Goal: Information Seeking & Learning: Compare options

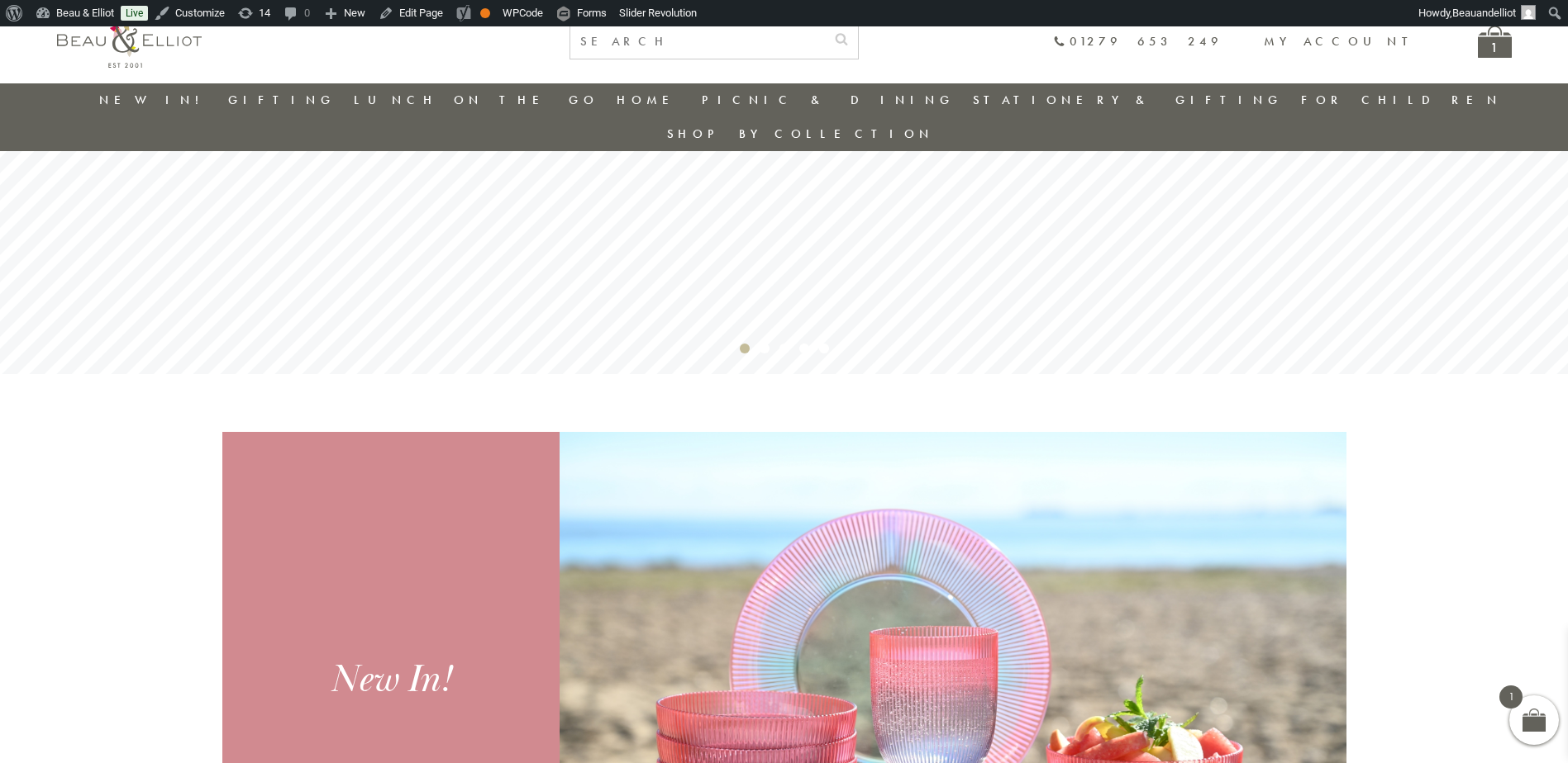
scroll to position [213, 0]
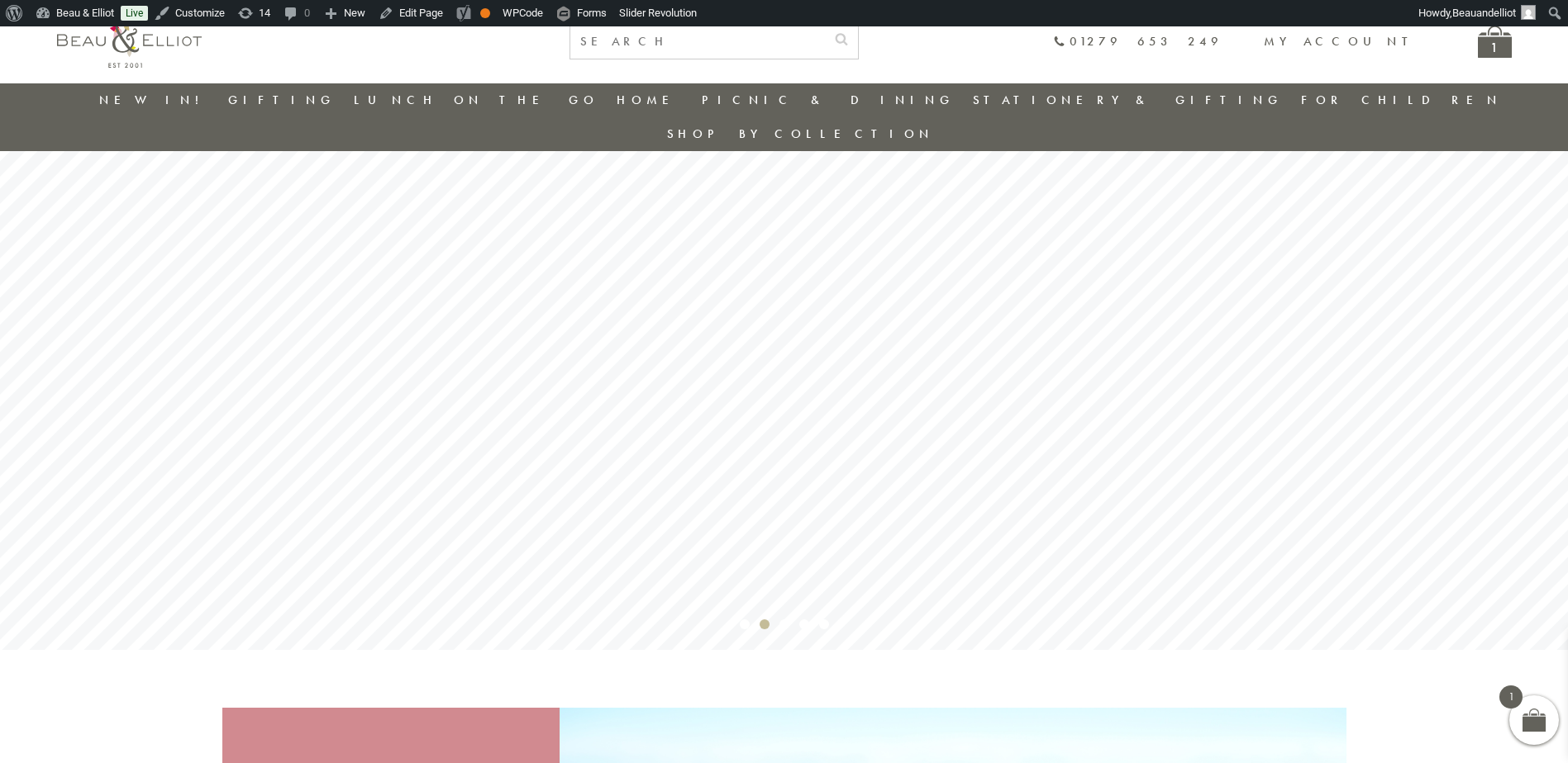
drag, startPoint x: 447, startPoint y: 136, endPoint x: 693, endPoint y: 128, distance: 246.1
click at [447, 136] on link "Insulated Lunch Bags" at bounding box center [444, 148] width 149 height 29
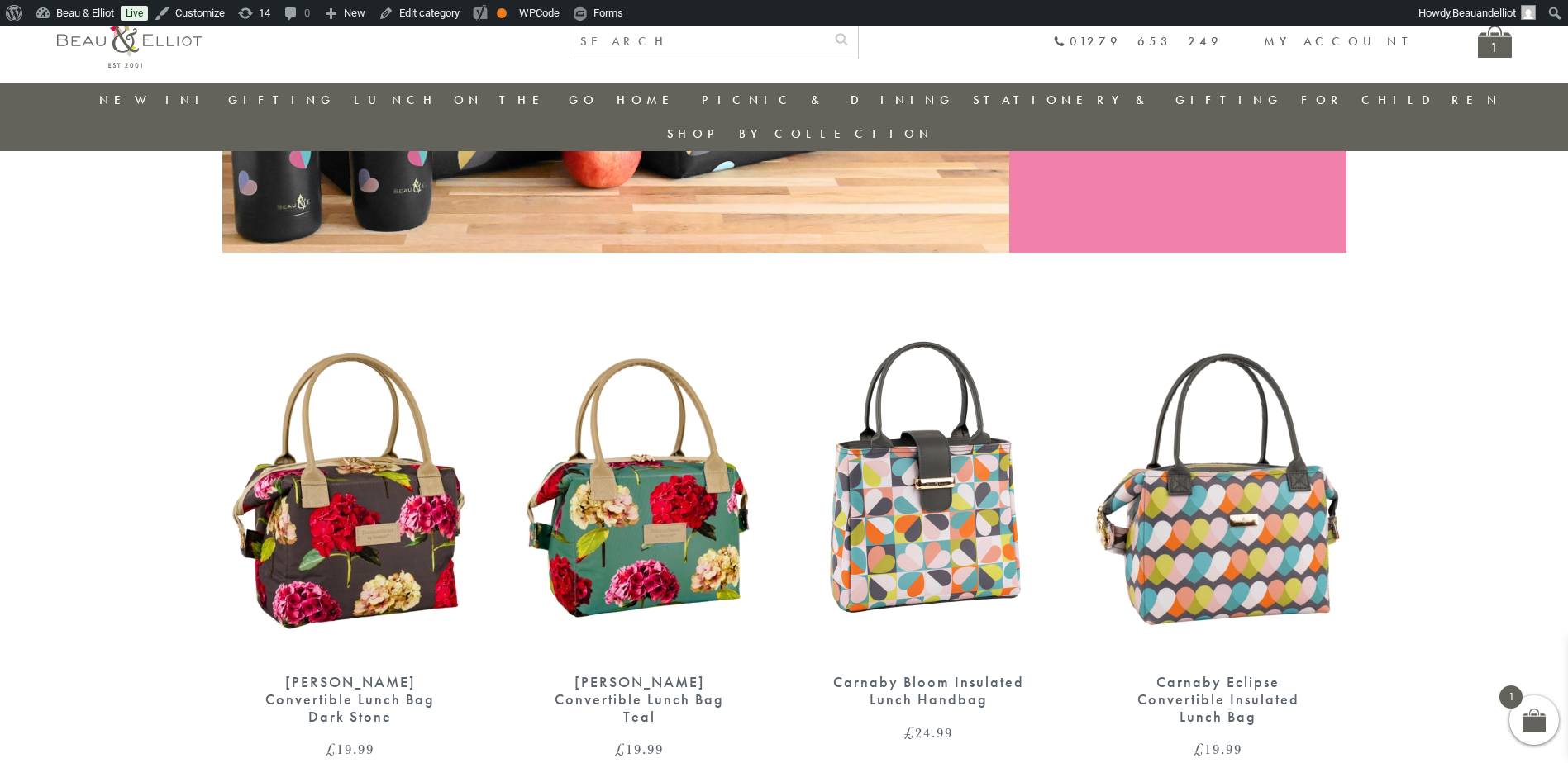
scroll to position [461, 0]
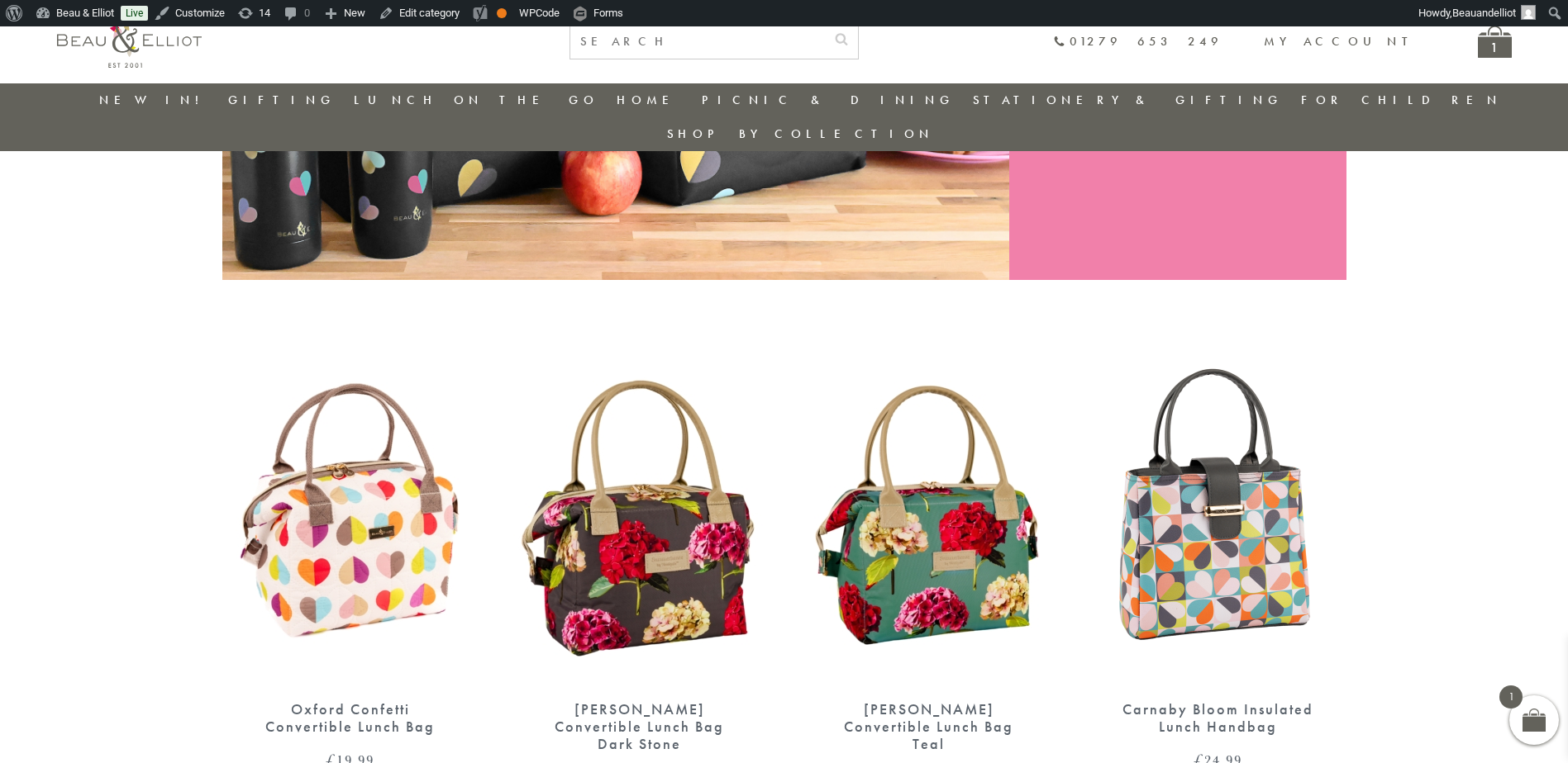
scroll to position [434, 0]
click at [329, 488] on img at bounding box center [350, 520] width 256 height 330
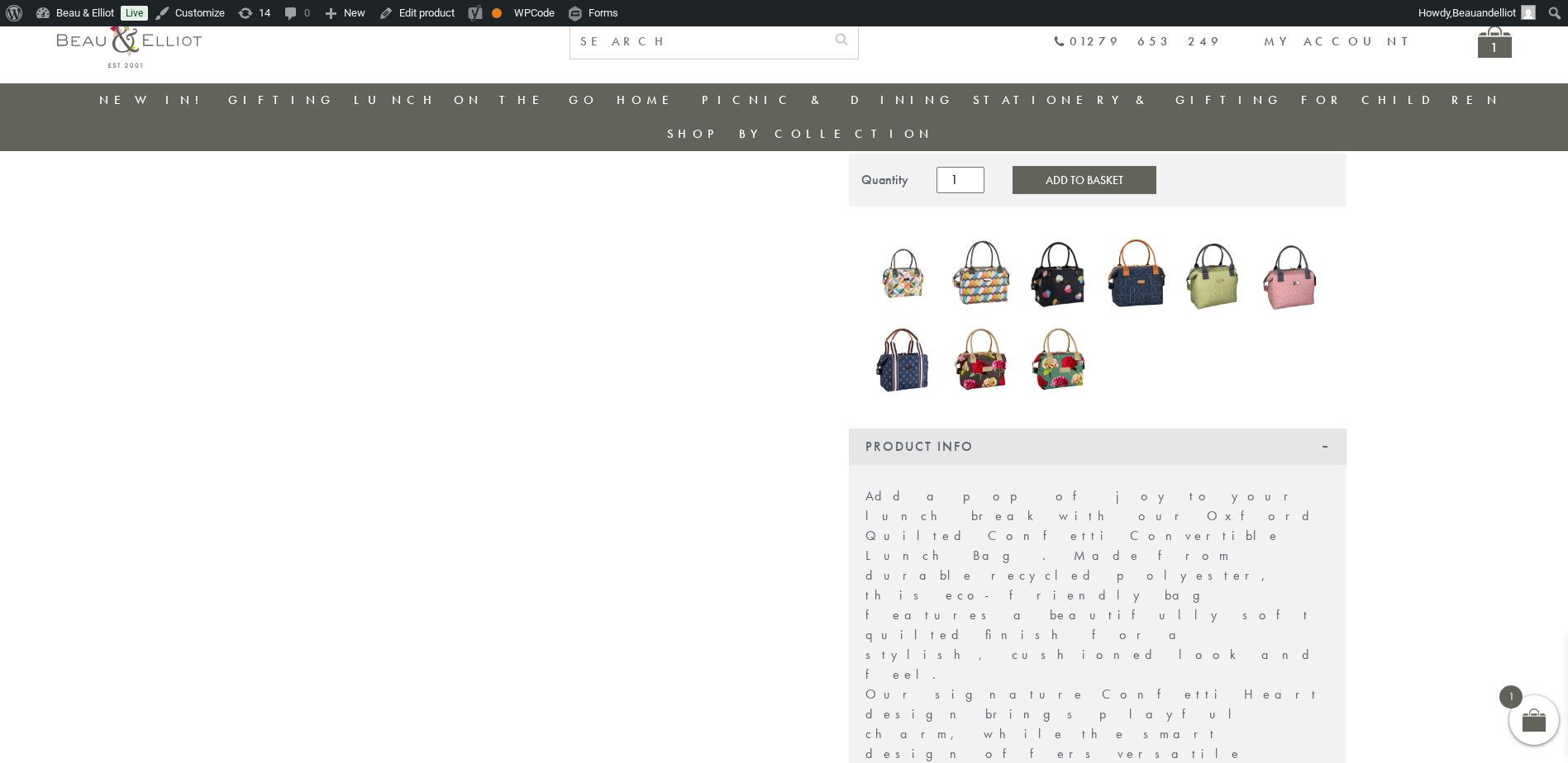
scroll to position [213, 0]
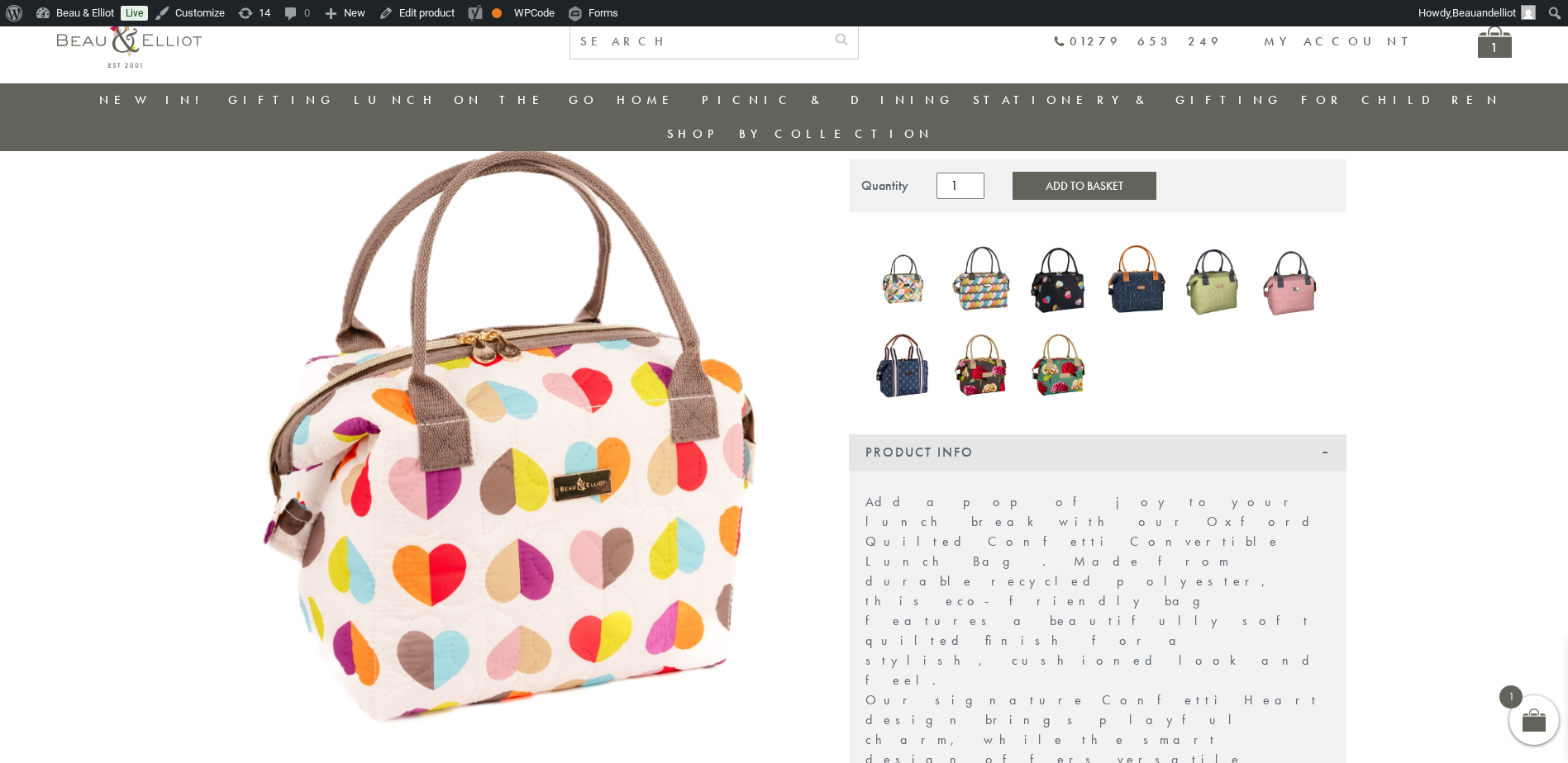
click at [584, 464] on img at bounding box center [511, 456] width 578 height 868
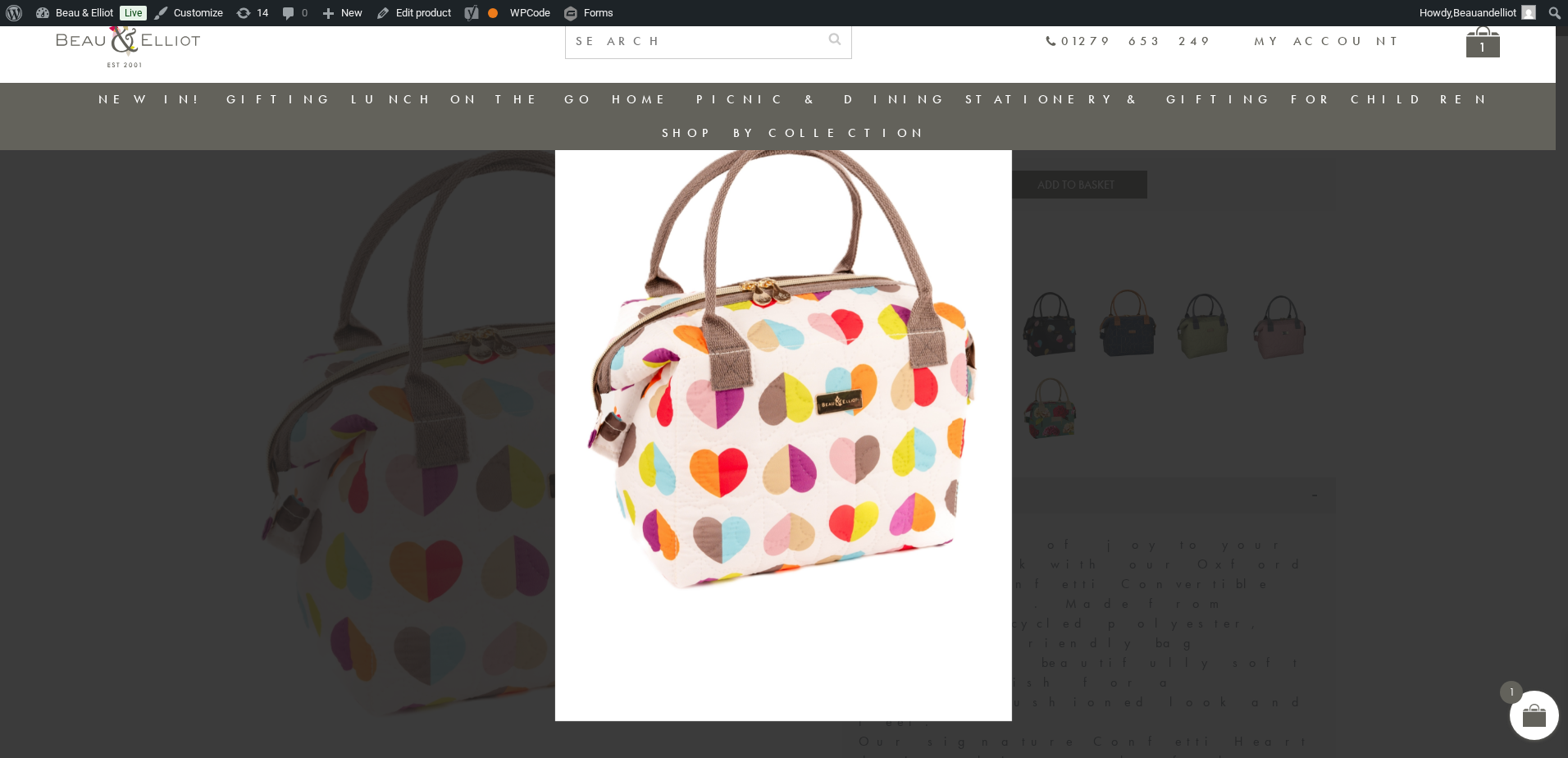
click at [846, 399] on img at bounding box center [784, 378] width 457 height 685
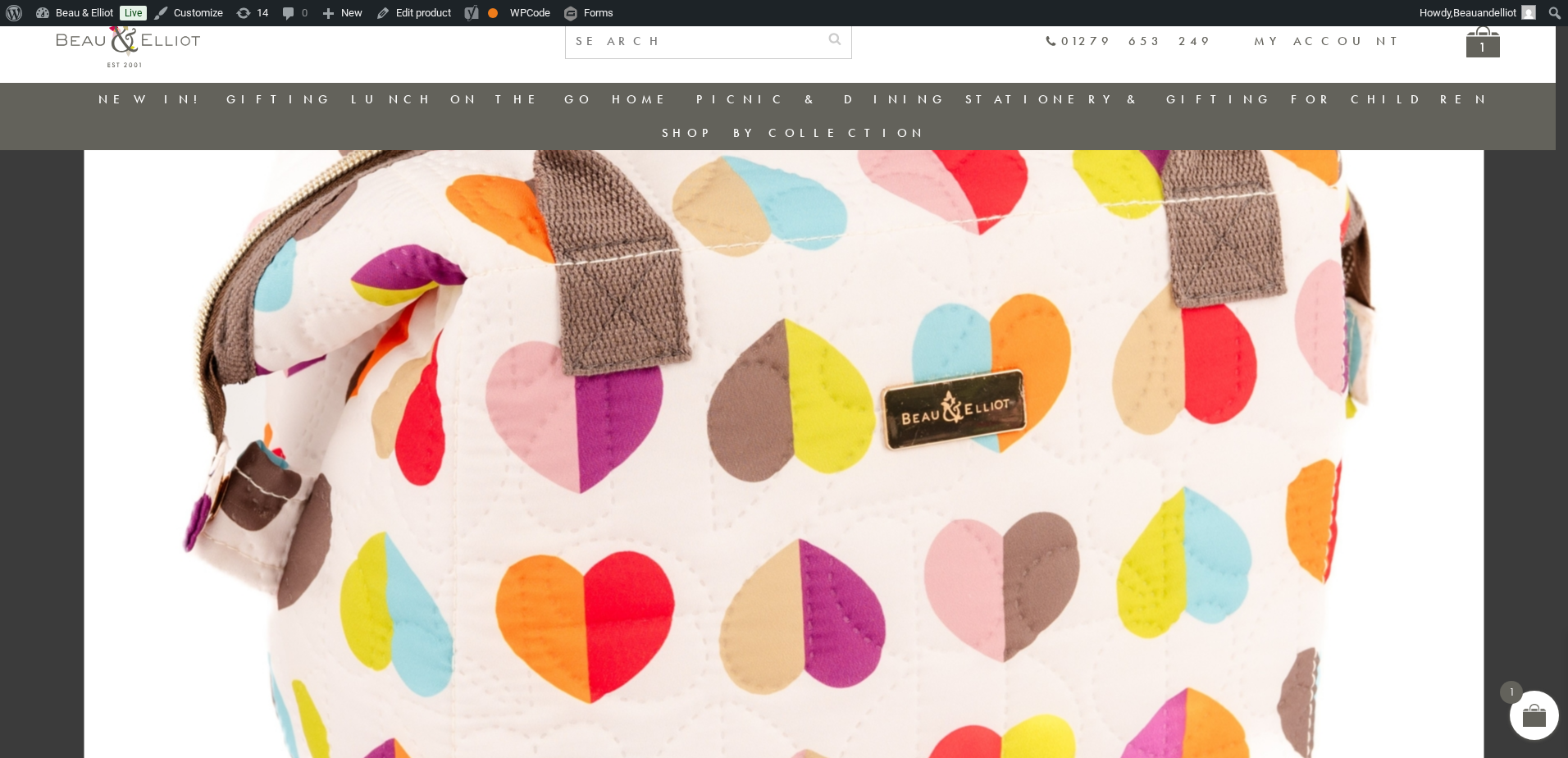
click at [965, 295] on img at bounding box center [784, 338] width 1401 height 2101
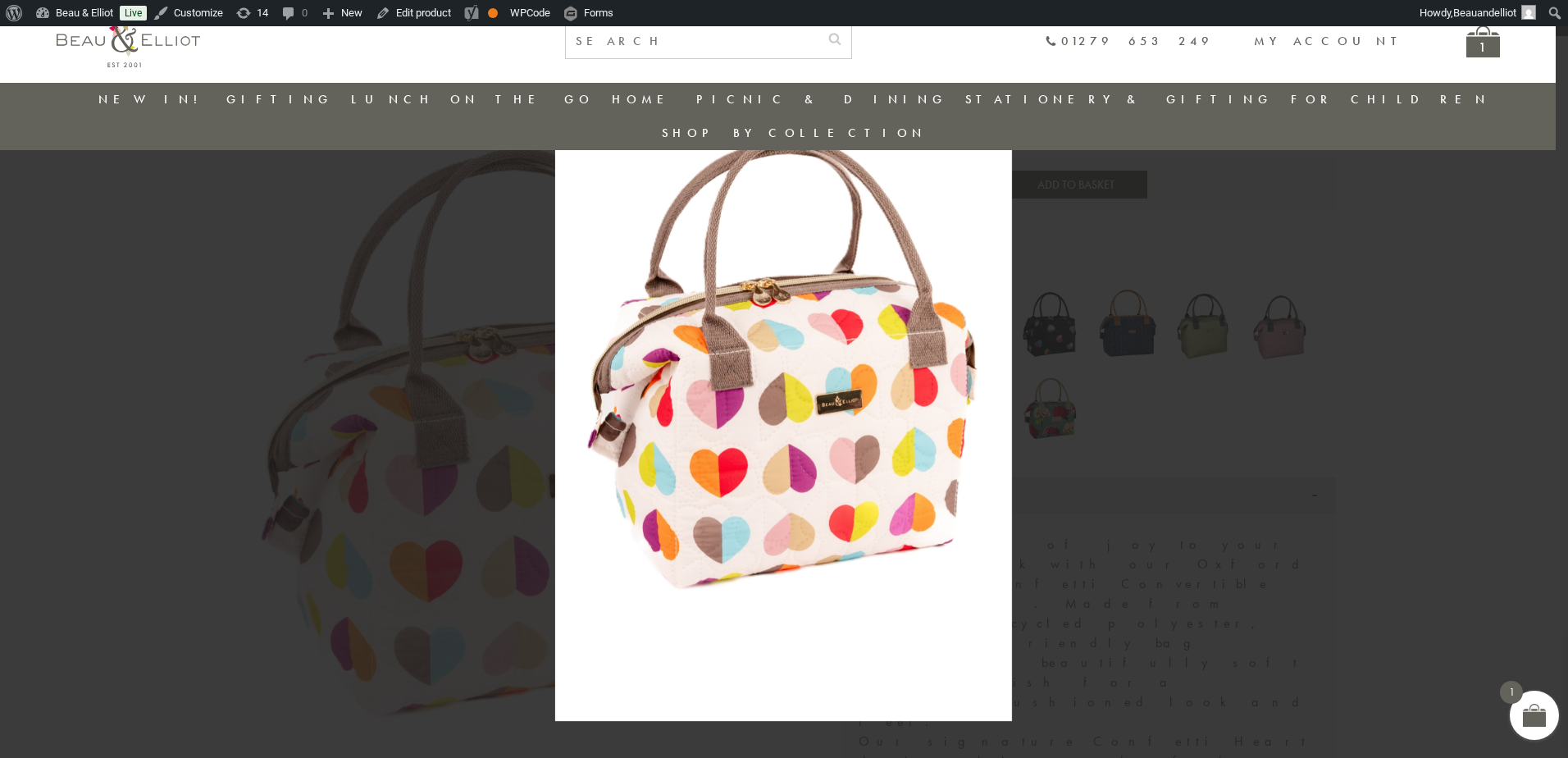
click at [1435, 375] on div at bounding box center [784, 379] width 1568 height 758
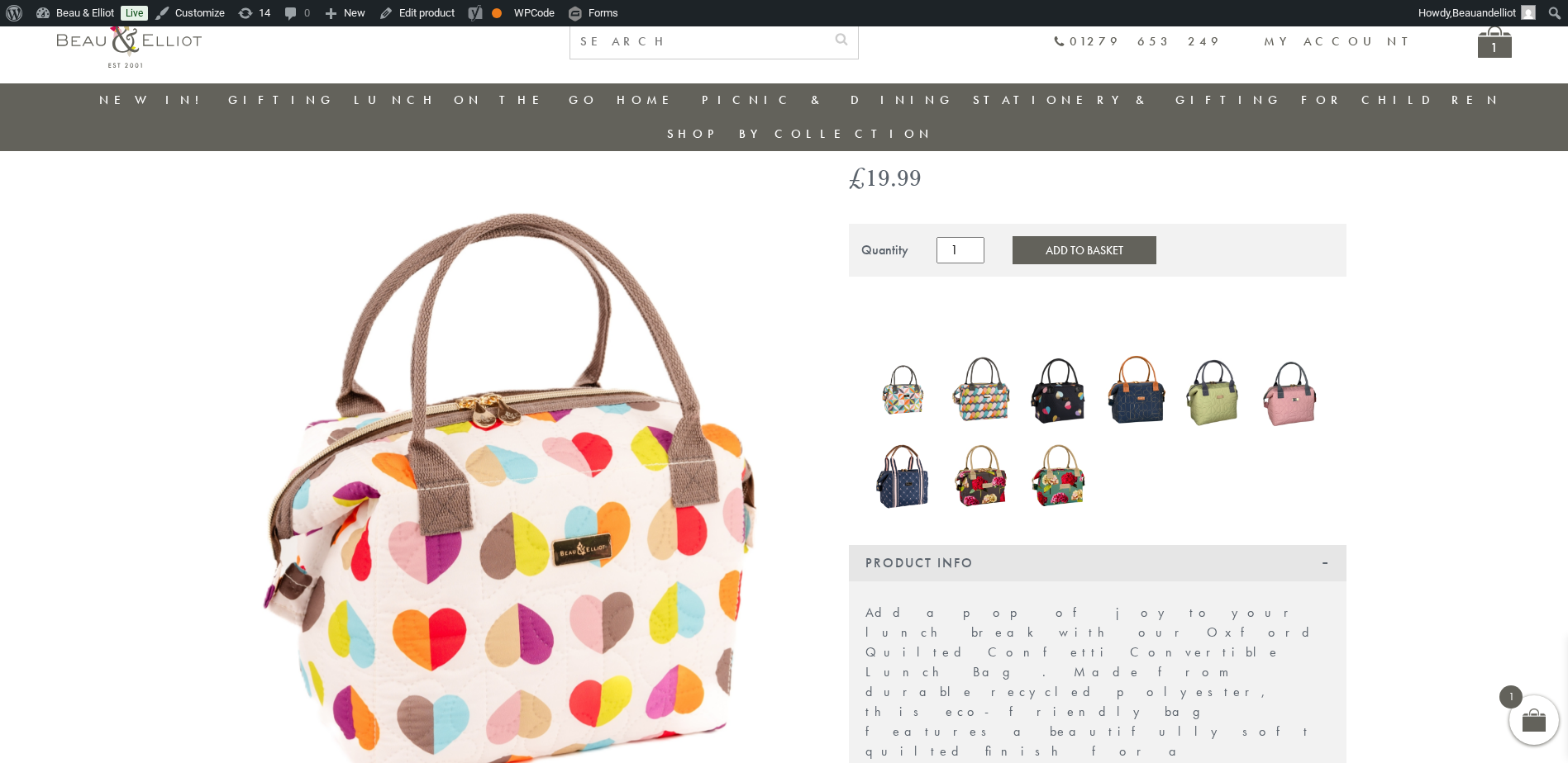
scroll to position [131, 0]
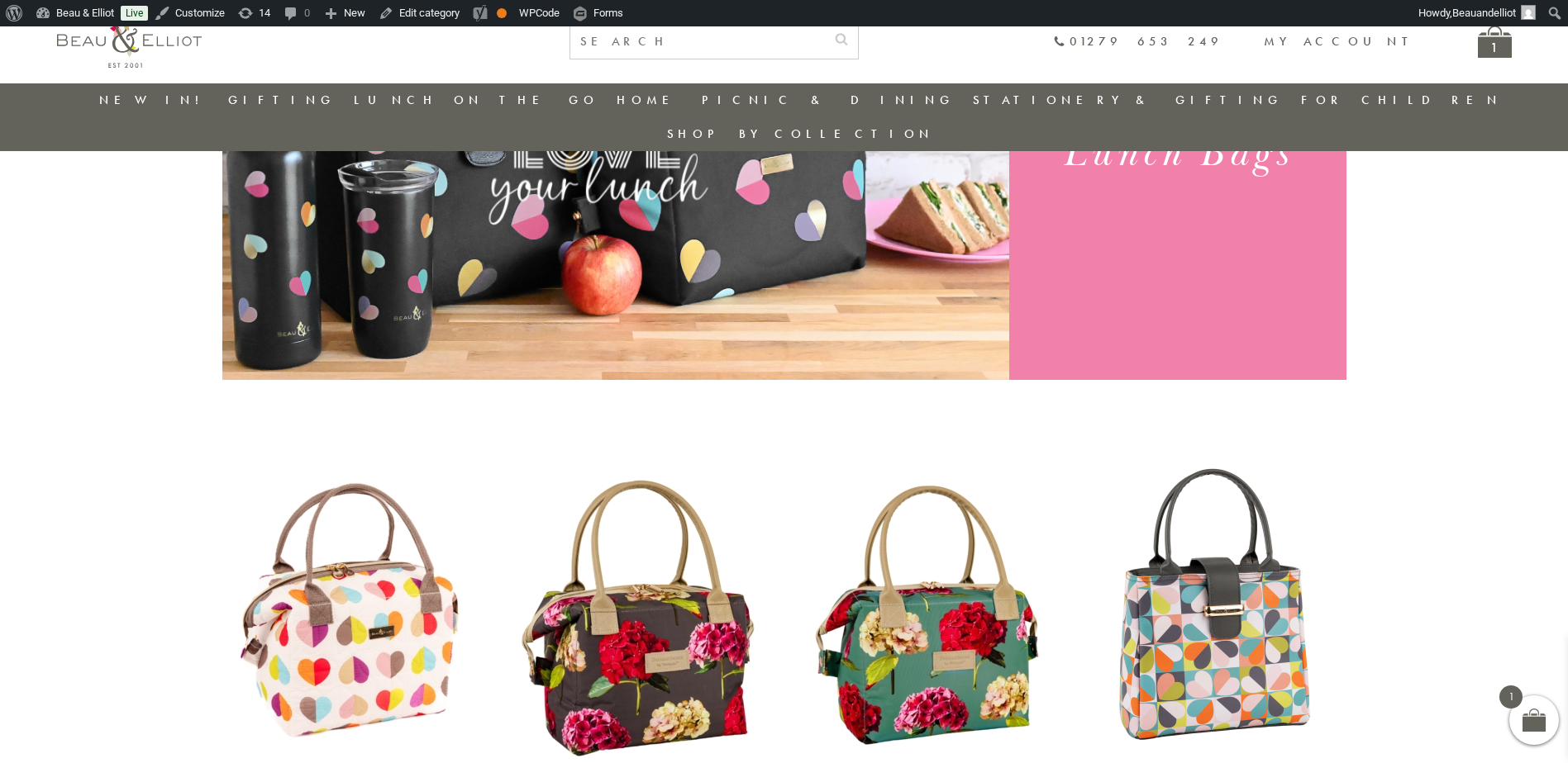
scroll to position [324, 0]
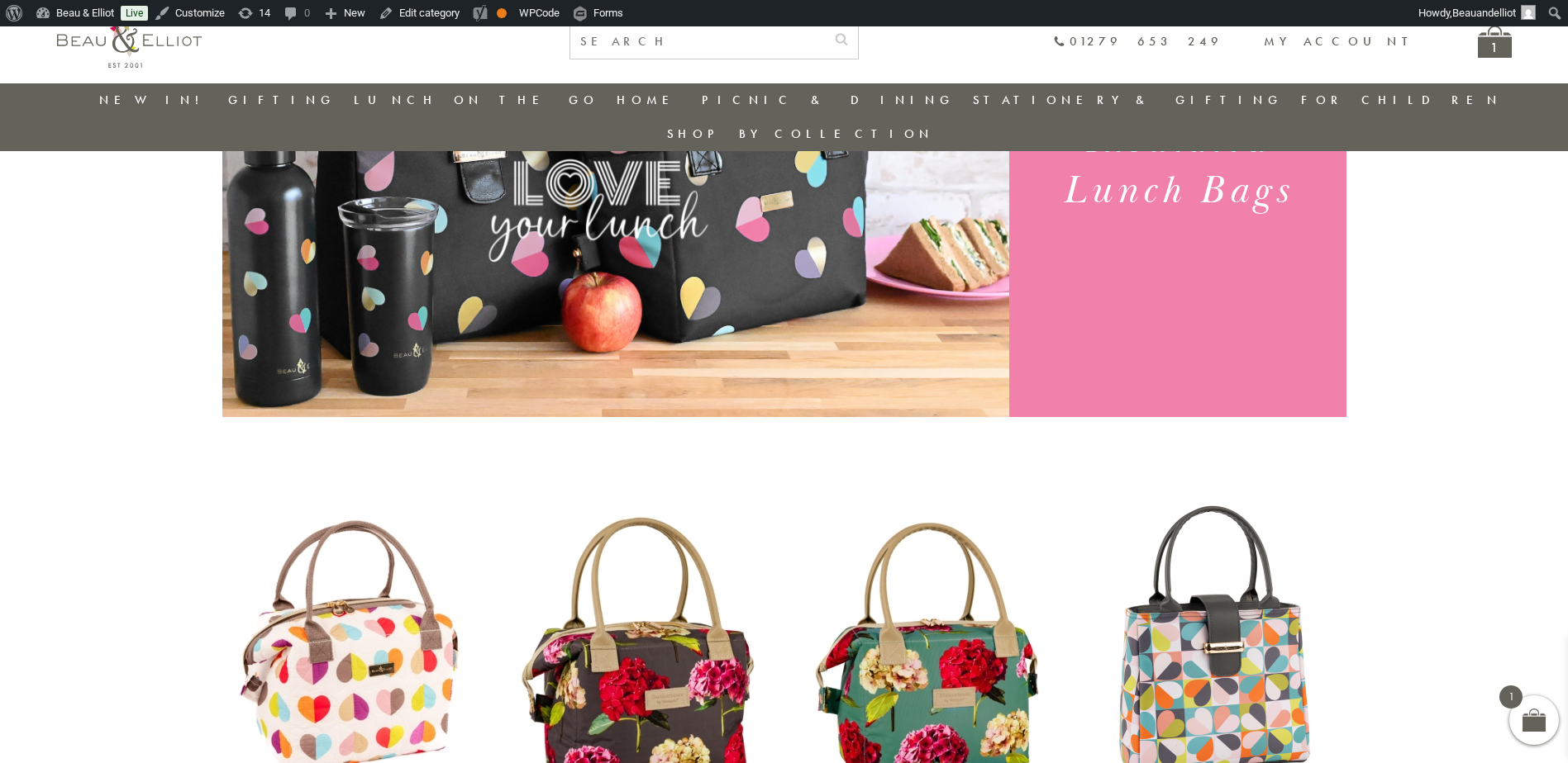
scroll to position [297, 0]
click at [339, 552] on img at bounding box center [350, 657] width 256 height 330
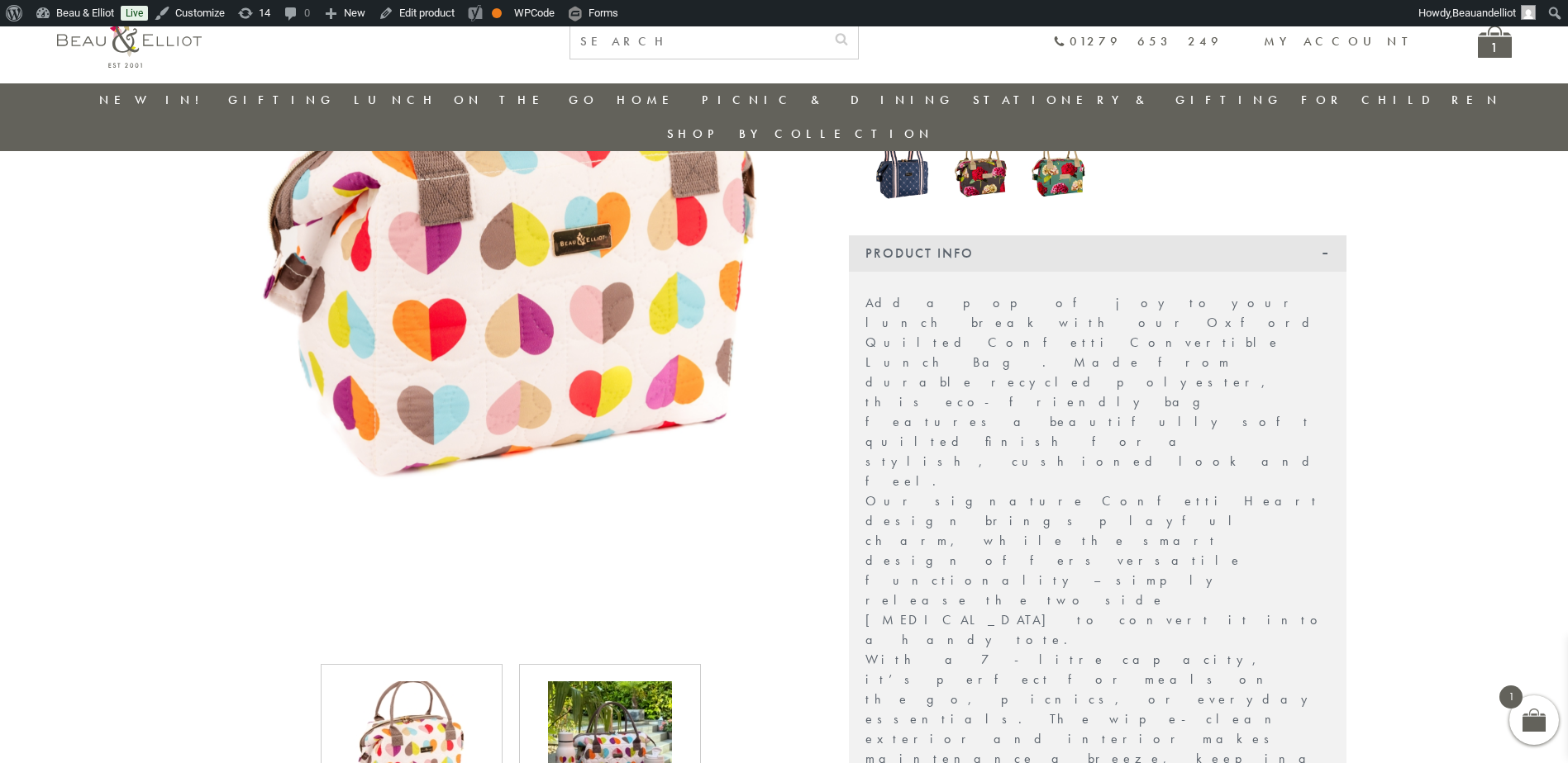
scroll to position [461, 0]
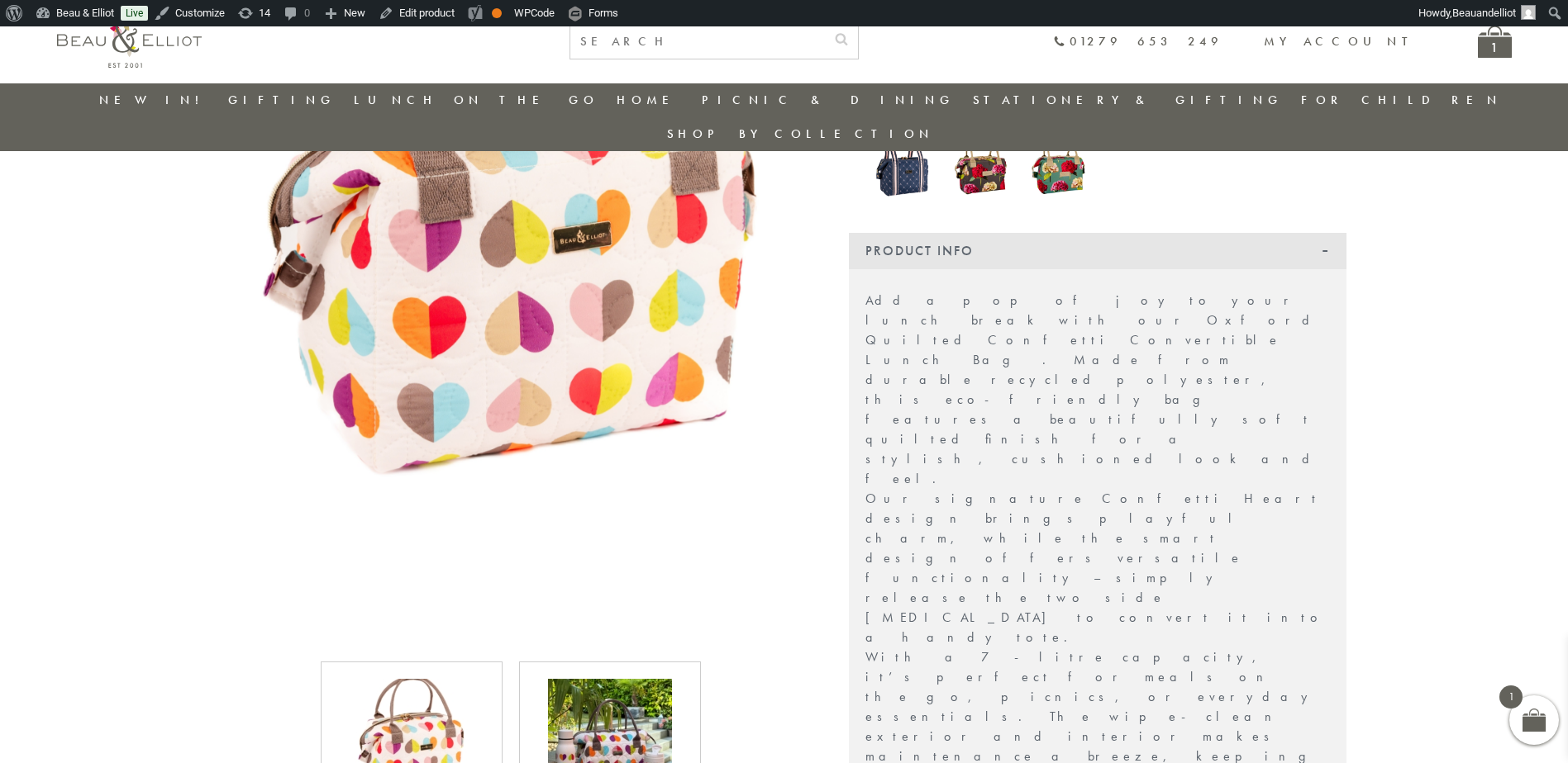
click at [639, 680] on img at bounding box center [609, 740] width 124 height 124
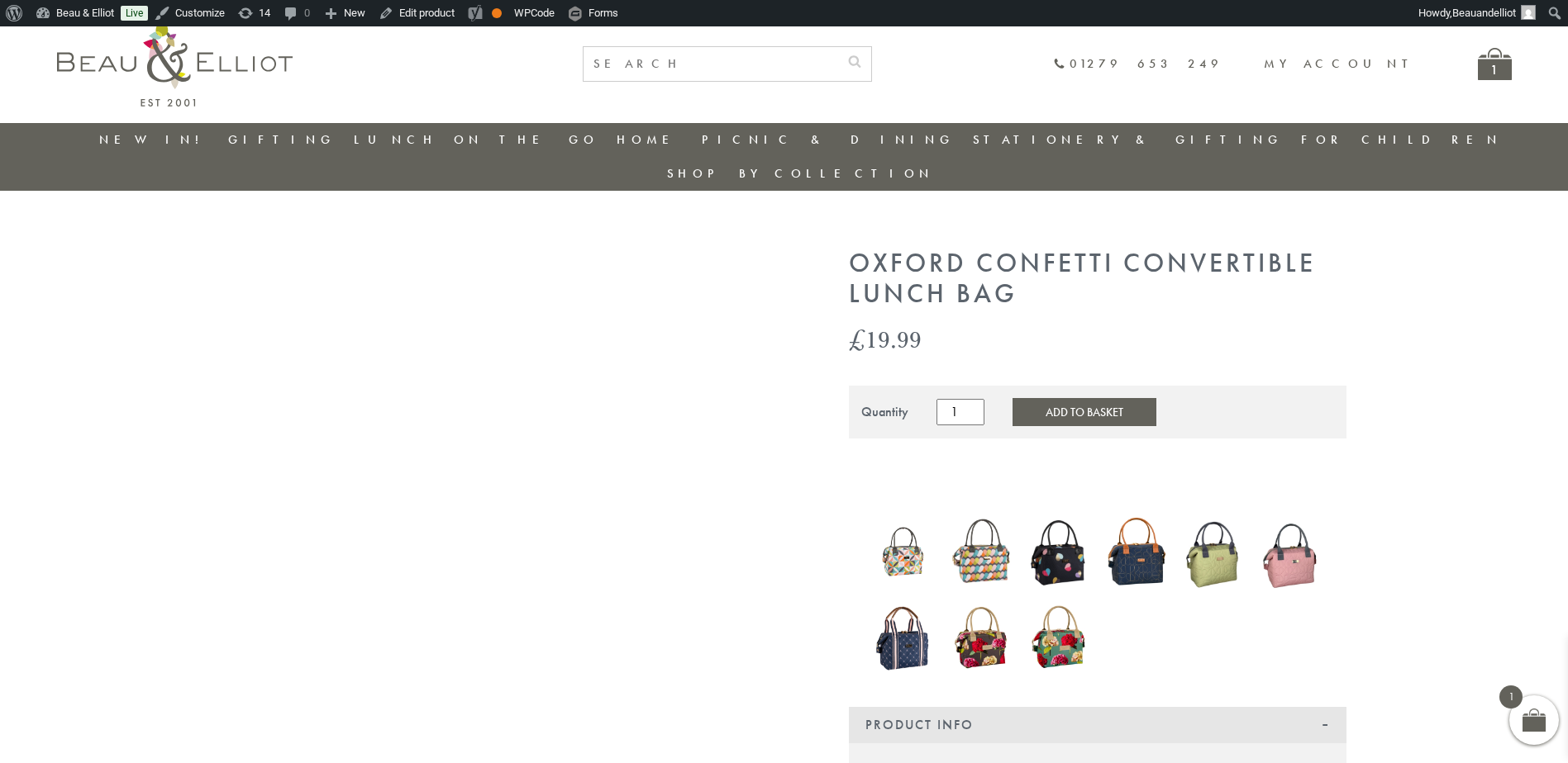
scroll to position [0, 0]
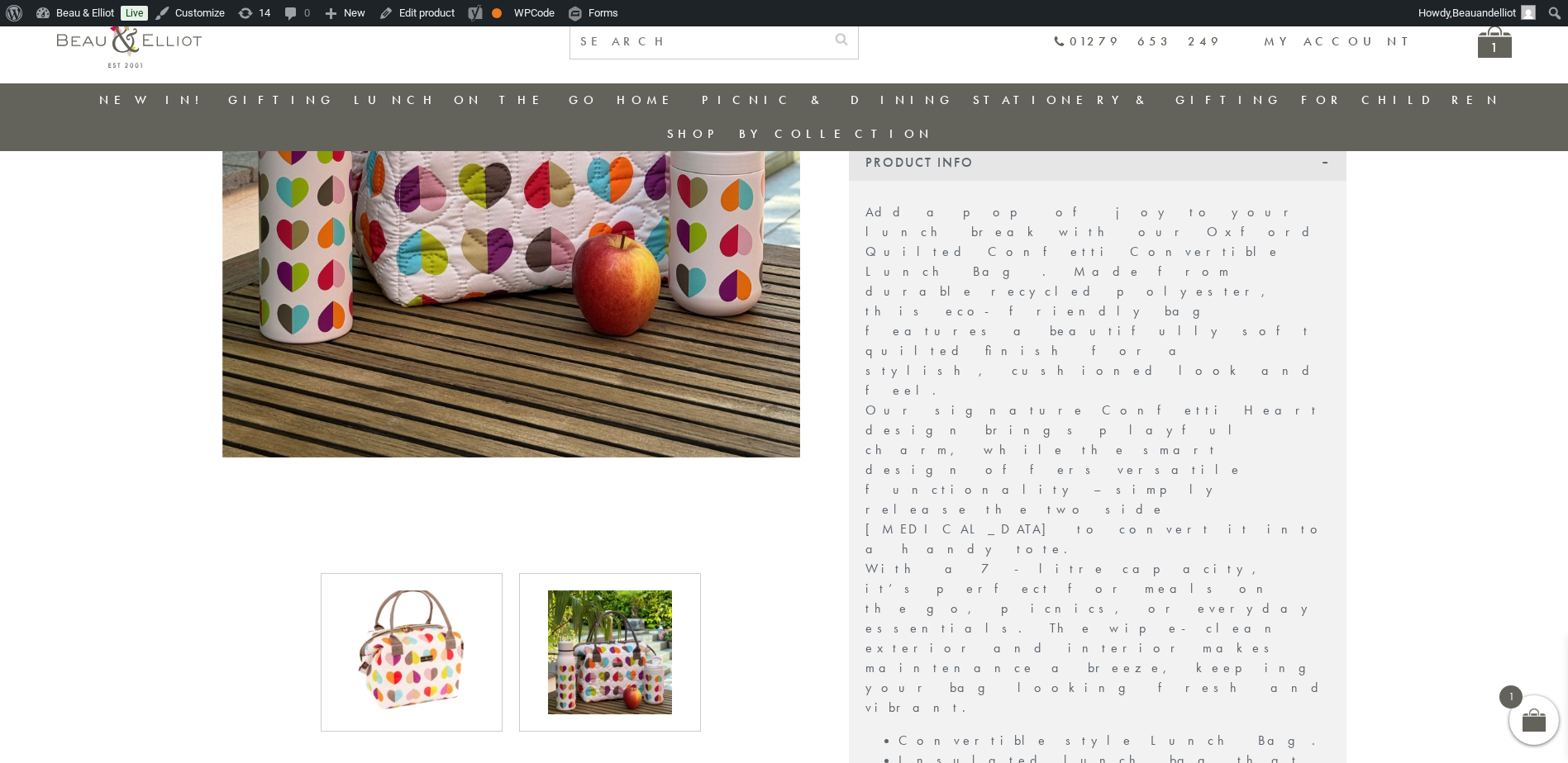
click at [454, 591] on img at bounding box center [410, 652] width 124 height 124
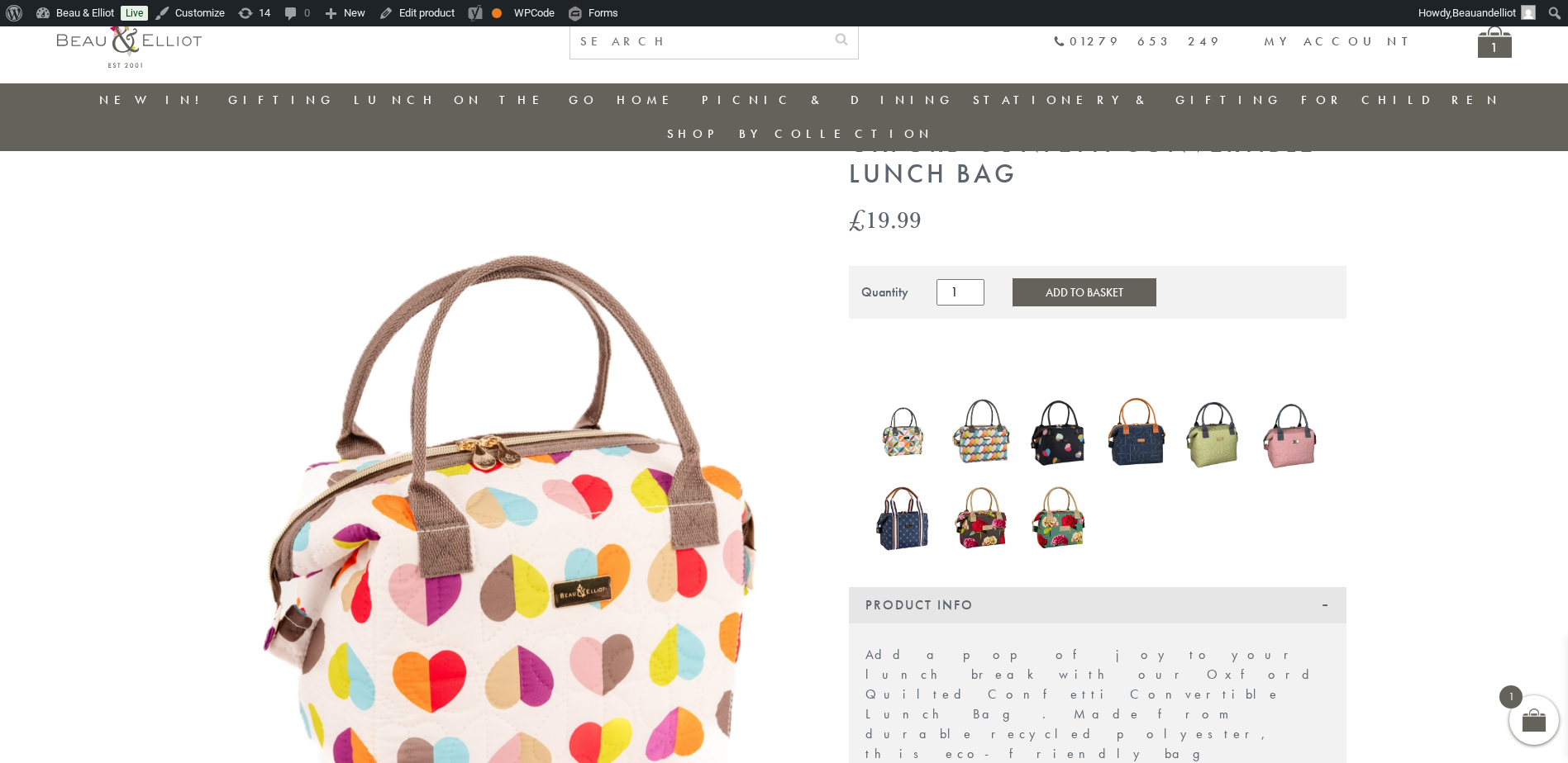
scroll to position [136, 0]
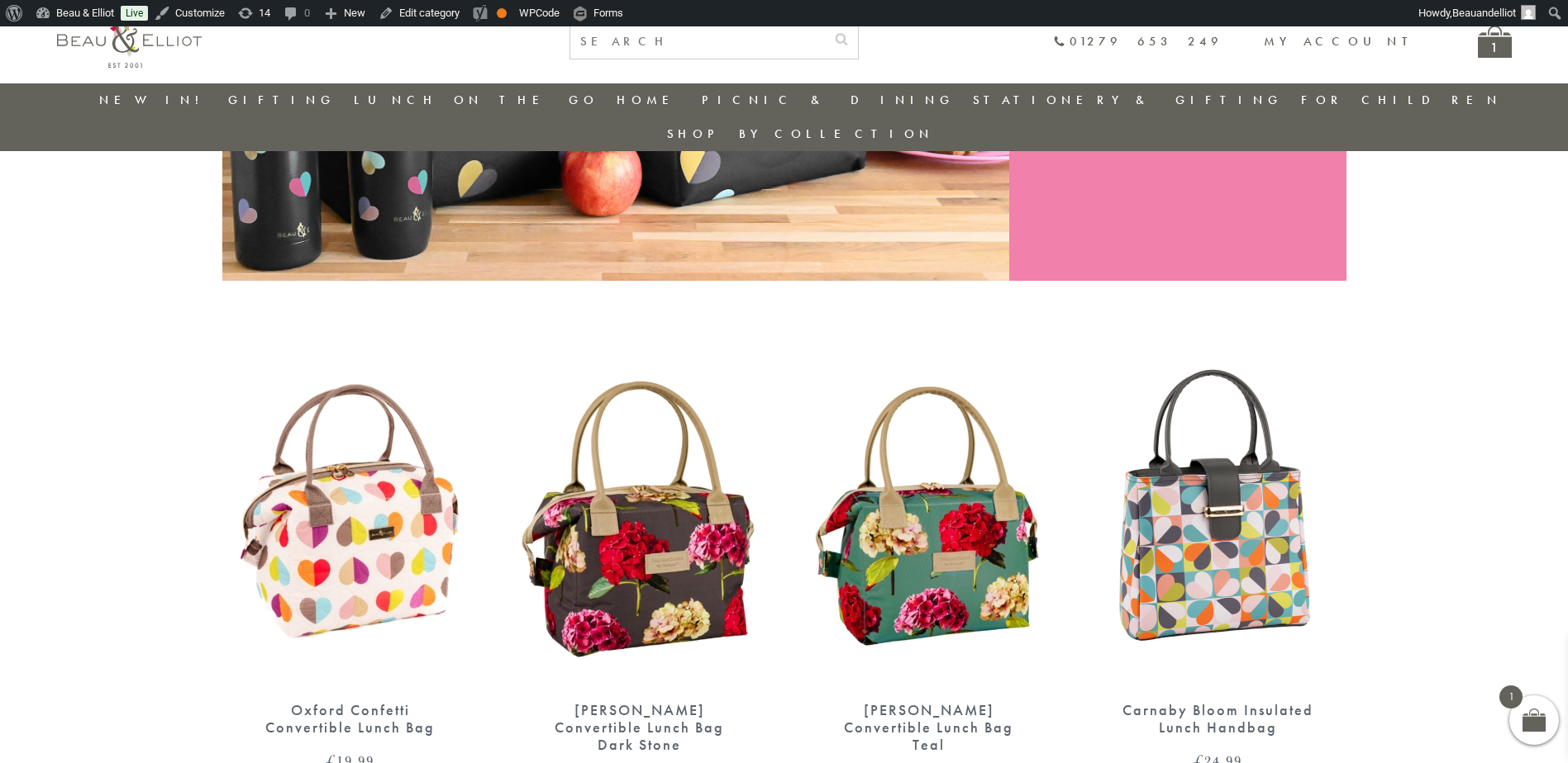
scroll to position [435, 0]
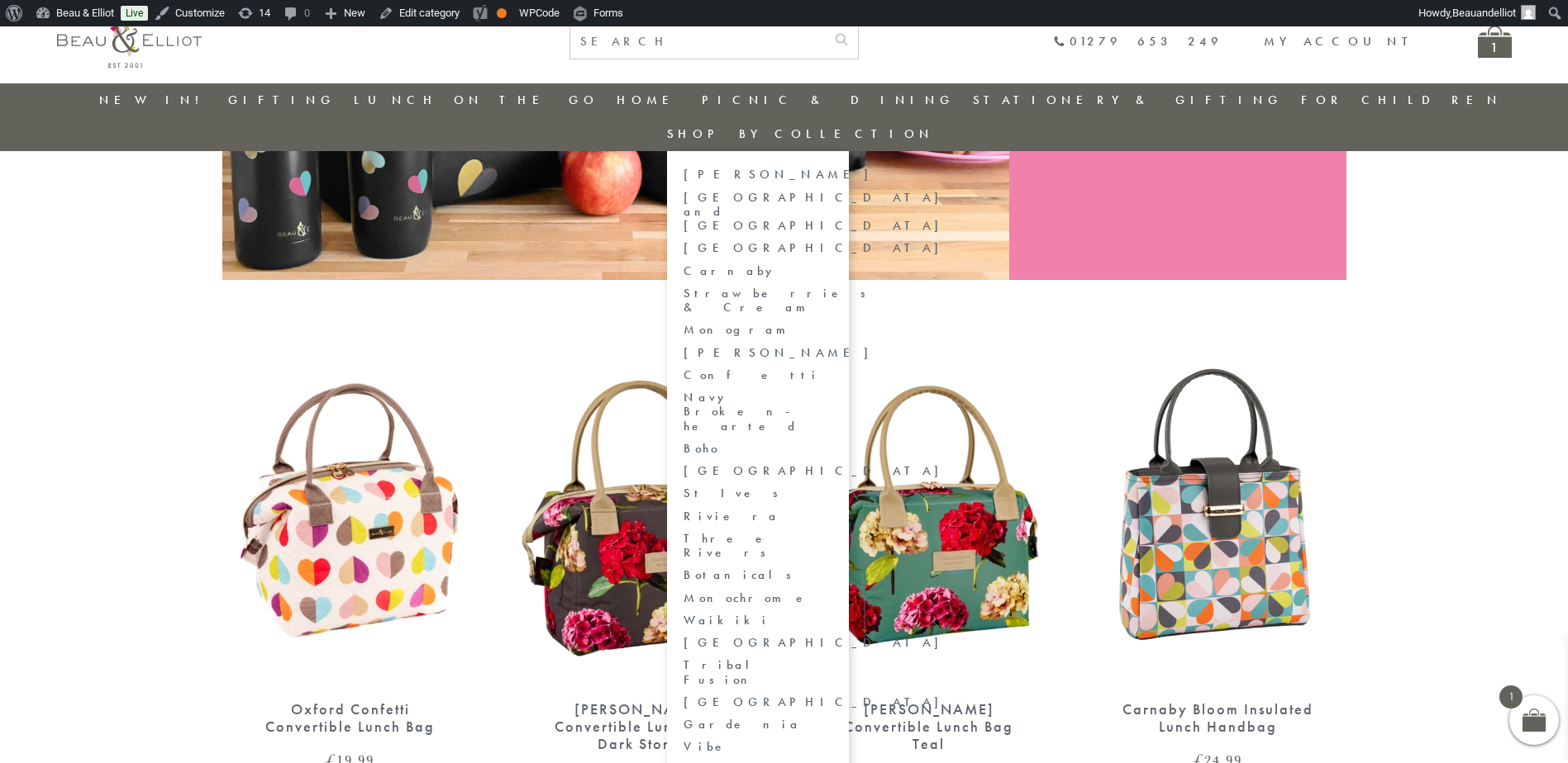
drag, startPoint x: 1401, startPoint y: 163, endPoint x: 1451, endPoint y: 196, distance: 59.9
click at [832, 191] on link "[GEOGRAPHIC_DATA] and [GEOGRAPHIC_DATA]" at bounding box center [758, 213] width 149 height 43
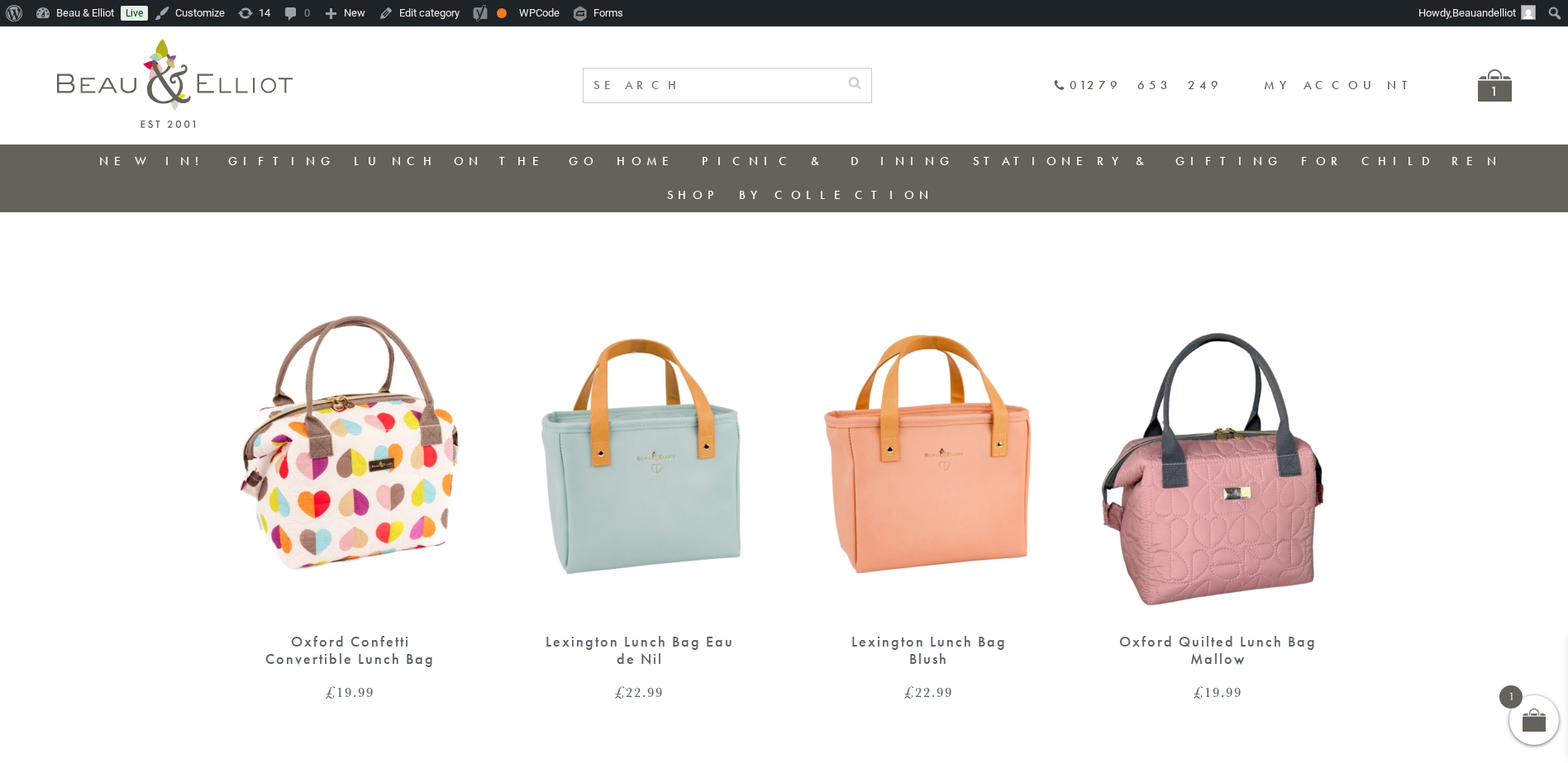
drag, startPoint x: 0, startPoint y: 0, endPoint x: 368, endPoint y: 395, distance: 539.9
click at [302, 399] on img at bounding box center [350, 452] width 256 height 330
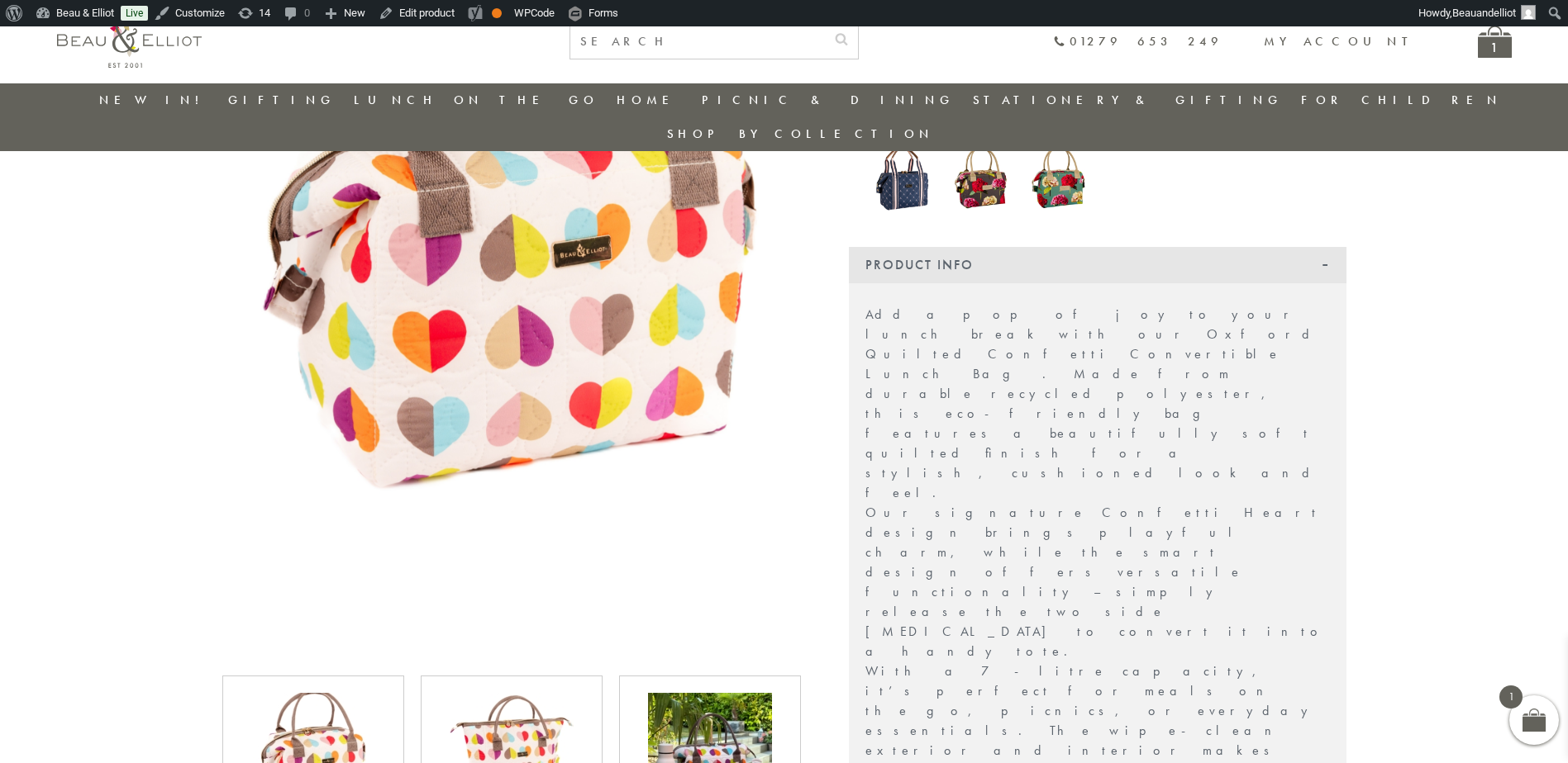
scroll to position [461, 0]
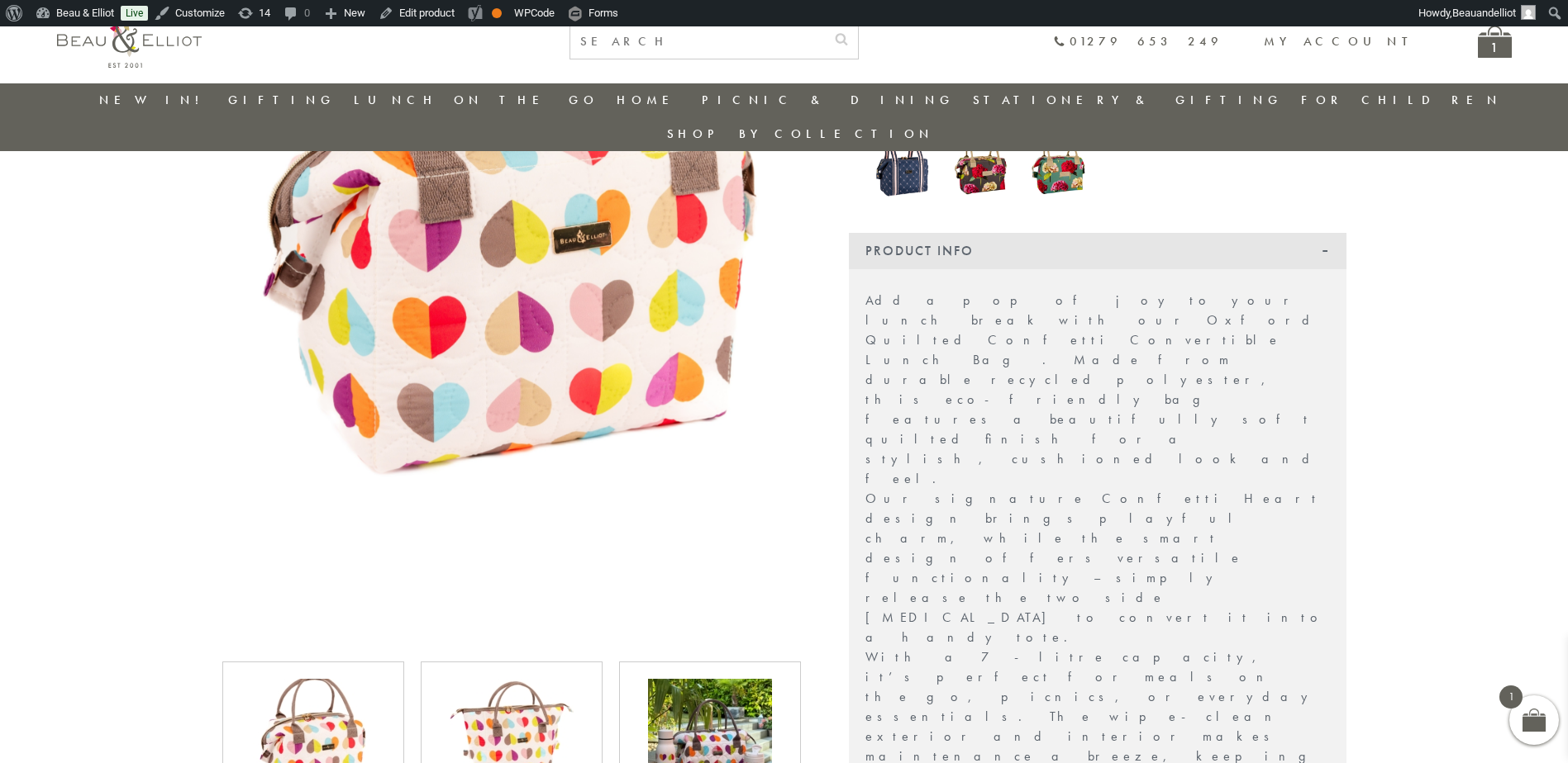
click at [570, 679] on img at bounding box center [511, 740] width 124 height 124
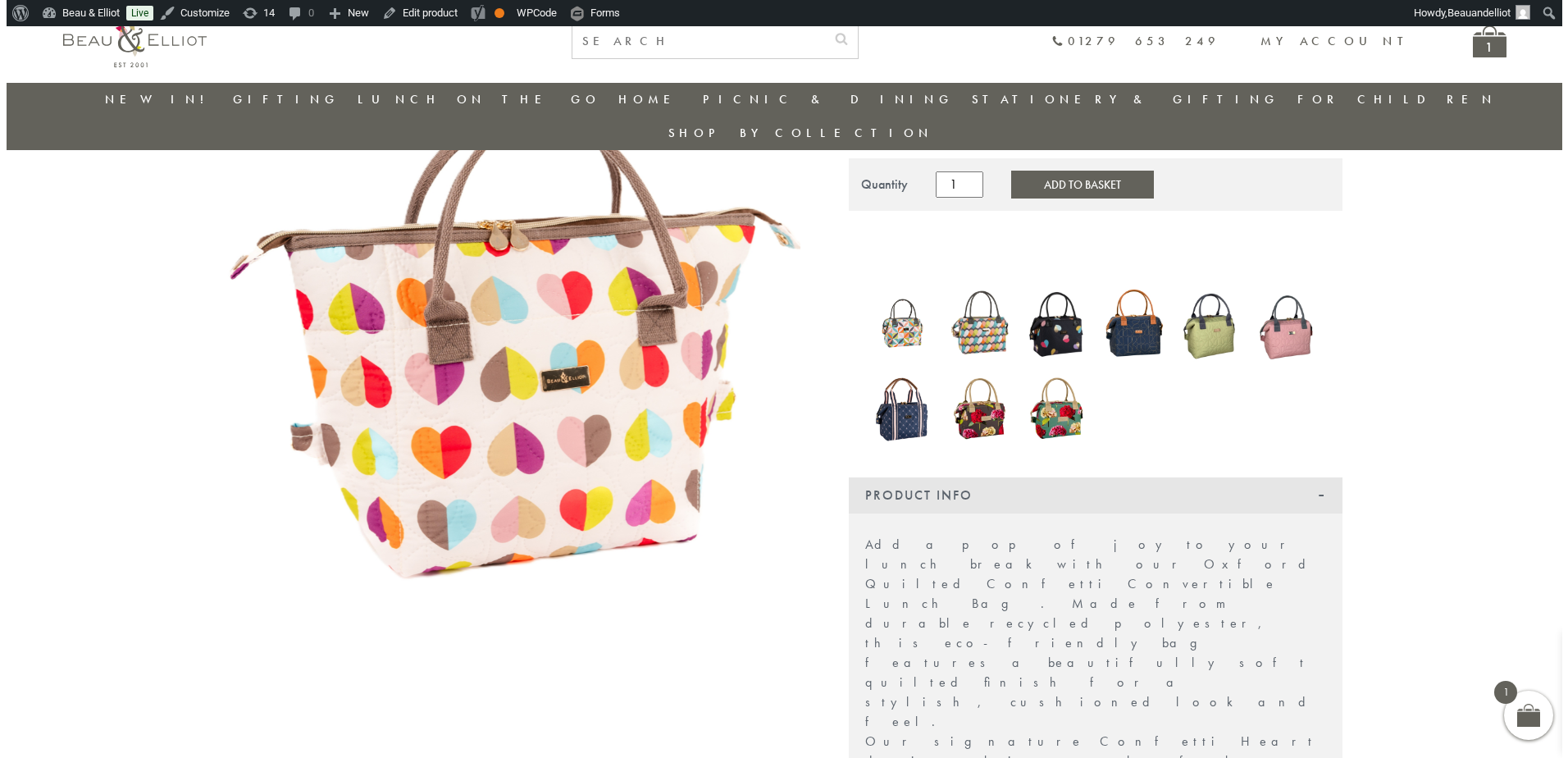
scroll to position [130, 0]
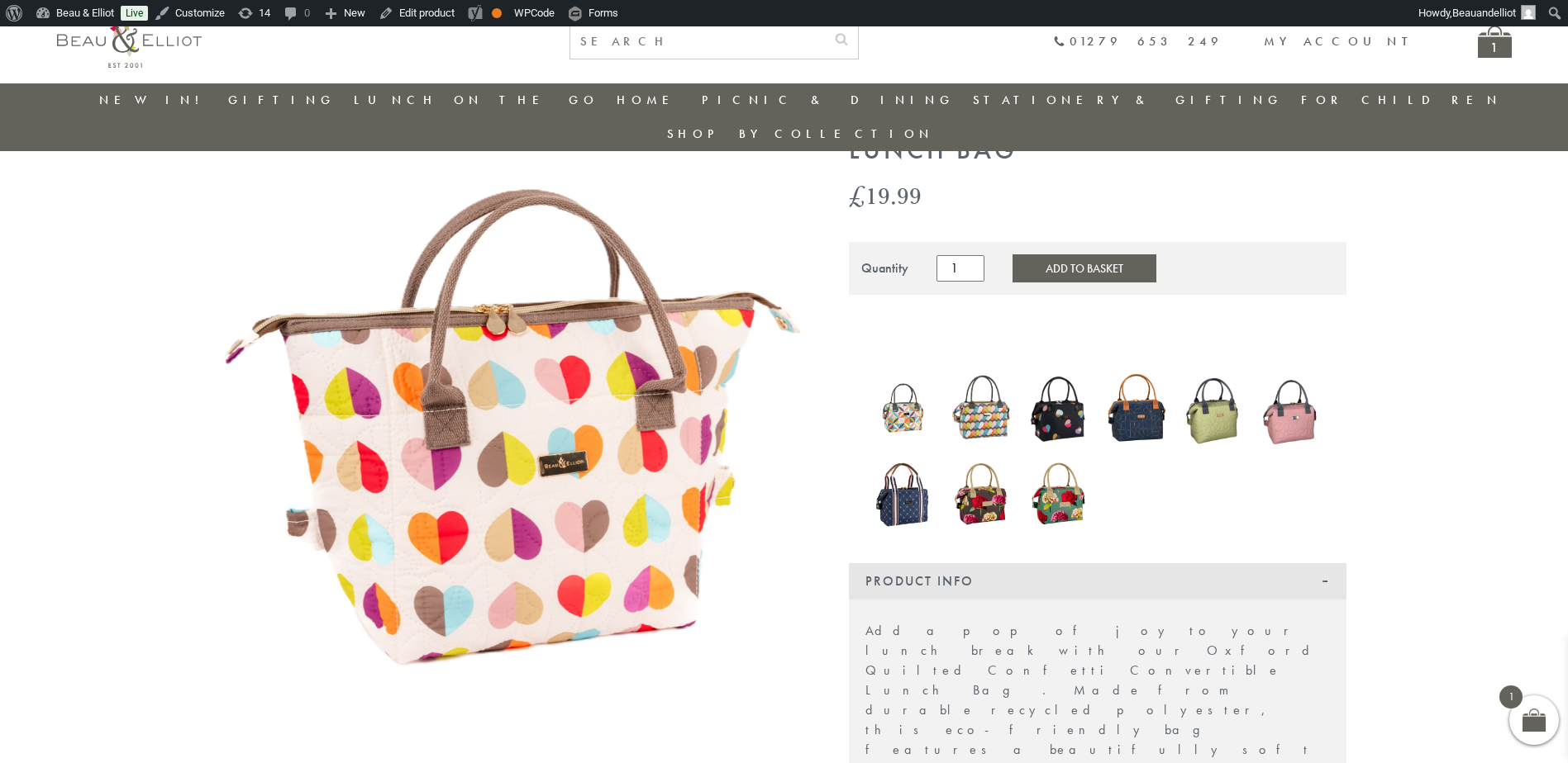
click at [528, 398] on img at bounding box center [511, 465] width 578 height 722
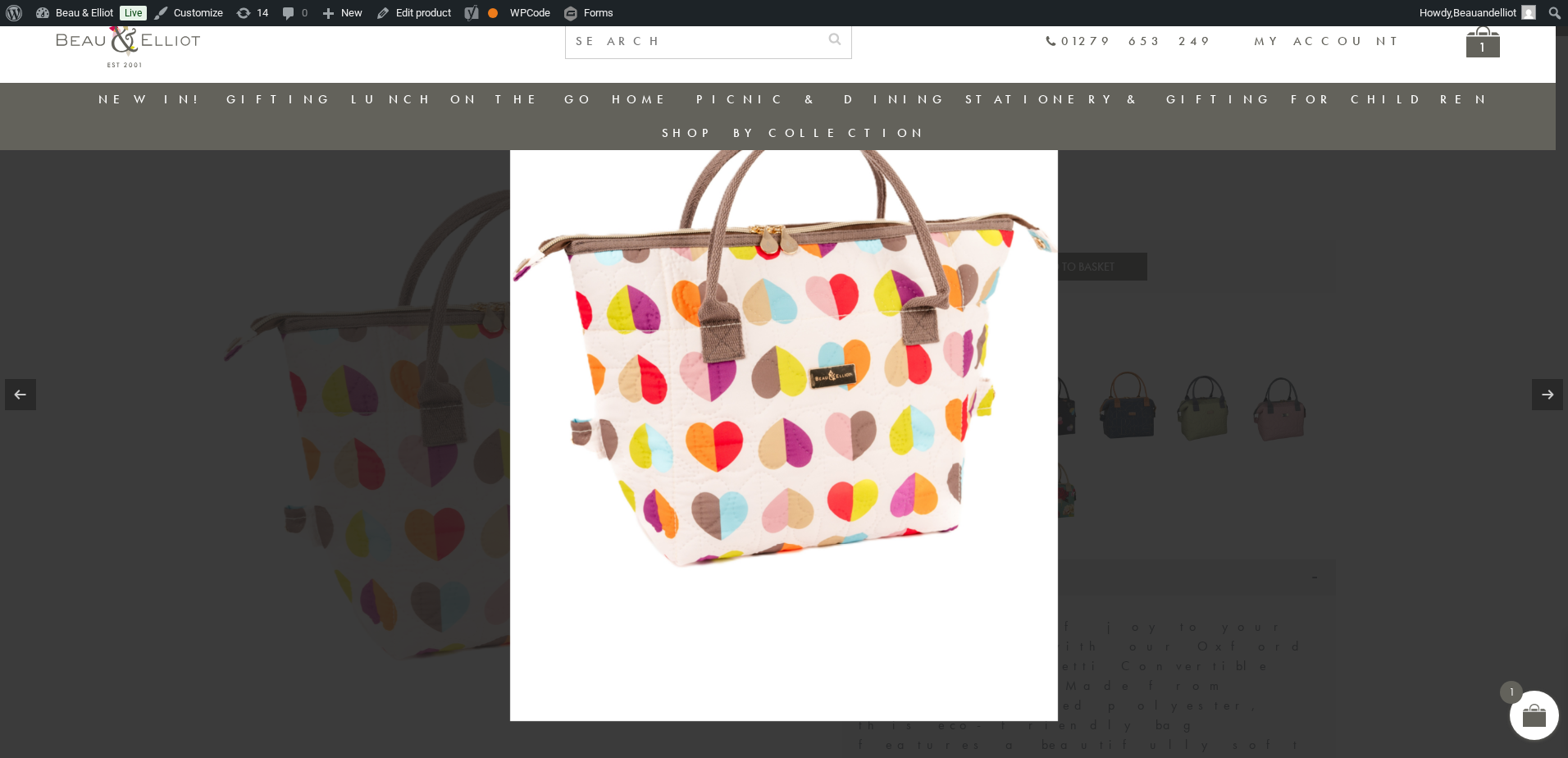
click at [850, 407] on img at bounding box center [784, 378] width 548 height 685
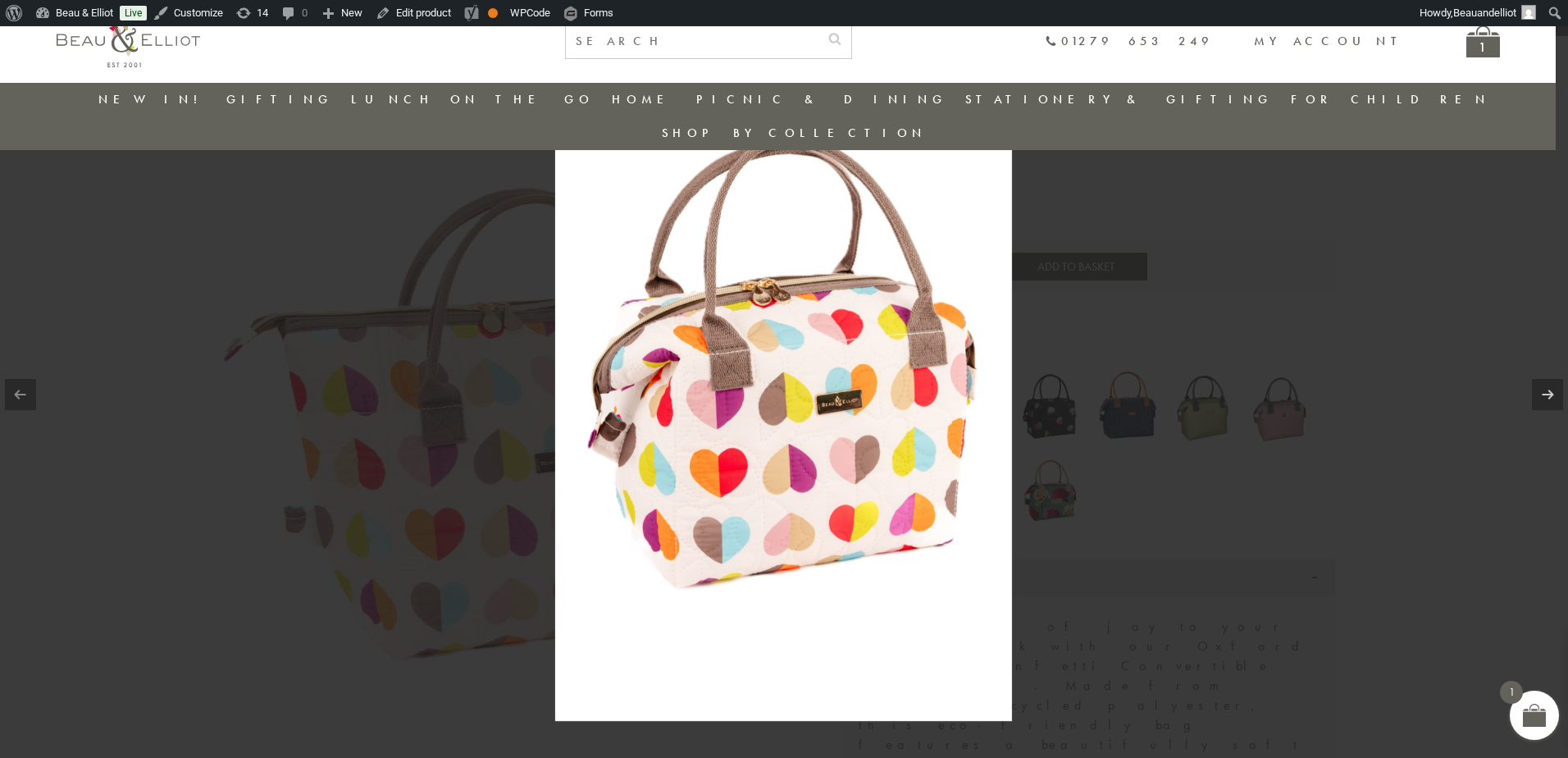
click at [875, 305] on img at bounding box center [784, 378] width 457 height 685
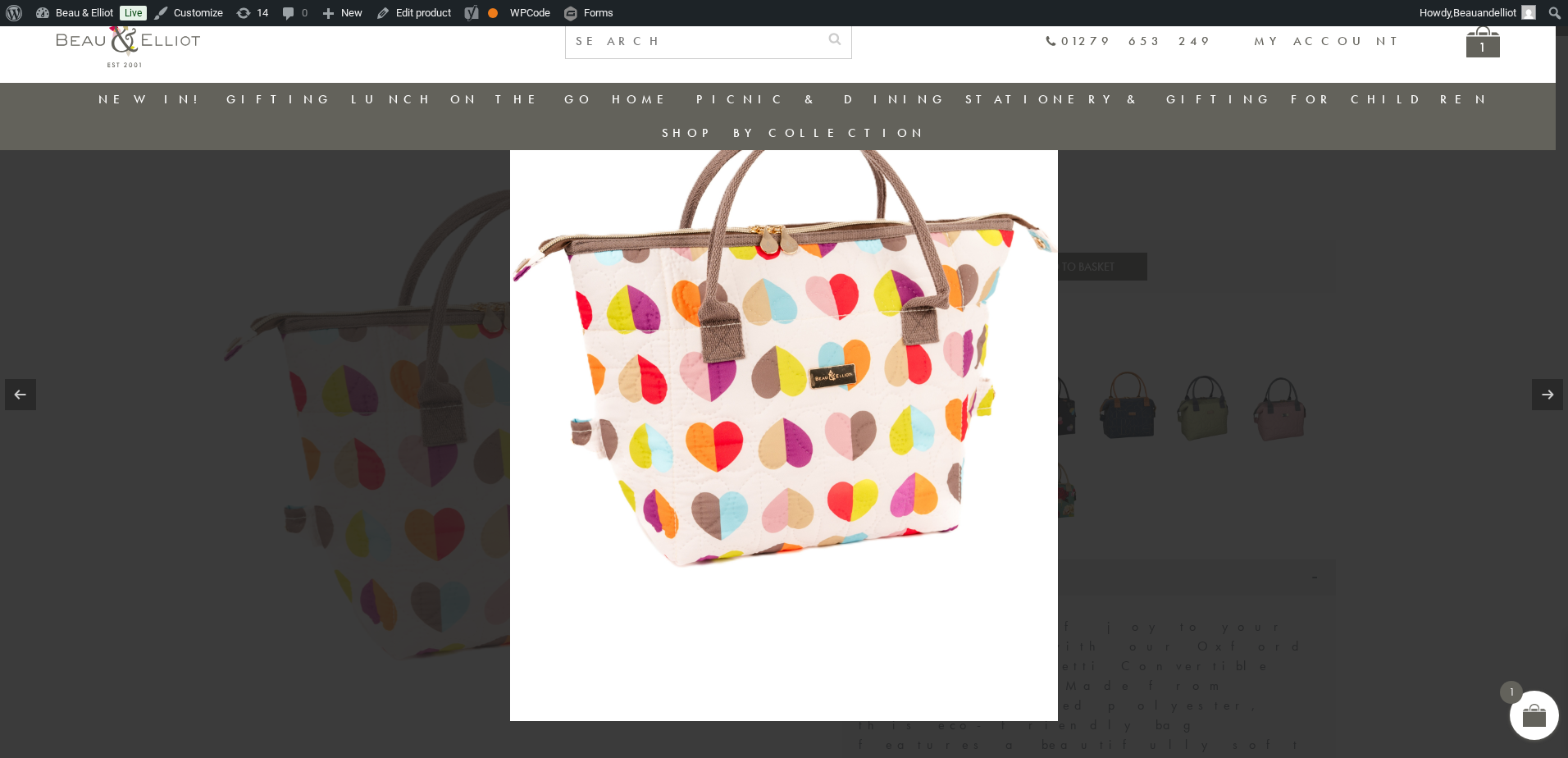
click at [853, 377] on img at bounding box center [784, 378] width 548 height 685
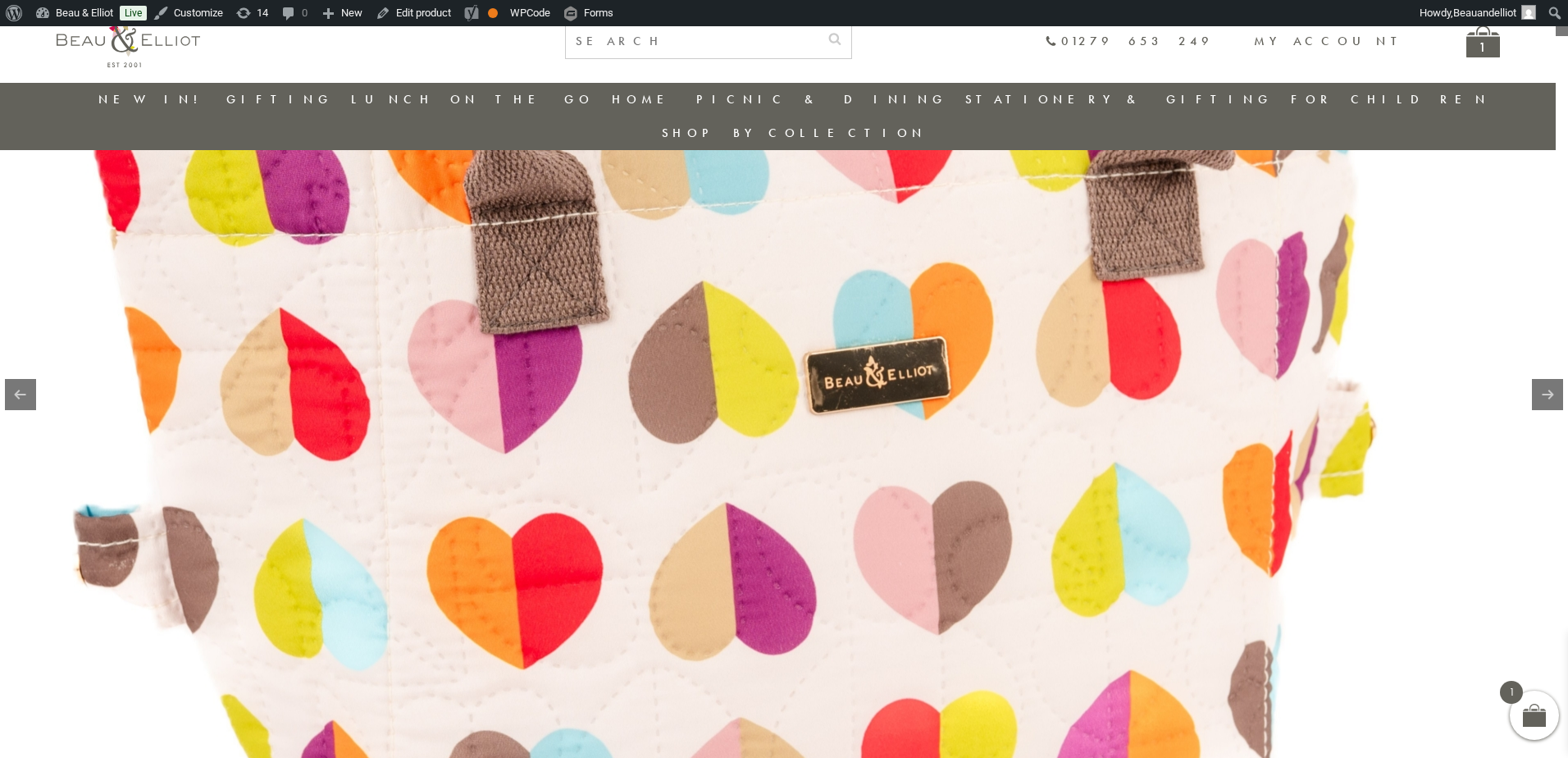
click at [1063, 392] on img at bounding box center [728, 382] width 1680 height 2101
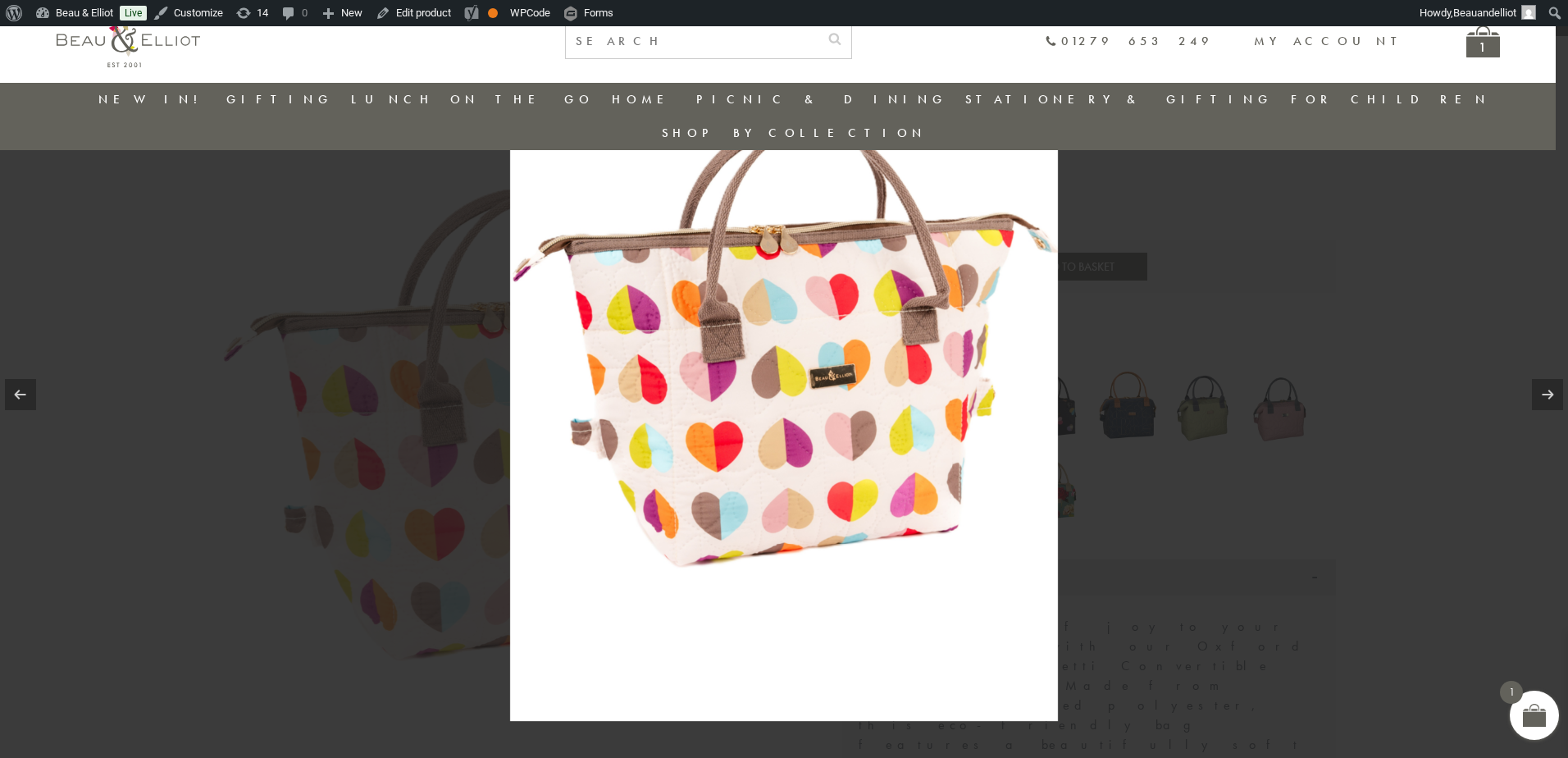
click at [1489, 502] on div at bounding box center [784, 379] width 1568 height 758
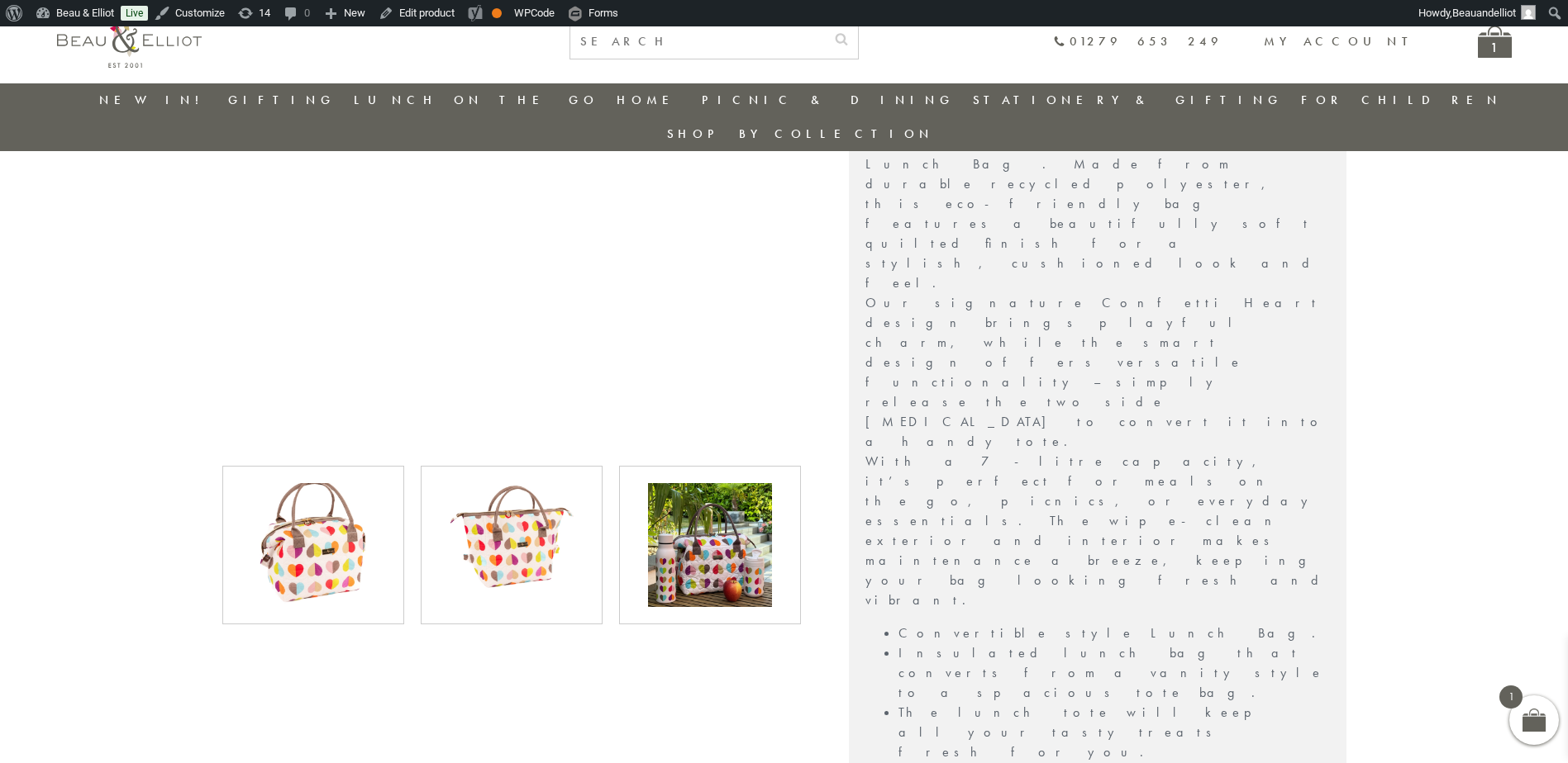
click at [308, 497] on img at bounding box center [312, 545] width 124 height 124
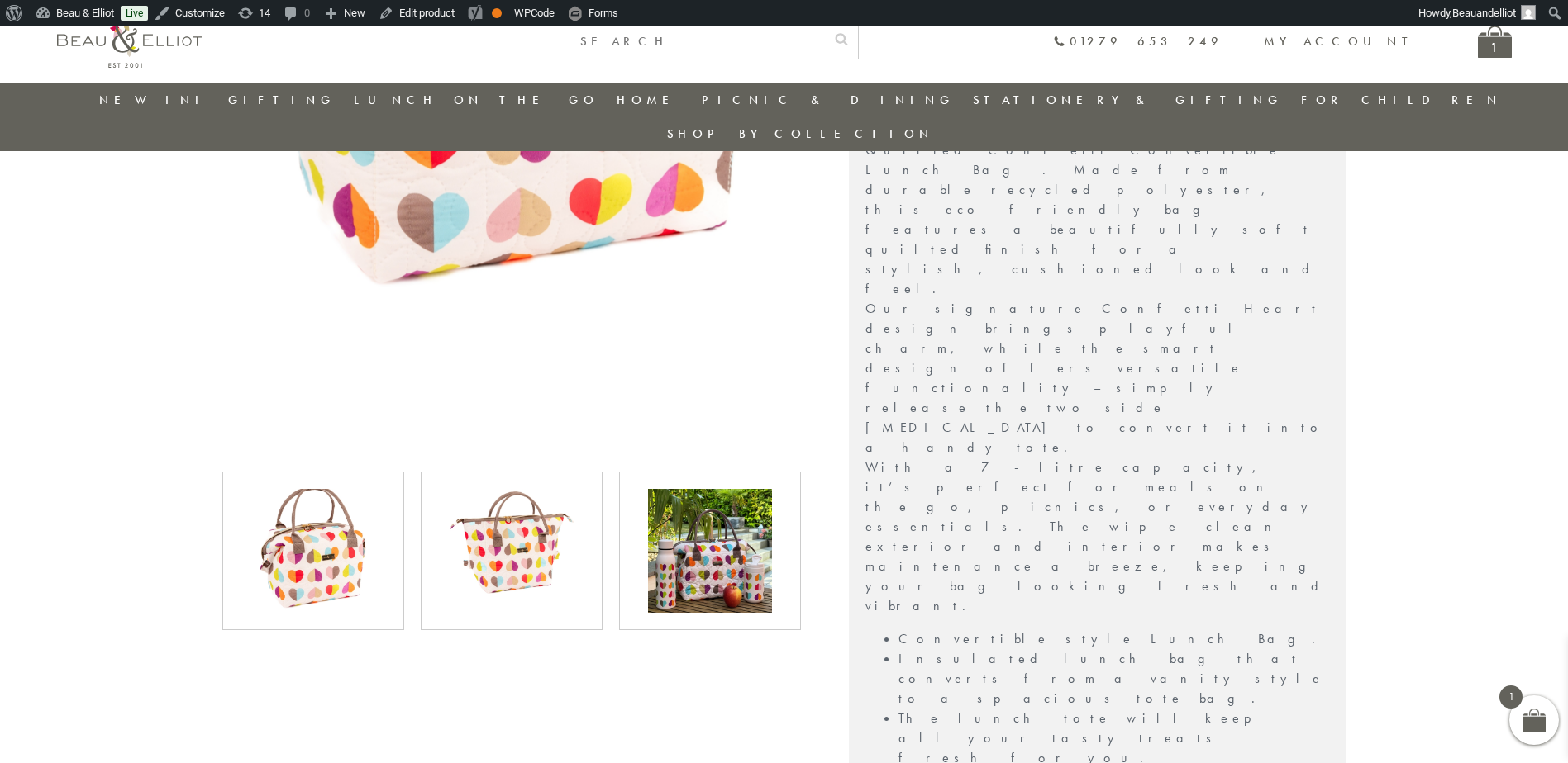
scroll to position [657, 0]
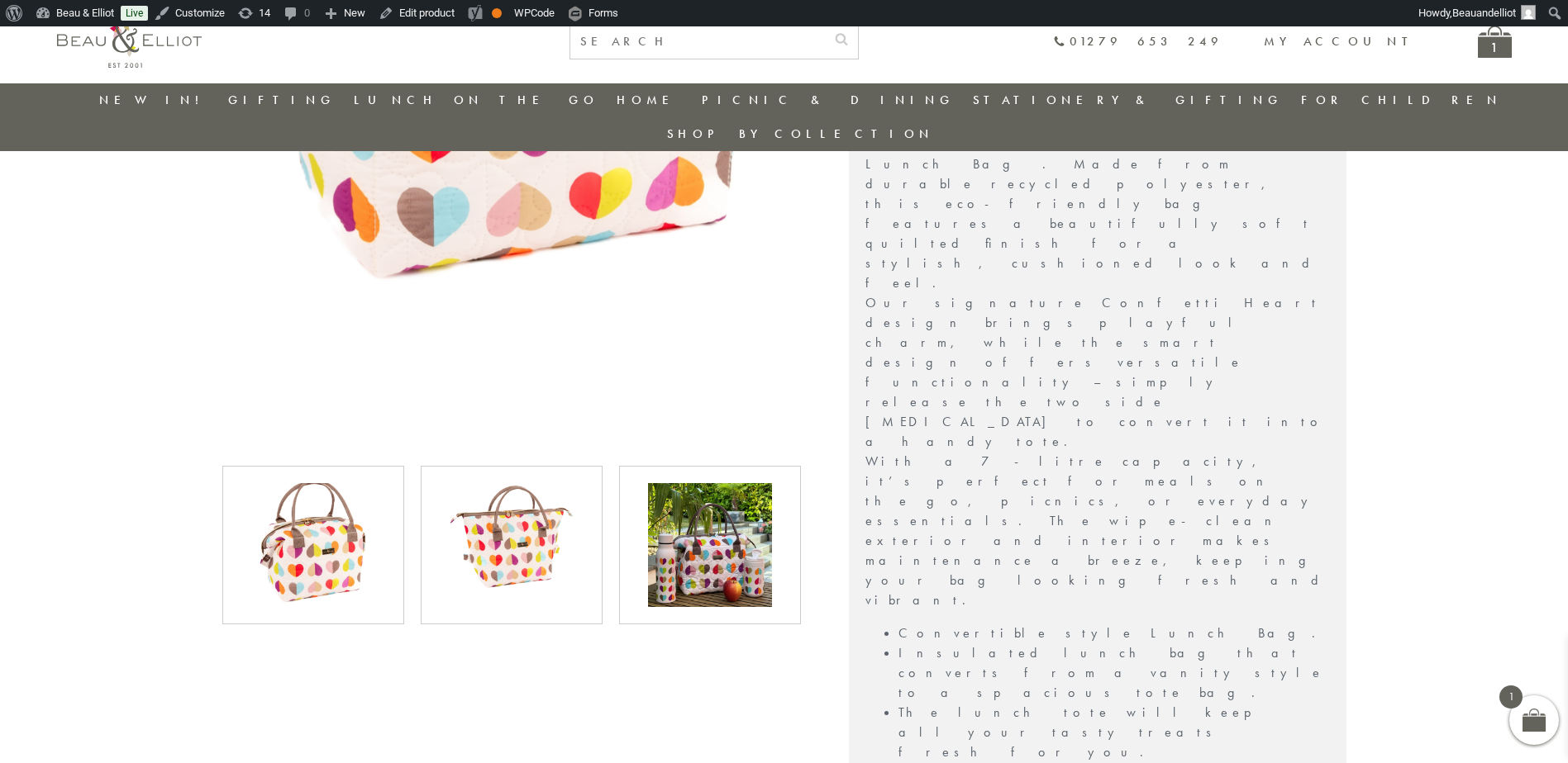
click at [508, 483] on img at bounding box center [511, 545] width 124 height 124
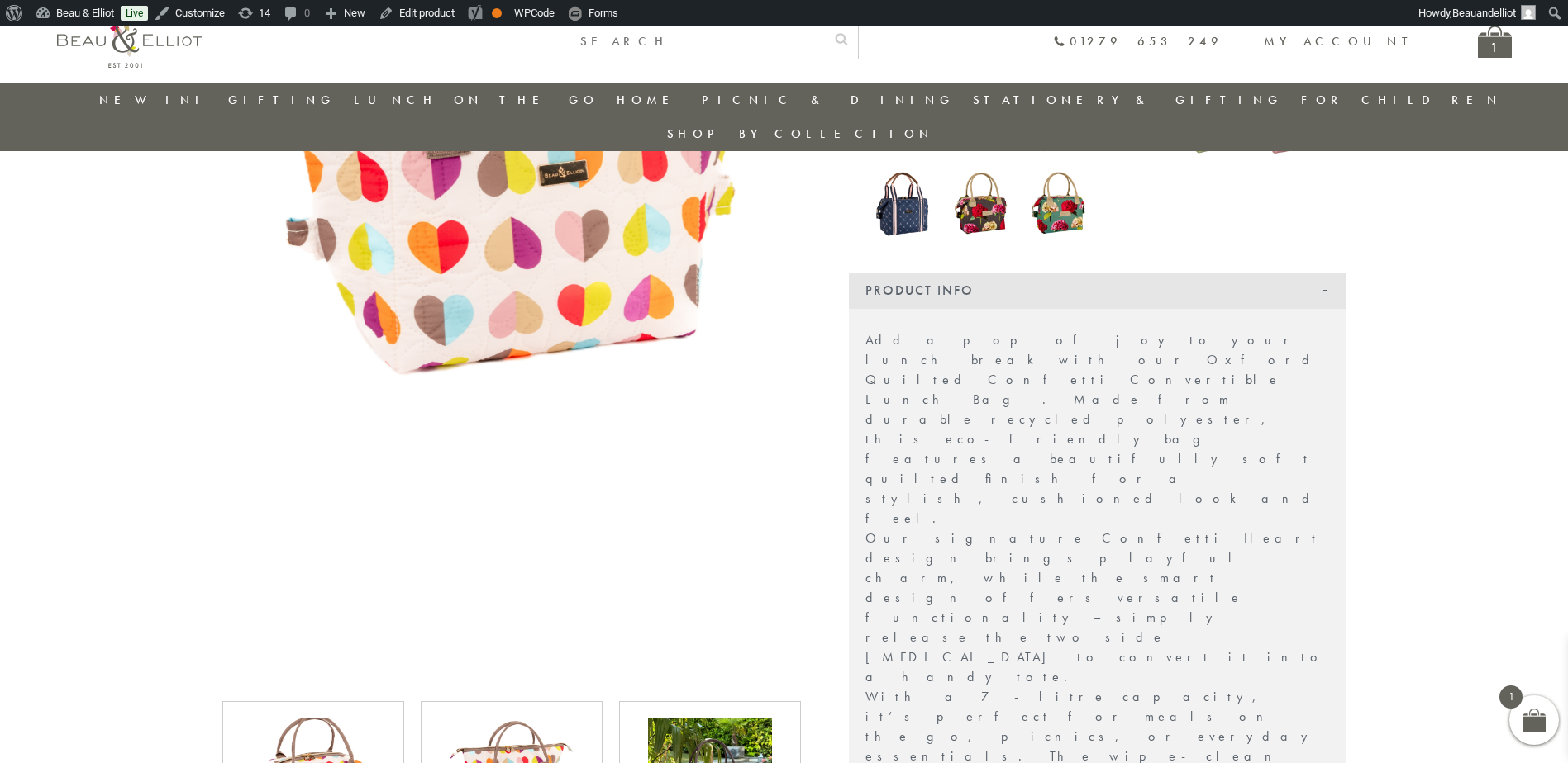
scroll to position [575, 0]
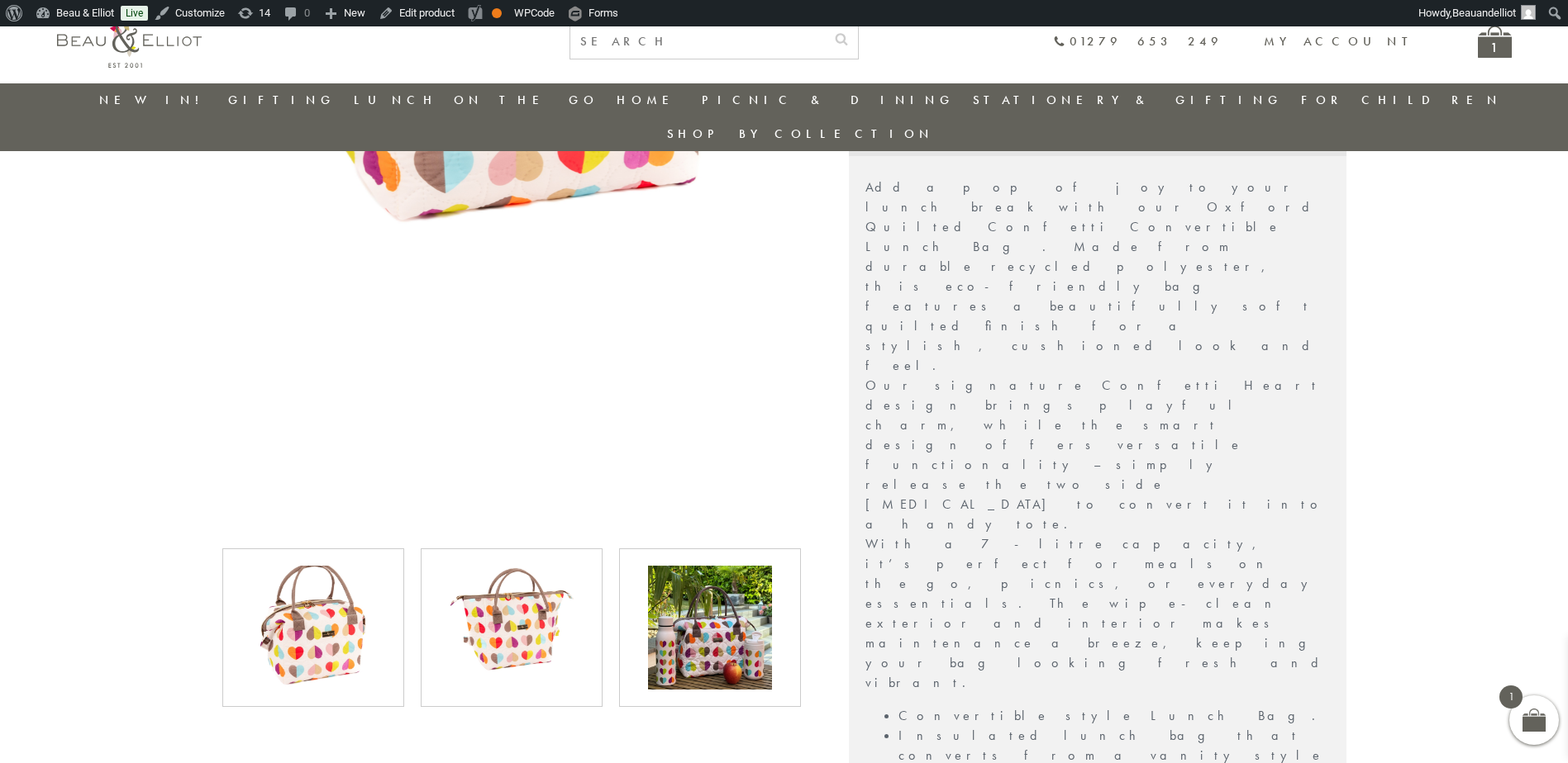
click at [737, 587] on img at bounding box center [709, 627] width 124 height 124
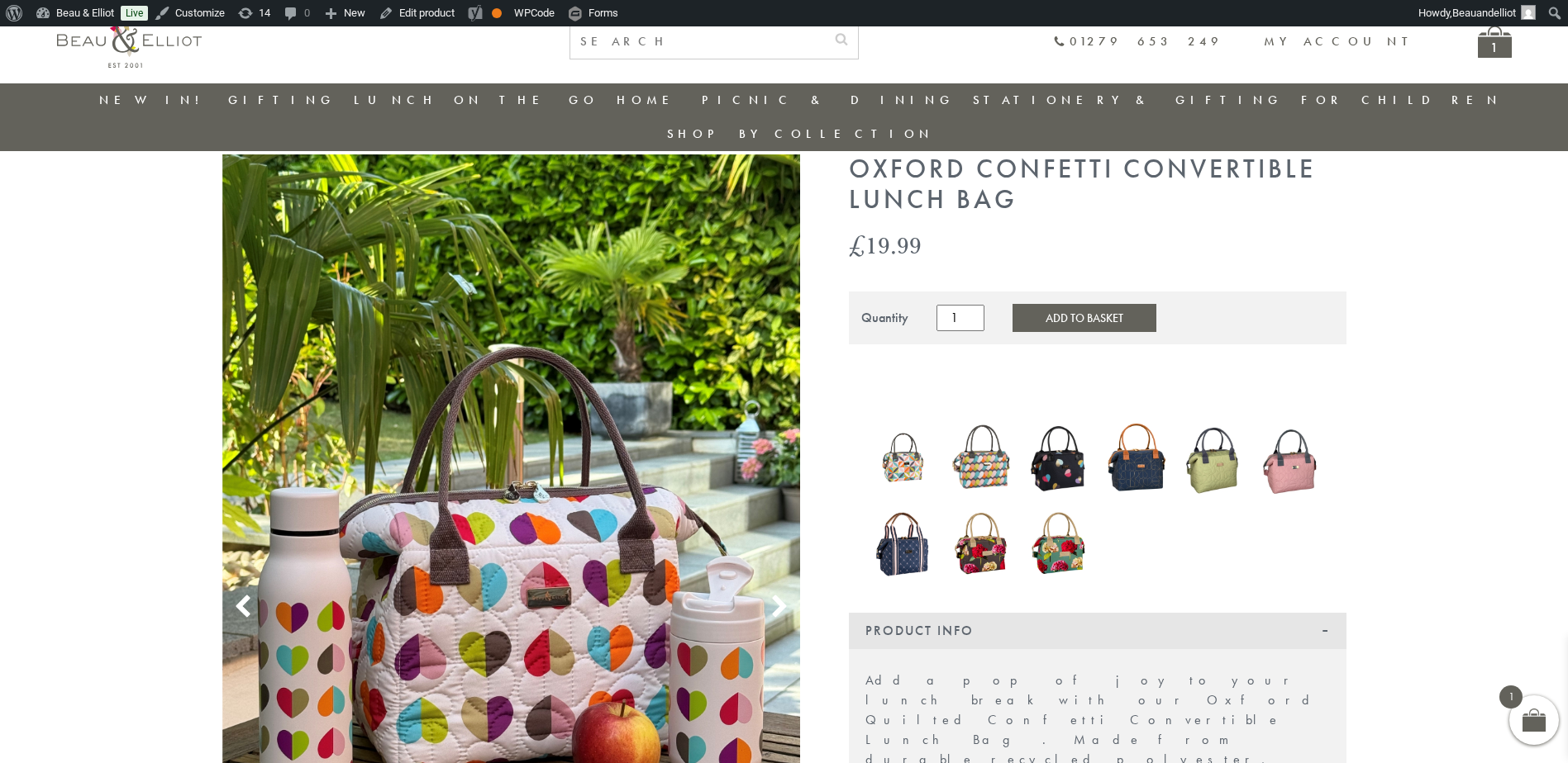
scroll to position [78, 0]
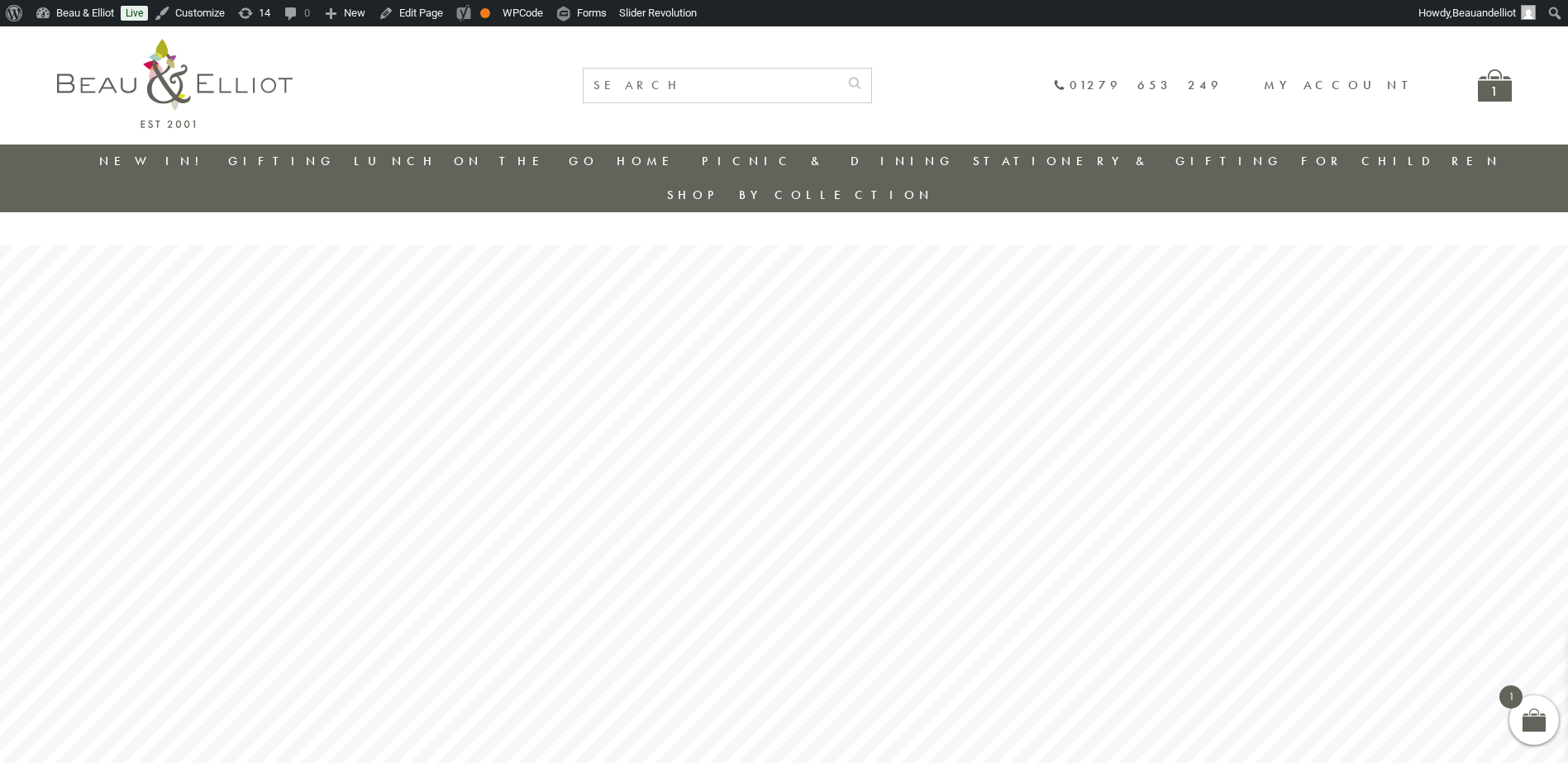
drag, startPoint x: 168, startPoint y: 161, endPoint x: 331, endPoint y: 207, distance: 169.4
click at [168, 161] on link "New in!" at bounding box center [154, 161] width 111 height 16
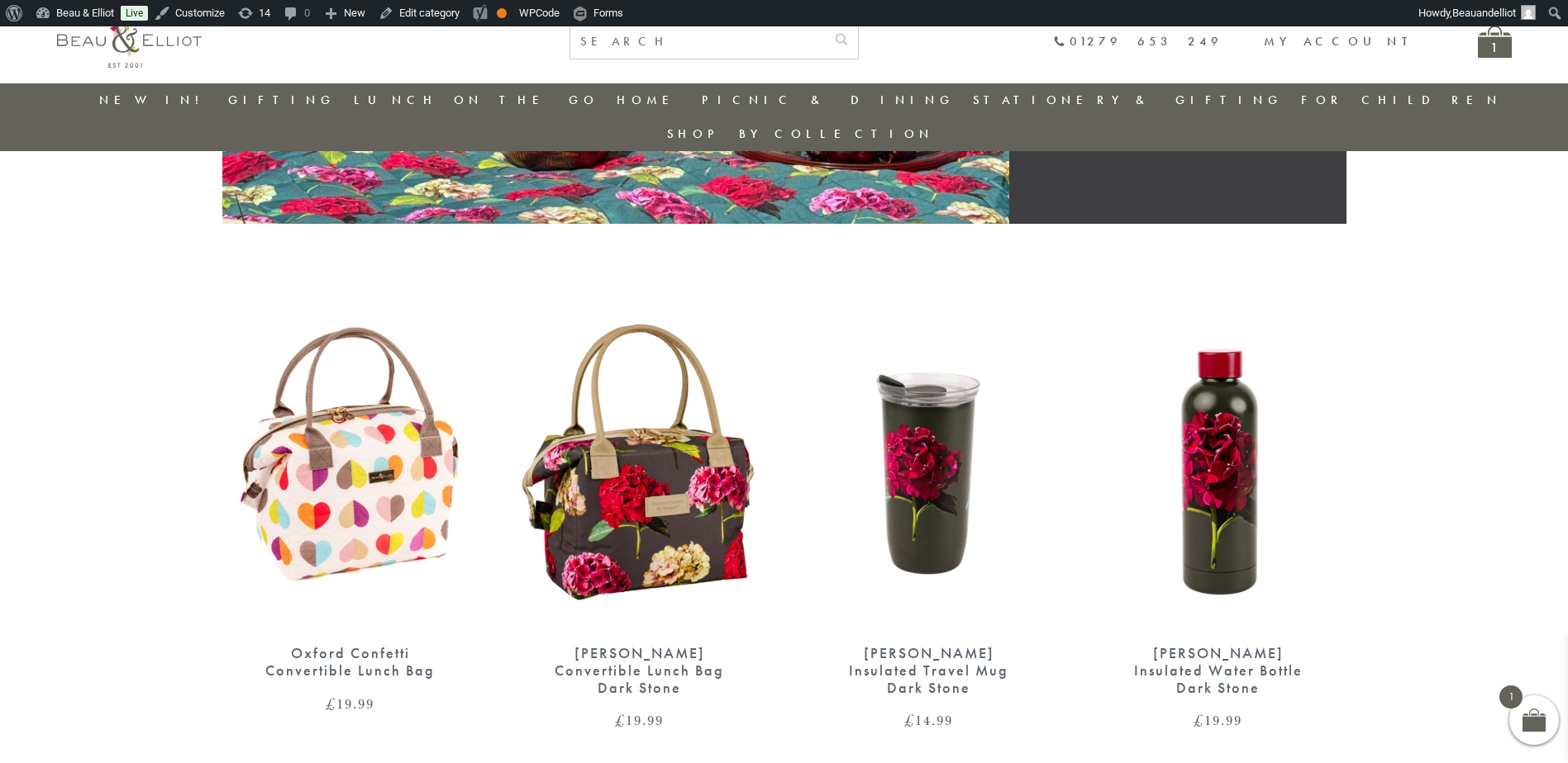
scroll to position [461, 0]
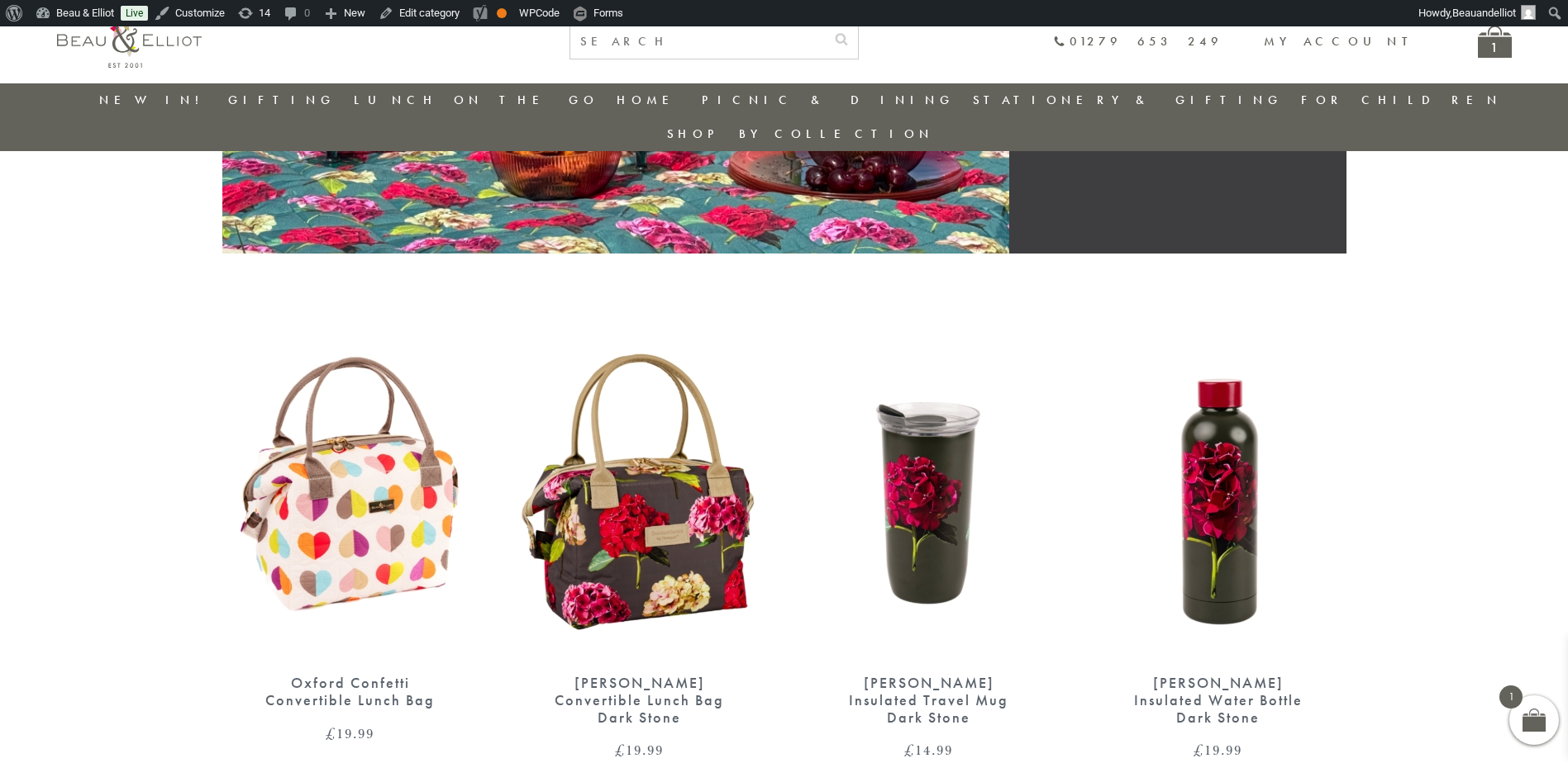
click at [307, 441] on img at bounding box center [350, 493] width 256 height 330
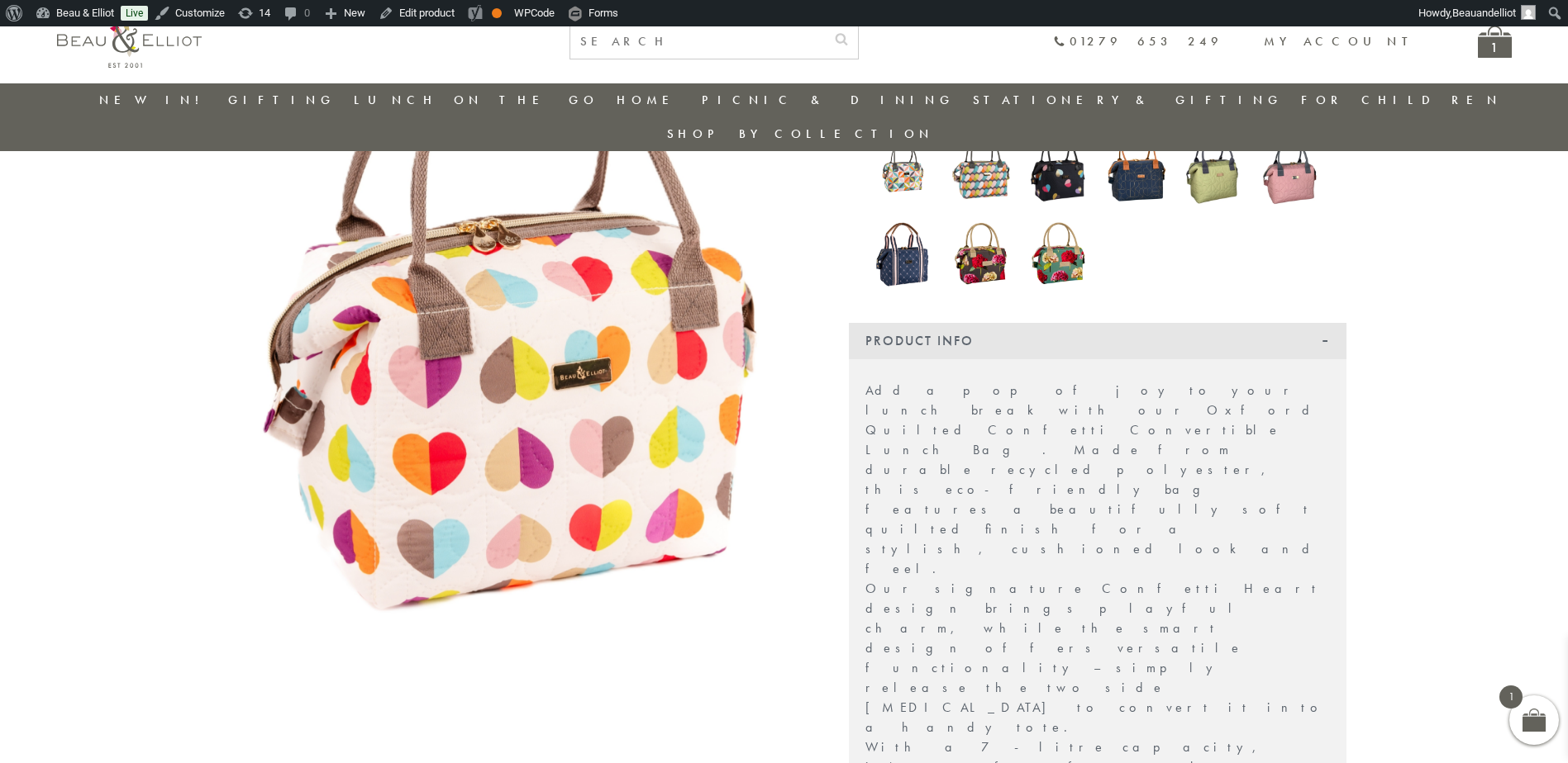
scroll to position [461, 0]
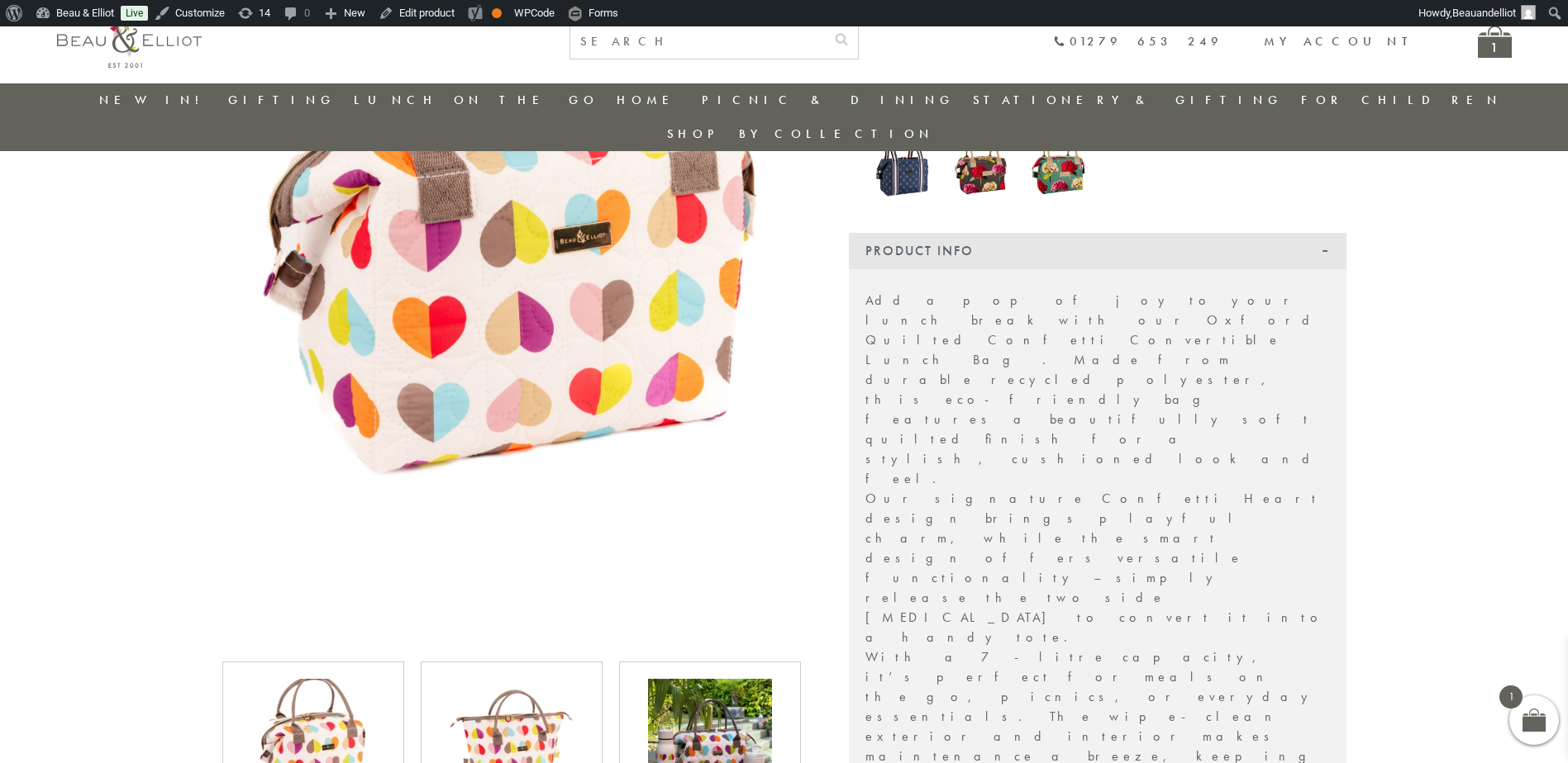
click at [546, 697] on img at bounding box center [511, 740] width 124 height 124
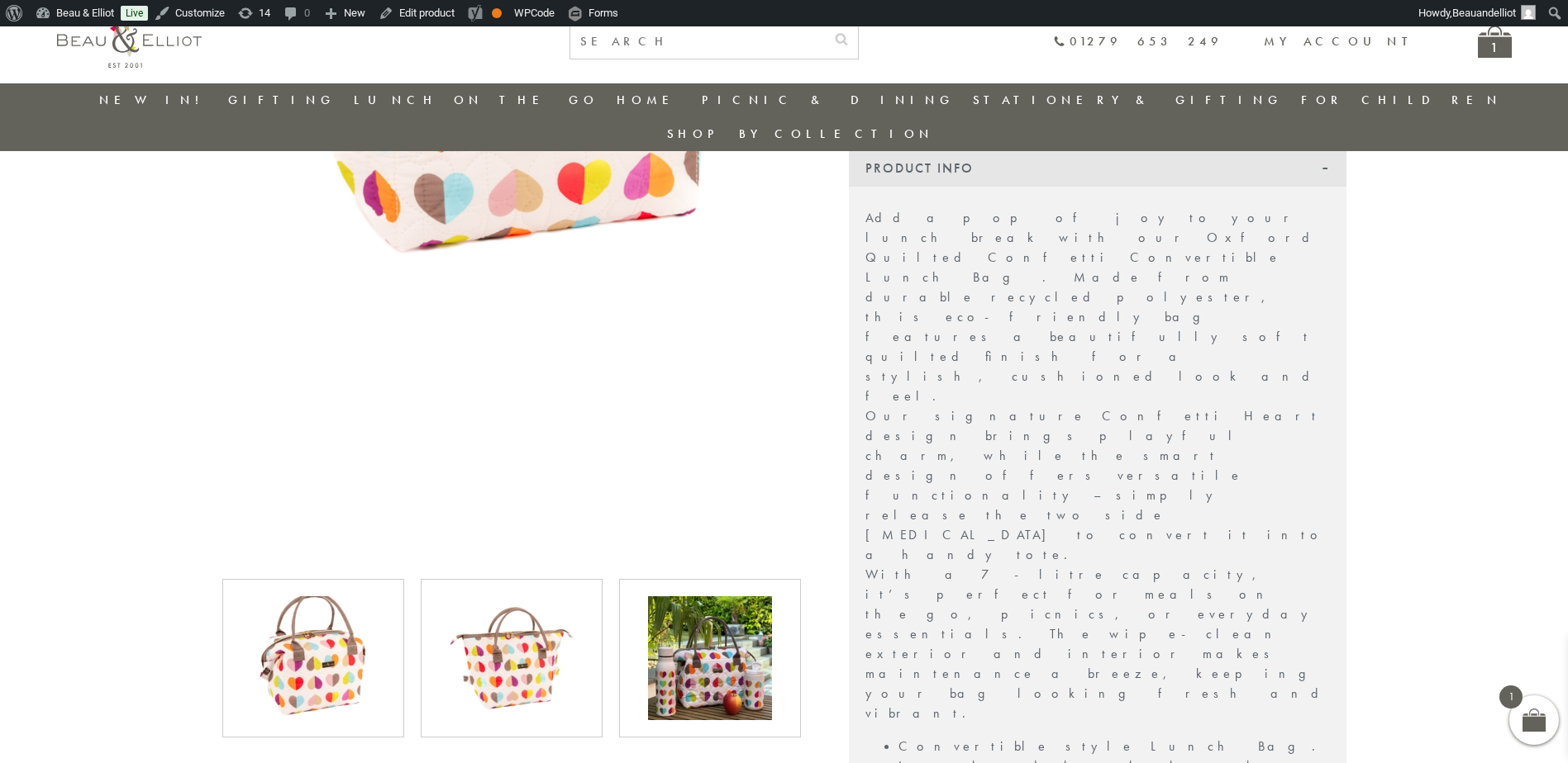
click at [703, 613] on img at bounding box center [709, 657] width 124 height 124
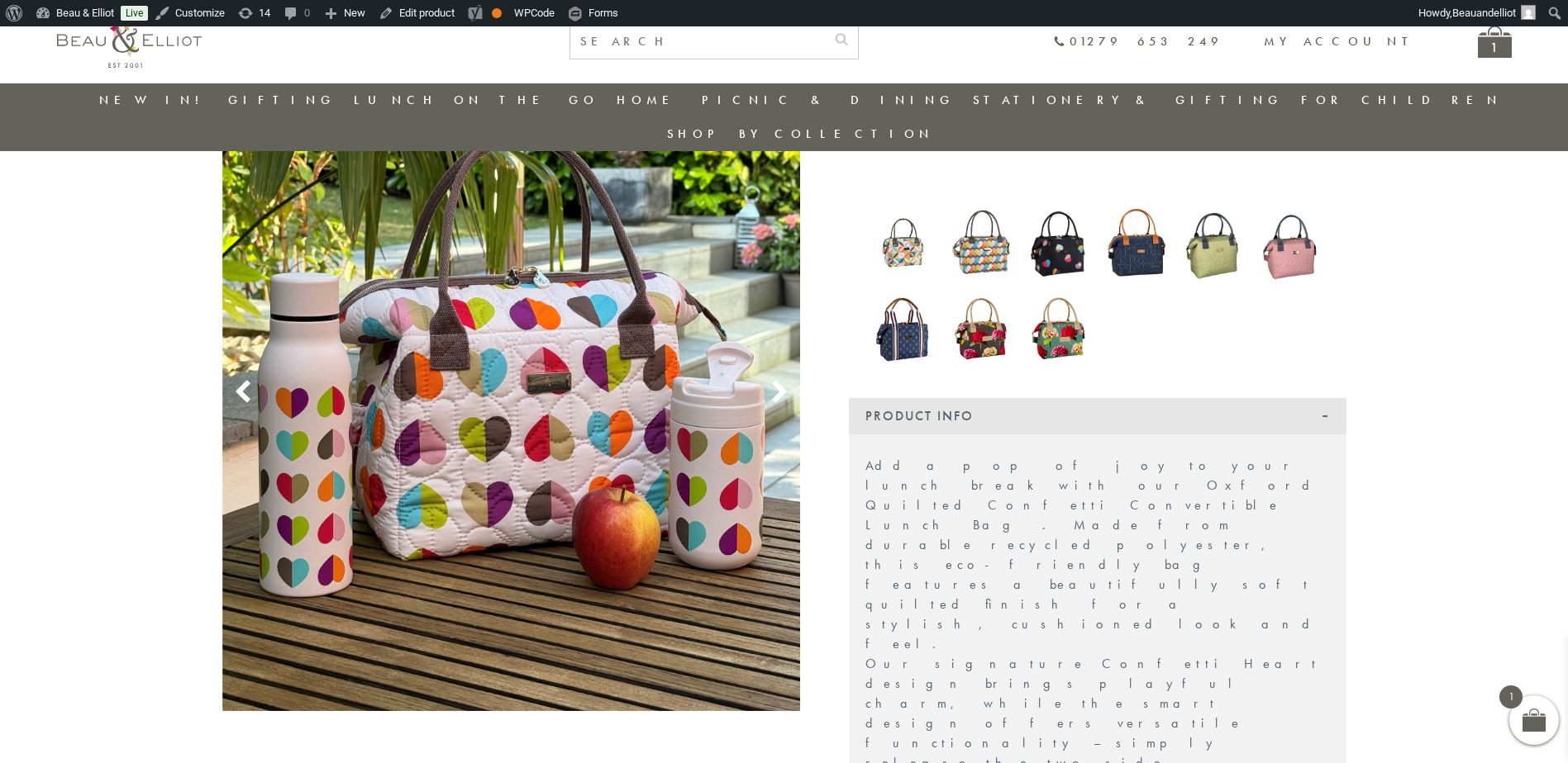
scroll to position [0, 0]
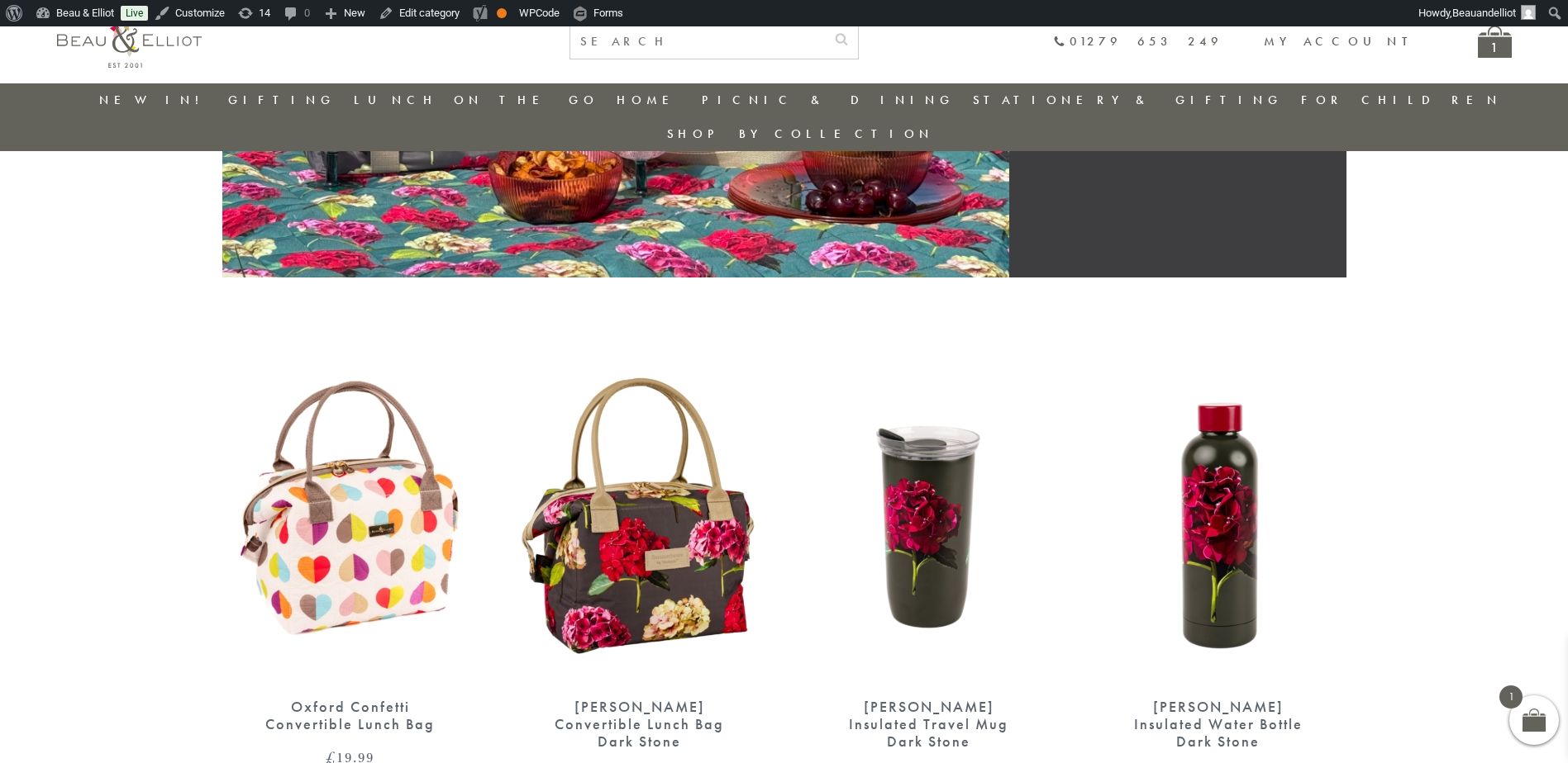
scroll to position [434, 0]
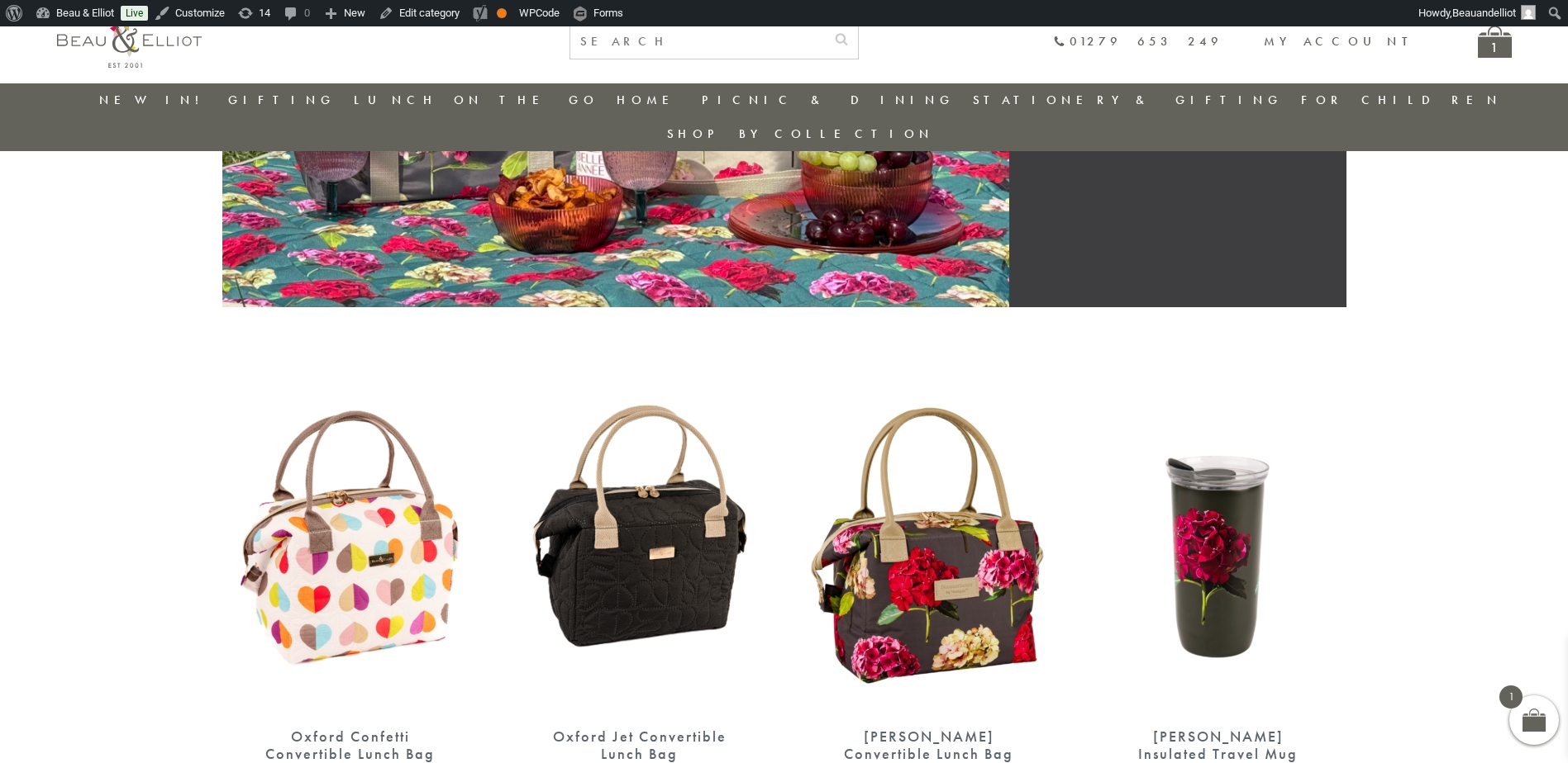
scroll to position [407, 0]
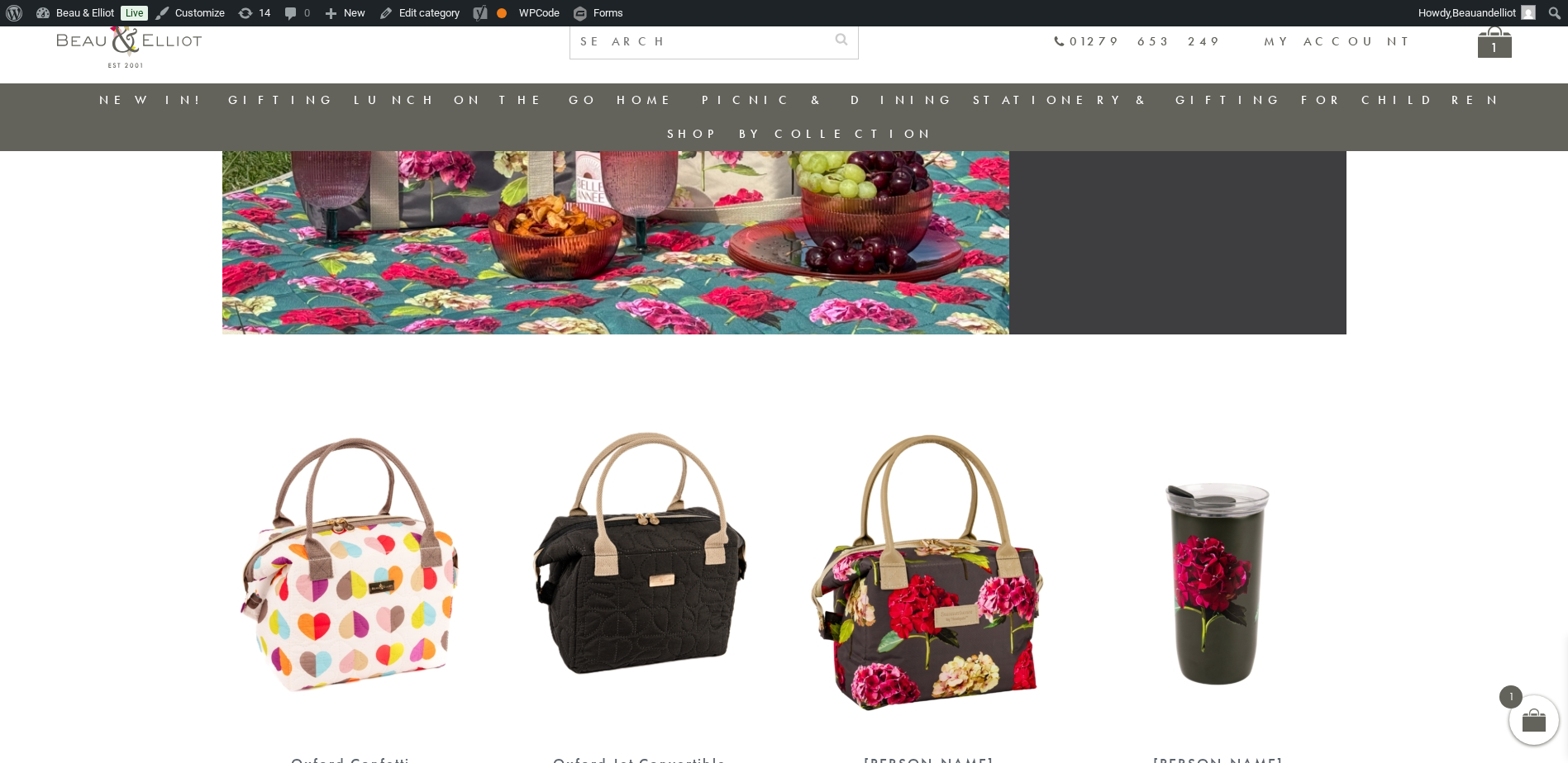
scroll to position [379, 0]
drag, startPoint x: 696, startPoint y: 522, endPoint x: 753, endPoint y: 492, distance: 64.4
click at [696, 522] on img at bounding box center [640, 575] width 256 height 330
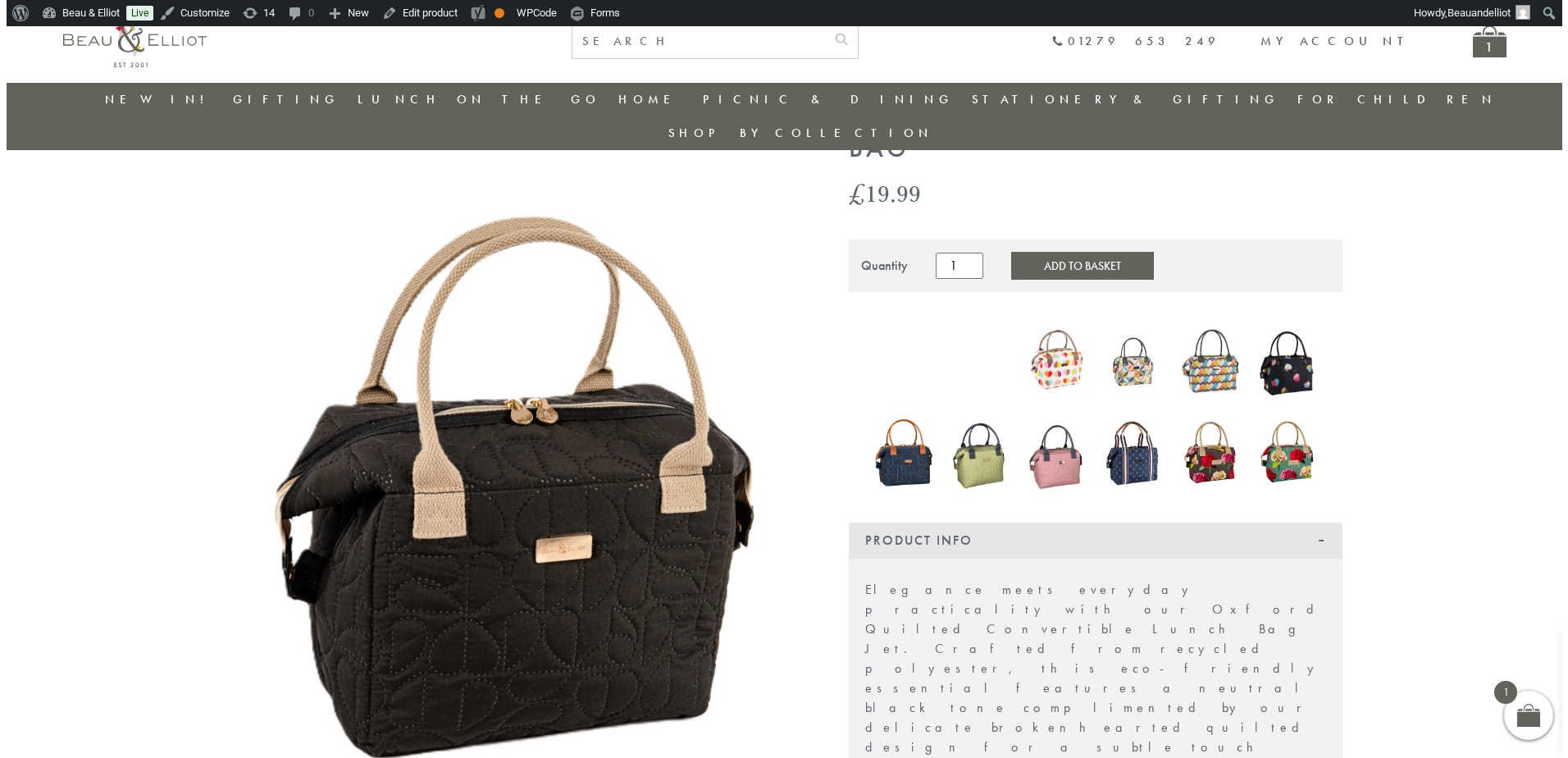
scroll to position [130, 0]
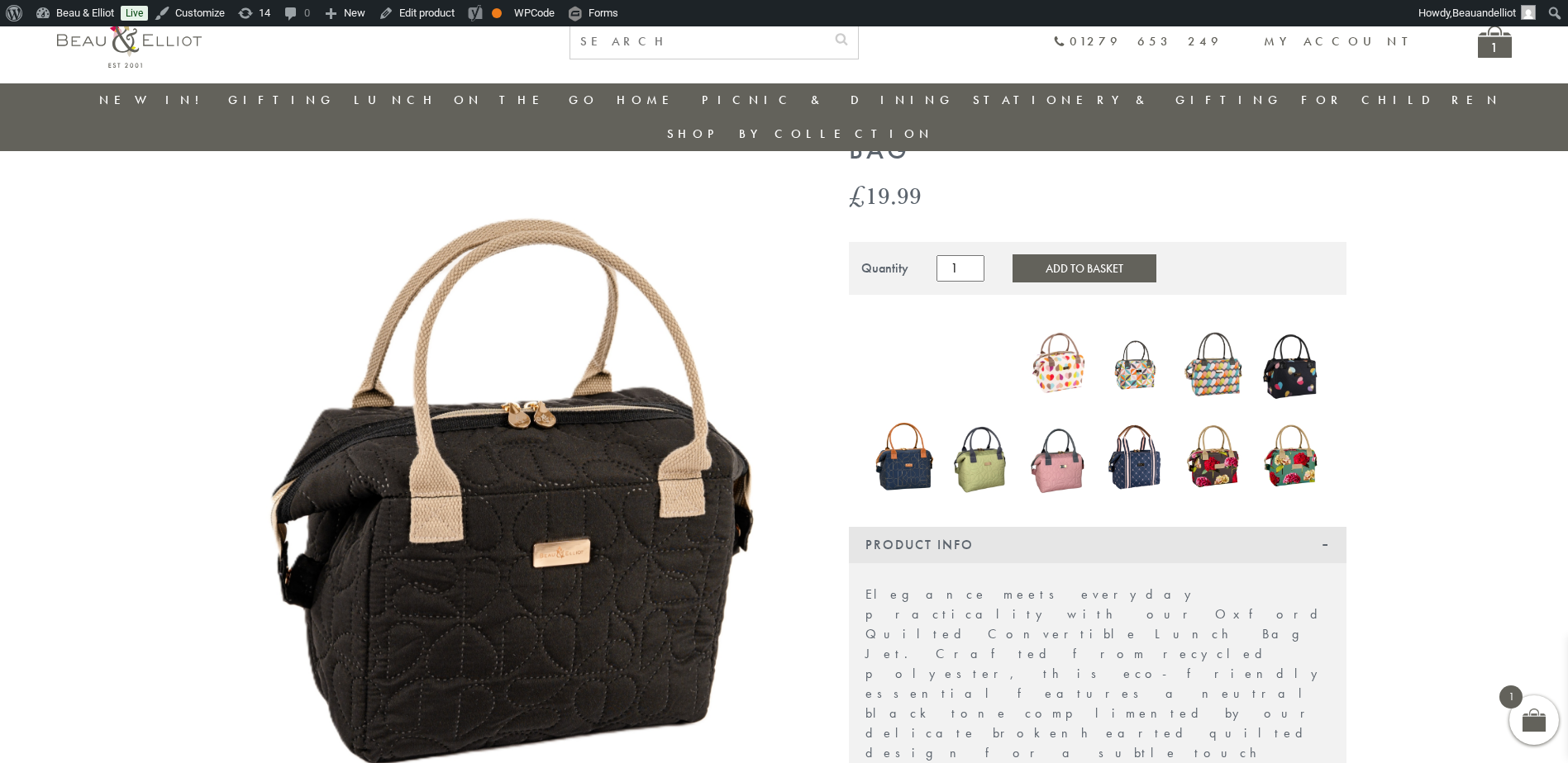
click at [586, 436] on img at bounding box center [511, 538] width 578 height 868
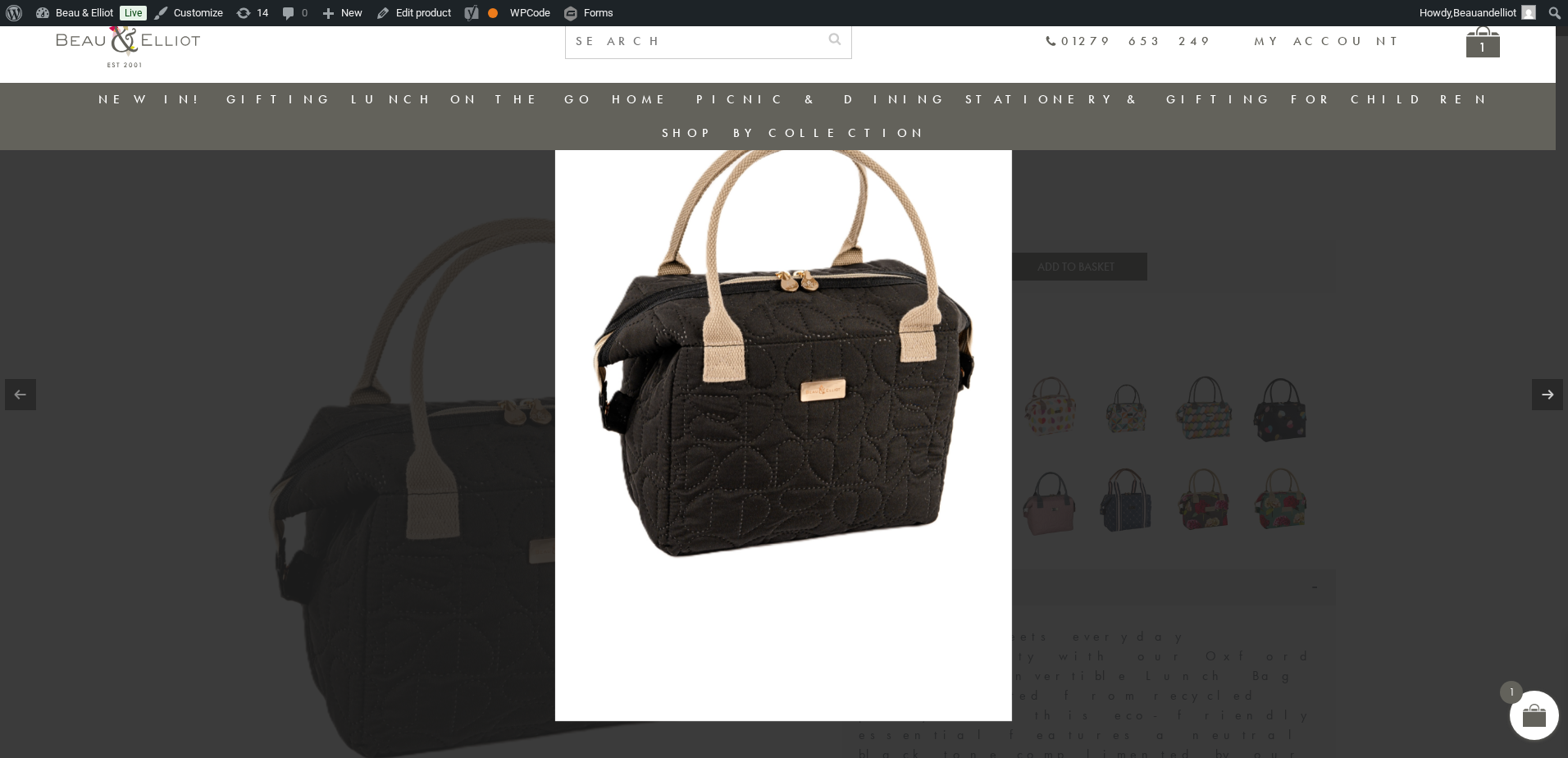
click at [900, 478] on img at bounding box center [784, 378] width 457 height 685
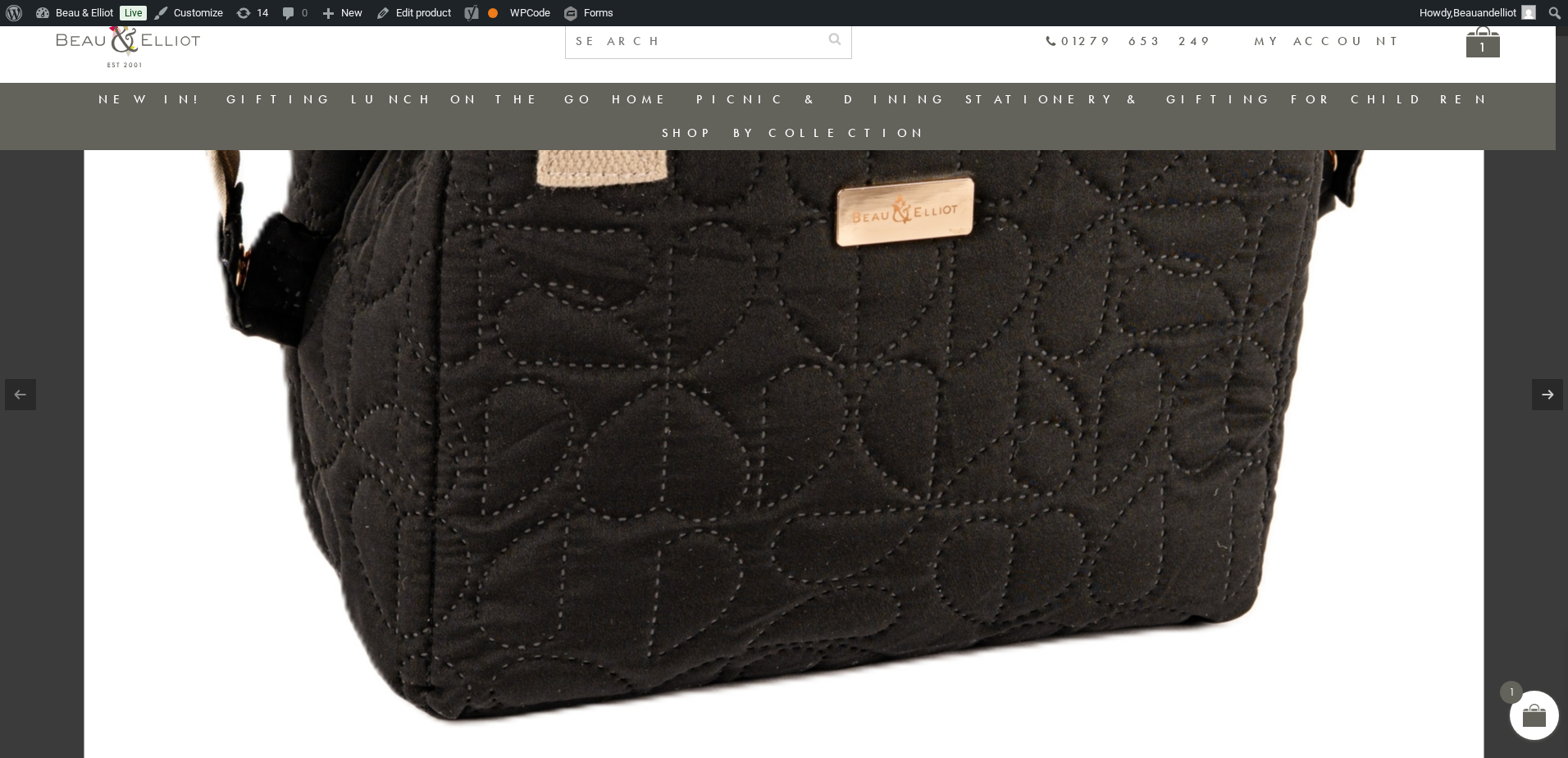
click at [900, 478] on img at bounding box center [784, 176] width 1401 height 2101
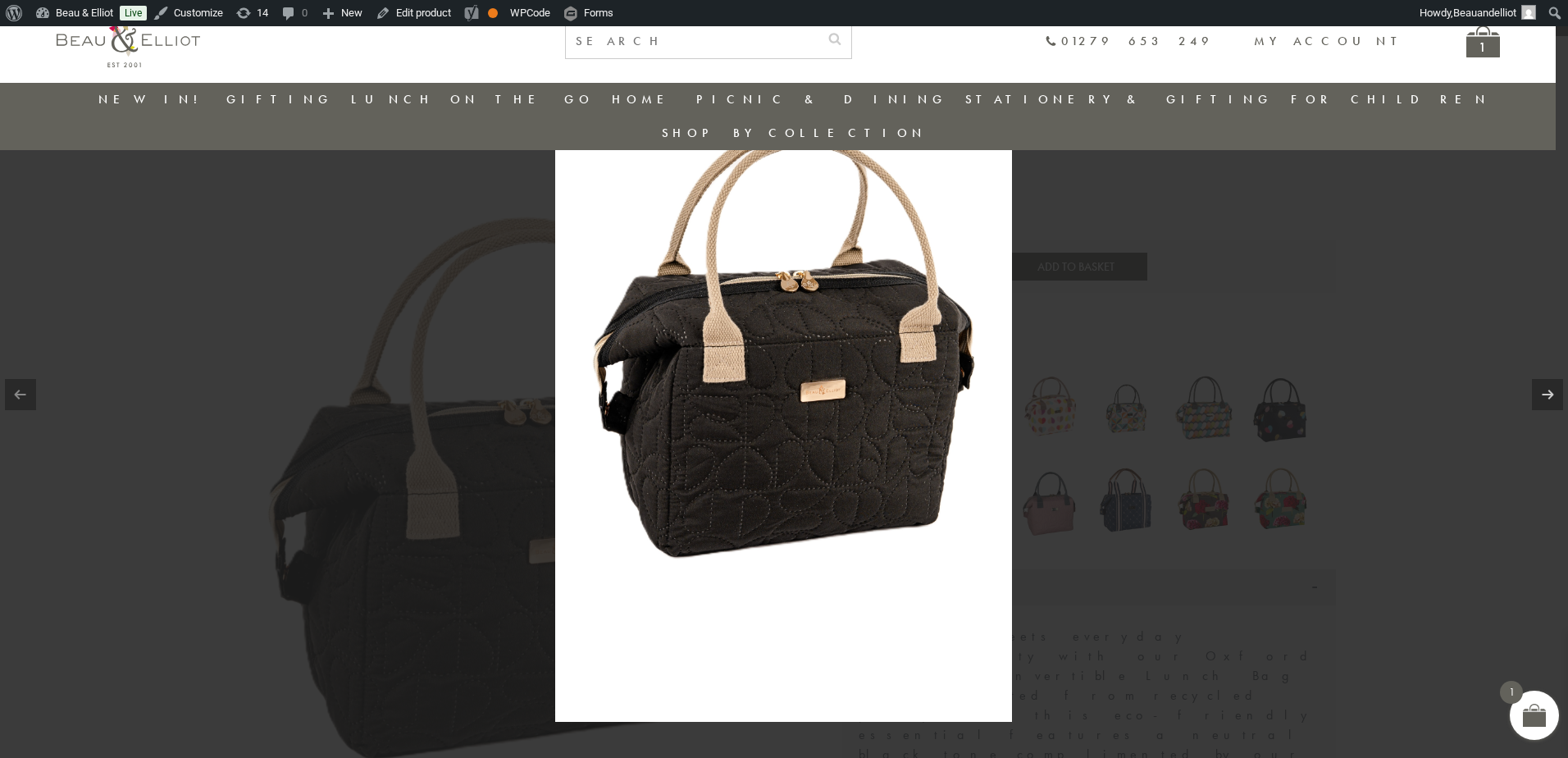
click at [1400, 539] on div at bounding box center [784, 379] width 1568 height 758
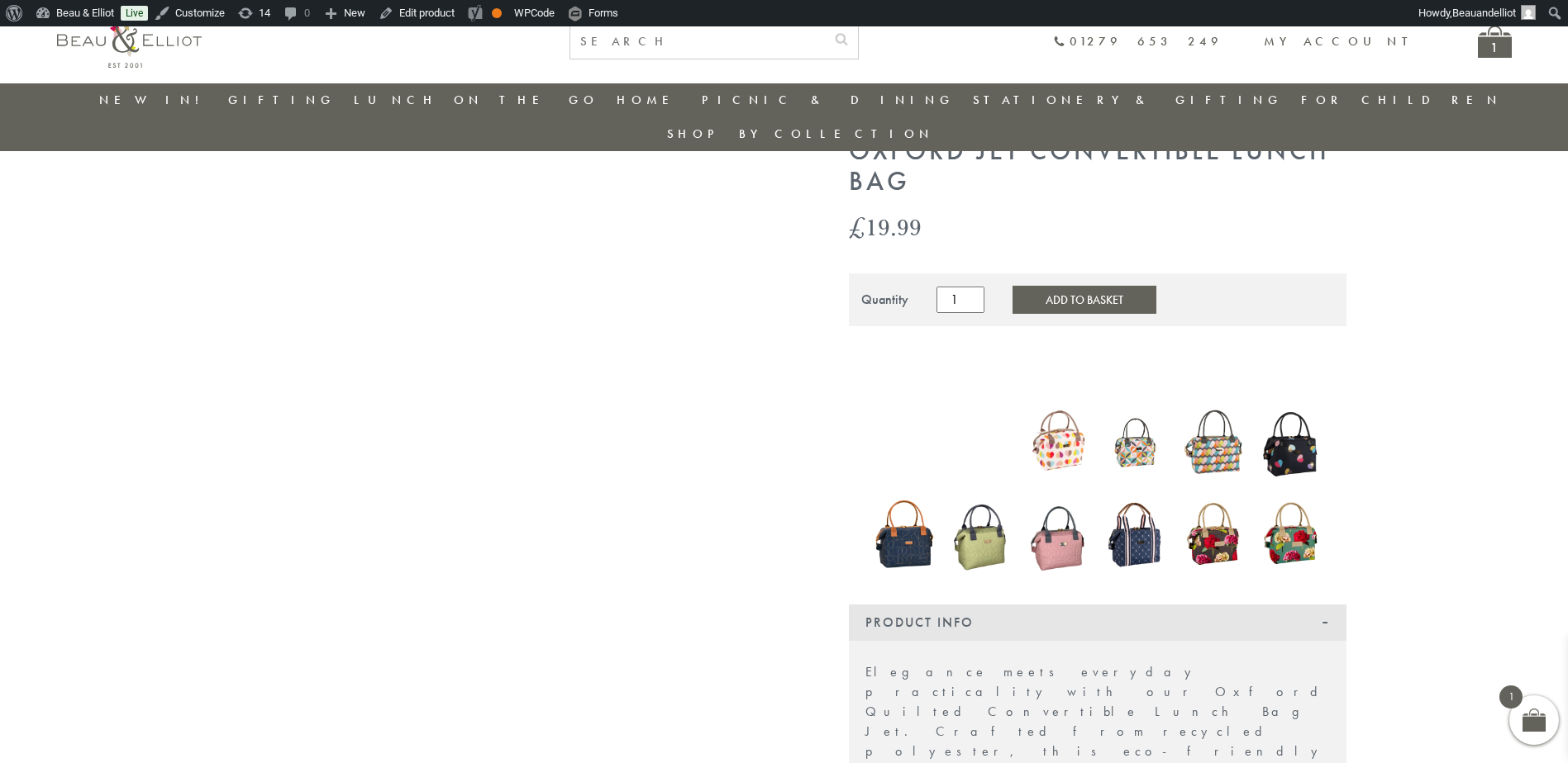
scroll to position [93, 0]
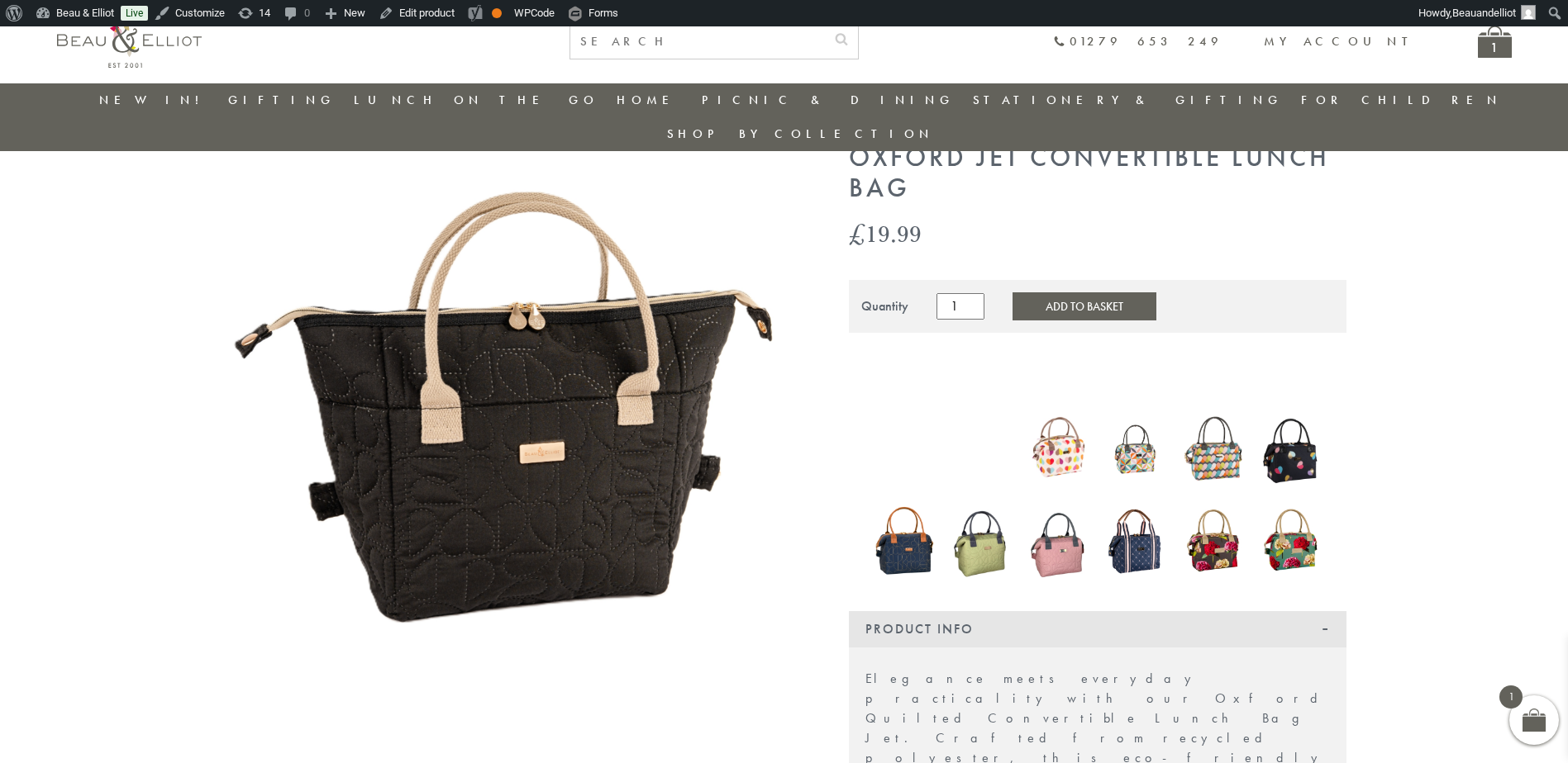
click at [622, 427] on img at bounding box center [511, 430] width 578 height 575
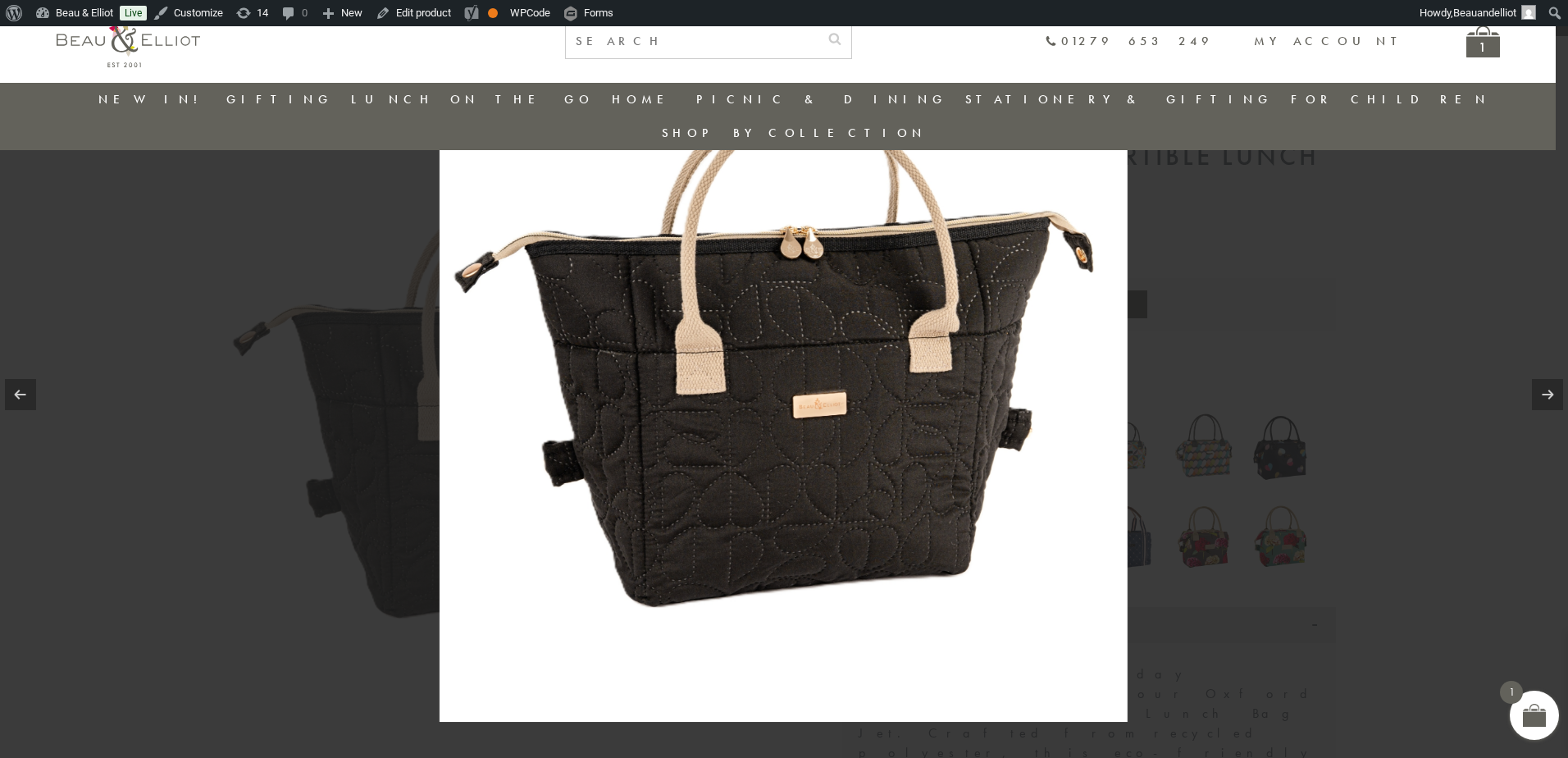
click at [816, 363] on img at bounding box center [784, 379] width 689 height 686
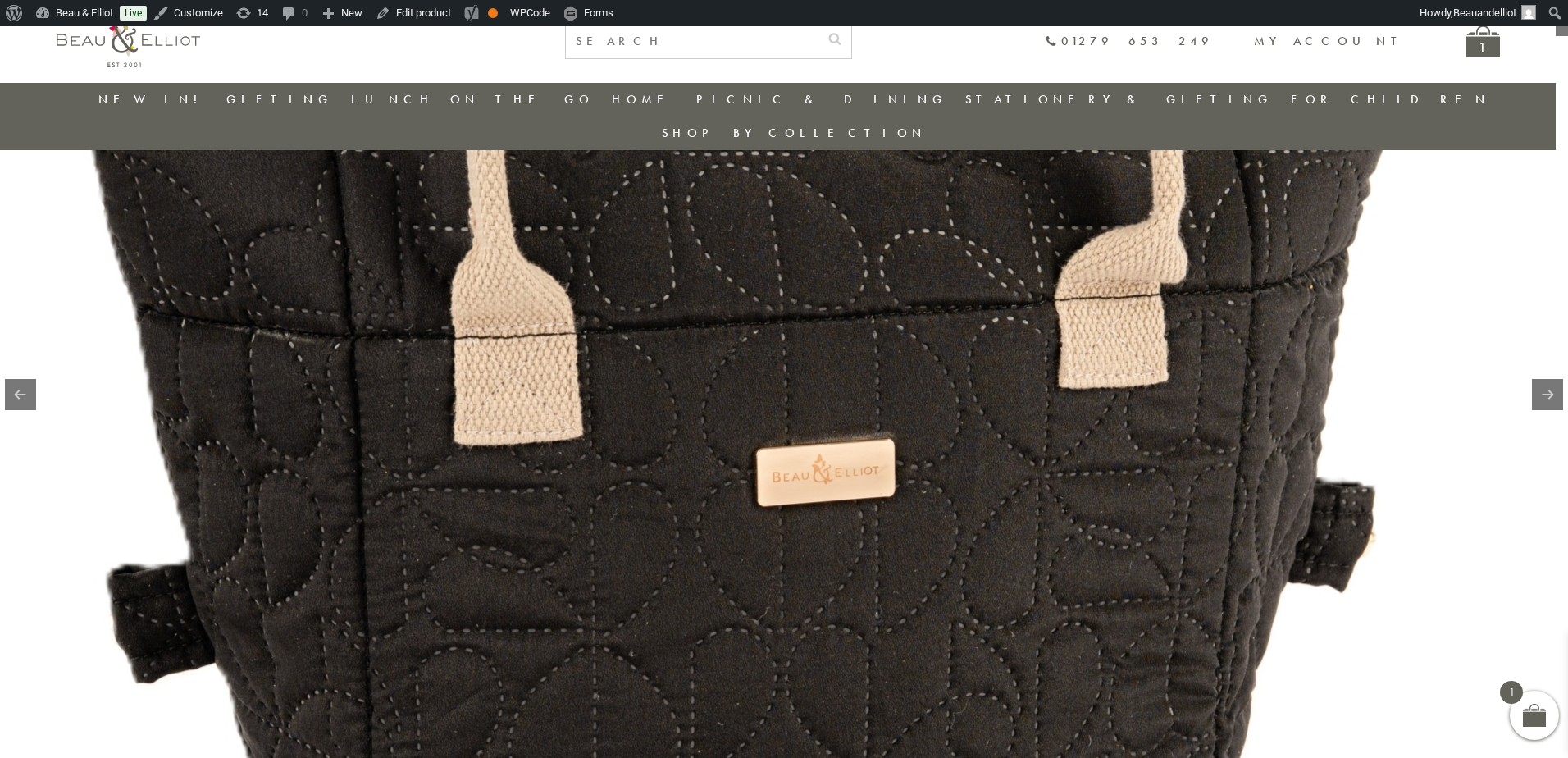
click at [816, 363] on img at bounding box center [733, 404] width 1782 height 1775
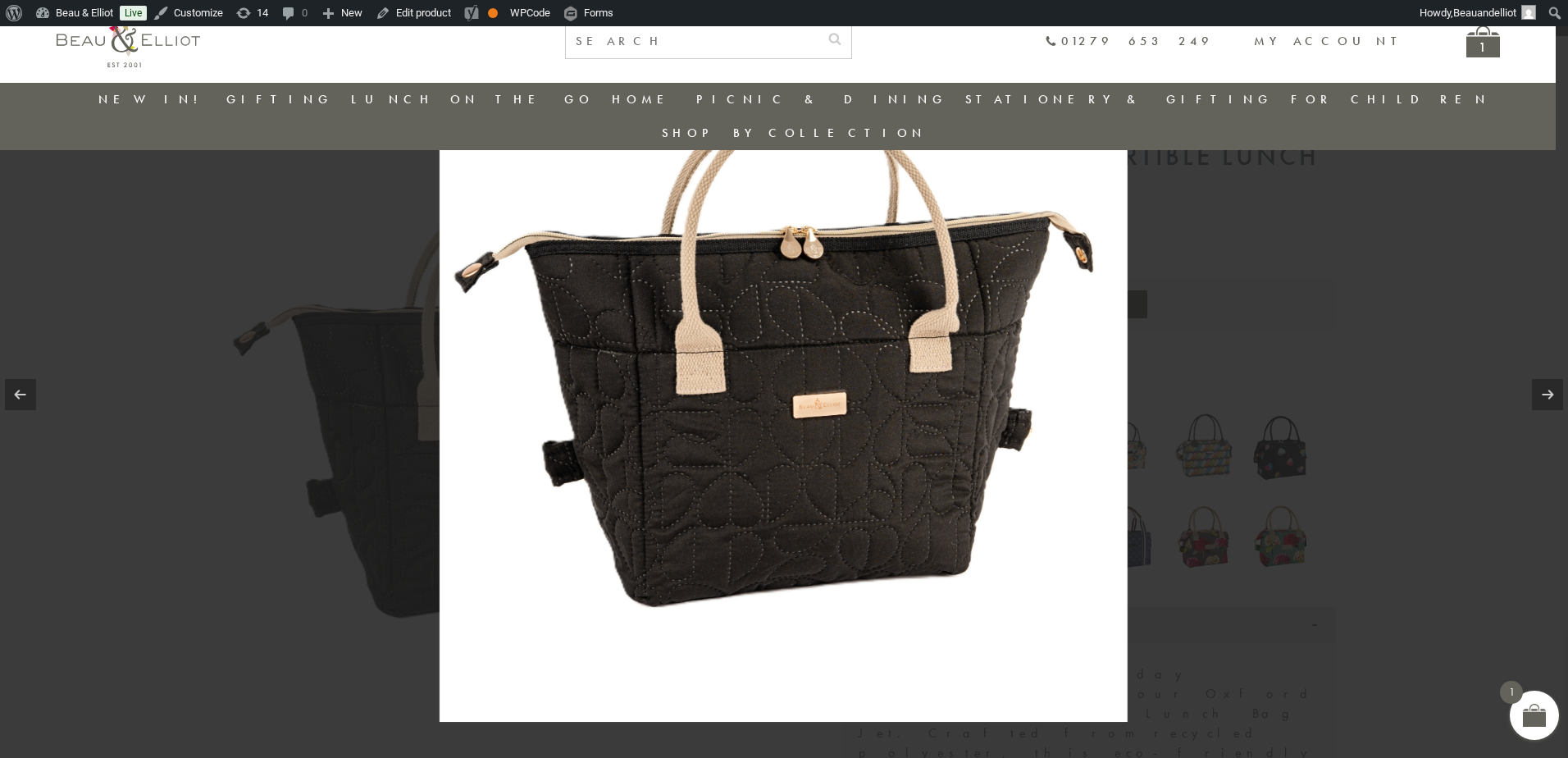
click at [1344, 452] on div at bounding box center [784, 379] width 1568 height 758
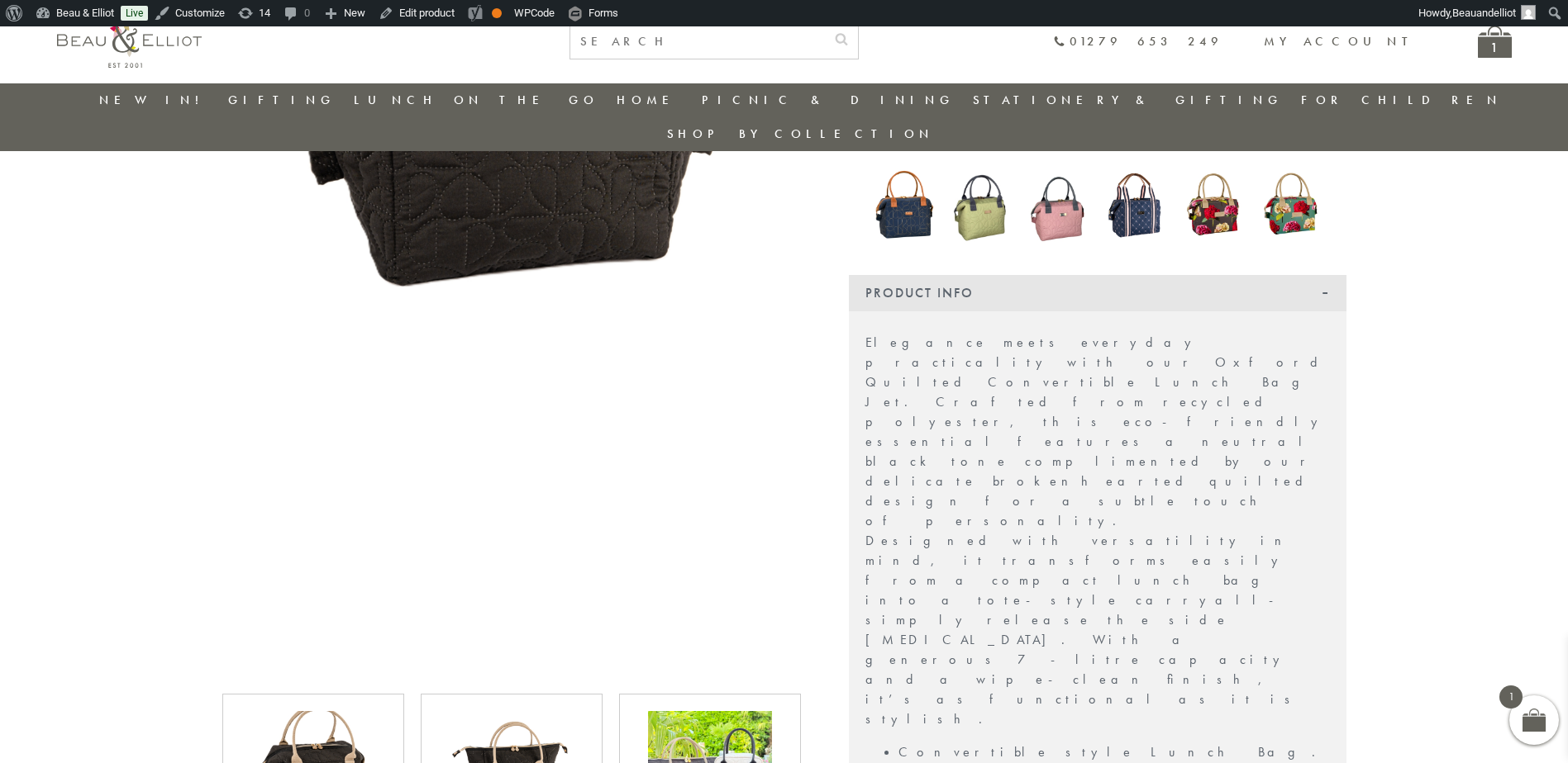
scroll to position [506, 0]
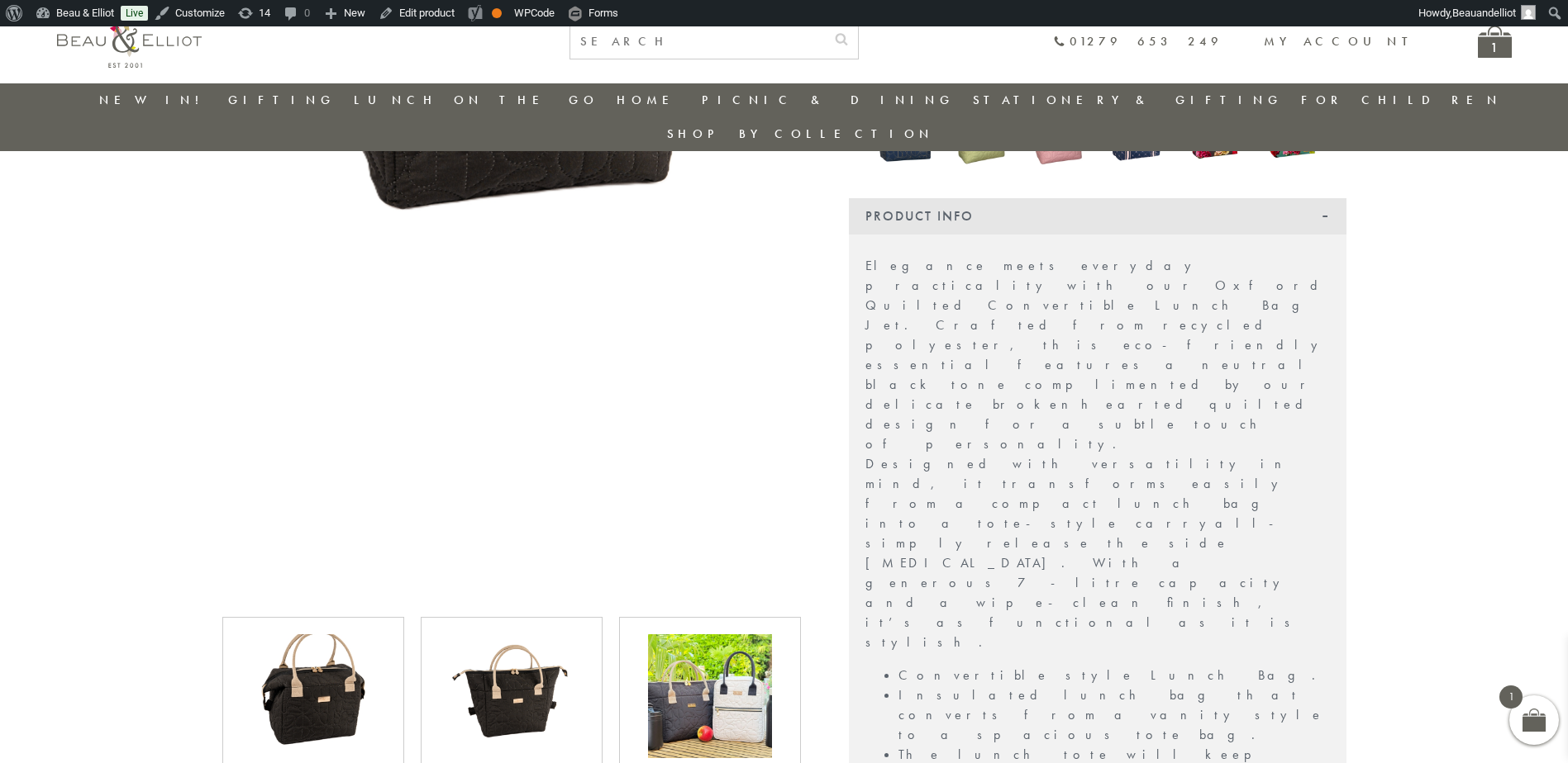
click at [342, 661] on img at bounding box center [312, 695] width 124 height 124
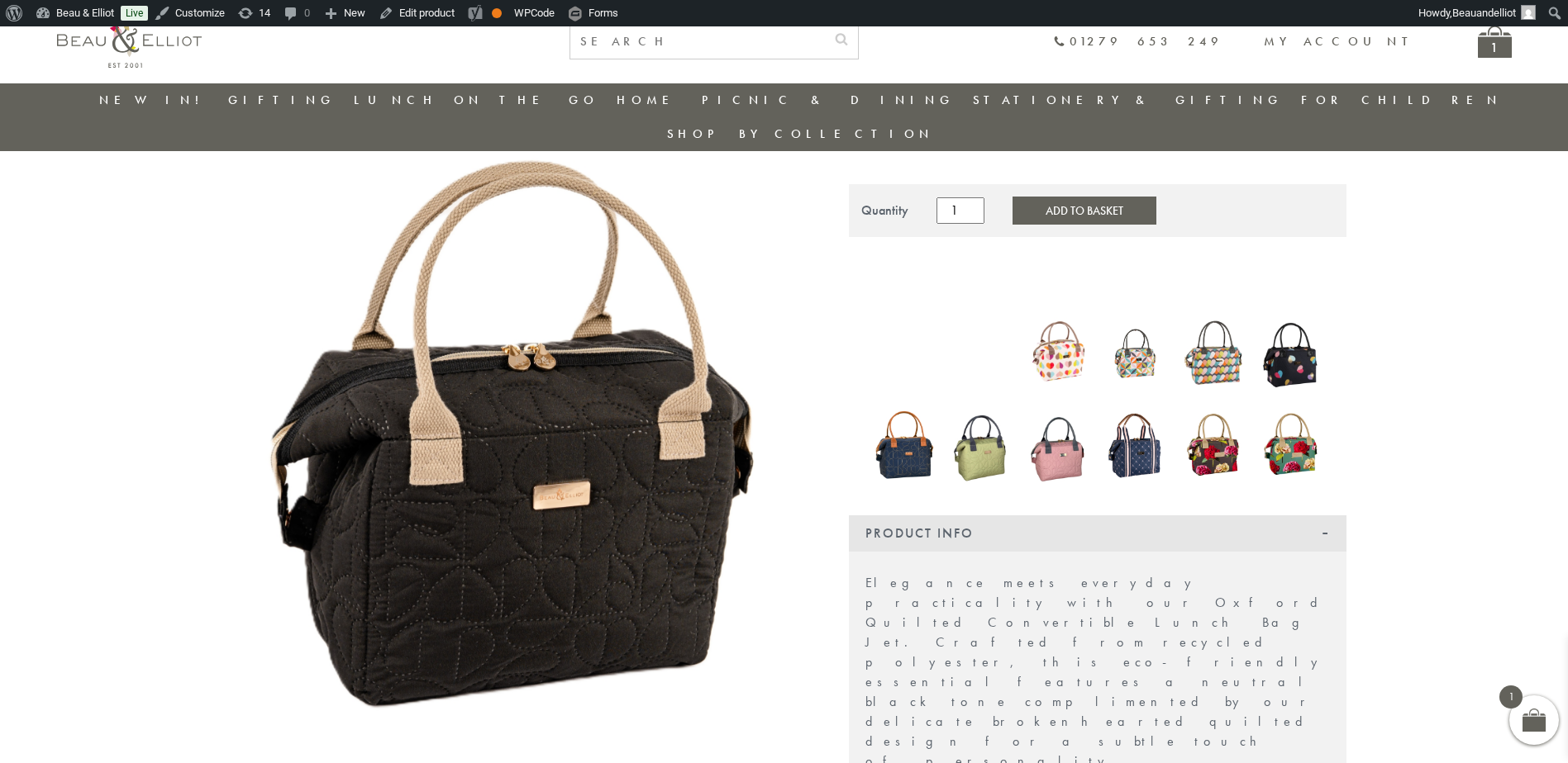
scroll to position [175, 0]
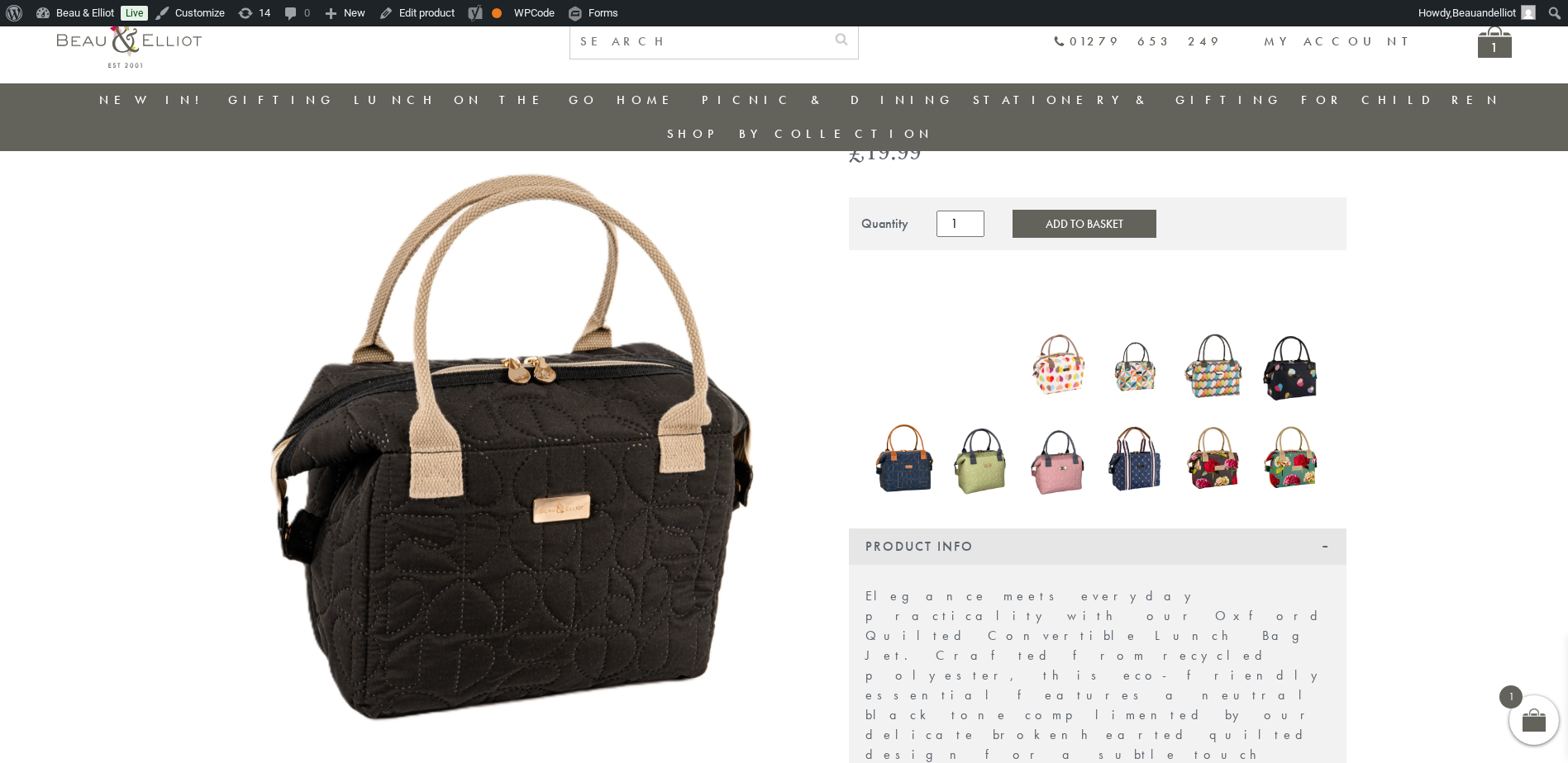
click at [606, 489] on img at bounding box center [511, 494] width 578 height 868
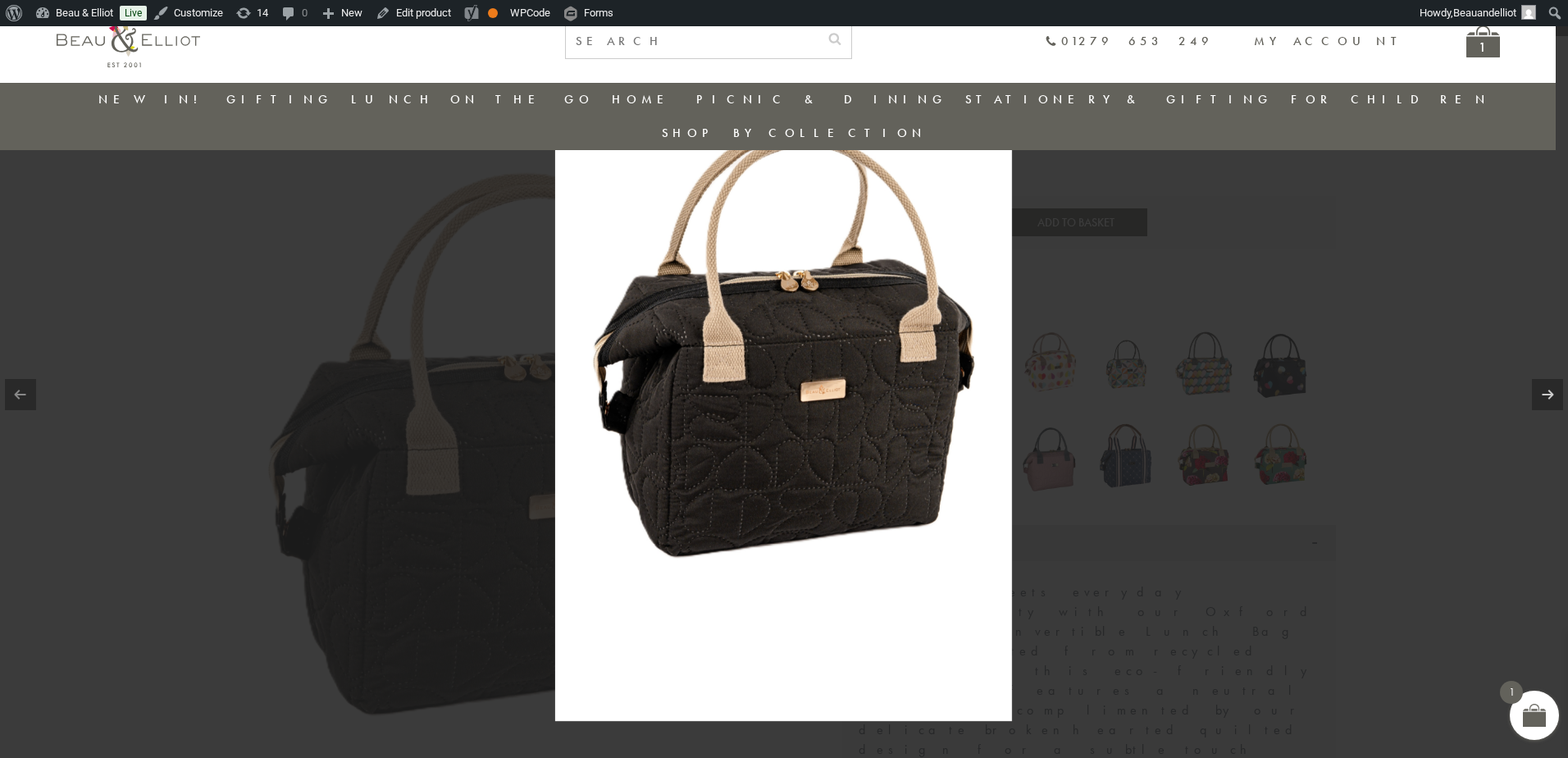
click at [912, 368] on img at bounding box center [784, 378] width 457 height 685
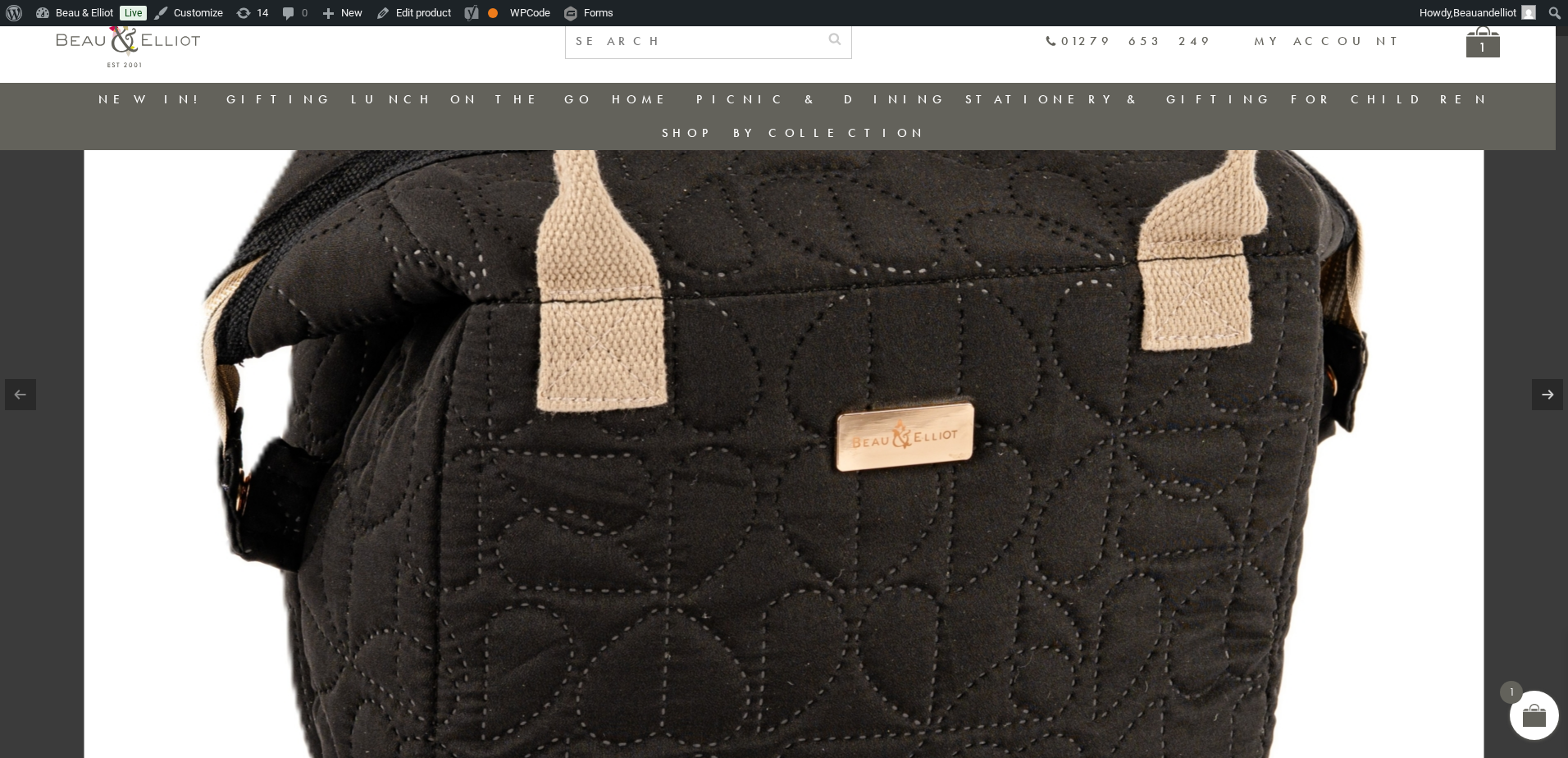
click at [1243, 476] on img at bounding box center [784, 401] width 1401 height 2101
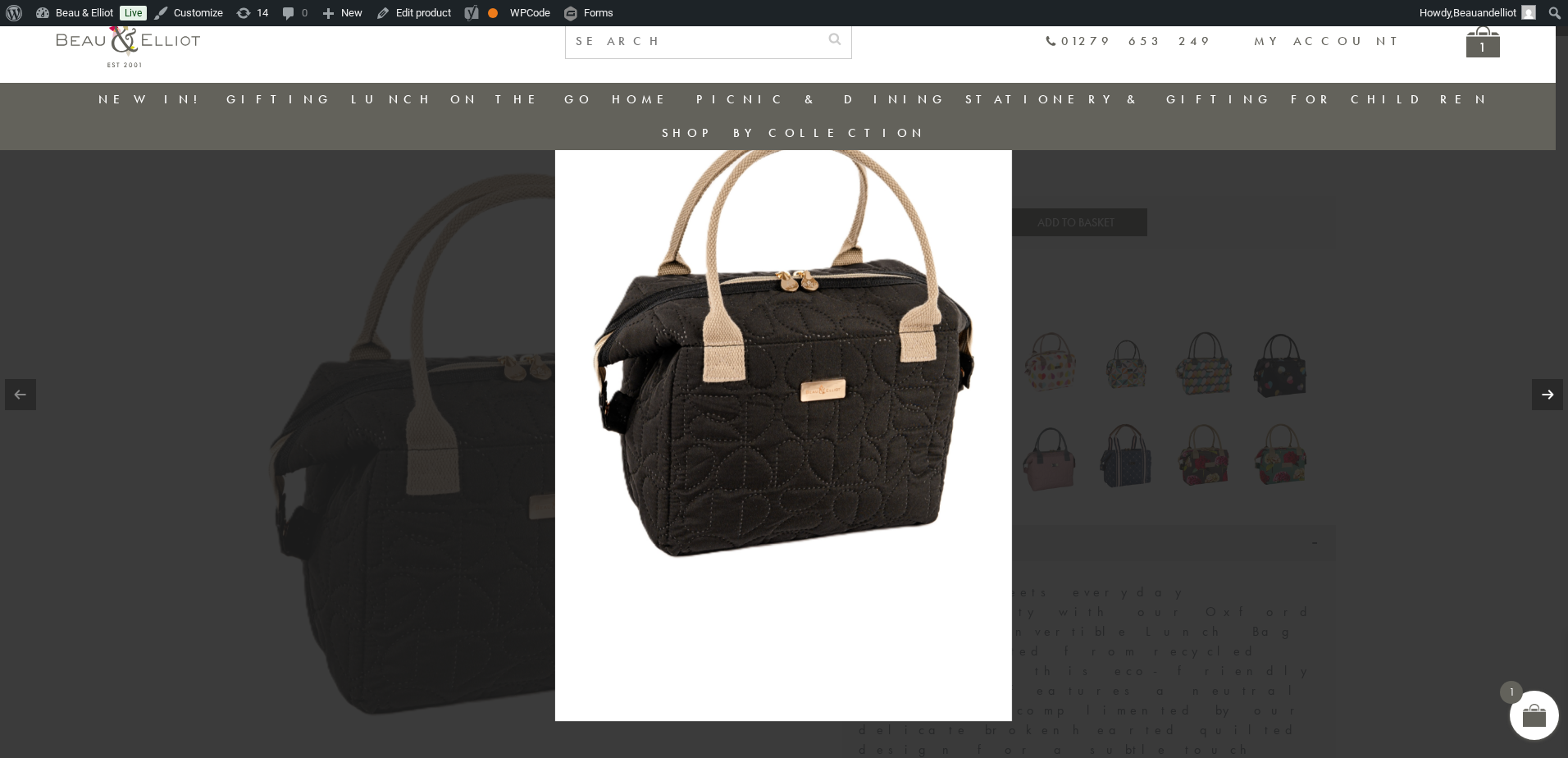
click at [1532, 410] on link at bounding box center [1547, 394] width 31 height 31
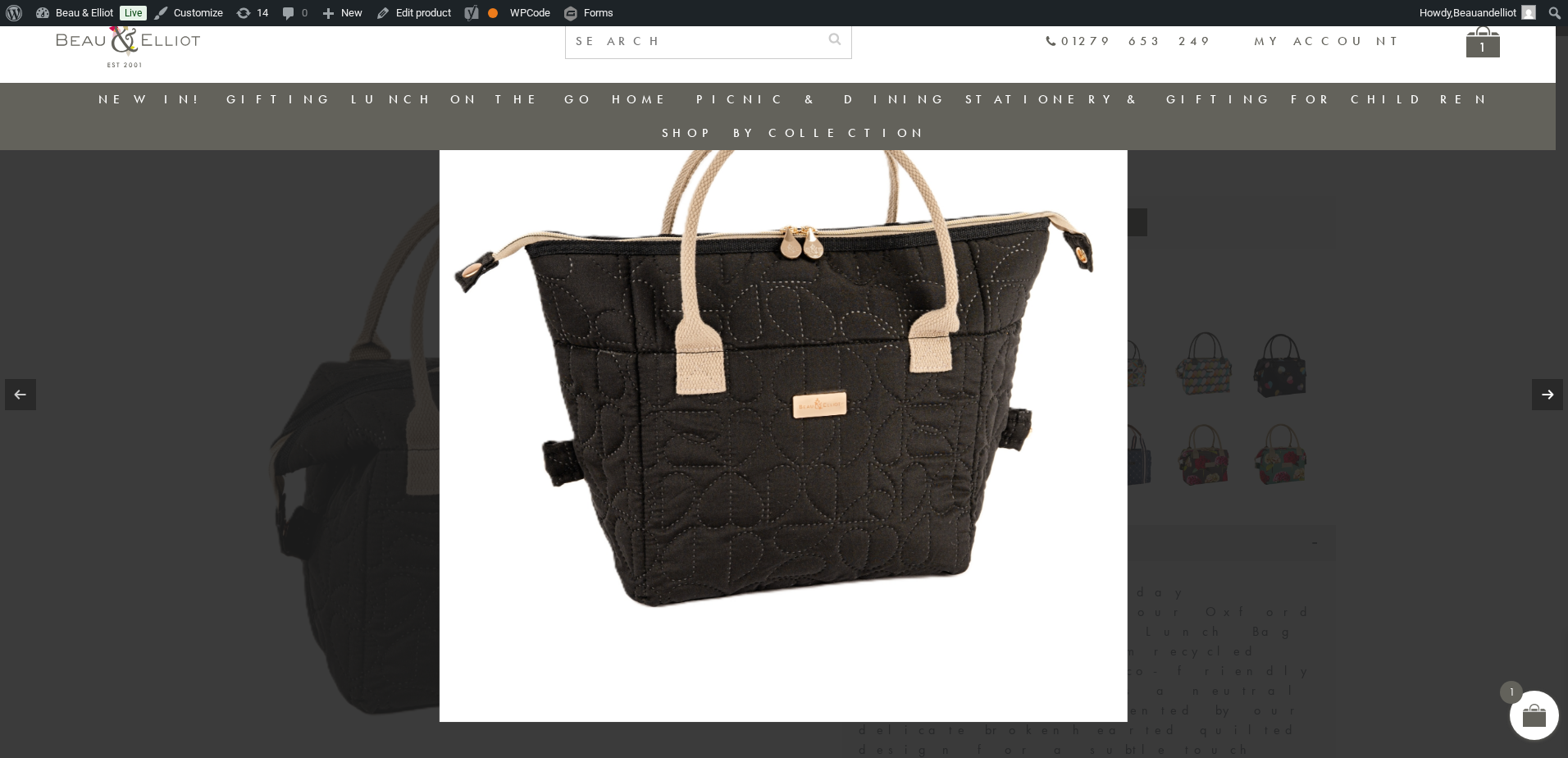
click at [1527, 498] on div at bounding box center [784, 379] width 1568 height 758
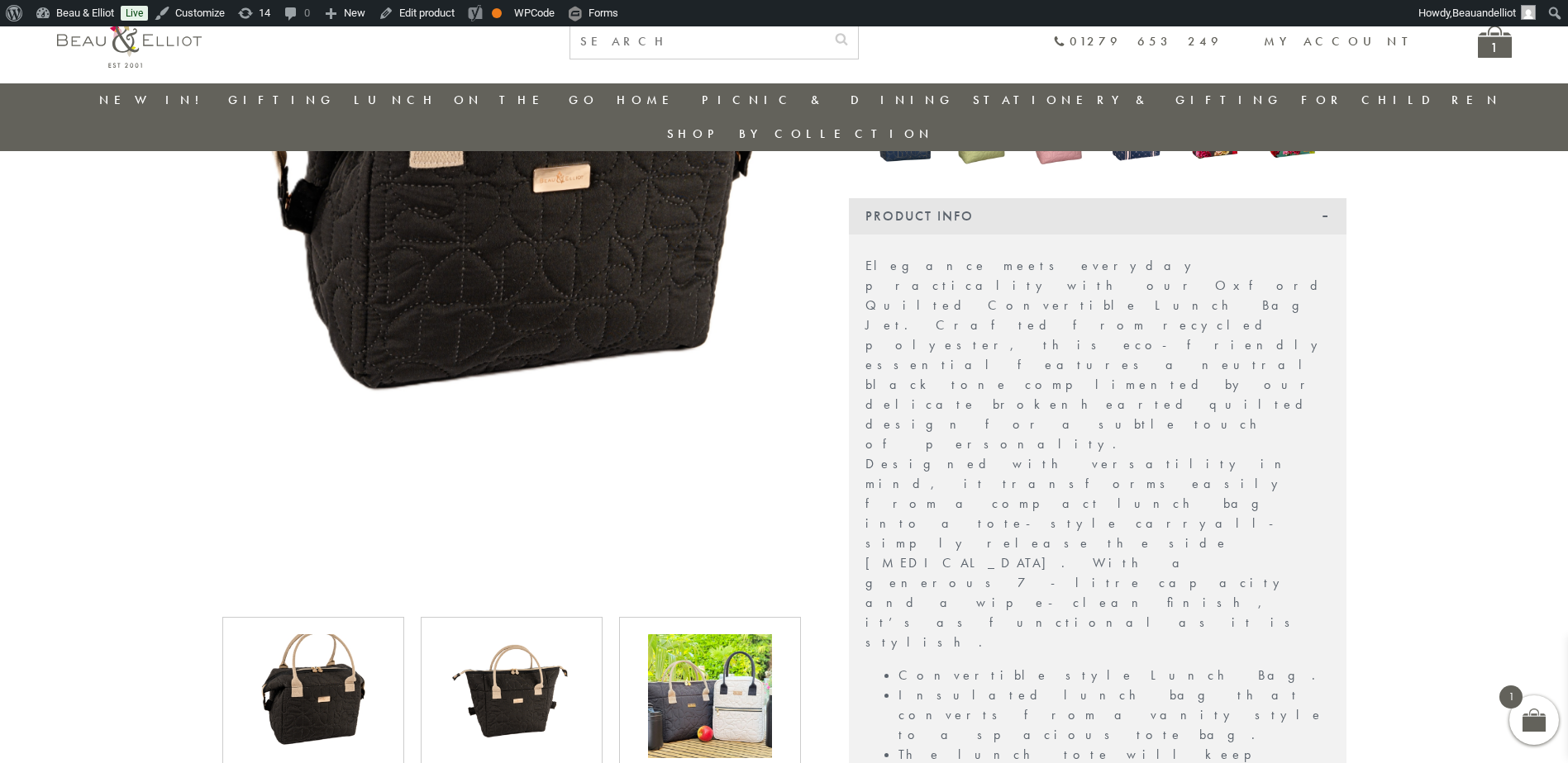
click at [715, 634] on img at bounding box center [709, 695] width 124 height 124
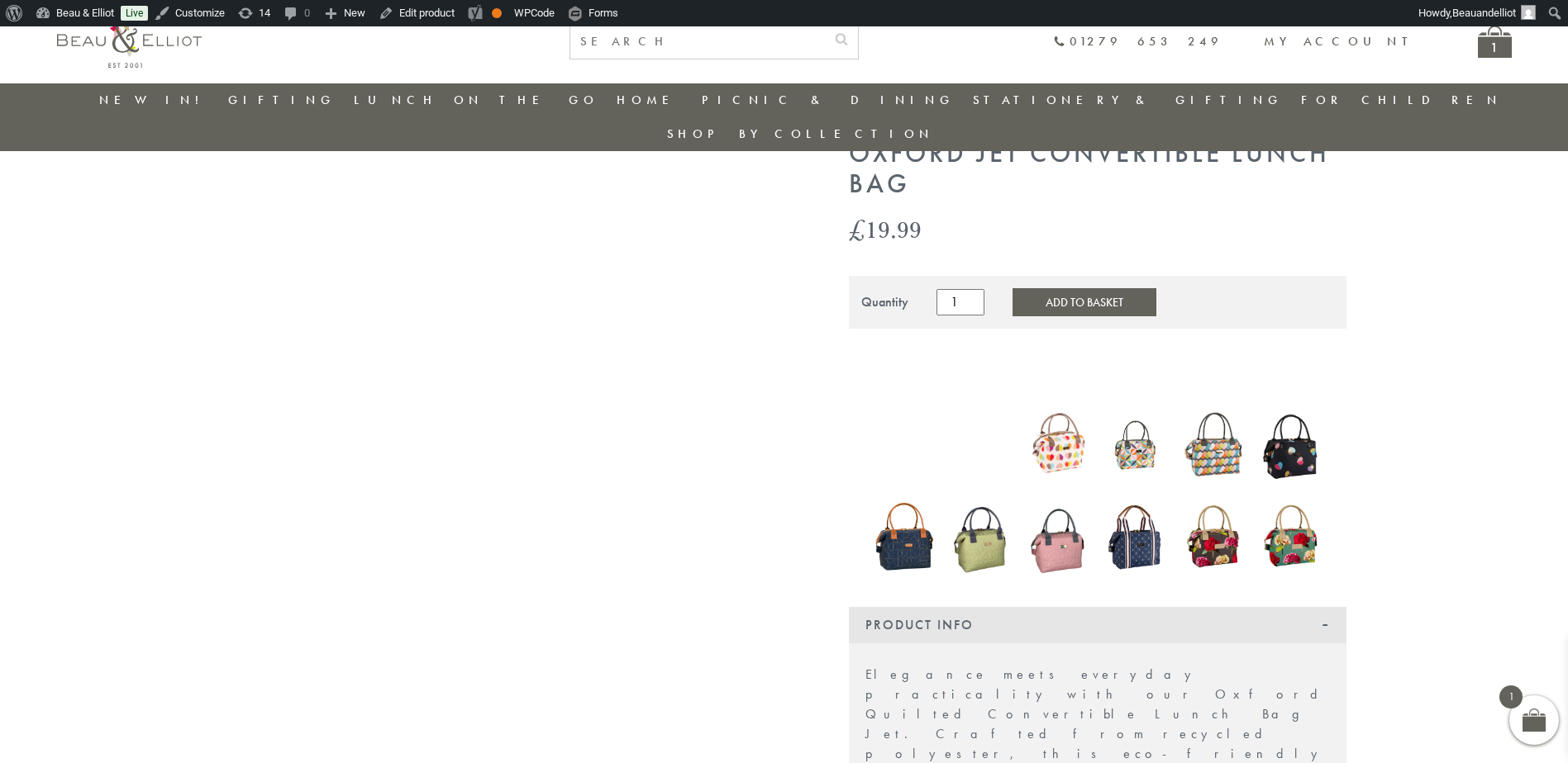
scroll to position [93, 0]
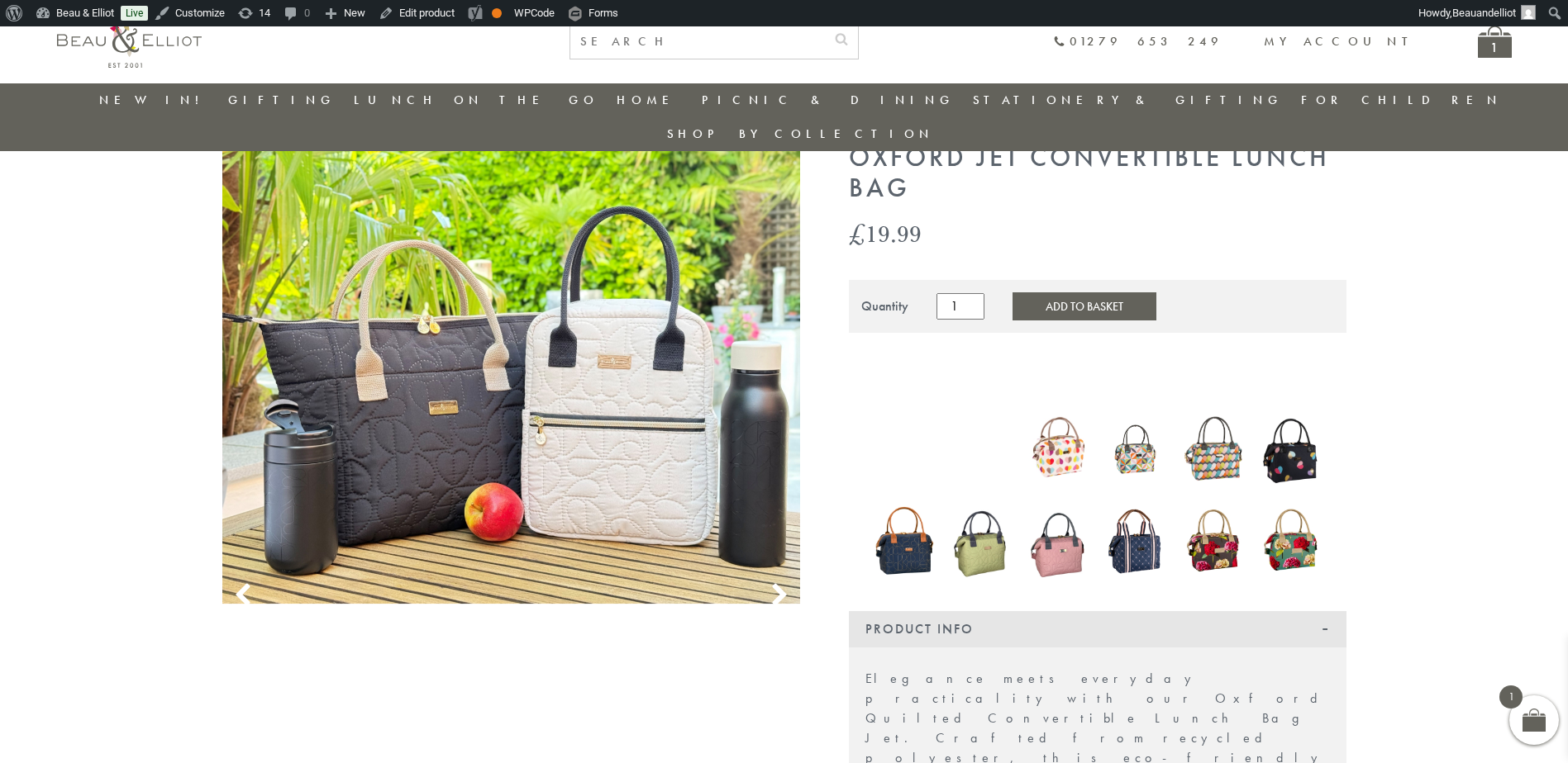
click at [622, 349] on img at bounding box center [511, 372] width 578 height 461
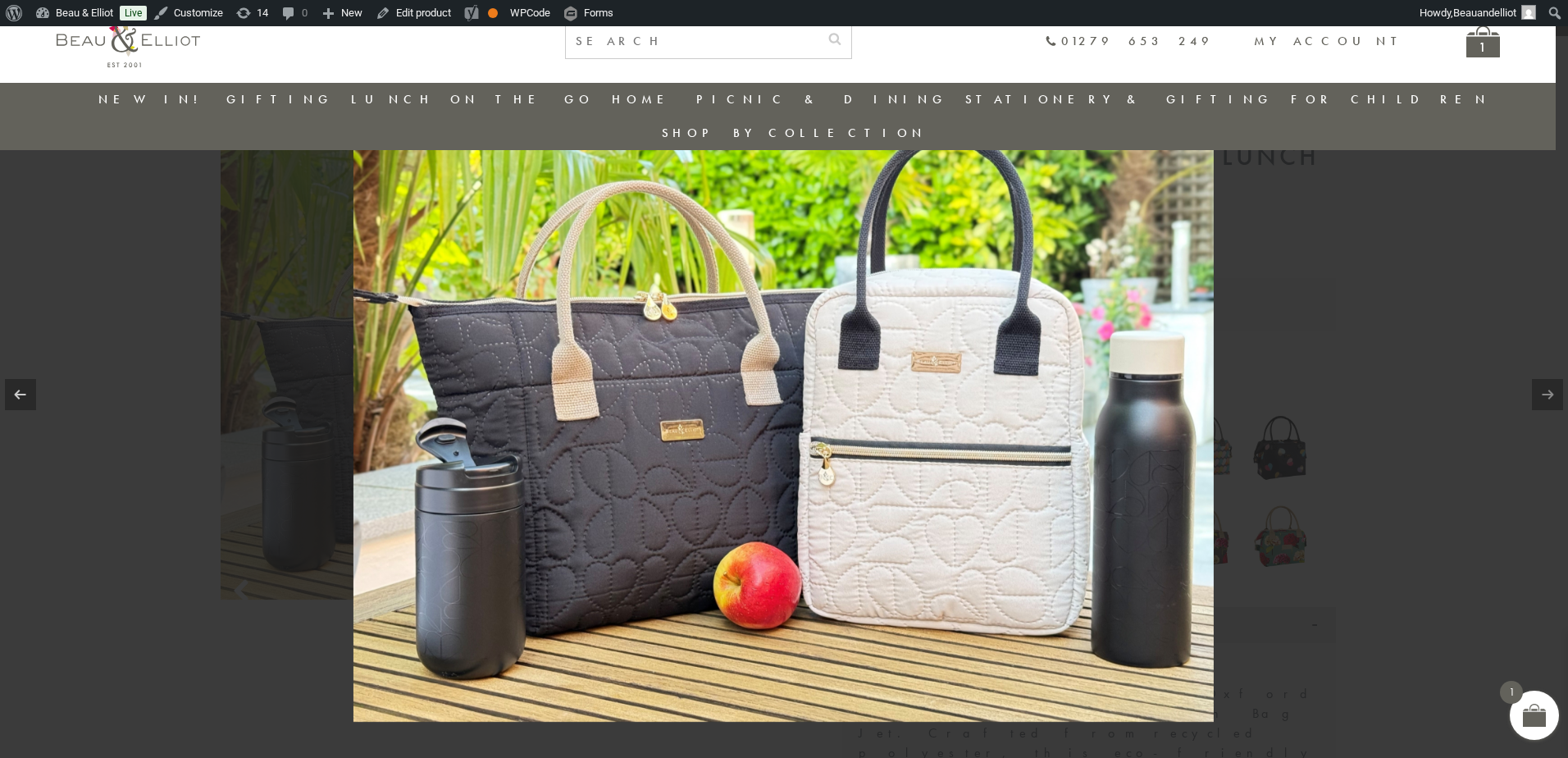
click at [693, 444] on img at bounding box center [784, 379] width 861 height 686
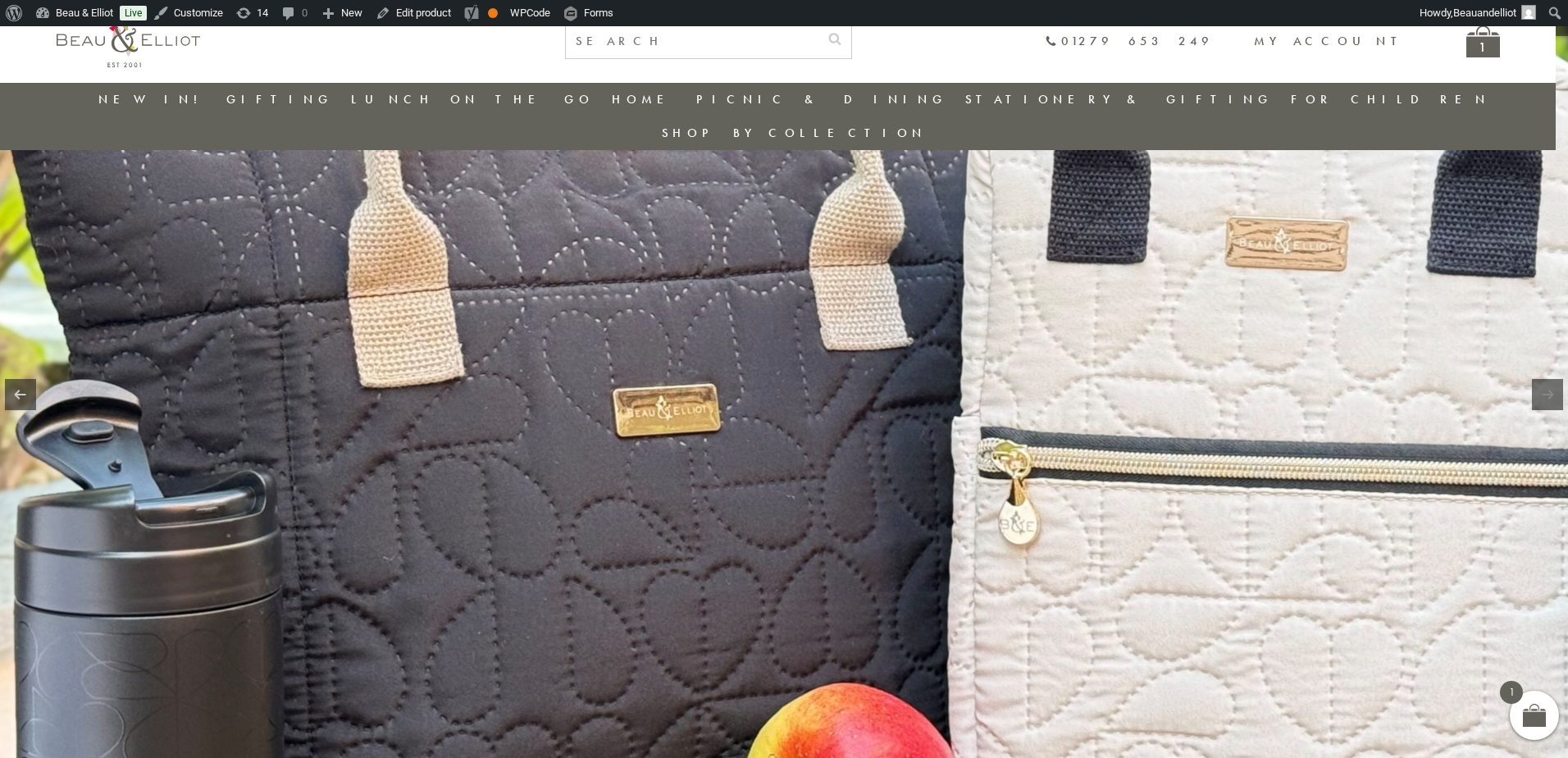
click at [1011, 502] on img at bounding box center [914, 285] width 2100 height 1675
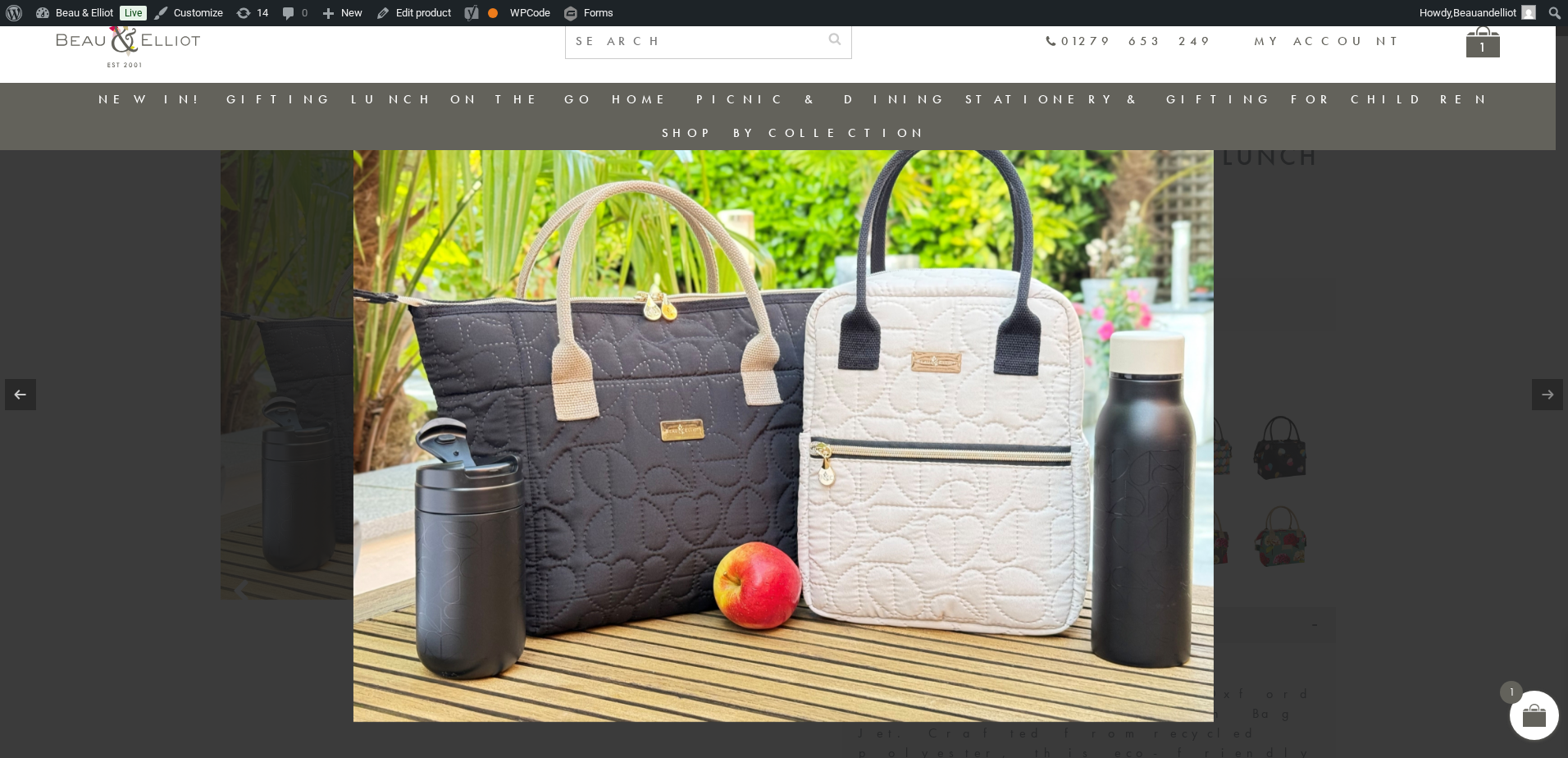
click at [1430, 460] on div at bounding box center [784, 379] width 1568 height 758
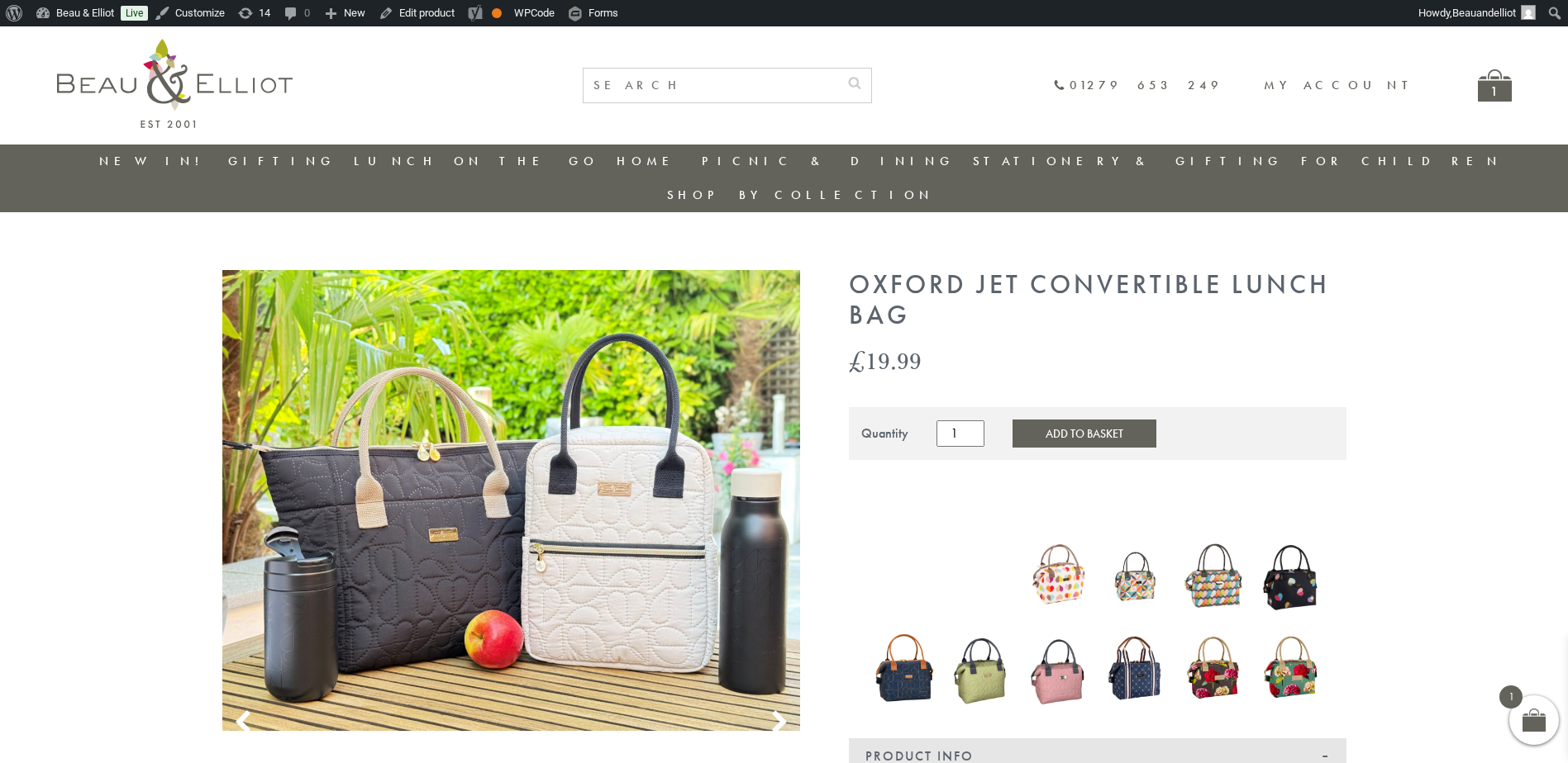
click at [161, 160] on link "New in!" at bounding box center [154, 161] width 111 height 16
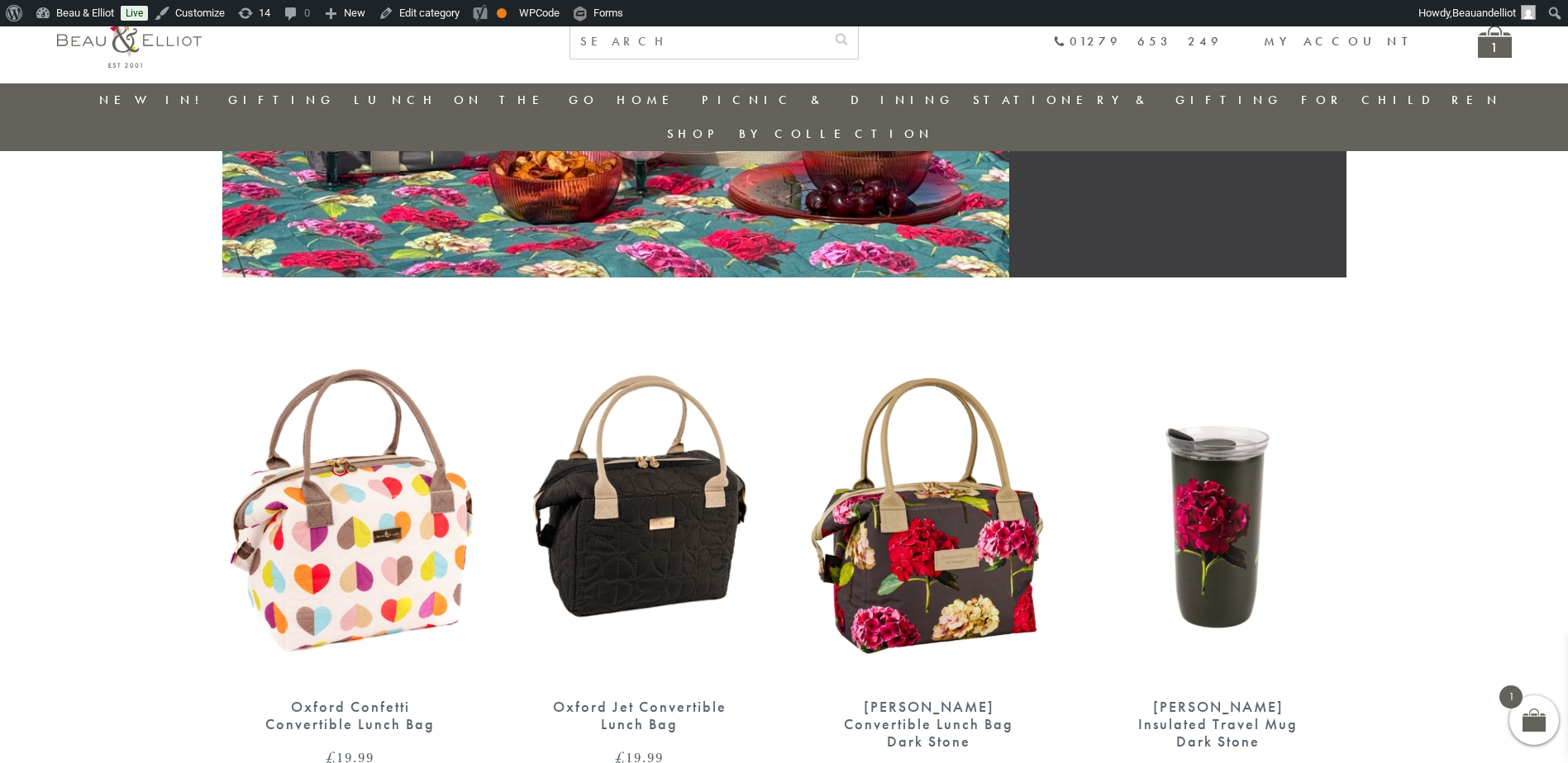
scroll to position [461, 0]
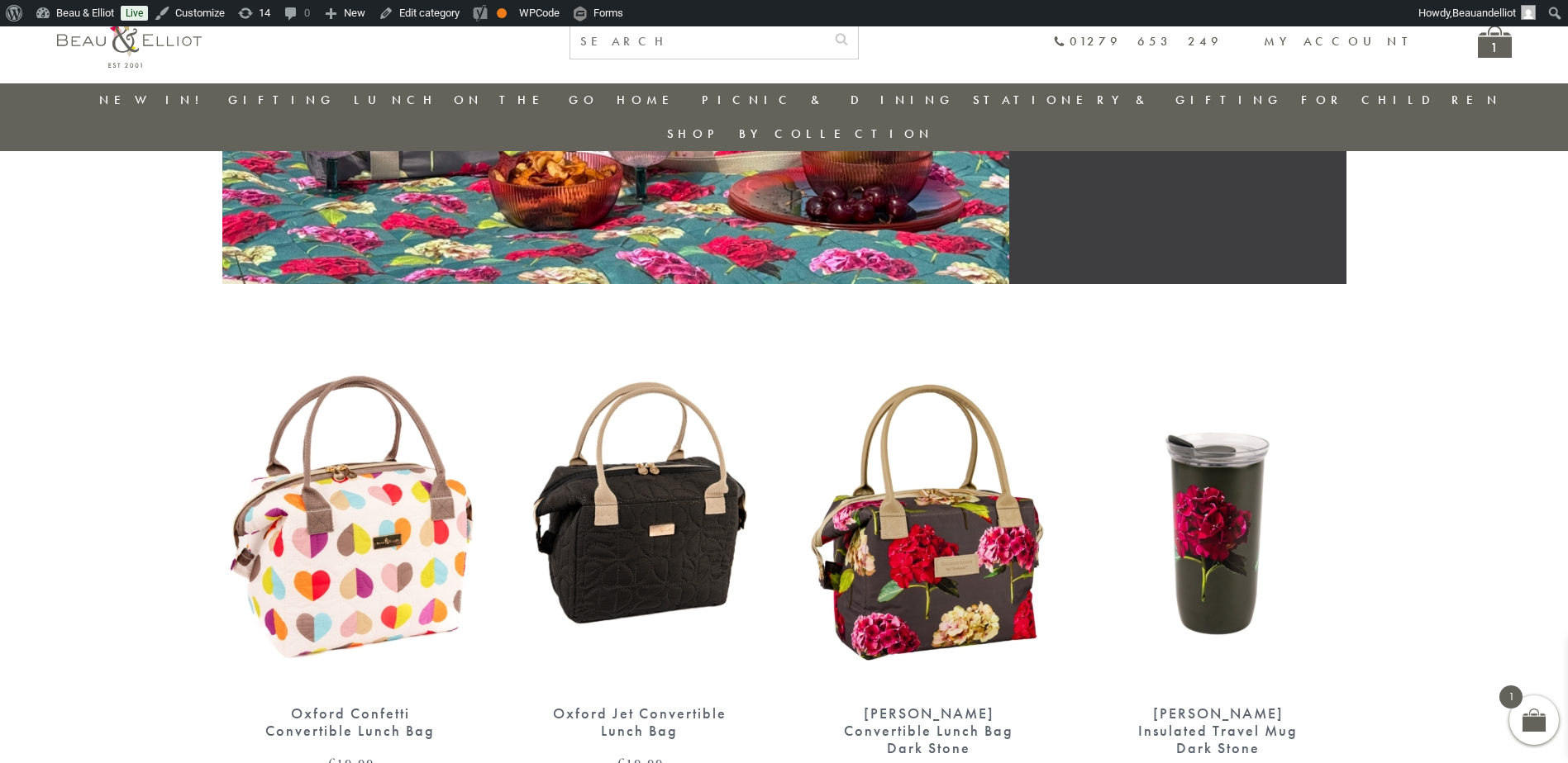
scroll to position [429, 0]
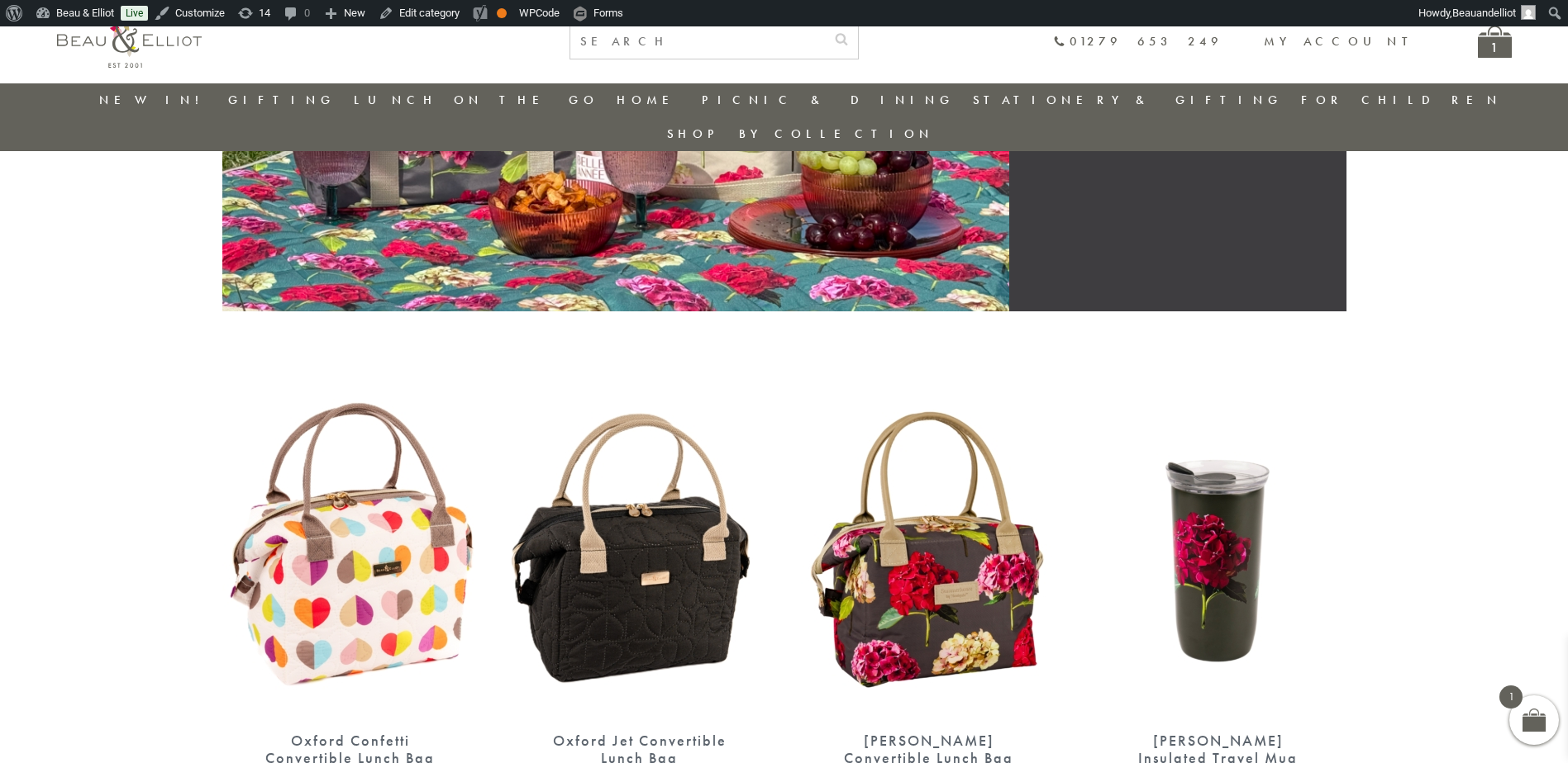
scroll to position [402, 0]
click at [641, 490] on img at bounding box center [640, 552] width 256 height 330
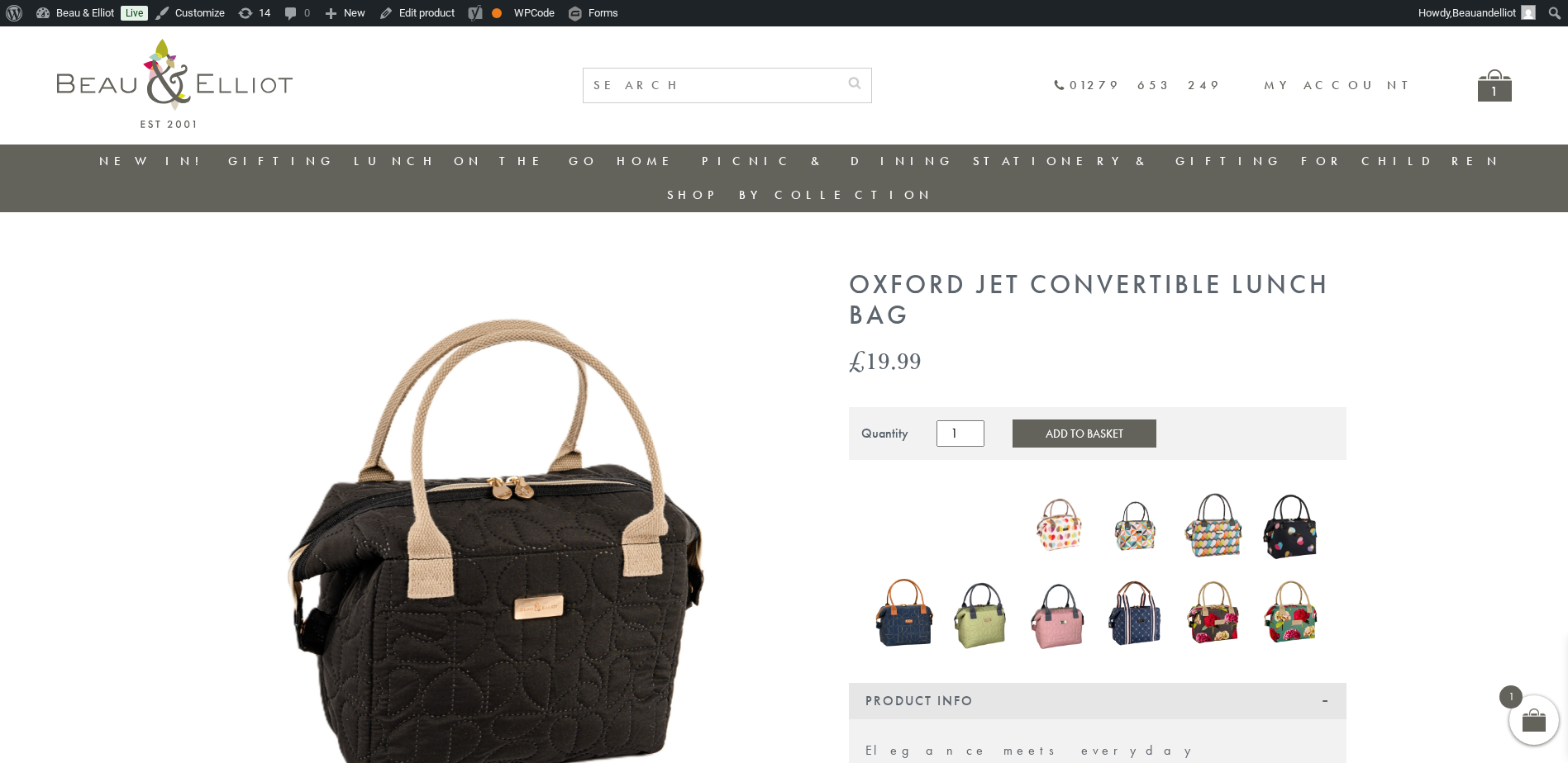
click at [475, 563] on img at bounding box center [511, 559] width 578 height 578
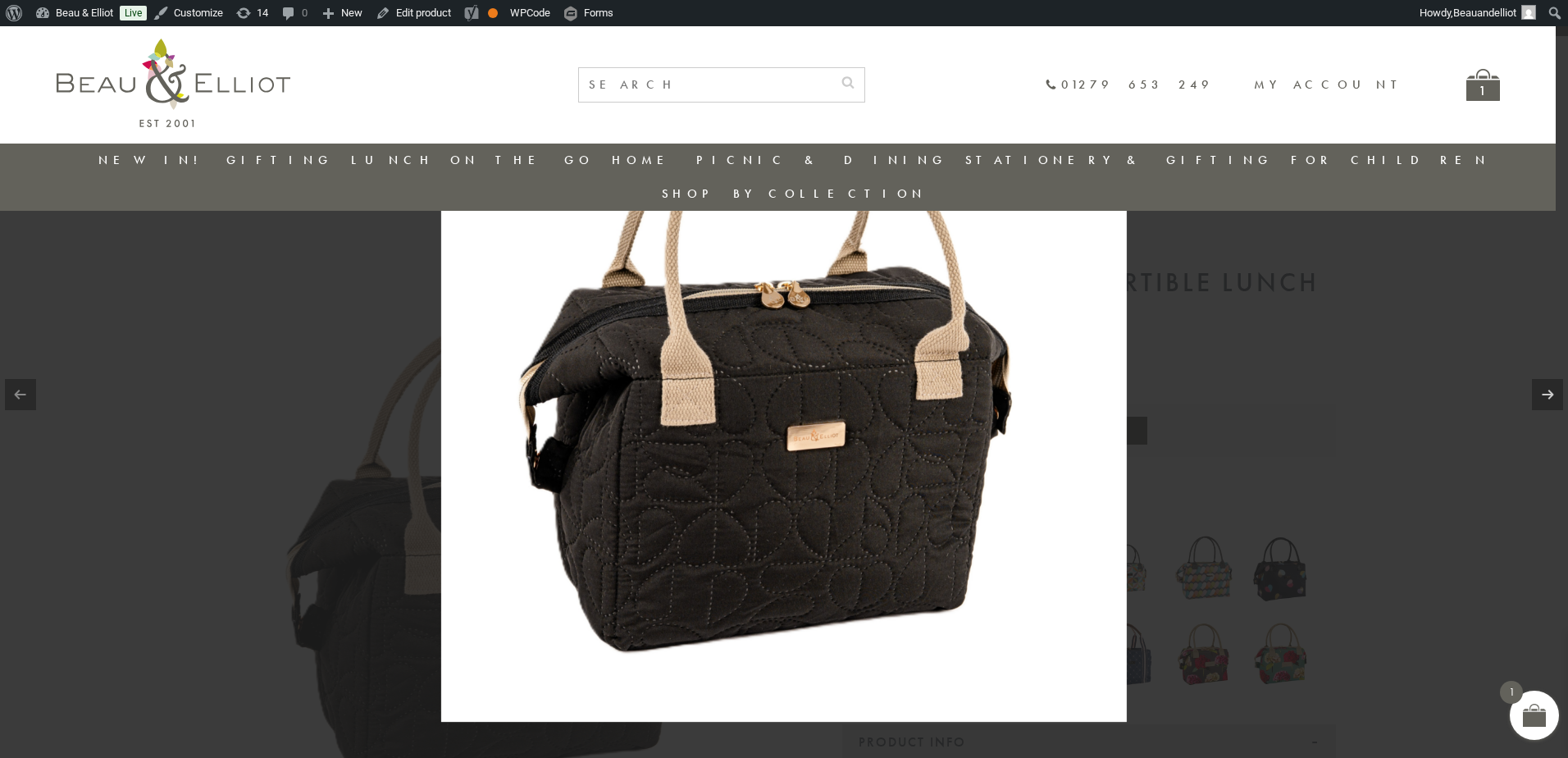
click at [854, 425] on img at bounding box center [784, 379] width 686 height 686
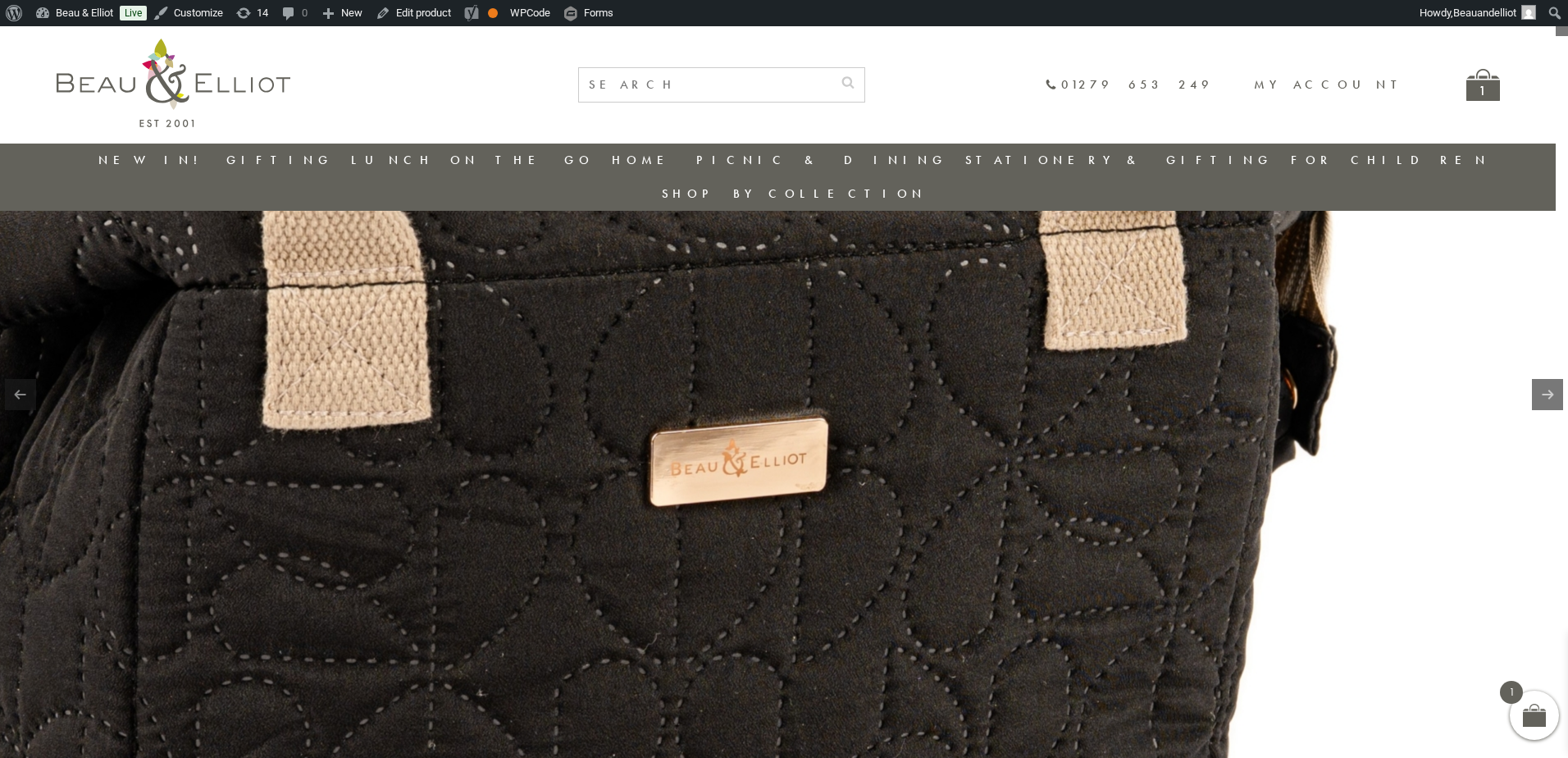
click at [1058, 416] on img at bounding box center [640, 286] width 2100 height 2101
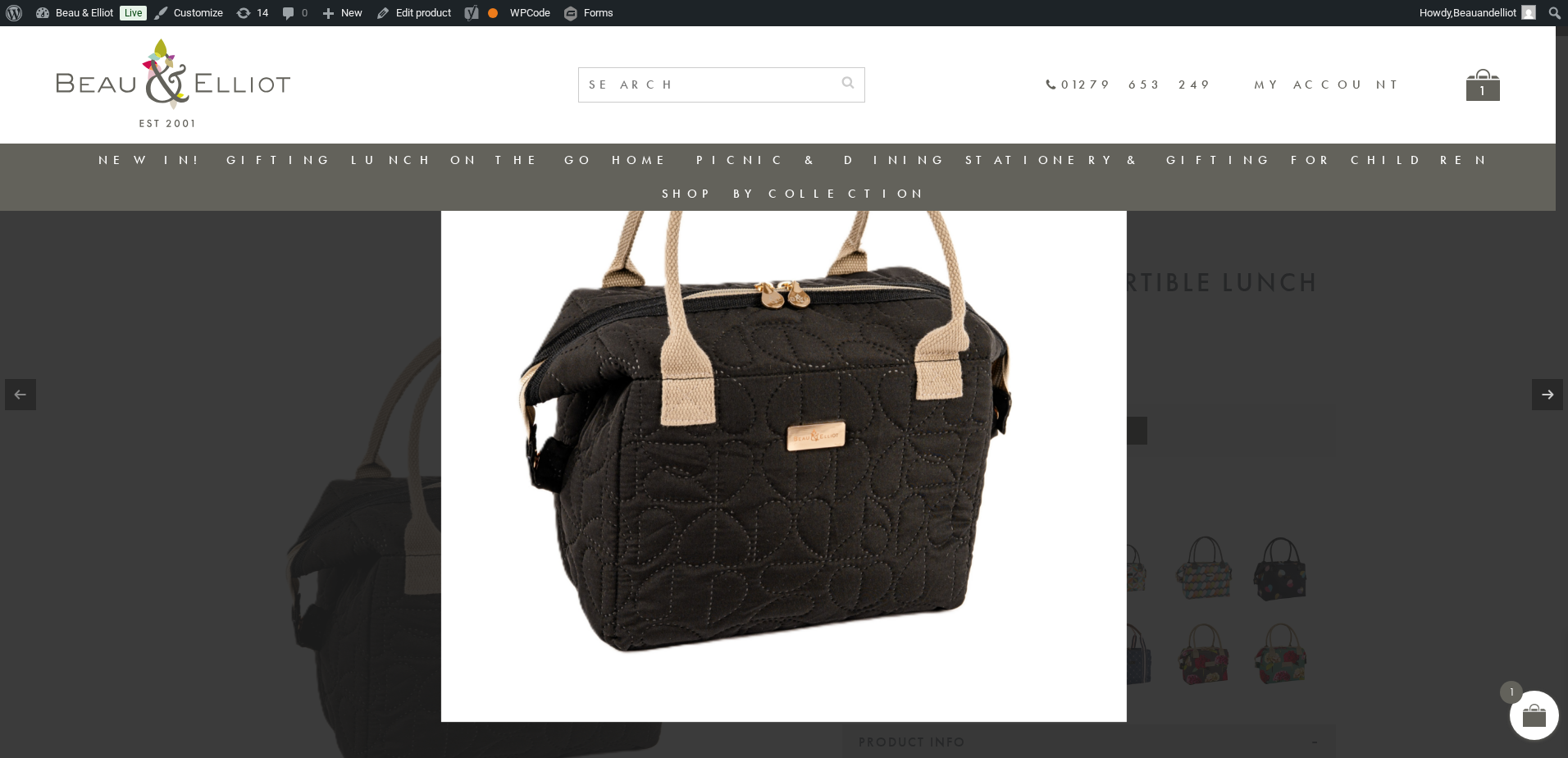
click at [1397, 433] on div at bounding box center [784, 379] width 1568 height 758
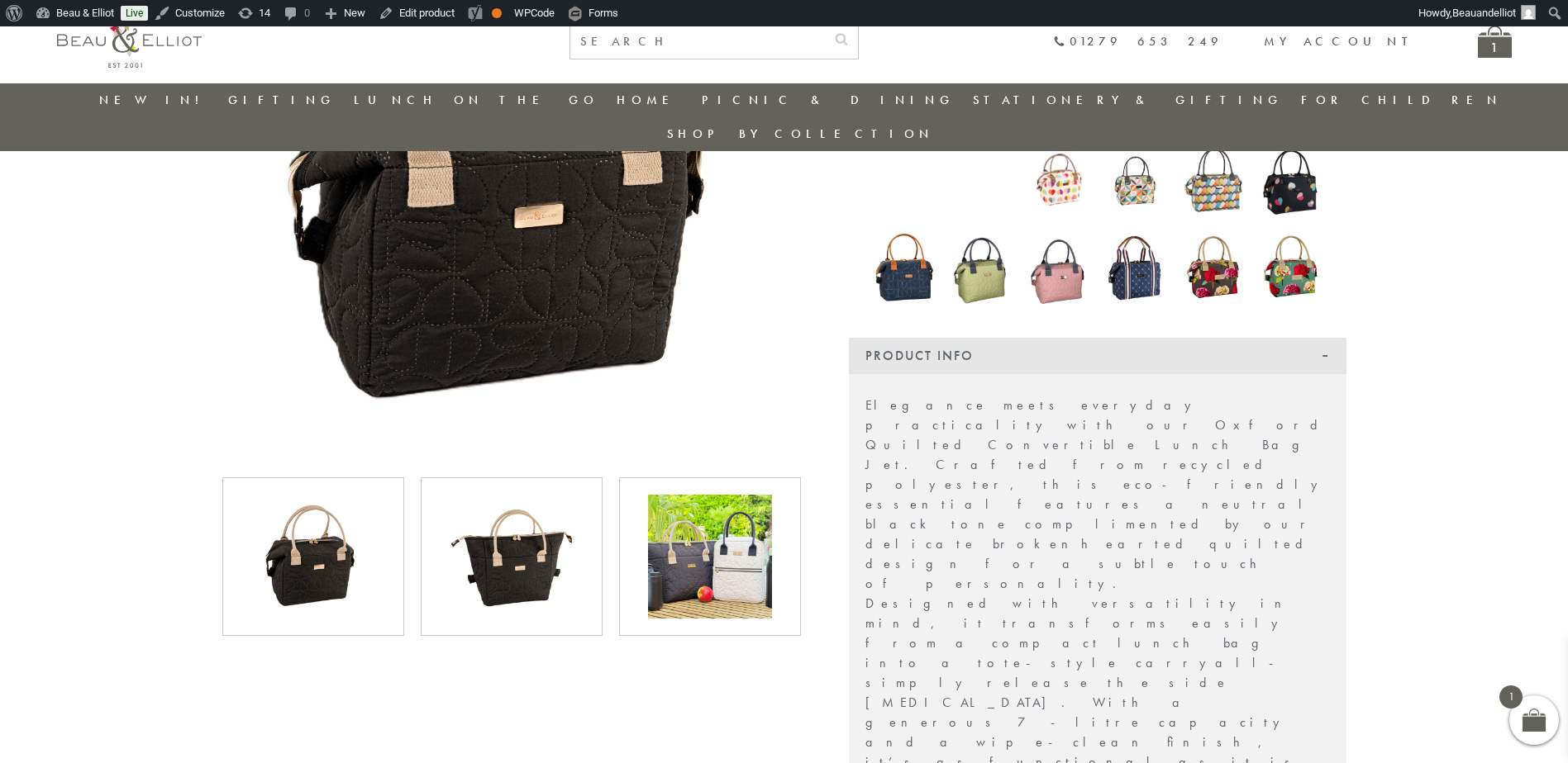
click at [490, 562] on img at bounding box center [511, 556] width 124 height 124
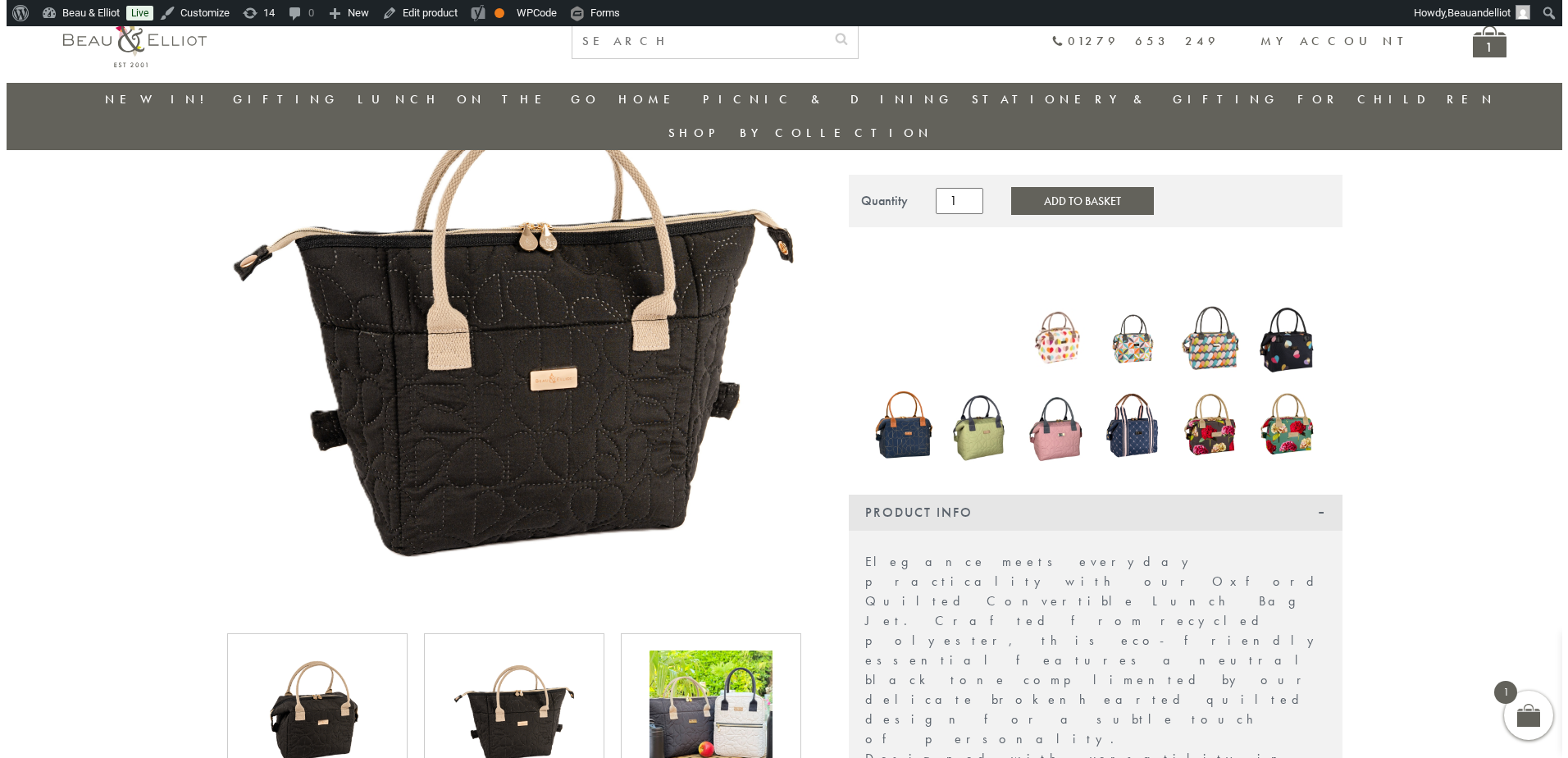
scroll to position [191, 0]
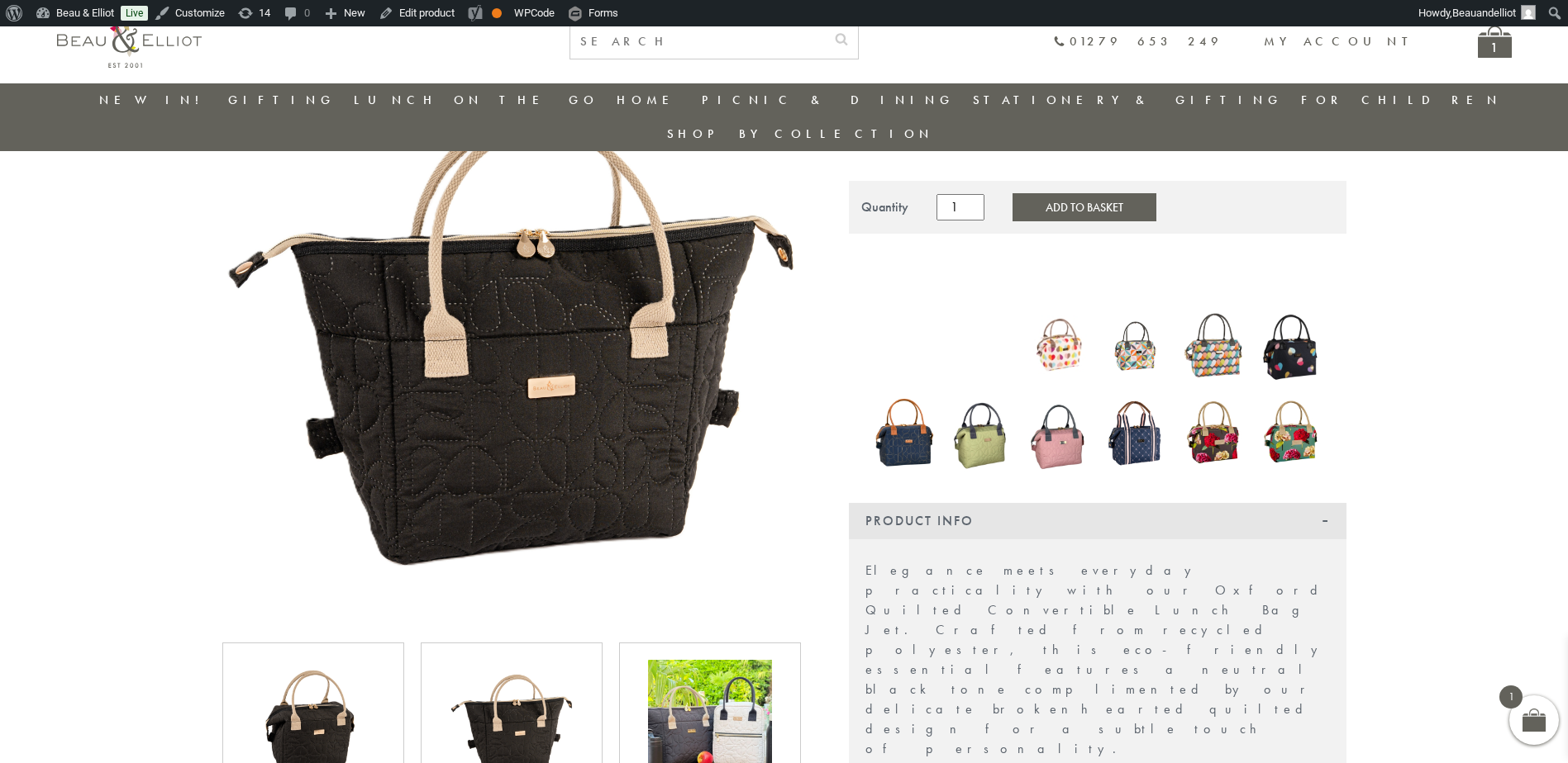
click at [616, 345] on img at bounding box center [511, 333] width 578 height 578
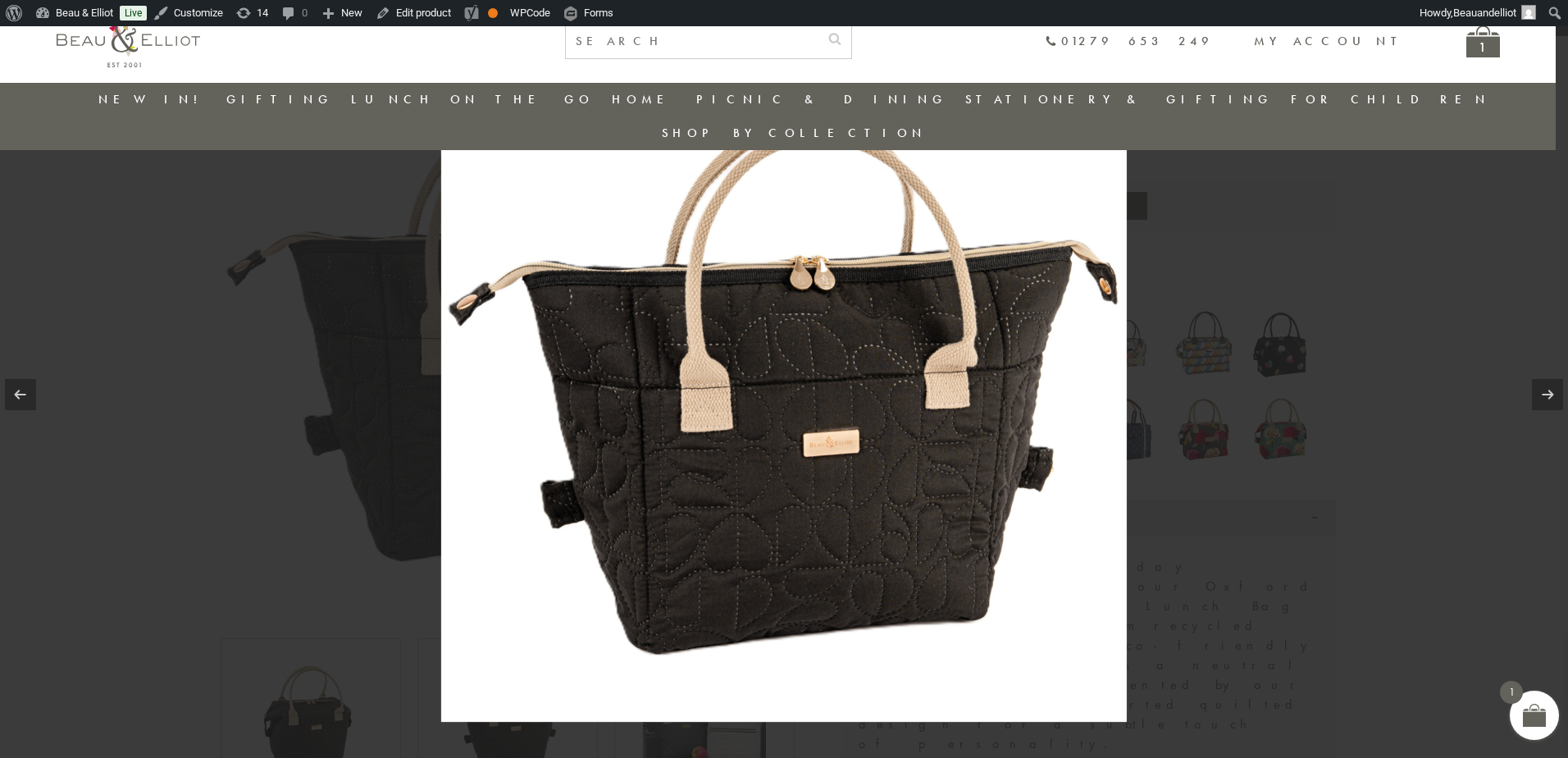
click at [745, 382] on img at bounding box center [784, 379] width 686 height 686
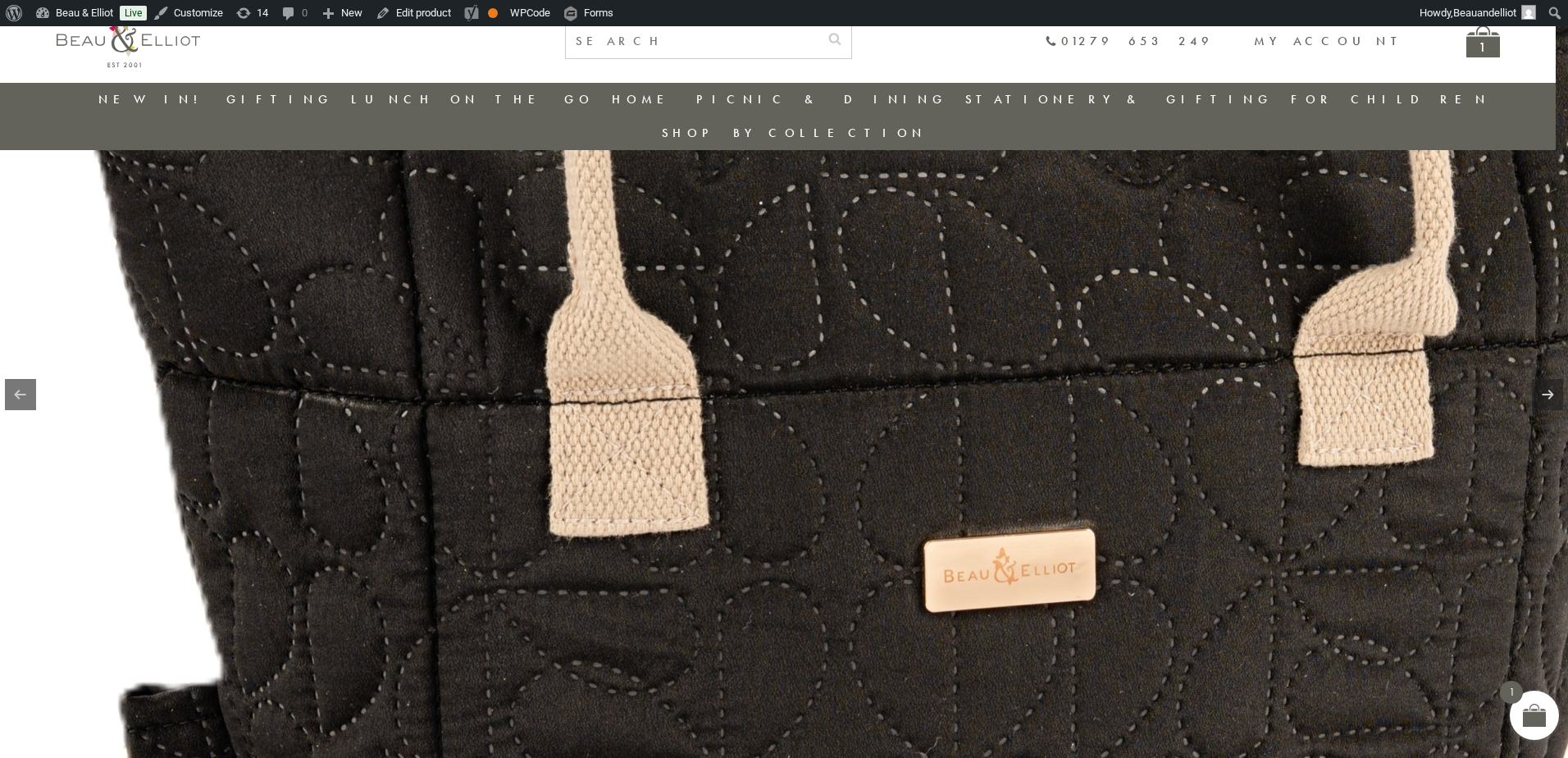
click at [1406, 491] on img at bounding box center [865, 374] width 2100 height 2101
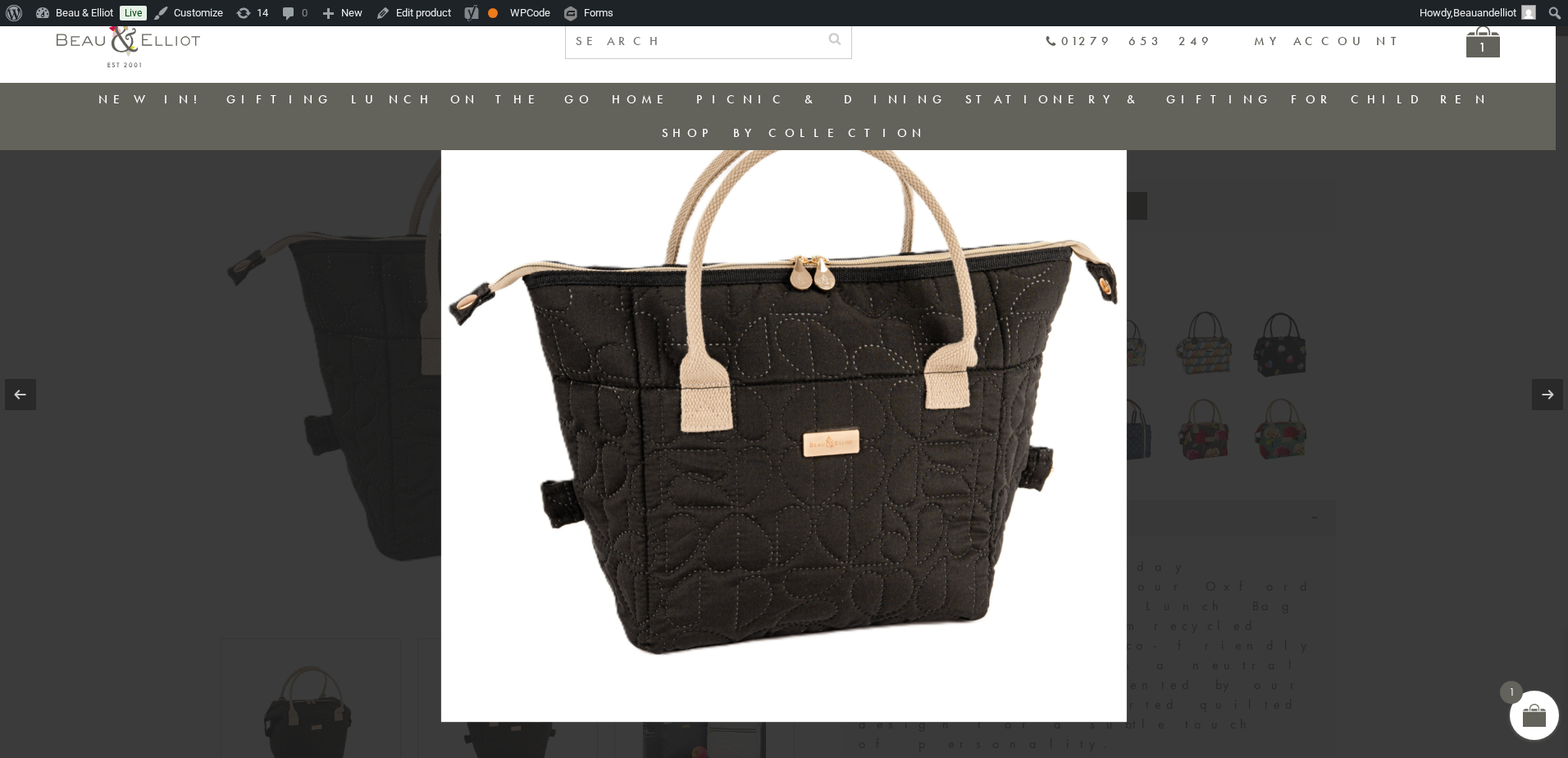
click at [1450, 460] on div at bounding box center [784, 379] width 1568 height 758
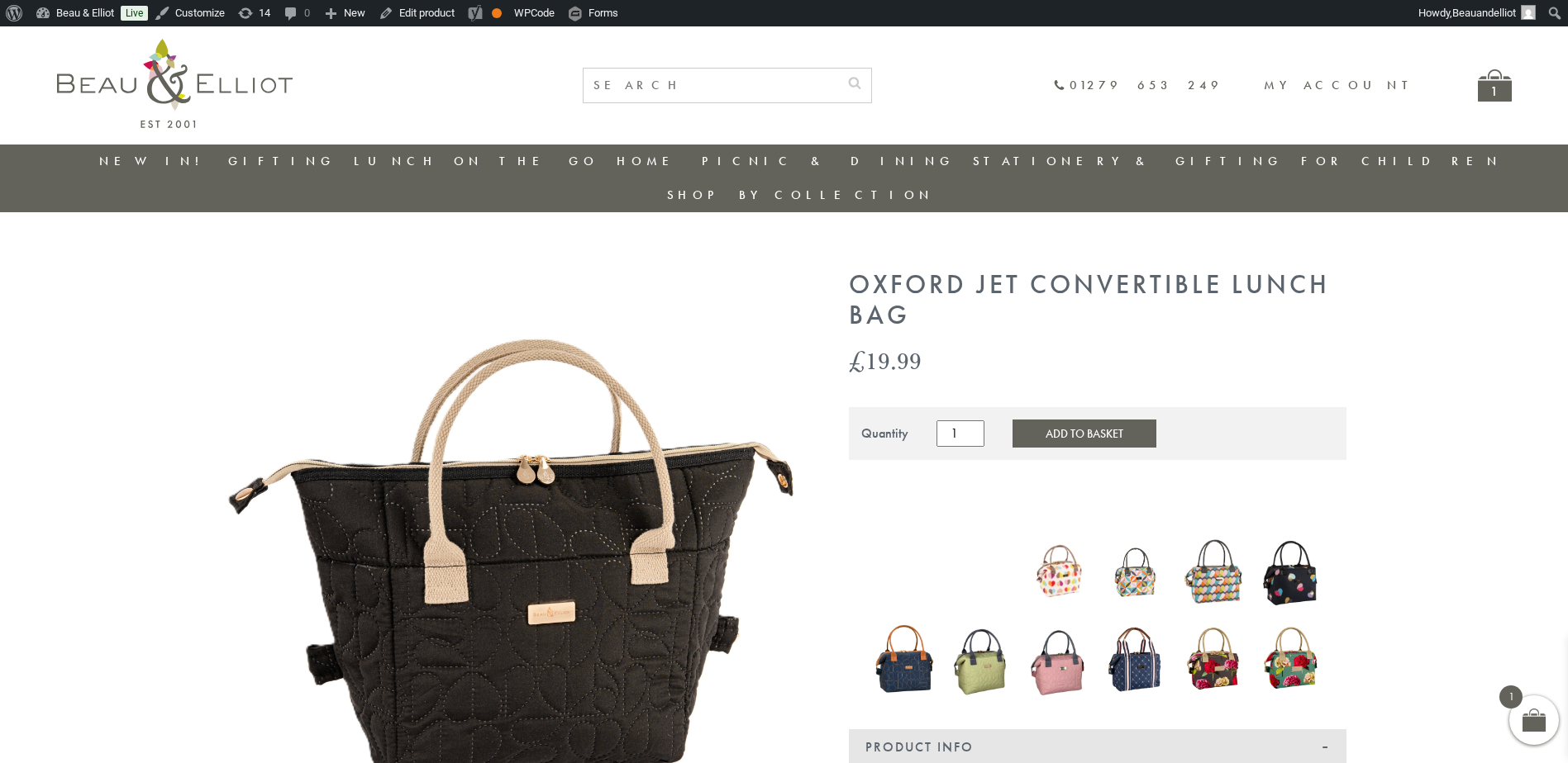
click at [172, 161] on link "New in!" at bounding box center [154, 161] width 111 height 16
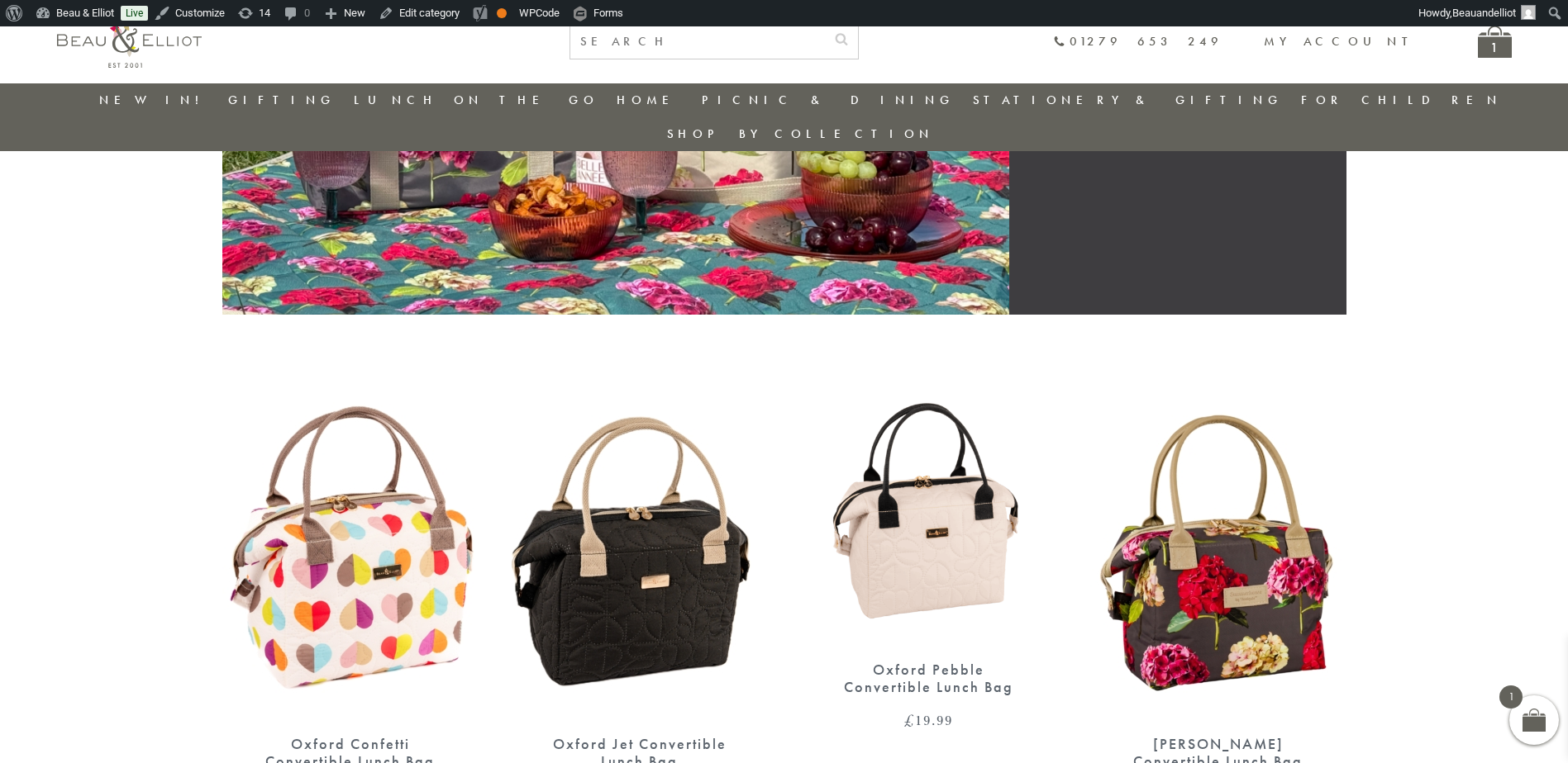
scroll to position [544, 0]
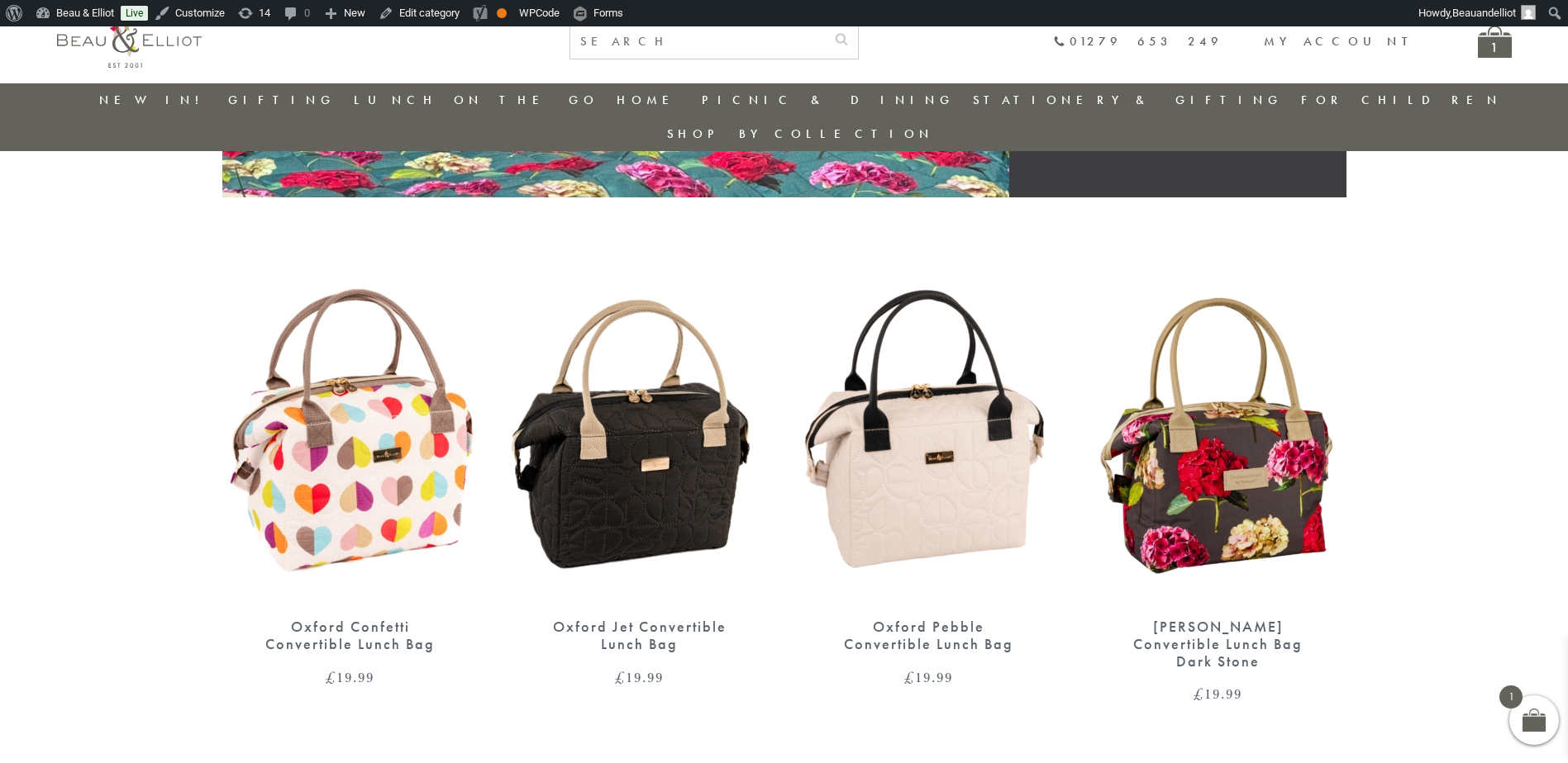
scroll to position [516, 0]
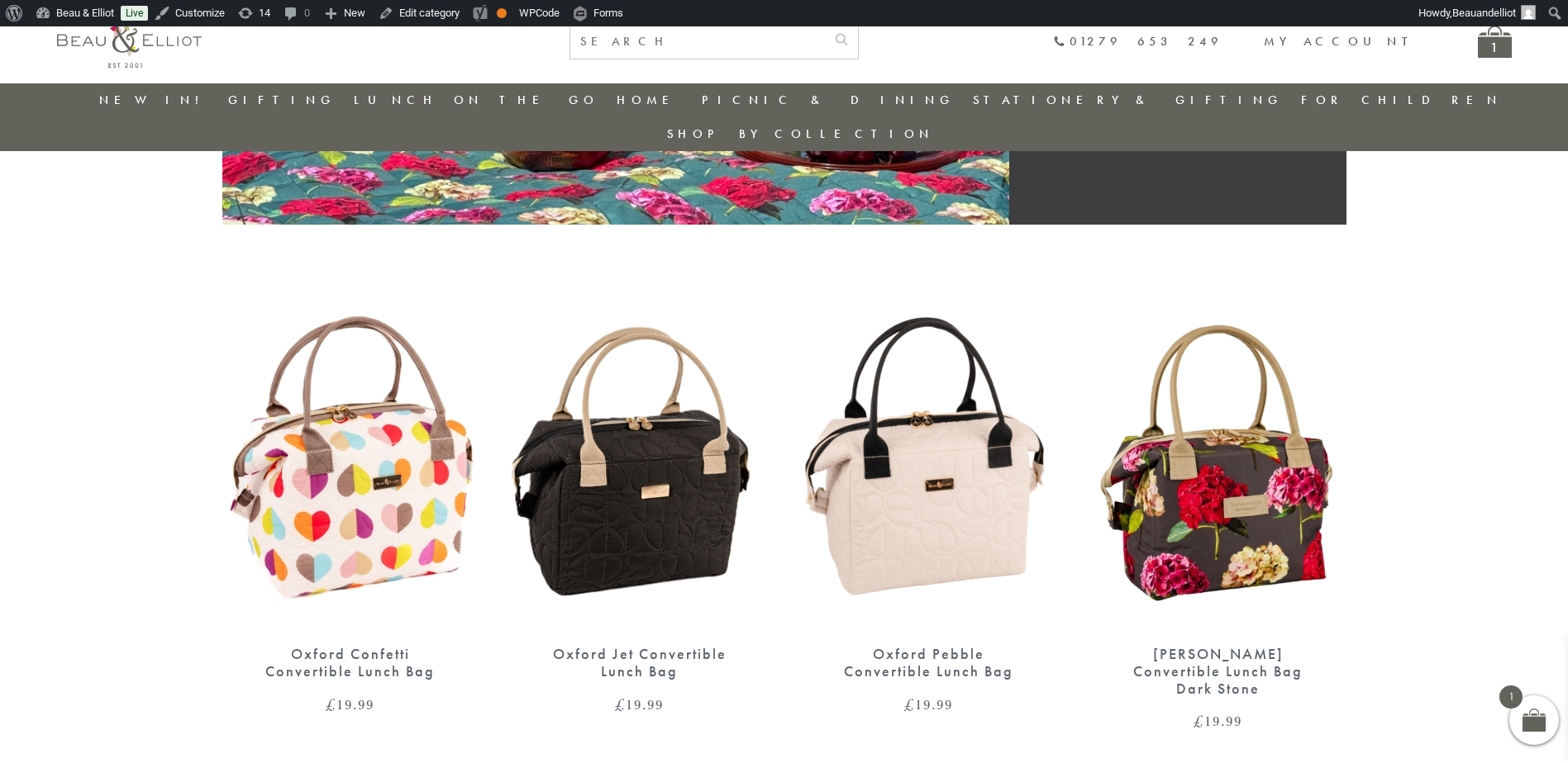
scroll to position [489, 0]
click at [935, 365] on img at bounding box center [929, 464] width 256 height 330
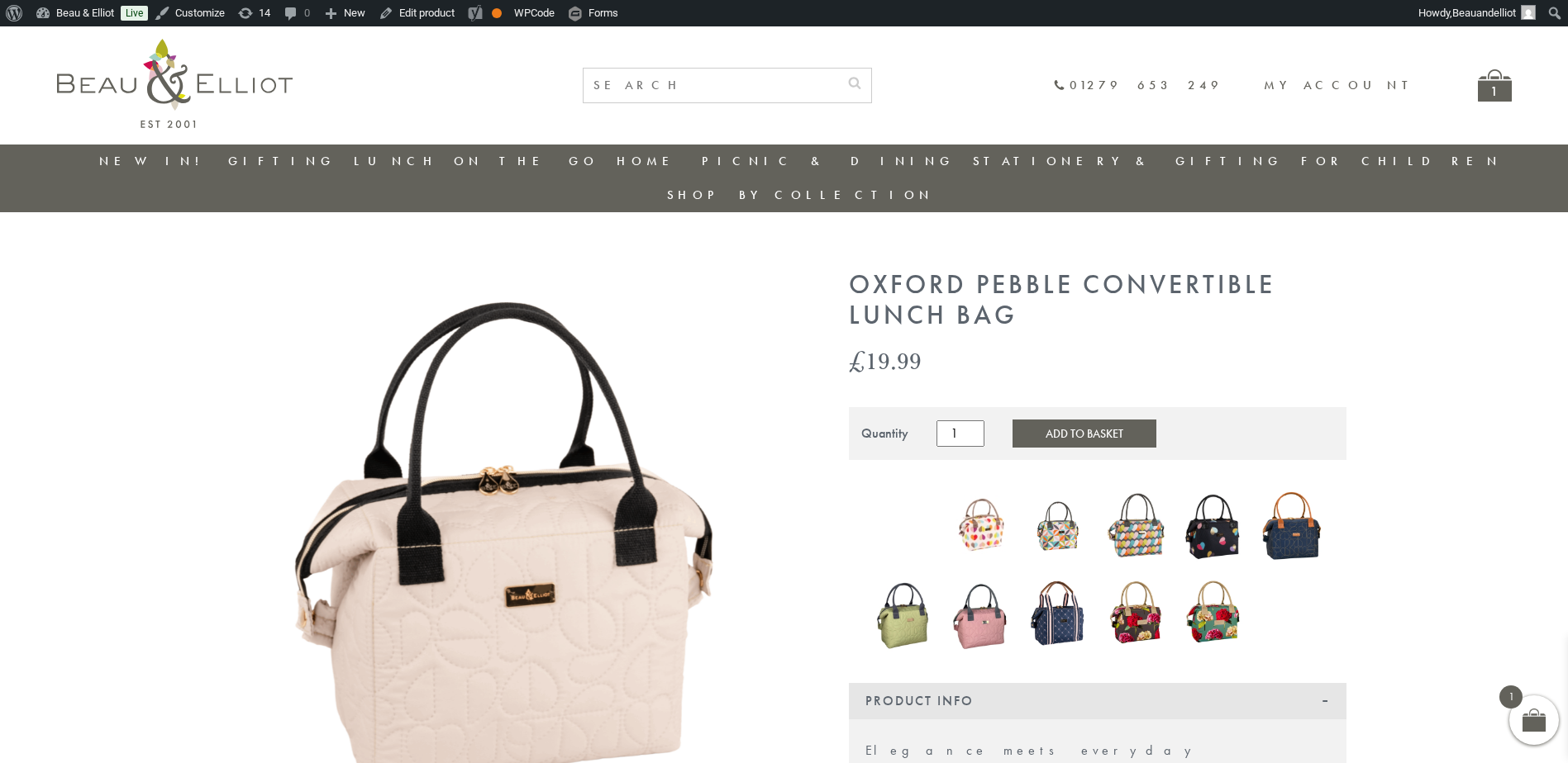
click at [478, 522] on img at bounding box center [511, 559] width 578 height 578
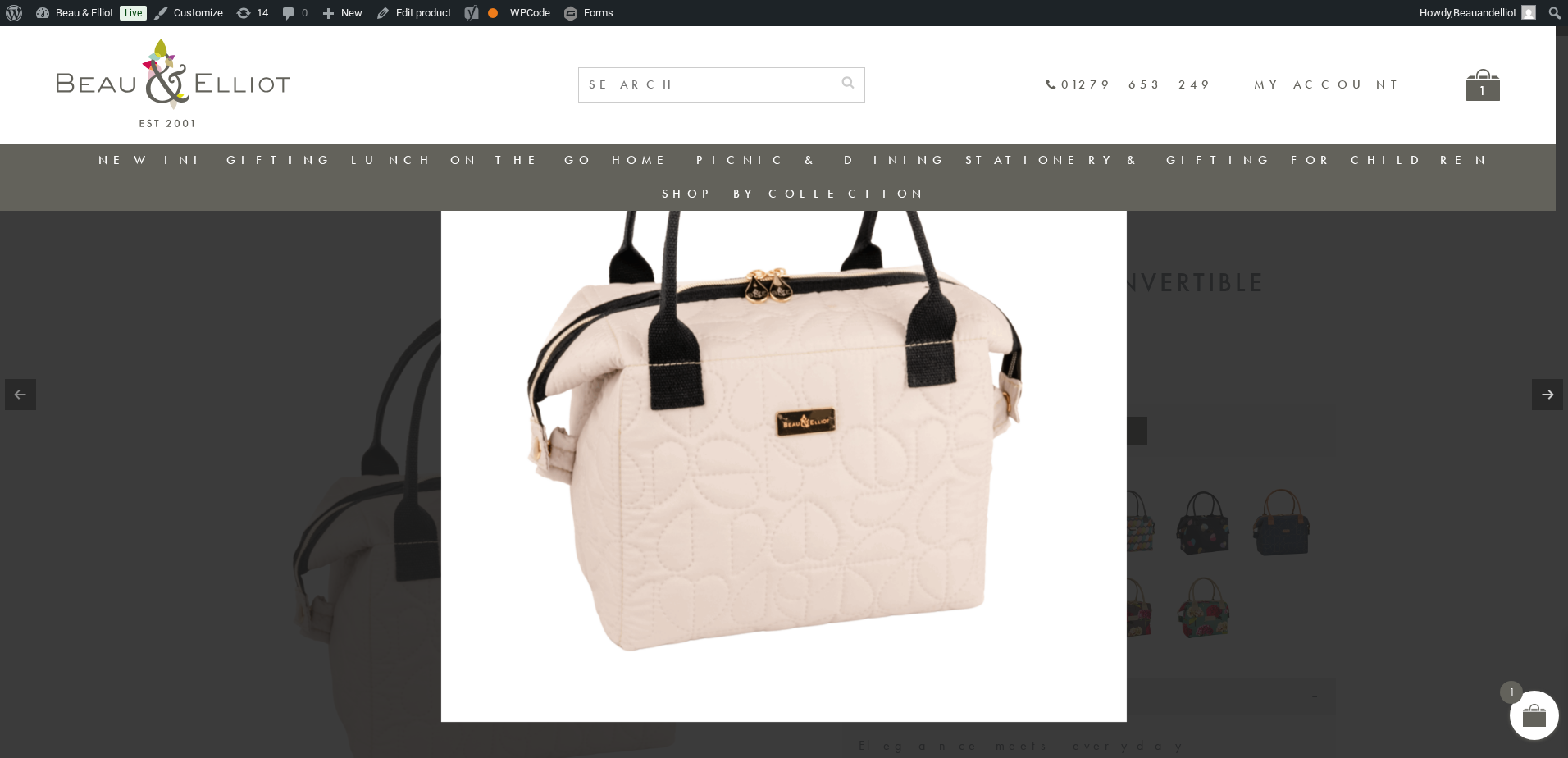
click at [805, 444] on img at bounding box center [784, 379] width 686 height 686
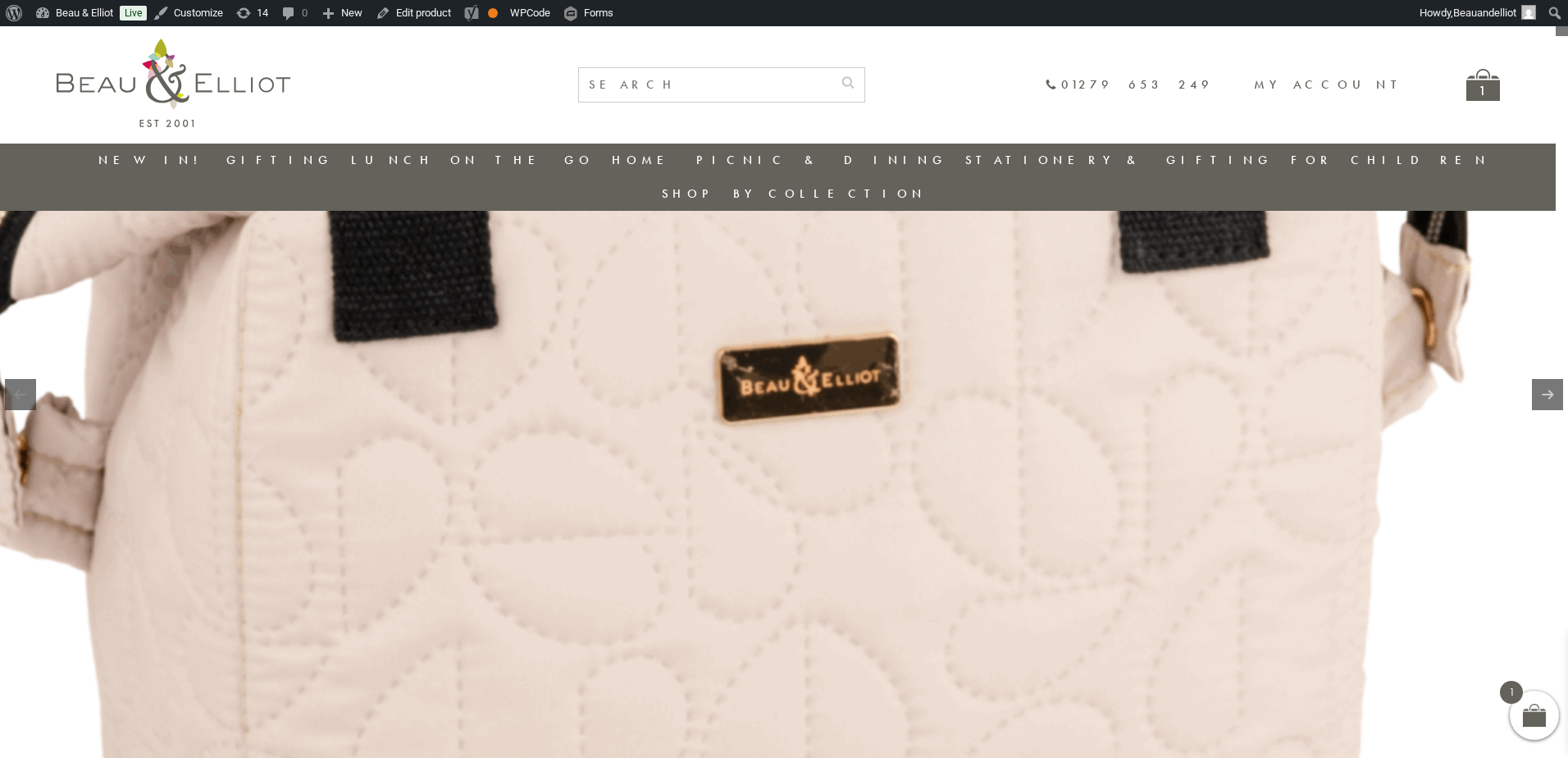
click at [836, 493] on img at bounding box center [741, 246] width 2100 height 2101
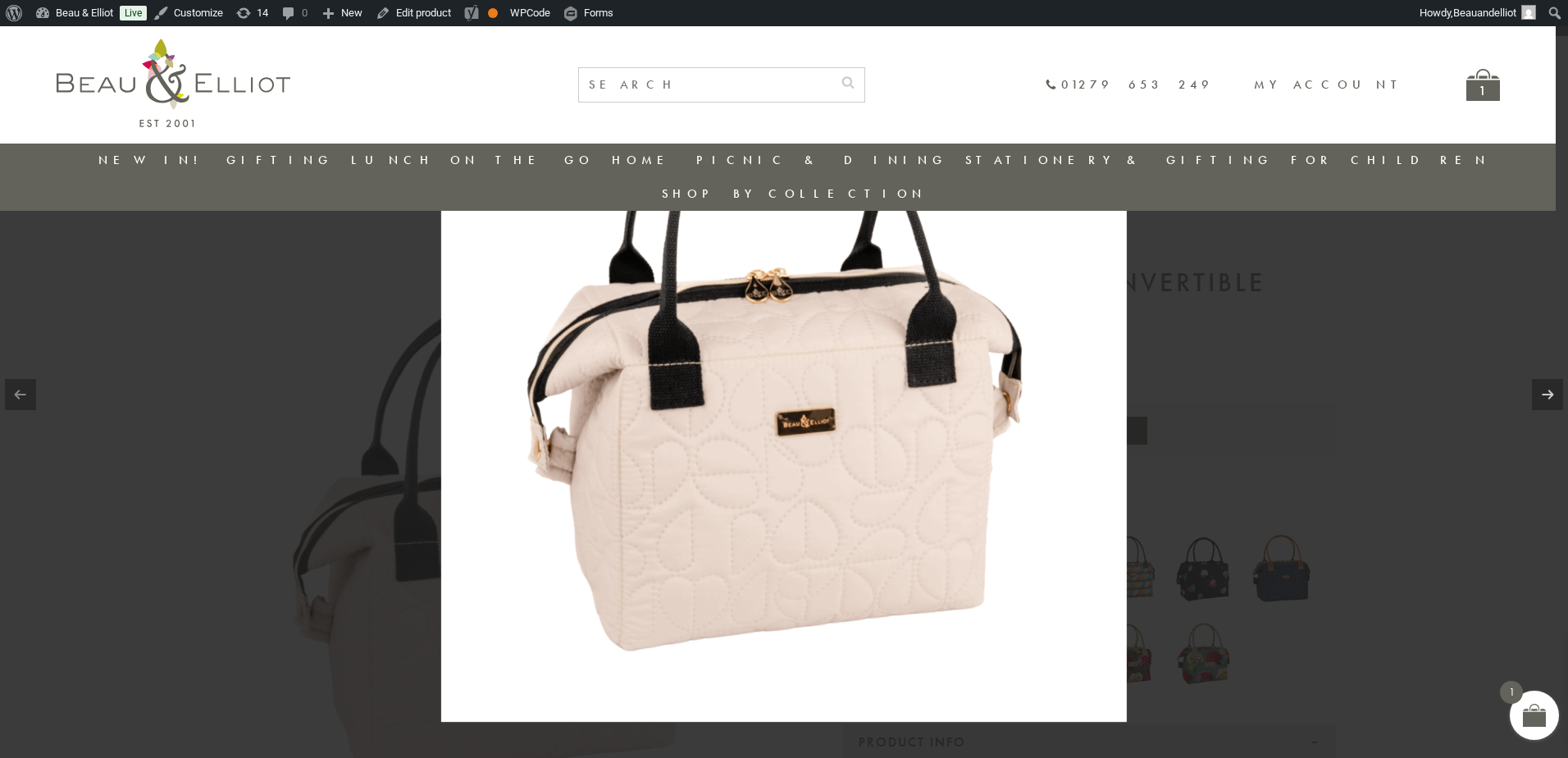
click at [813, 408] on img at bounding box center [784, 379] width 686 height 686
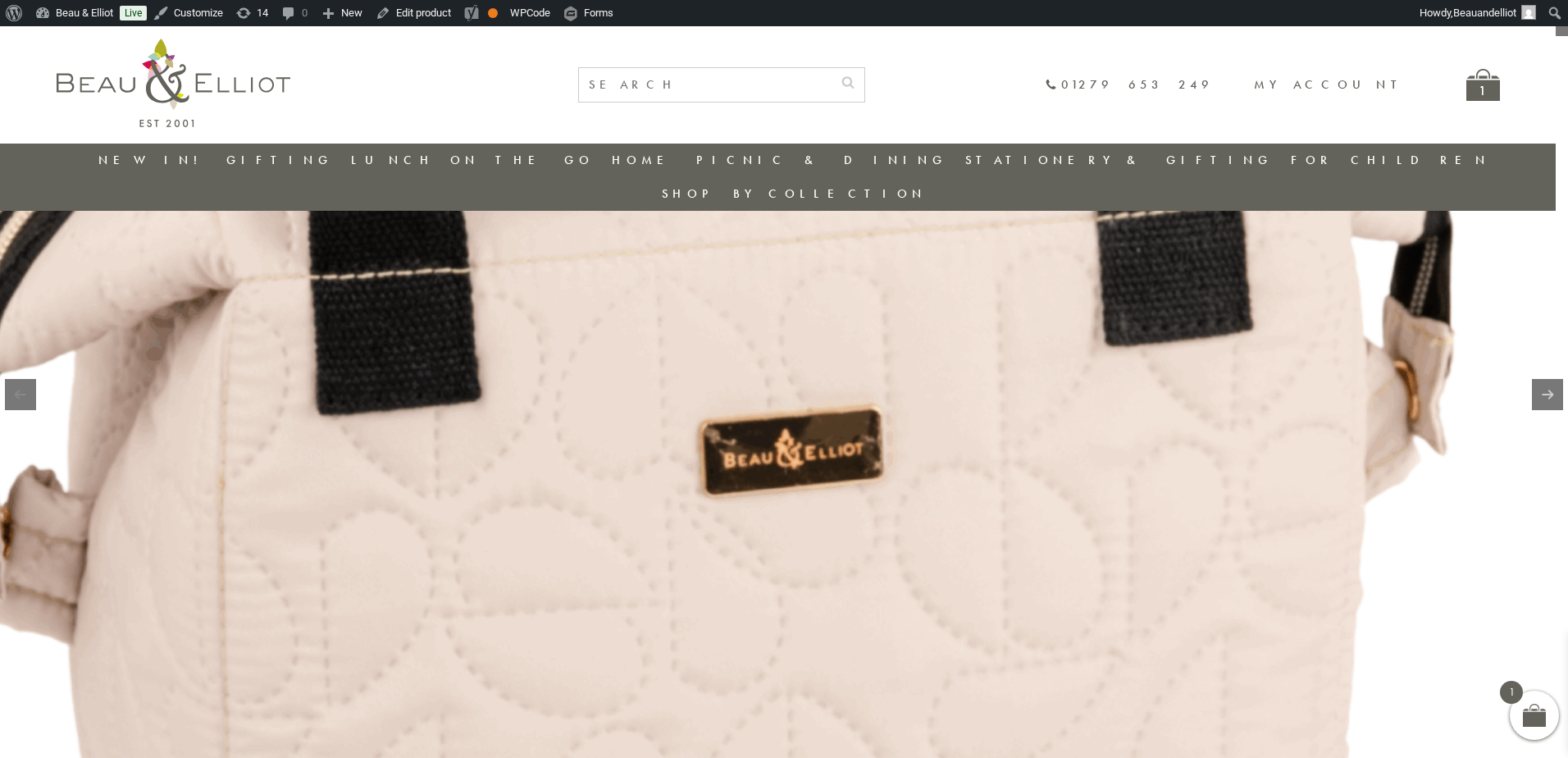
click at [840, 494] on img at bounding box center [724, 320] width 2100 height 2101
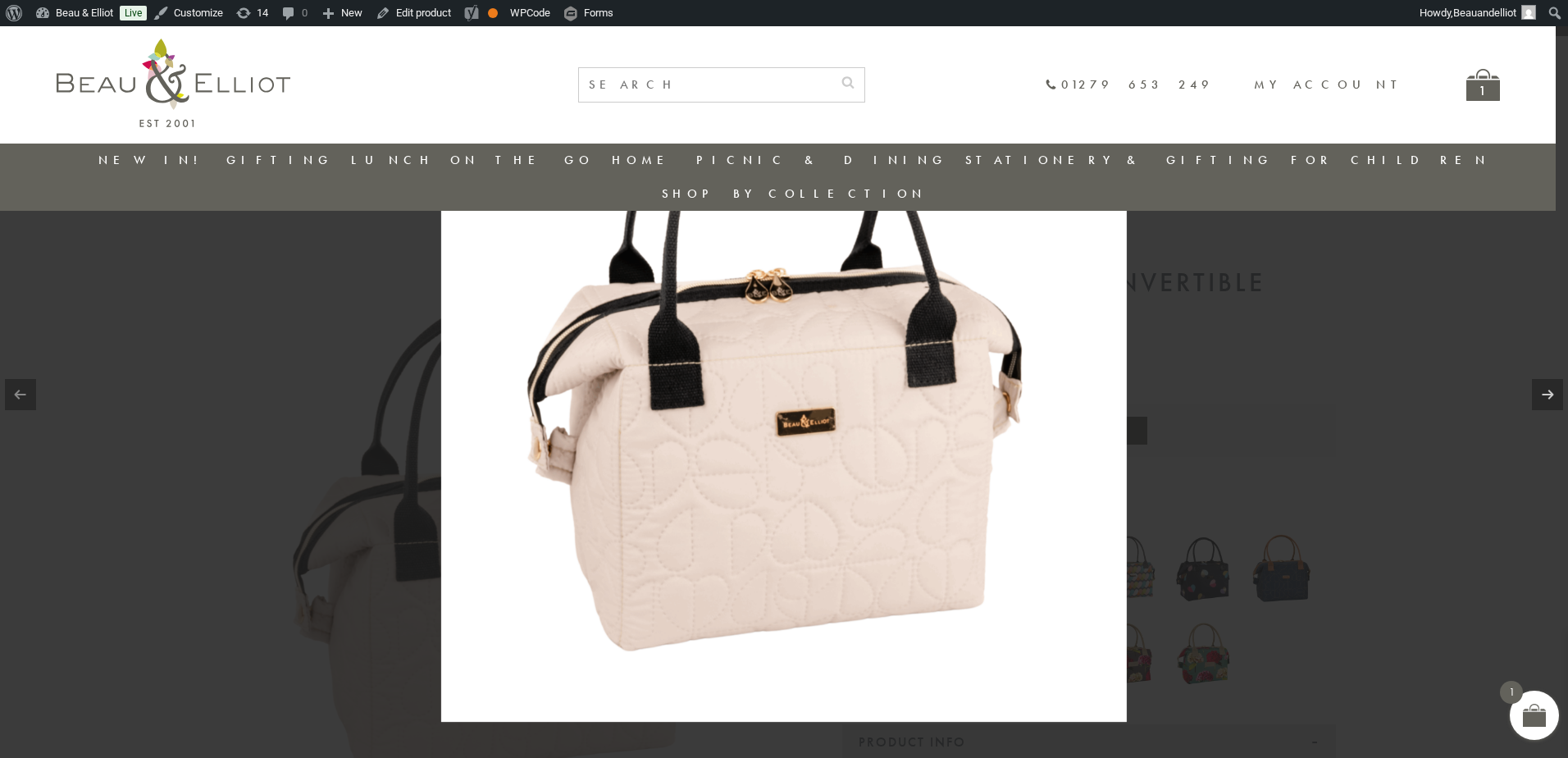
click at [1444, 515] on div at bounding box center [784, 379] width 1568 height 758
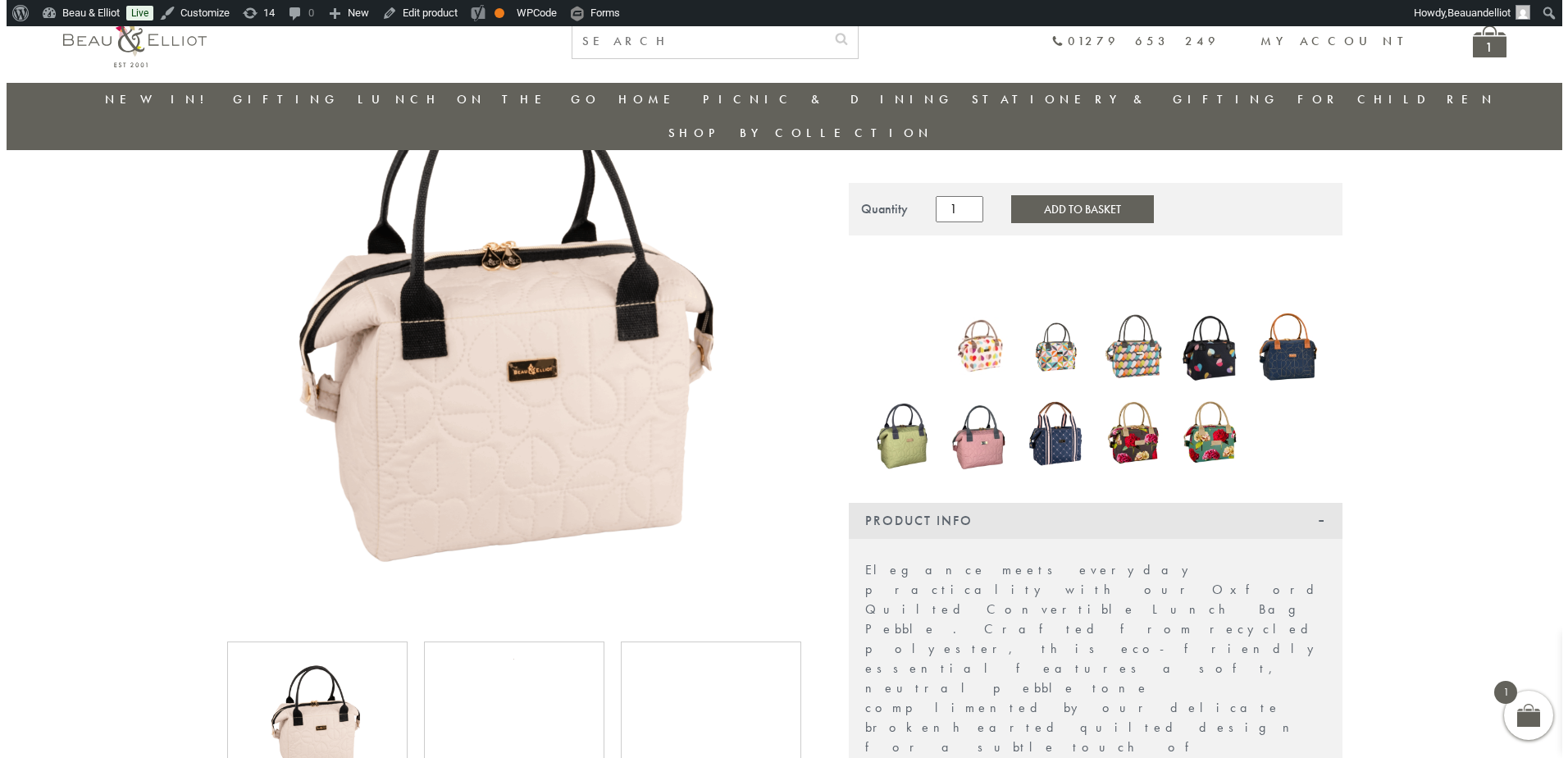
scroll to position [191, 0]
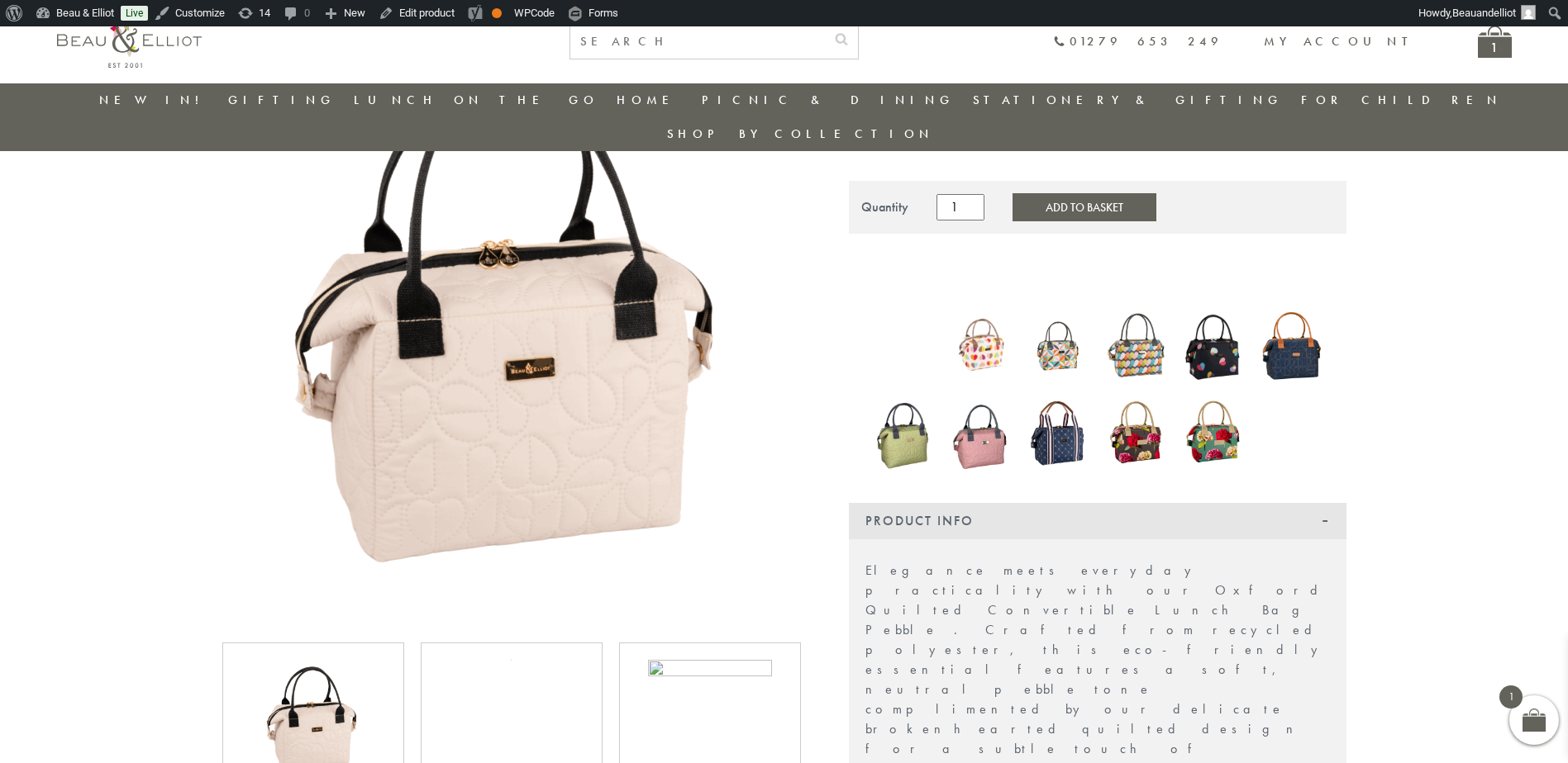
click at [573, 345] on img at bounding box center [511, 333] width 578 height 578
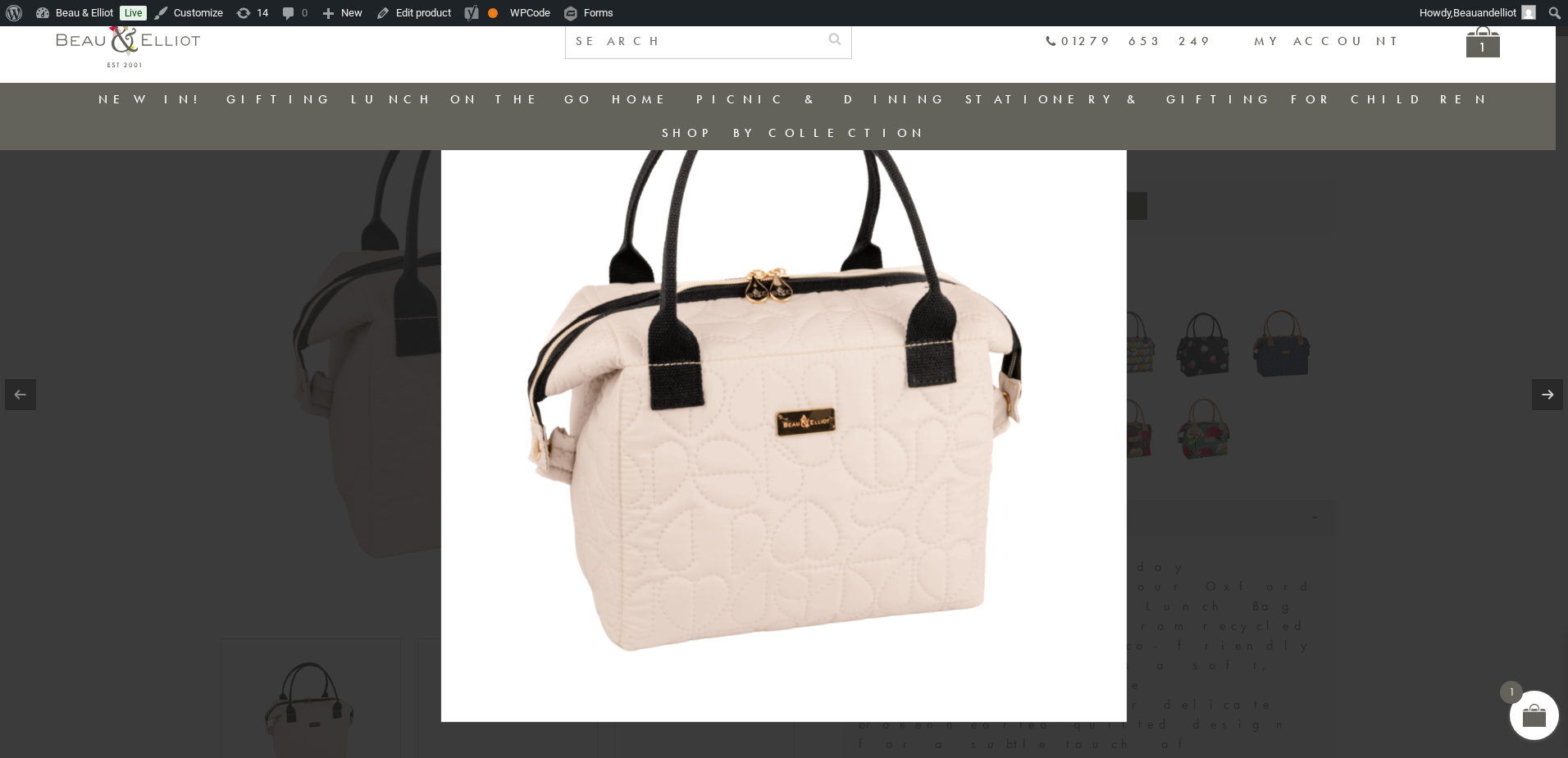
click at [784, 426] on img at bounding box center [784, 379] width 686 height 686
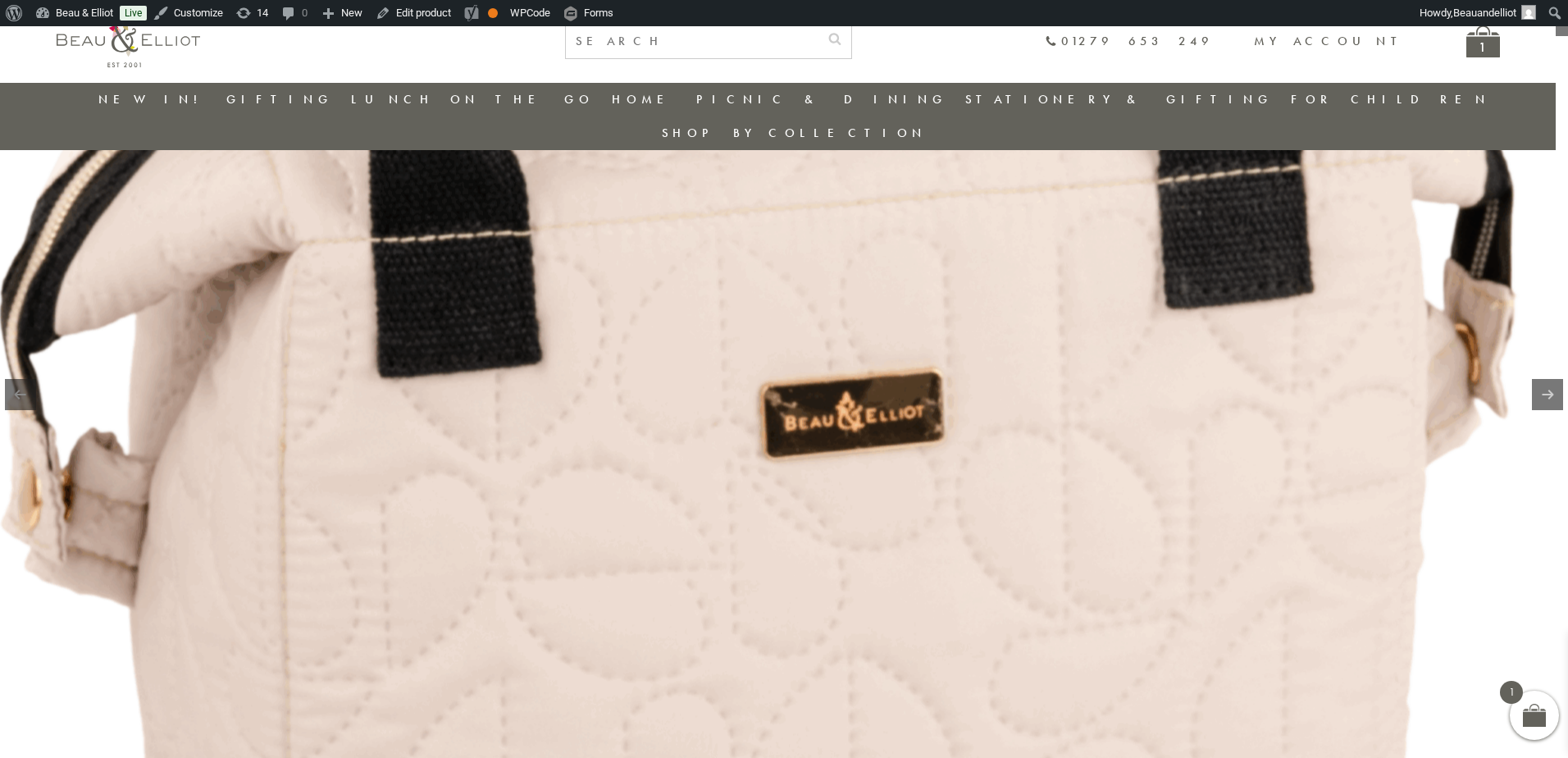
click at [913, 636] on img at bounding box center [785, 282] width 2100 height 2101
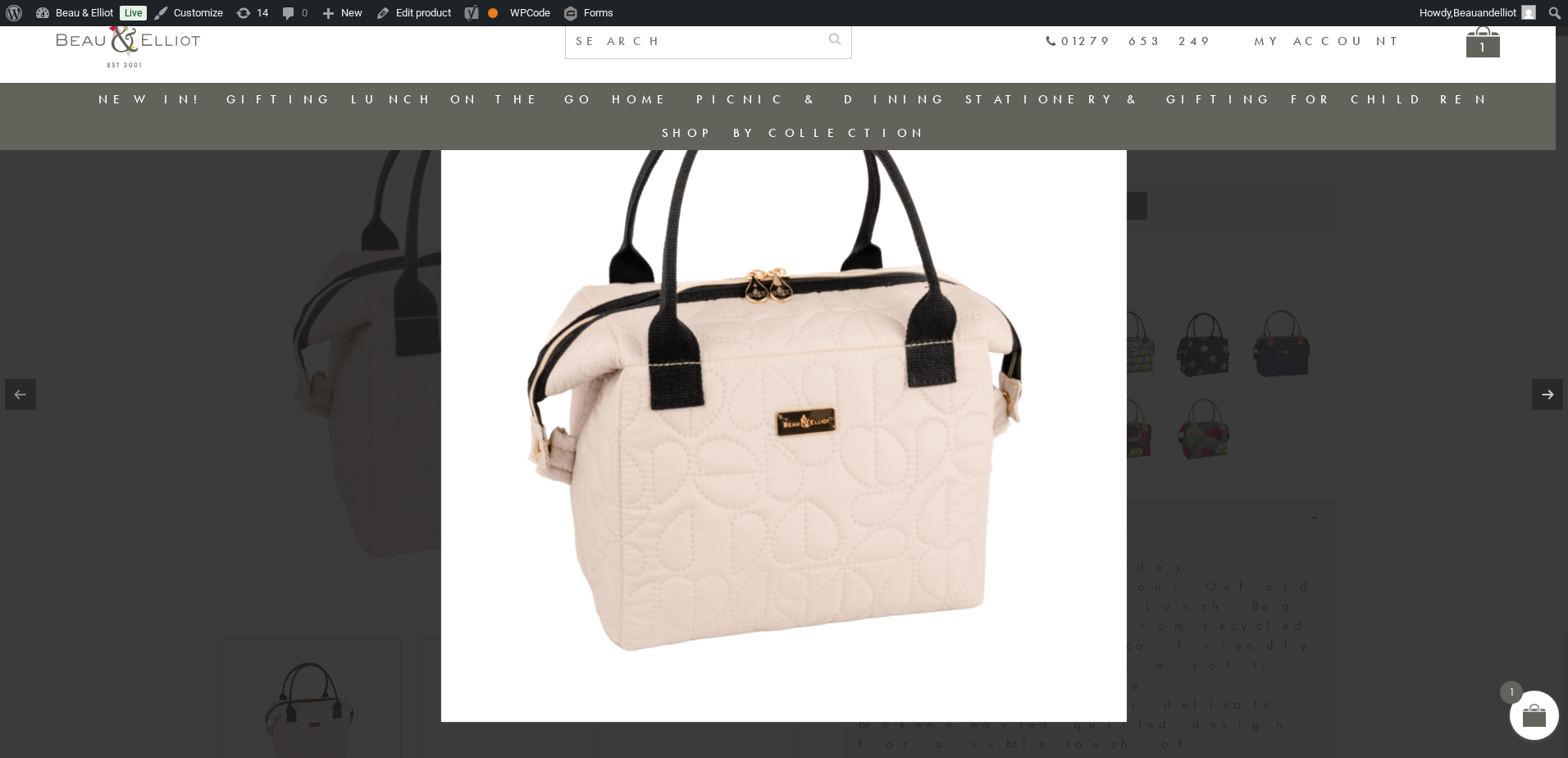
click at [1380, 506] on div at bounding box center [784, 379] width 1568 height 758
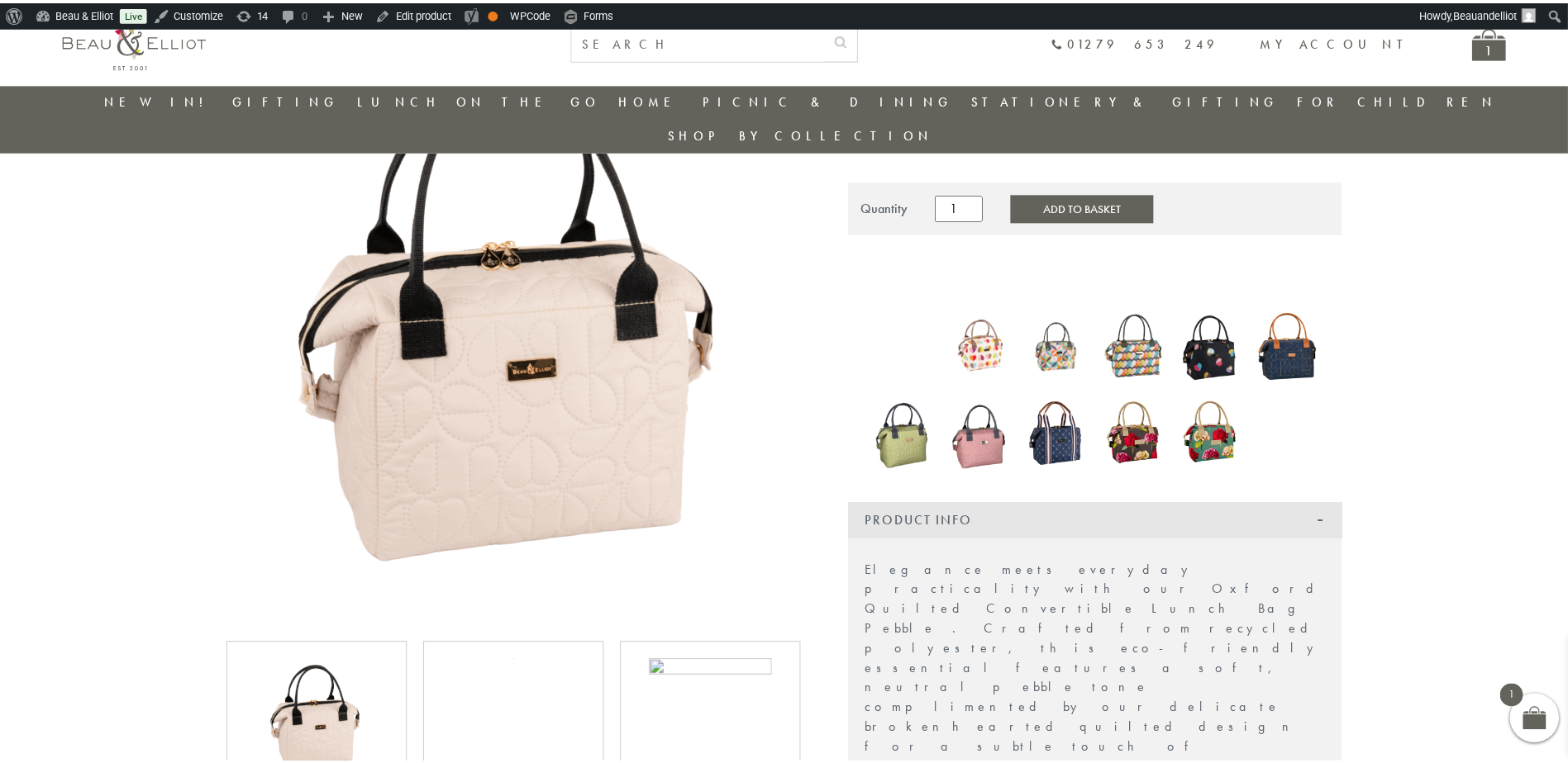
scroll to position [175, 0]
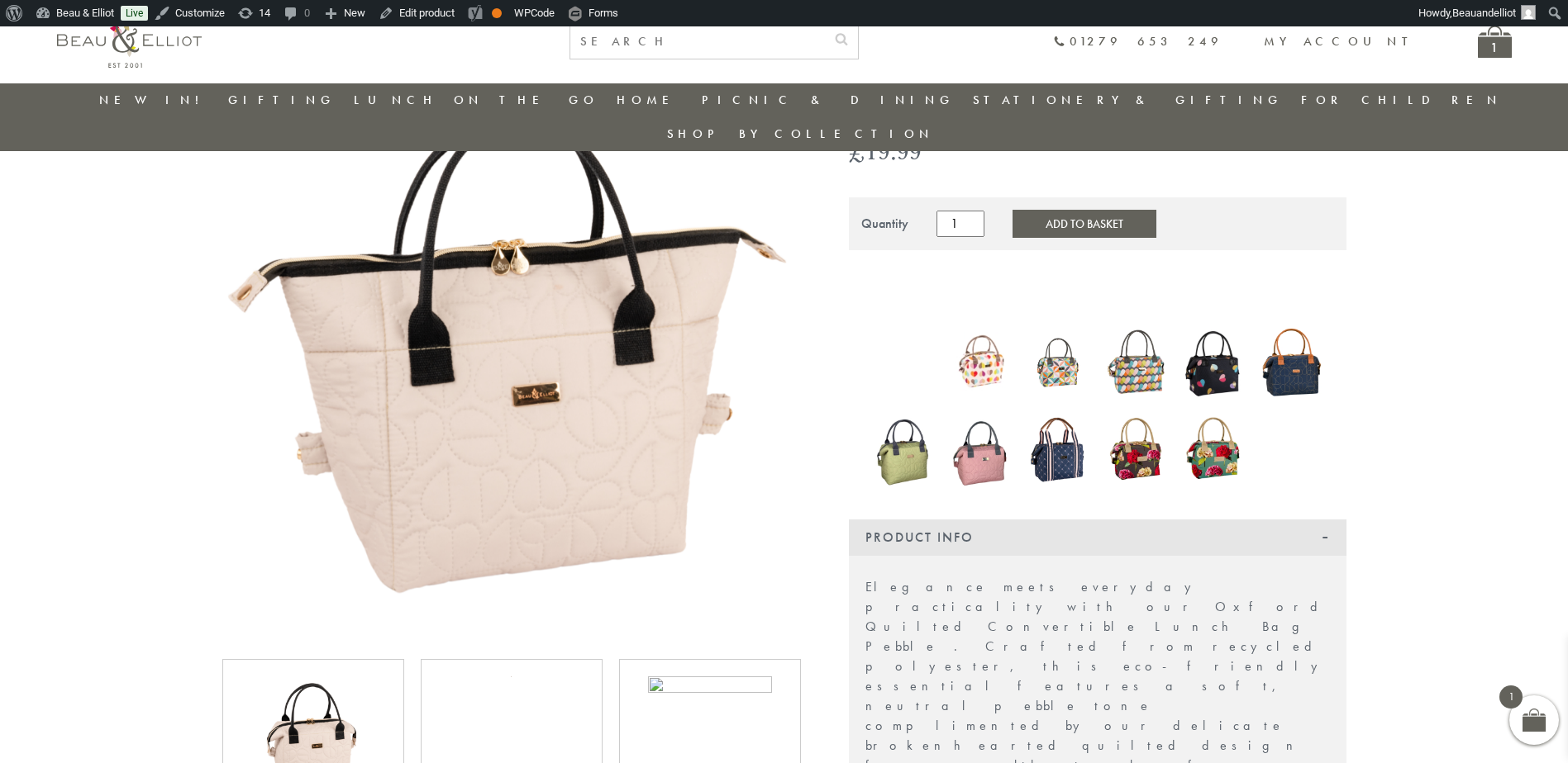
click at [557, 354] on img at bounding box center [511, 349] width 578 height 578
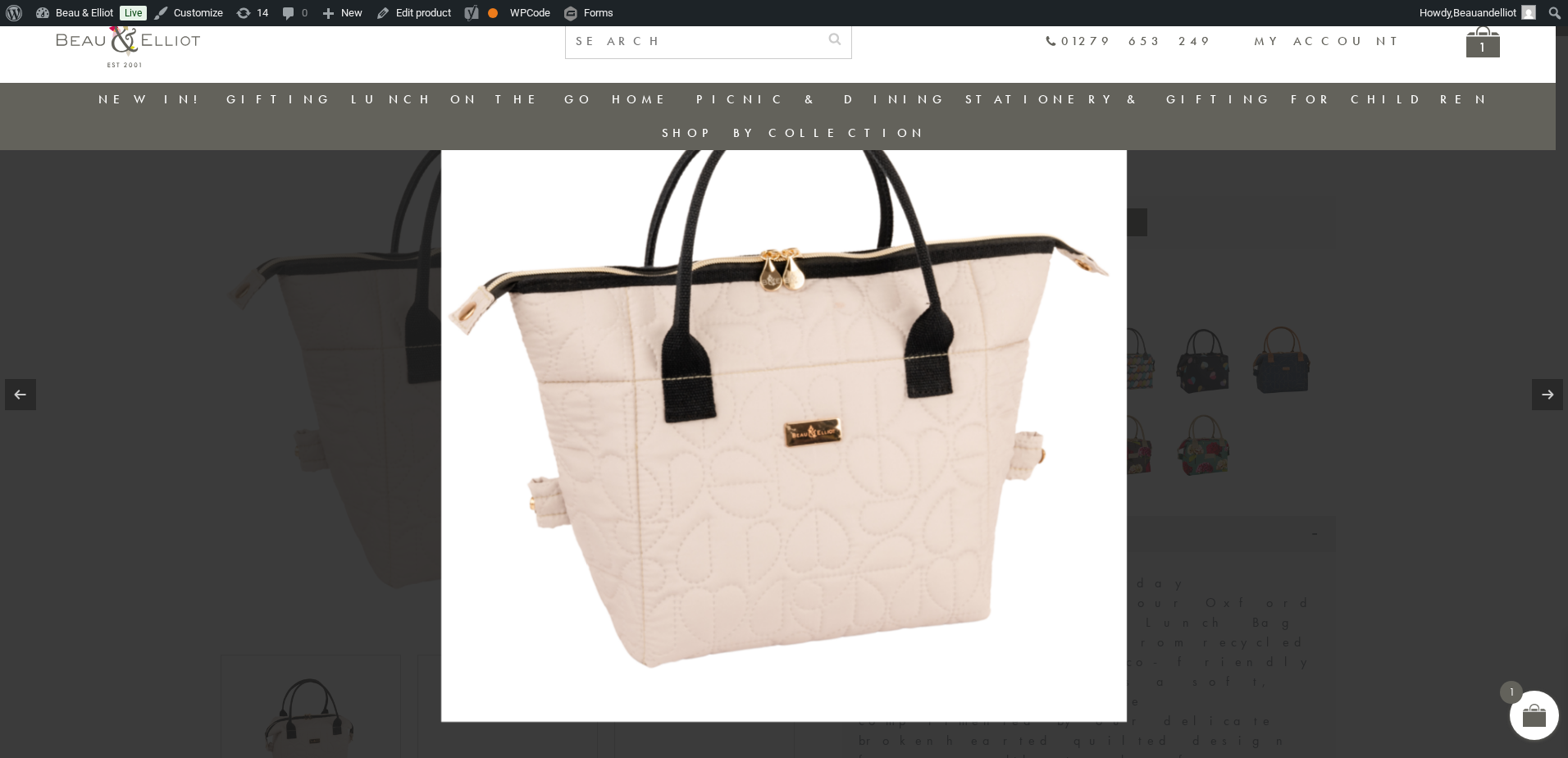
click at [912, 387] on img at bounding box center [784, 379] width 686 height 686
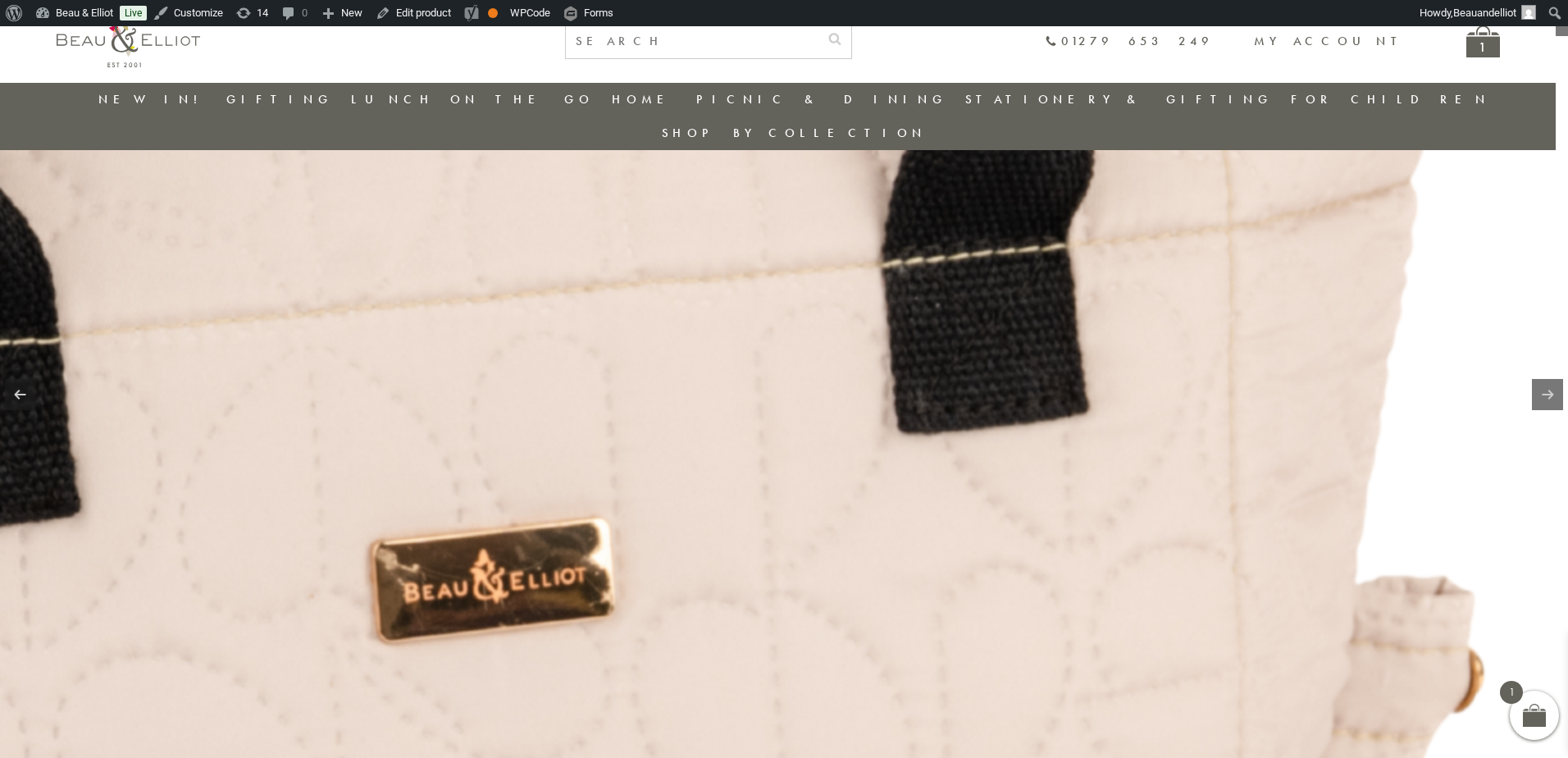
click at [1027, 559] on img at bounding box center [369, 352] width 2925 height 2926
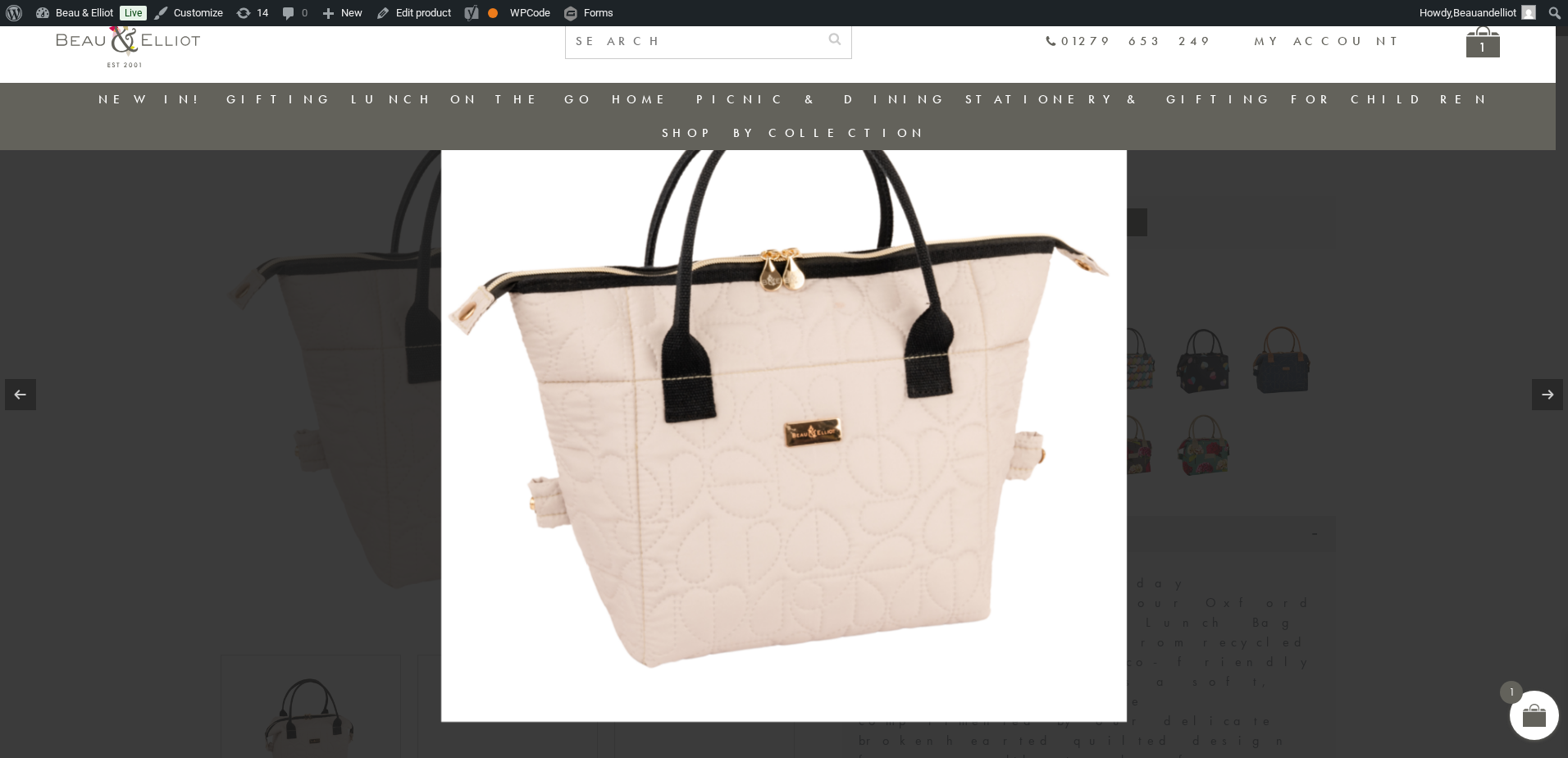
click at [1396, 514] on div at bounding box center [784, 379] width 1568 height 758
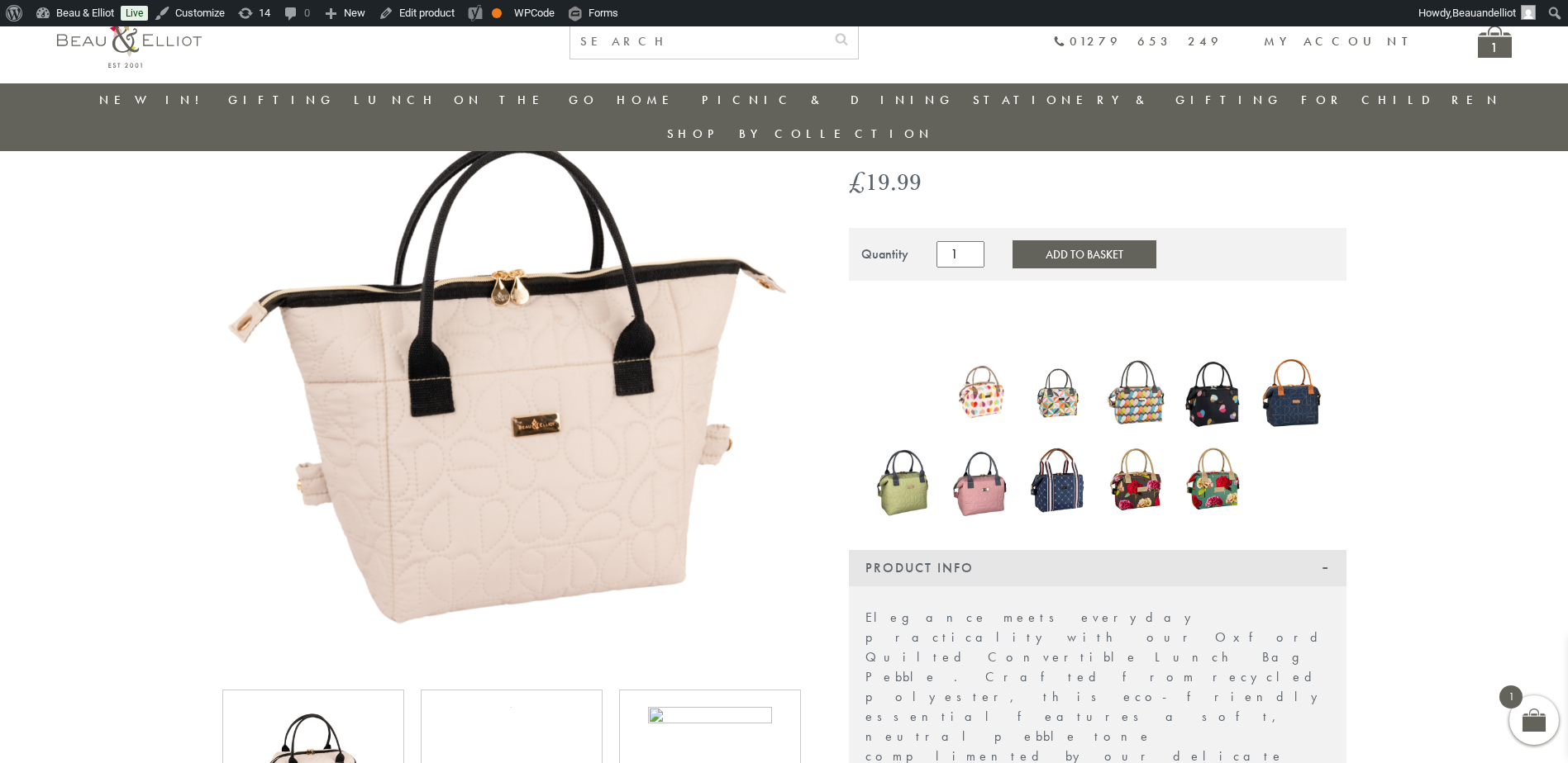
scroll to position [175, 0]
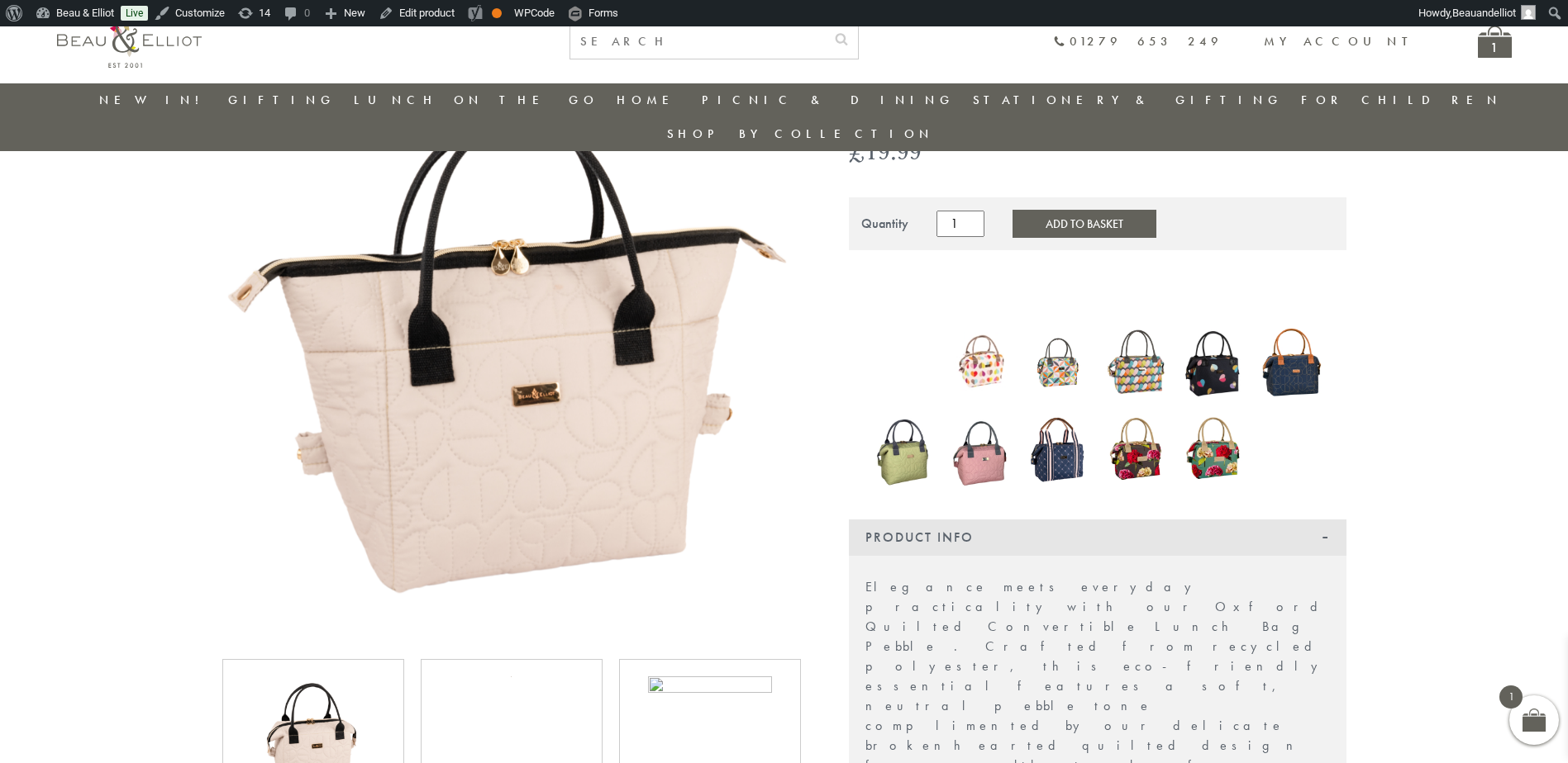
click at [349, 697] on img at bounding box center [312, 738] width 124 height 124
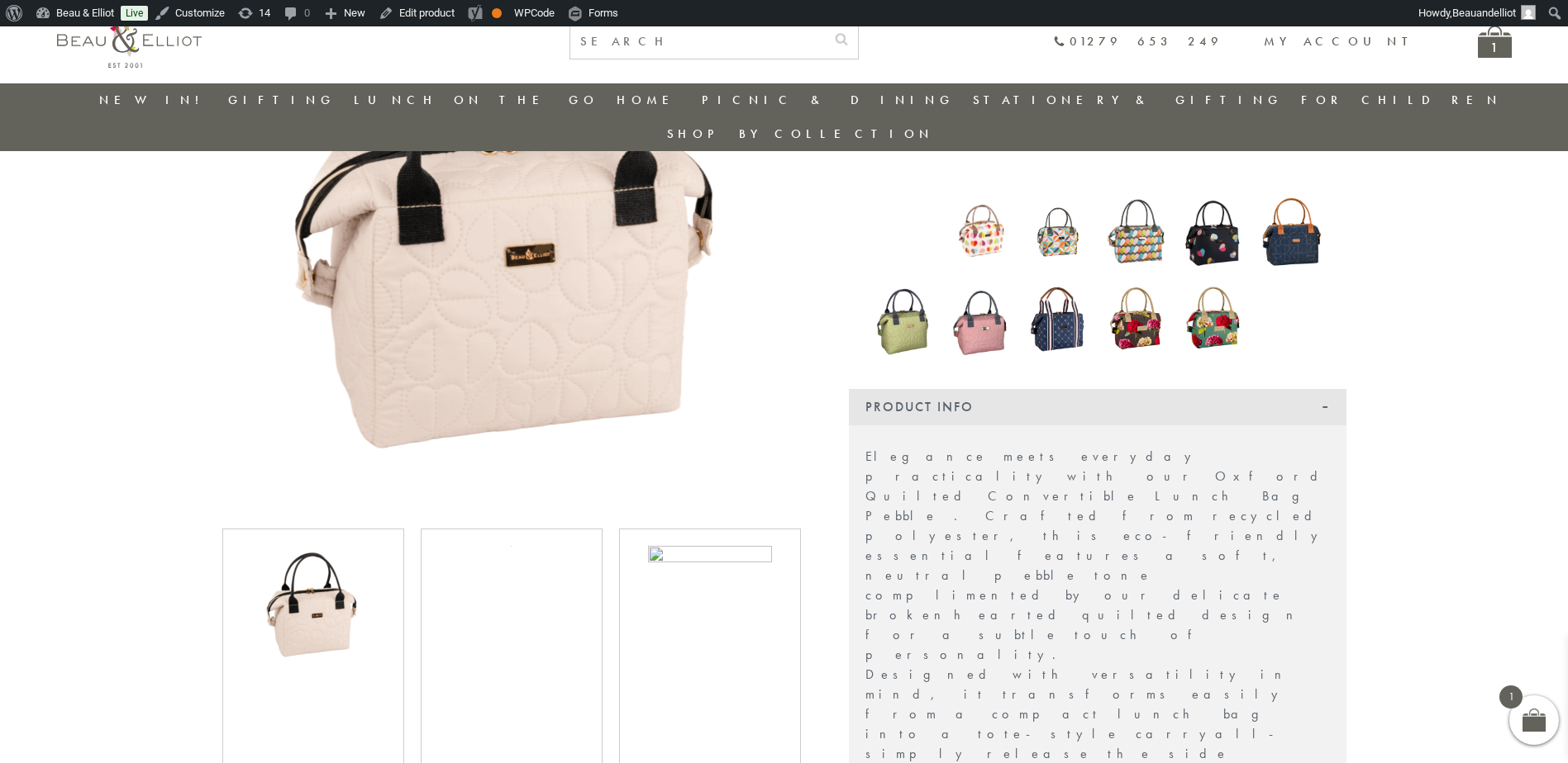
scroll to position [308, 0]
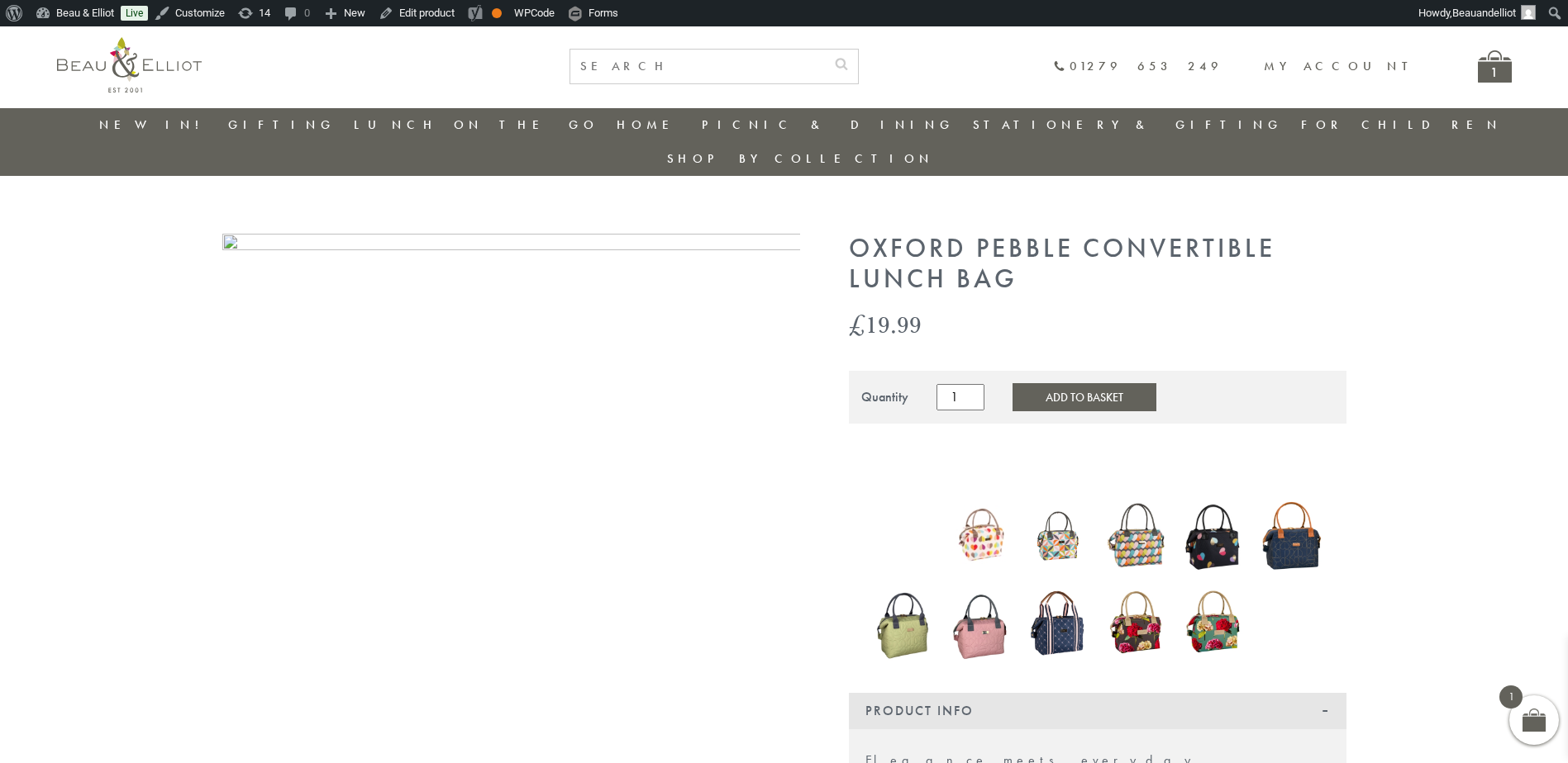
scroll to position [0, 0]
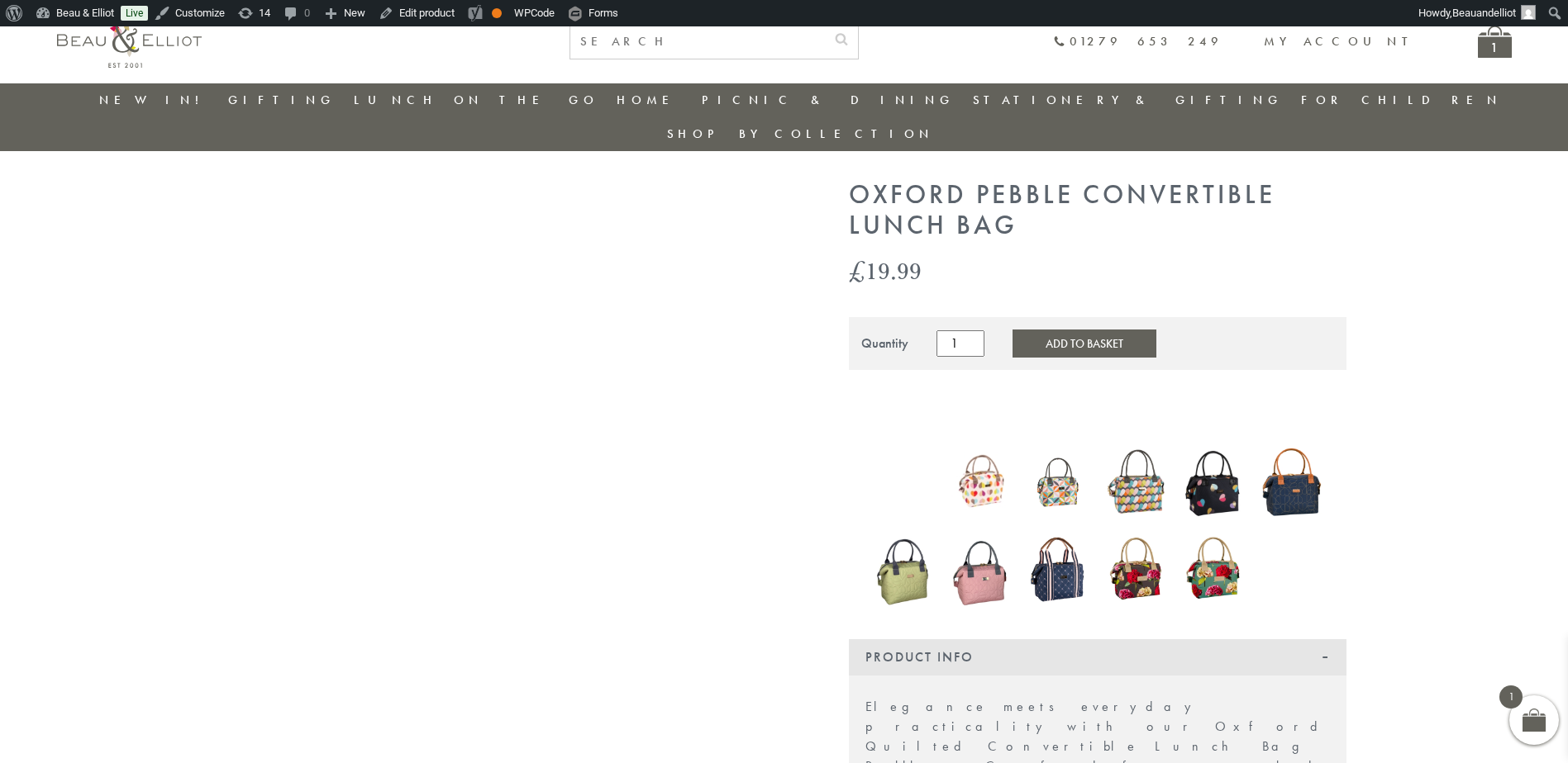
scroll to position [48, 0]
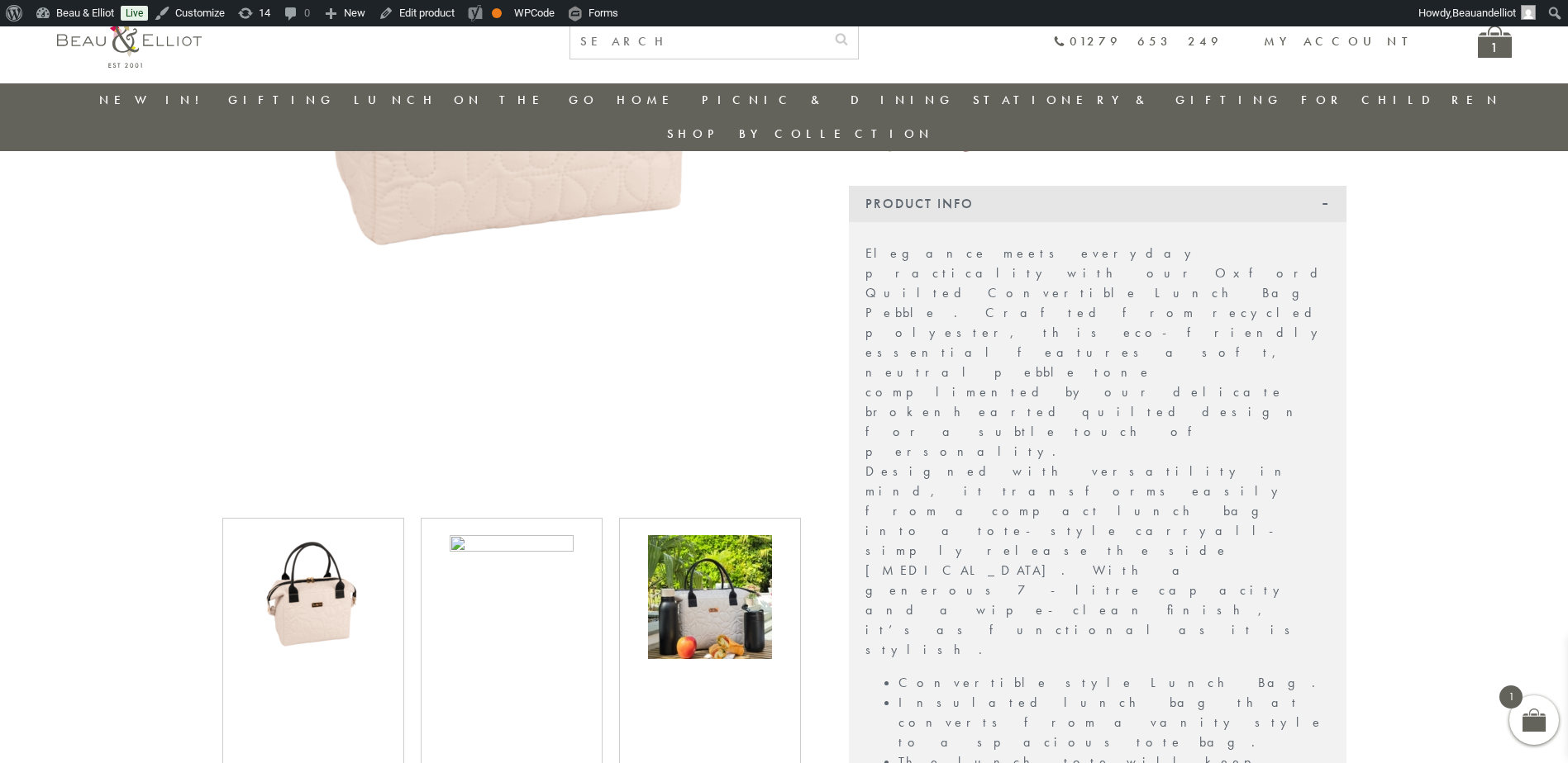
click at [325, 567] on img at bounding box center [312, 597] width 124 height 124
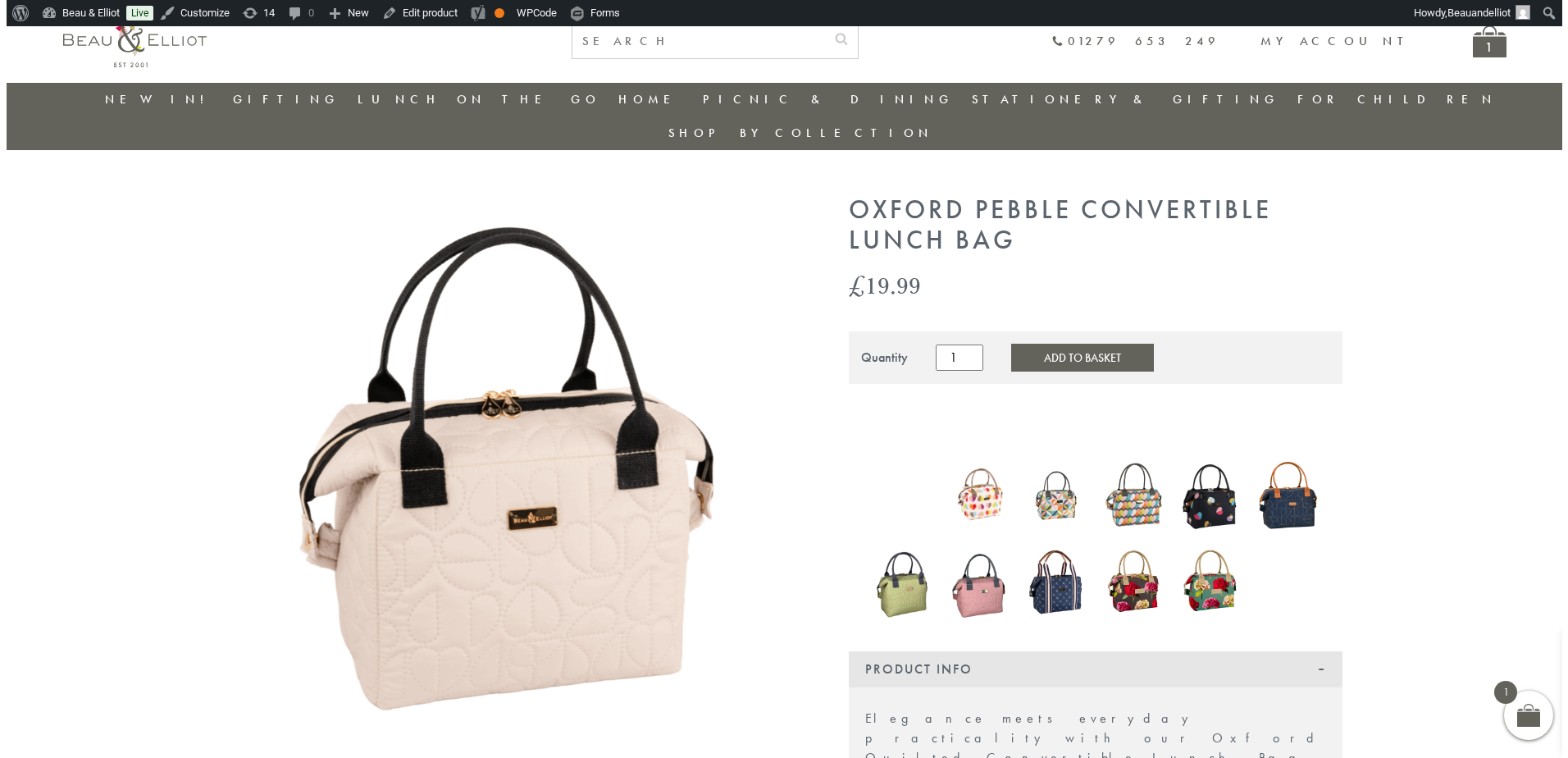
scroll to position [13, 0]
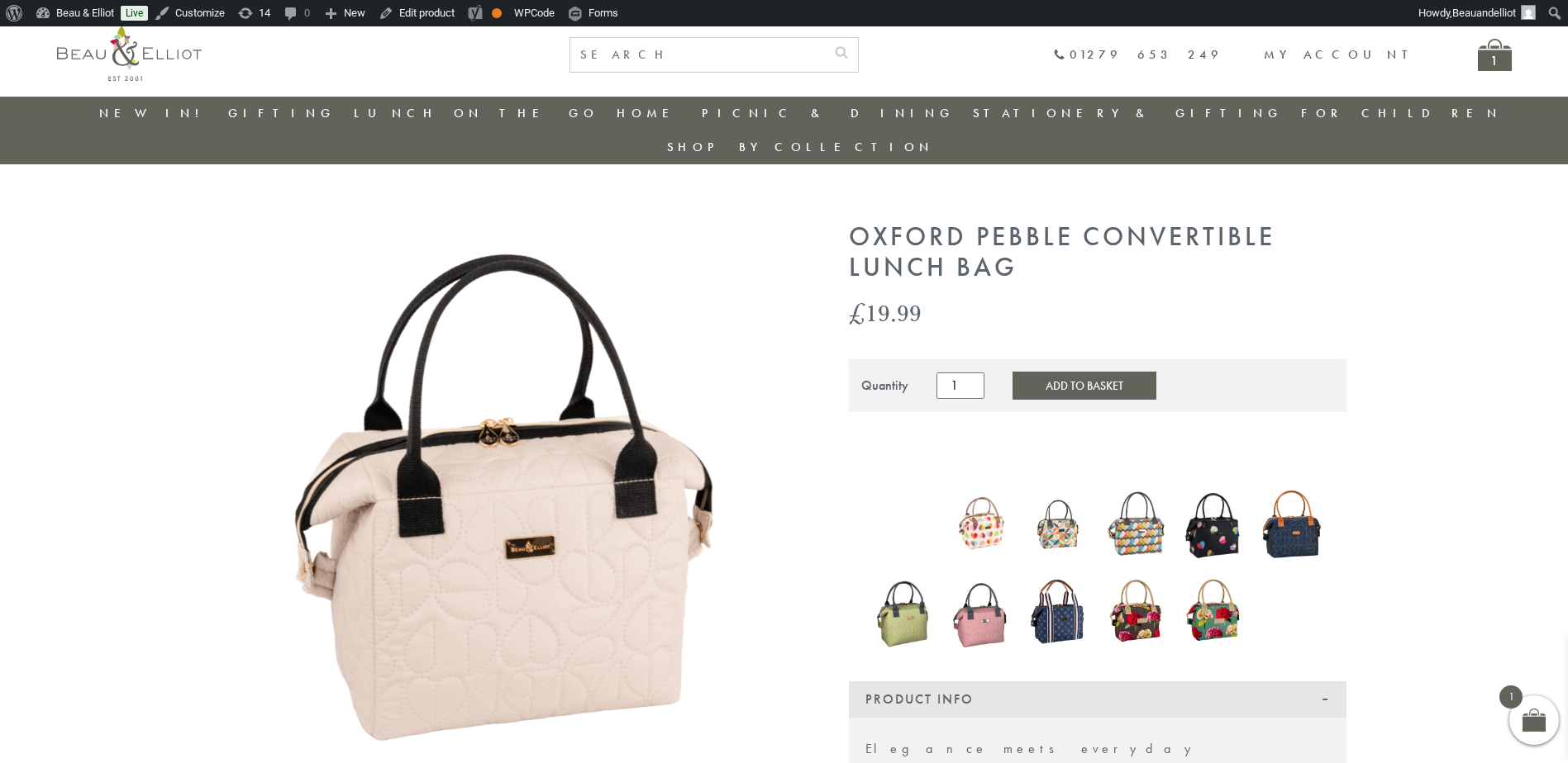
click at [484, 473] on img at bounding box center [511, 510] width 578 height 578
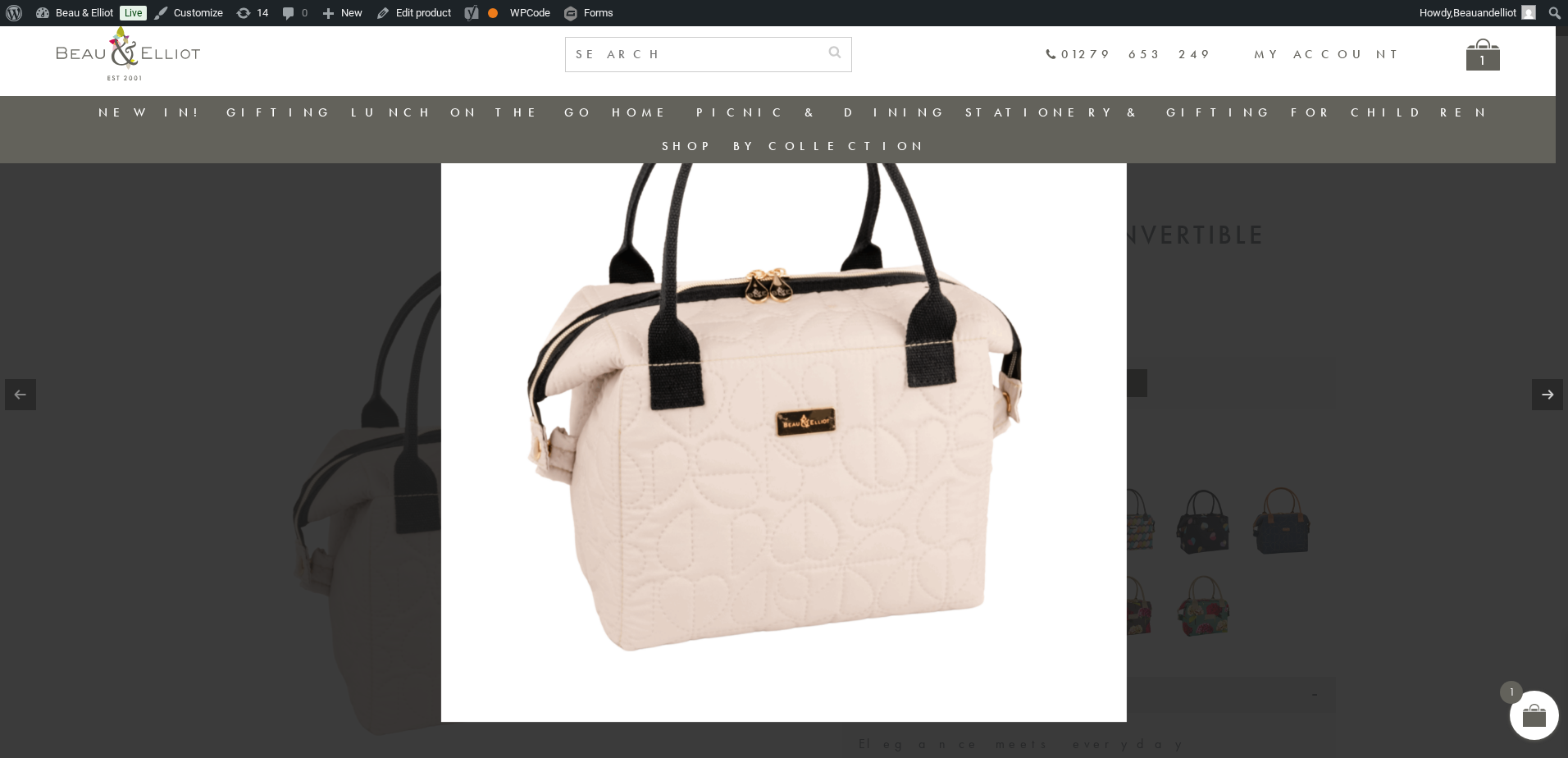
click at [720, 427] on img at bounding box center [784, 379] width 686 height 686
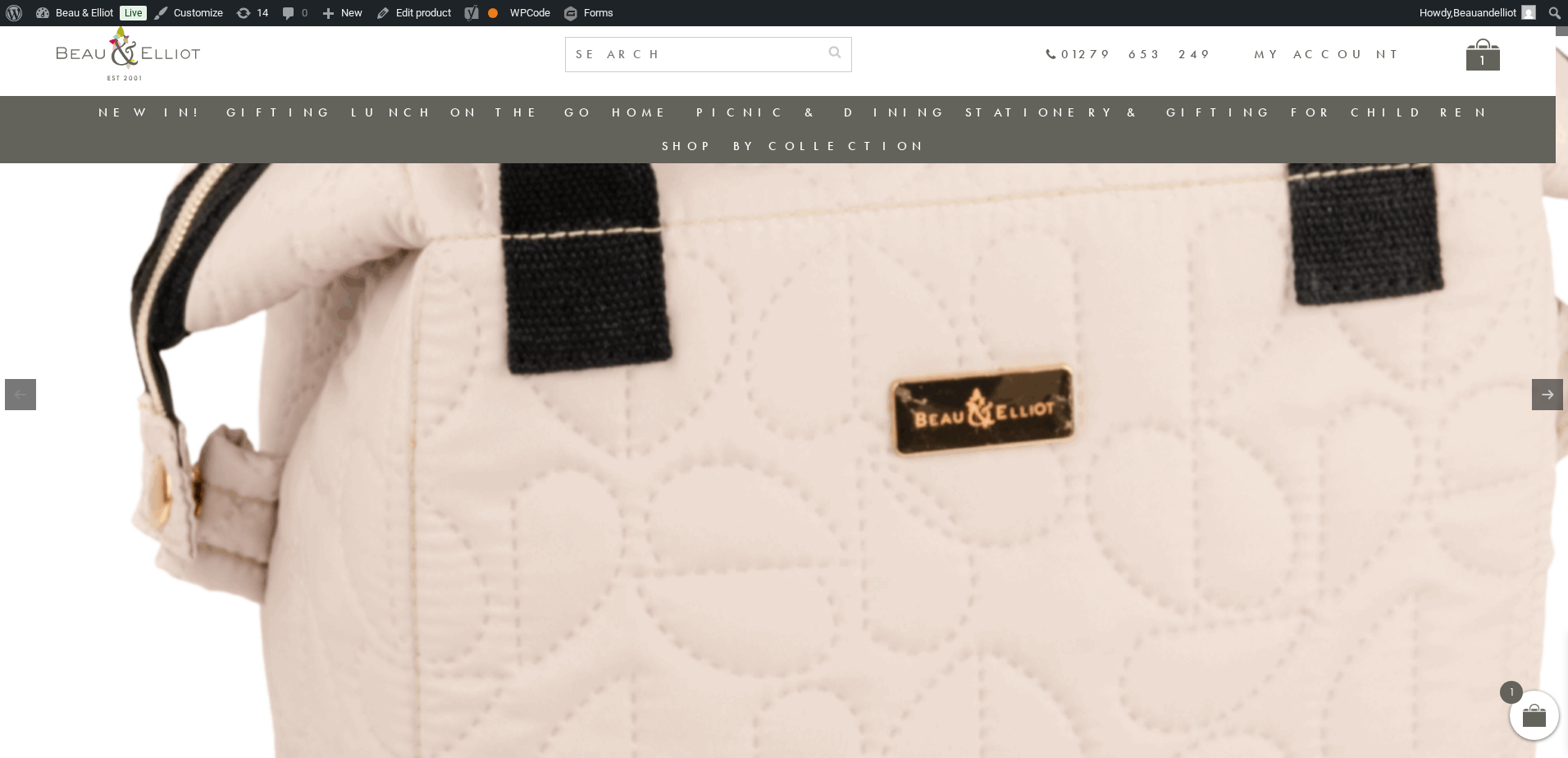
click at [720, 427] on img at bounding box center [916, 279] width 2100 height 2101
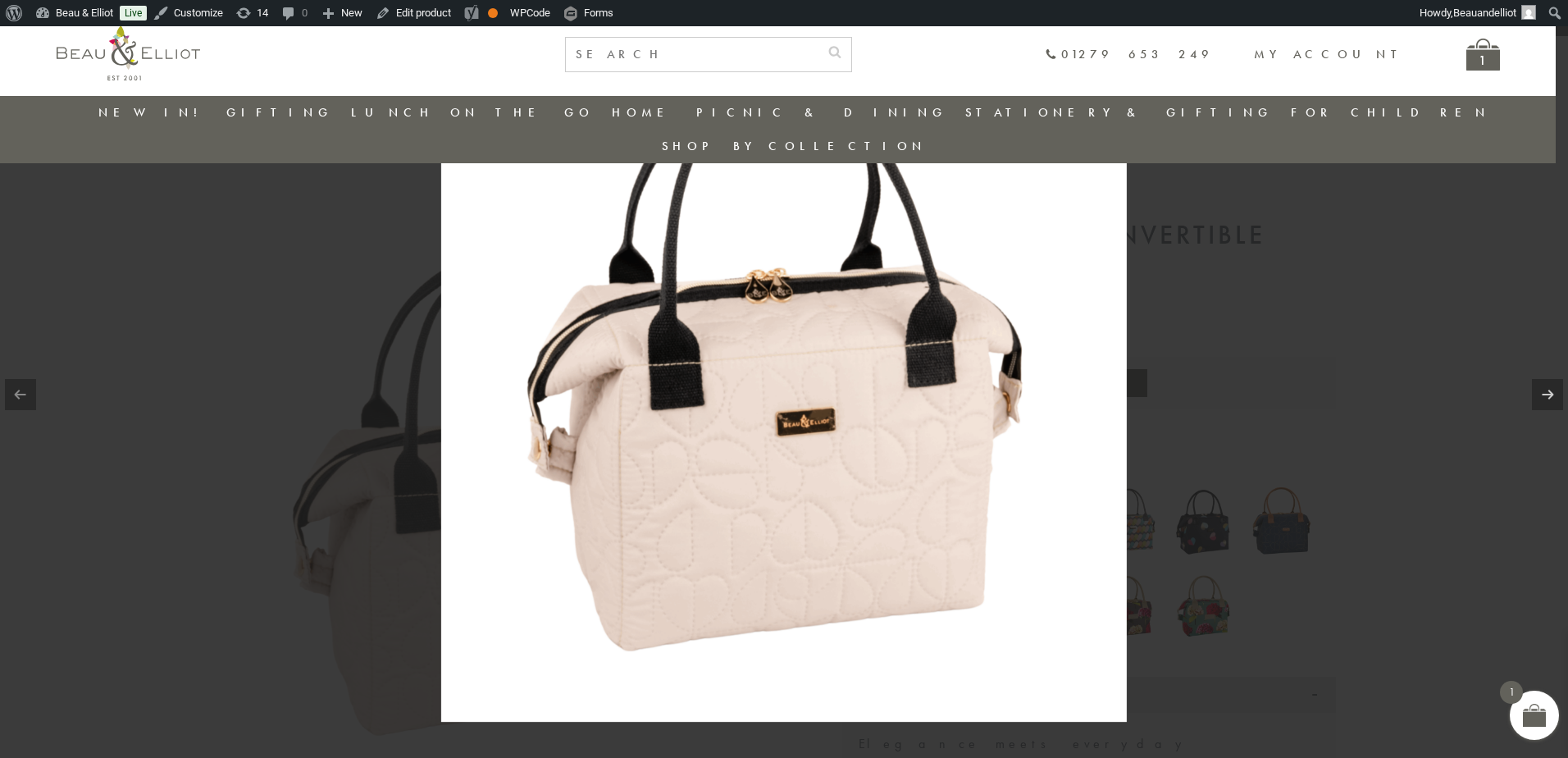
click at [1375, 525] on div at bounding box center [784, 379] width 1568 height 758
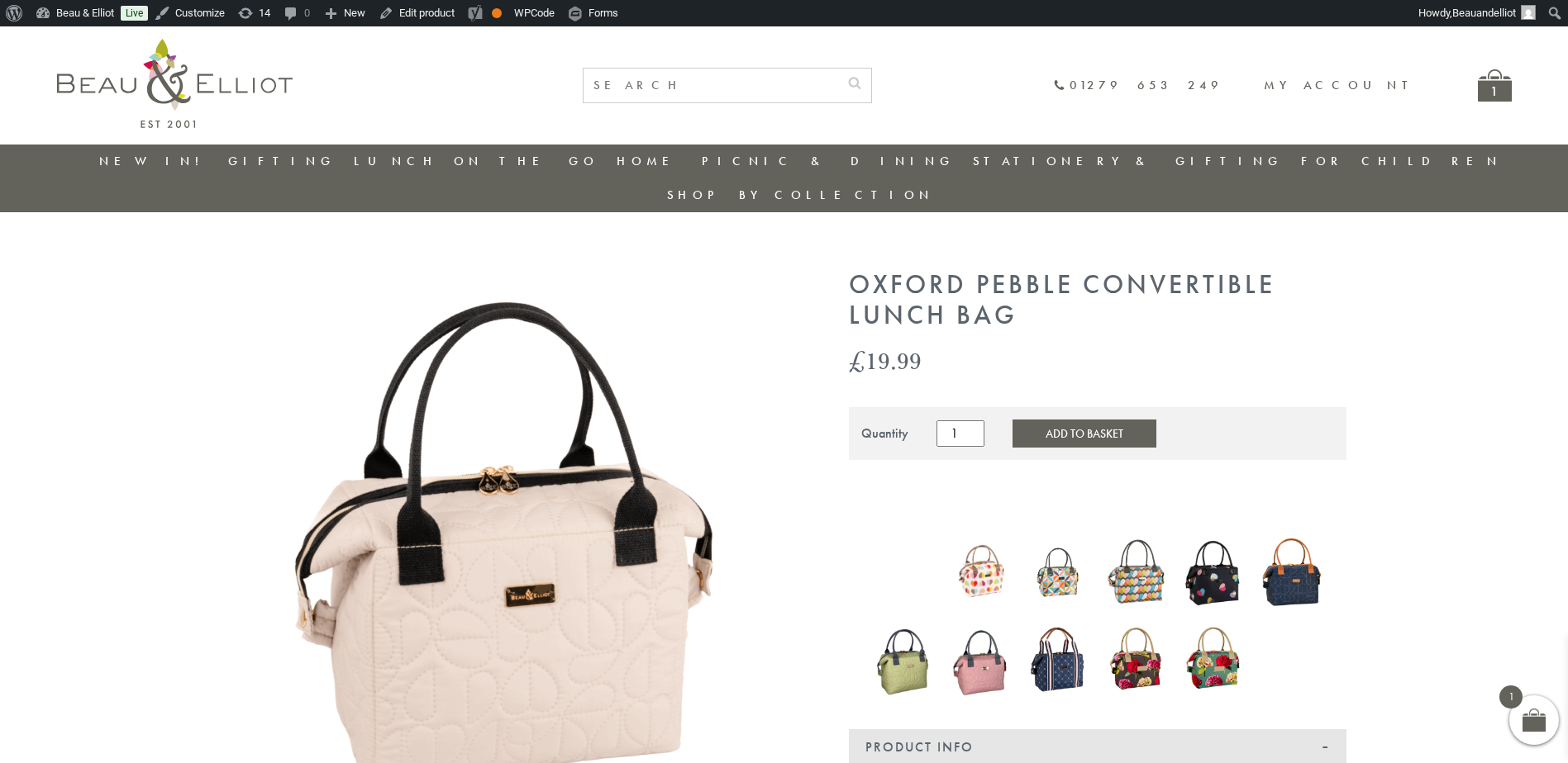
click at [147, 154] on link "New in!" at bounding box center [154, 161] width 111 height 16
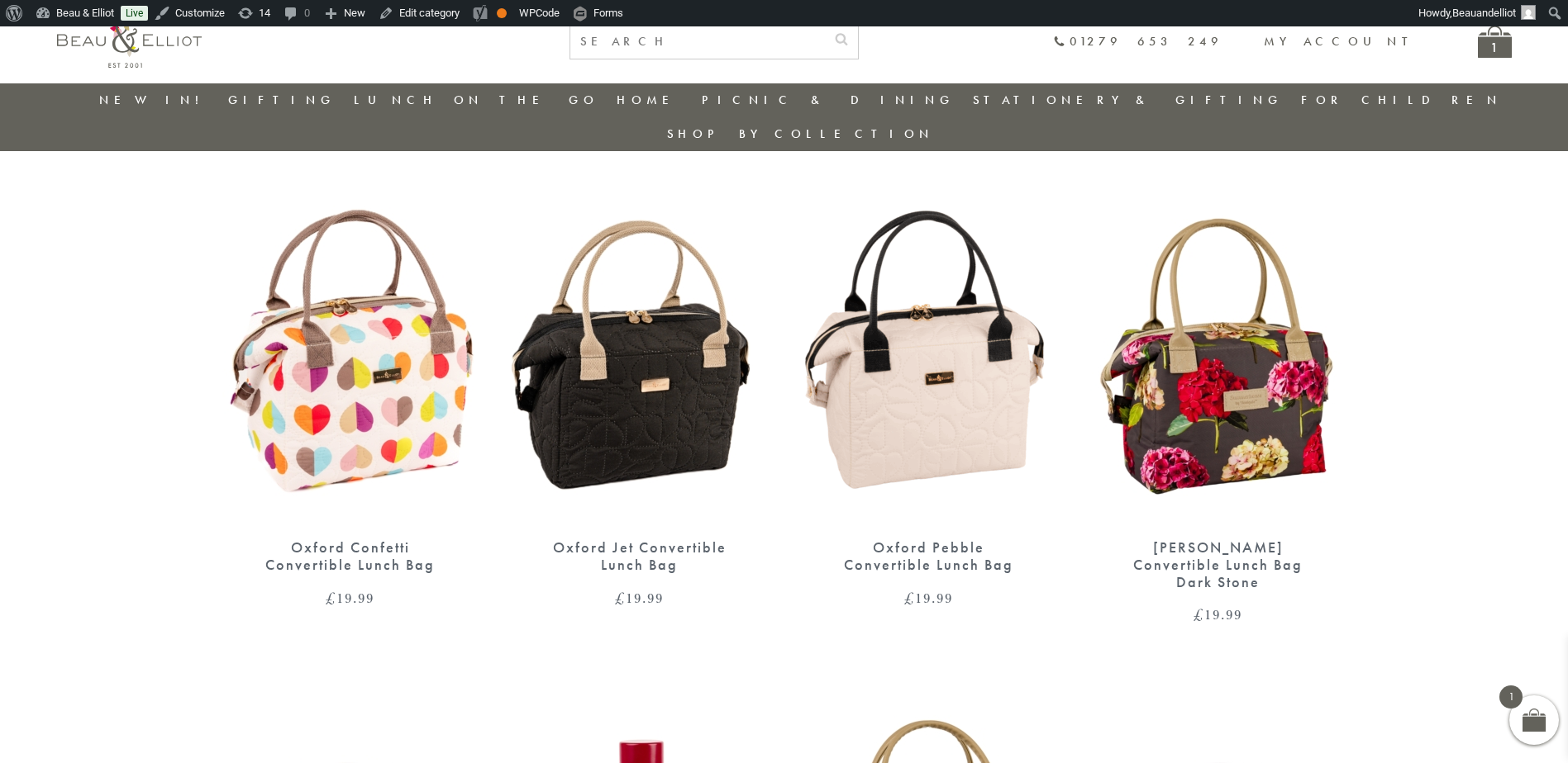
scroll to position [626, 0]
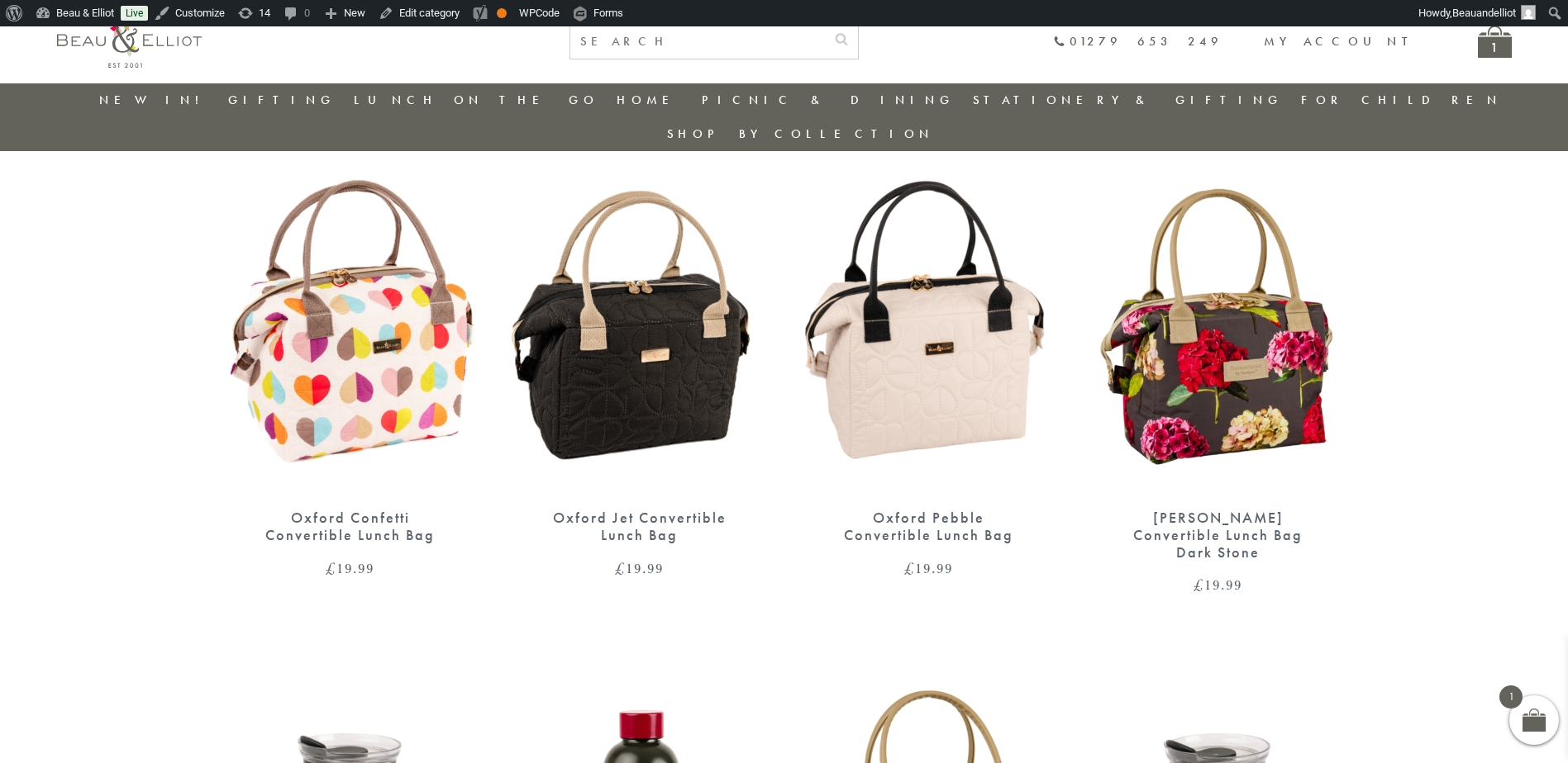
click at [379, 278] on img at bounding box center [350, 327] width 256 height 330
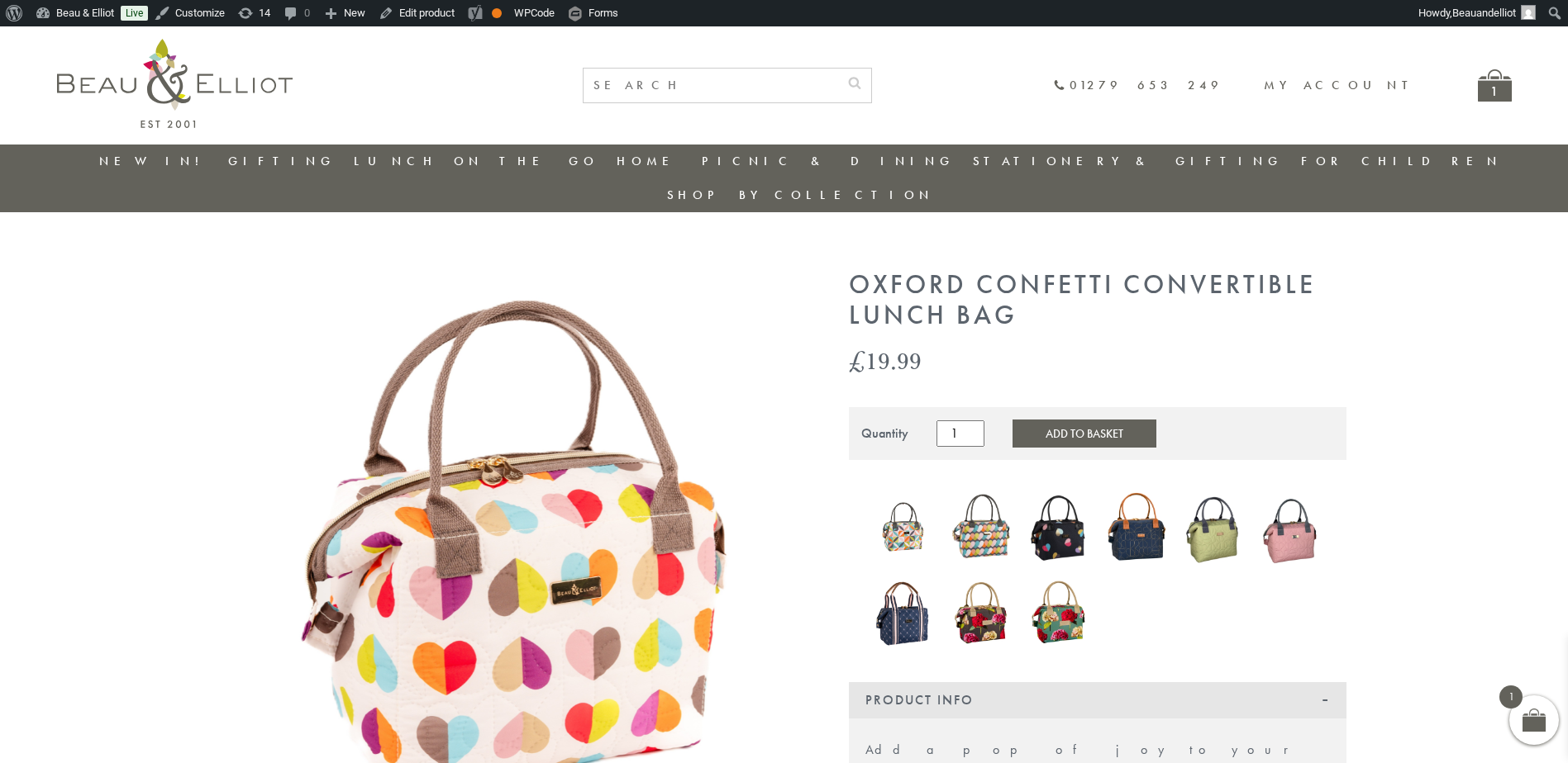
click at [491, 477] on img at bounding box center [511, 559] width 578 height 578
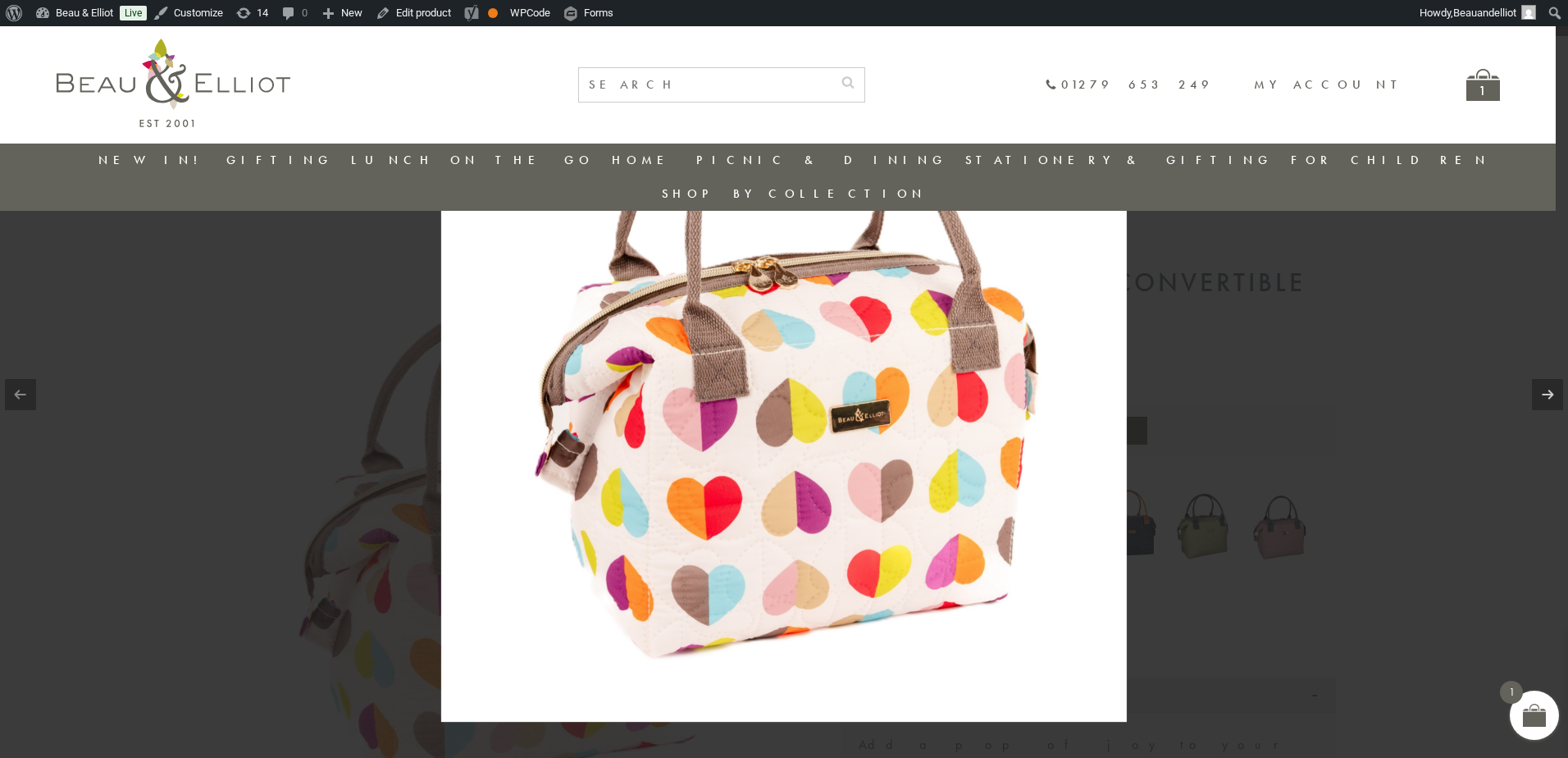
click at [877, 461] on img at bounding box center [784, 379] width 686 height 686
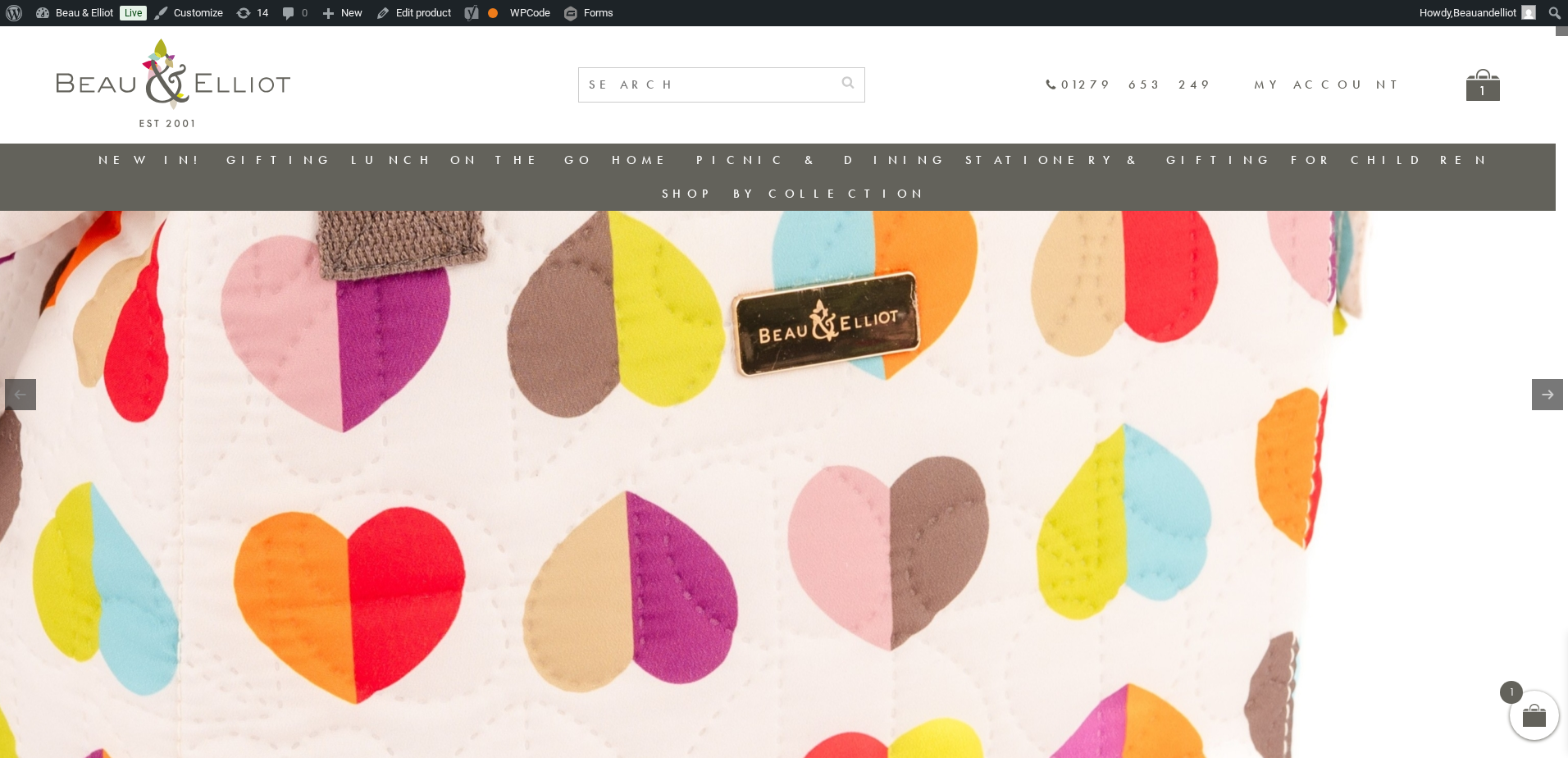
click at [1054, 489] on img at bounding box center [593, 210] width 2100 height 2101
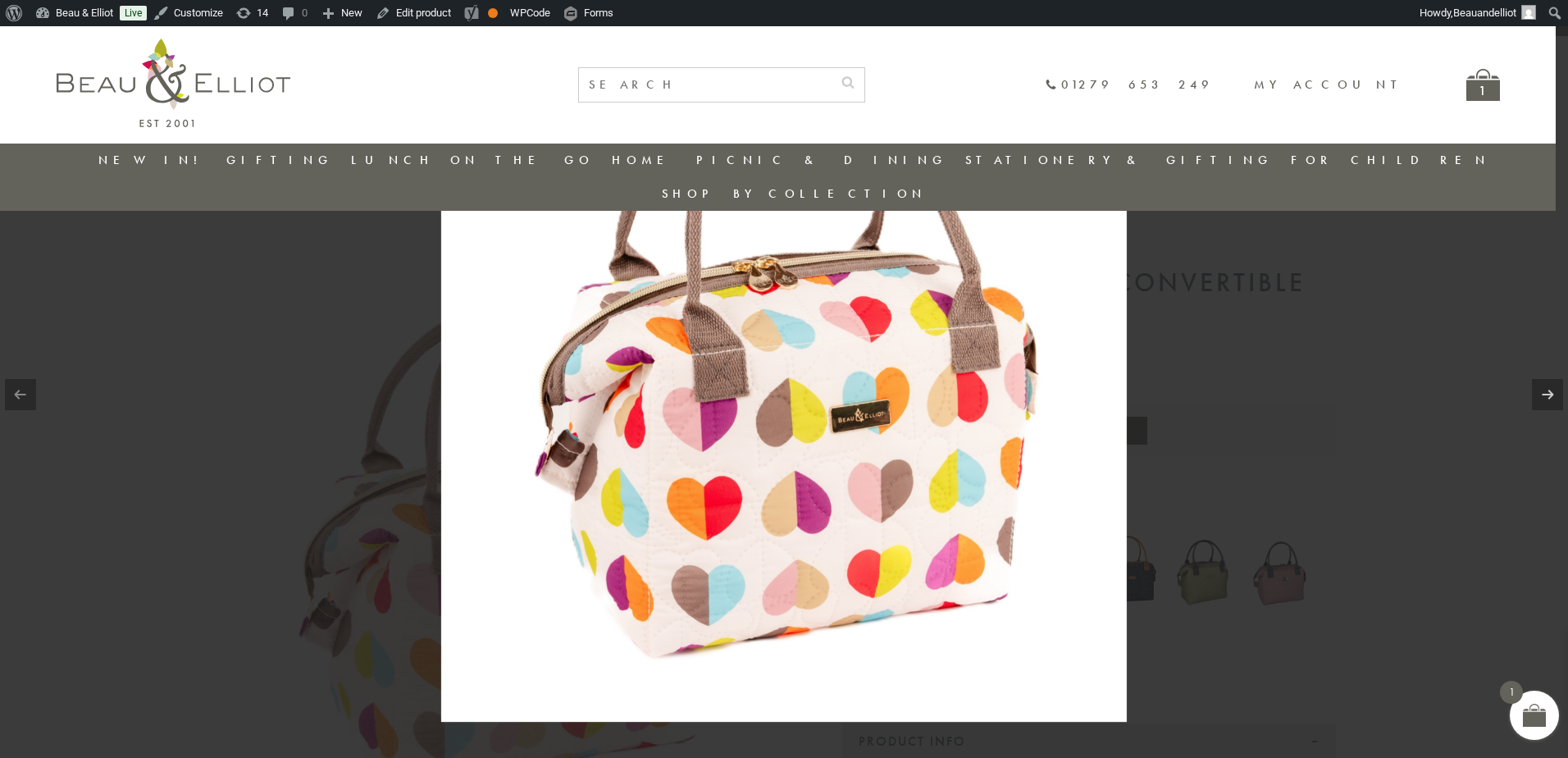
click at [1443, 531] on div at bounding box center [784, 379] width 1568 height 758
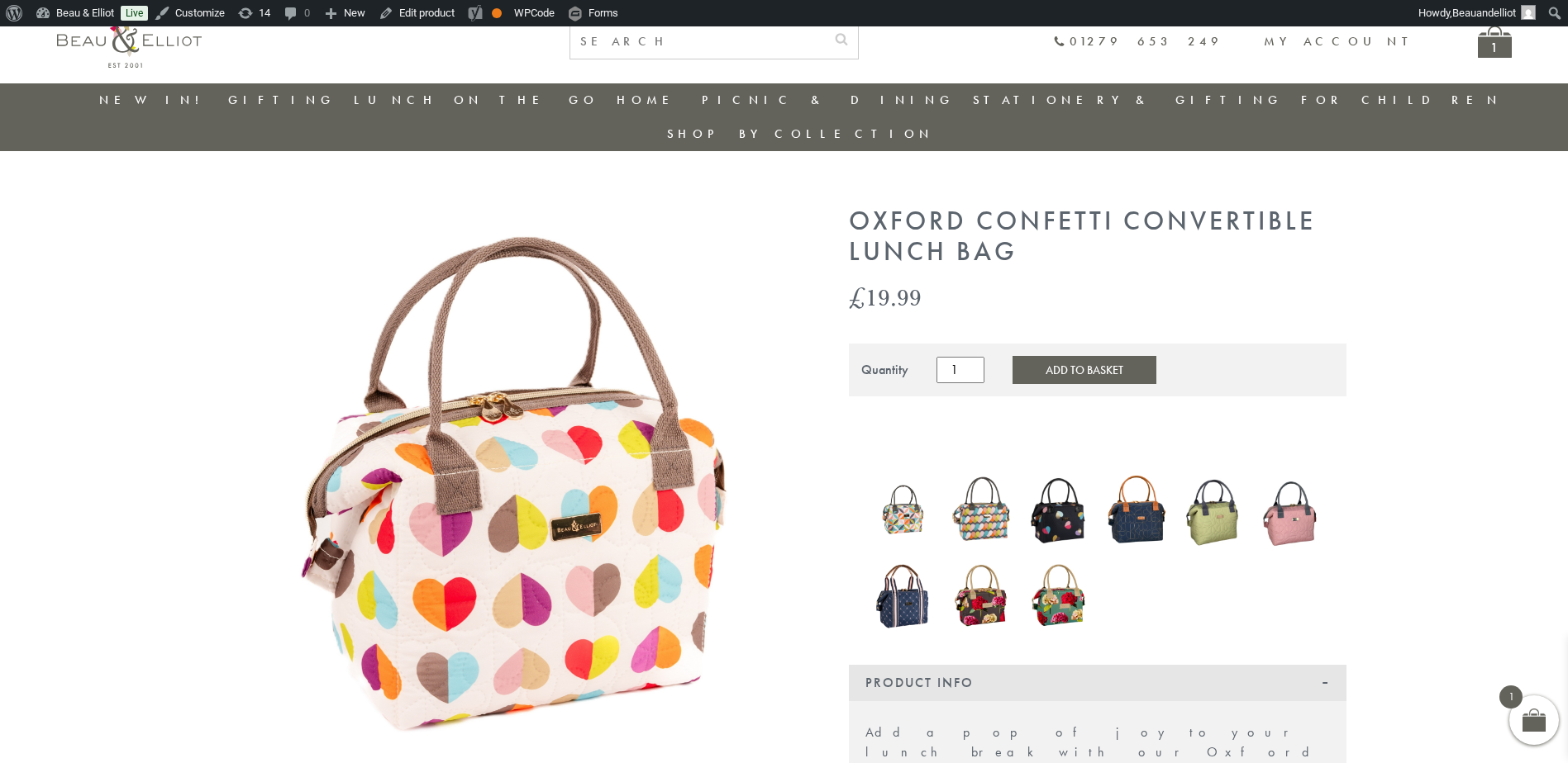
scroll to position [27, 0]
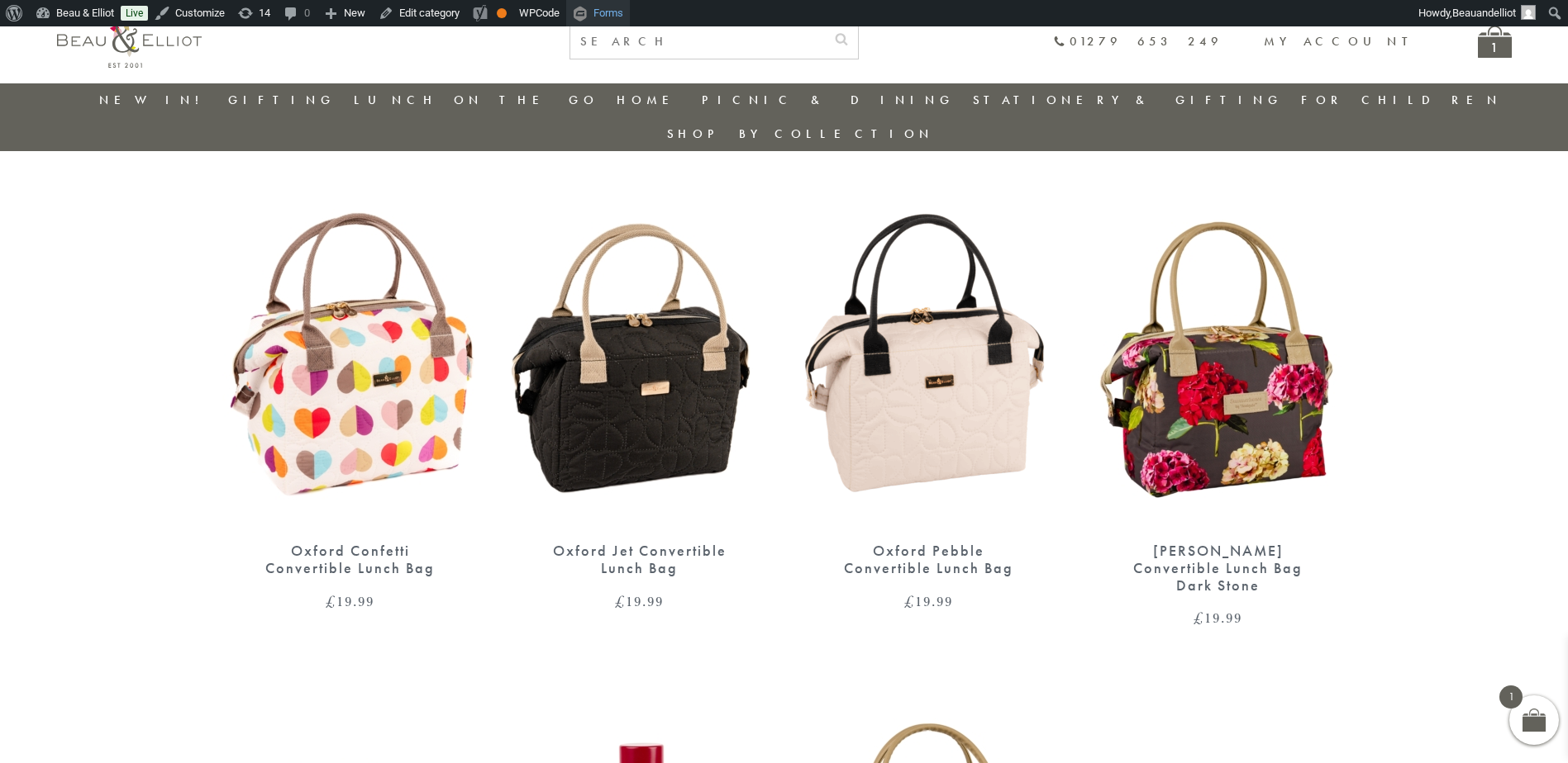
scroll to position [592, 0]
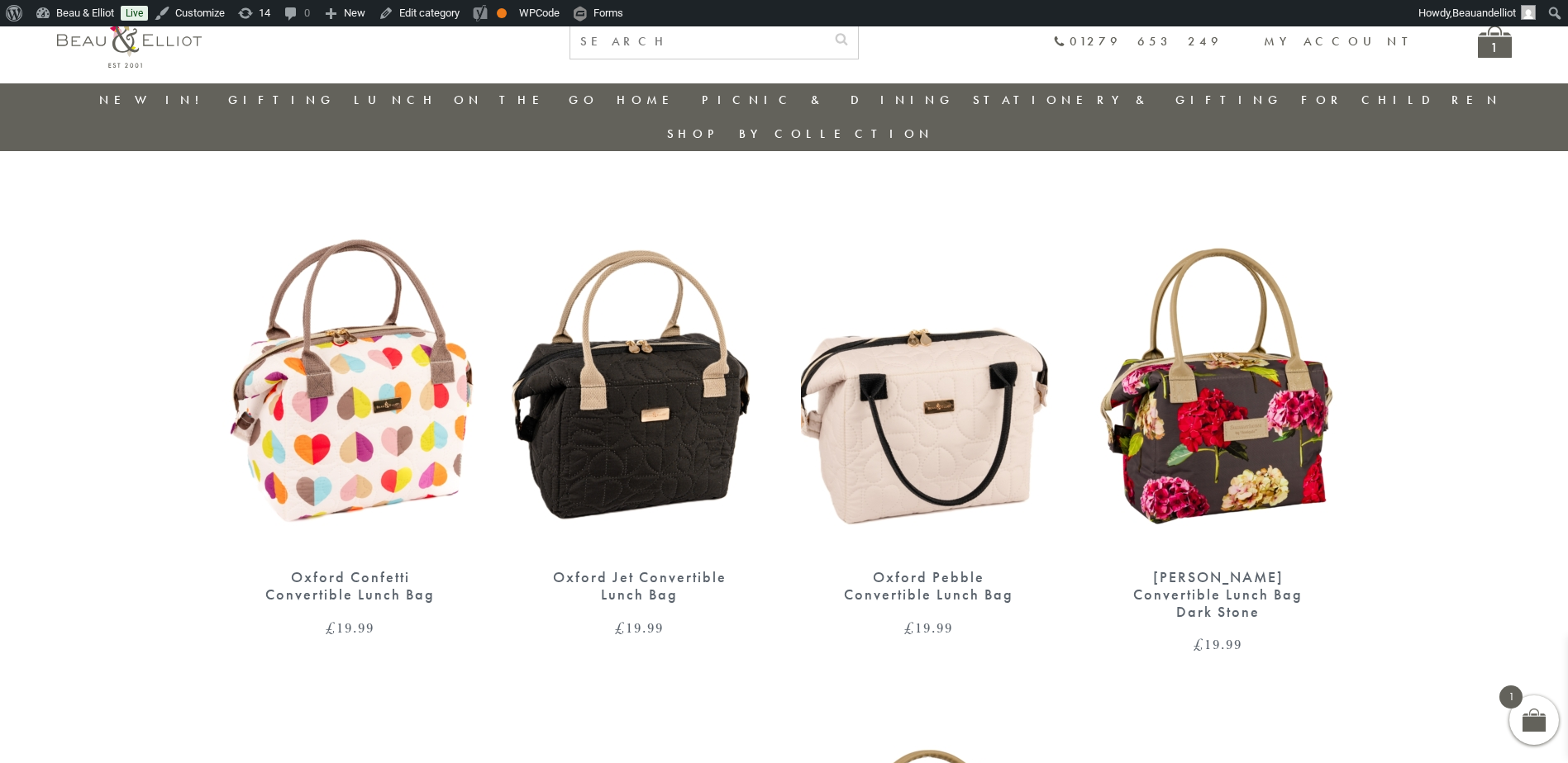
scroll to position [565, 0]
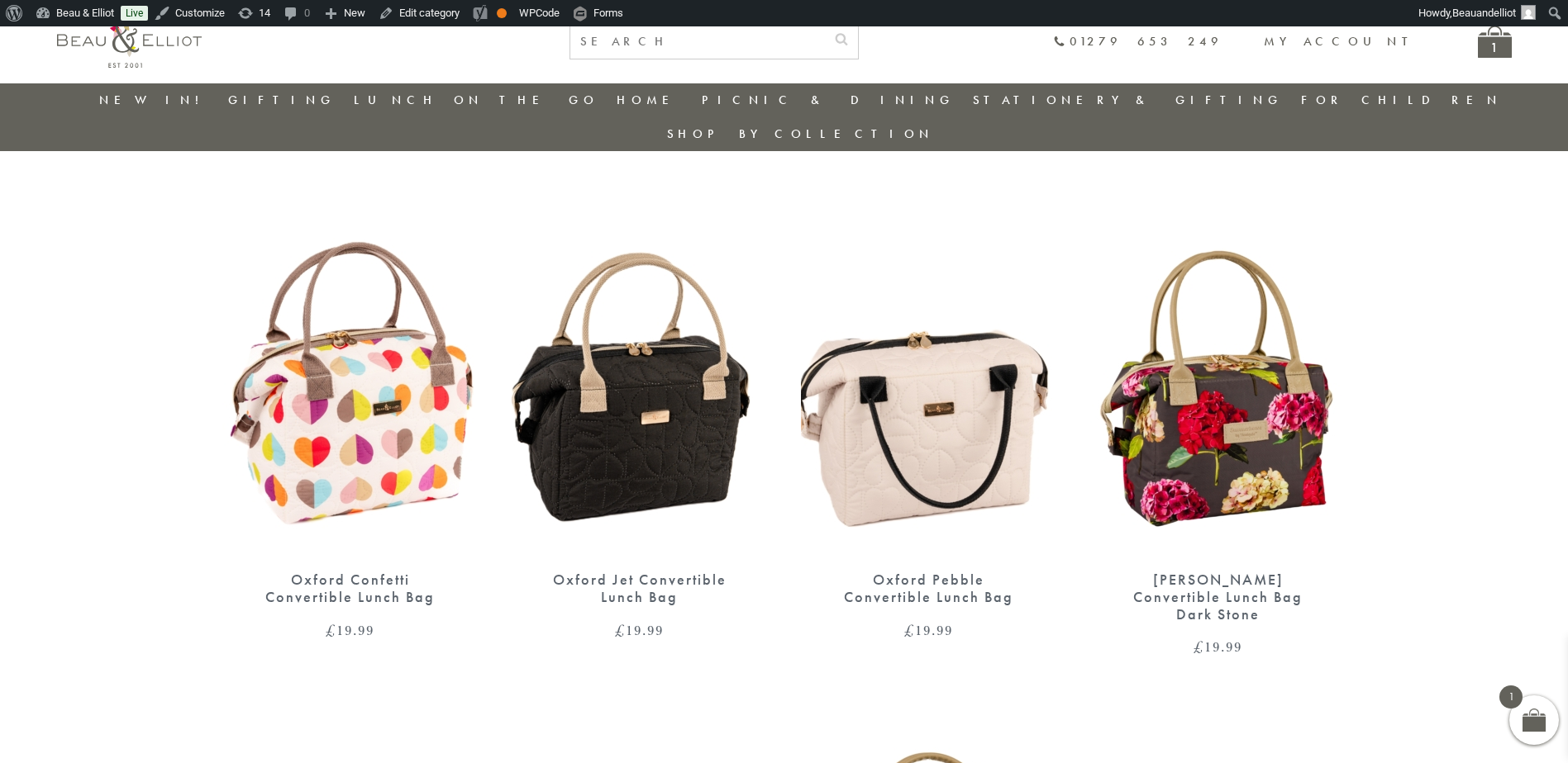
click at [1001, 343] on img at bounding box center [929, 390] width 256 height 330
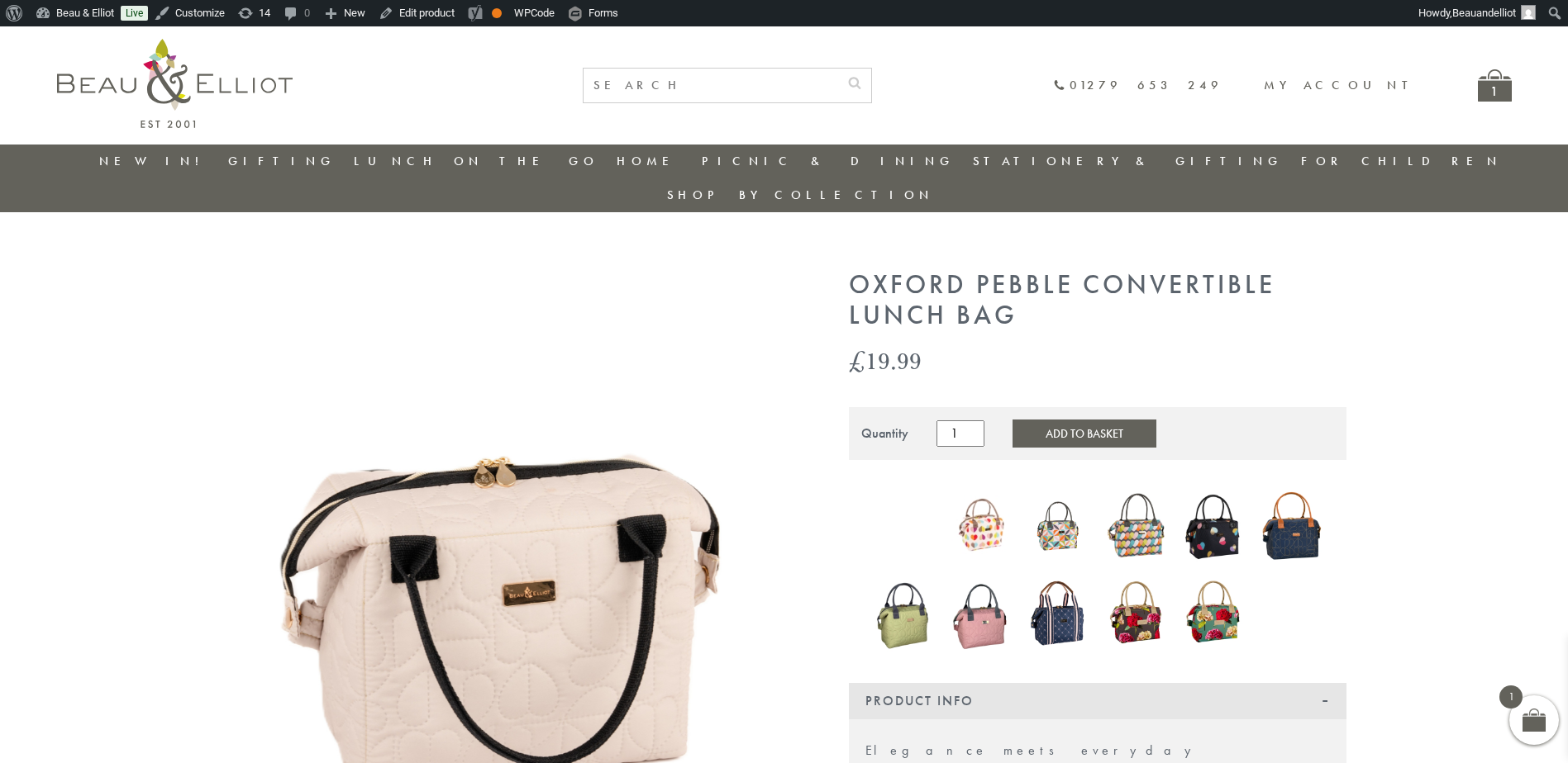
click at [466, 506] on img at bounding box center [511, 559] width 578 height 578
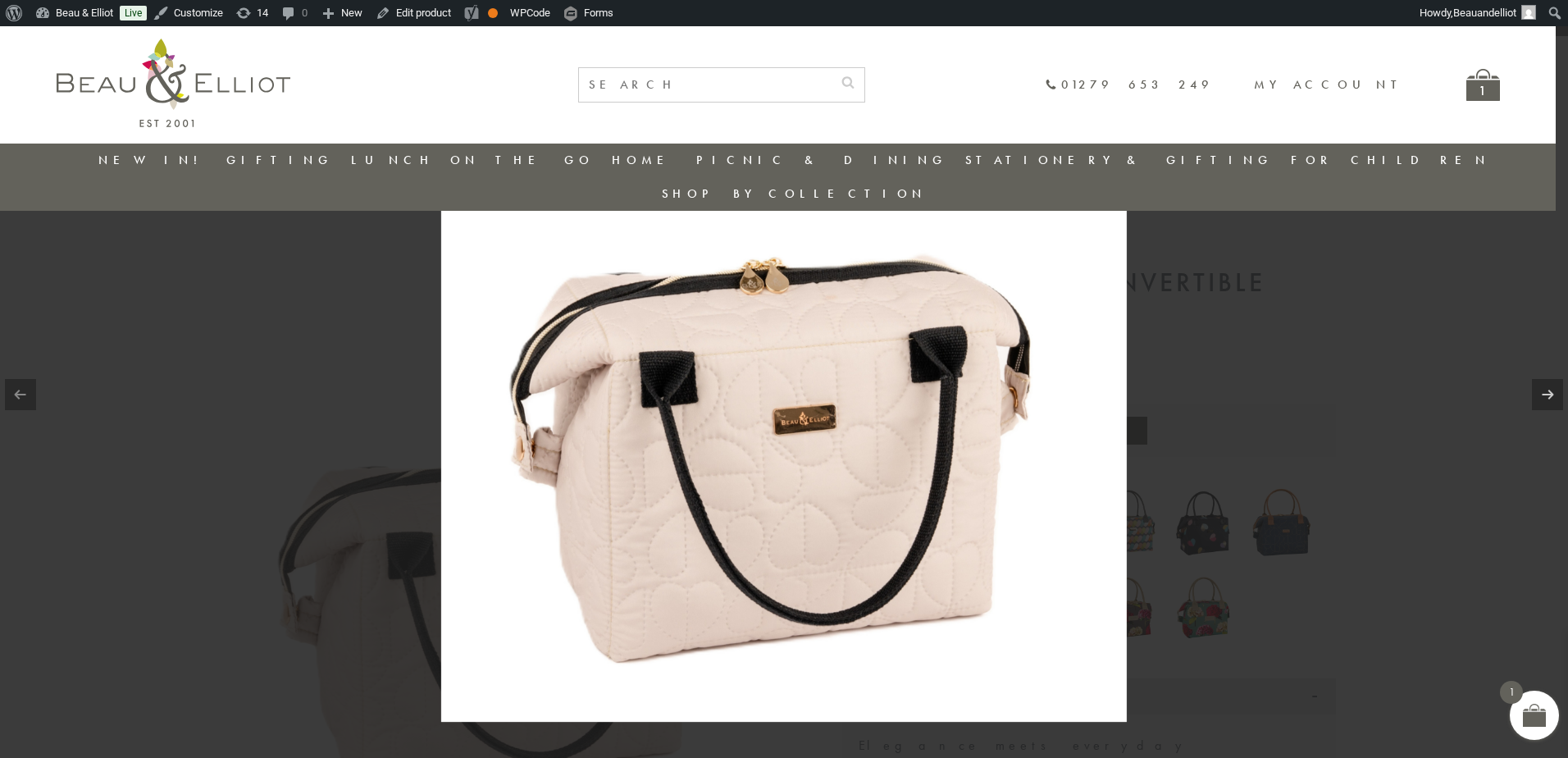
click at [844, 425] on img at bounding box center [784, 379] width 686 height 686
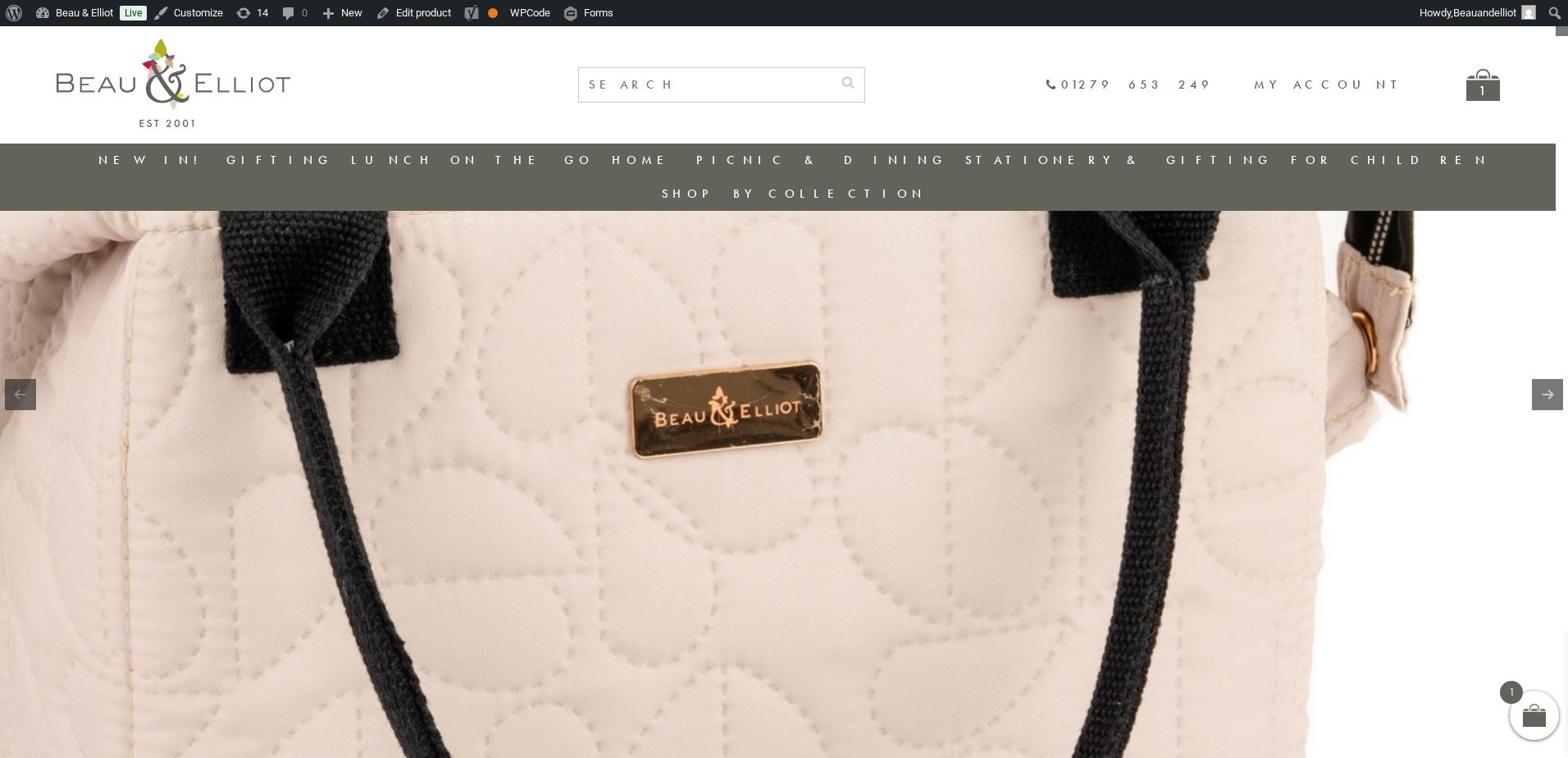
click at [1162, 513] on img at bounding box center [663, 286] width 2100 height 2101
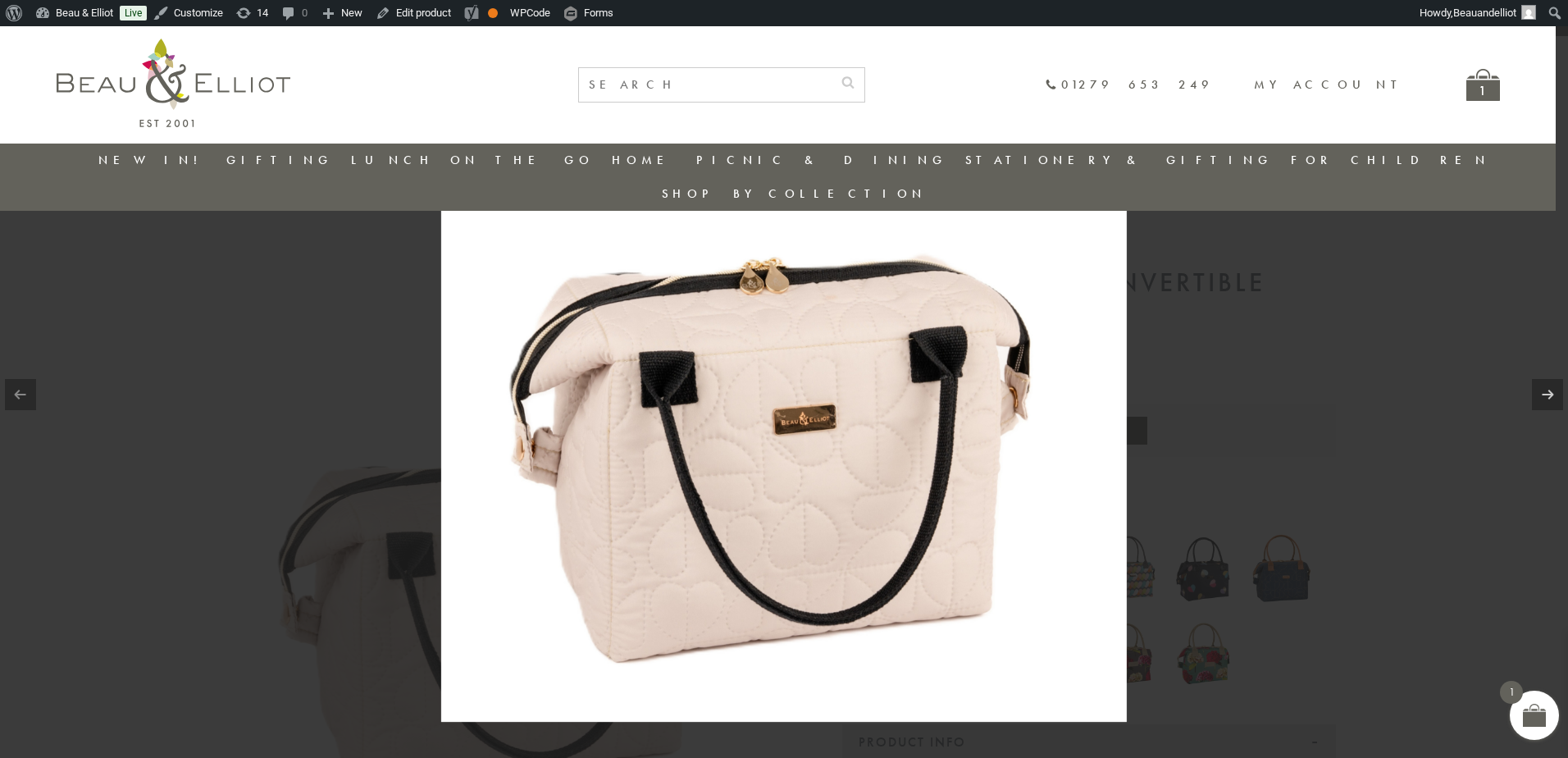
click at [1485, 513] on div at bounding box center [784, 379] width 1568 height 758
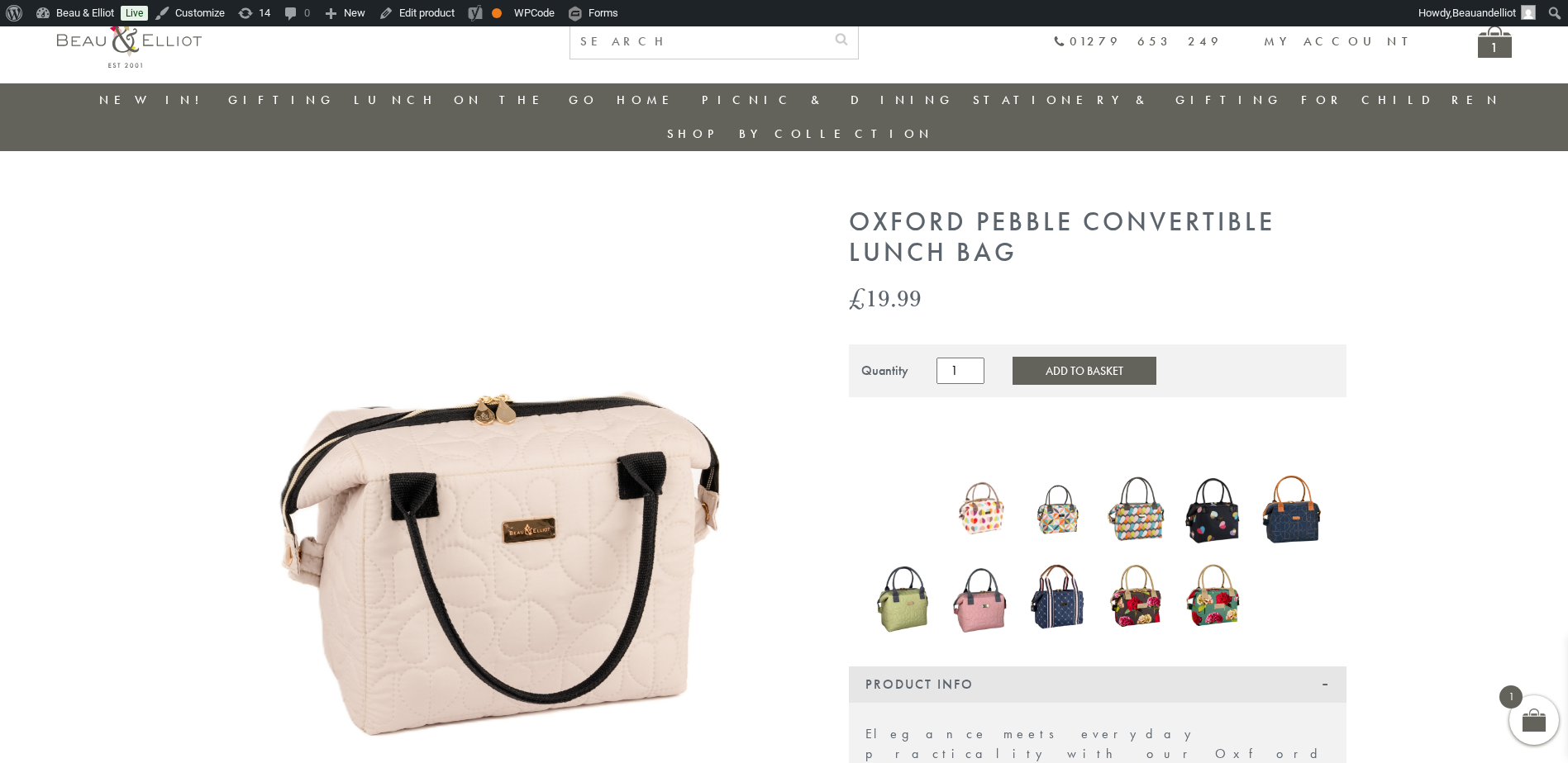
scroll to position [27, 0]
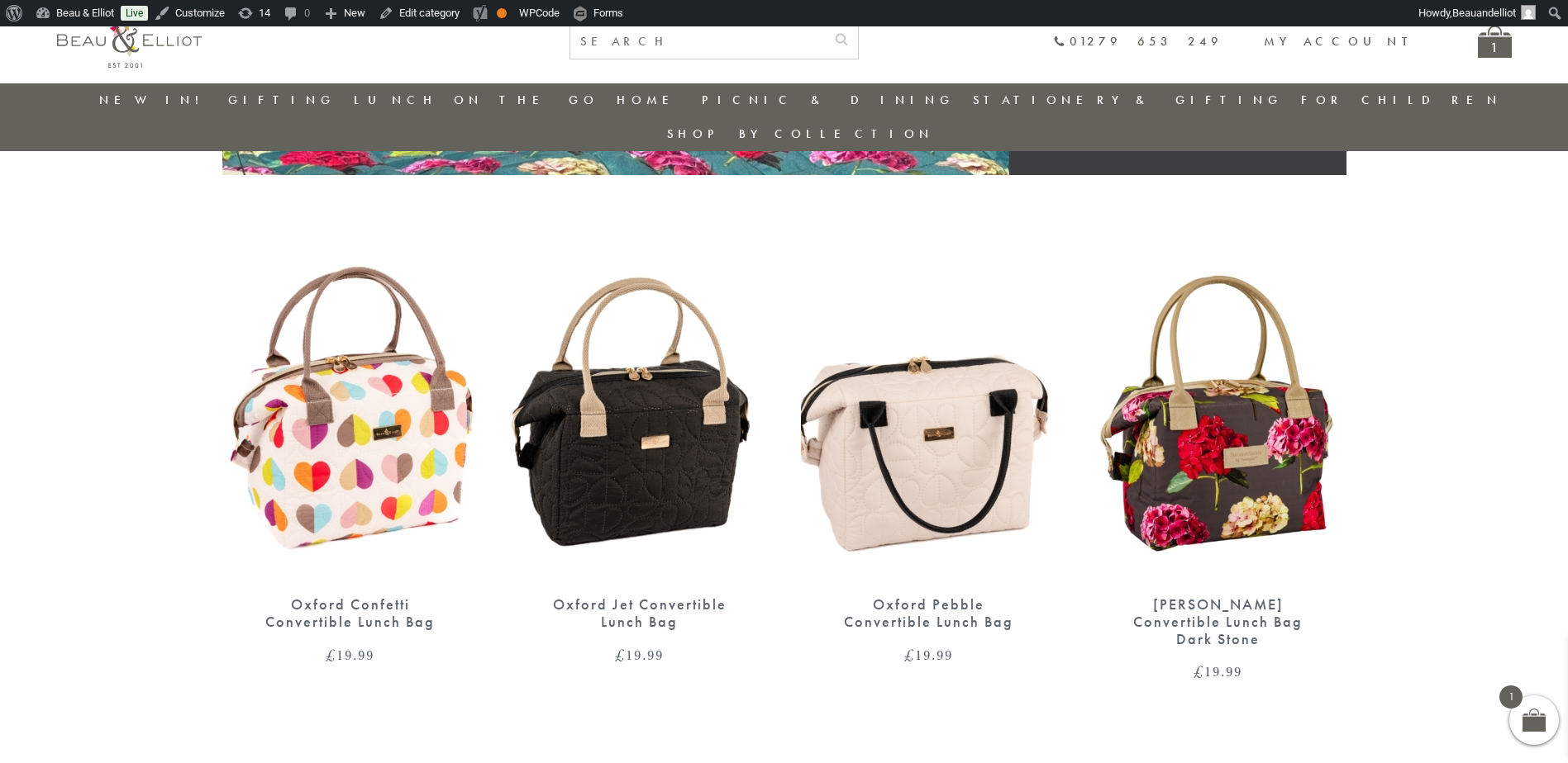
scroll to position [537, 0]
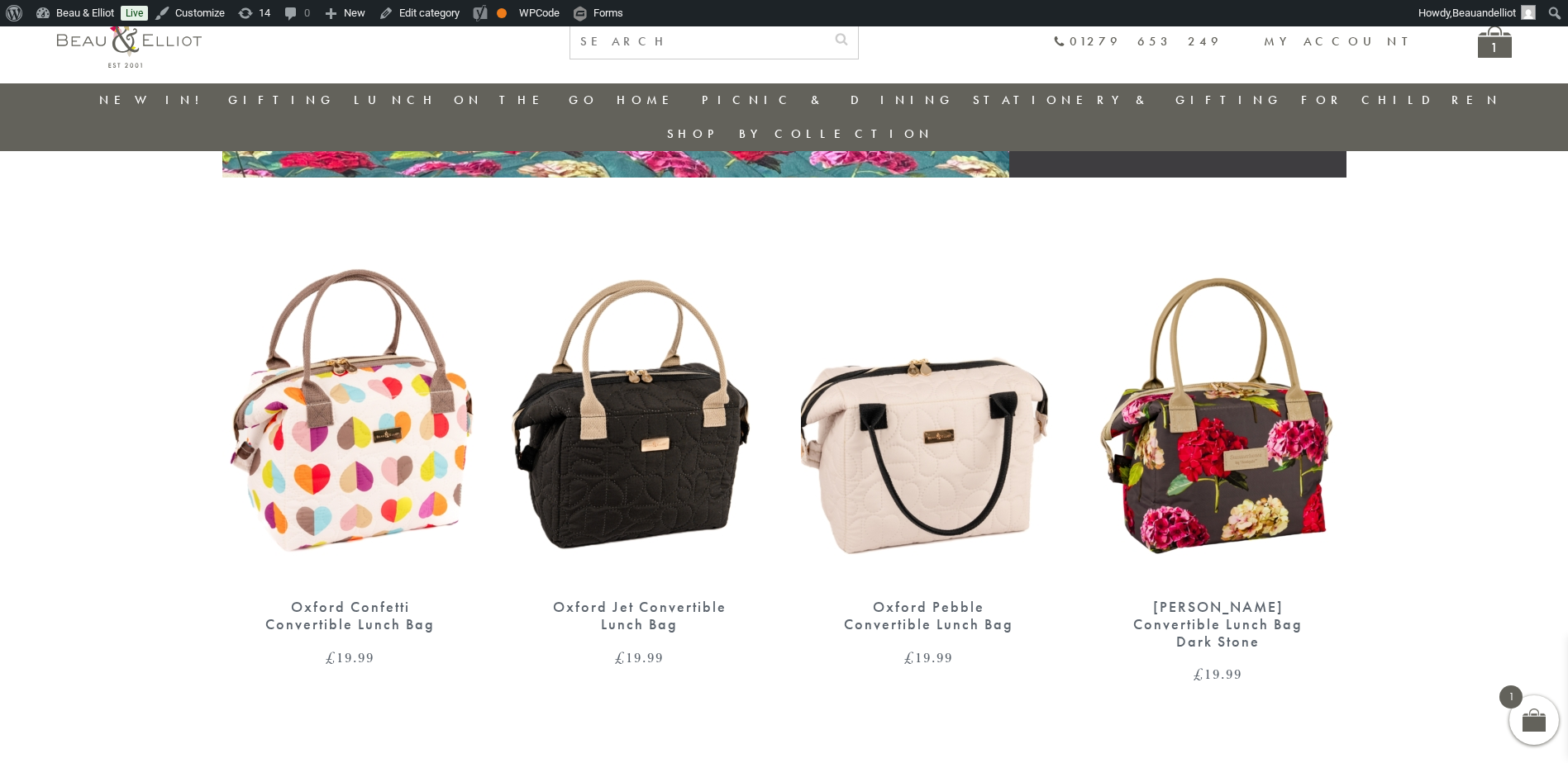
click at [653, 367] on img at bounding box center [640, 417] width 256 height 330
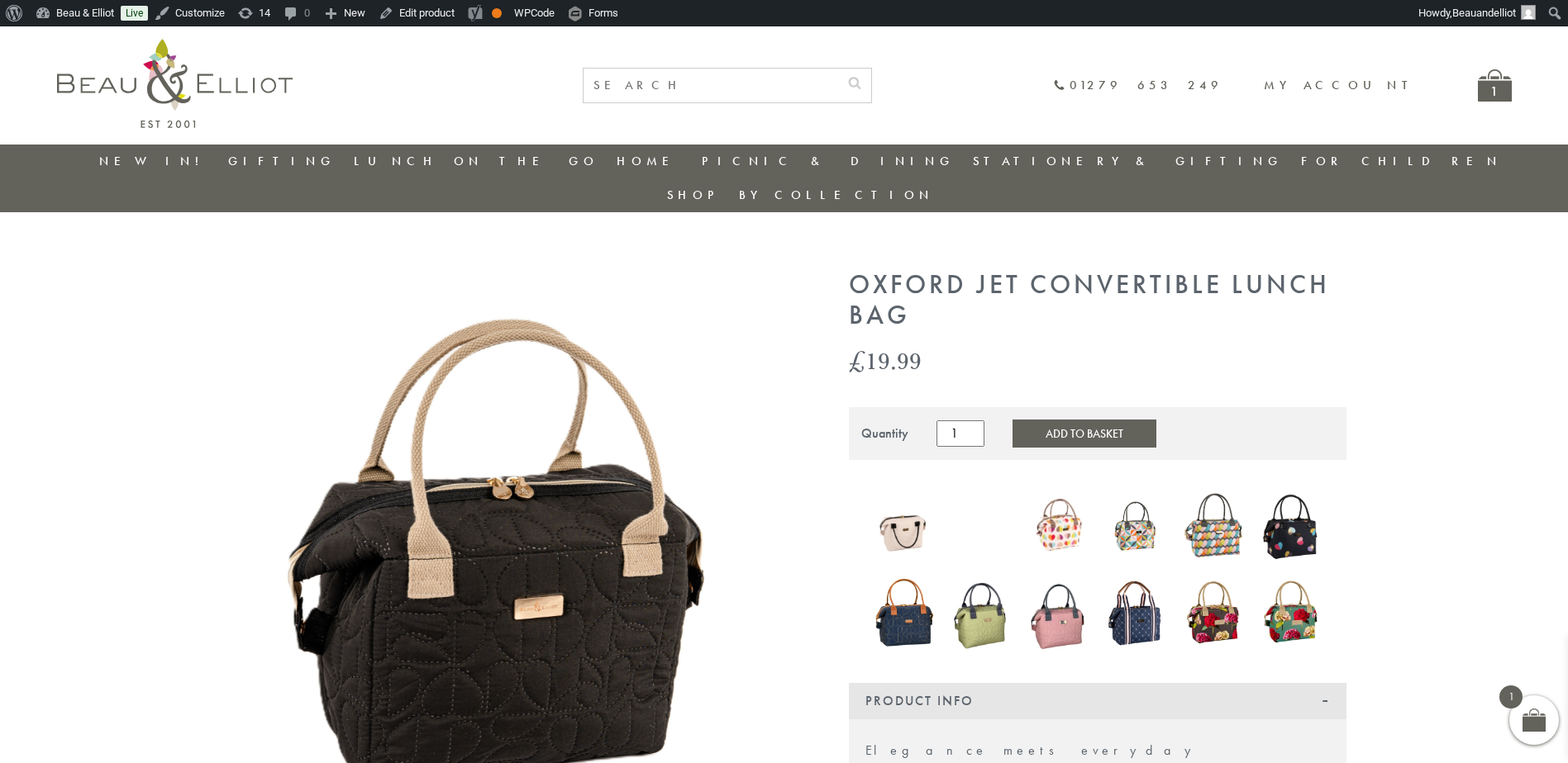
click at [509, 515] on img at bounding box center [511, 559] width 578 height 578
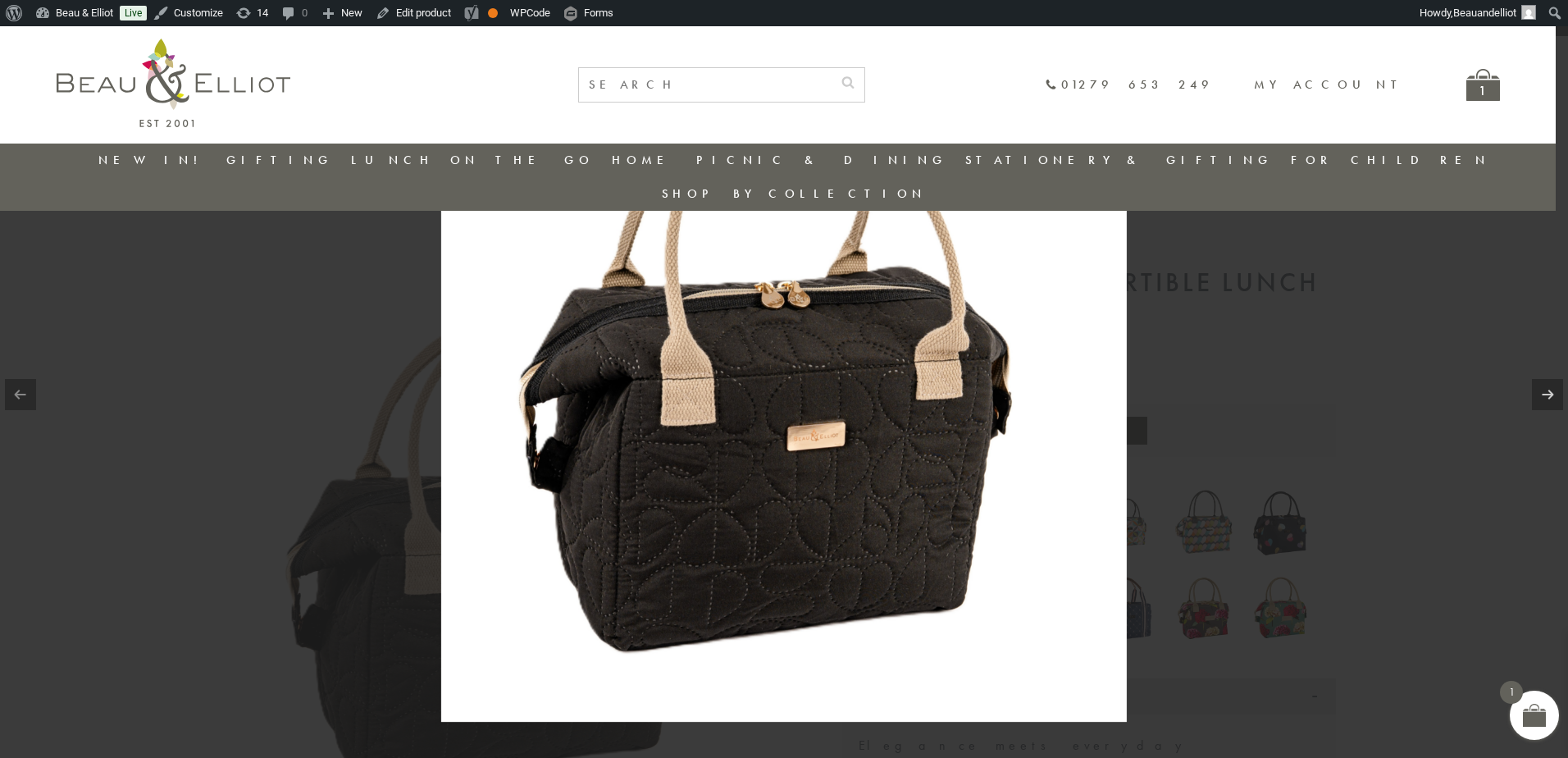
click at [754, 453] on img at bounding box center [784, 379] width 686 height 686
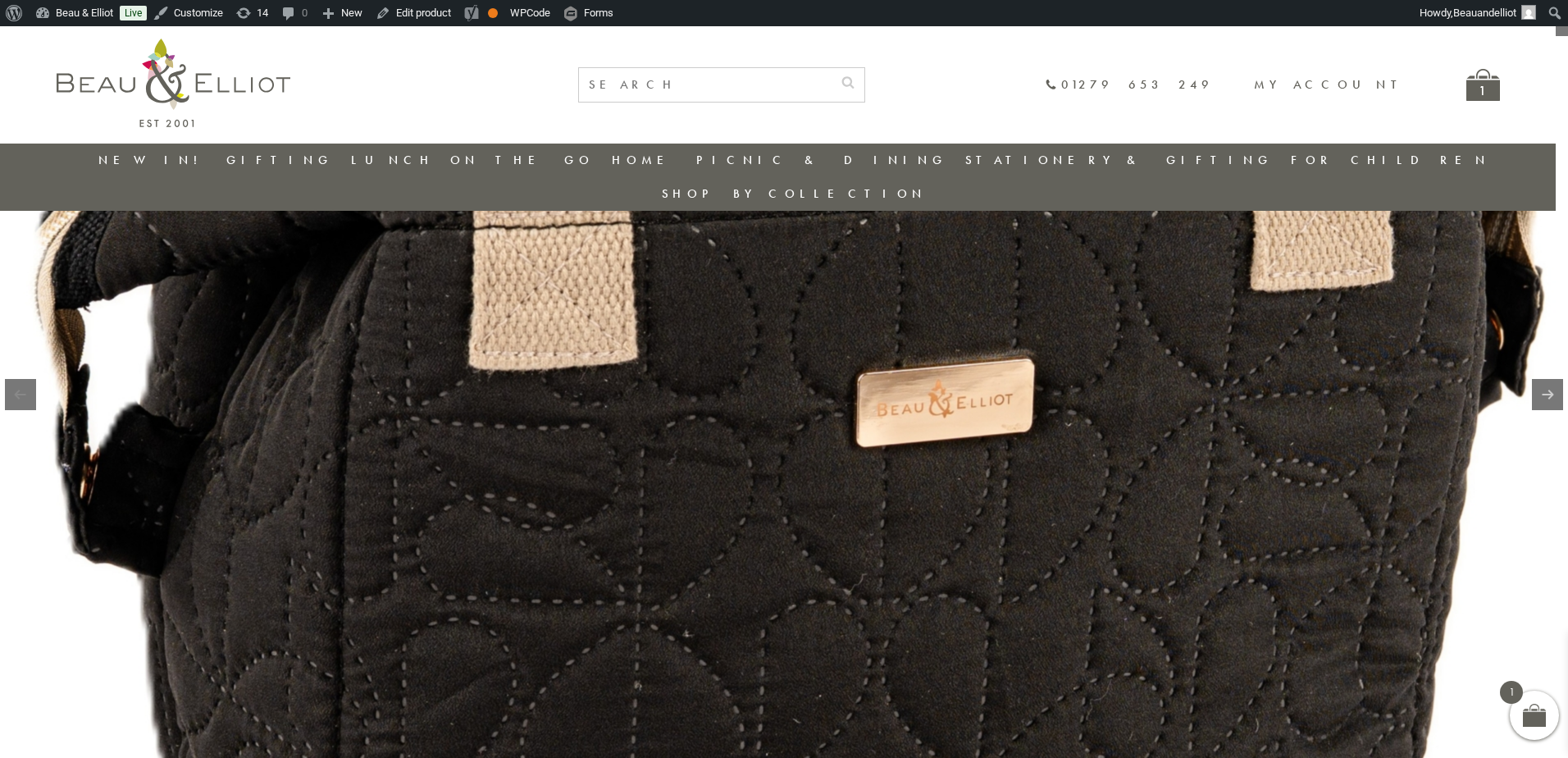
click at [1398, 535] on img at bounding box center [846, 226] width 2100 height 2101
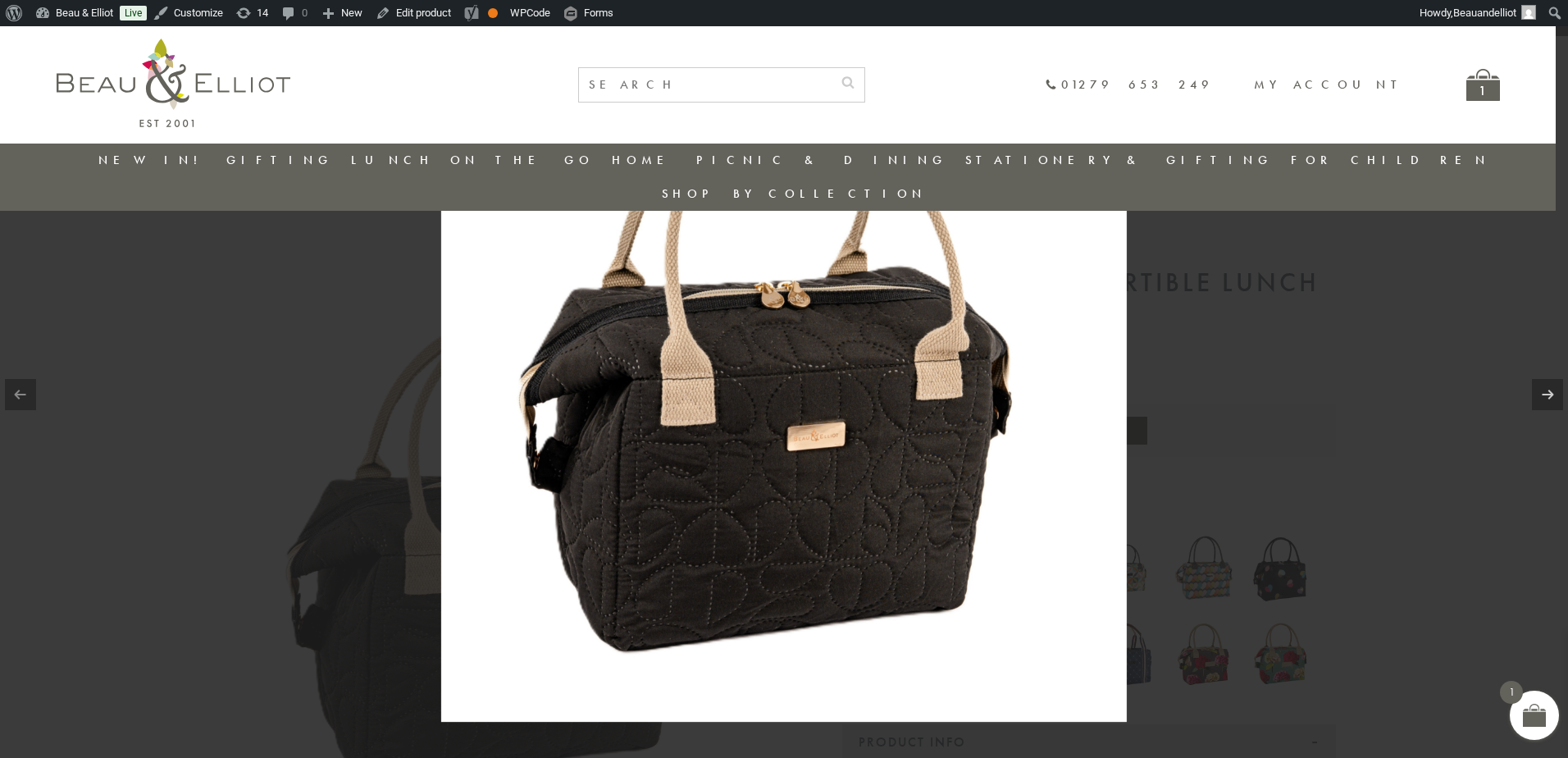
click at [1422, 516] on div at bounding box center [784, 379] width 1568 height 758
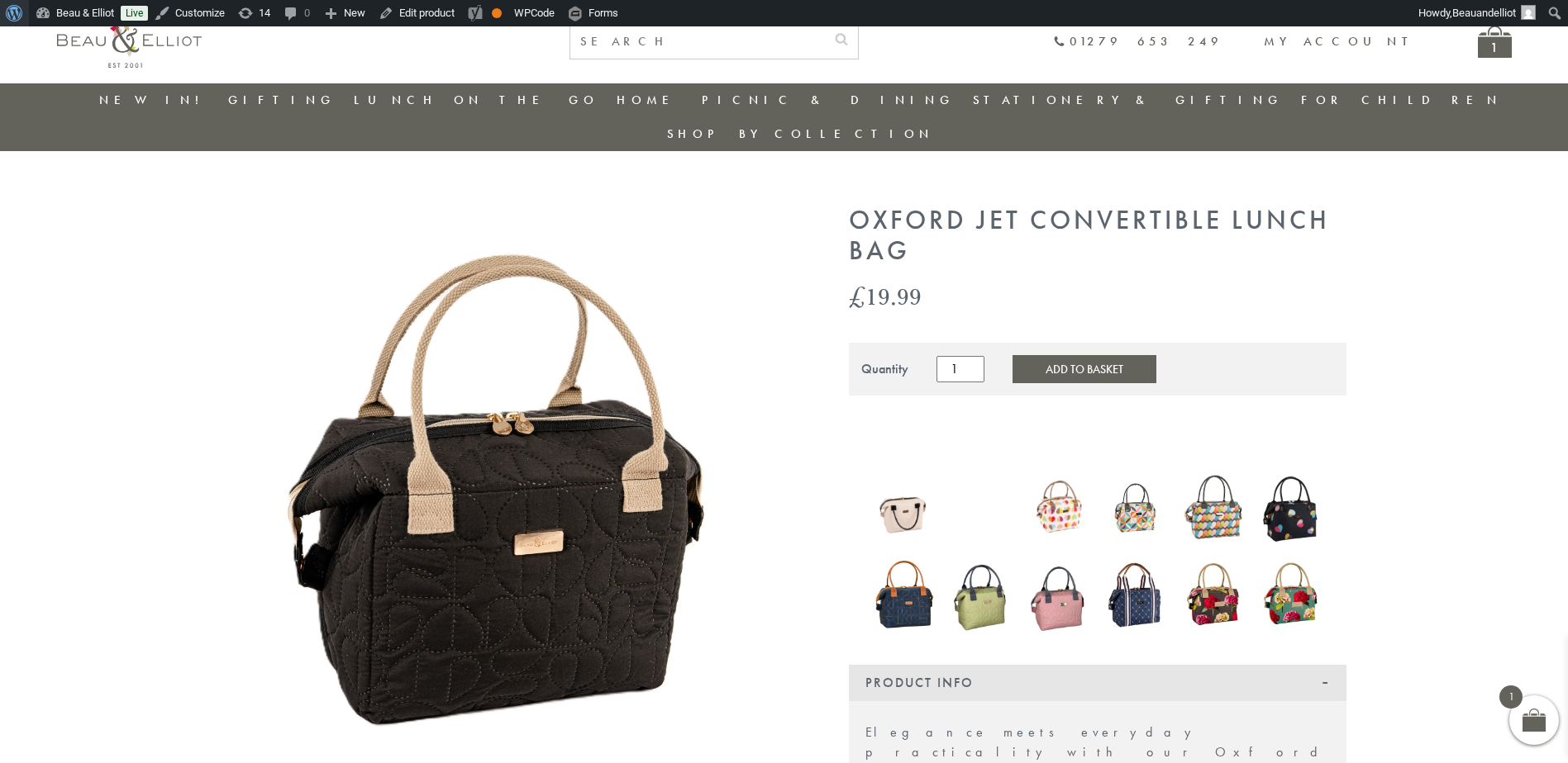
scroll to position [26, 0]
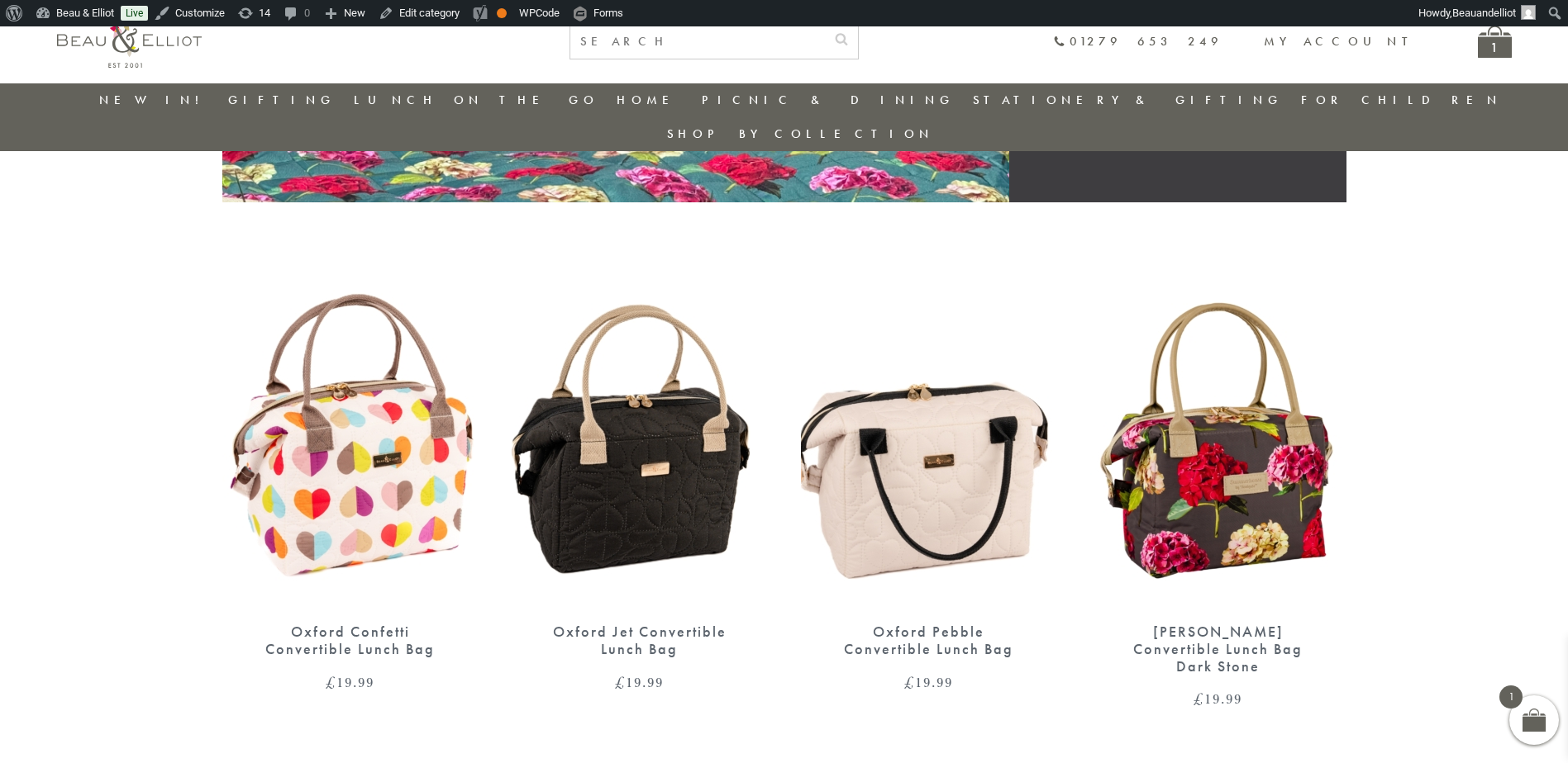
scroll to position [510, 0]
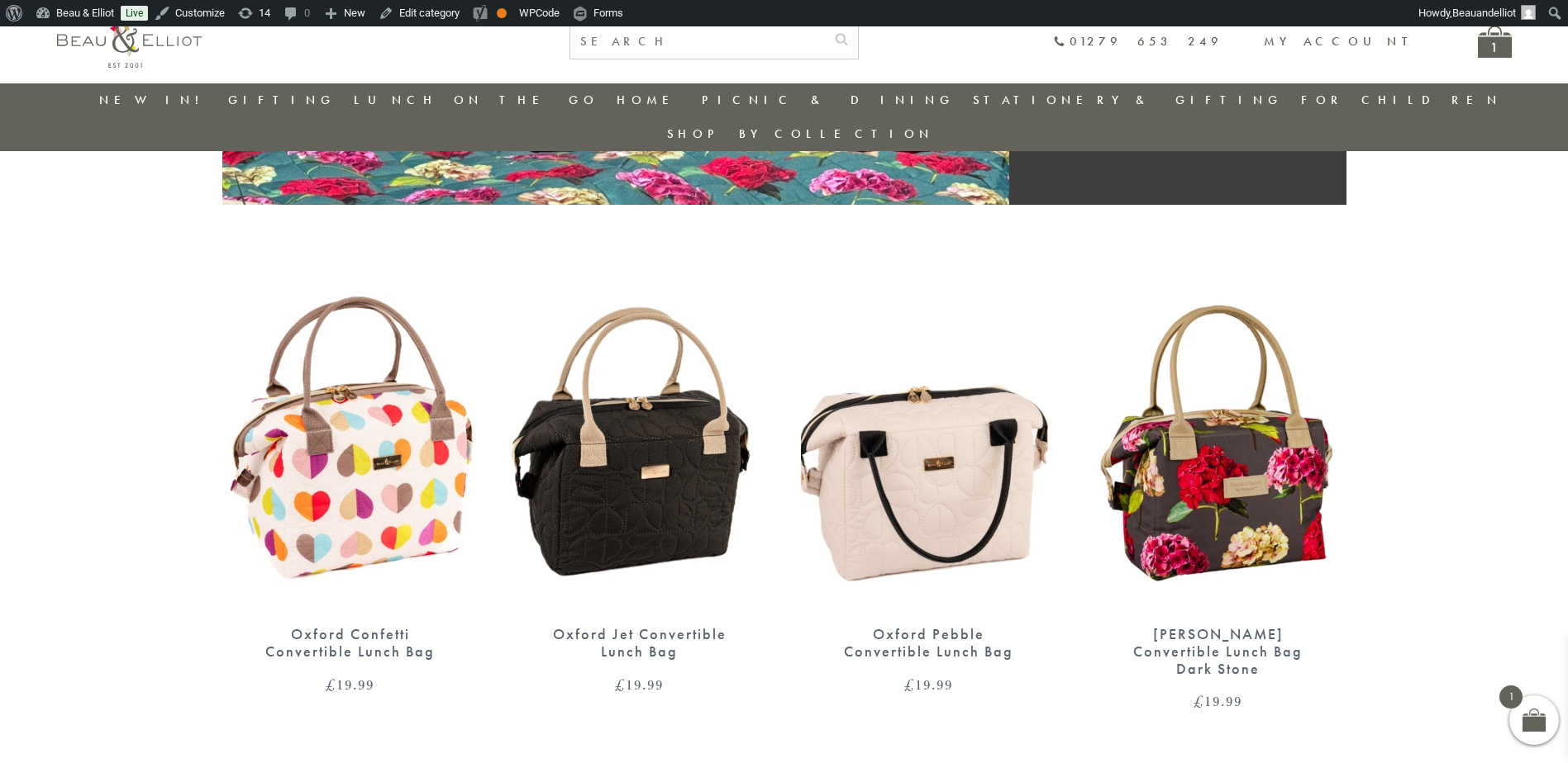
click at [329, 404] on img at bounding box center [350, 445] width 256 height 330
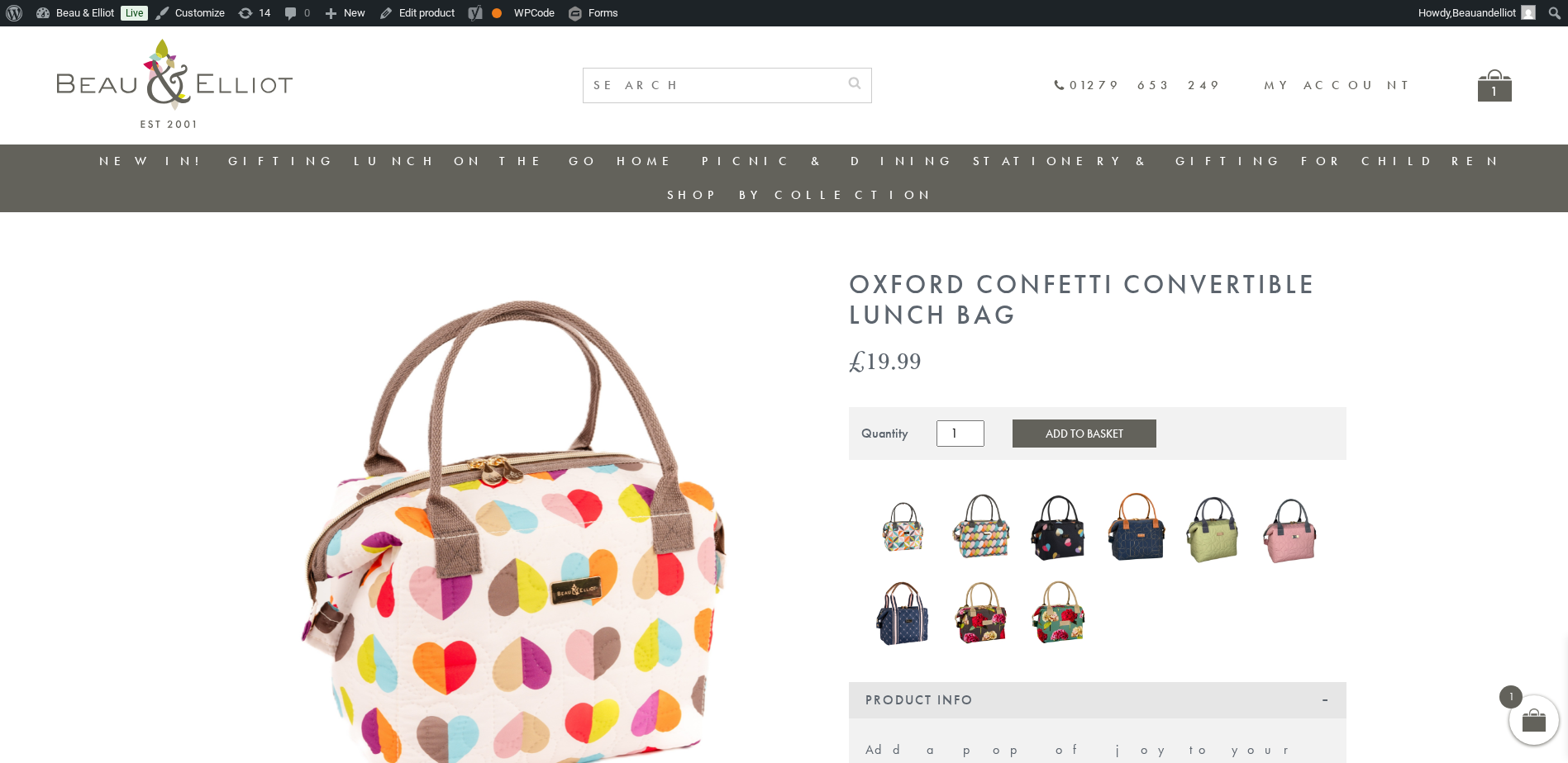
click at [540, 497] on img at bounding box center [511, 559] width 578 height 578
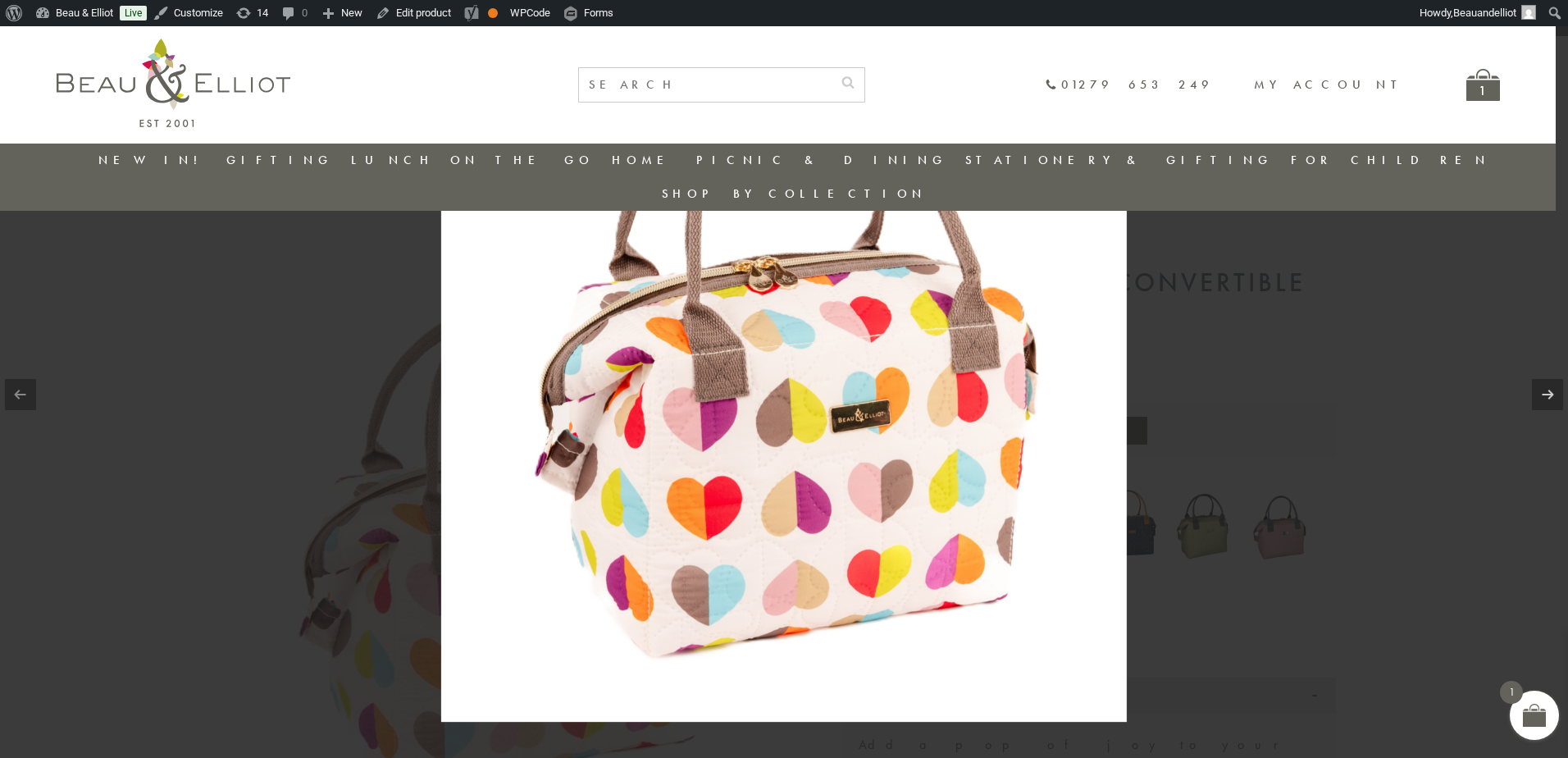
click at [712, 484] on img at bounding box center [784, 379] width 686 height 686
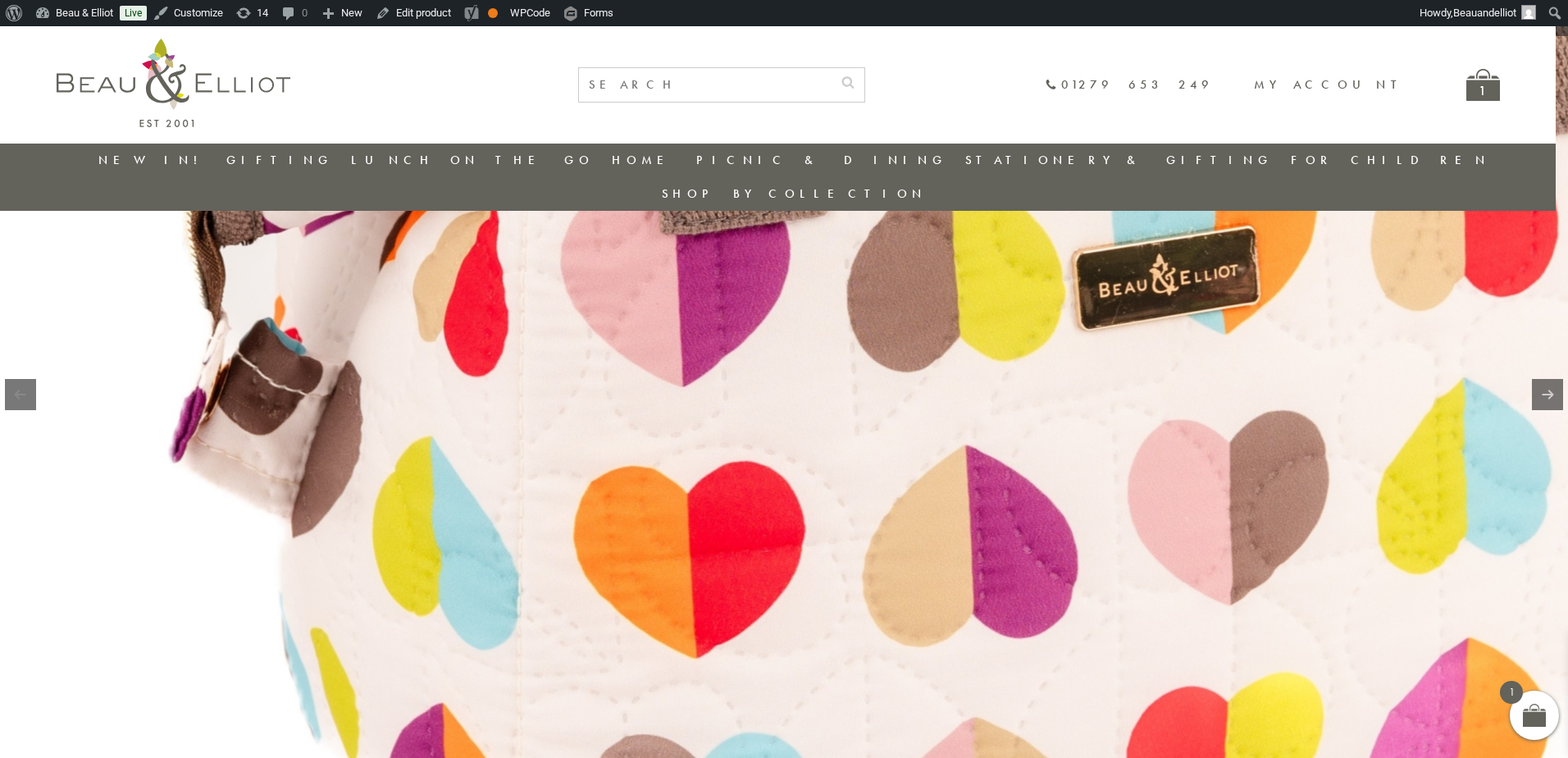
click at [1187, 444] on img at bounding box center [932, 164] width 2100 height 2101
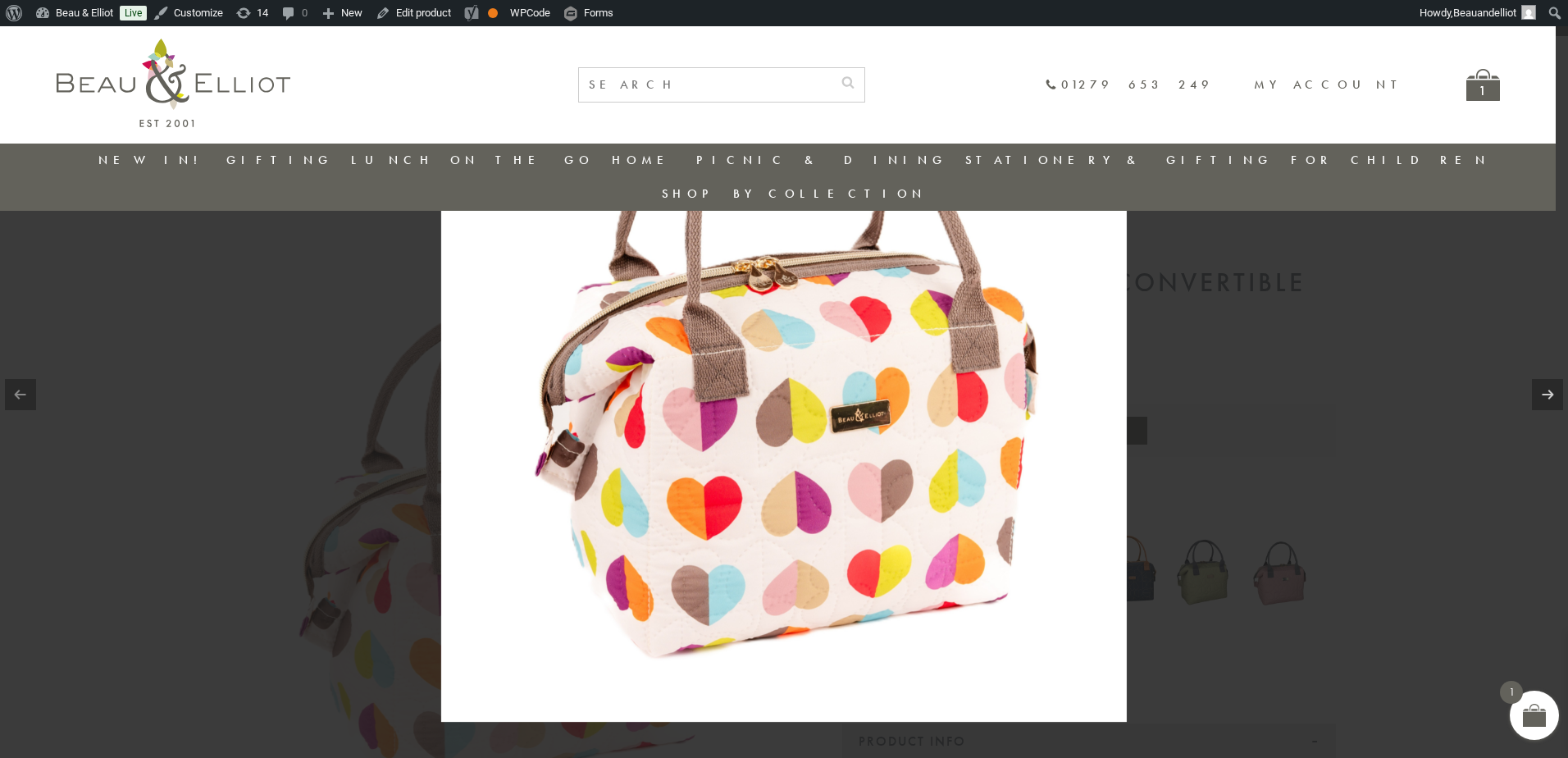
click at [1410, 536] on div at bounding box center [784, 379] width 1568 height 758
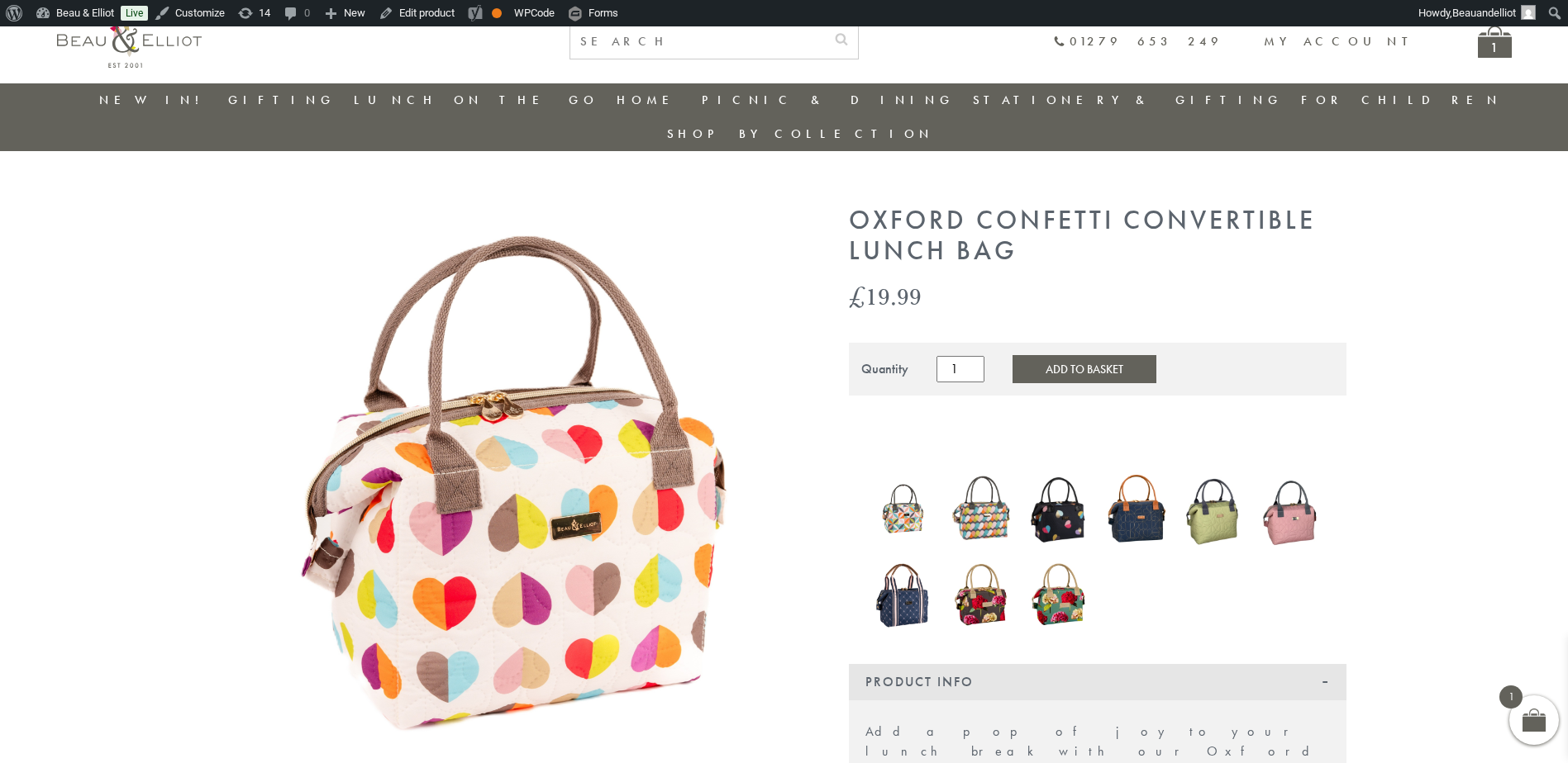
scroll to position [27, 0]
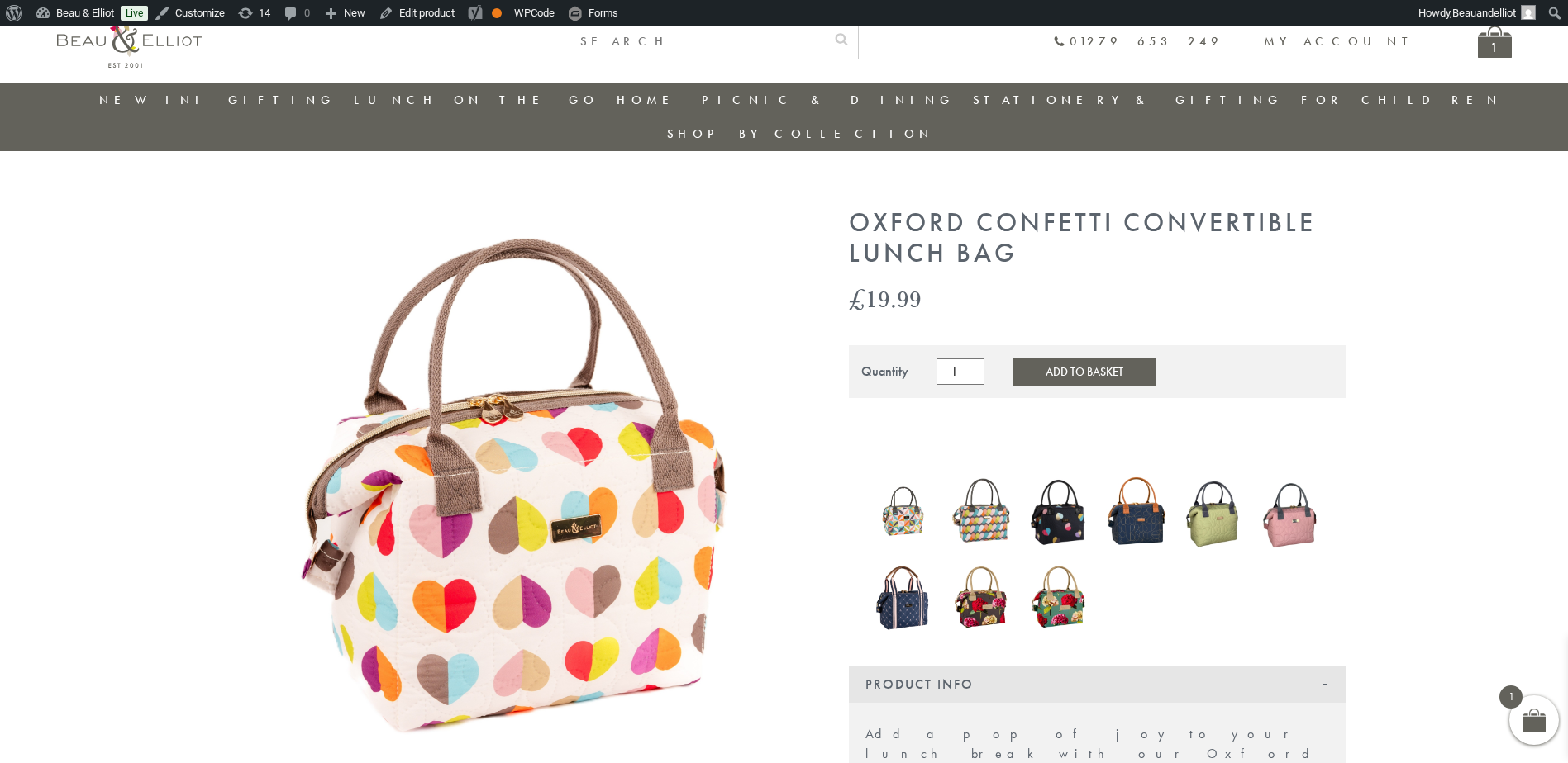
click at [122, 58] on img at bounding box center [129, 40] width 144 height 55
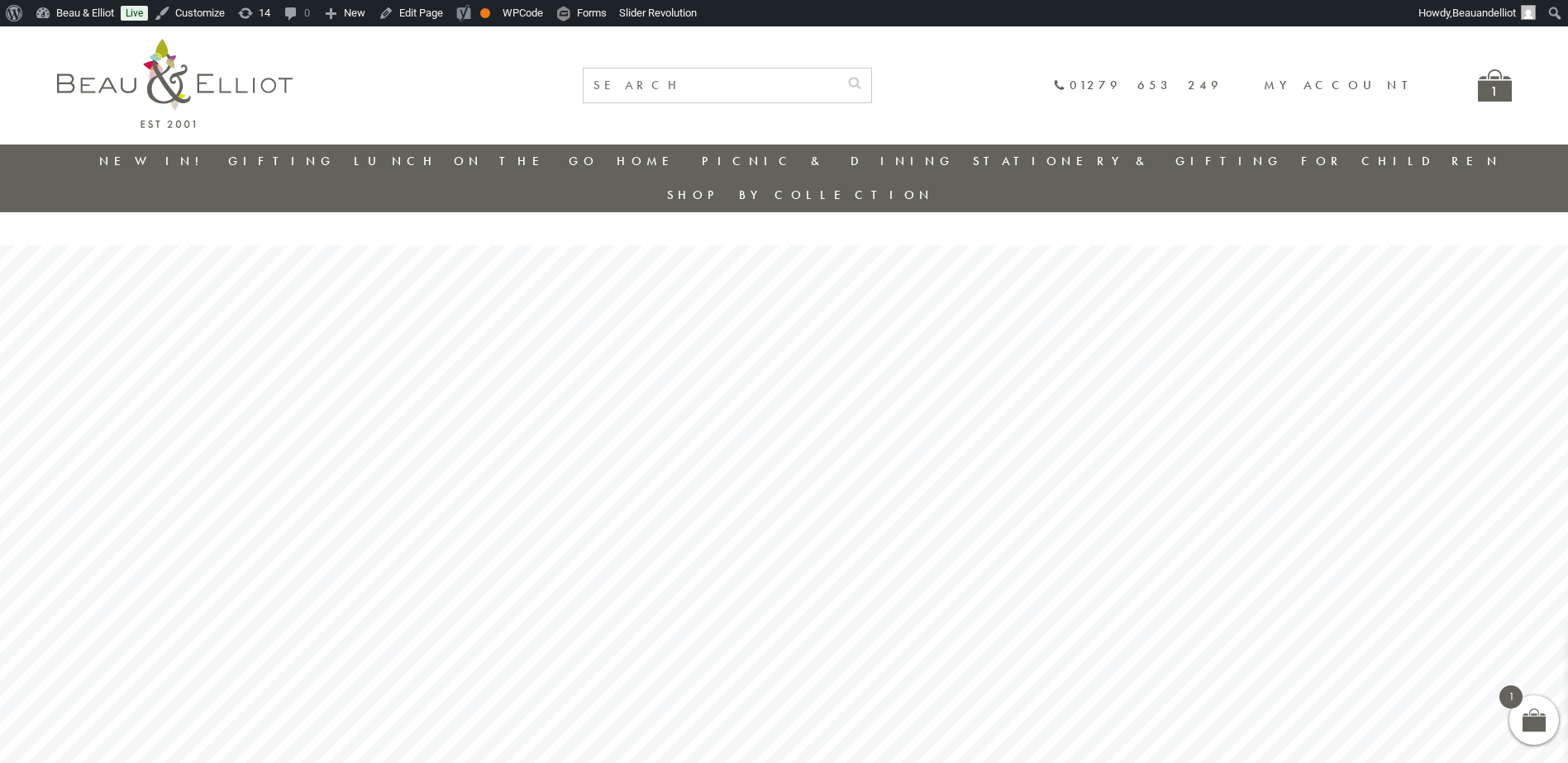
click at [186, 157] on ul "New in! Gifting Picnic & Dining Lunch On The Go Home Lunch On The Go Insulated …" at bounding box center [784, 179] width 1454 height 69
click at [176, 159] on link "New in!" at bounding box center [154, 161] width 111 height 16
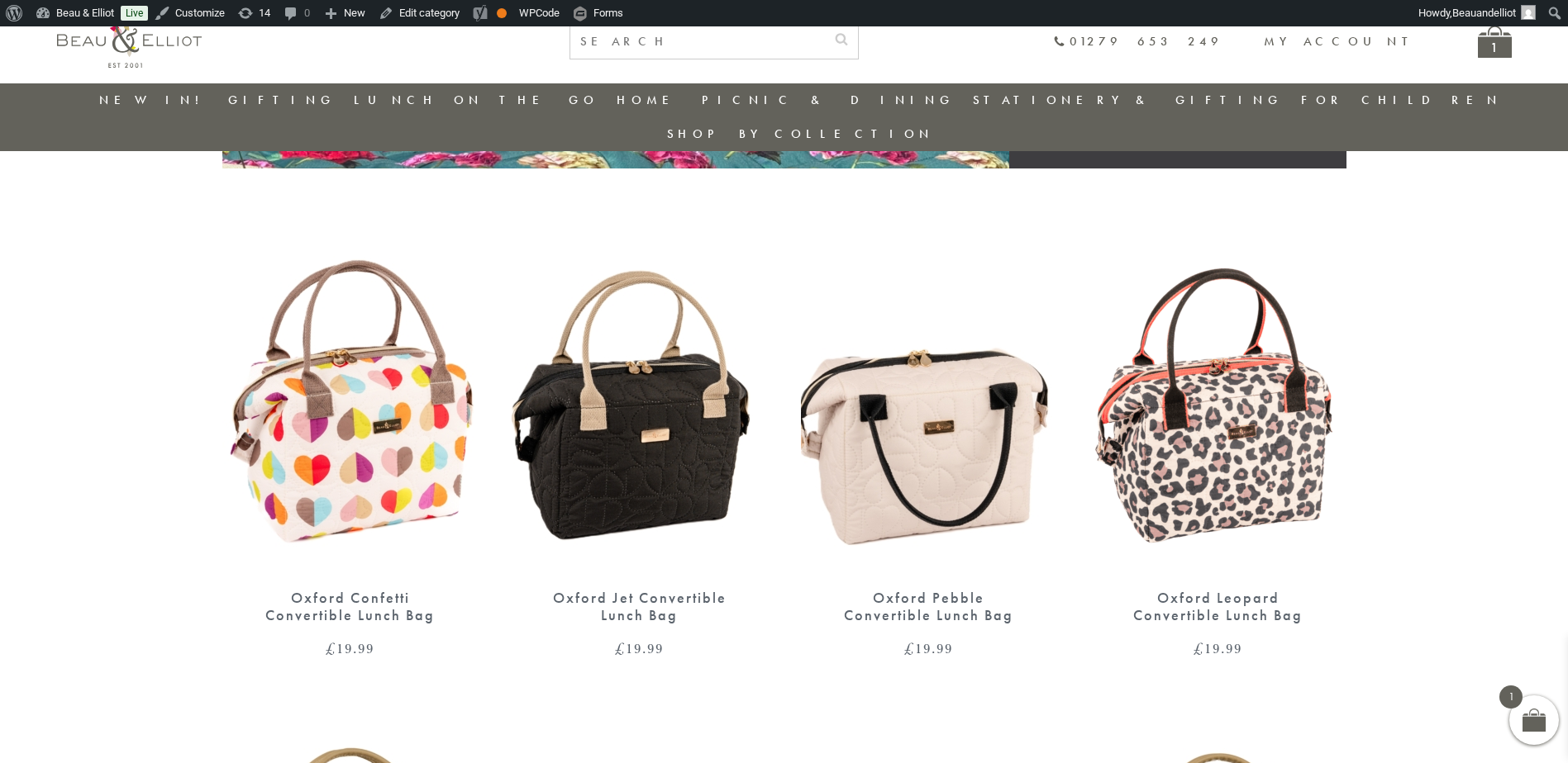
scroll to position [544, 0]
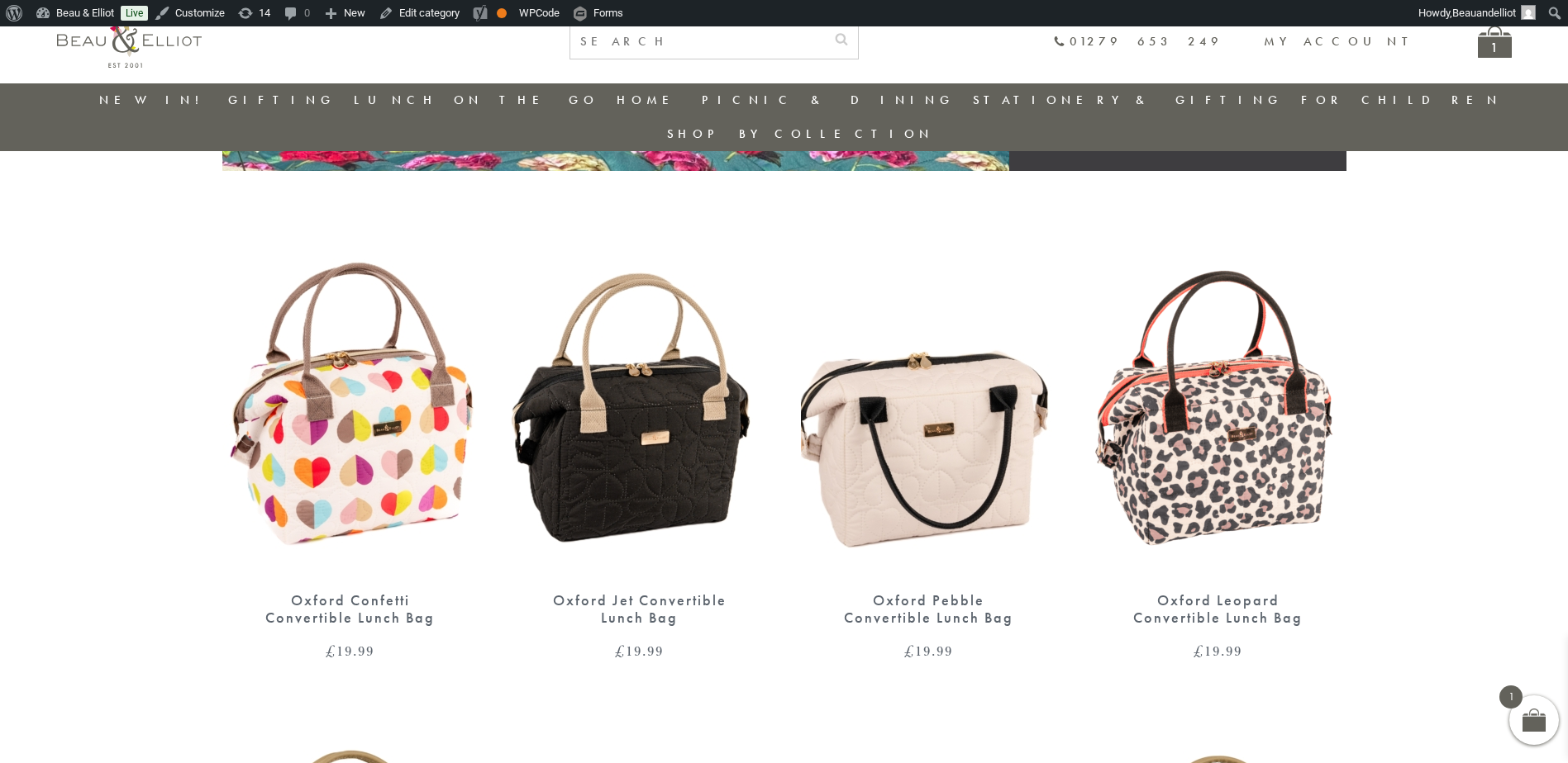
click at [1186, 319] on img at bounding box center [1218, 410] width 256 height 330
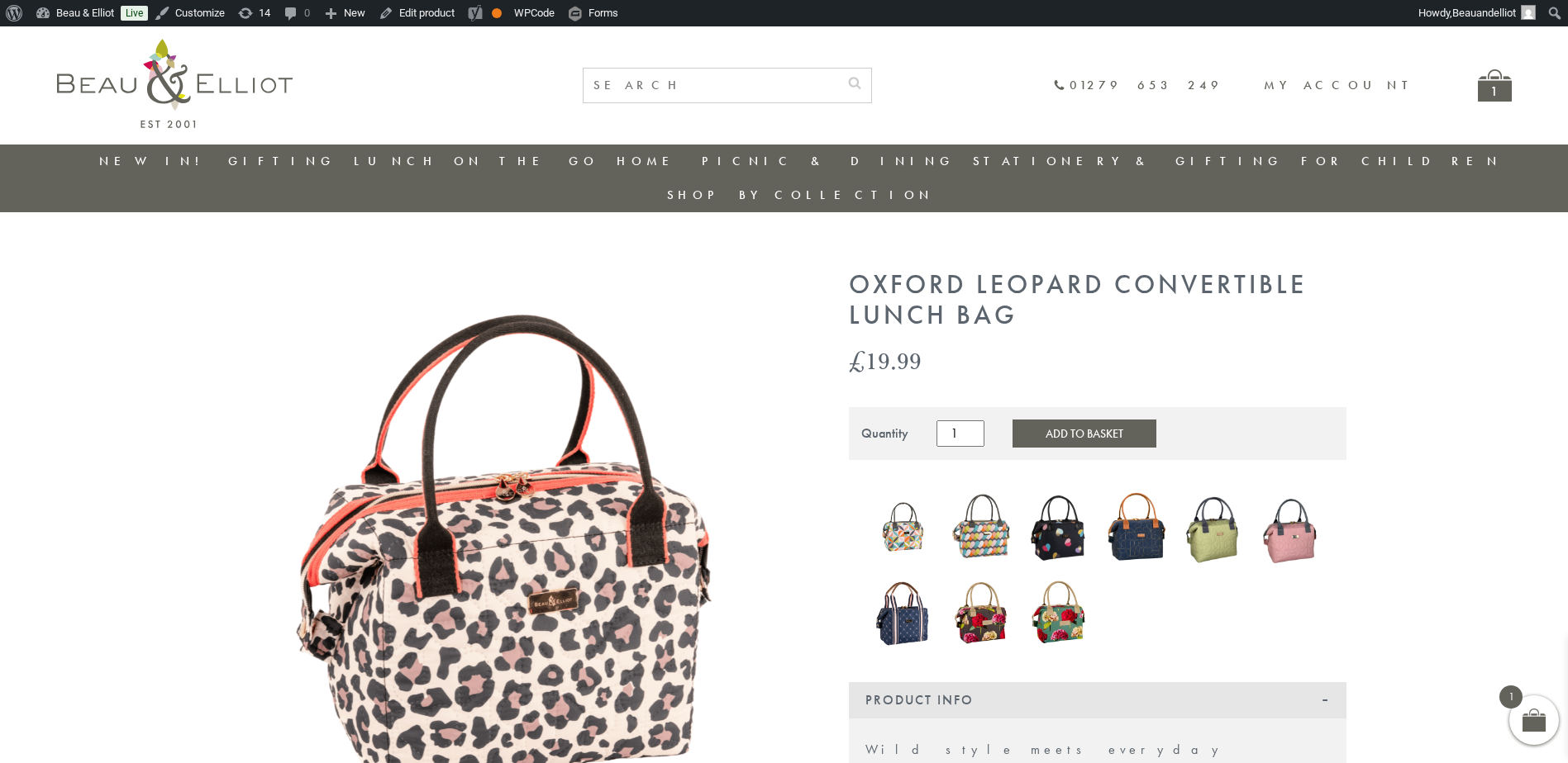
click at [553, 551] on img at bounding box center [511, 559] width 578 height 578
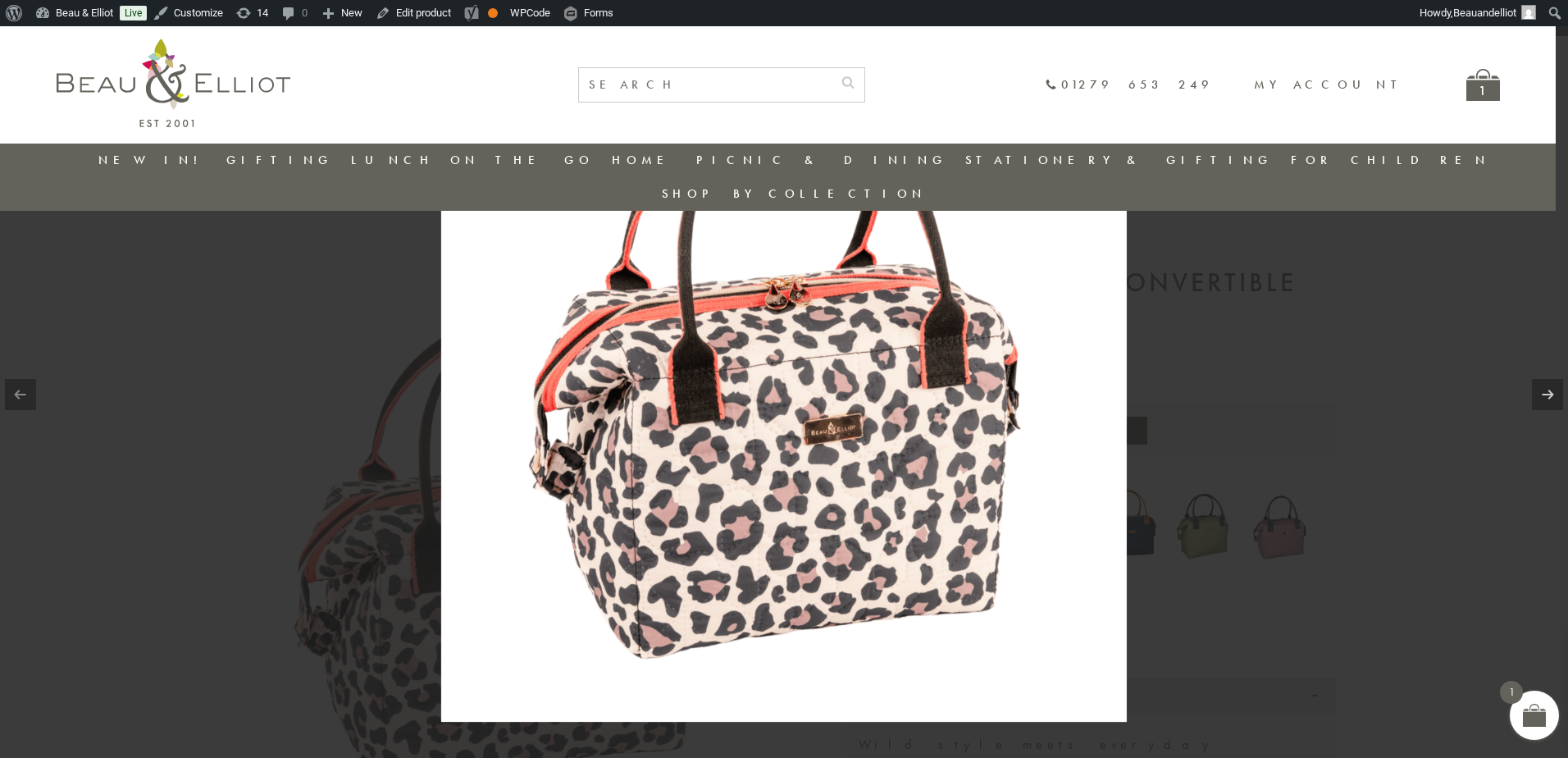
click at [788, 466] on img at bounding box center [784, 379] width 686 height 686
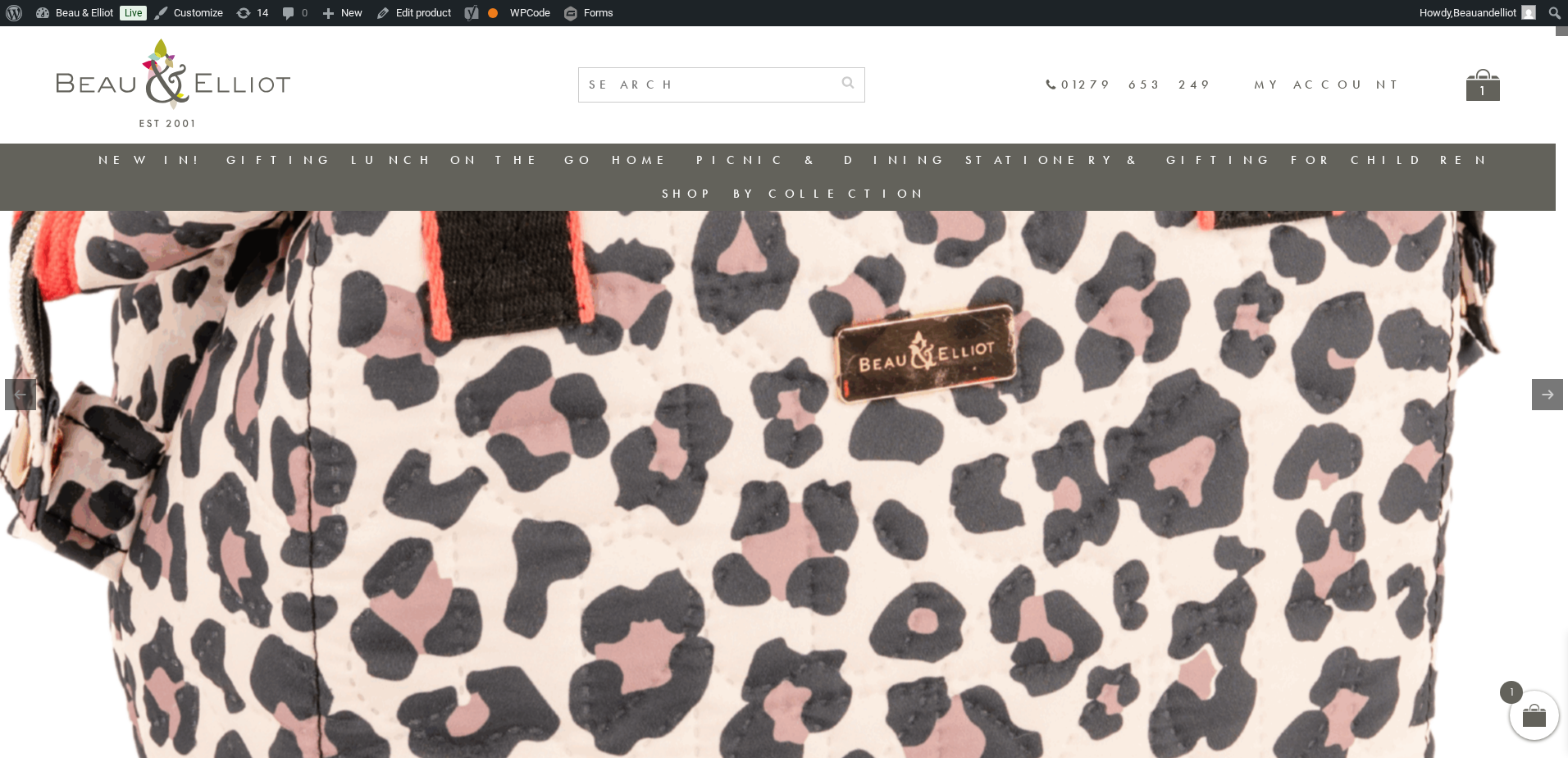
click at [788, 466] on img at bounding box center [775, 199] width 2100 height 2101
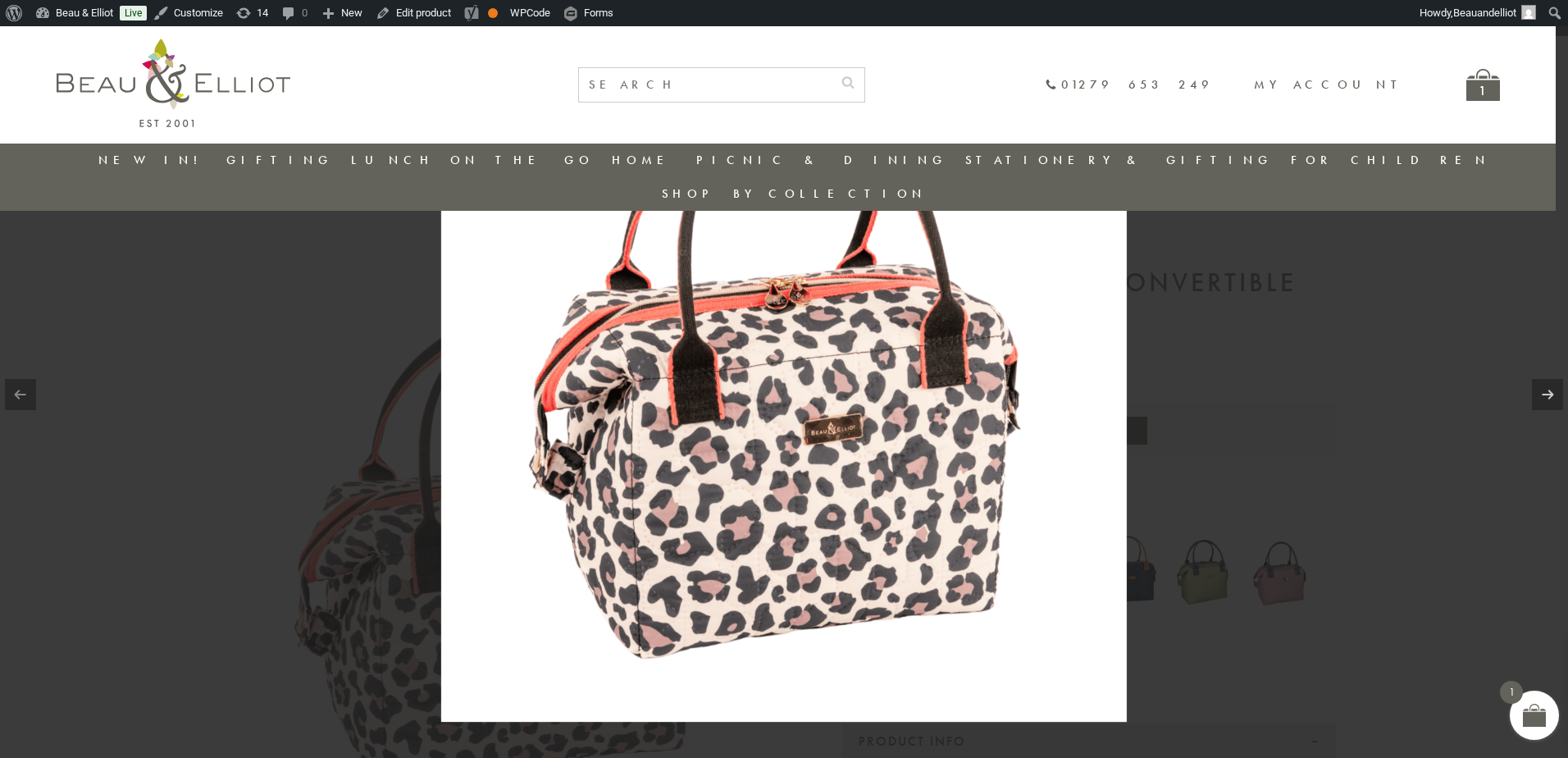
click at [1391, 461] on div at bounding box center [784, 379] width 1568 height 758
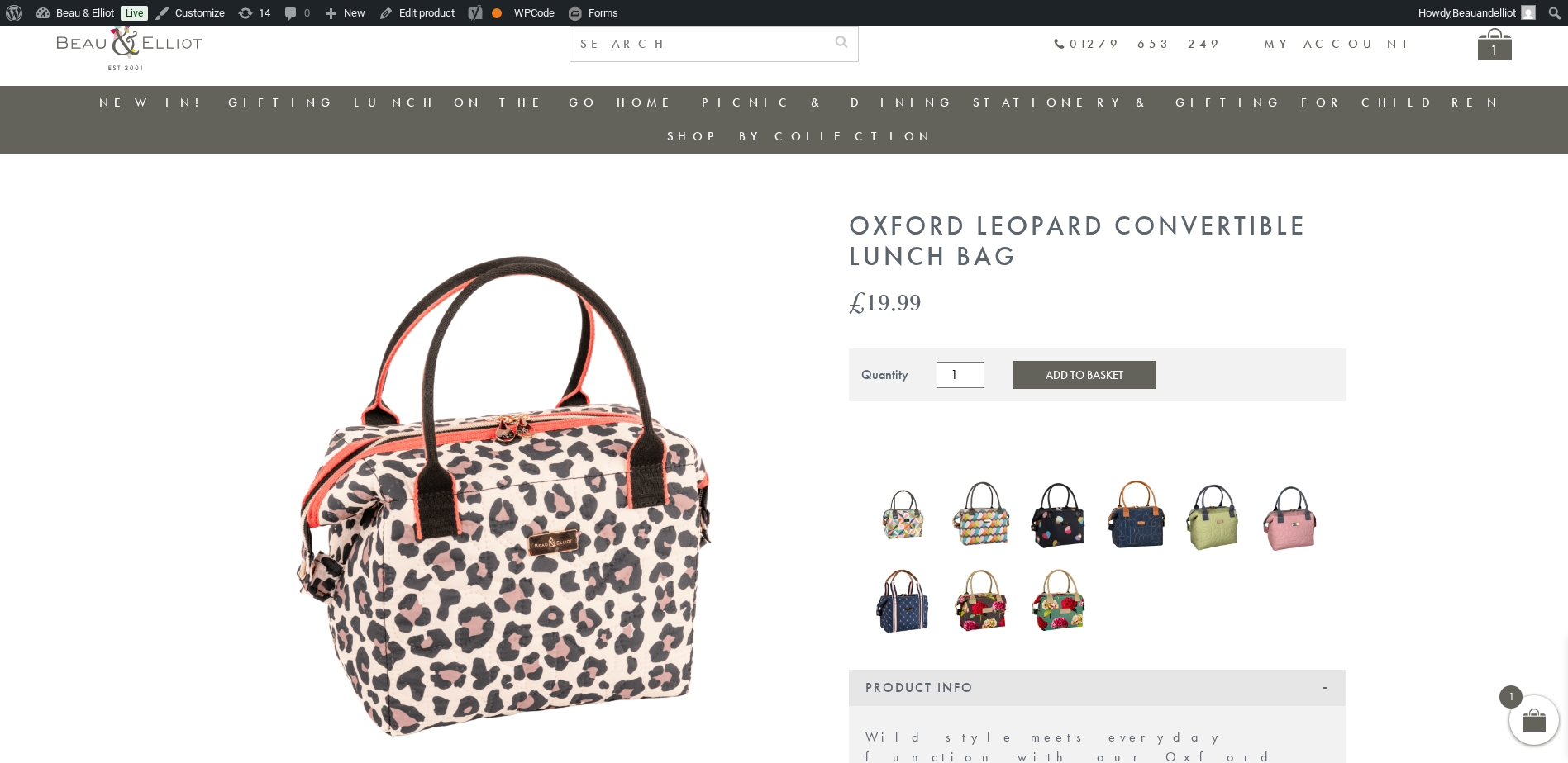
scroll to position [437, 0]
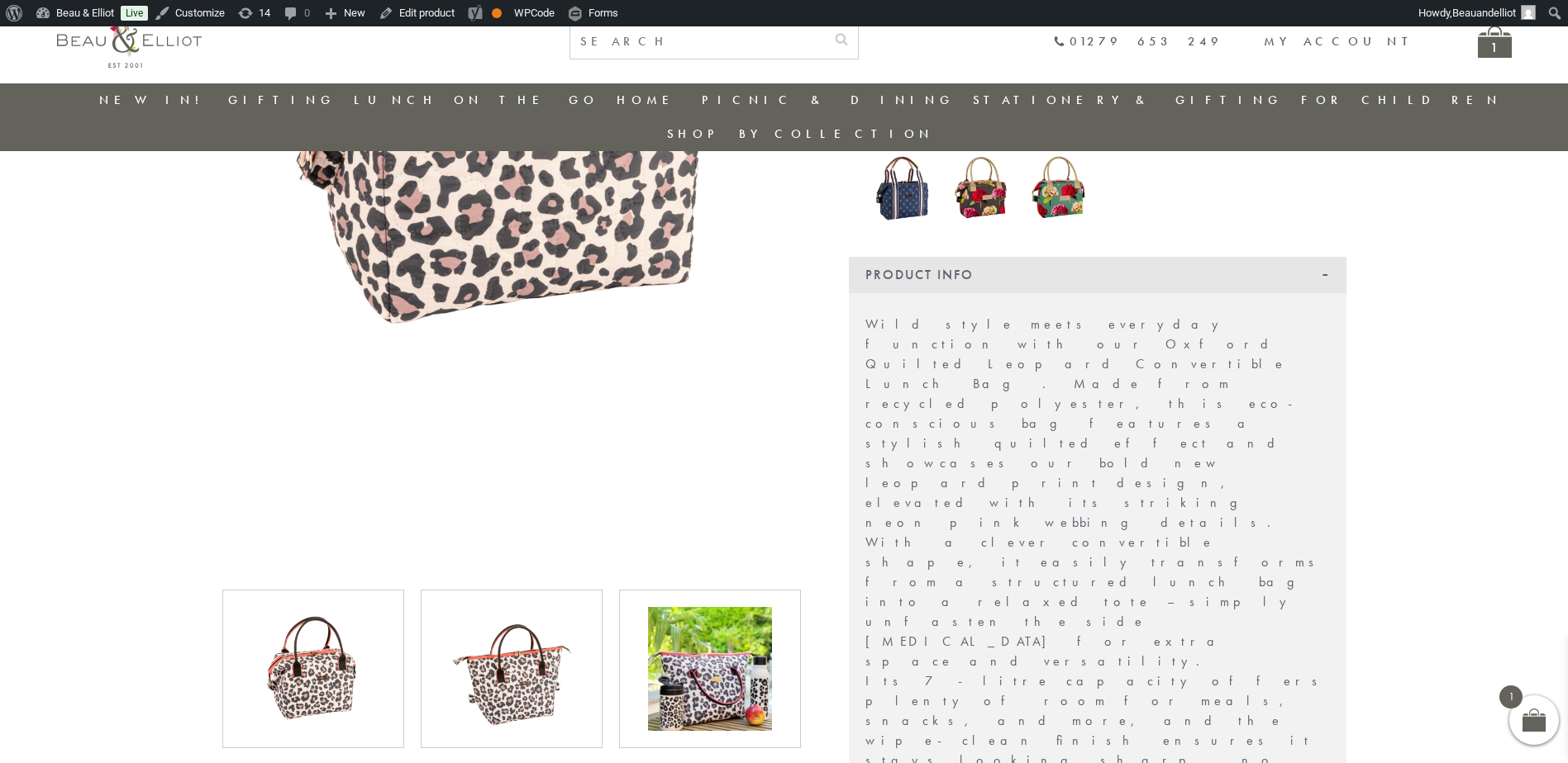
click at [479, 643] on img at bounding box center [511, 668] width 124 height 124
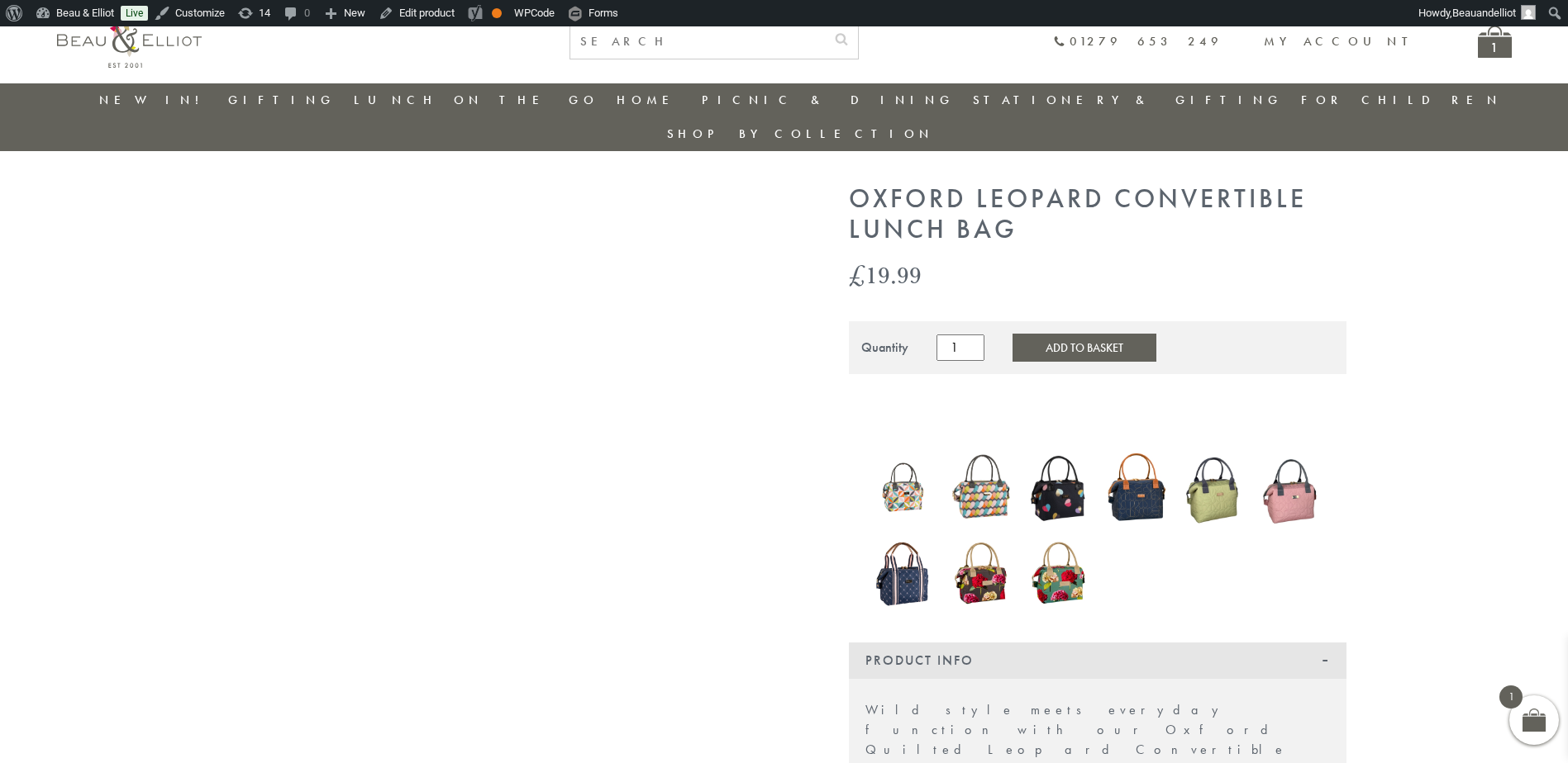
scroll to position [24, 0]
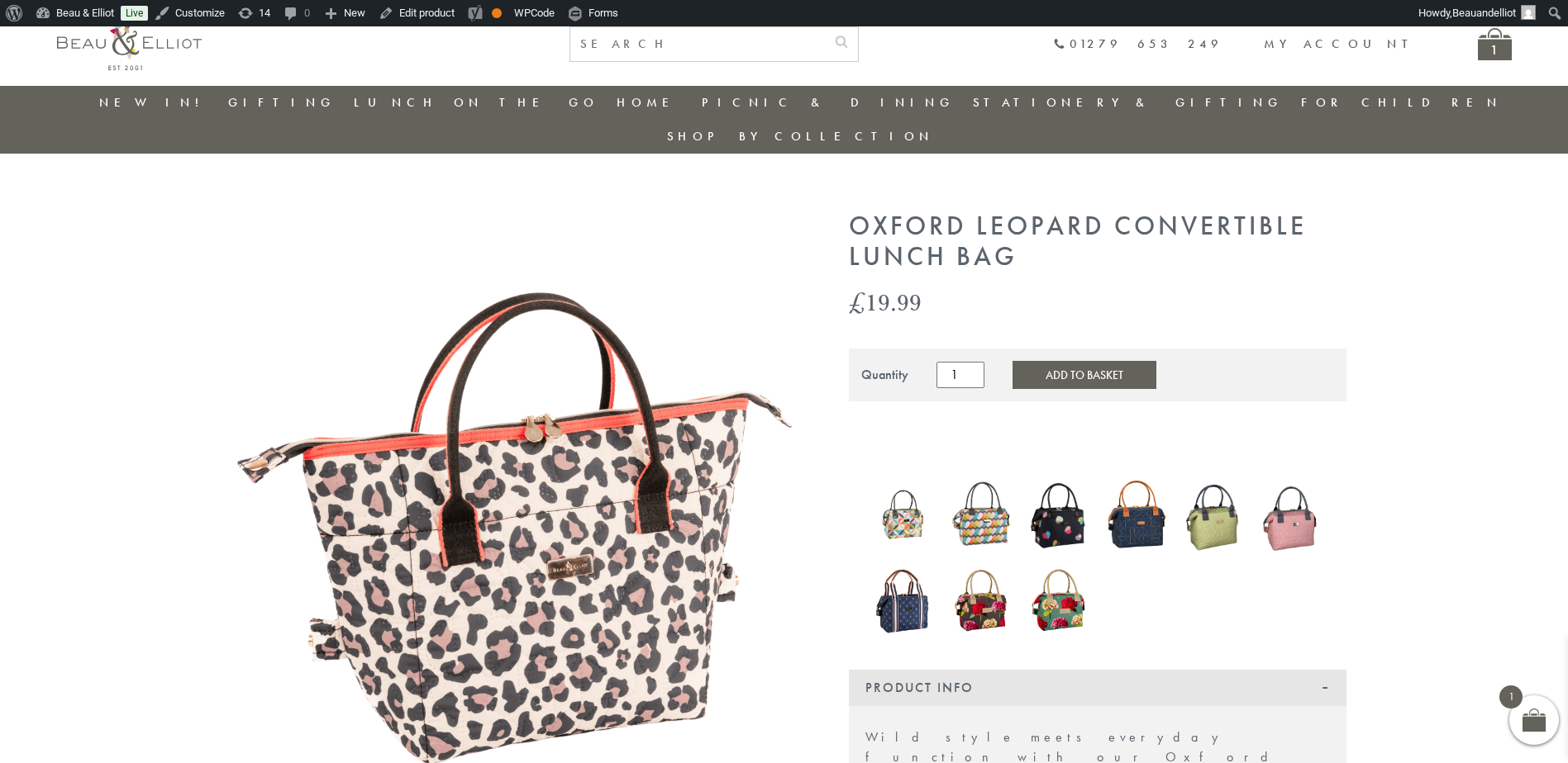
click at [604, 439] on img at bounding box center [511, 500] width 578 height 578
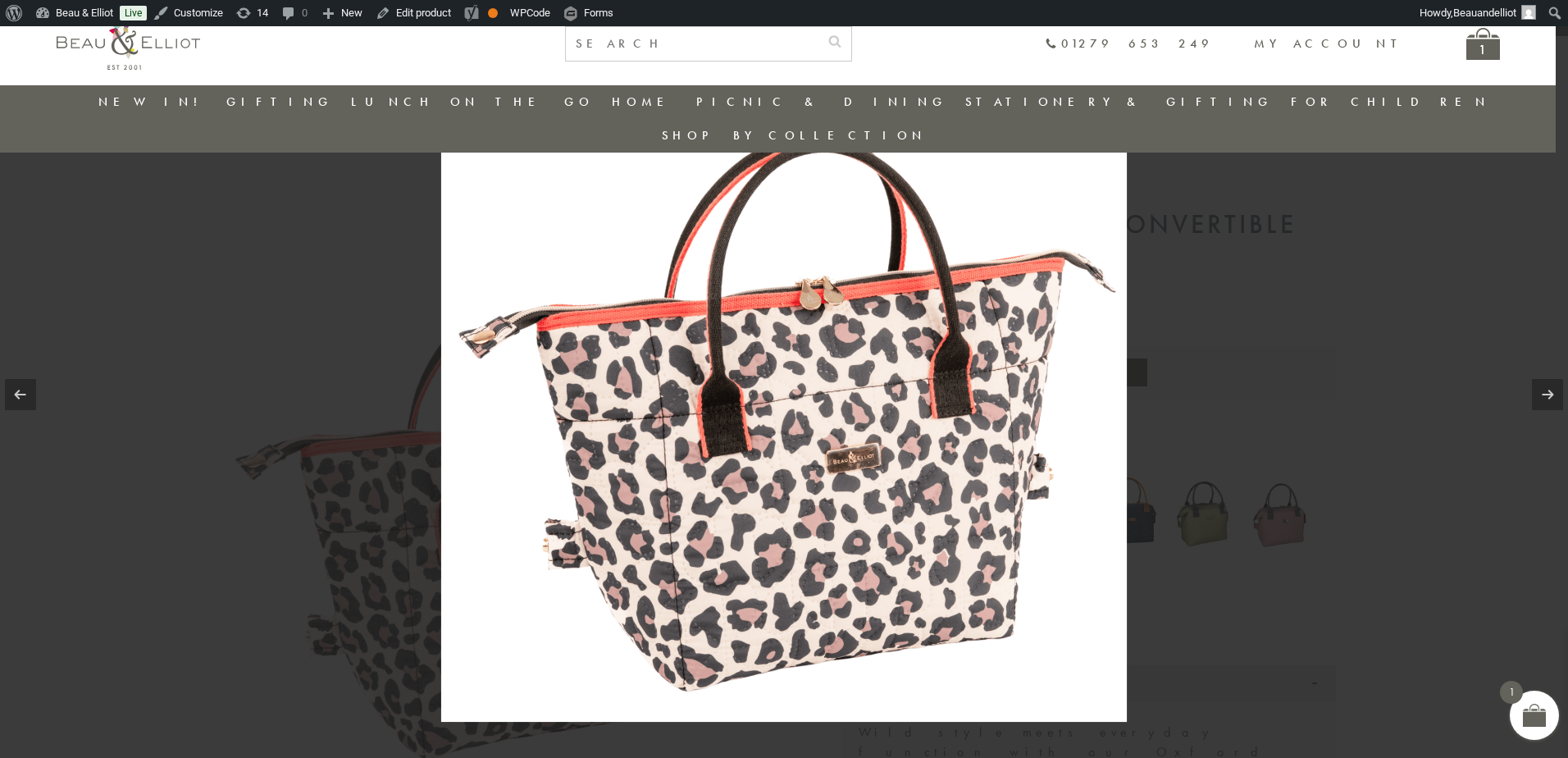
click at [828, 469] on img at bounding box center [784, 379] width 686 height 686
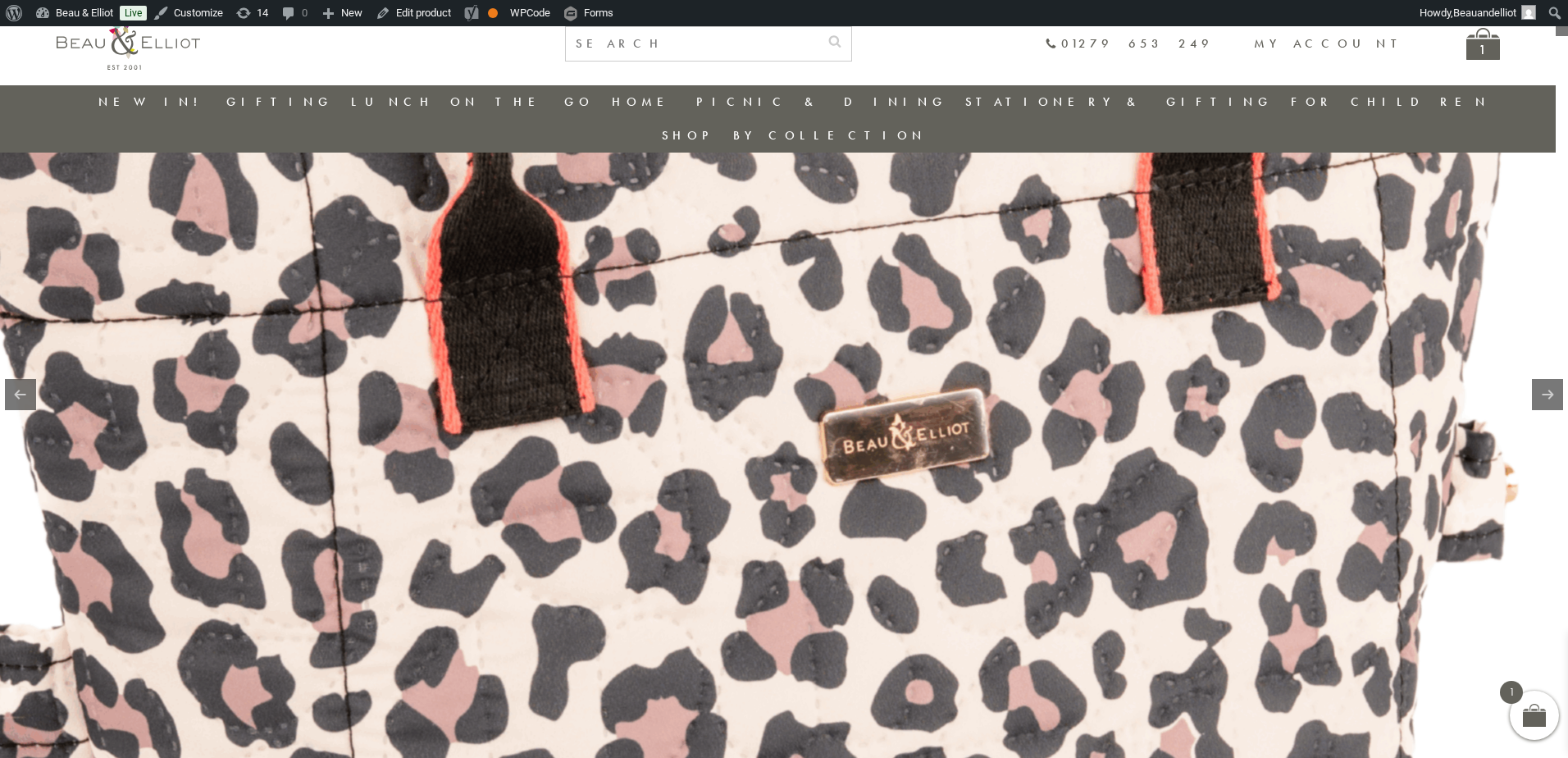
click at [1295, 615] on img at bounding box center [693, 193] width 2100 height 2101
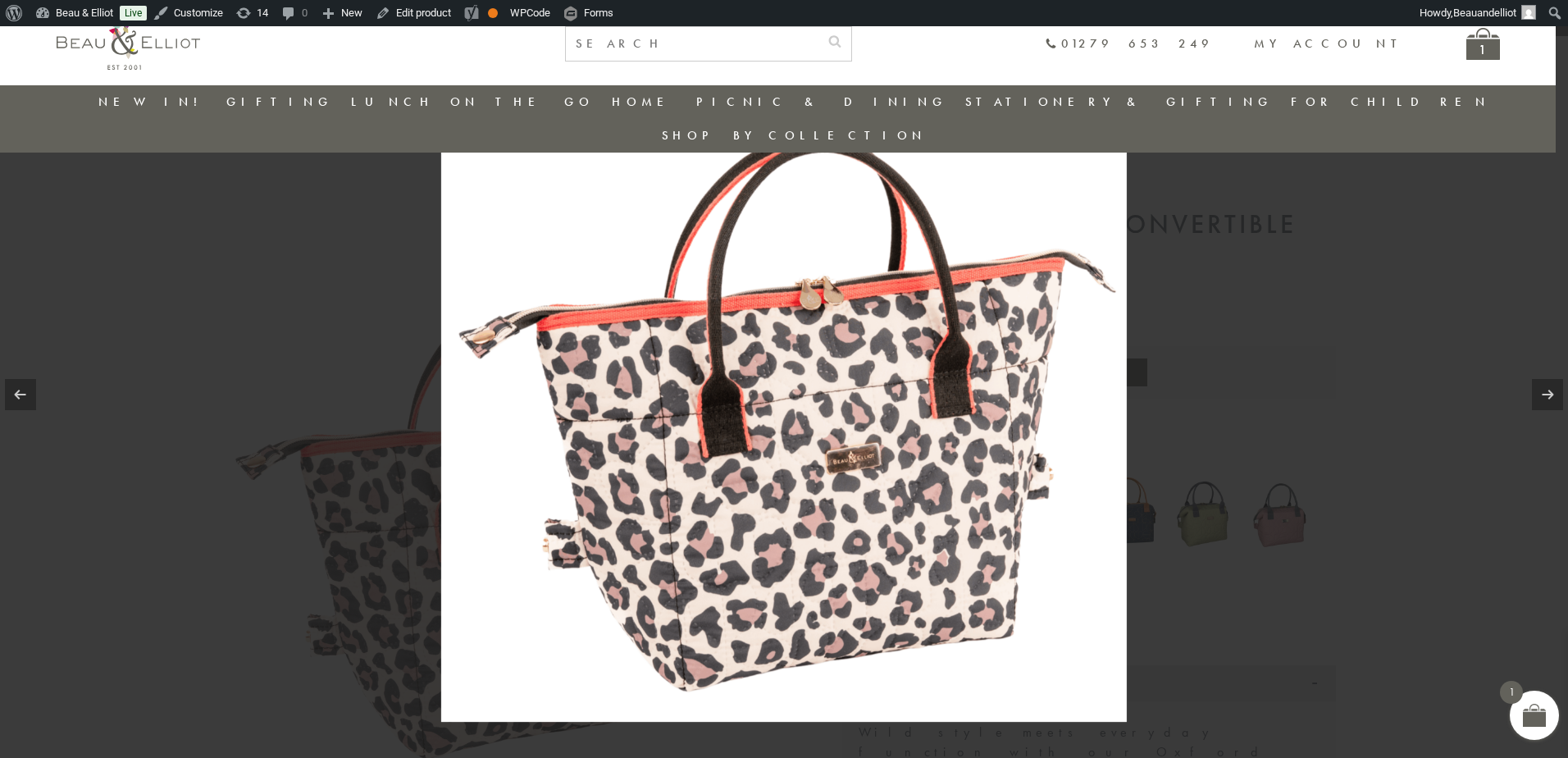
click at [1349, 537] on div at bounding box center [784, 379] width 1568 height 758
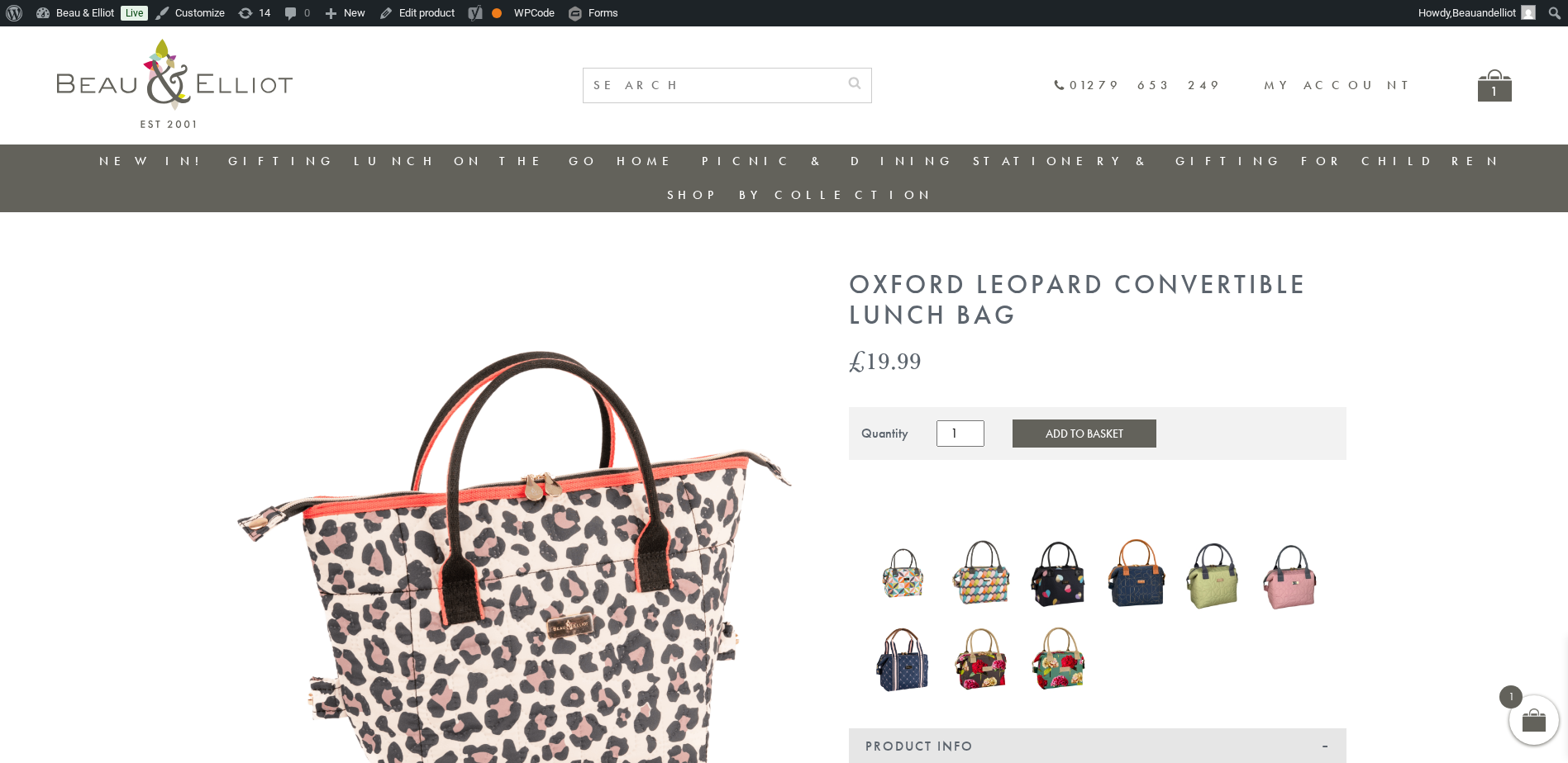
click at [167, 168] on link "New in!" at bounding box center [154, 161] width 111 height 16
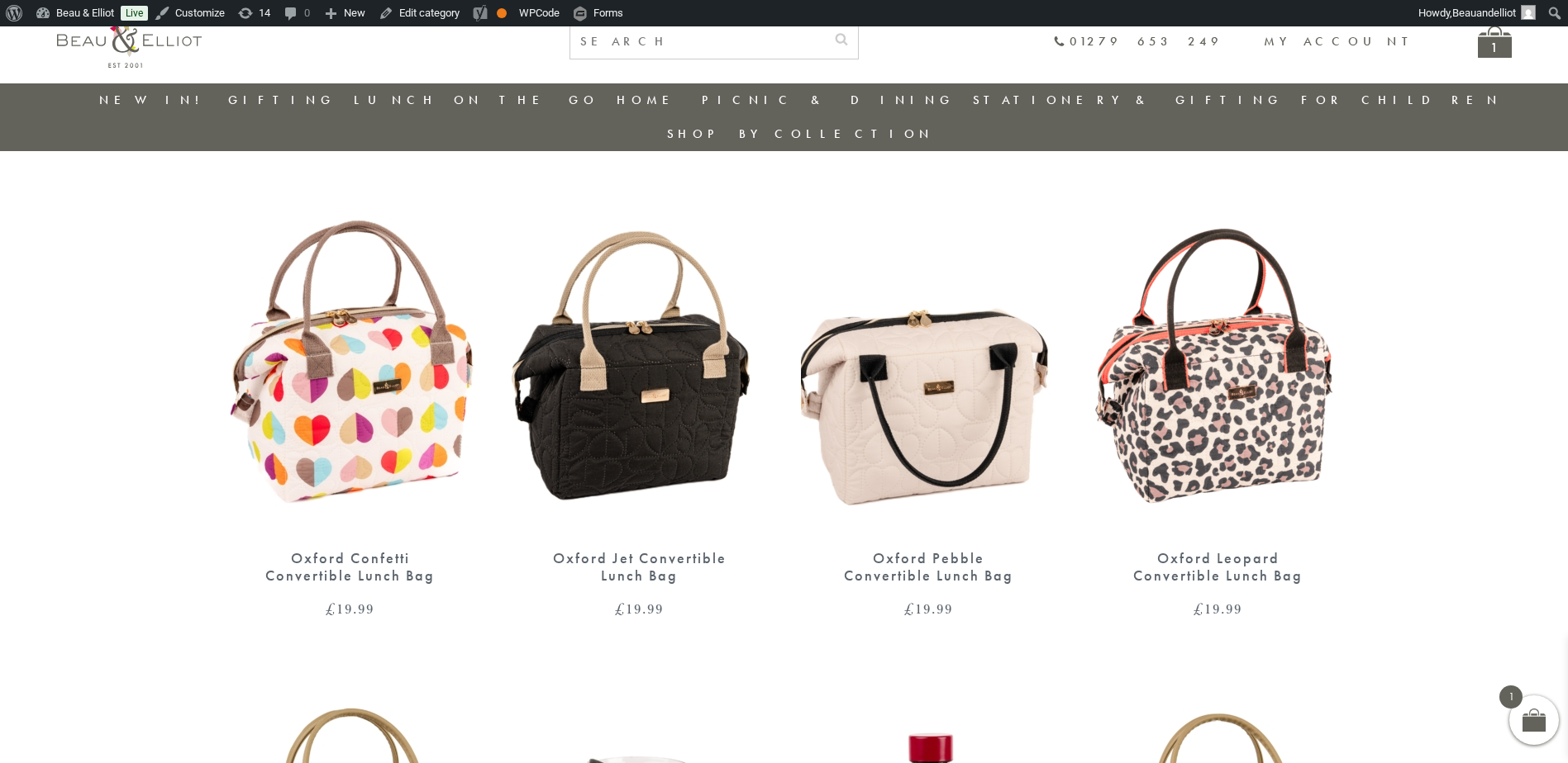
scroll to position [626, 0]
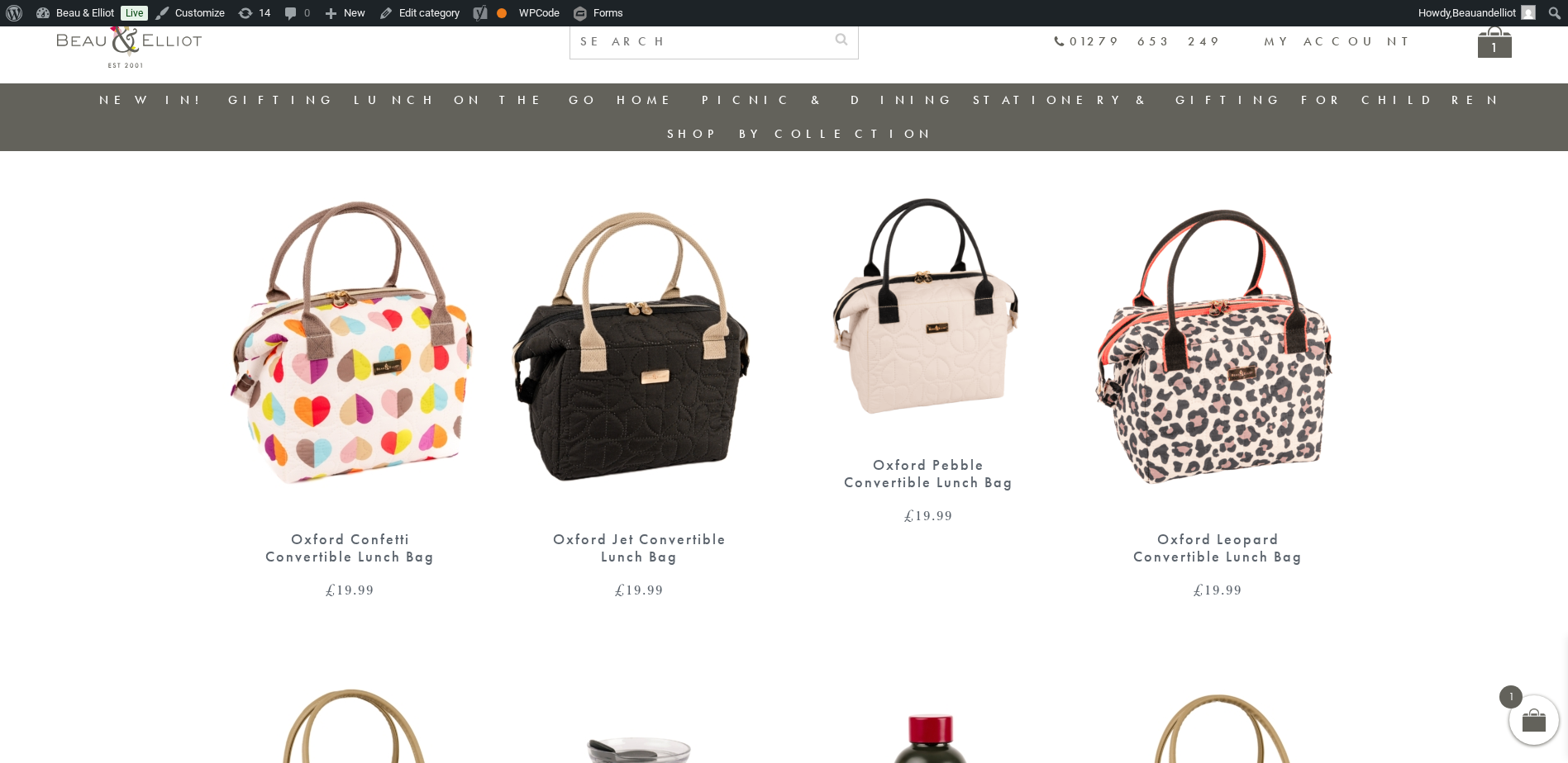
scroll to position [599, 0]
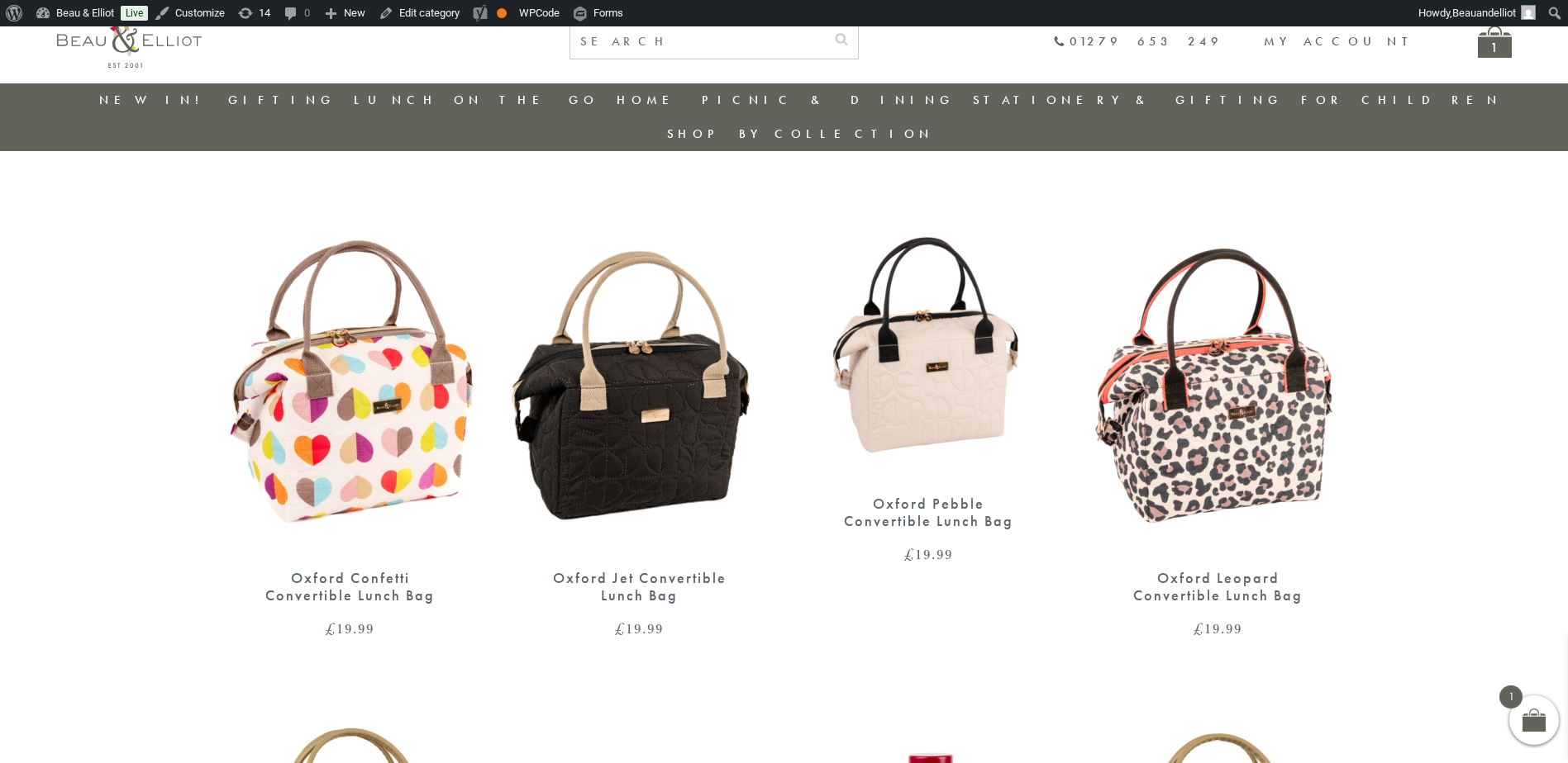
scroll to position [565, 0]
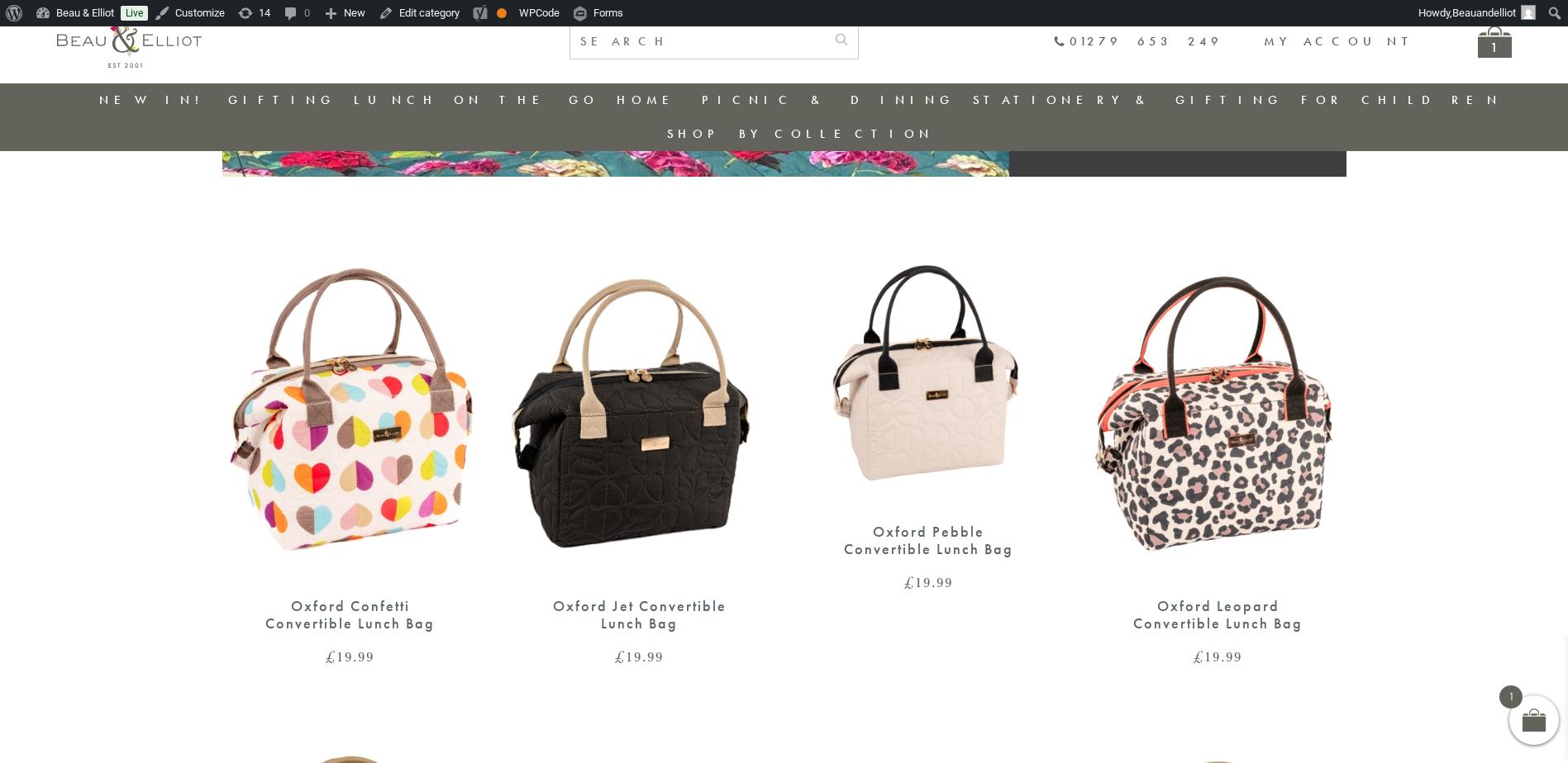
scroll to position [536, 0]
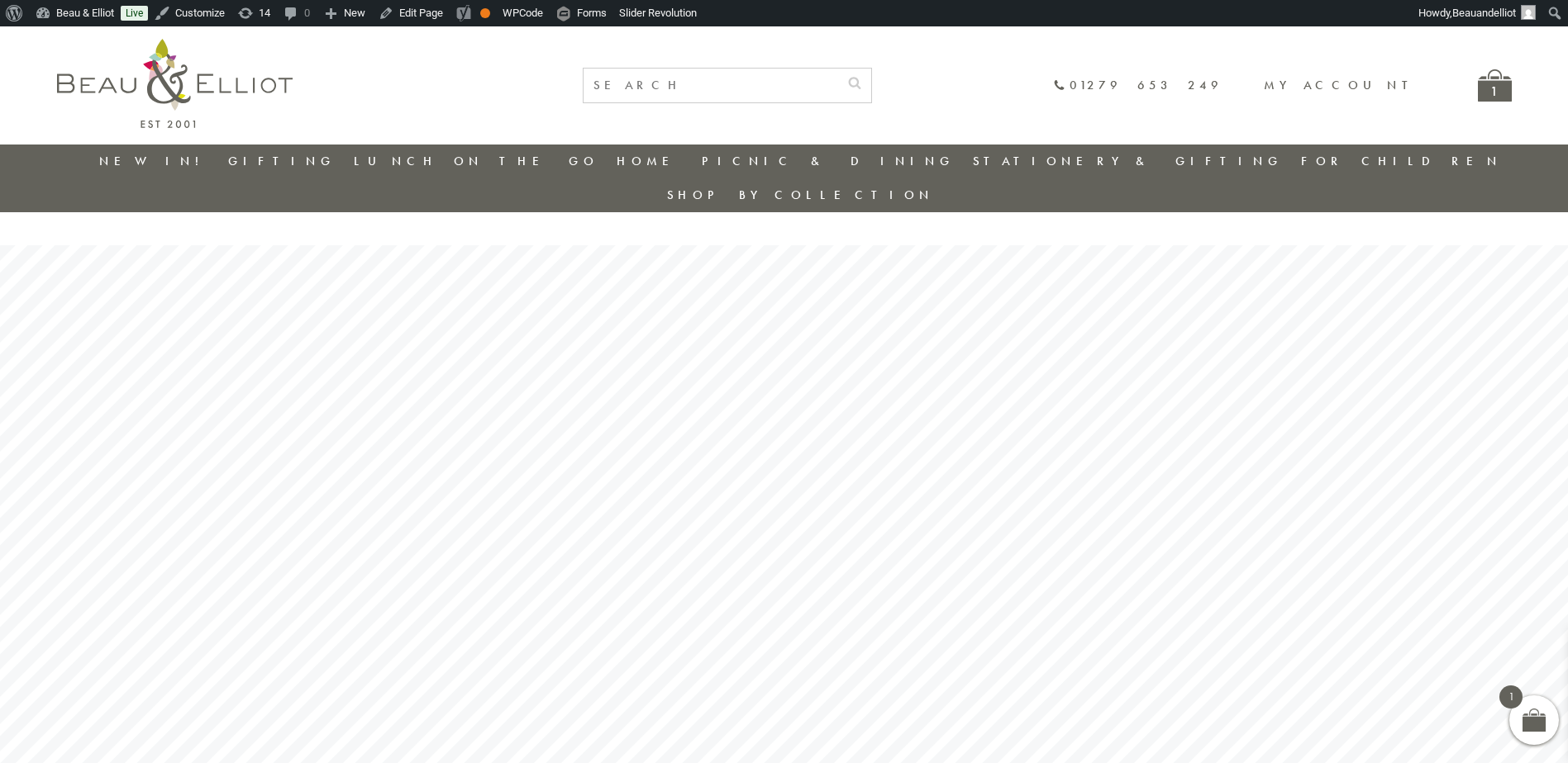
click at [162, 159] on link "New in!" at bounding box center [154, 161] width 111 height 16
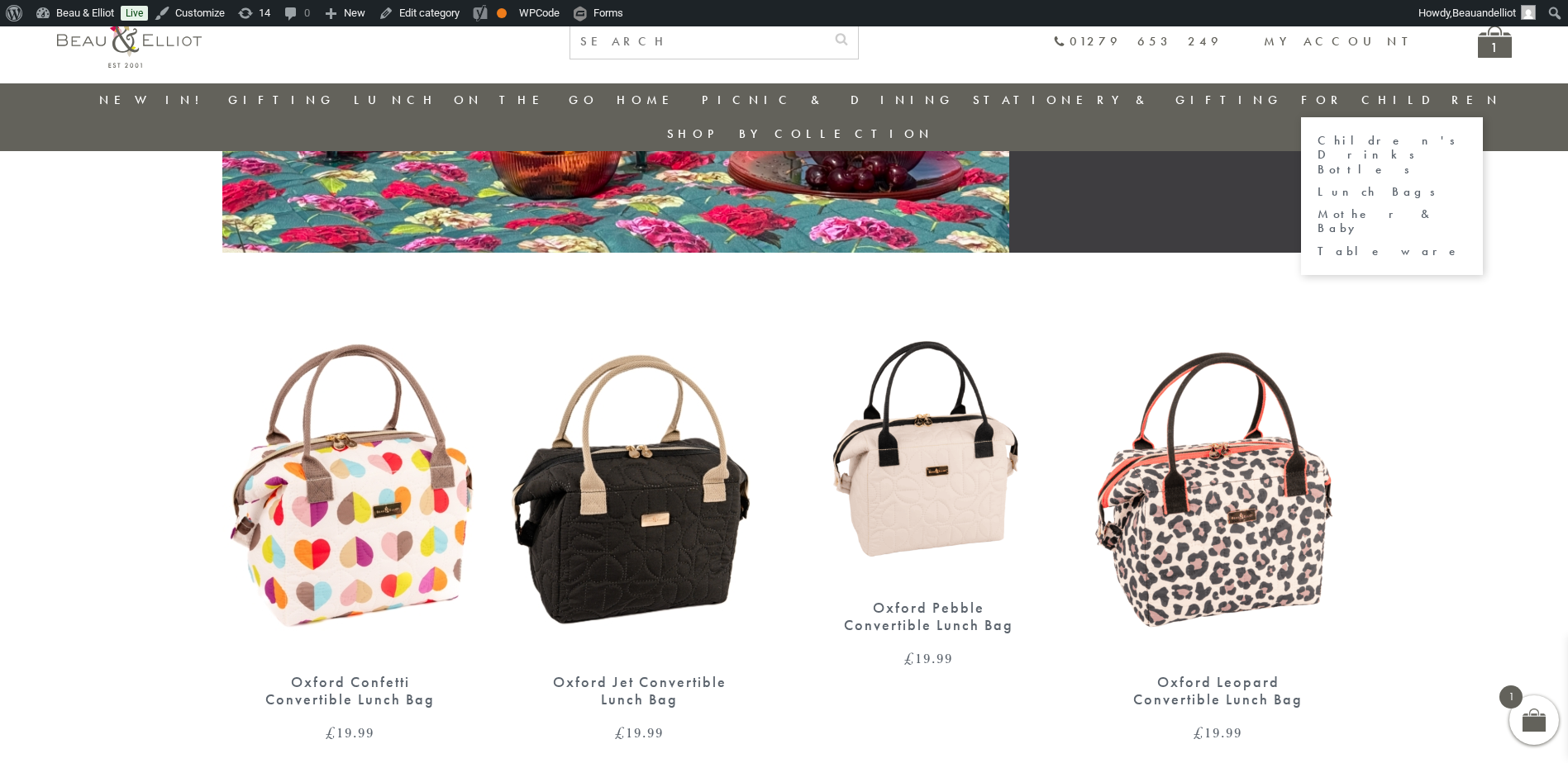
scroll to position [461, 0]
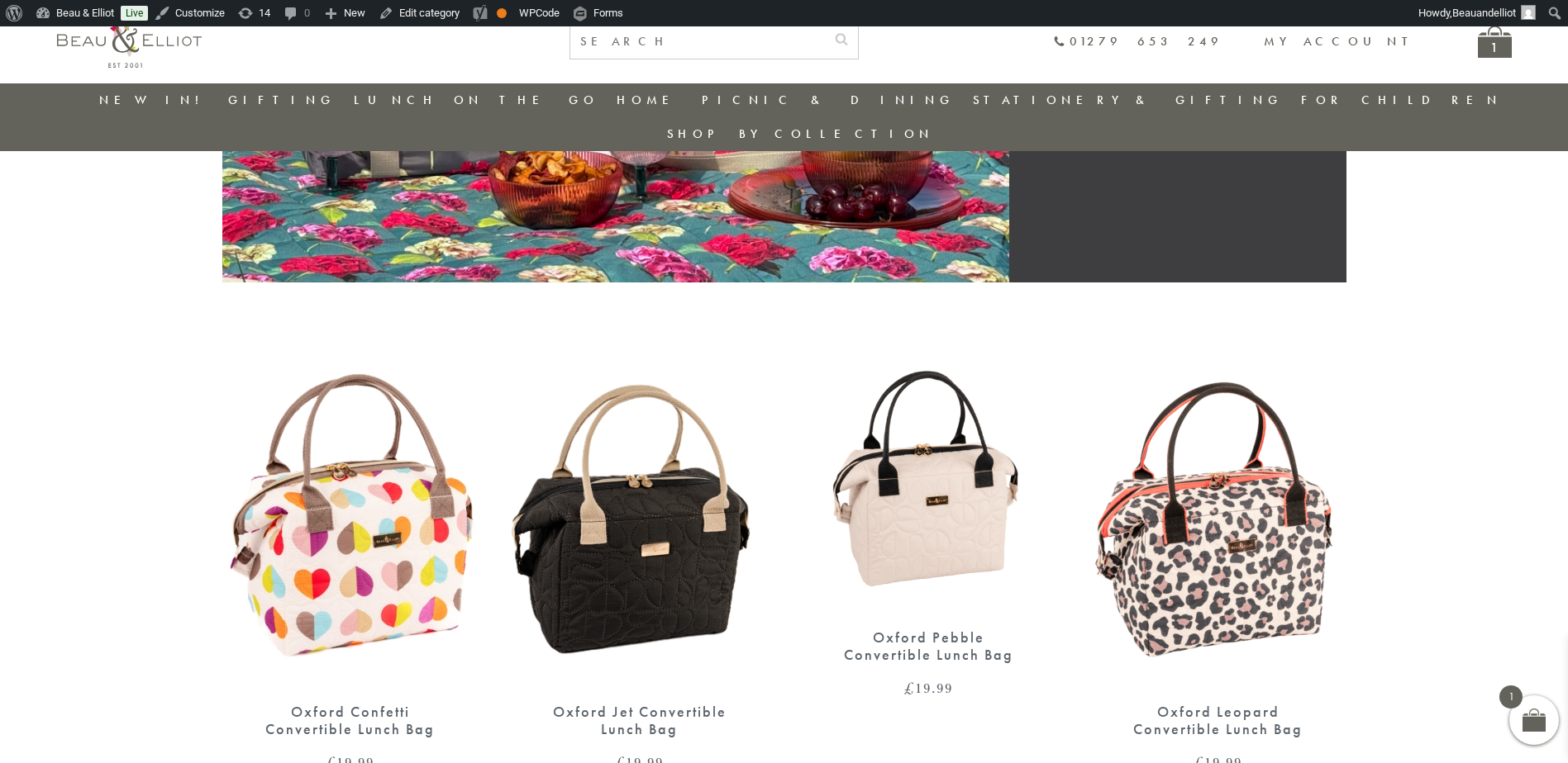
scroll to position [429, 0]
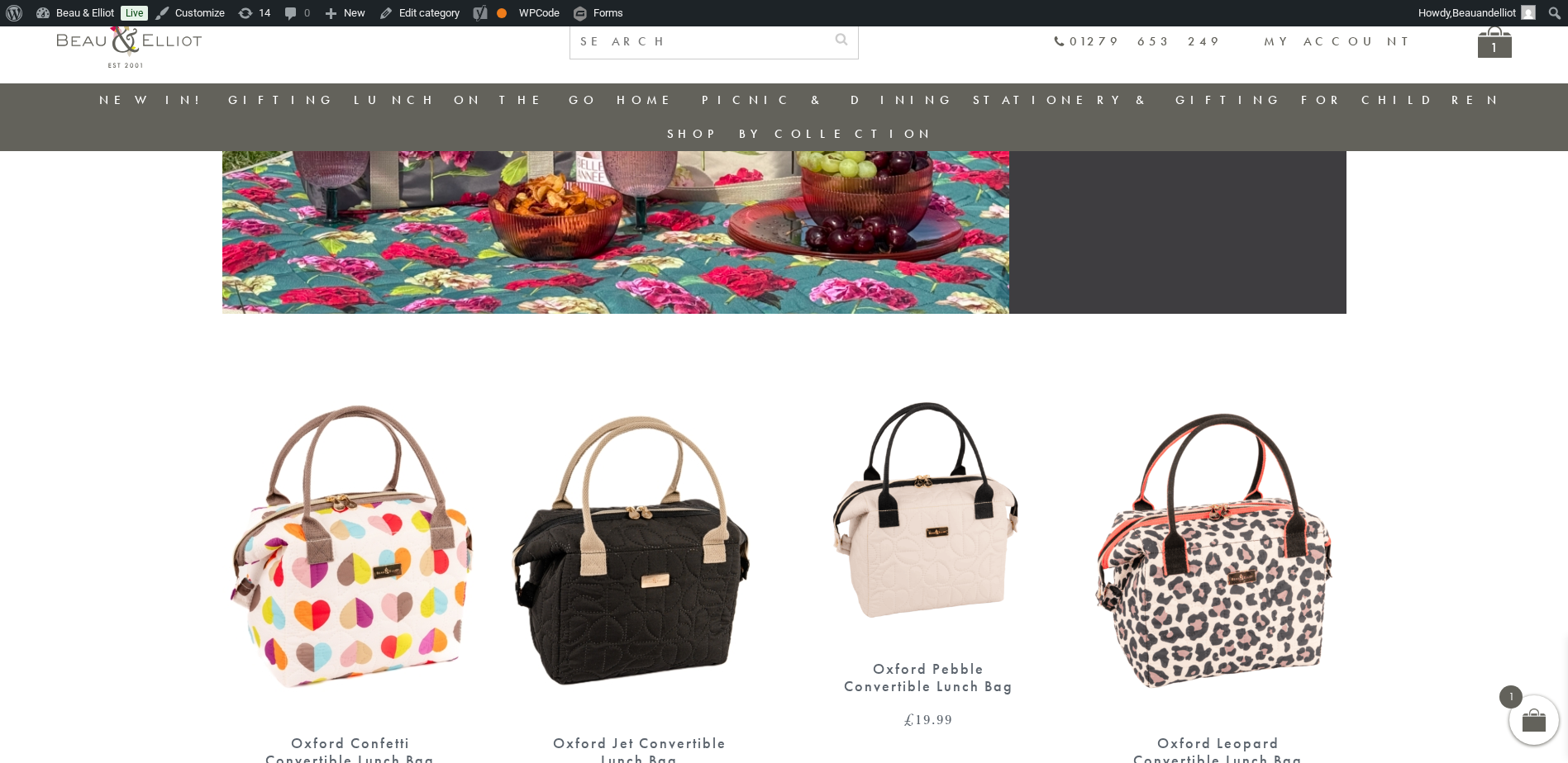
scroll to position [400, 0]
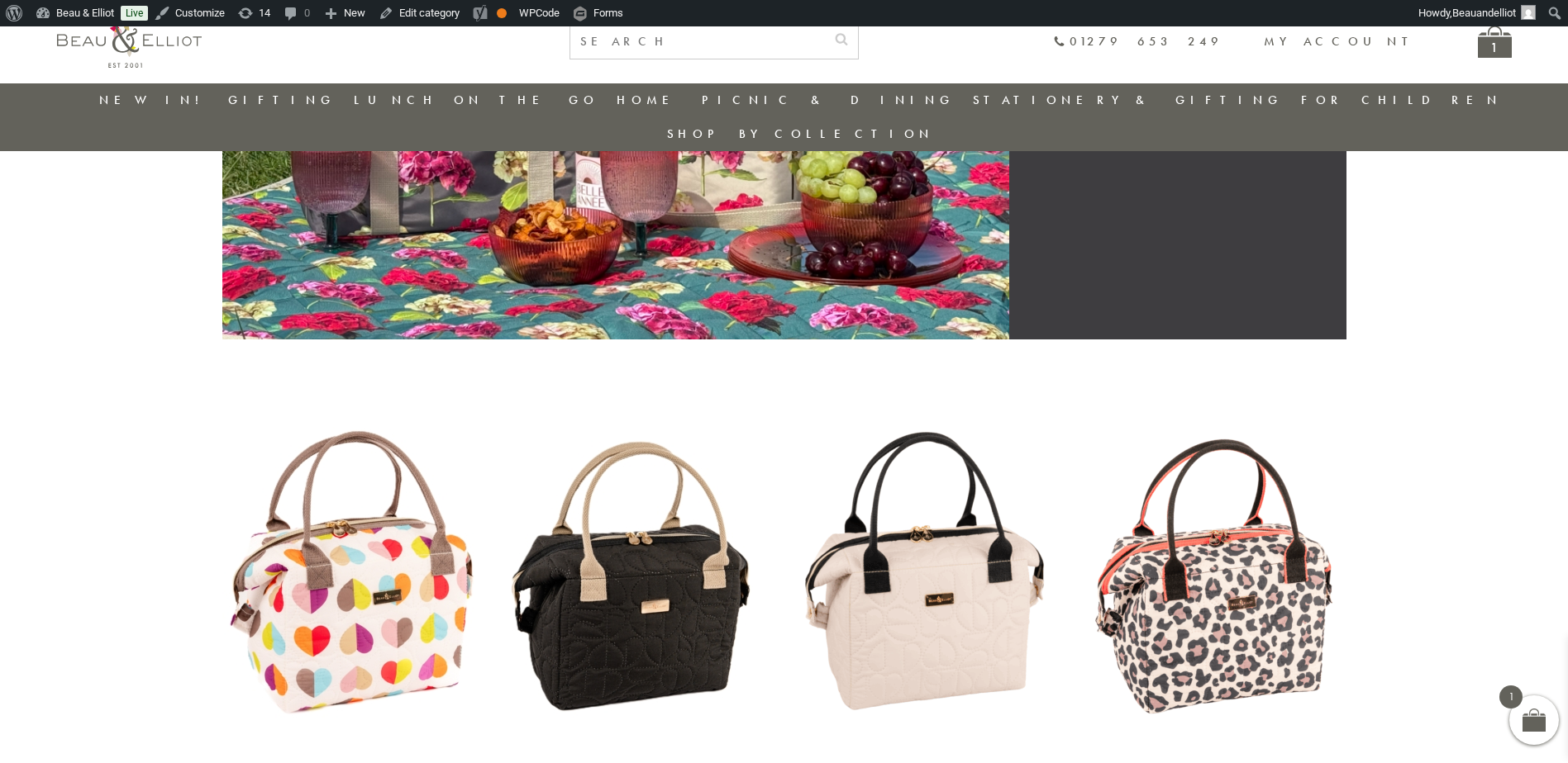
scroll to position [372, 0]
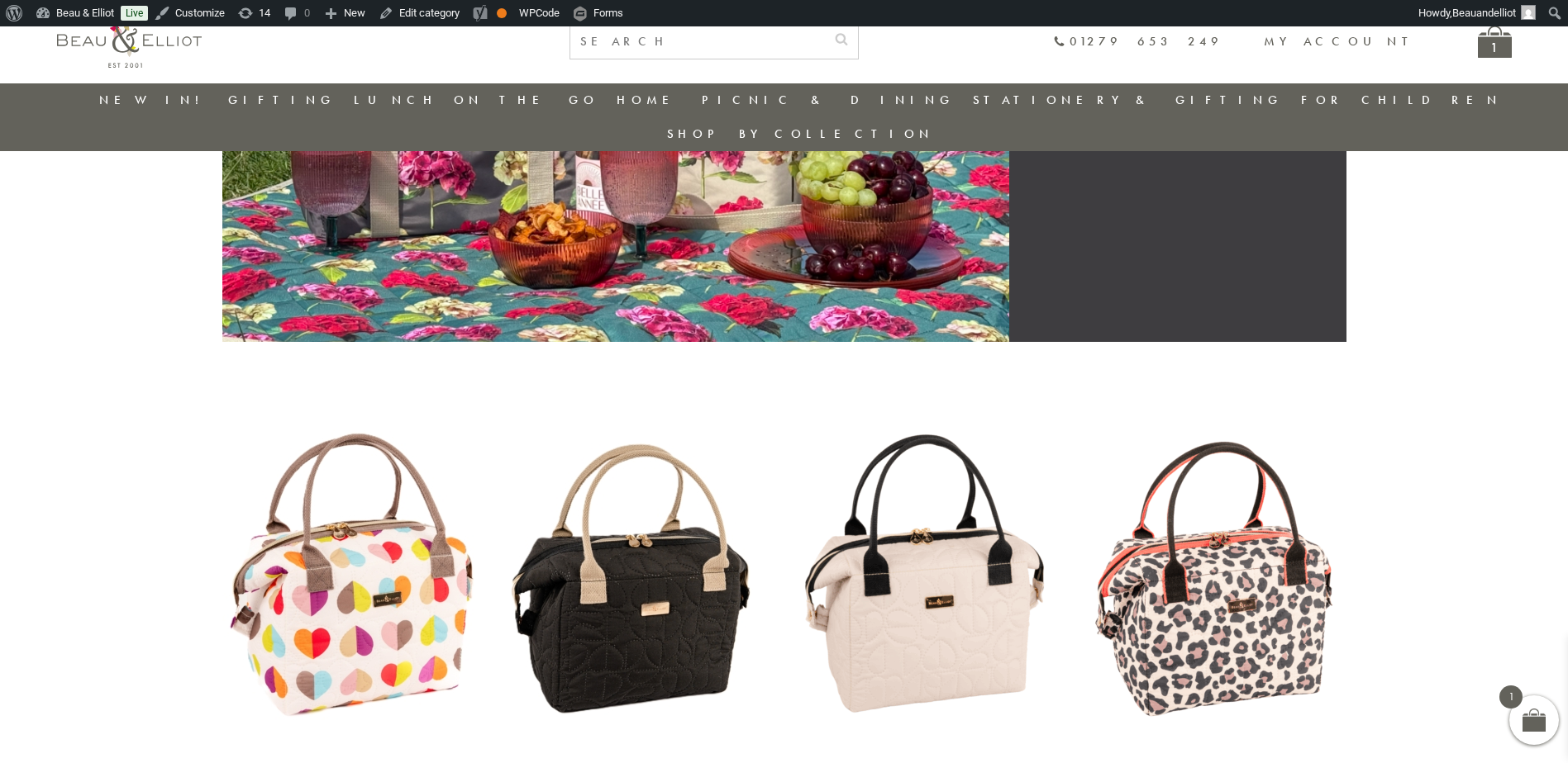
click at [973, 549] on img at bounding box center [929, 582] width 256 height 330
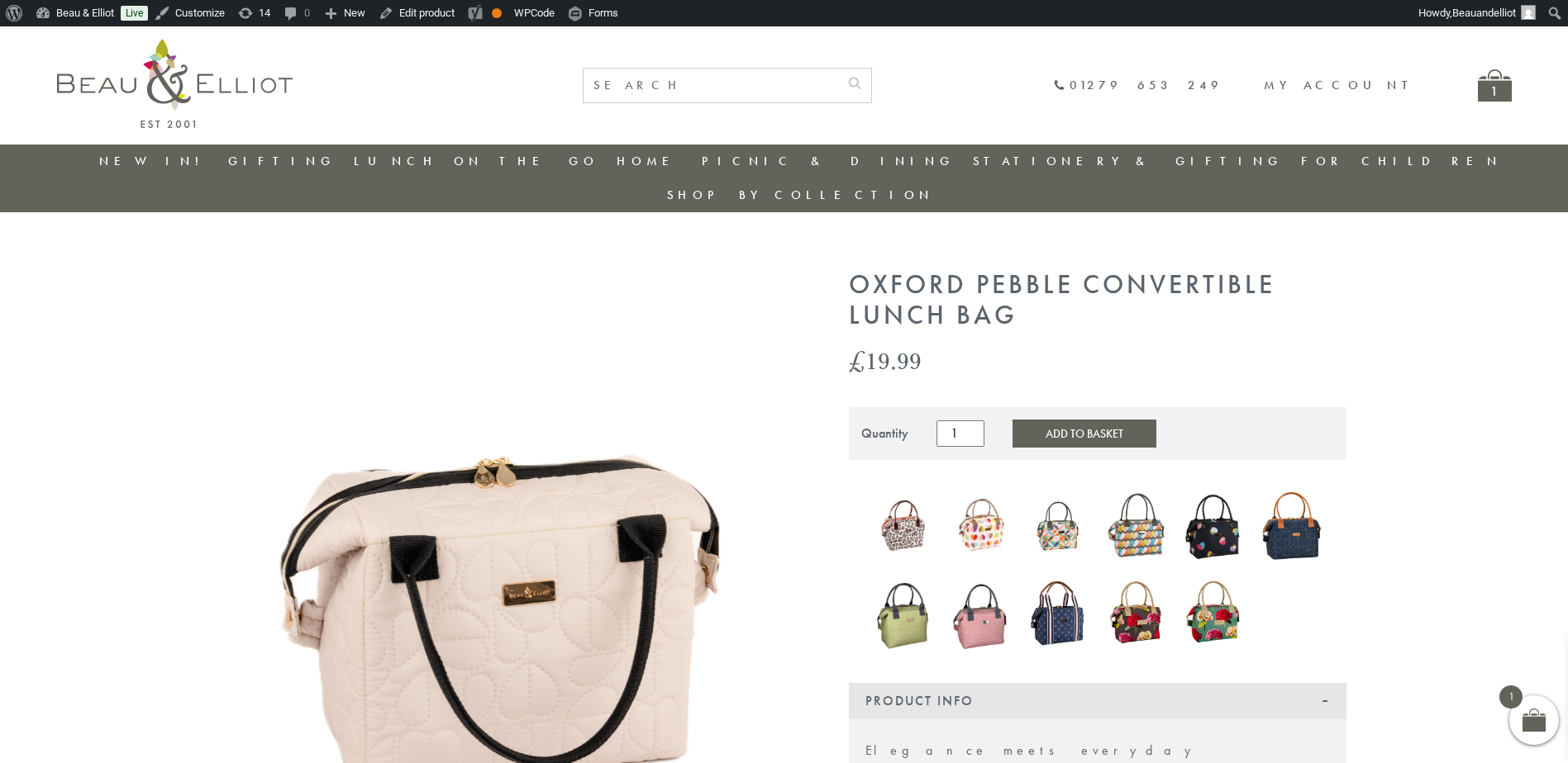
click at [487, 480] on img at bounding box center [511, 559] width 578 height 578
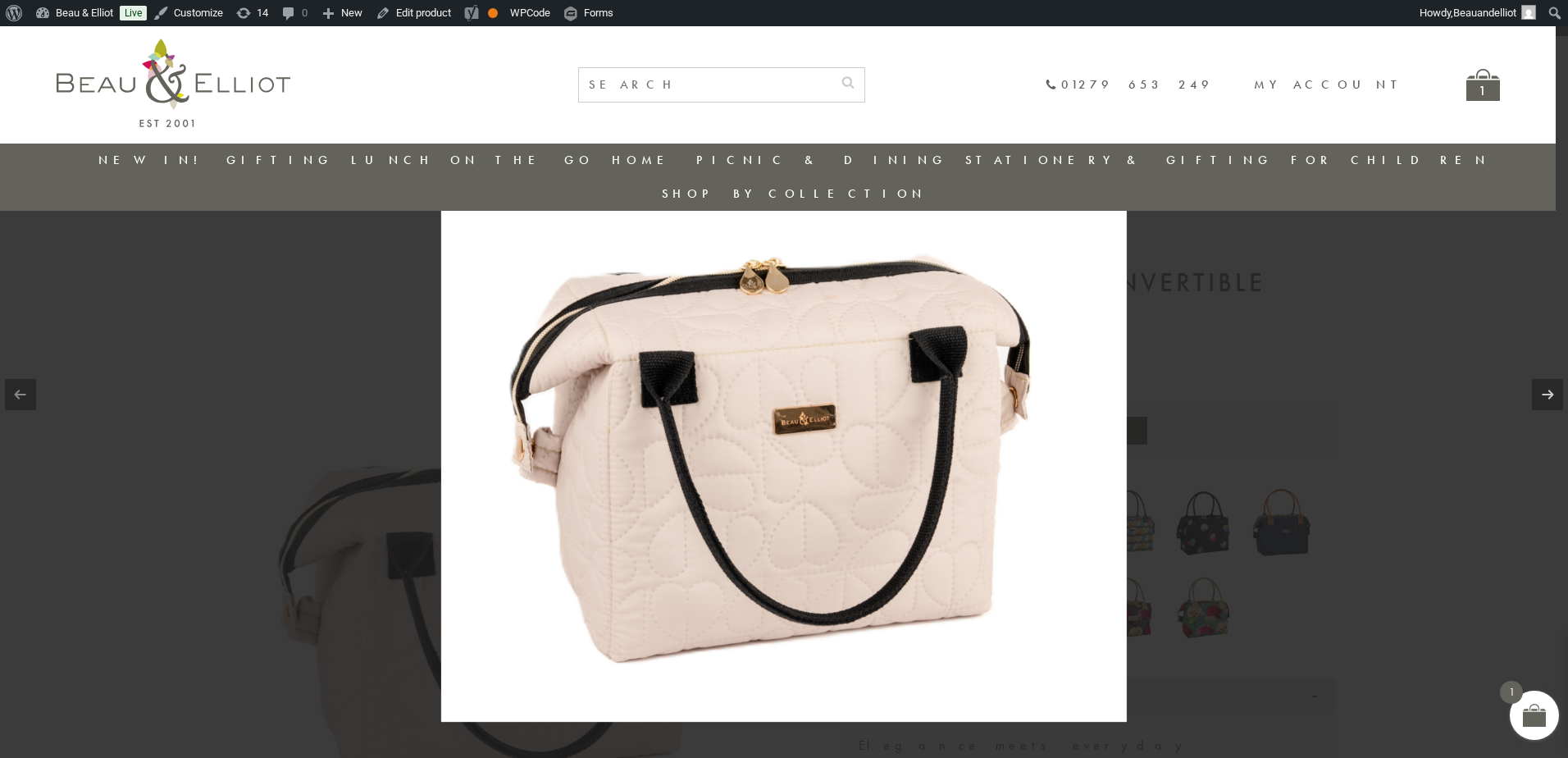
click at [767, 404] on img at bounding box center [784, 379] width 686 height 686
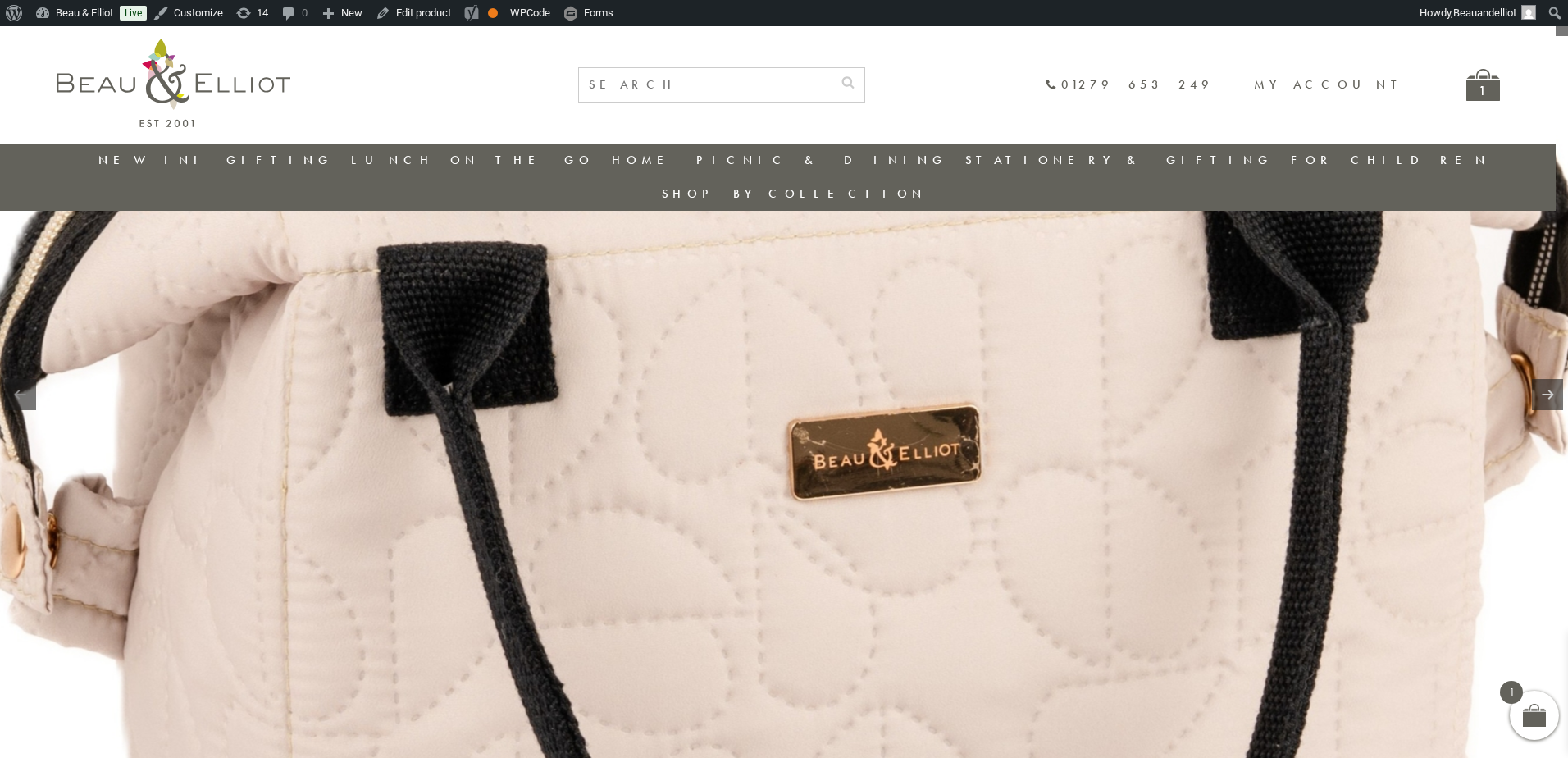
click at [767, 404] on img at bounding box center [820, 328] width 2100 height 2101
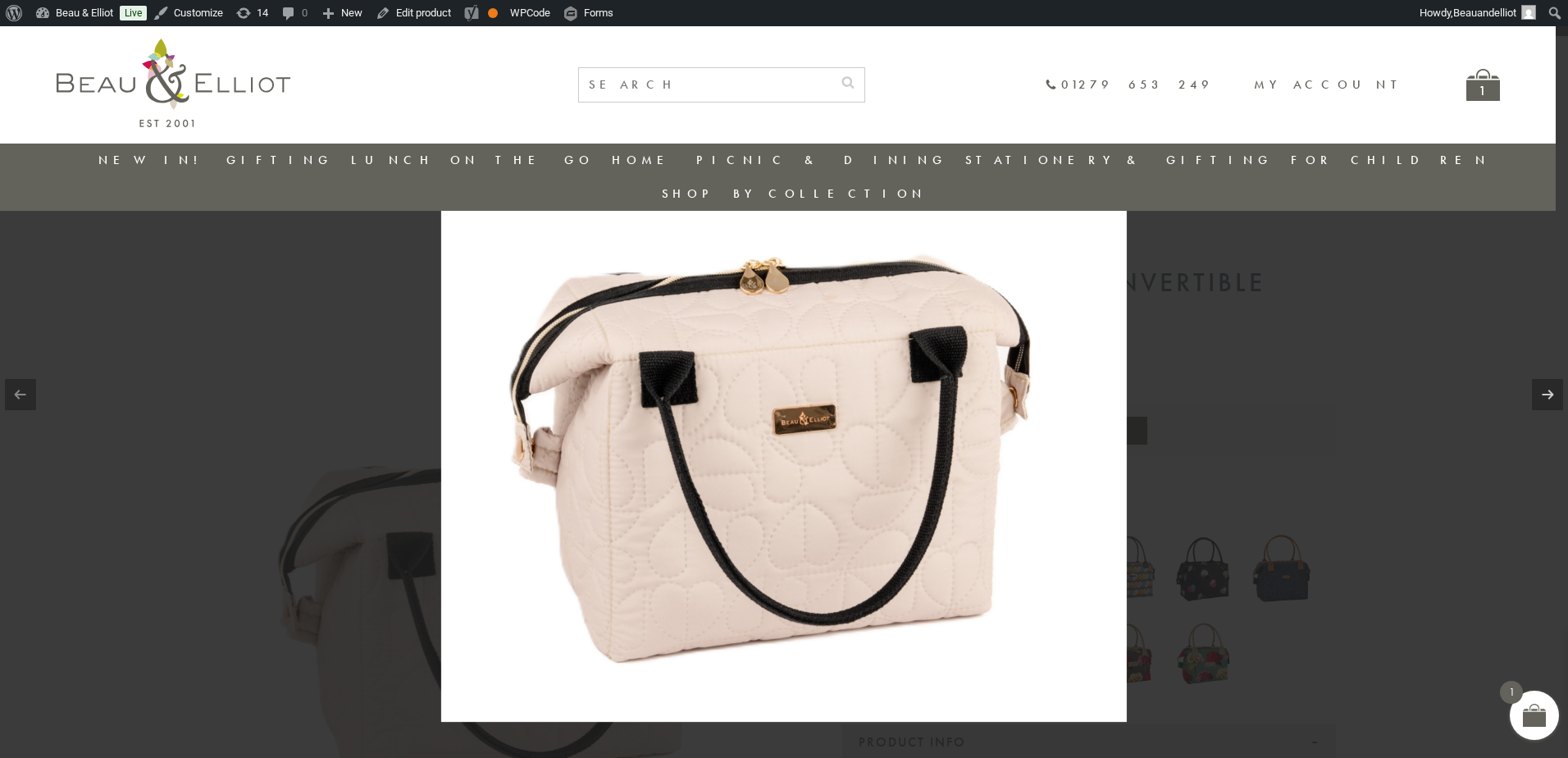
click at [1402, 481] on div at bounding box center [784, 379] width 1568 height 758
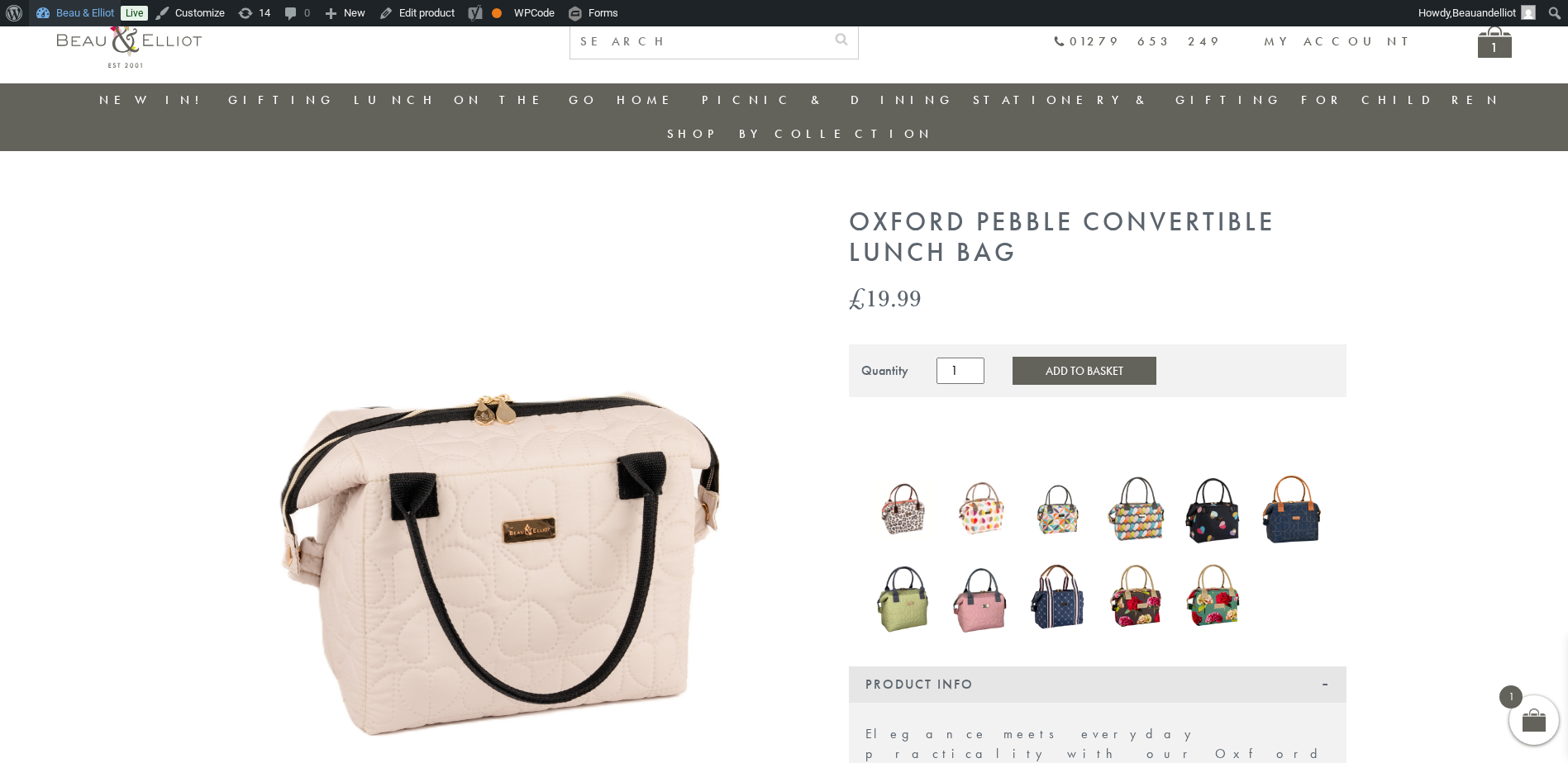
scroll to position [27, 0]
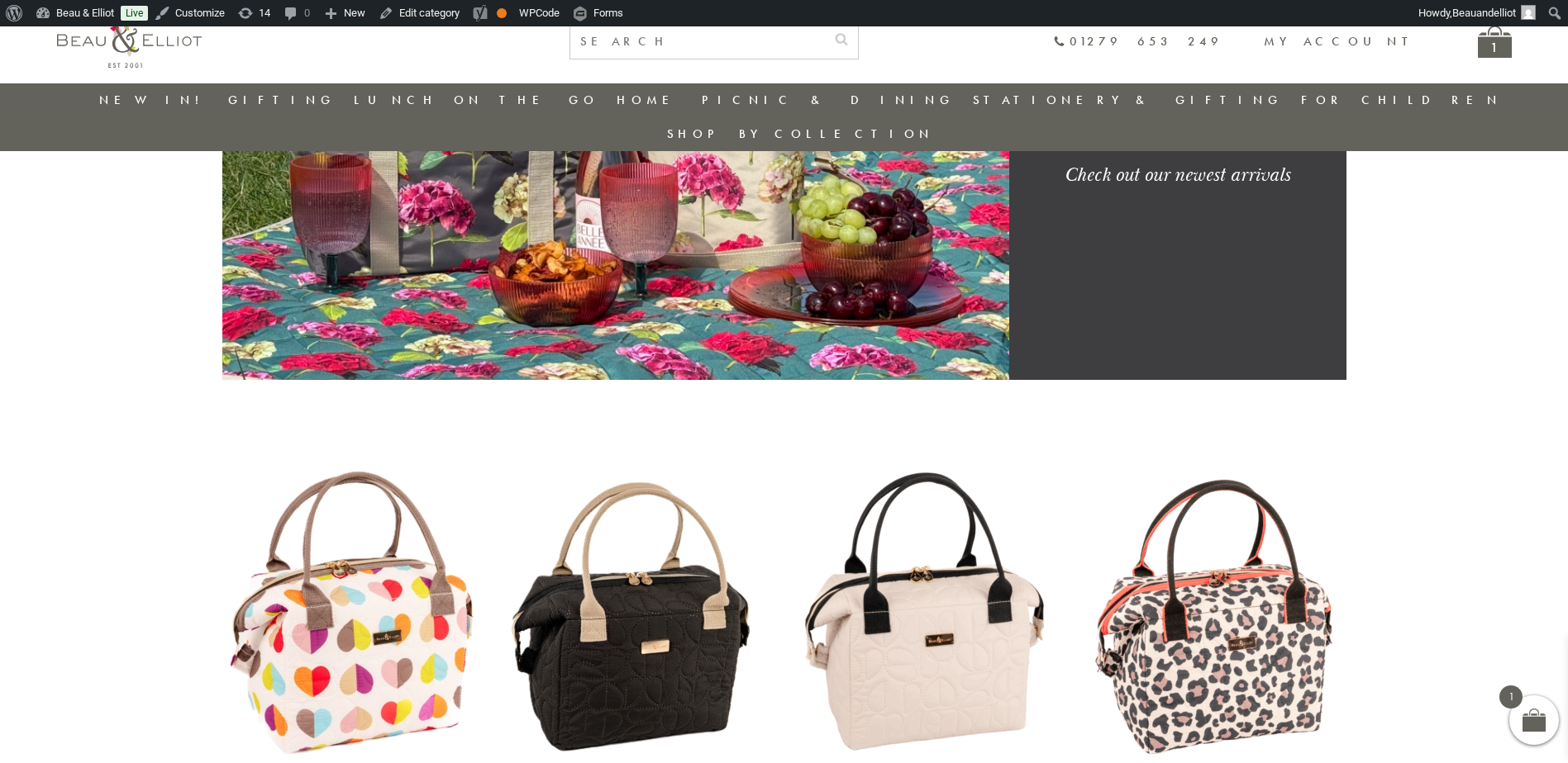
scroll to position [131, 0]
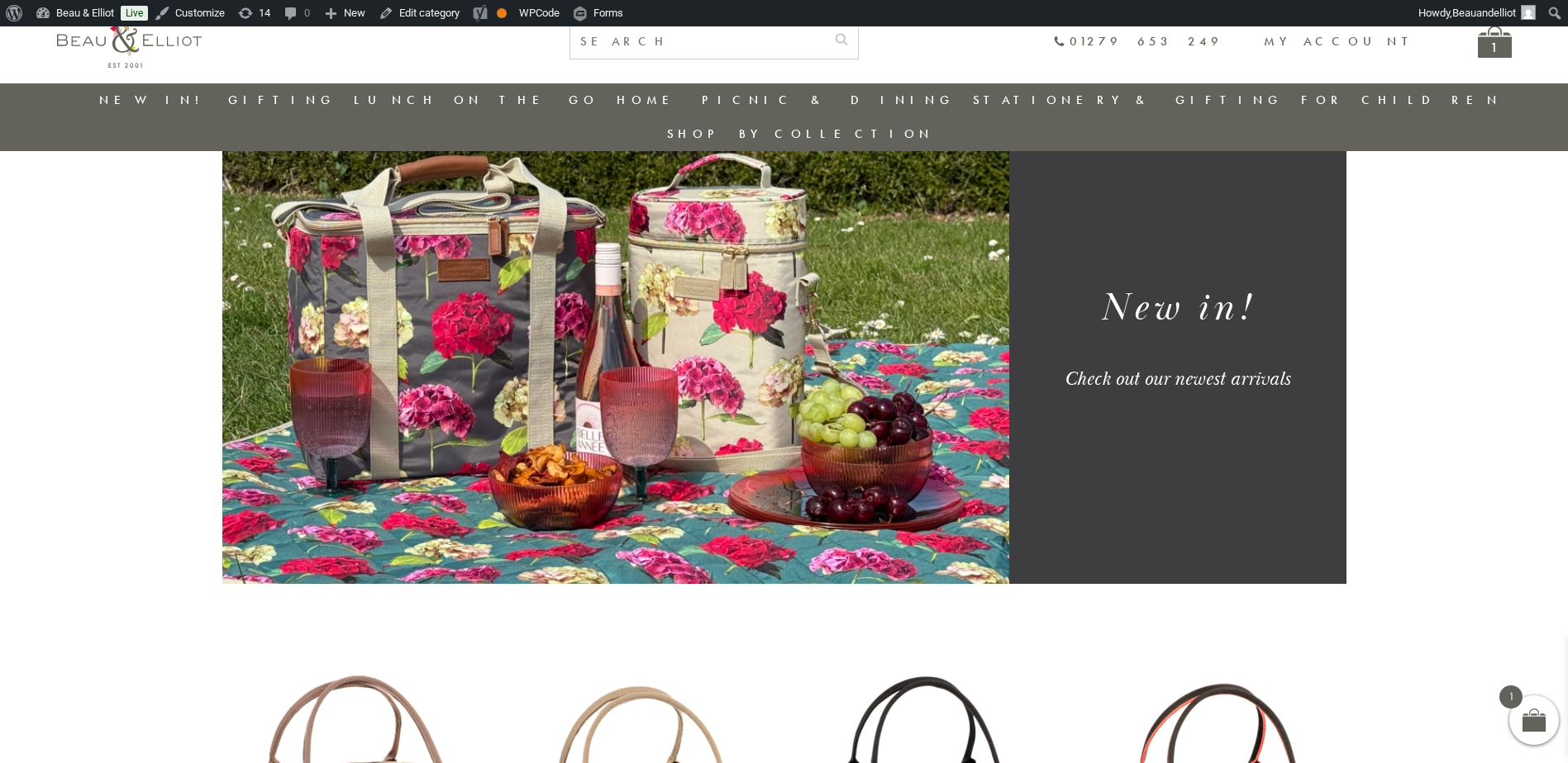
drag, startPoint x: 163, startPoint y: 35, endPoint x: 178, endPoint y: 45, distance: 18.0
click at [163, 35] on img at bounding box center [129, 40] width 144 height 55
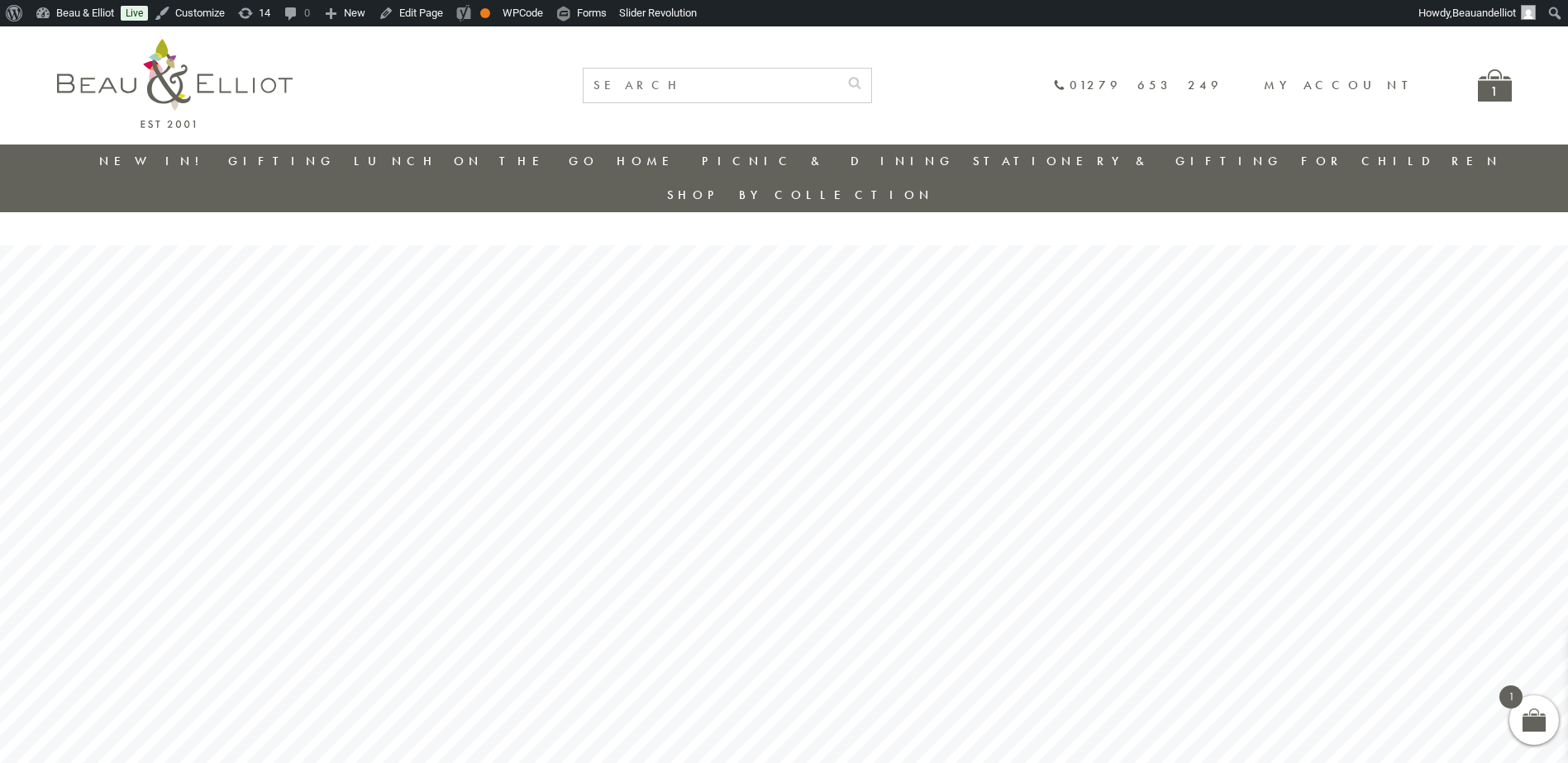
click at [147, 156] on link "New in!" at bounding box center [154, 161] width 111 height 16
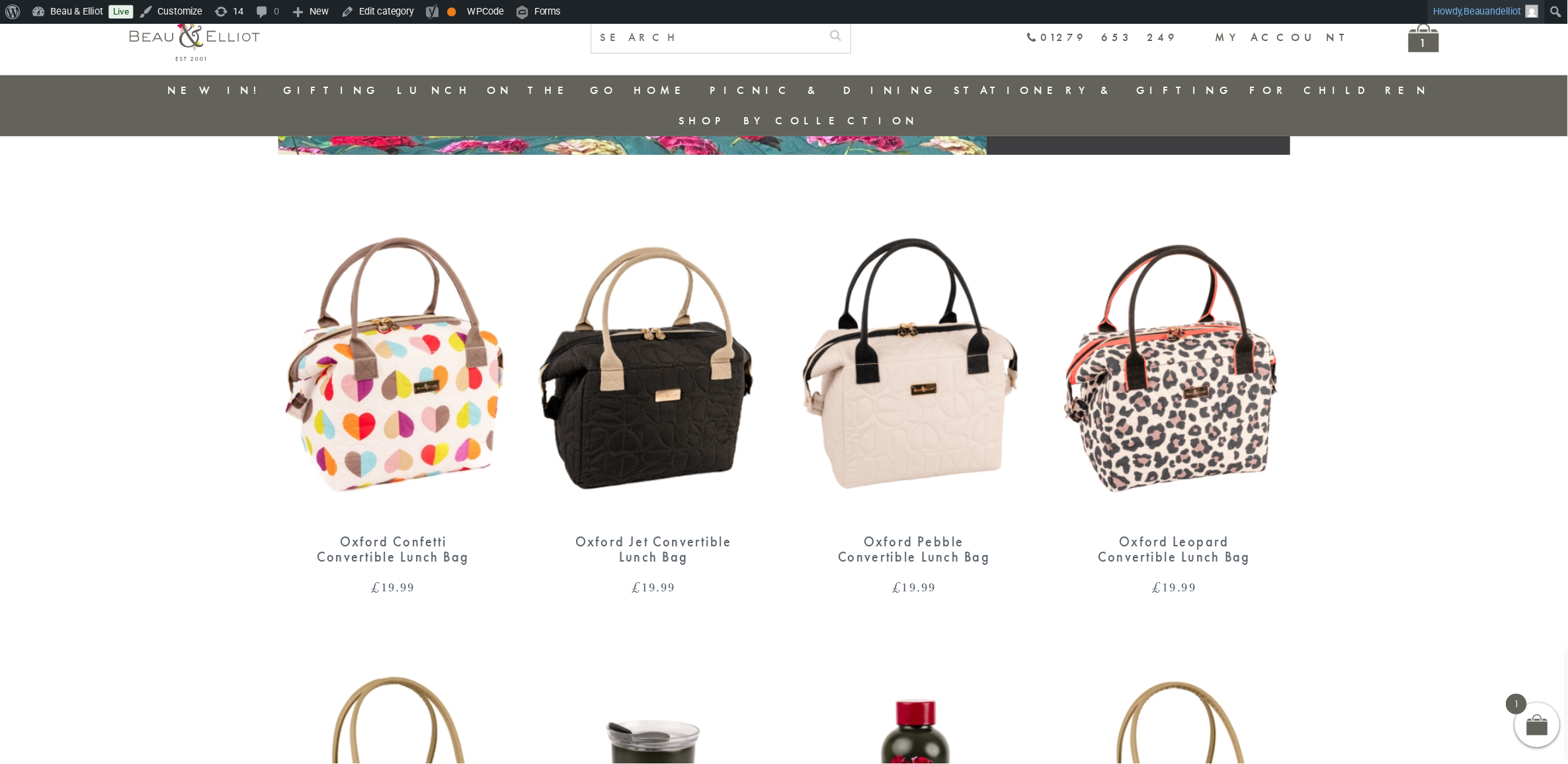
scroll to position [435, 0]
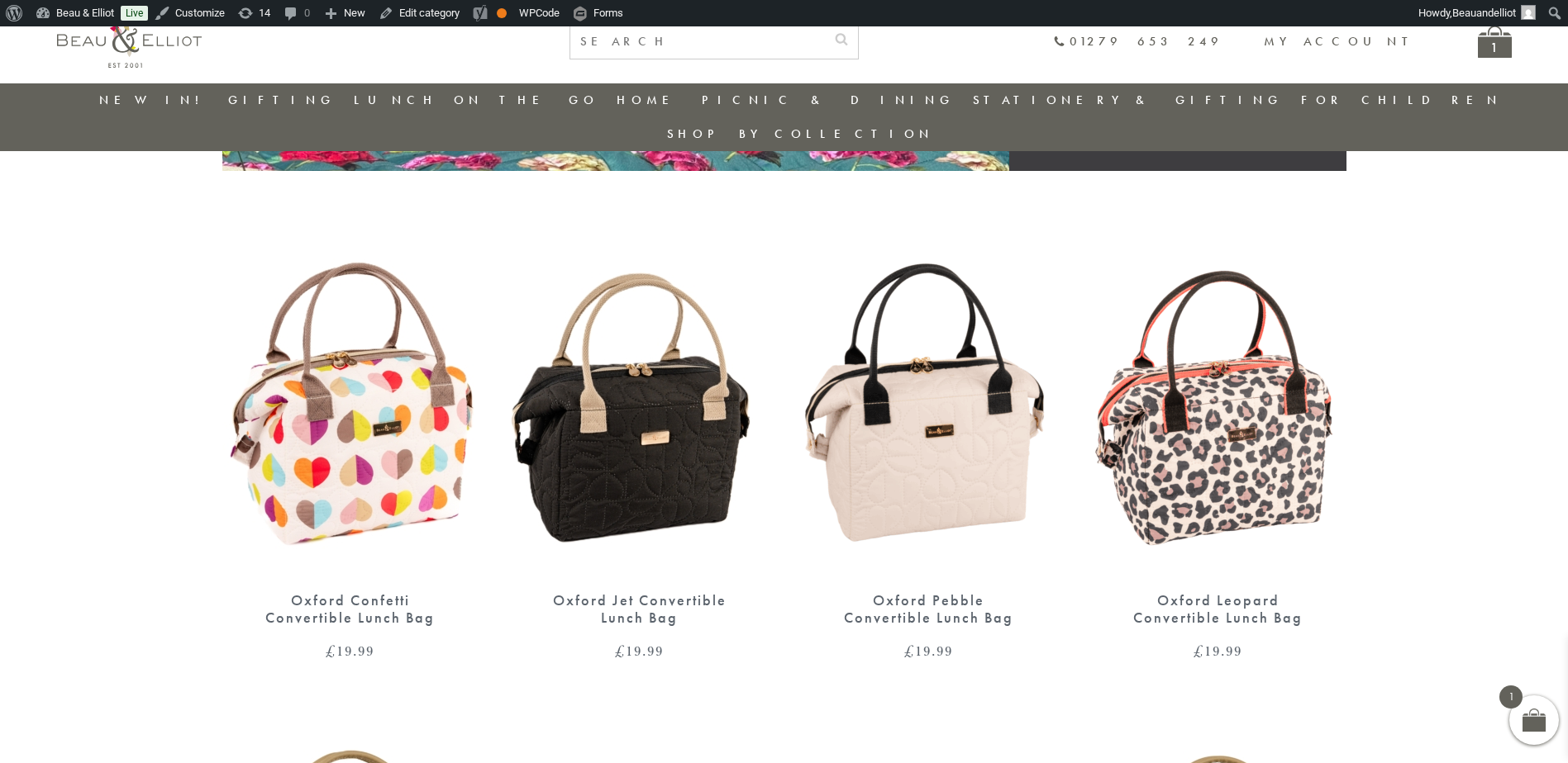
drag, startPoint x: 1534, startPoint y: 0, endPoint x: 1411, endPoint y: 591, distance: 603.7
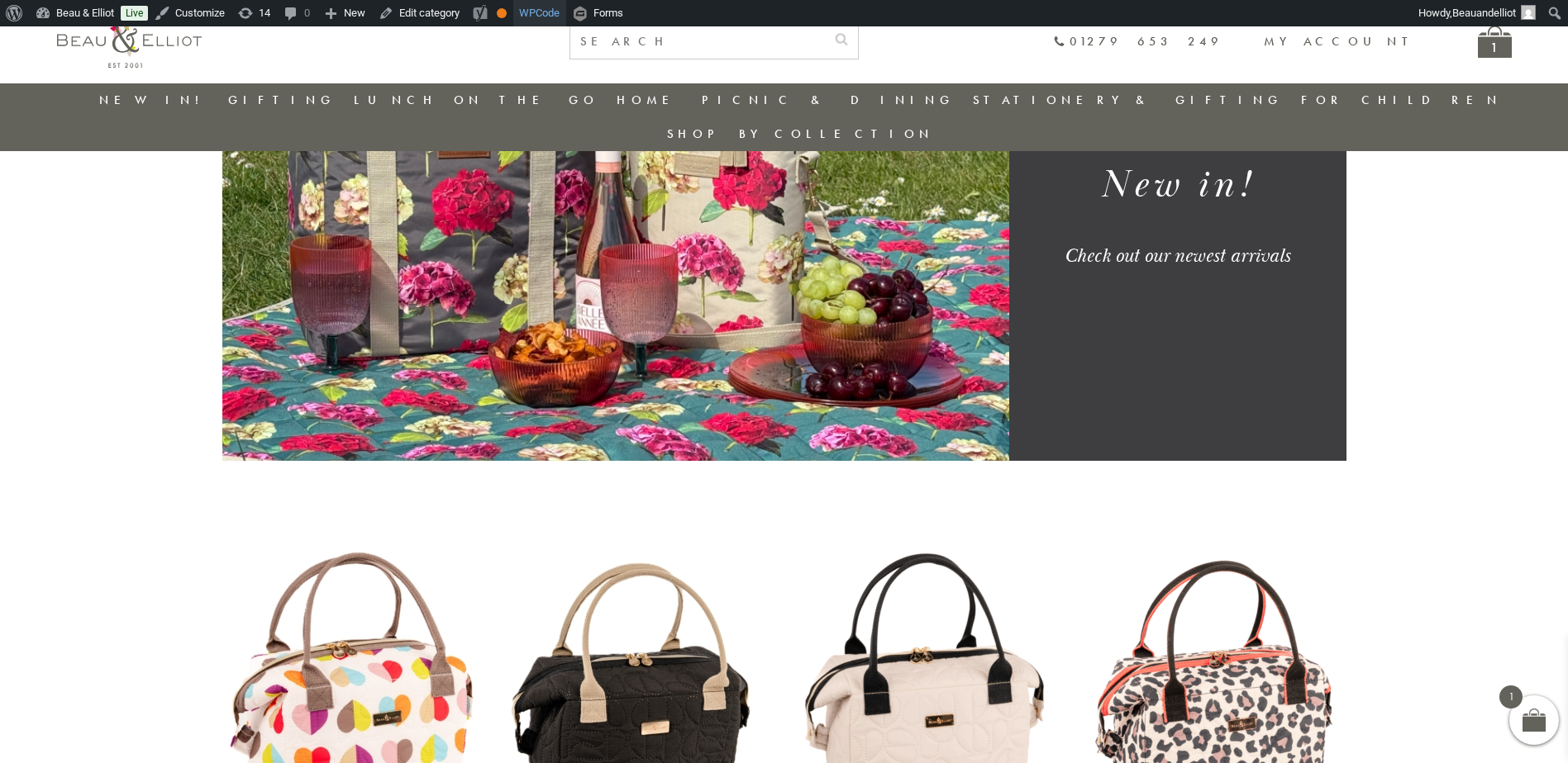
scroll to position [131, 0]
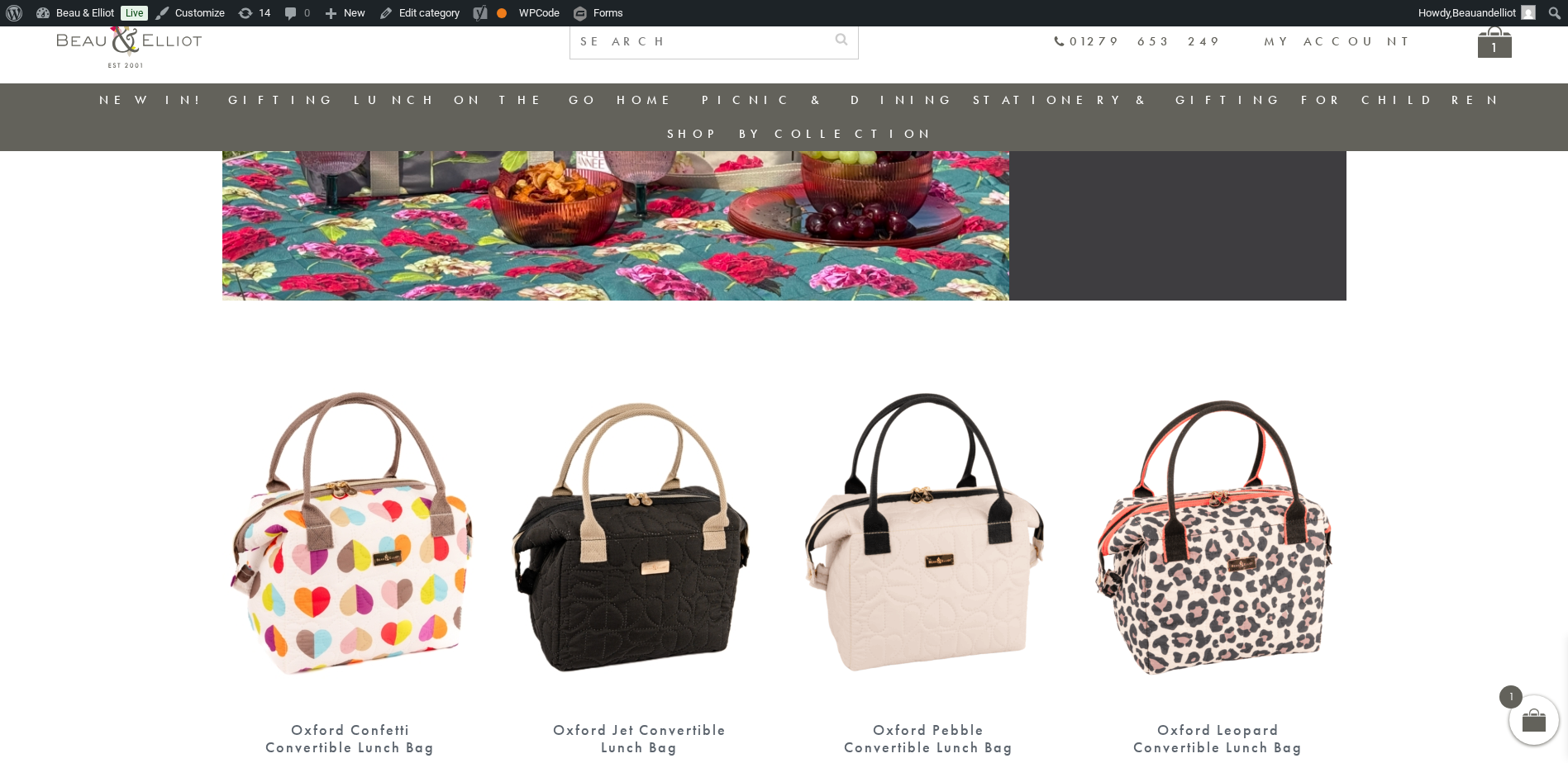
scroll to position [349, 0]
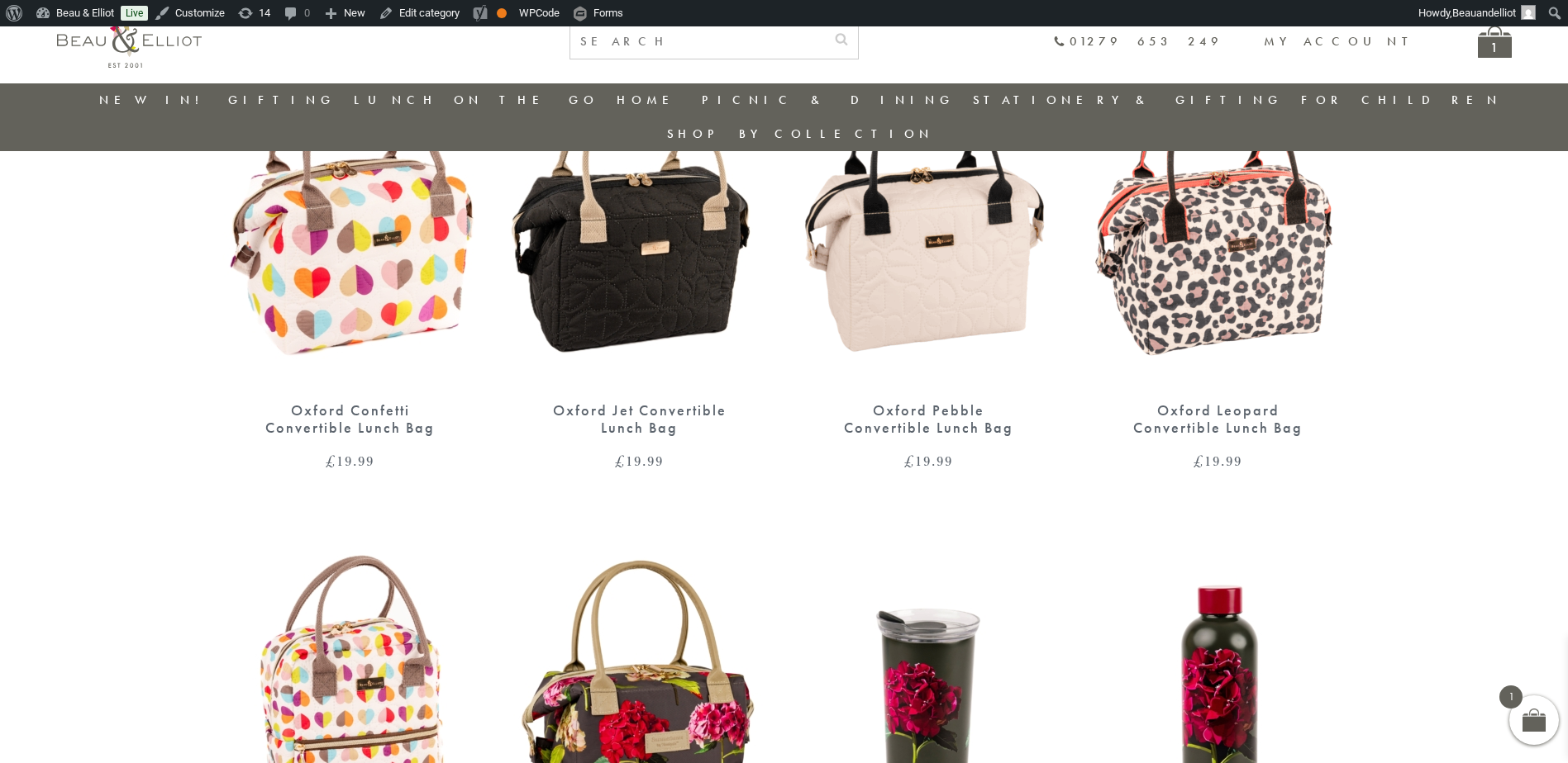
scroll to position [734, 0]
drag, startPoint x: 363, startPoint y: 201, endPoint x: 383, endPoint y: 202, distance: 20.0
click at [363, 201] on img at bounding box center [350, 219] width 256 height 330
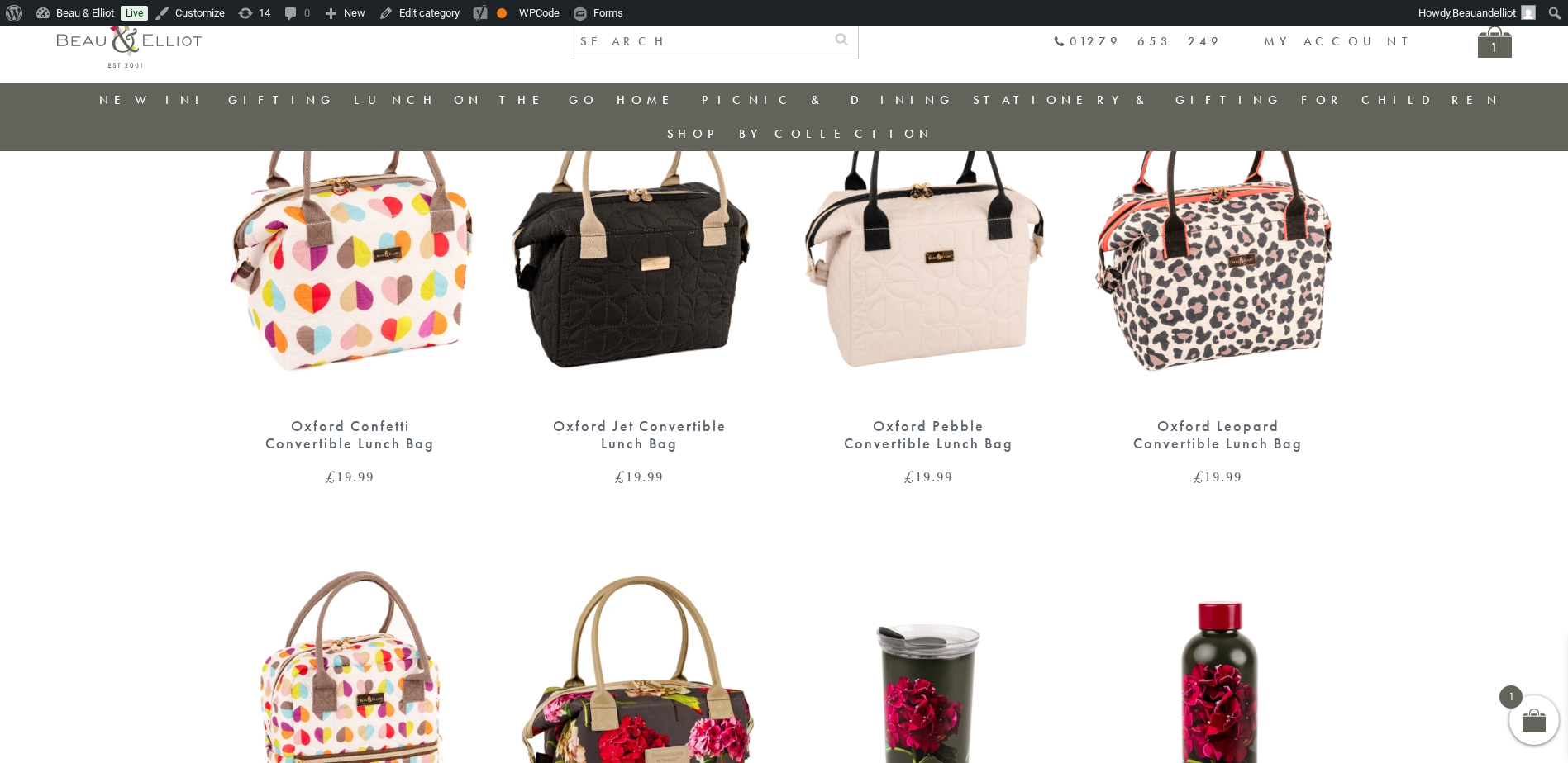
scroll to position [711, 0]
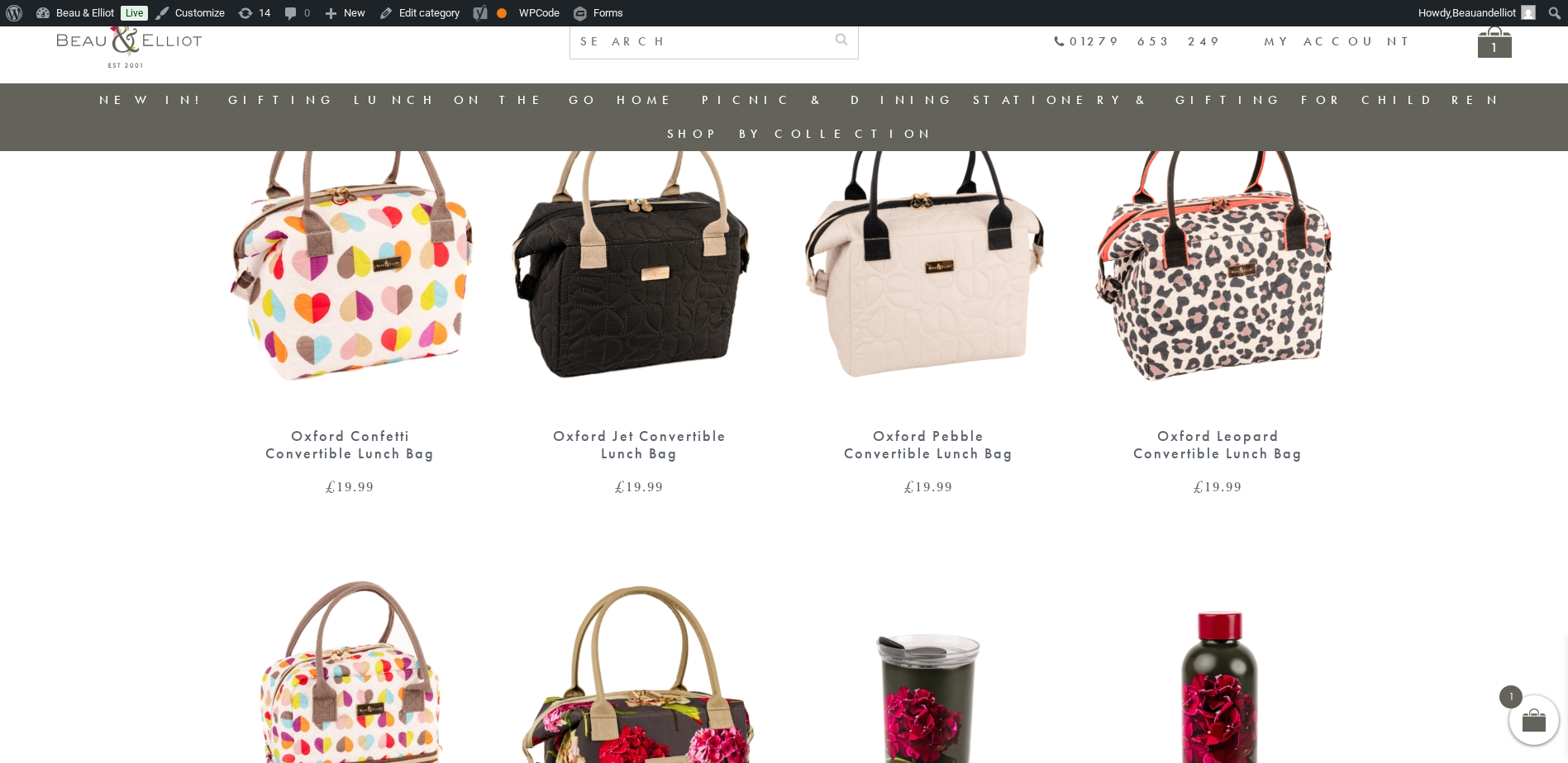
click at [356, 668] on img at bounding box center [350, 725] width 256 height 330
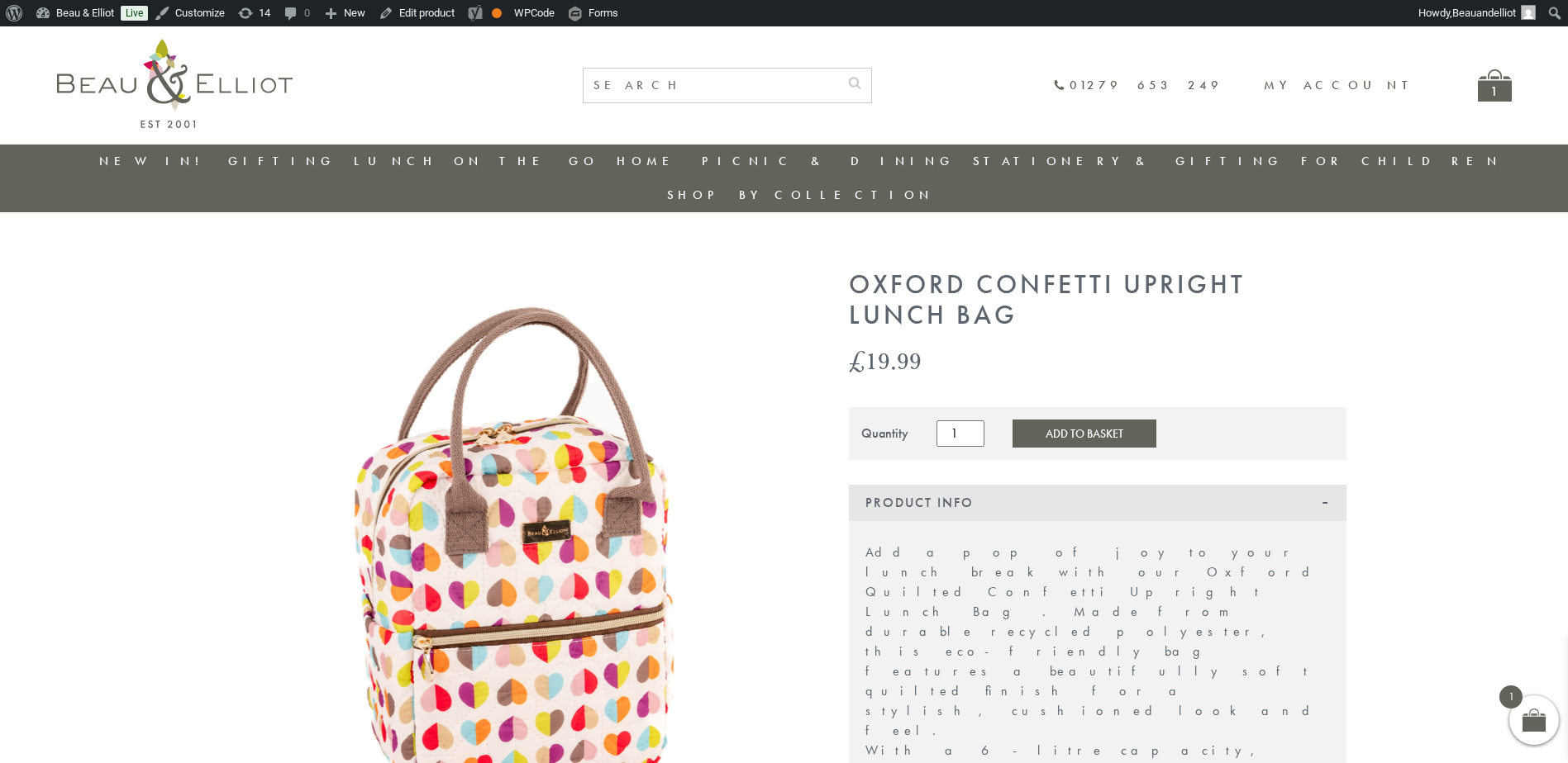
click at [547, 492] on img at bounding box center [511, 559] width 578 height 578
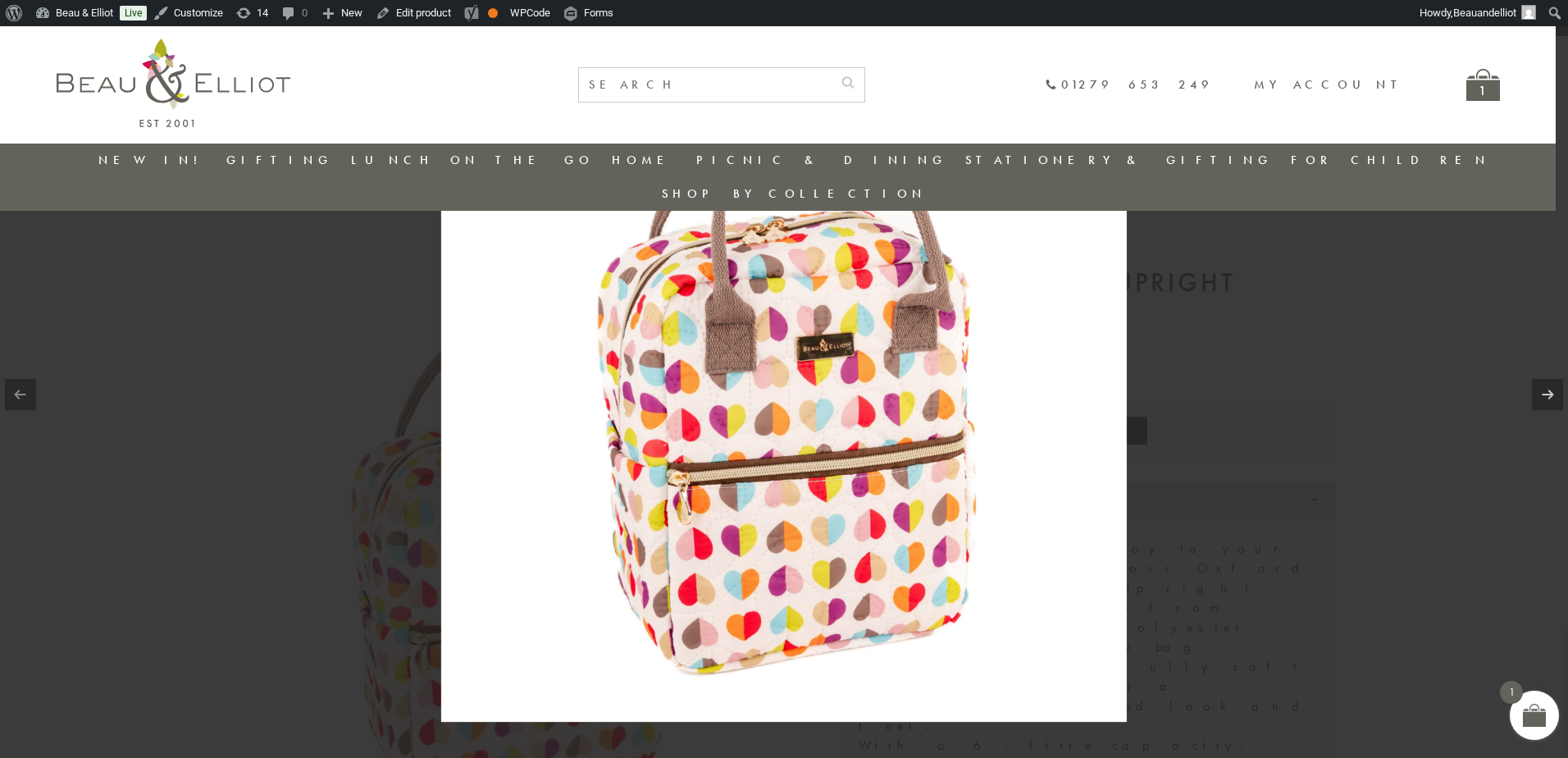
click at [805, 351] on img at bounding box center [784, 379] width 686 height 686
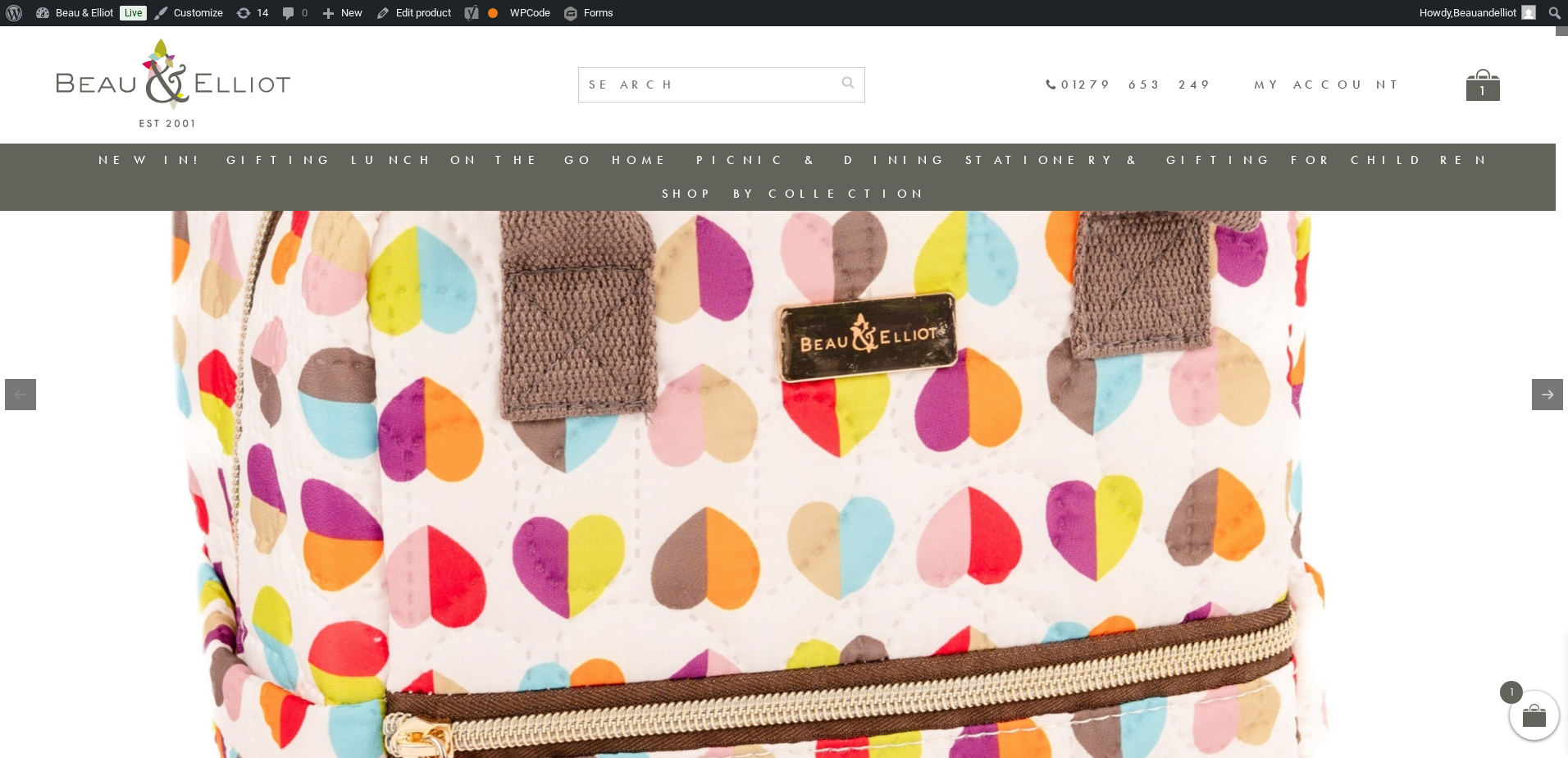
click at [938, 420] on img at bounding box center [741, 436] width 2100 height 2101
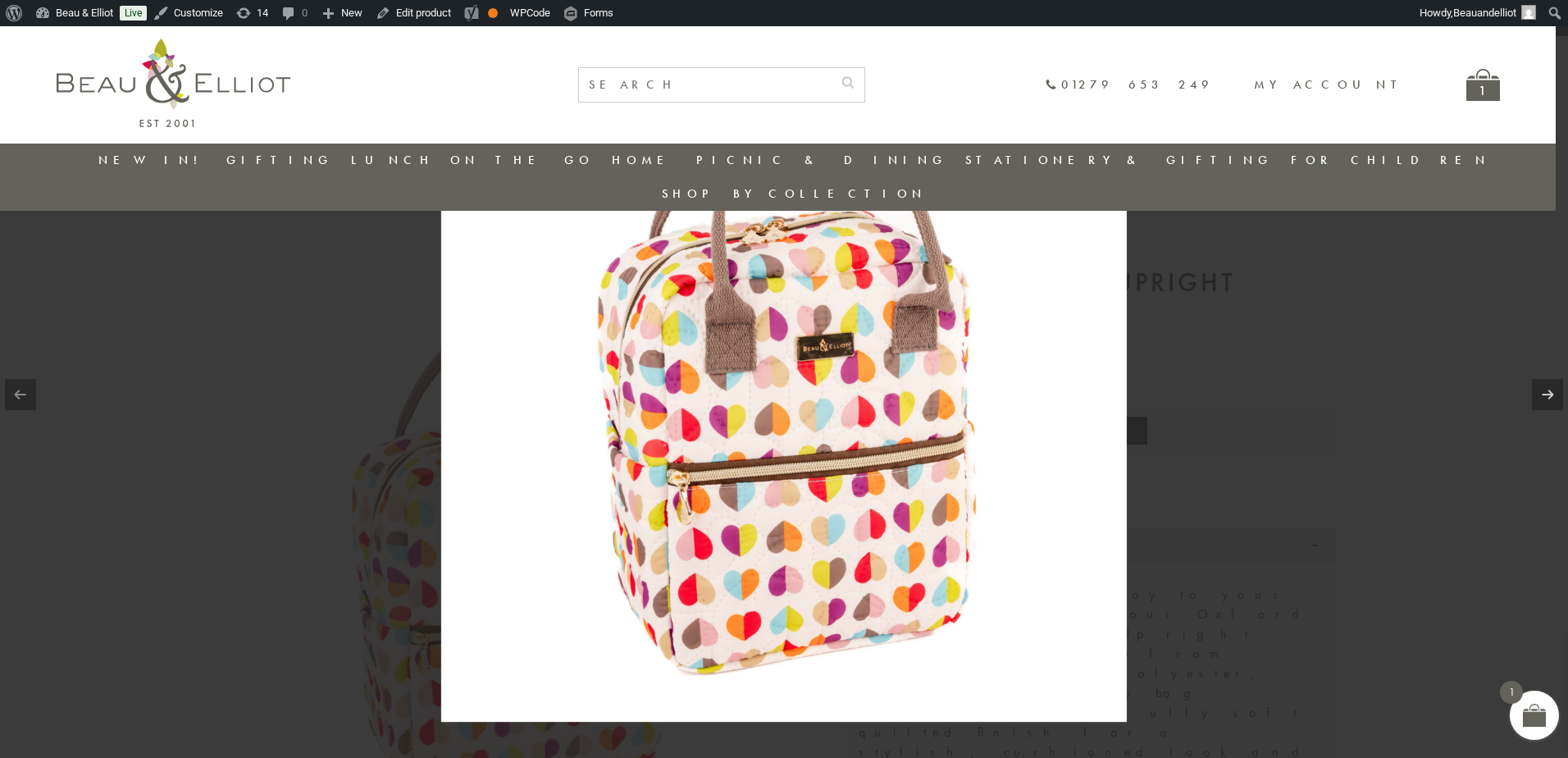
click at [1416, 545] on div at bounding box center [784, 379] width 1568 height 758
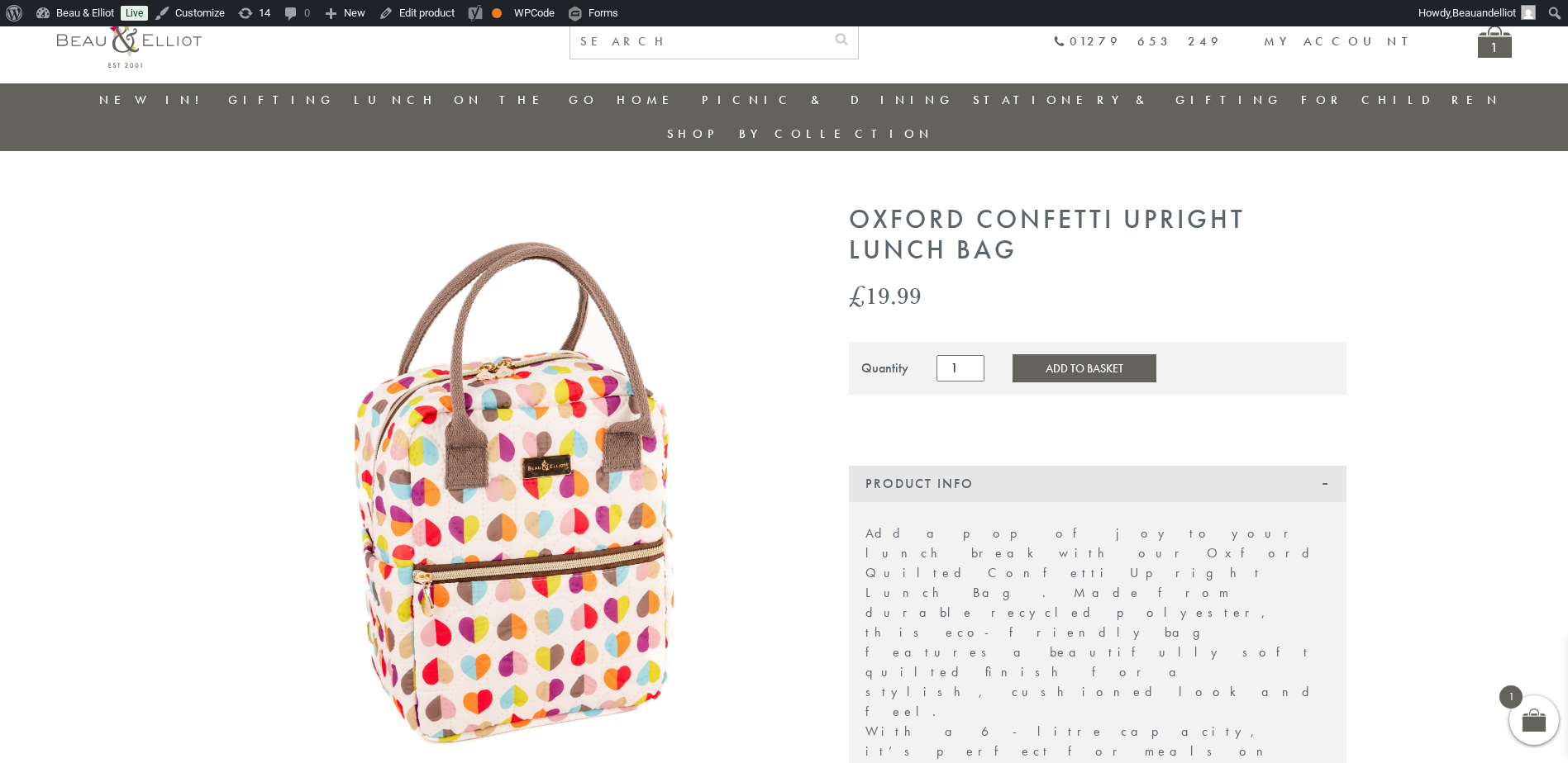
scroll to position [27, 0]
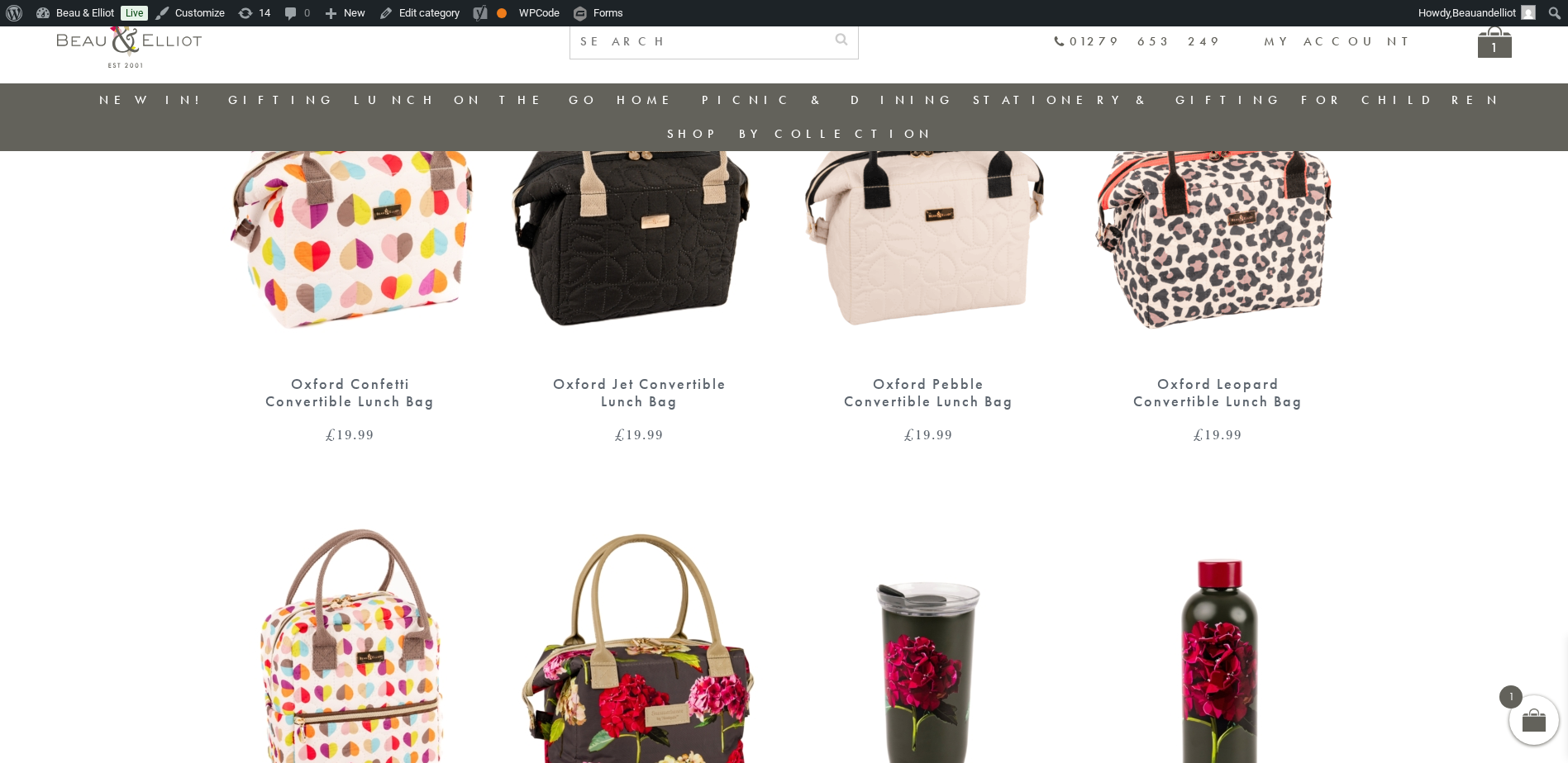
scroll to position [677, 0]
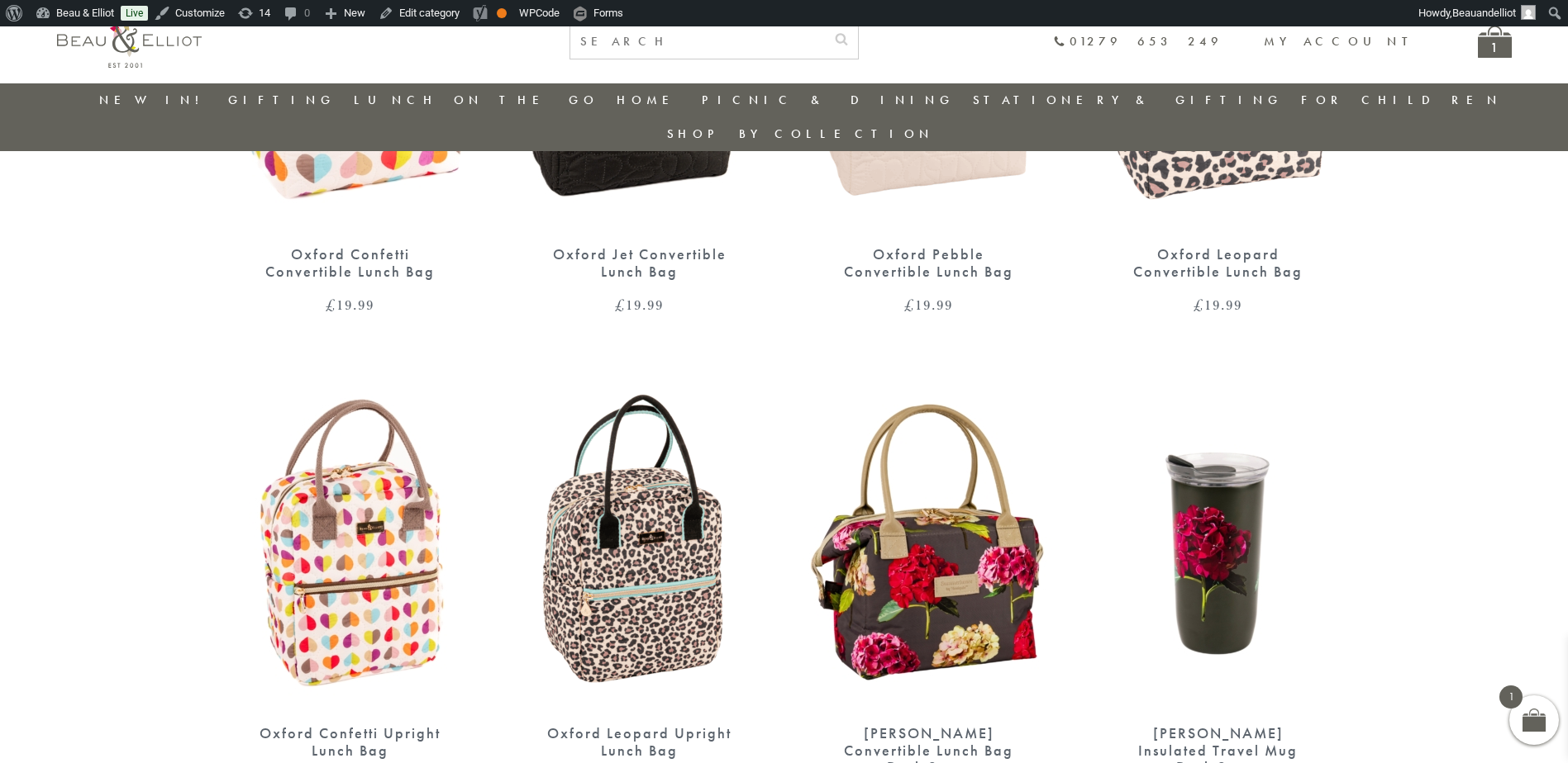
scroll to position [980, 0]
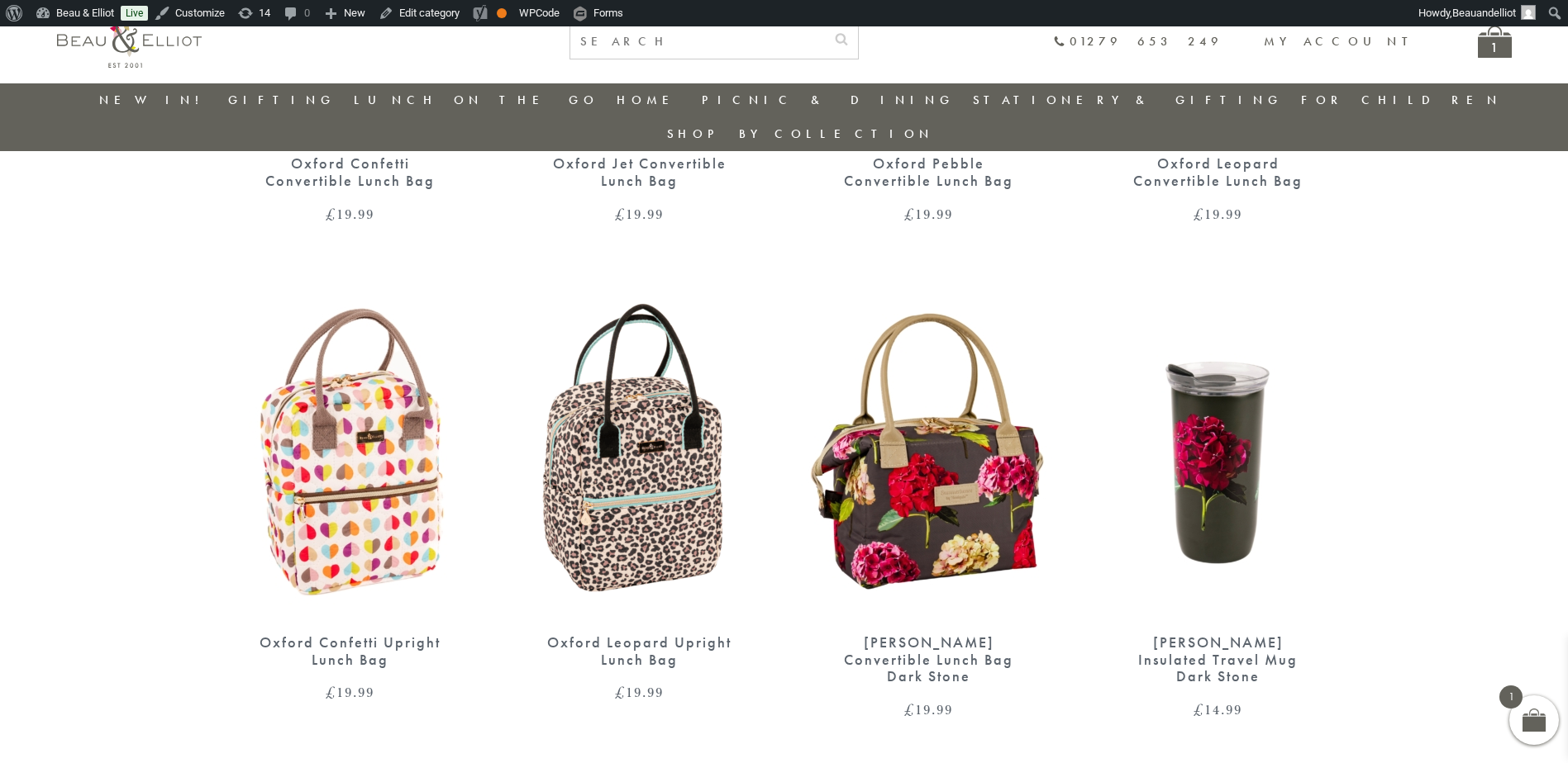
click at [616, 493] on img at bounding box center [640, 453] width 256 height 330
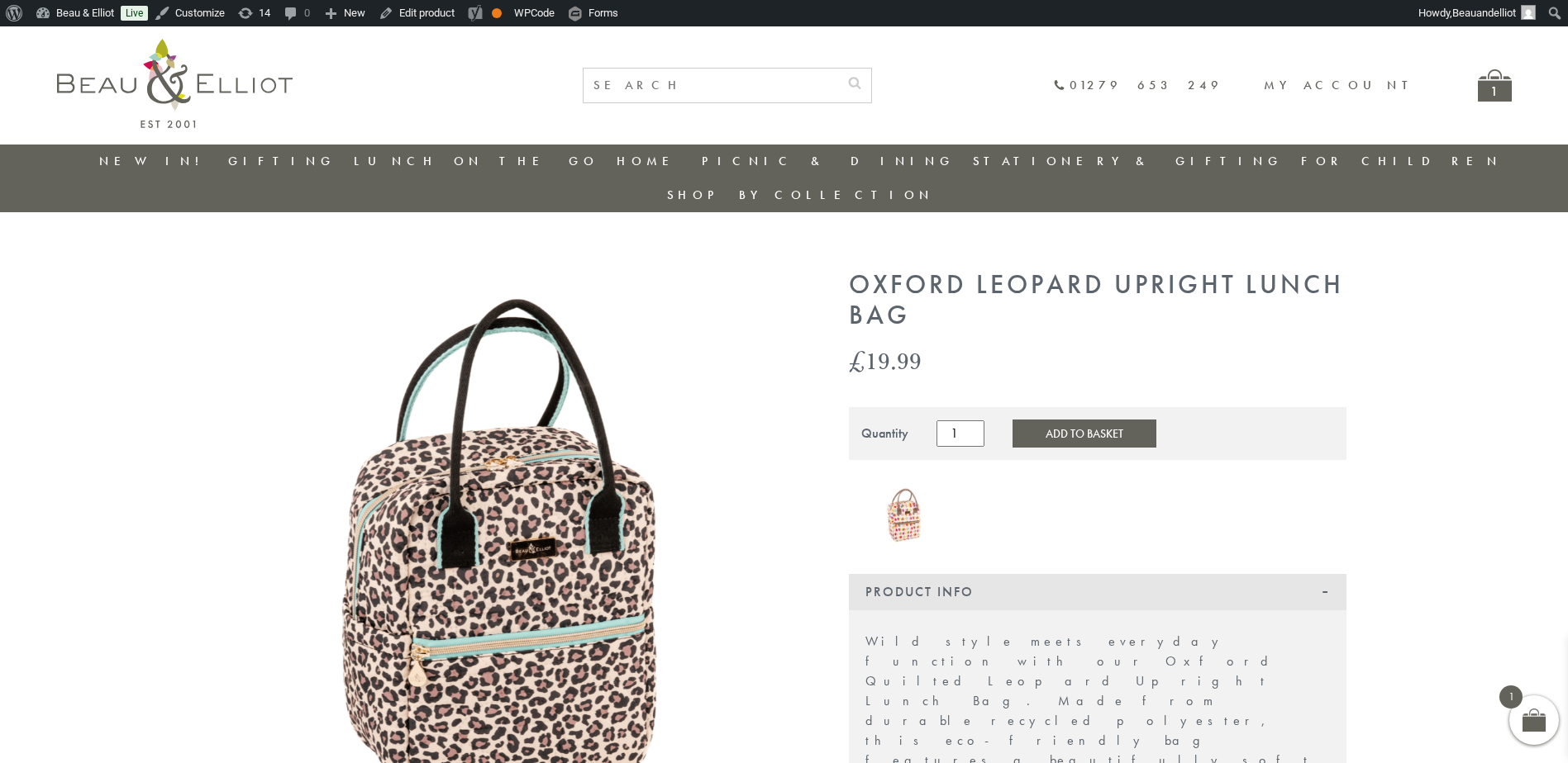
click at [562, 515] on img at bounding box center [511, 559] width 578 height 578
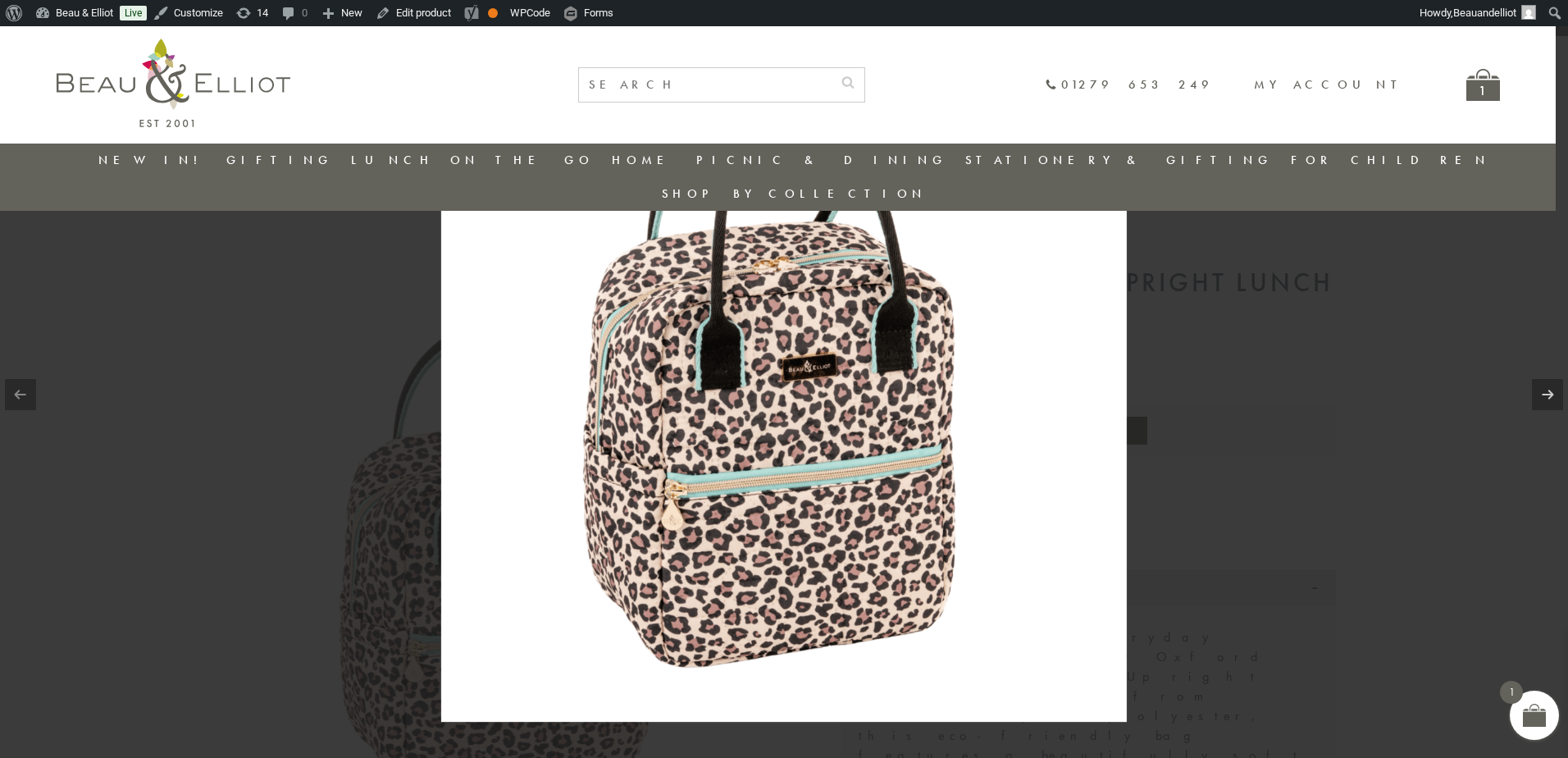
click at [755, 452] on img at bounding box center [784, 379] width 686 height 686
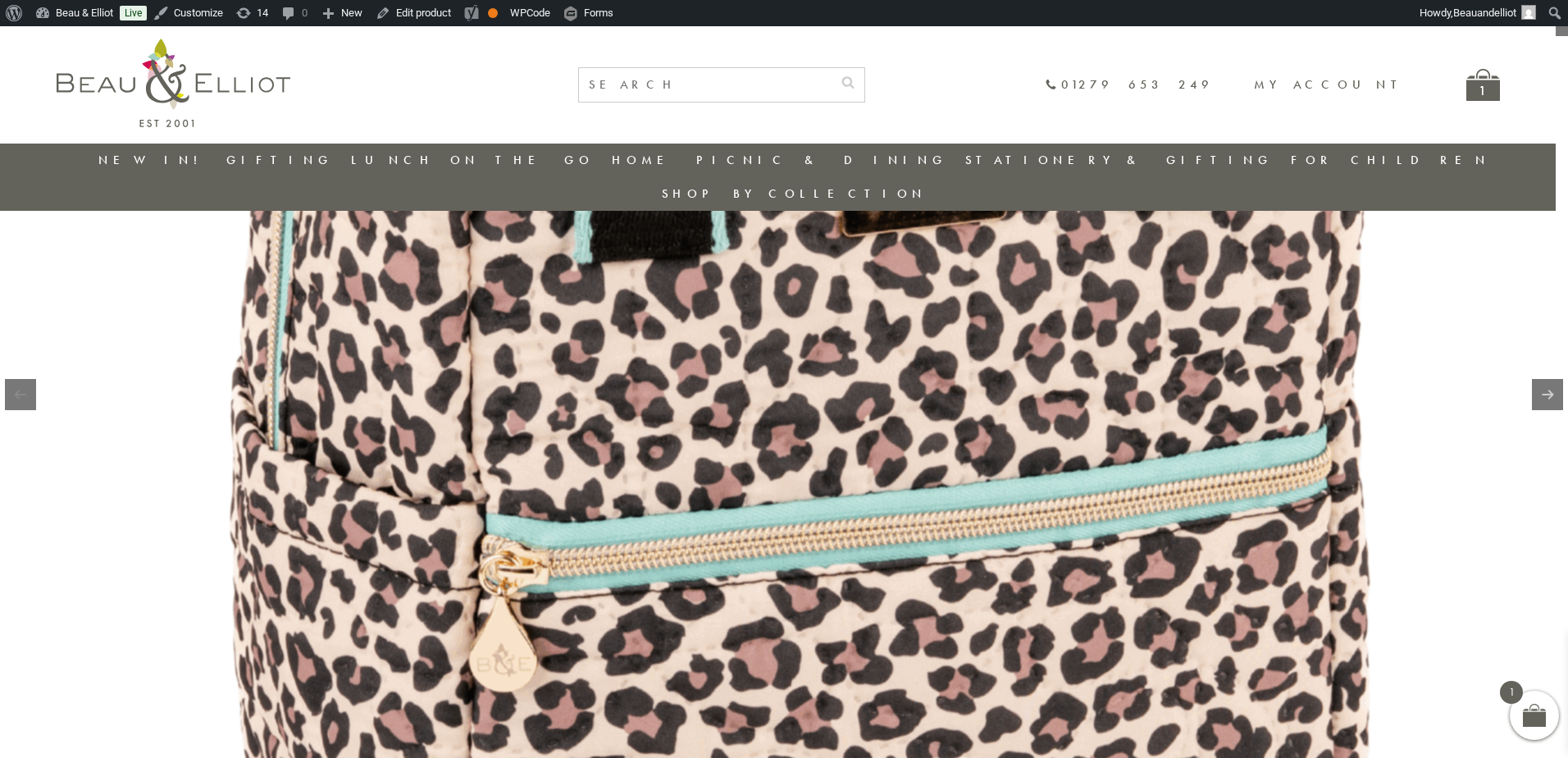
click at [862, 345] on img at bounding box center [844, 228] width 2100 height 2101
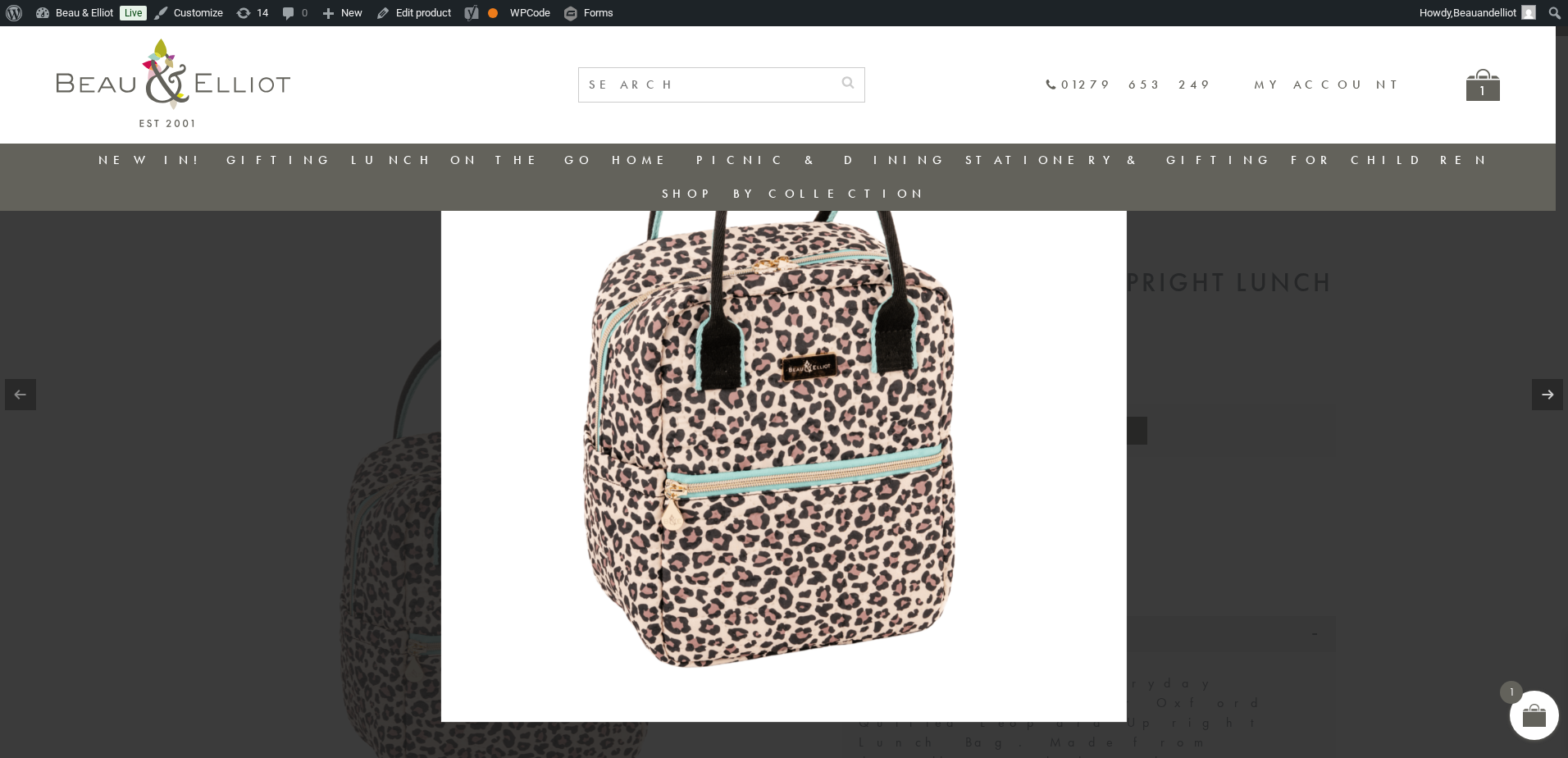
click at [1375, 416] on div at bounding box center [784, 379] width 1568 height 758
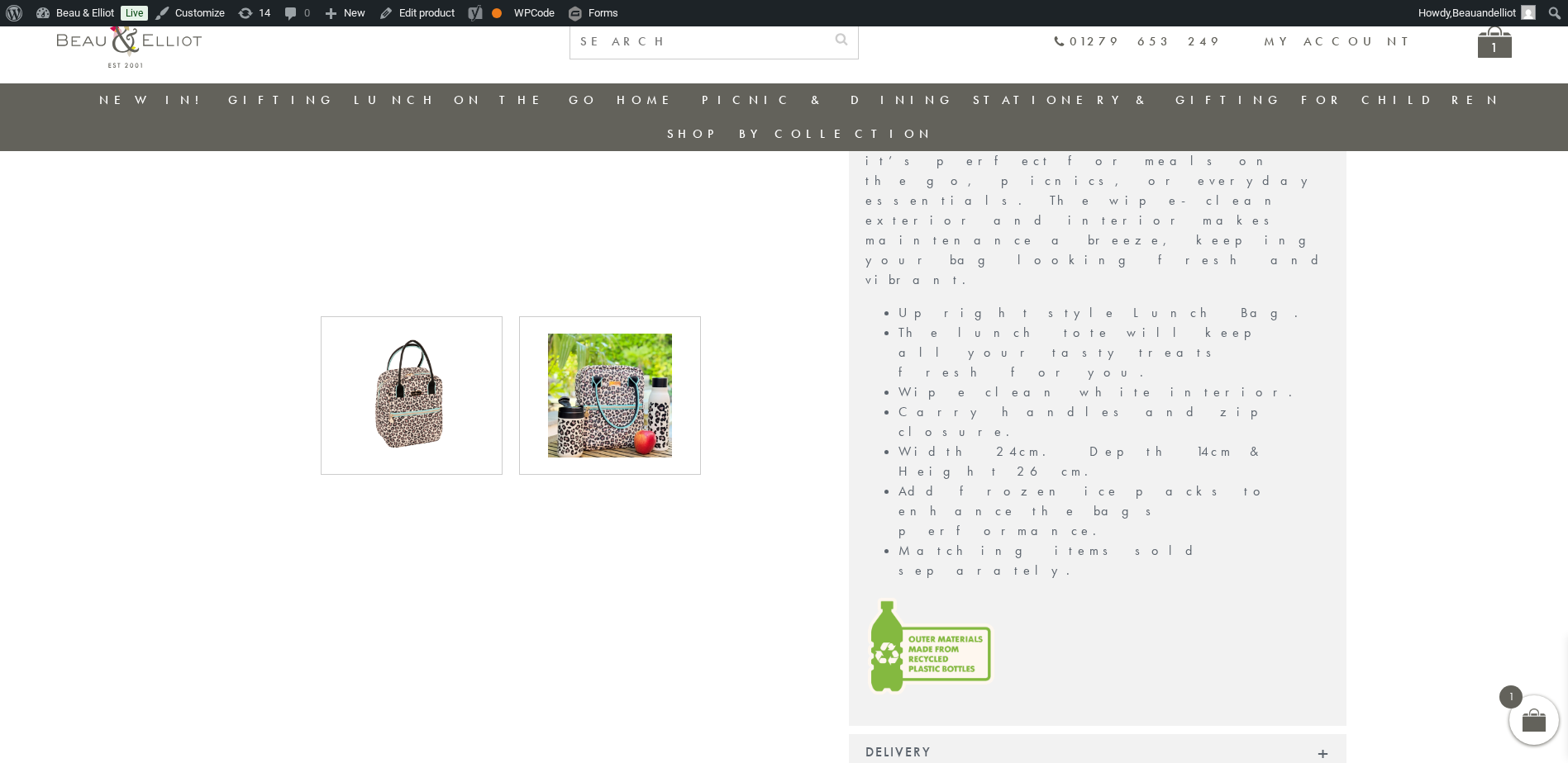
click at [619, 409] on img at bounding box center [609, 395] width 124 height 124
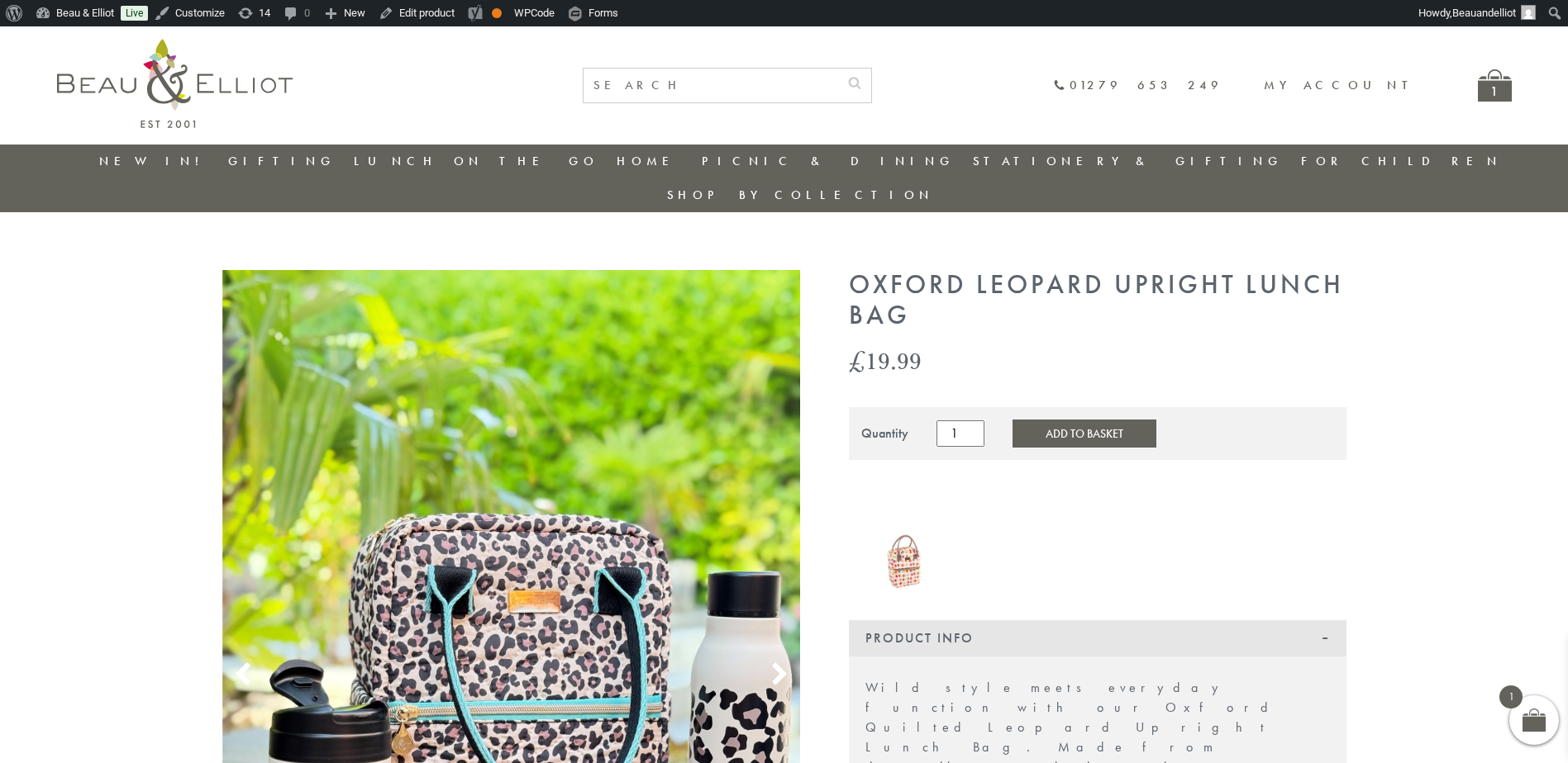
click at [152, 162] on link "New in!" at bounding box center [154, 161] width 111 height 16
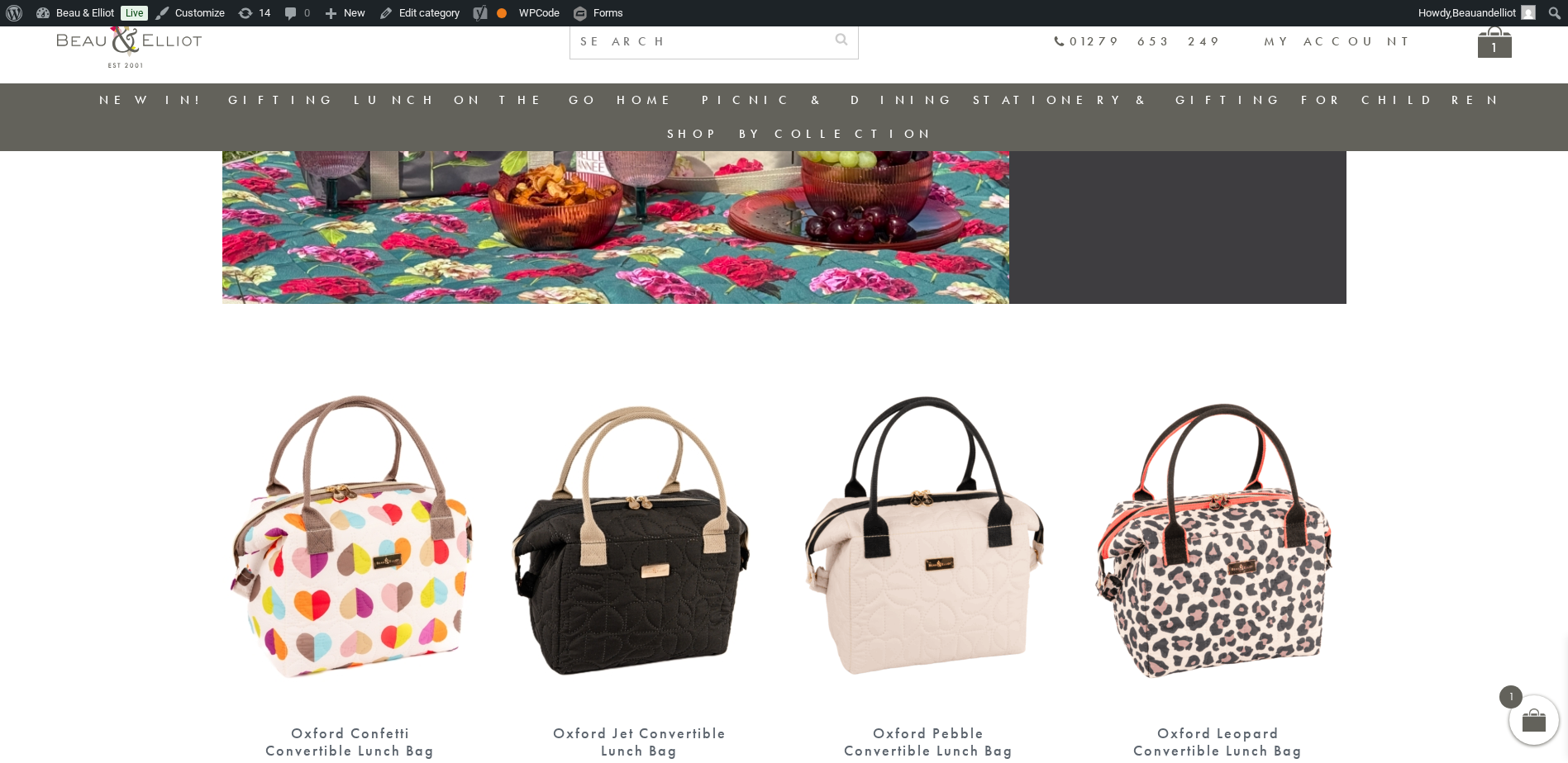
scroll to position [379, 0]
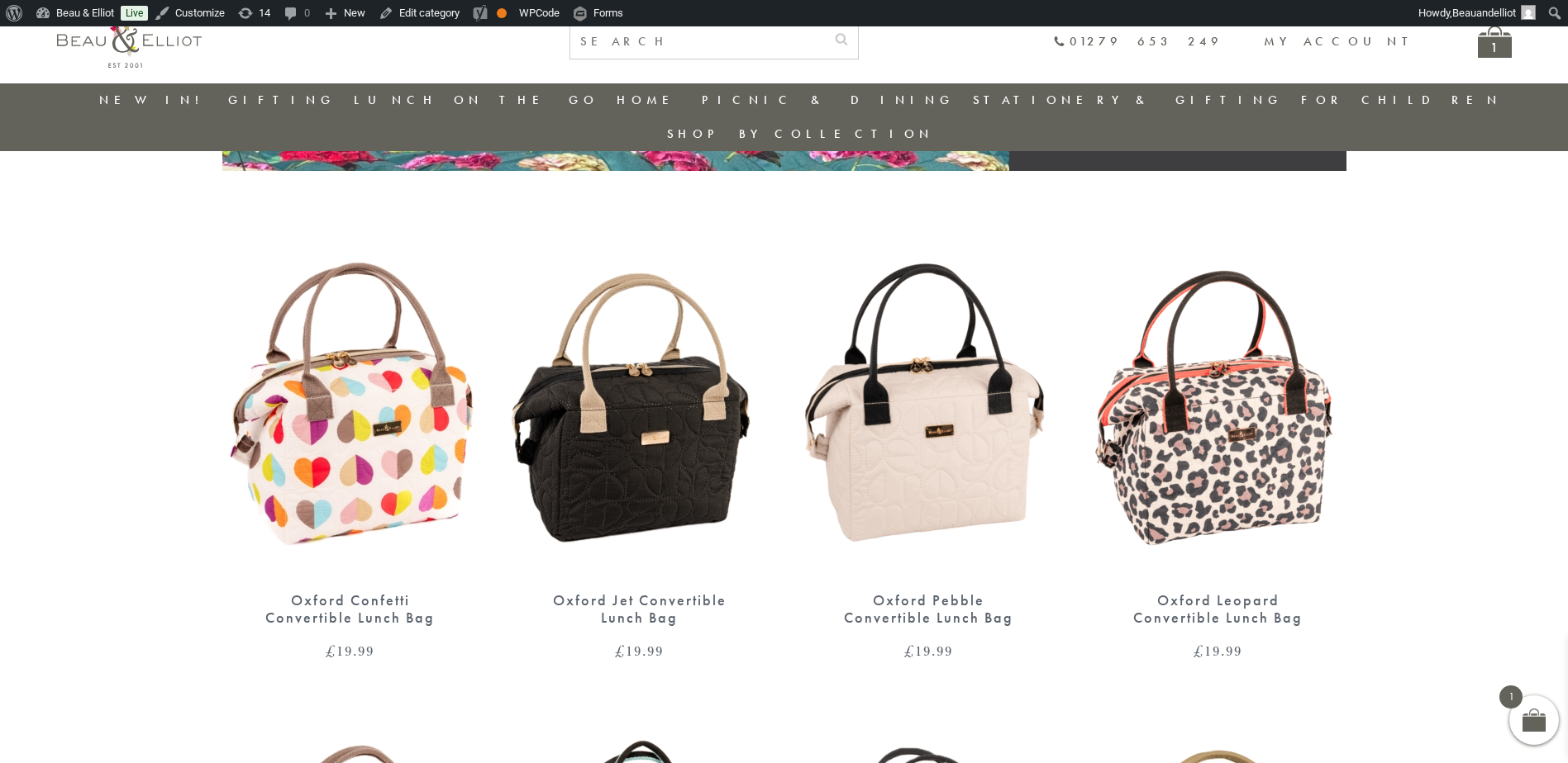
scroll to position [434, 0]
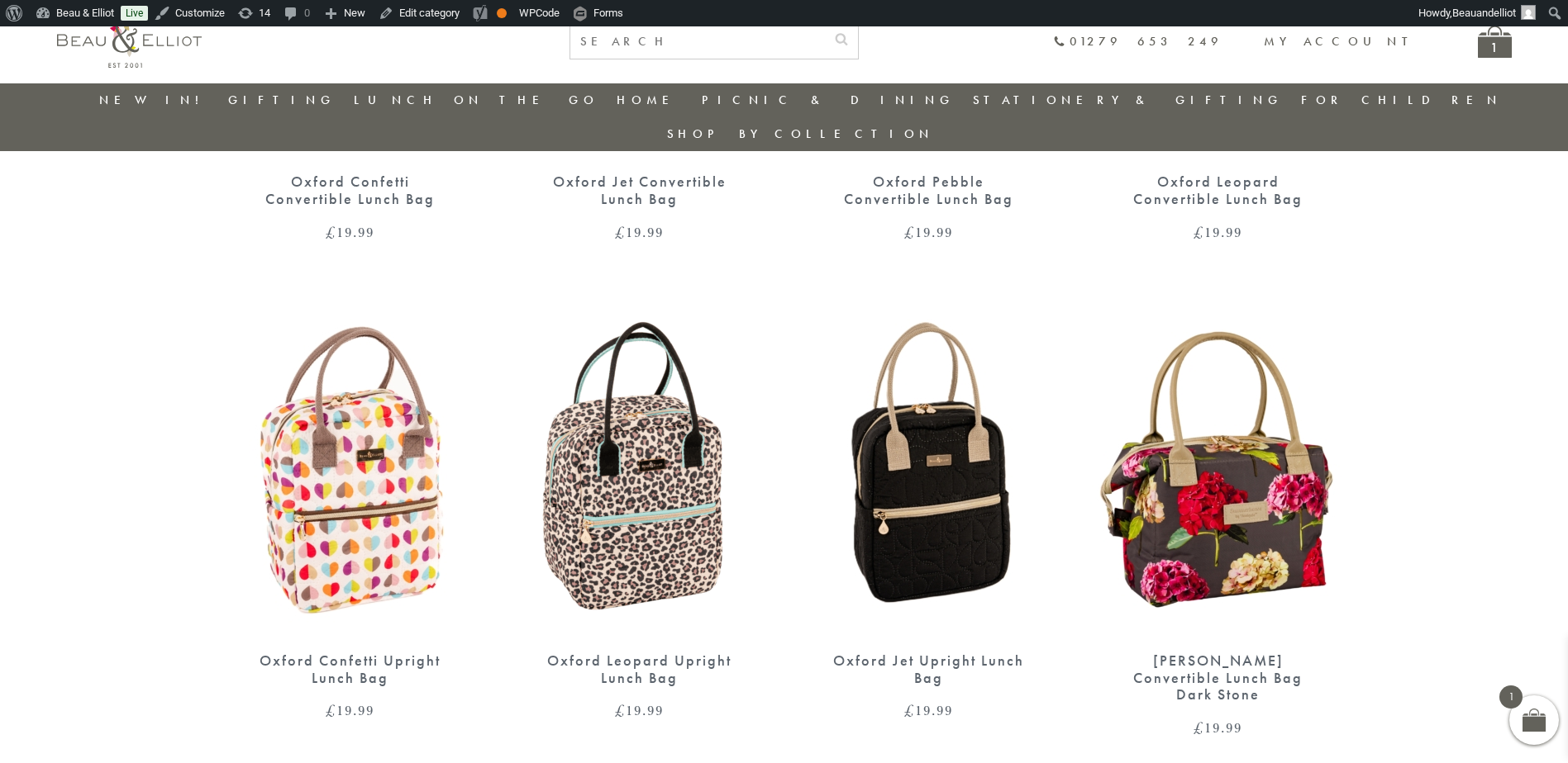
scroll to position [985, 0]
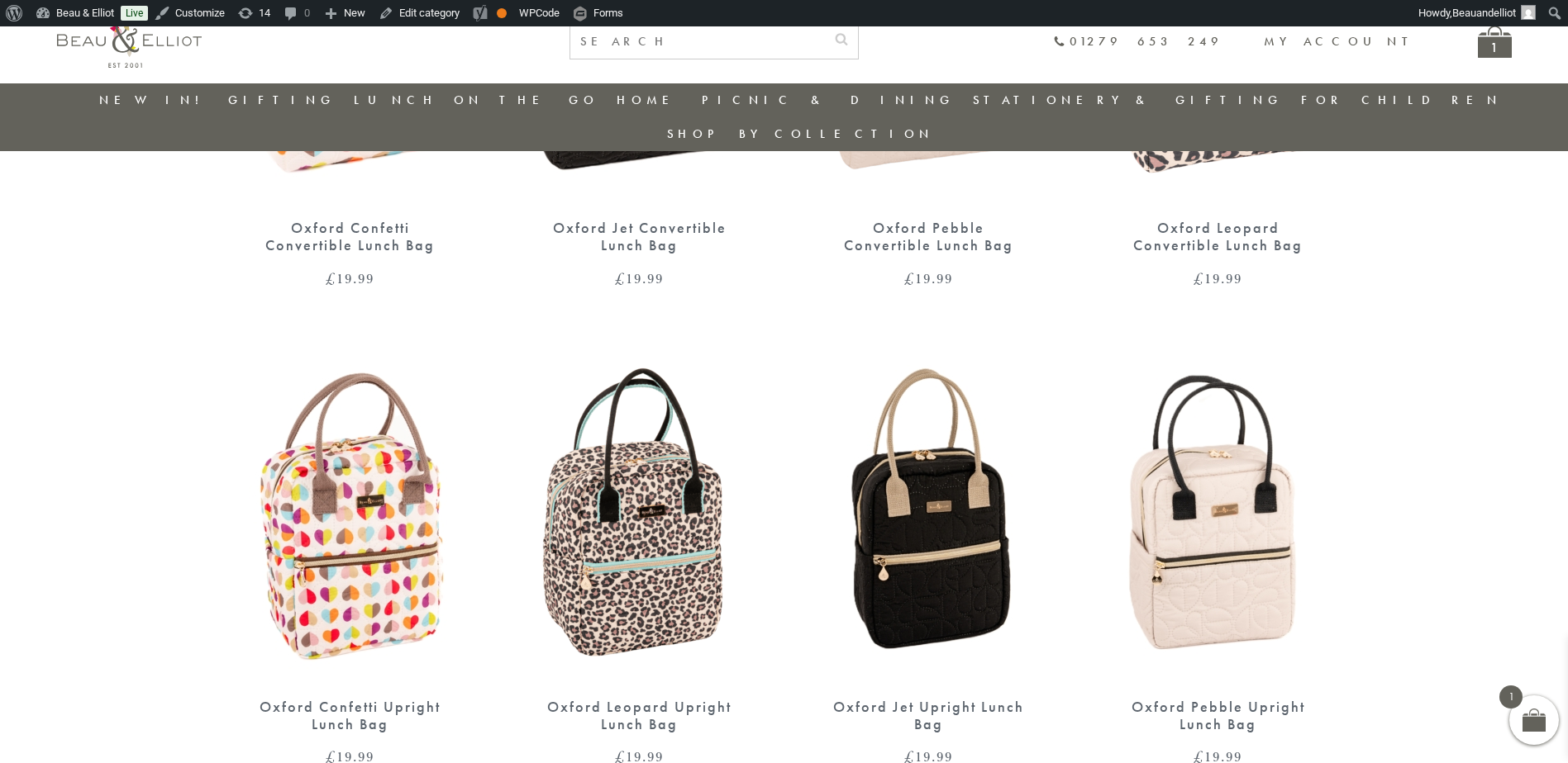
scroll to position [958, 0]
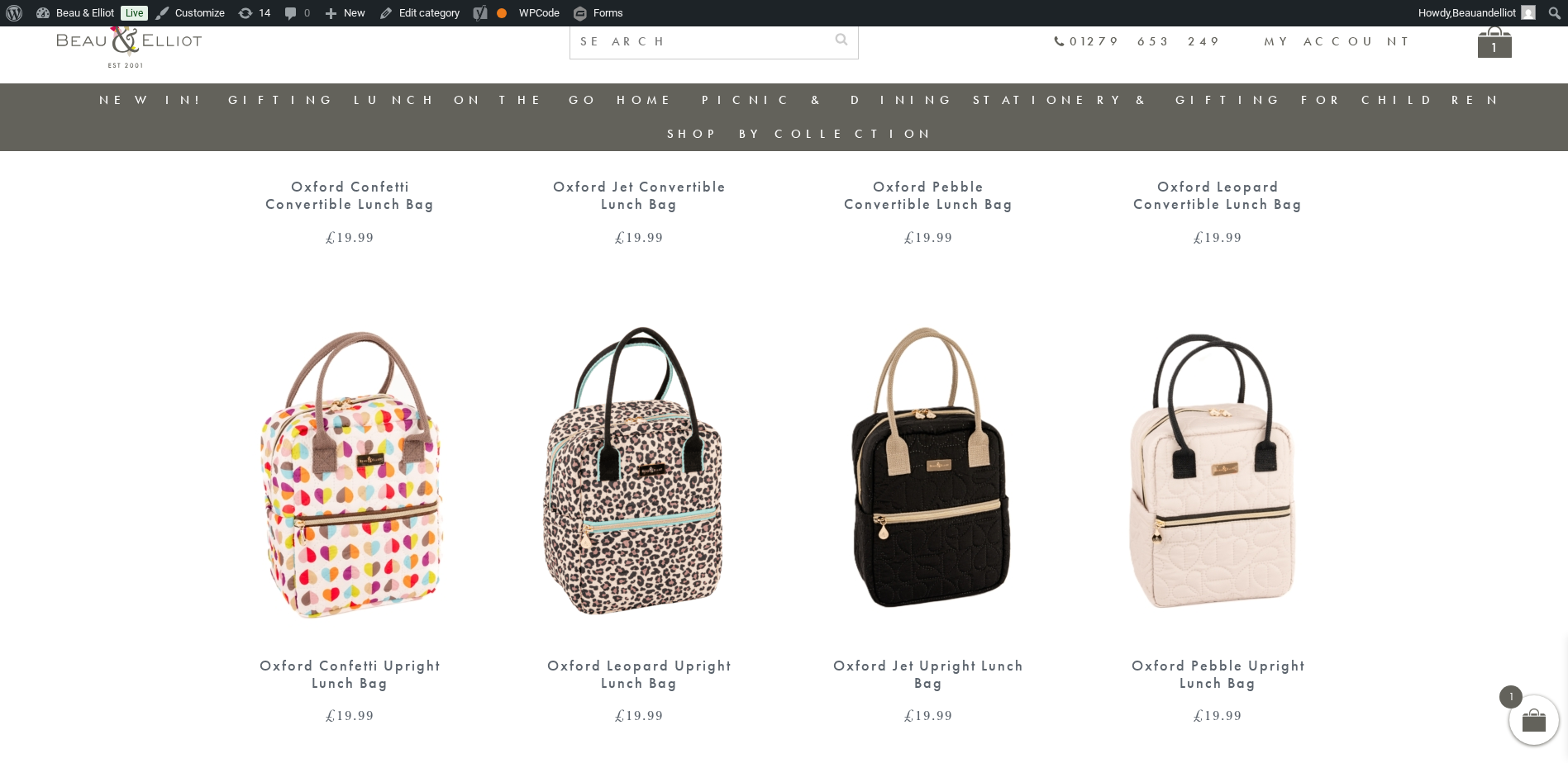
click at [880, 423] on img at bounding box center [929, 475] width 256 height 330
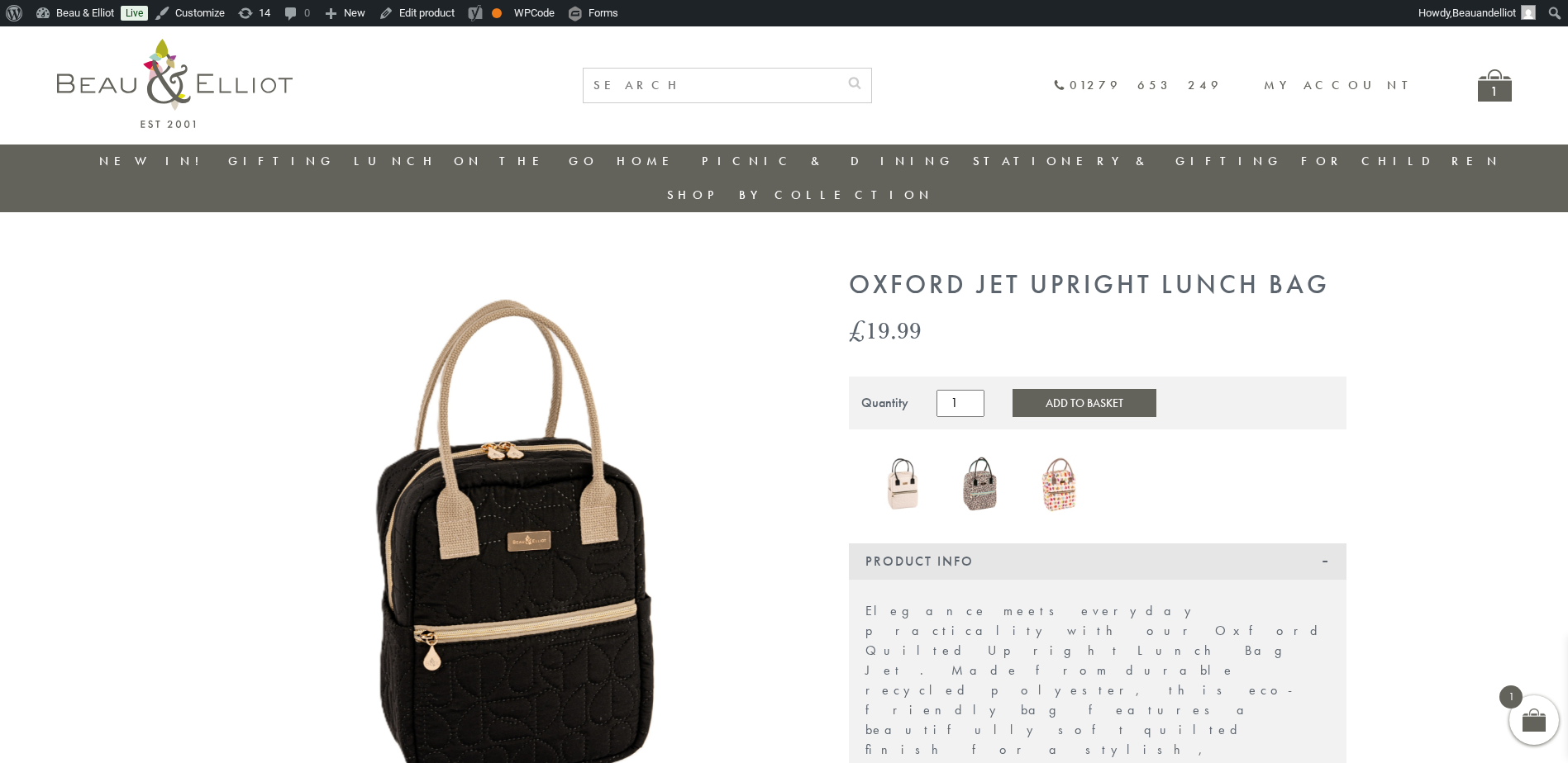
click at [478, 431] on img at bounding box center [511, 559] width 578 height 578
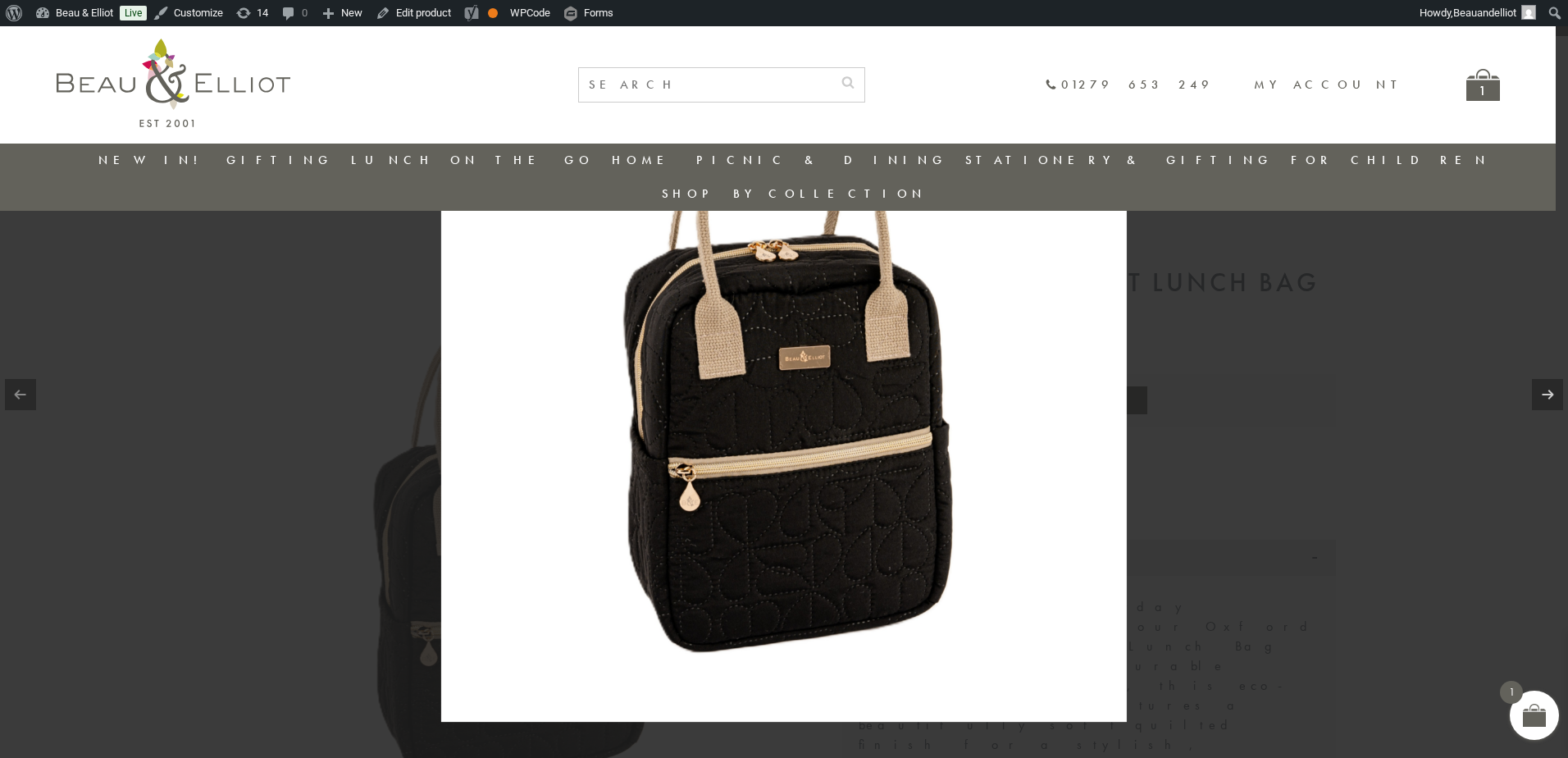
click at [794, 366] on img at bounding box center [784, 379] width 686 height 686
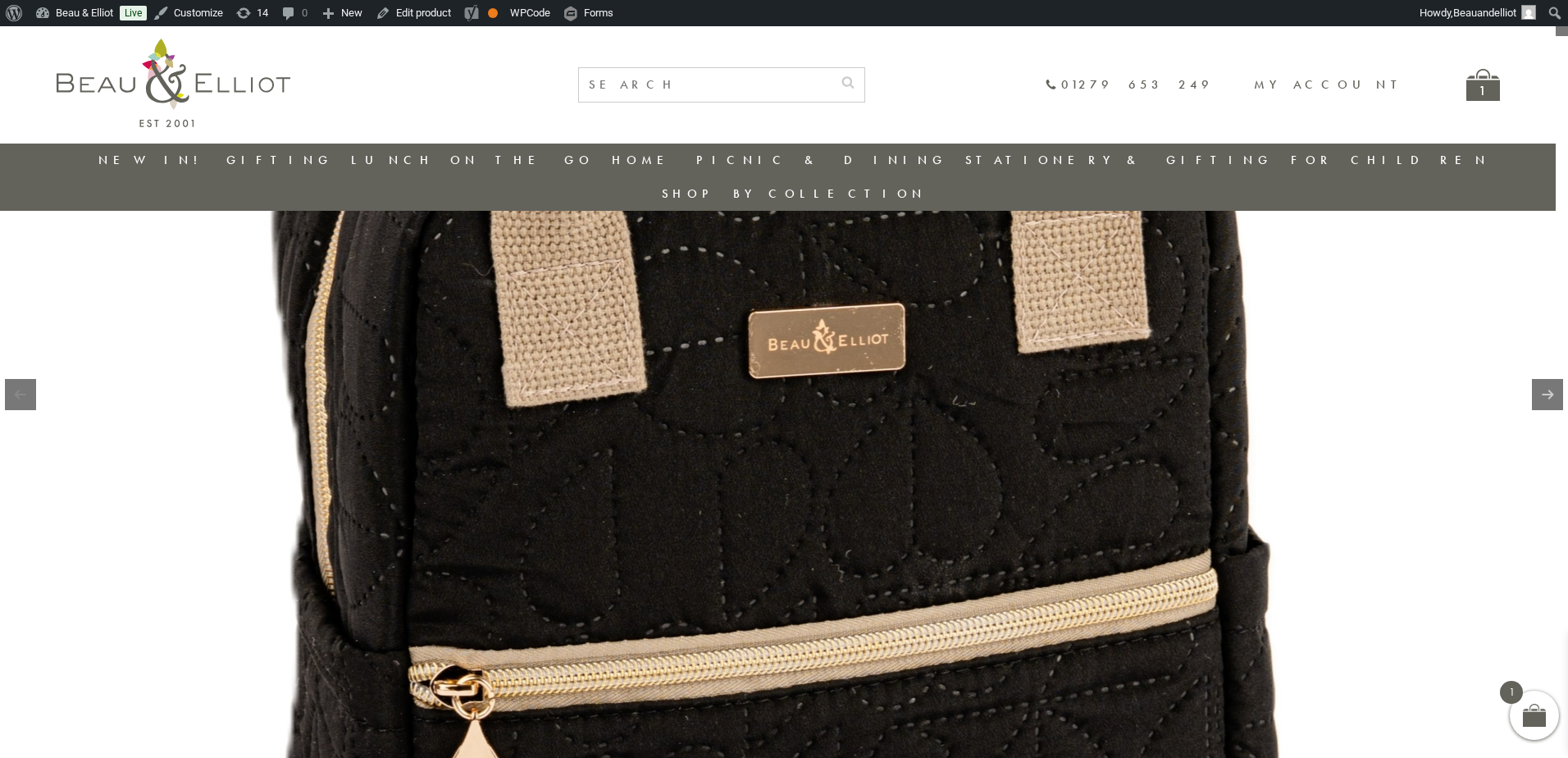
click at [903, 375] on img at bounding box center [763, 406] width 2100 height 2101
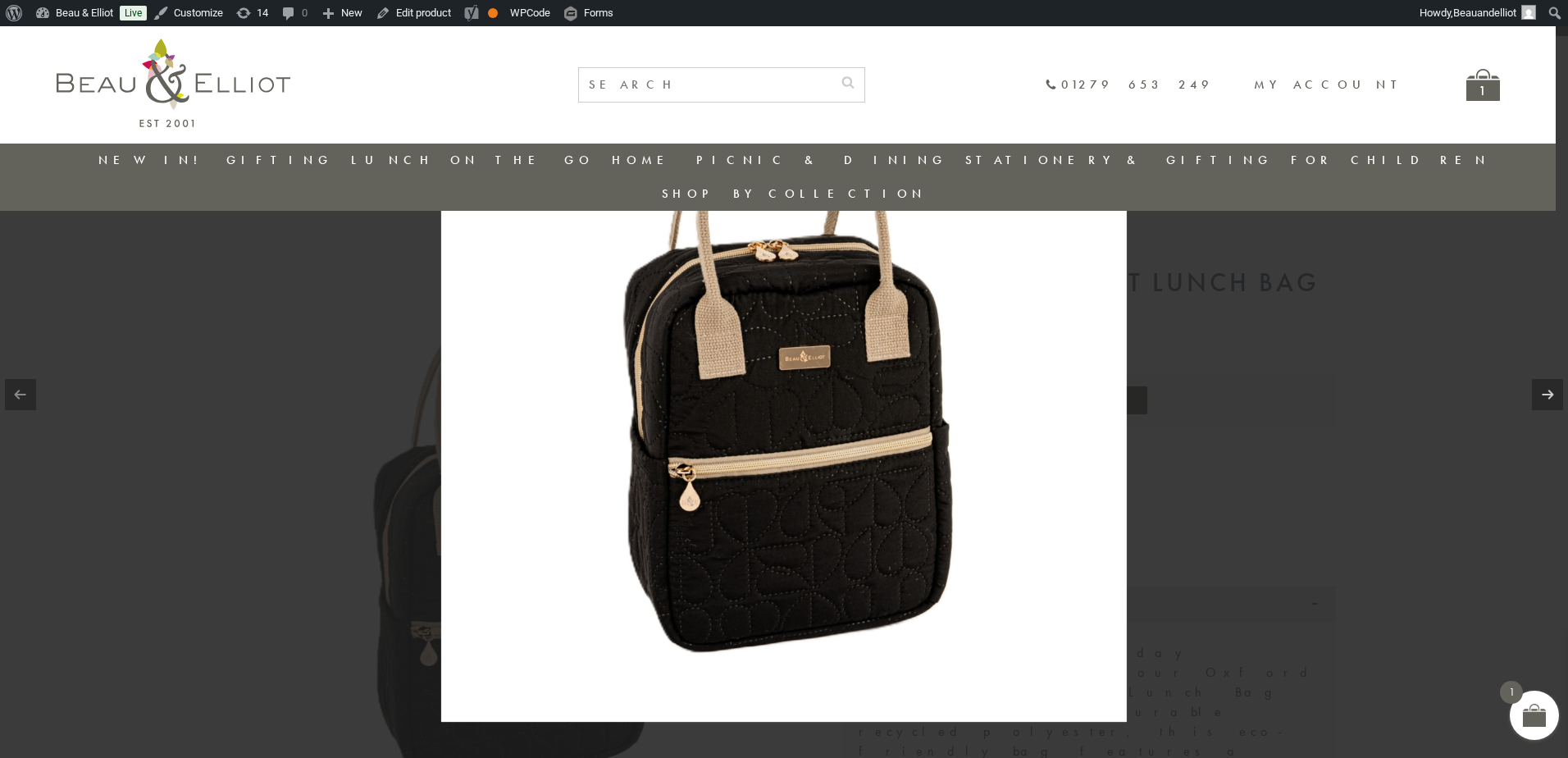
click at [1328, 408] on div at bounding box center [784, 379] width 1568 height 758
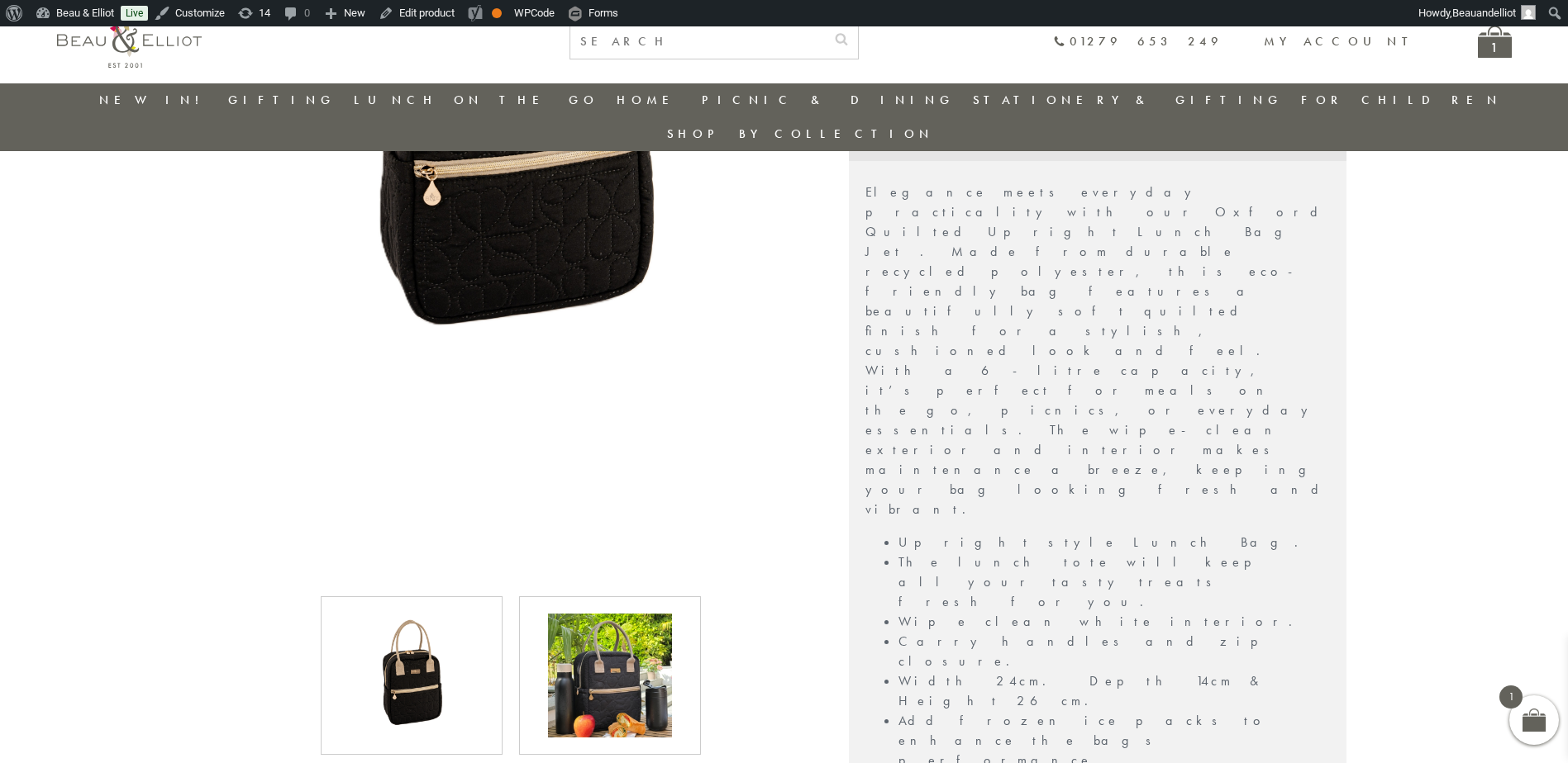
click at [694, 628] on div at bounding box center [610, 676] width 182 height 159
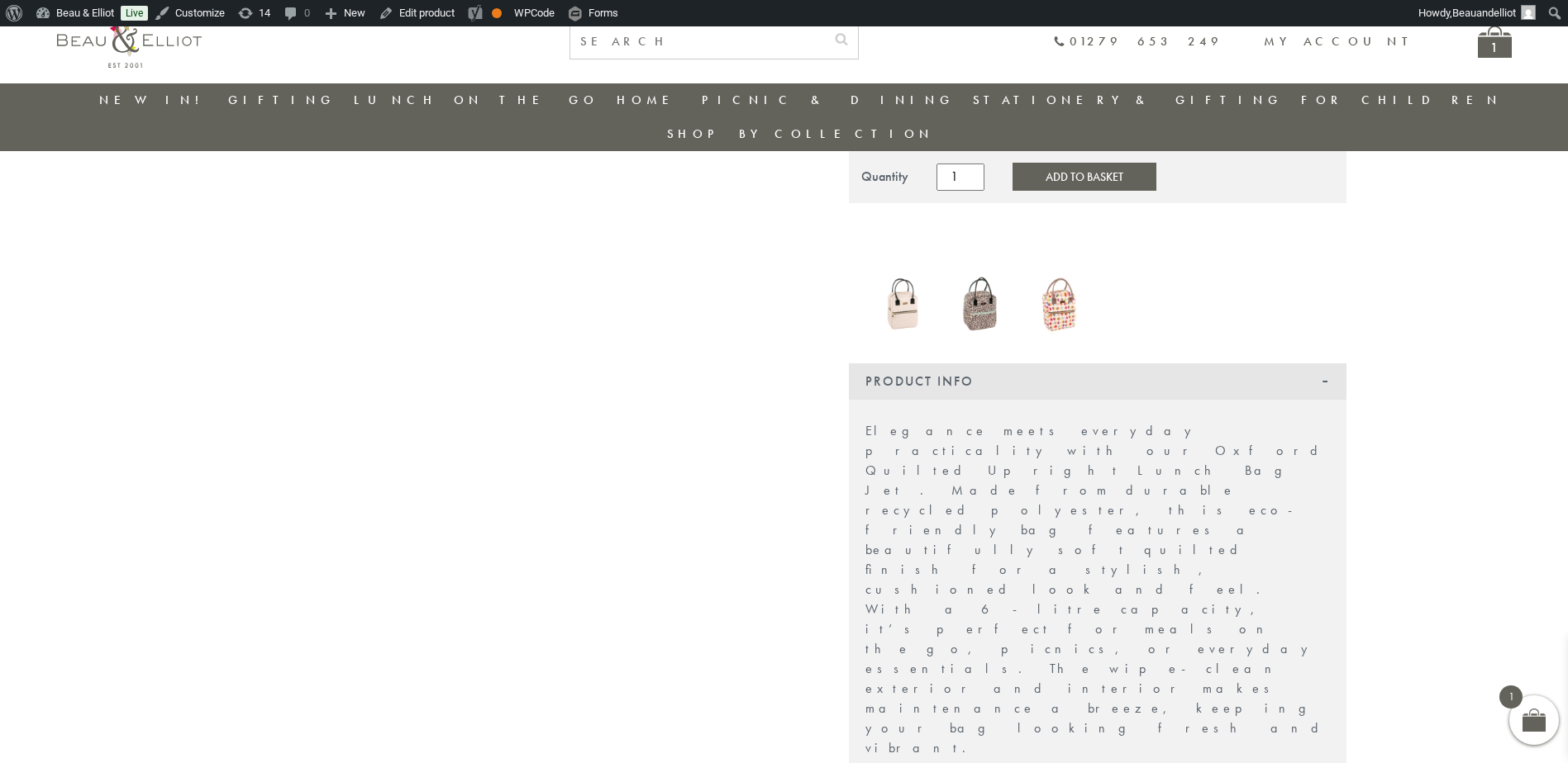
scroll to position [182, 0]
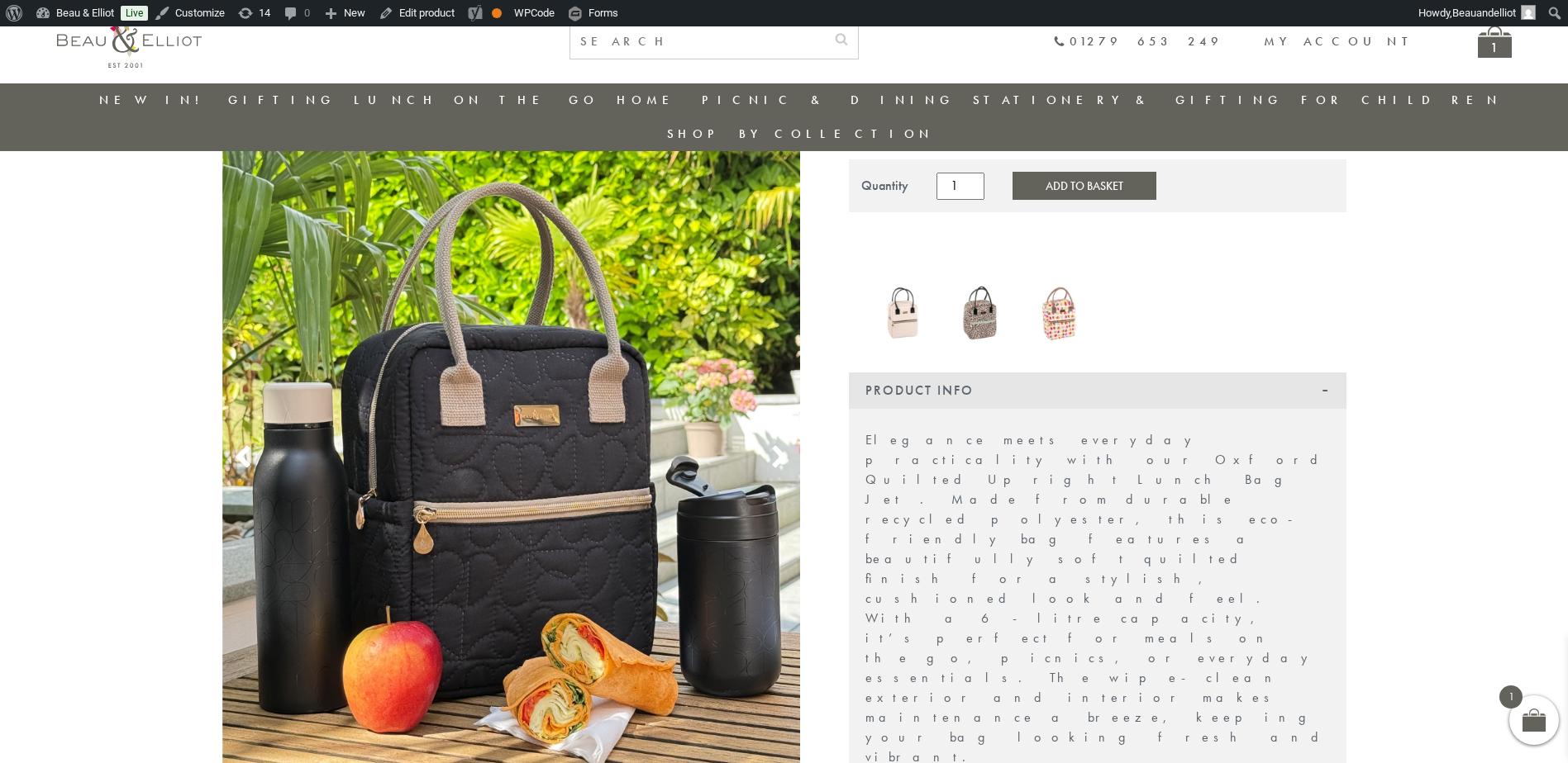
click at [500, 336] on img at bounding box center [511, 438] width 578 height 771
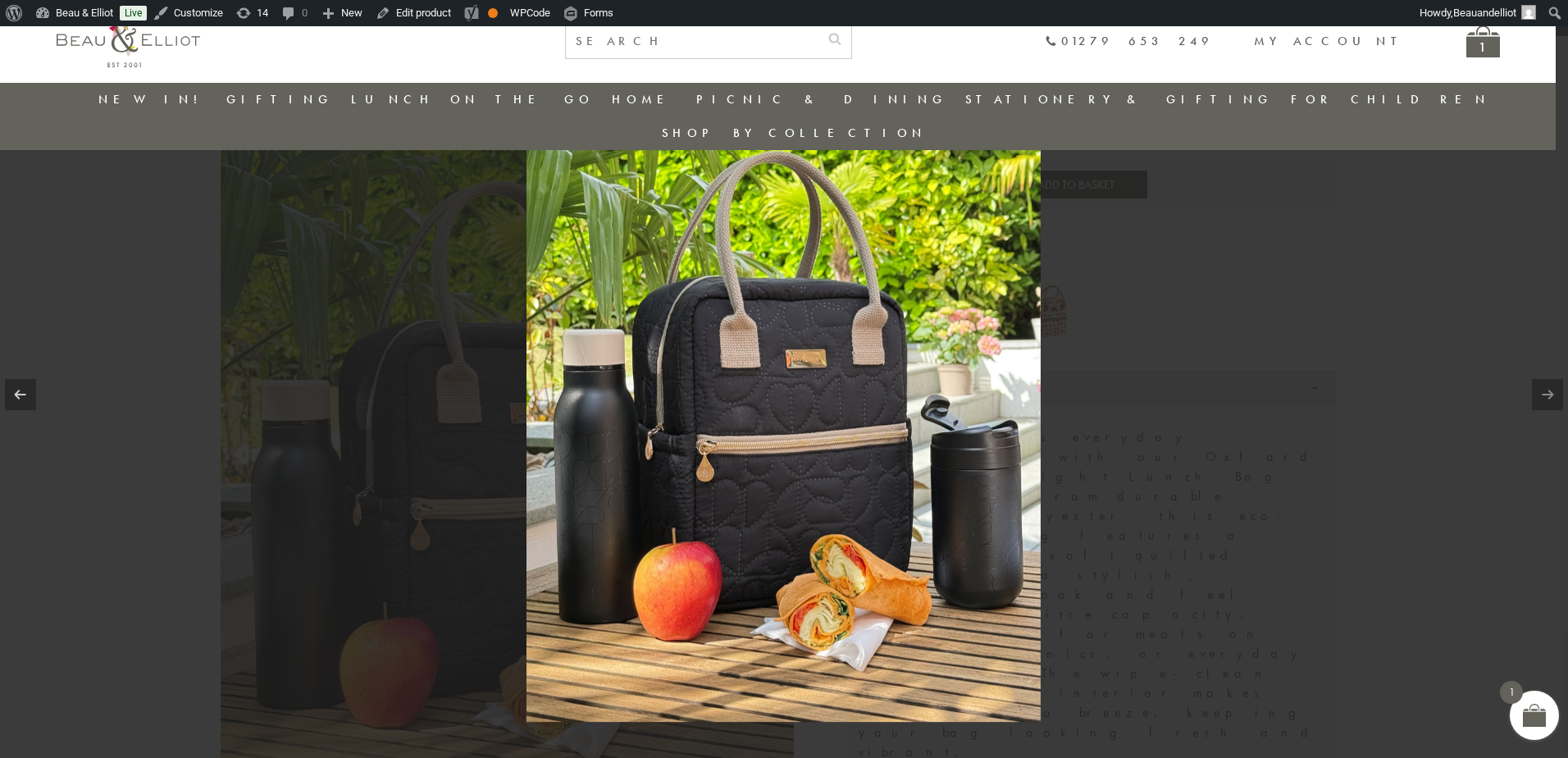
click at [736, 339] on img at bounding box center [784, 379] width 514 height 686
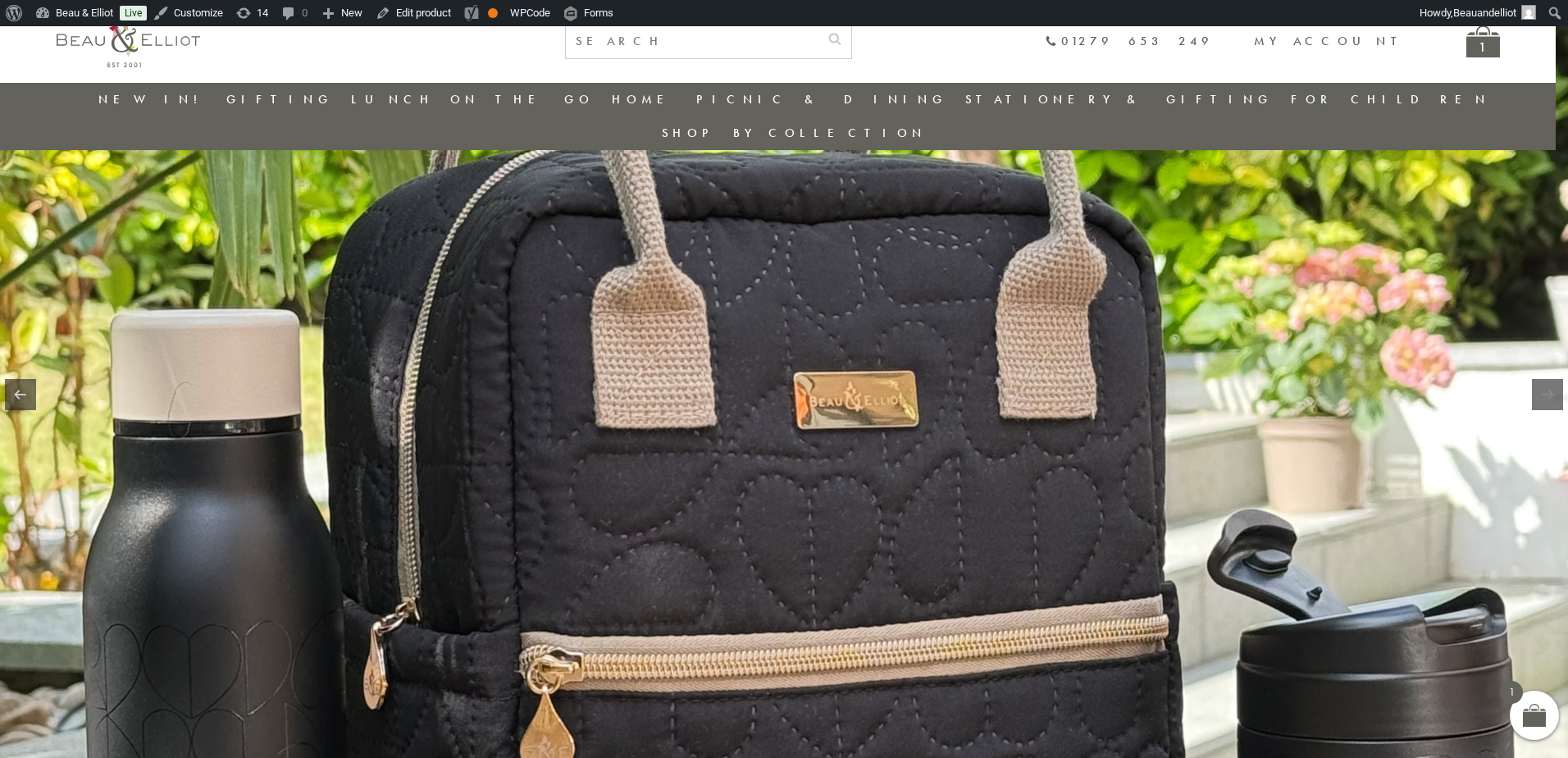
click at [806, 350] on img at bounding box center [787, 461] width 1575 height 2101
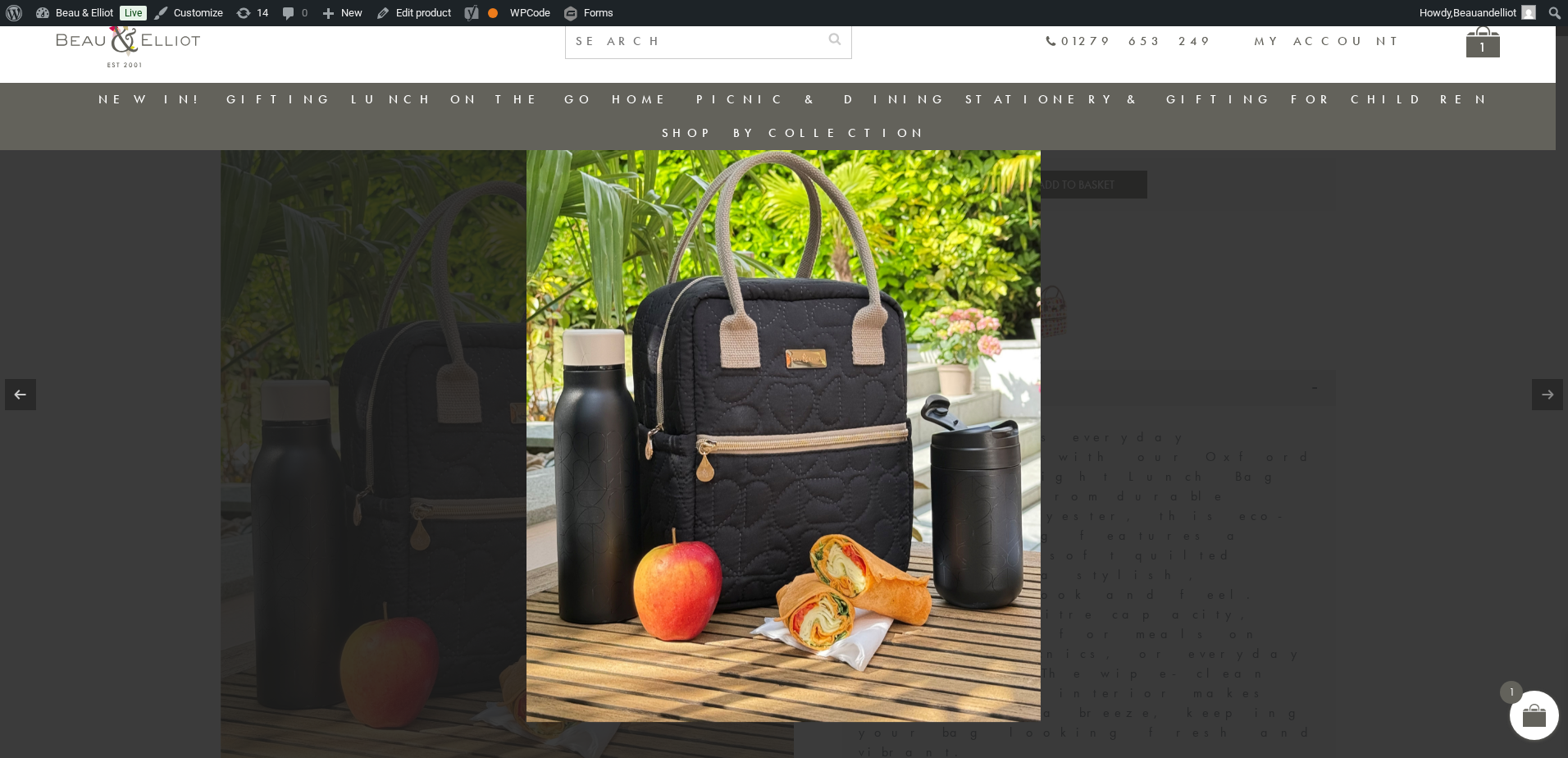
click at [1444, 328] on div at bounding box center [784, 379] width 1568 height 758
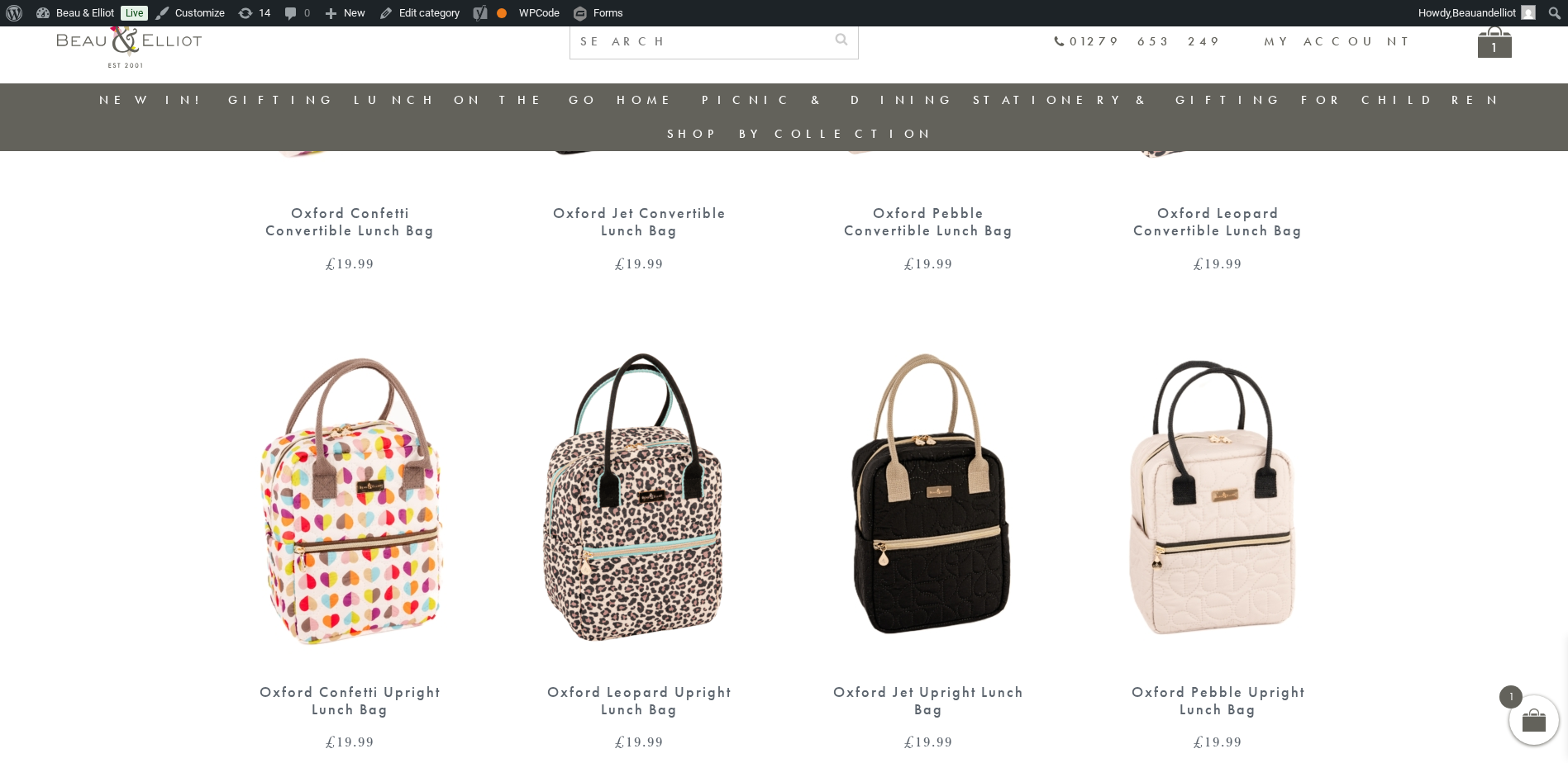
click at [1220, 486] on img at bounding box center [1218, 502] width 256 height 330
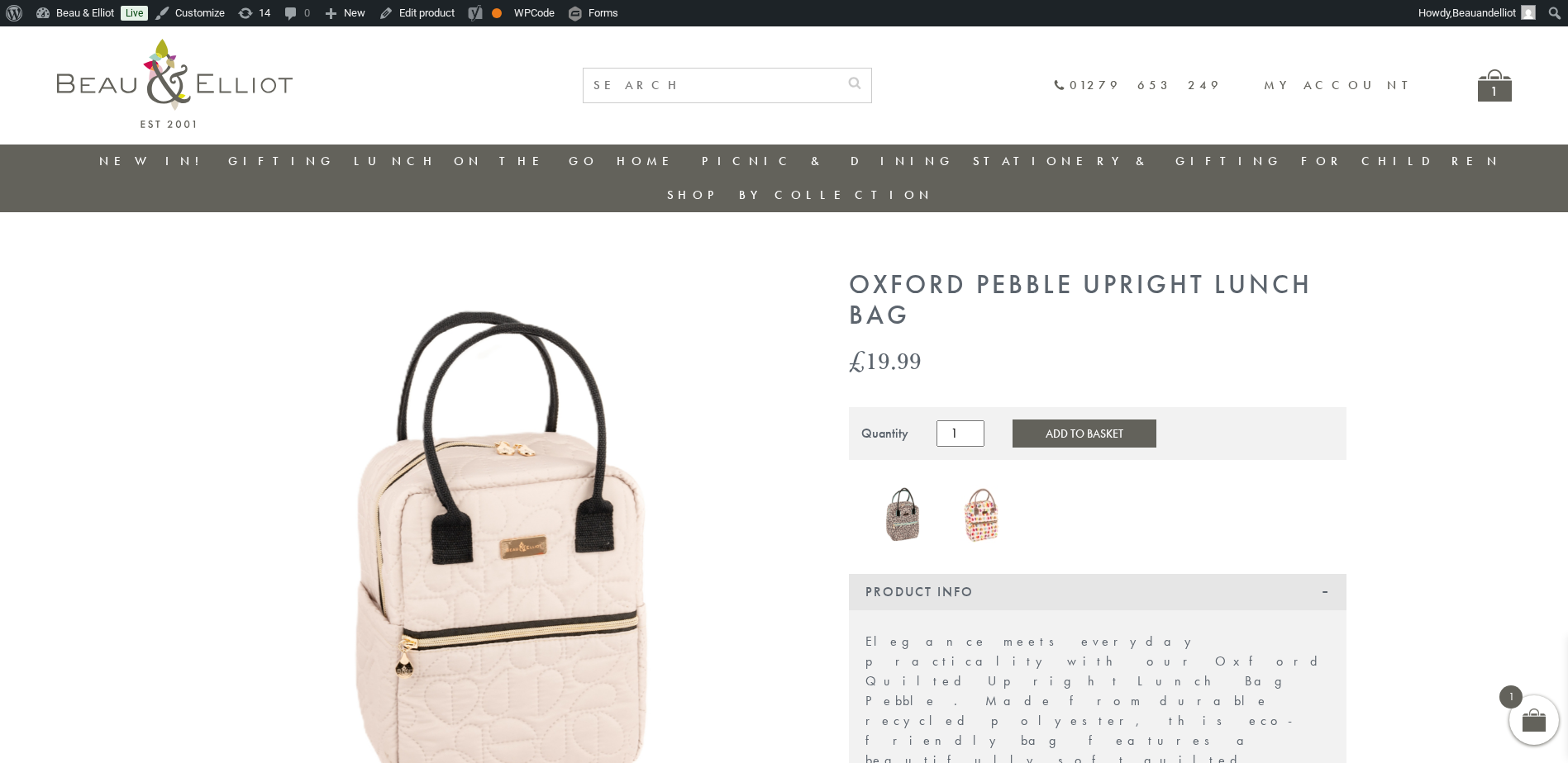
click at [525, 466] on img at bounding box center [511, 559] width 578 height 578
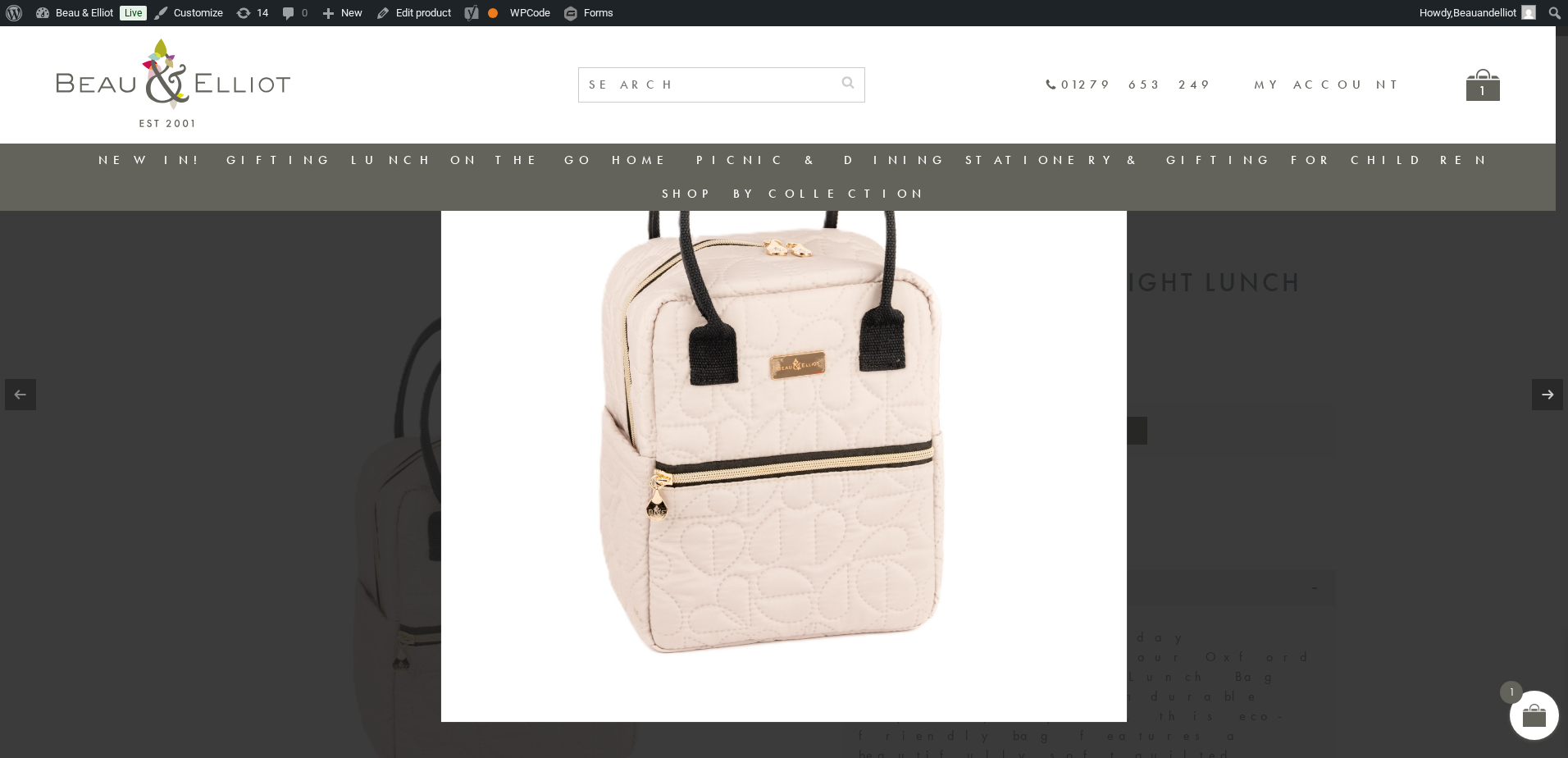
click at [827, 414] on img at bounding box center [784, 379] width 686 height 686
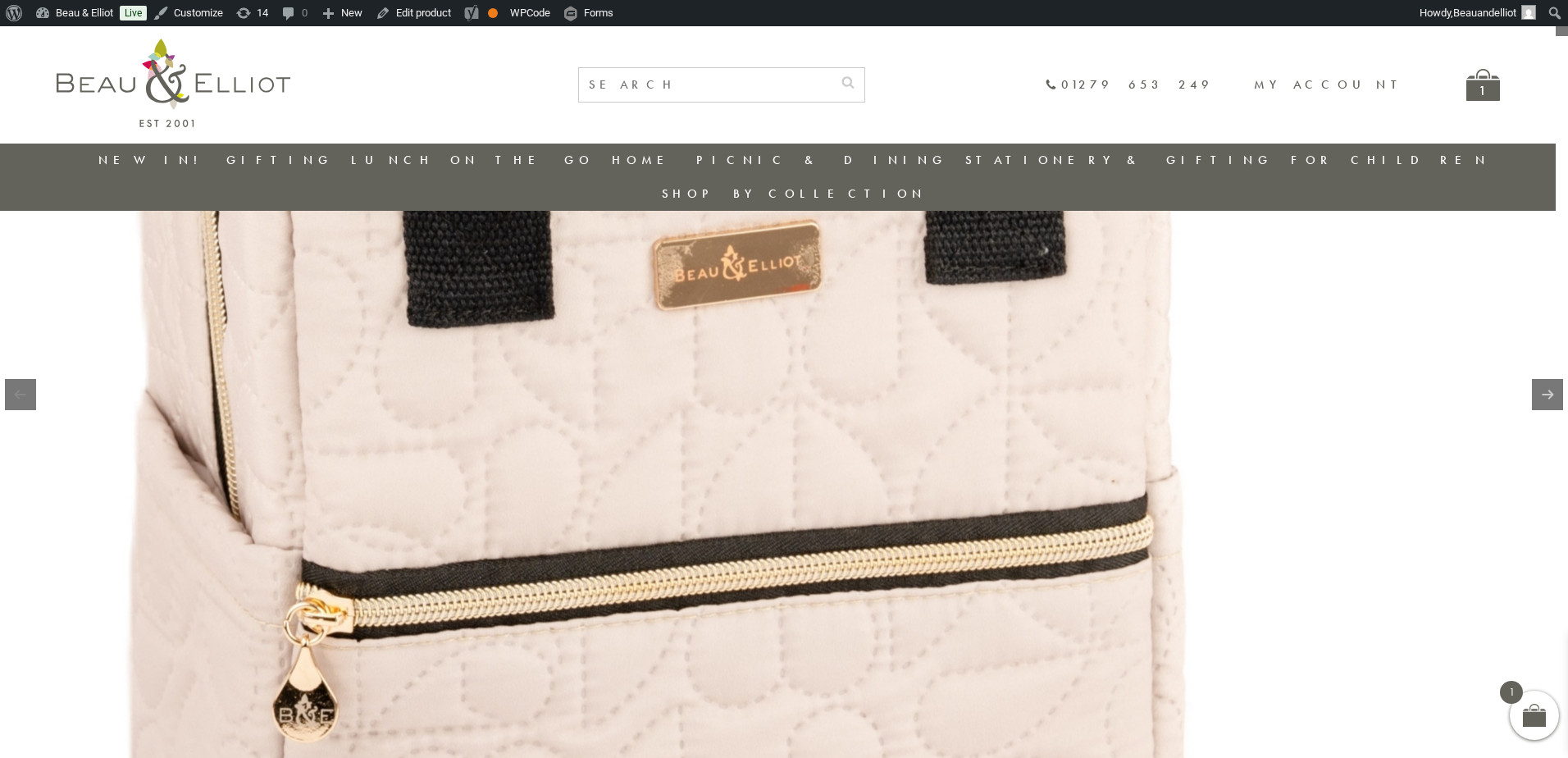
click at [827, 414] on img at bounding box center [694, 307] width 2100 height 2101
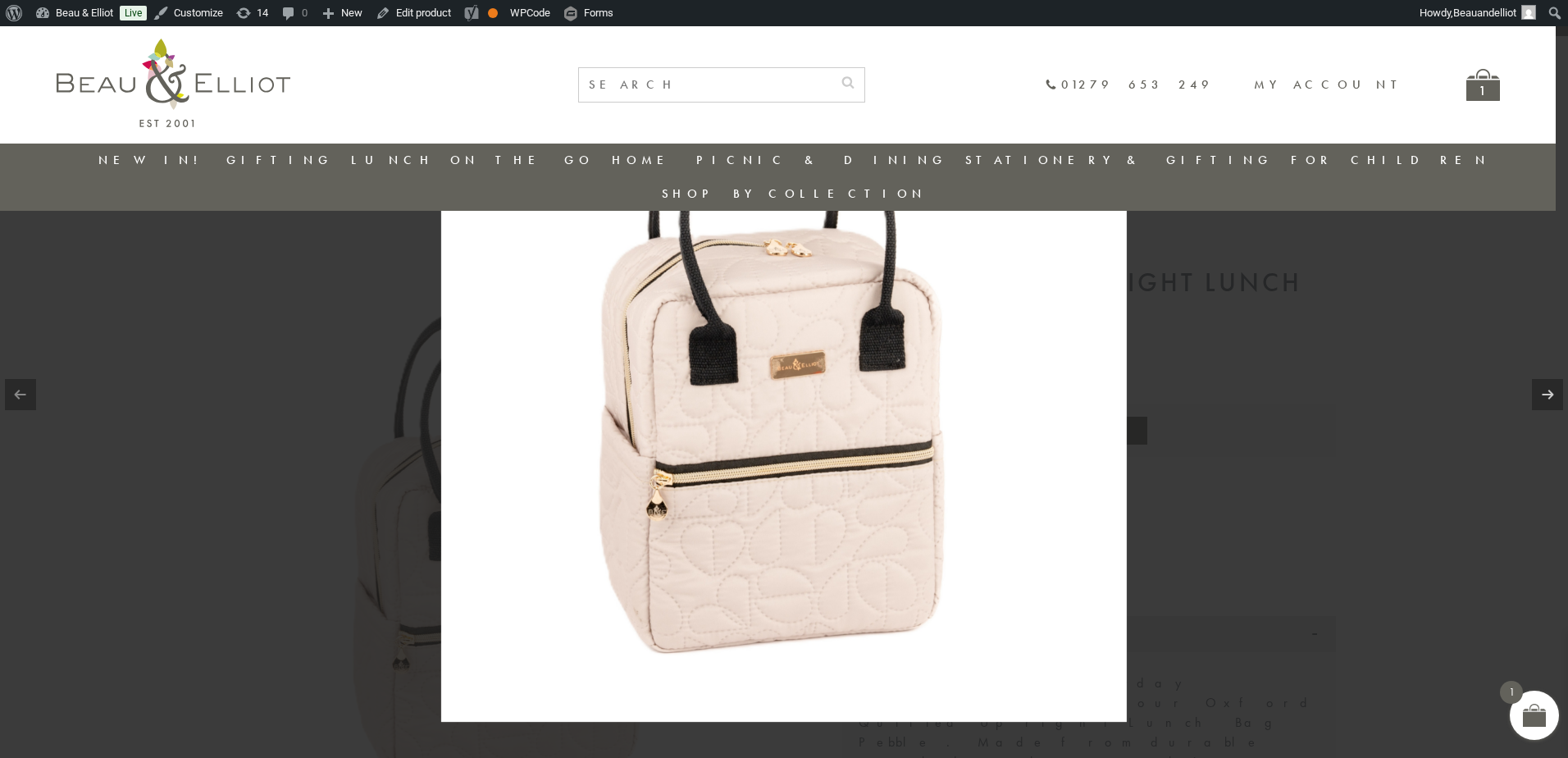
click at [1362, 422] on div at bounding box center [784, 379] width 1568 height 758
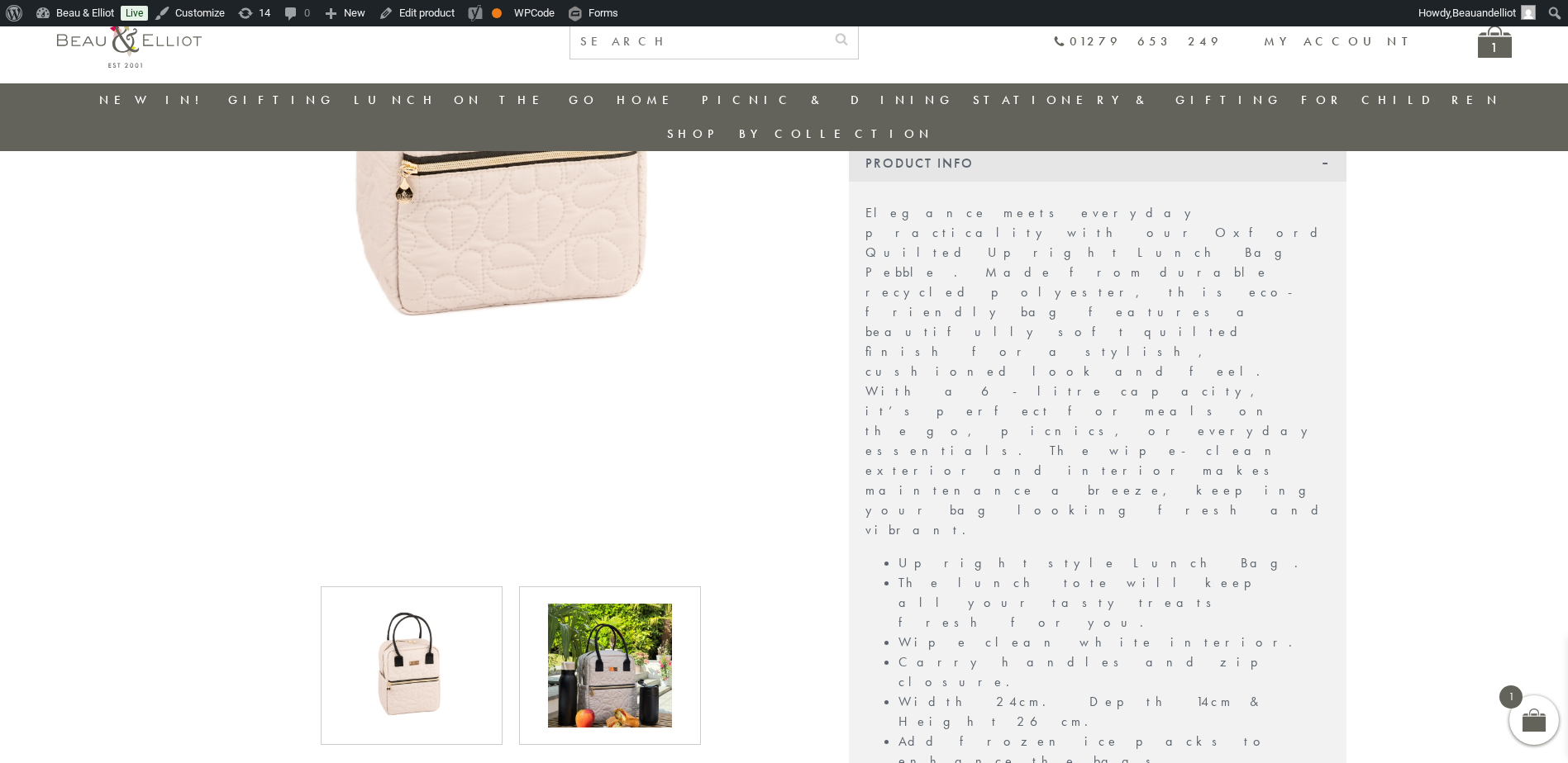
click at [657, 619] on img at bounding box center [609, 666] width 124 height 124
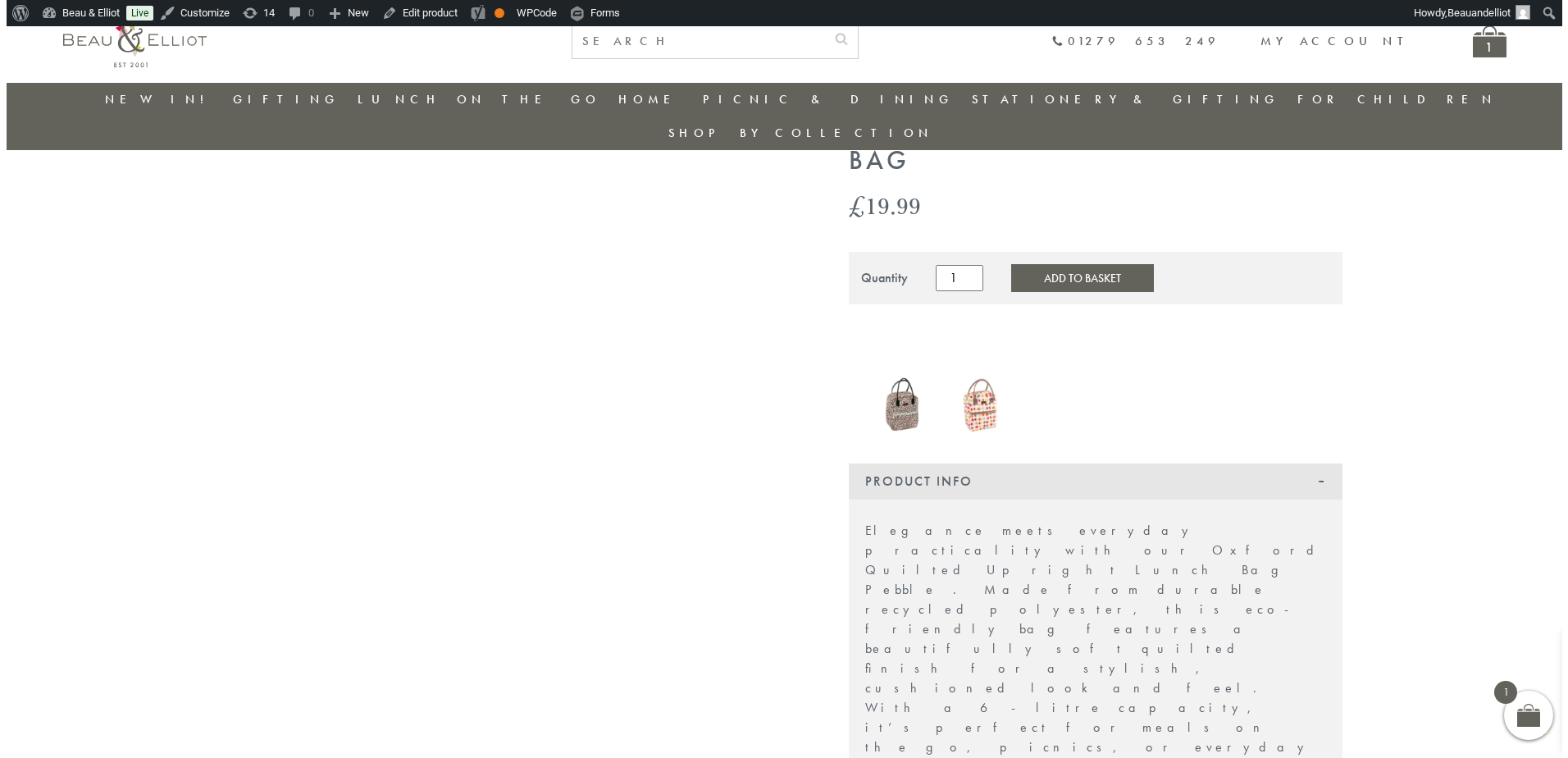
scroll to position [109, 0]
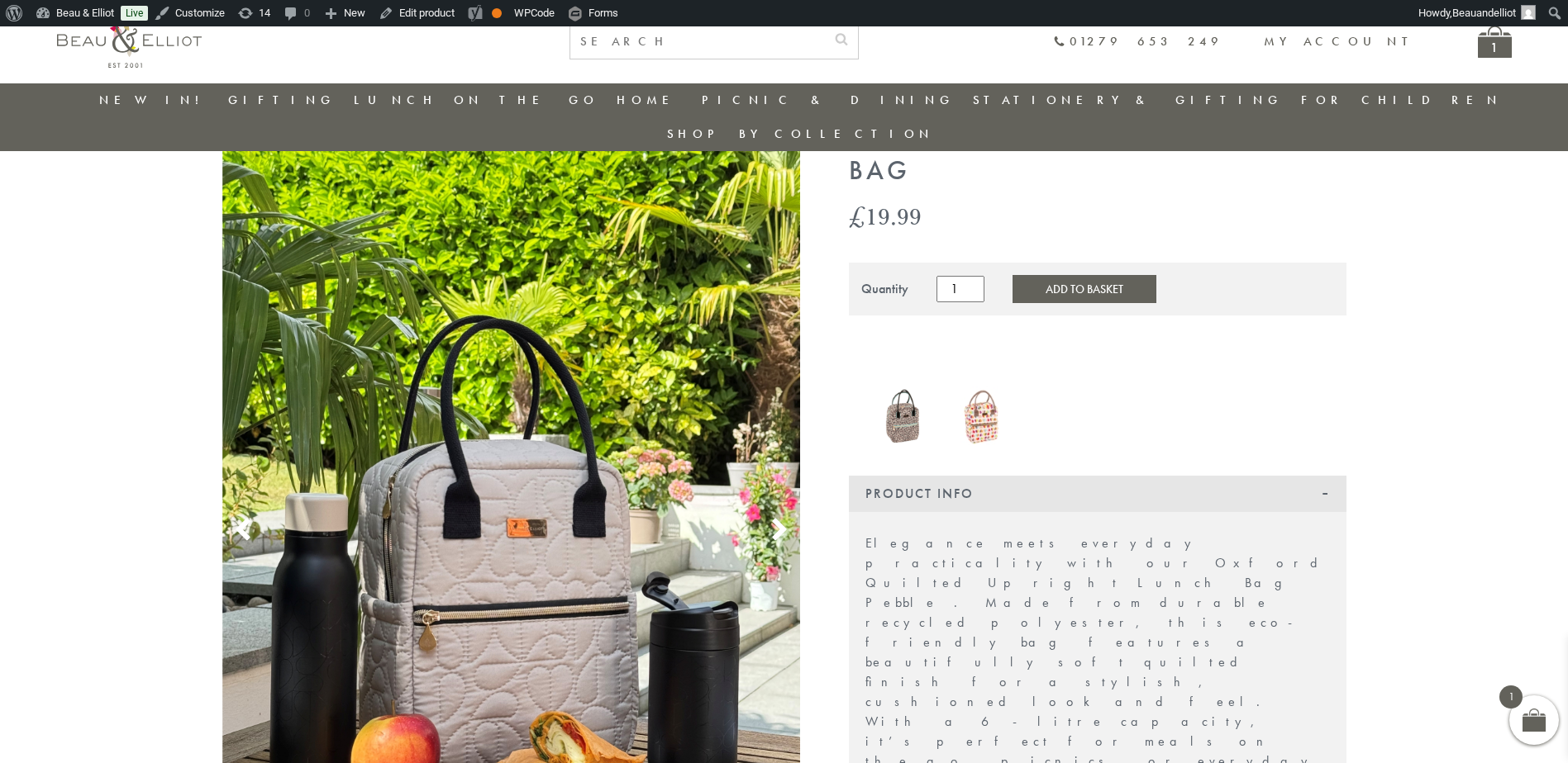
click at [634, 450] on img at bounding box center [511, 510] width 578 height 771
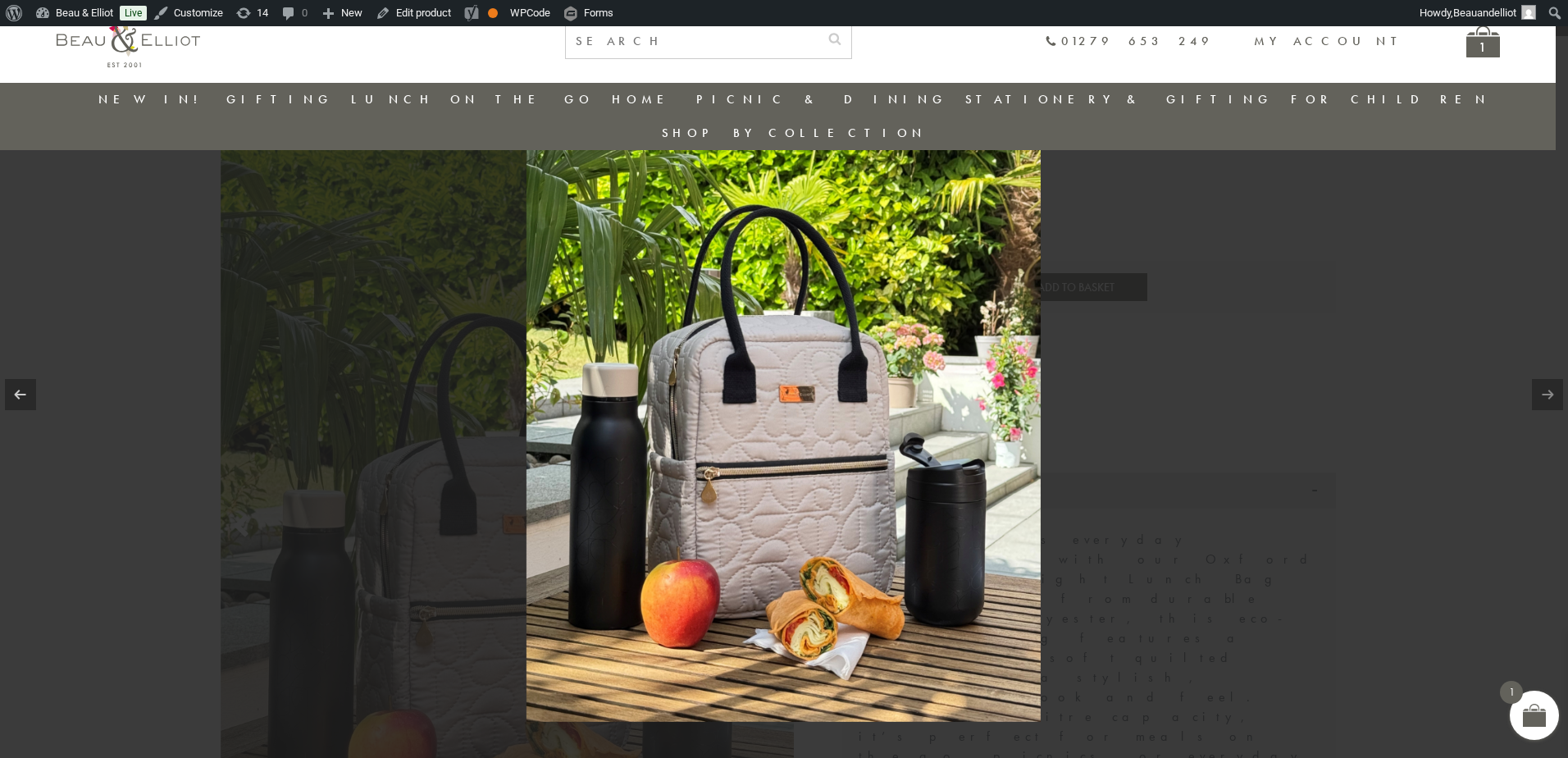
click at [688, 389] on img at bounding box center [784, 379] width 514 height 686
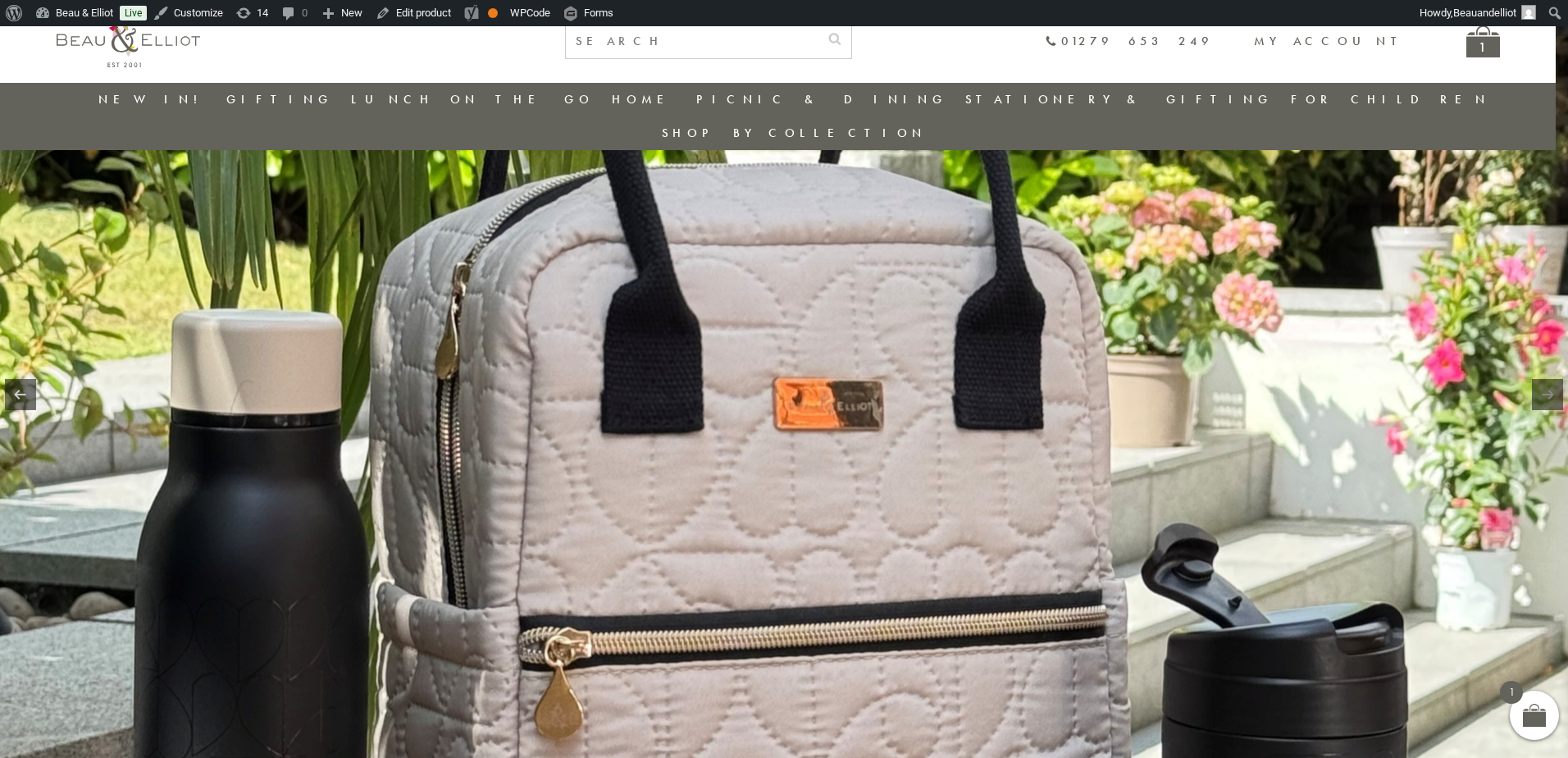
click at [875, 401] on img at bounding box center [787, 358] width 1575 height 2101
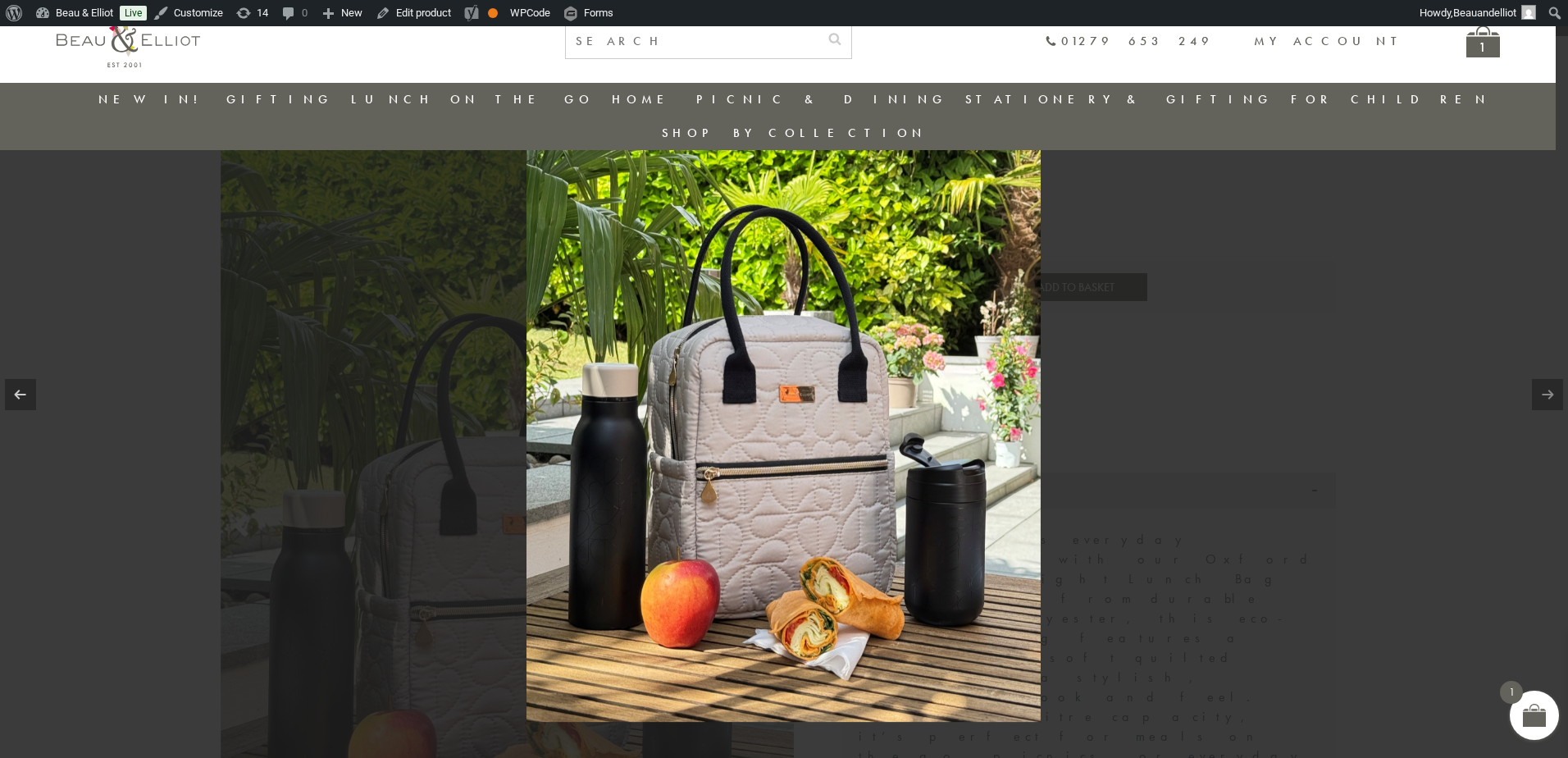
click at [1284, 417] on div at bounding box center [784, 379] width 1568 height 758
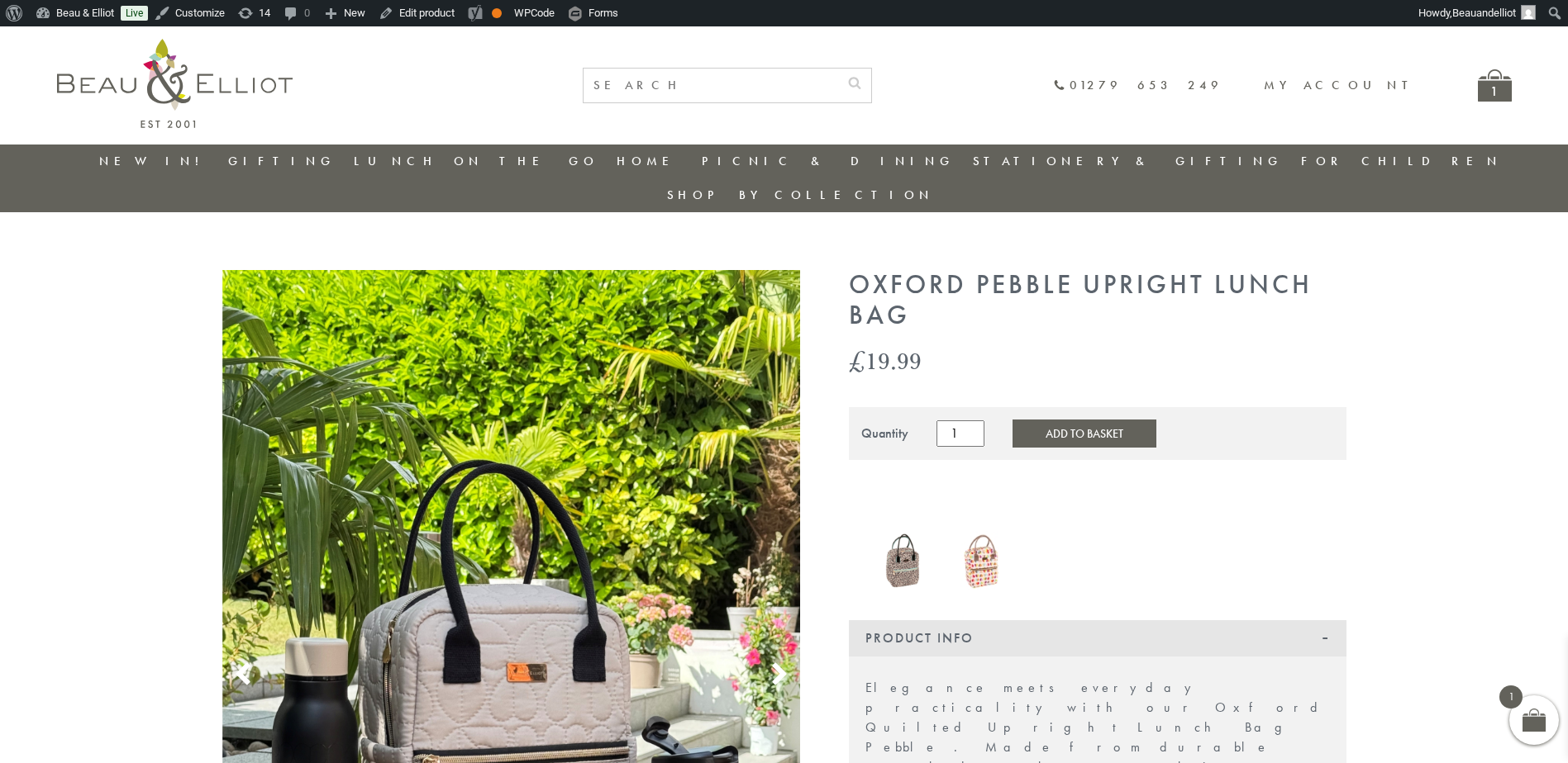
click at [156, 152] on link "New in!" at bounding box center [154, 161] width 111 height 16
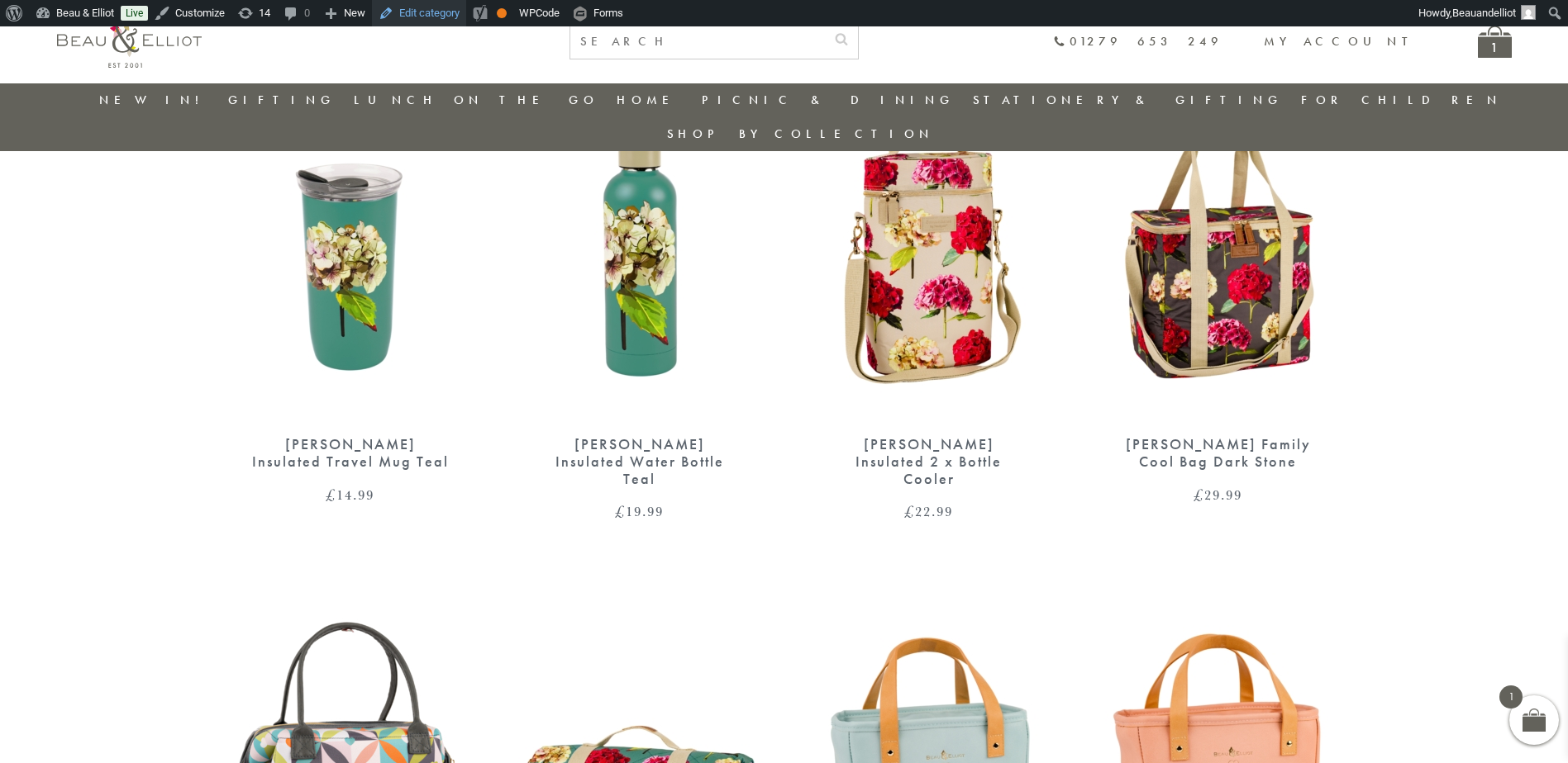
scroll to position [2030, 0]
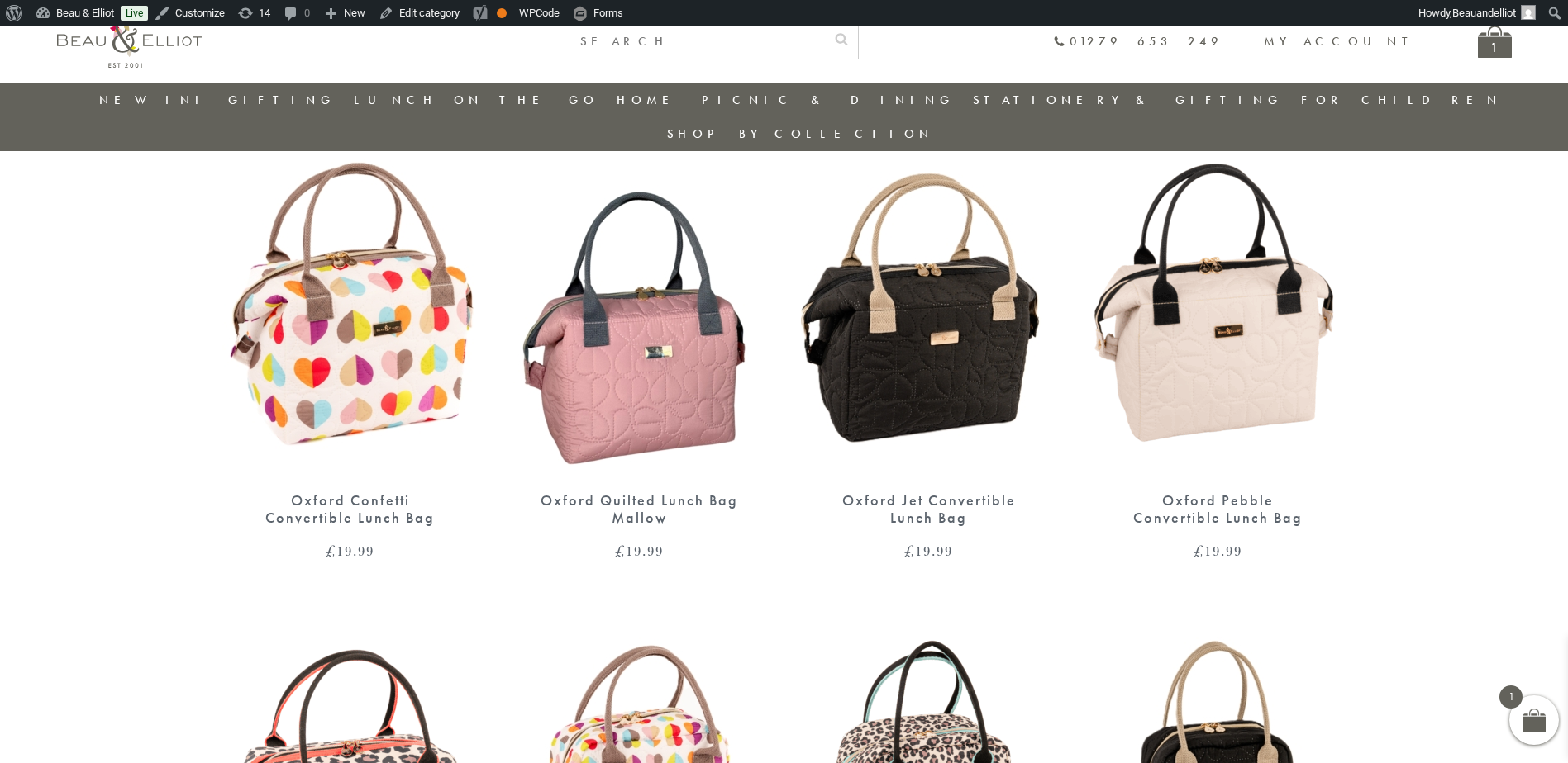
scroll to position [487, 0]
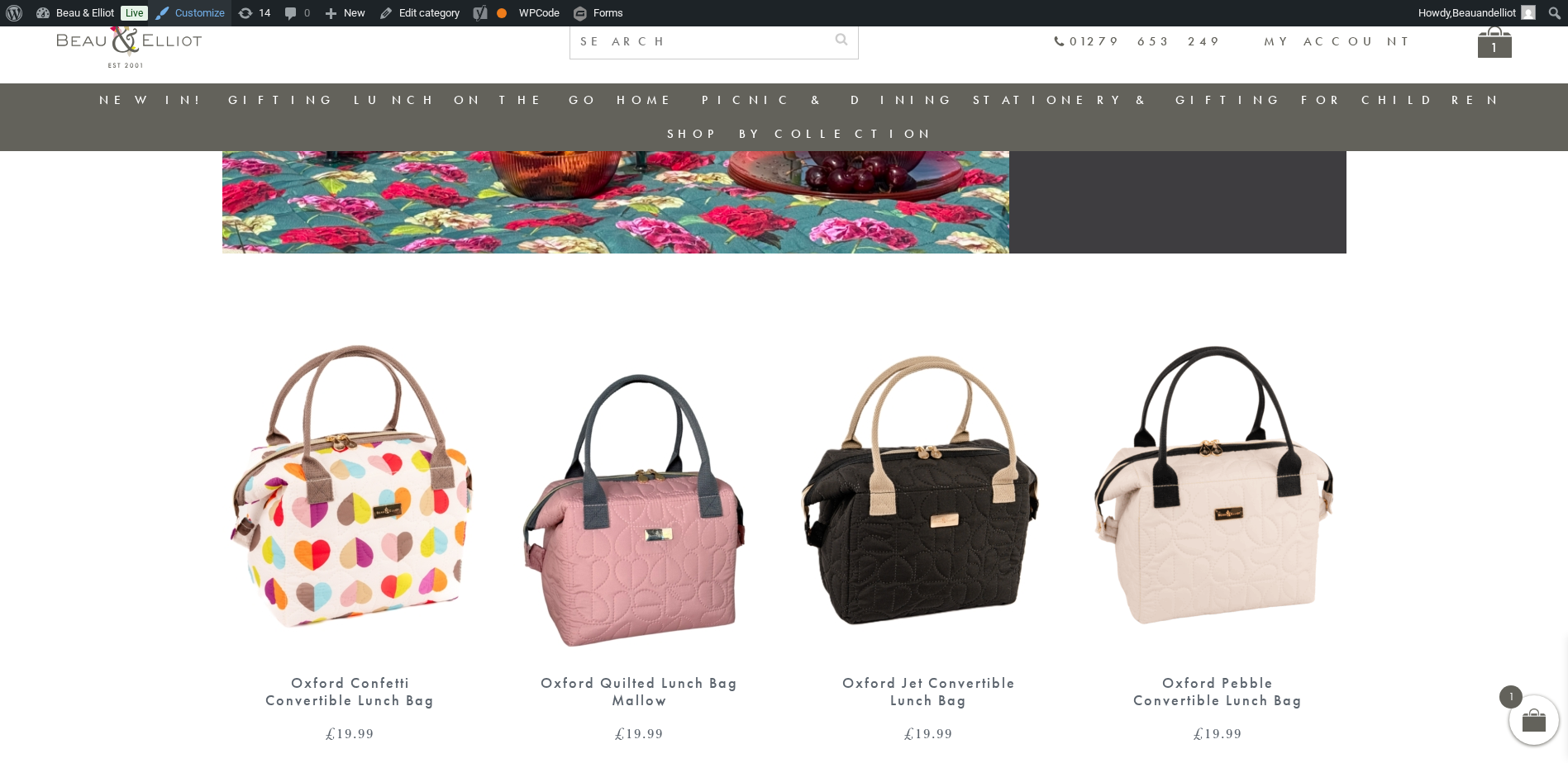
scroll to position [460, 0]
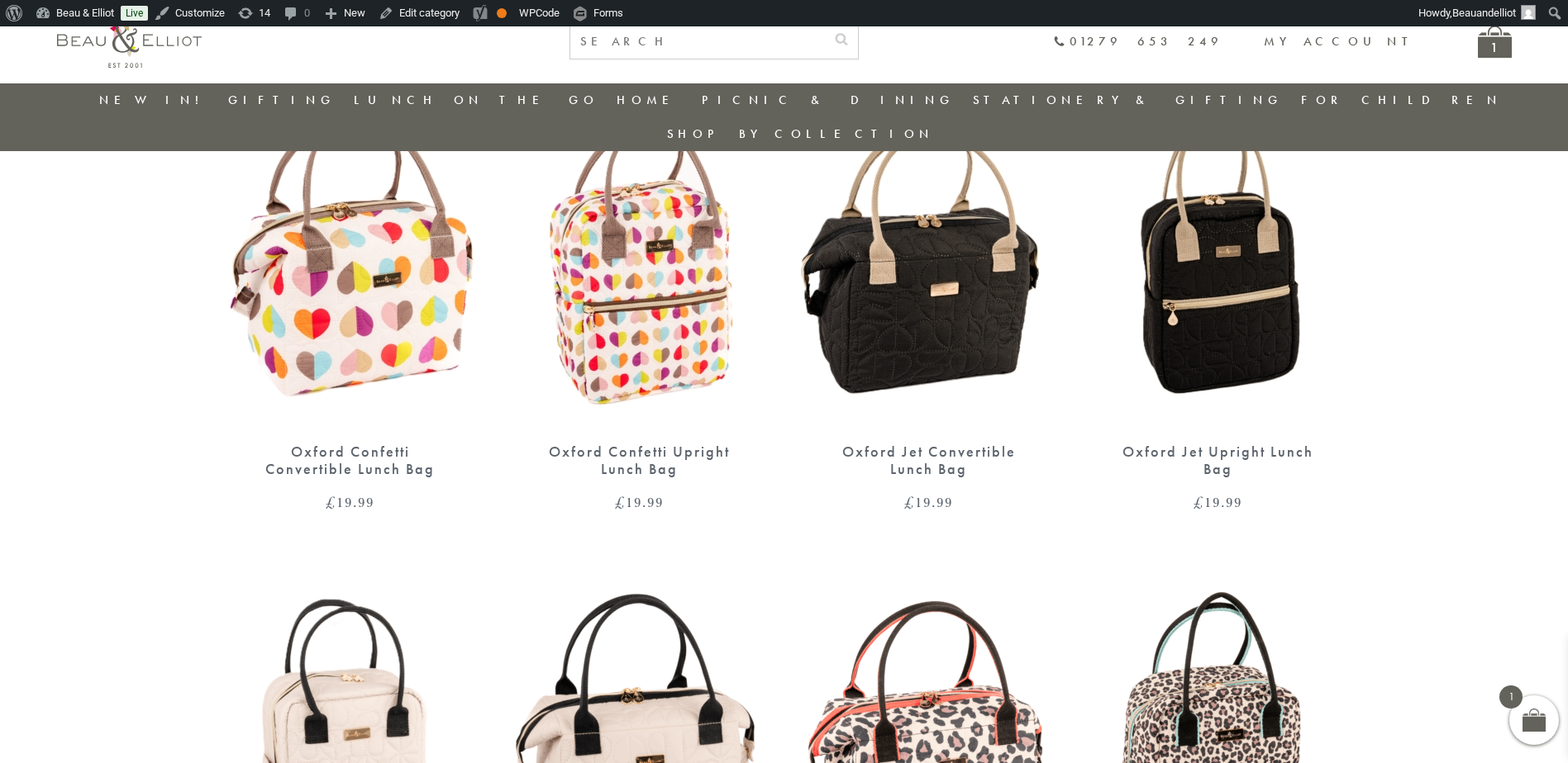
scroll to position [681, 0]
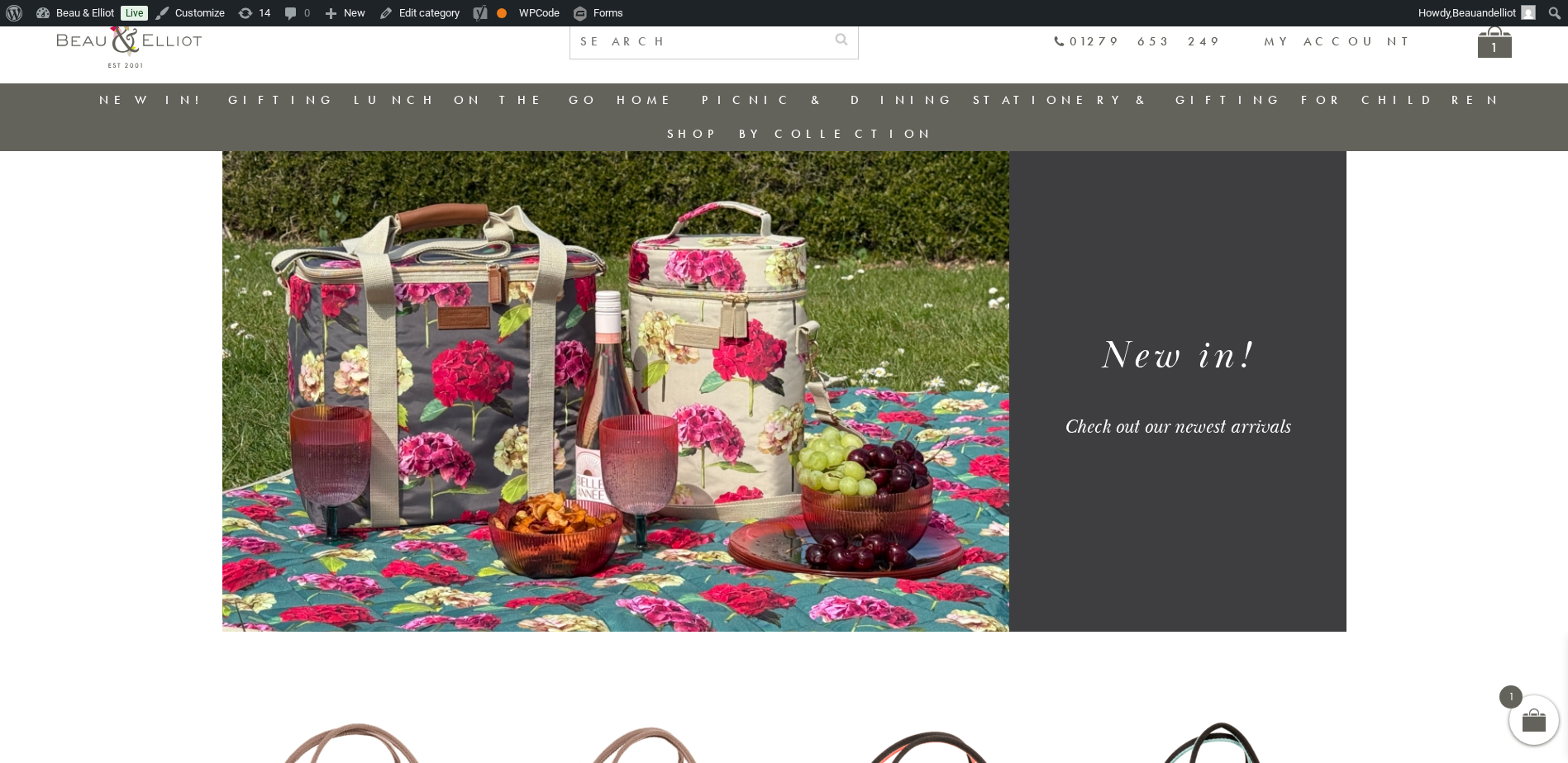
scroll to position [75, 0]
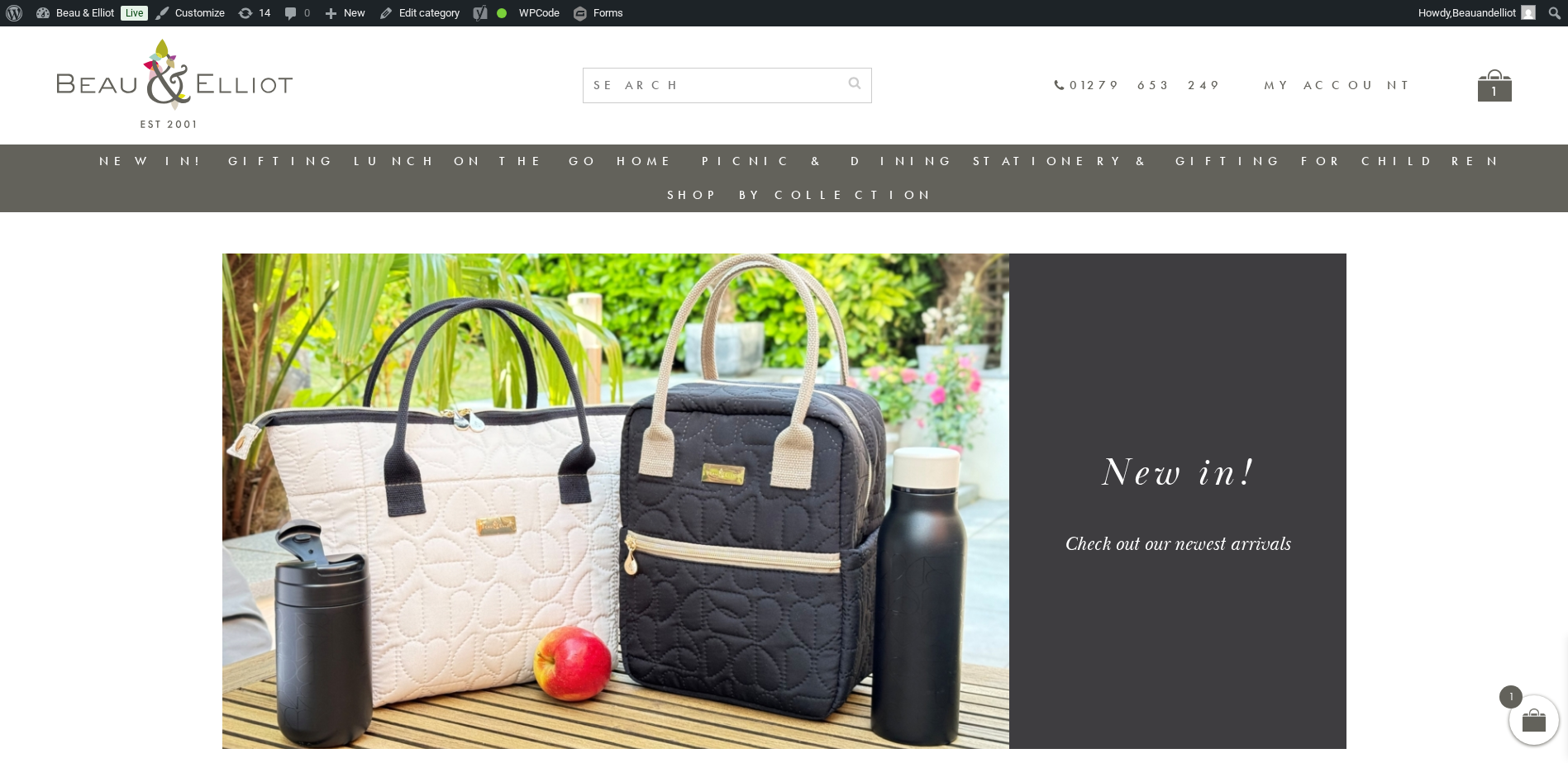
click at [165, 100] on img at bounding box center [174, 83] width 235 height 89
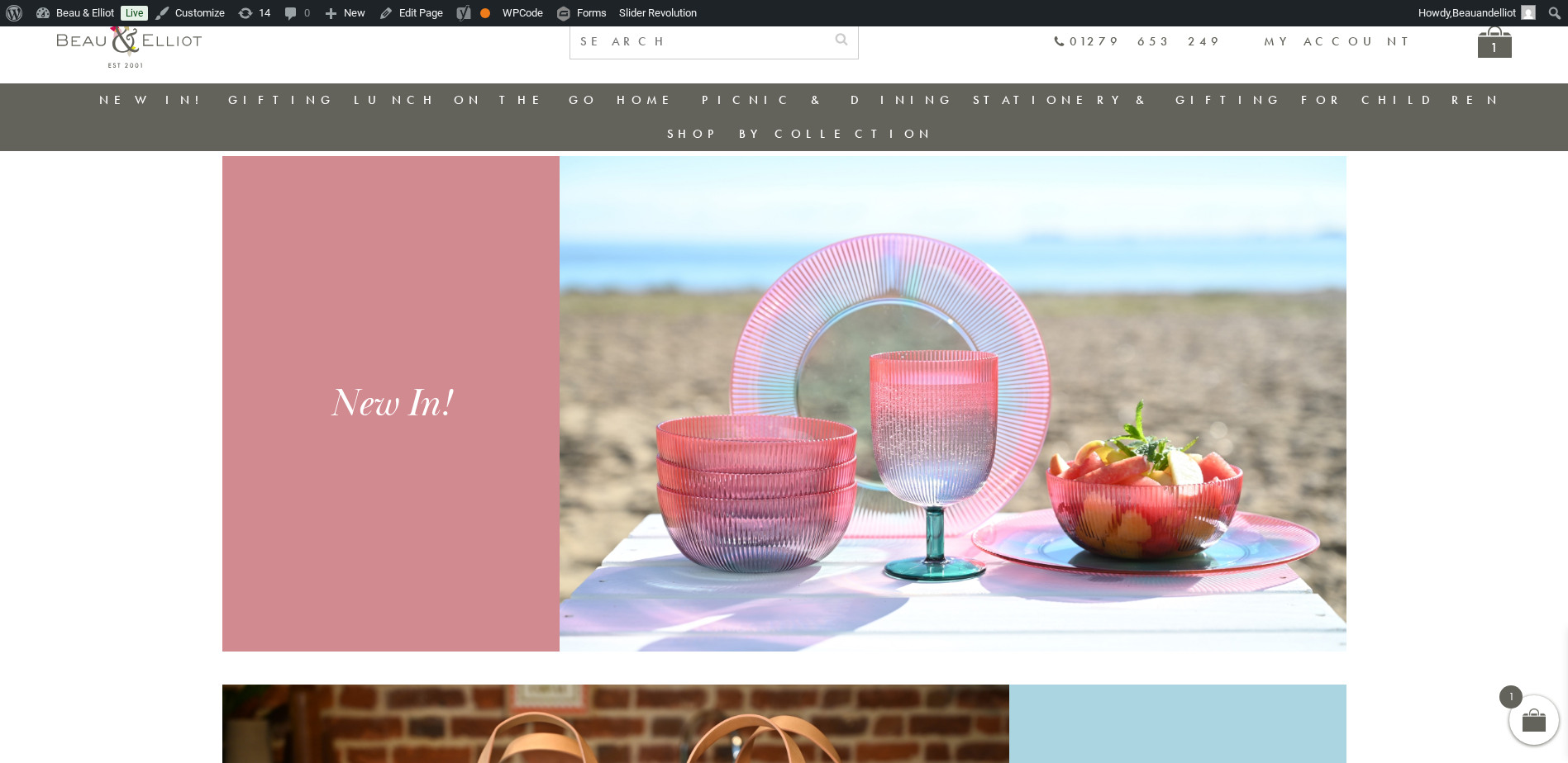
scroll to position [709, 0]
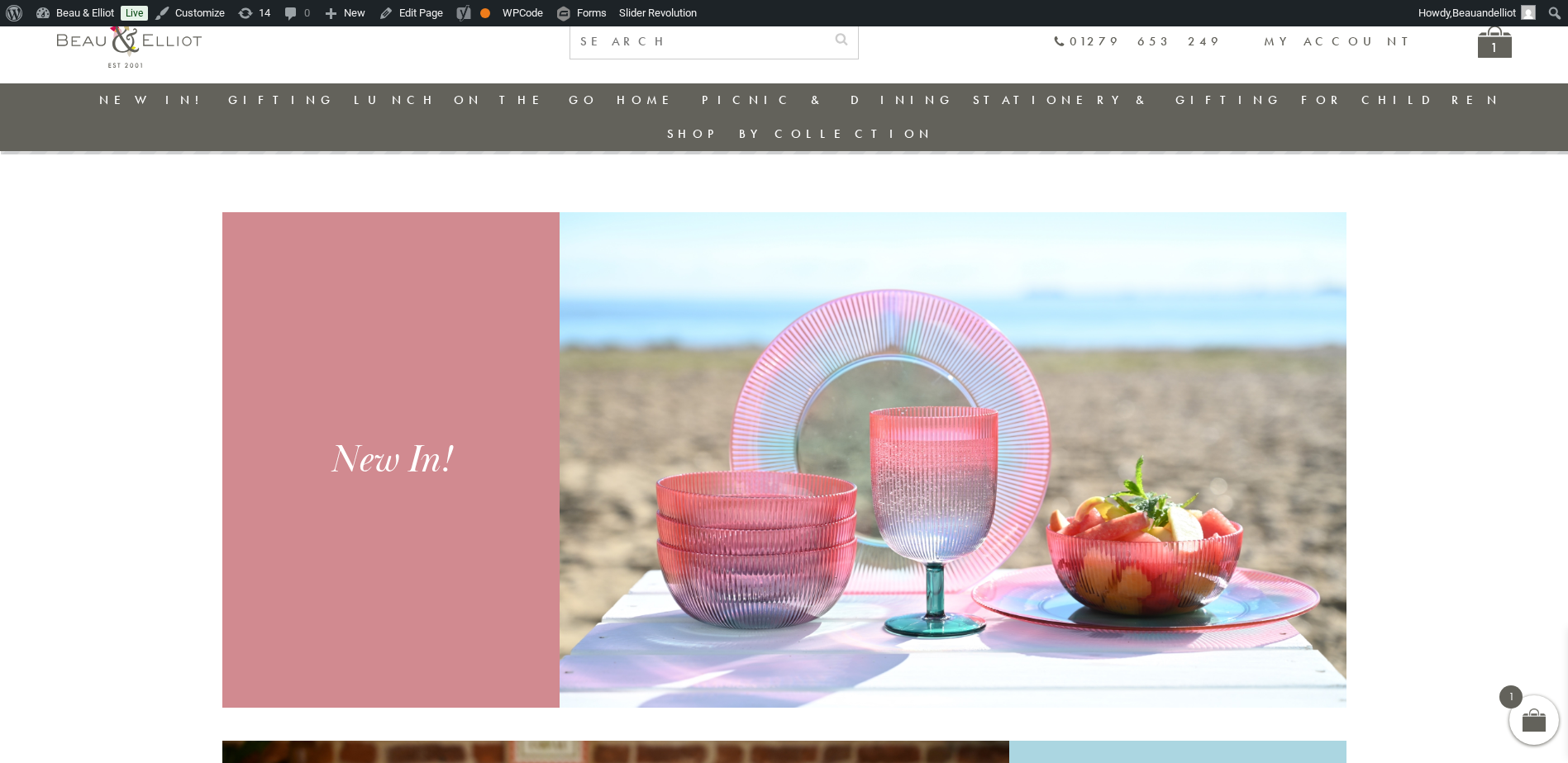
click at [171, 90] on li "New in!" at bounding box center [154, 101] width 111 height 34
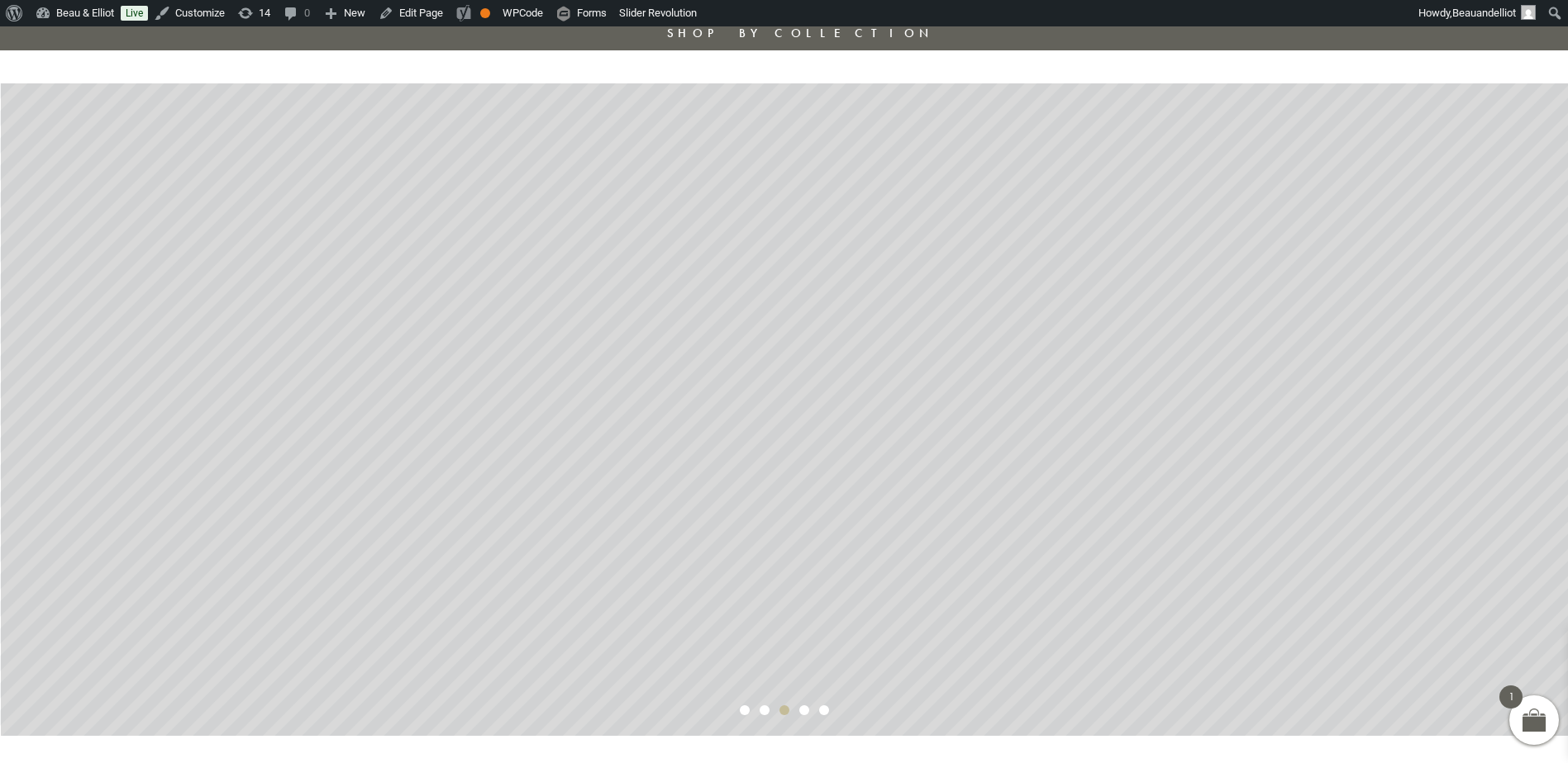
scroll to position [0, 0]
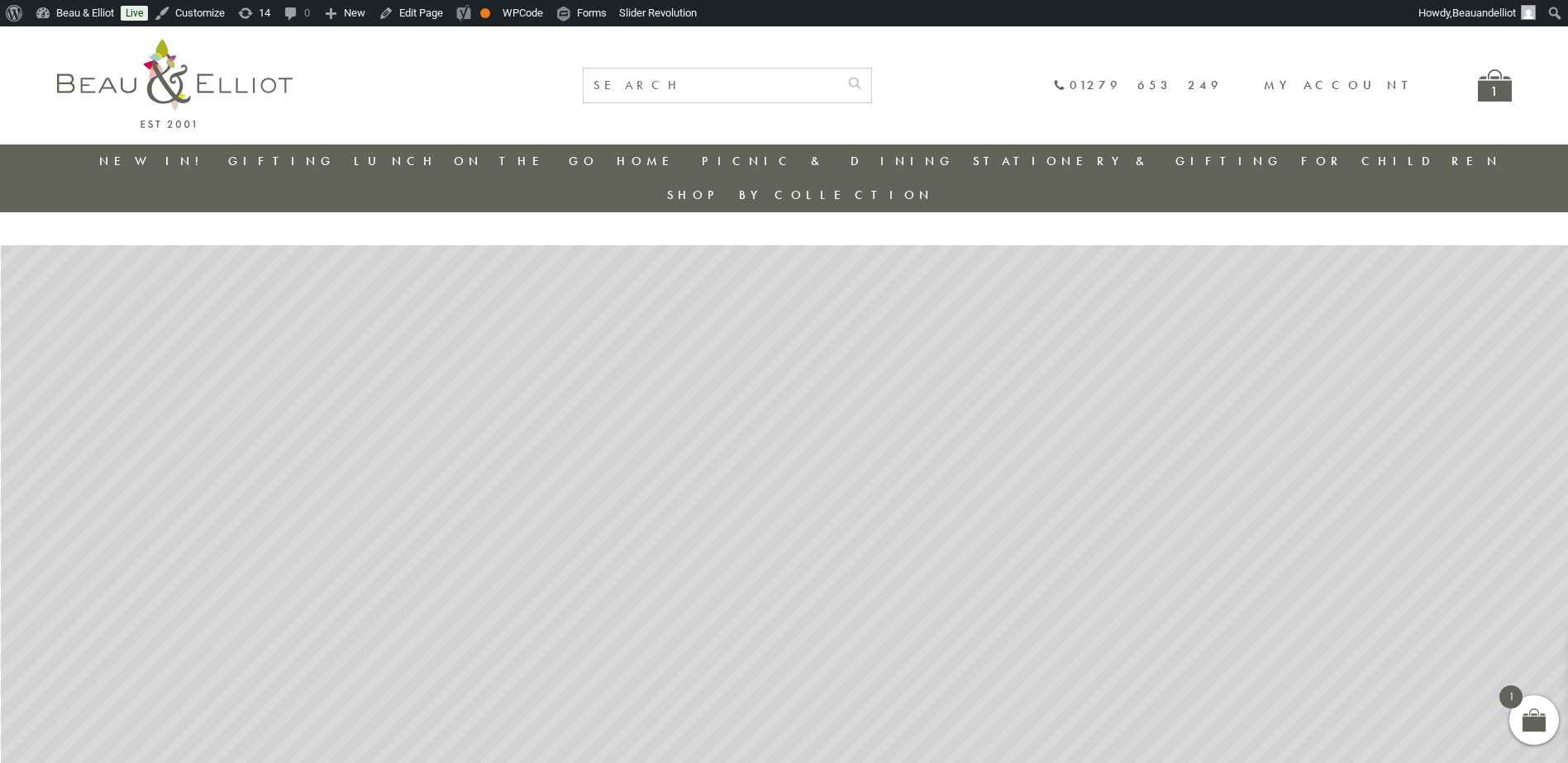
click at [171, 153] on link "New in!" at bounding box center [154, 161] width 111 height 16
